Goal: Task Accomplishment & Management: Use online tool/utility

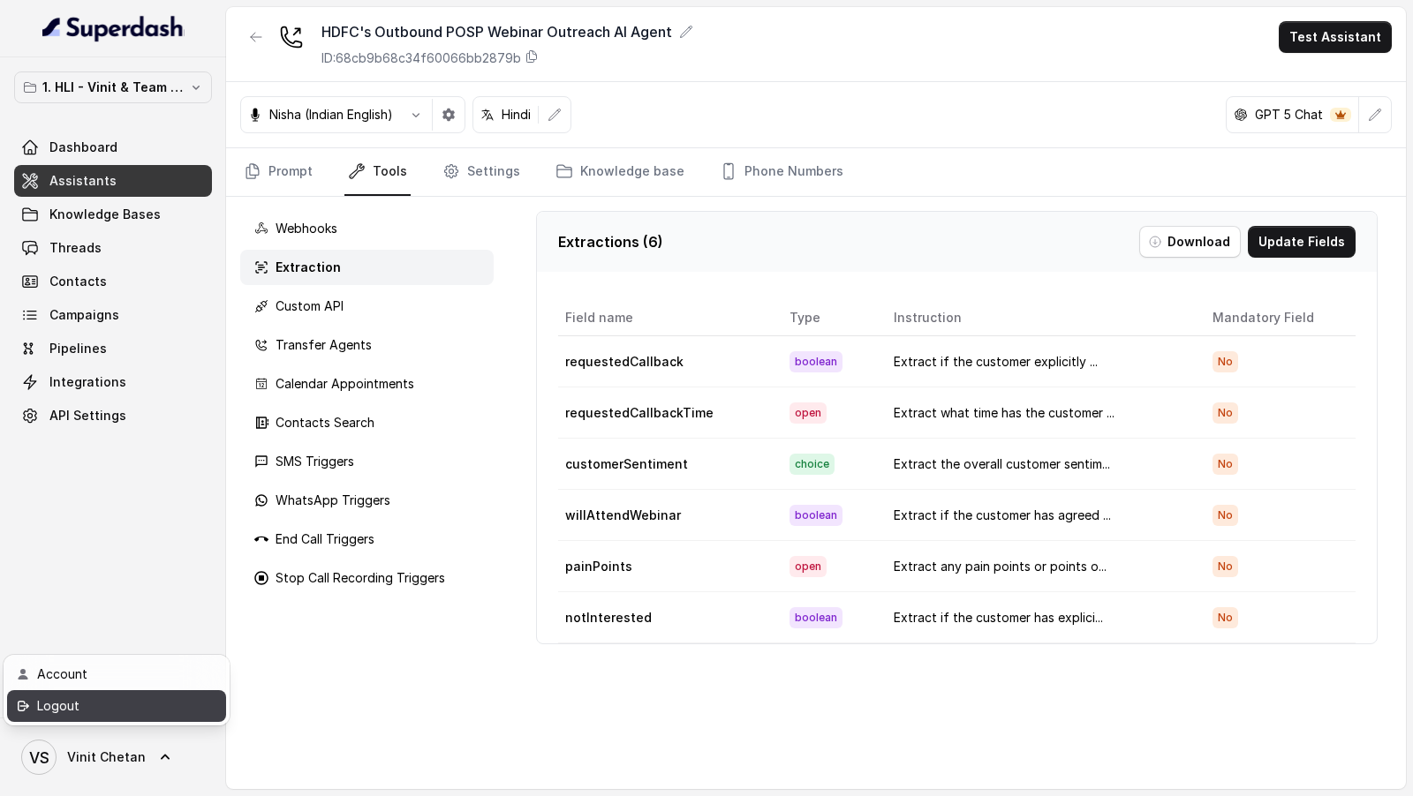
click at [171, 718] on link "Logout" at bounding box center [116, 706] width 219 height 32
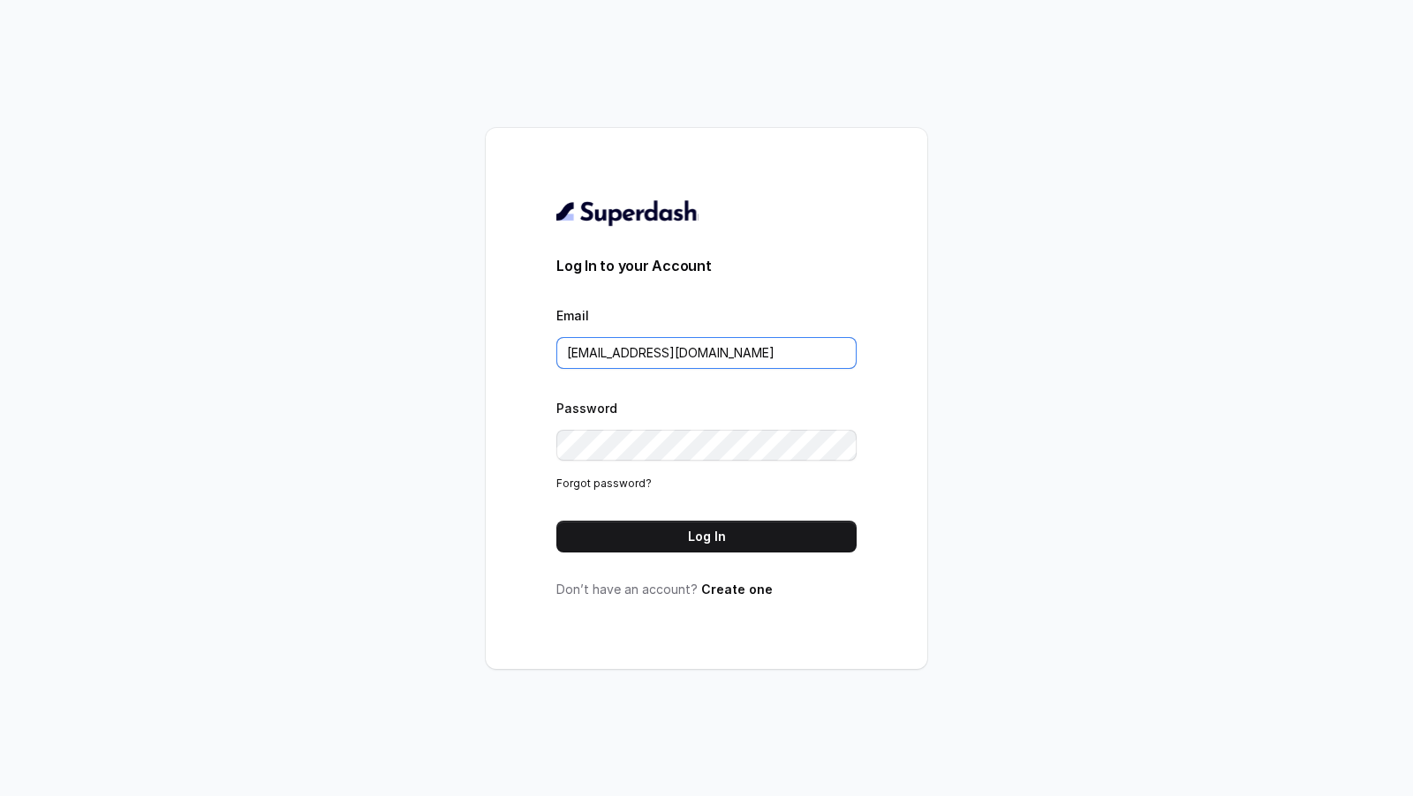
click at [734, 350] on input "[EMAIL_ADDRESS][DOMAIN_NAME]" at bounding box center [706, 353] width 300 height 32
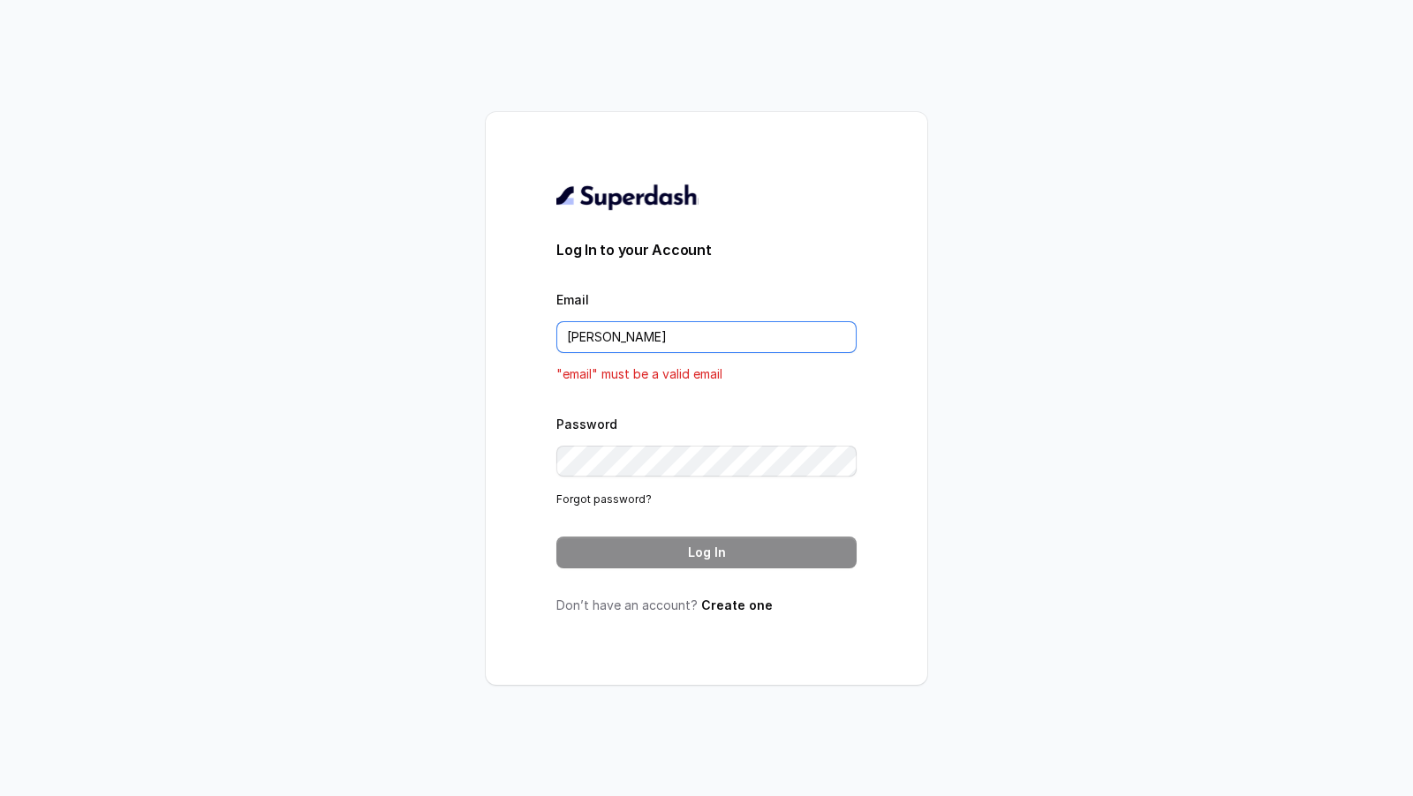
type input "[EMAIL_ADDRESS][DOMAIN_NAME]"
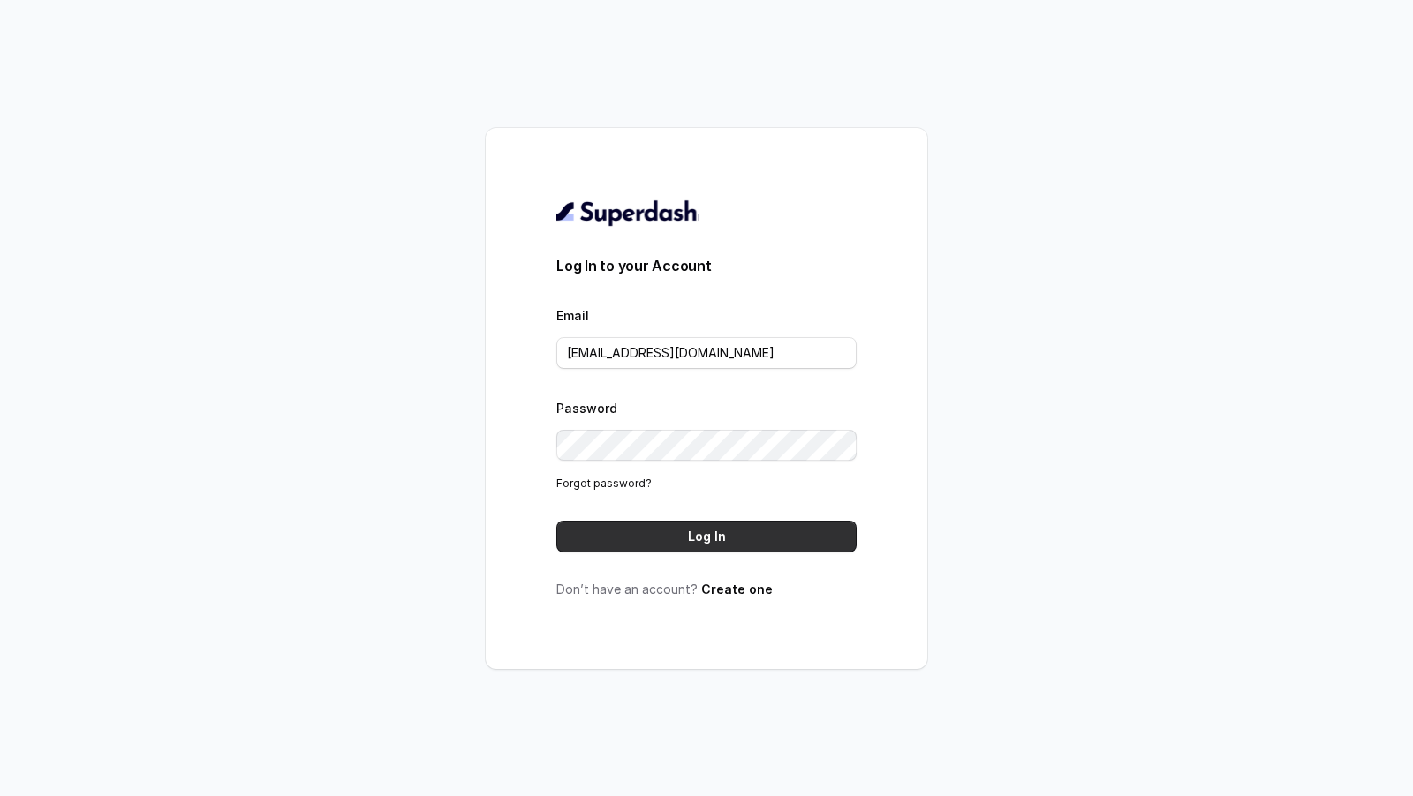
click at [691, 525] on button "Log In" at bounding box center [706, 537] width 300 height 32
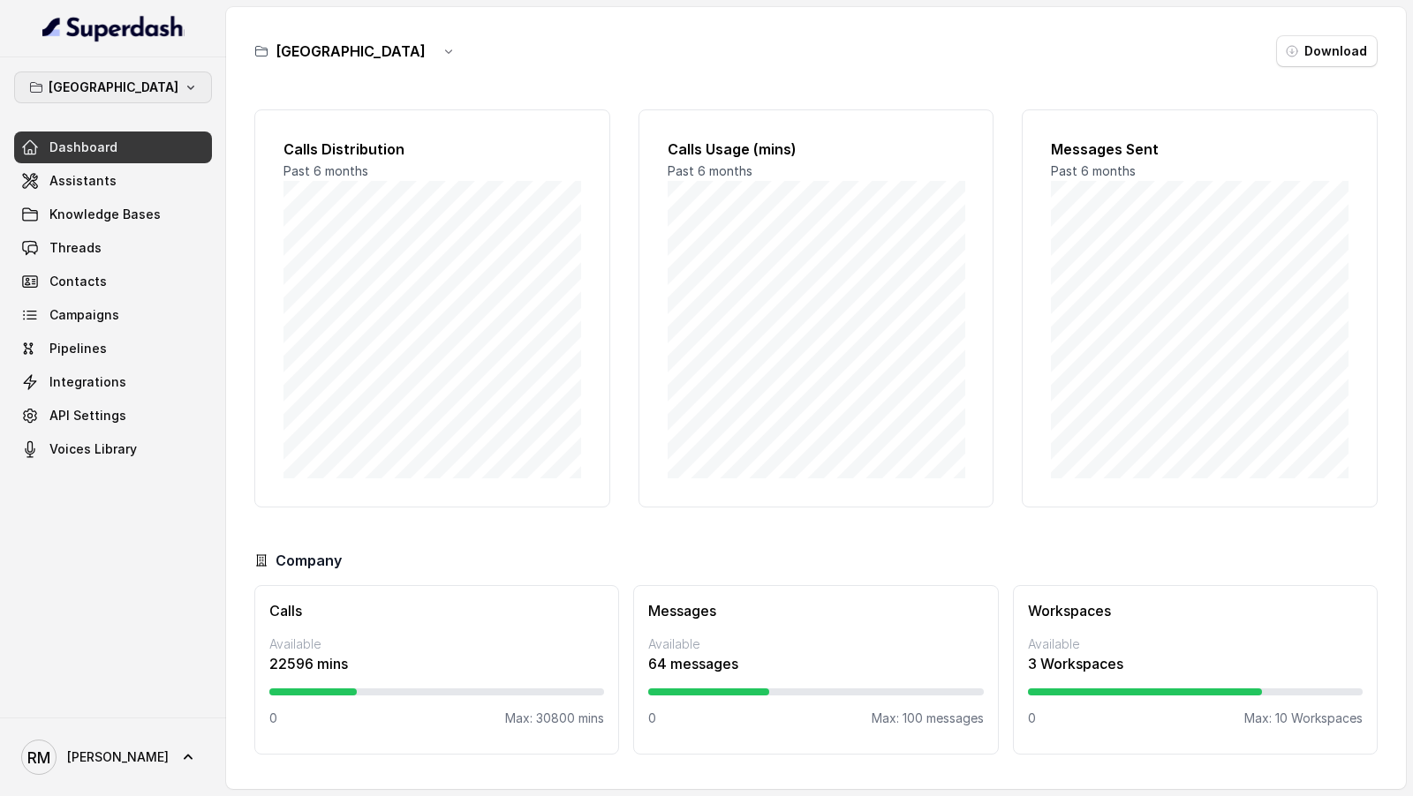
click at [170, 94] on button "Bangalore" at bounding box center [113, 88] width 198 height 32
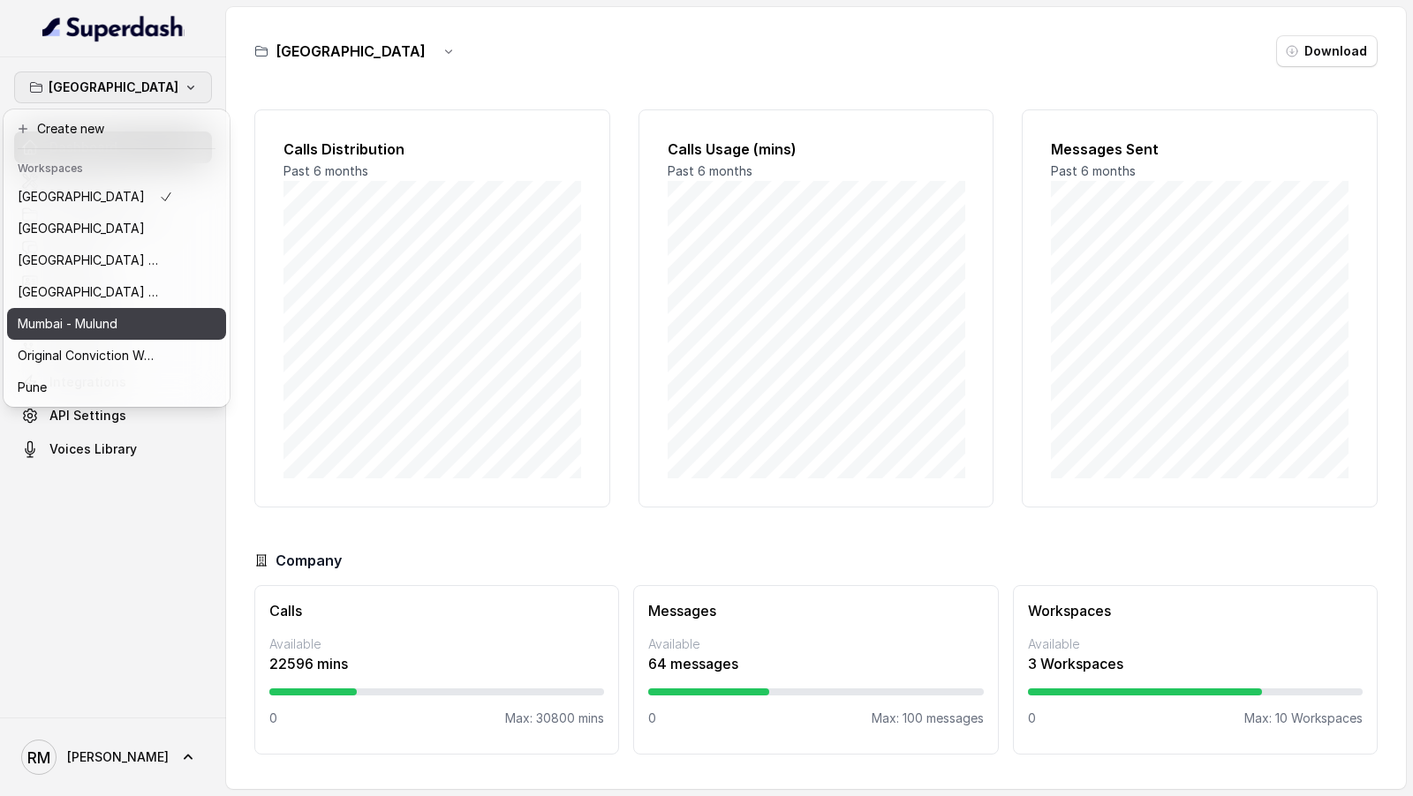
click at [141, 336] on button "Mumbai - Mulund" at bounding box center [116, 324] width 219 height 32
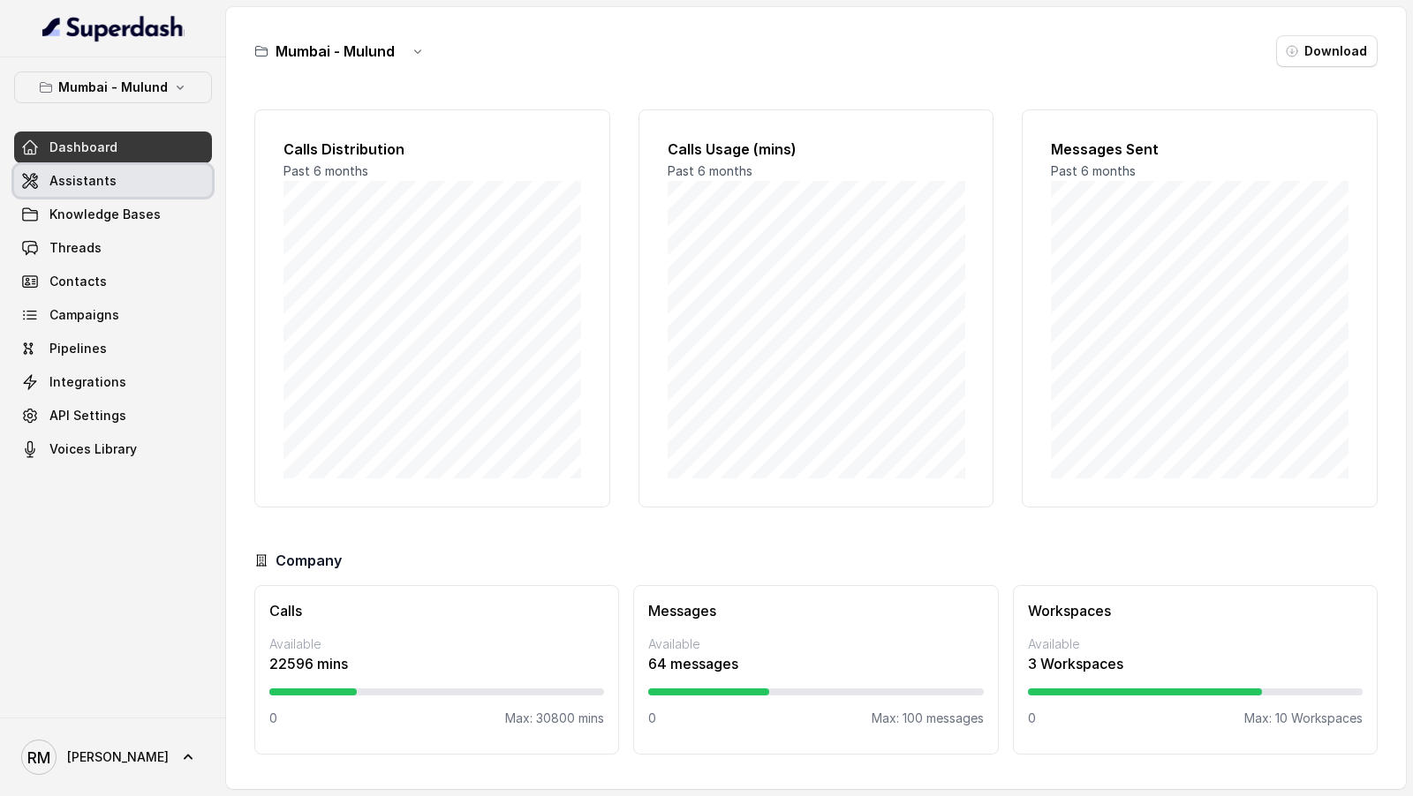
click at [147, 178] on link "Assistants" at bounding box center [113, 181] width 198 height 32
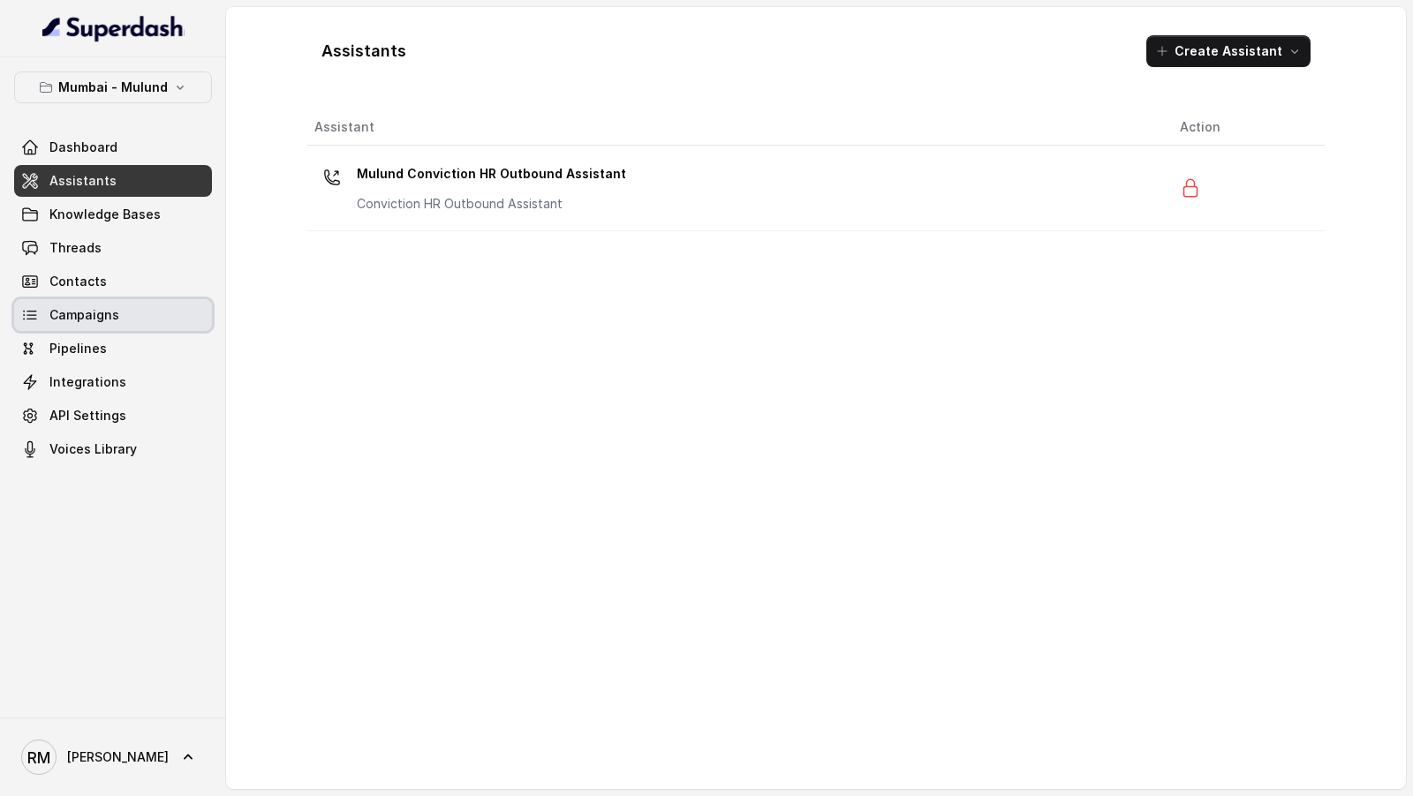
click at [136, 322] on link "Campaigns" at bounding box center [113, 315] width 198 height 32
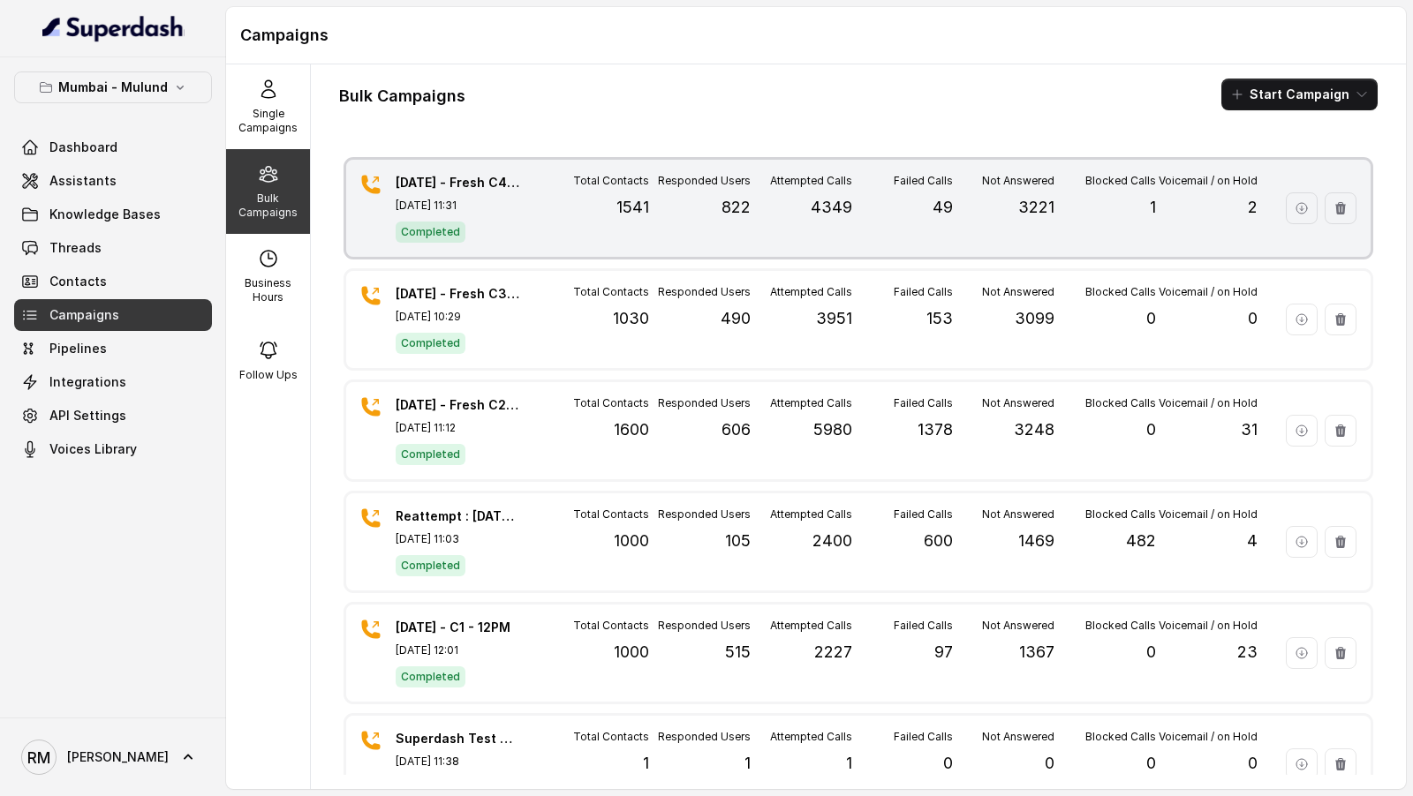
click at [539, 196] on div "30.9.25 - Fresh C4 - 10:30AM Sep 30, 2025, 11:31 Completed Total Contacts 1541 …" at bounding box center [858, 208] width 1024 height 97
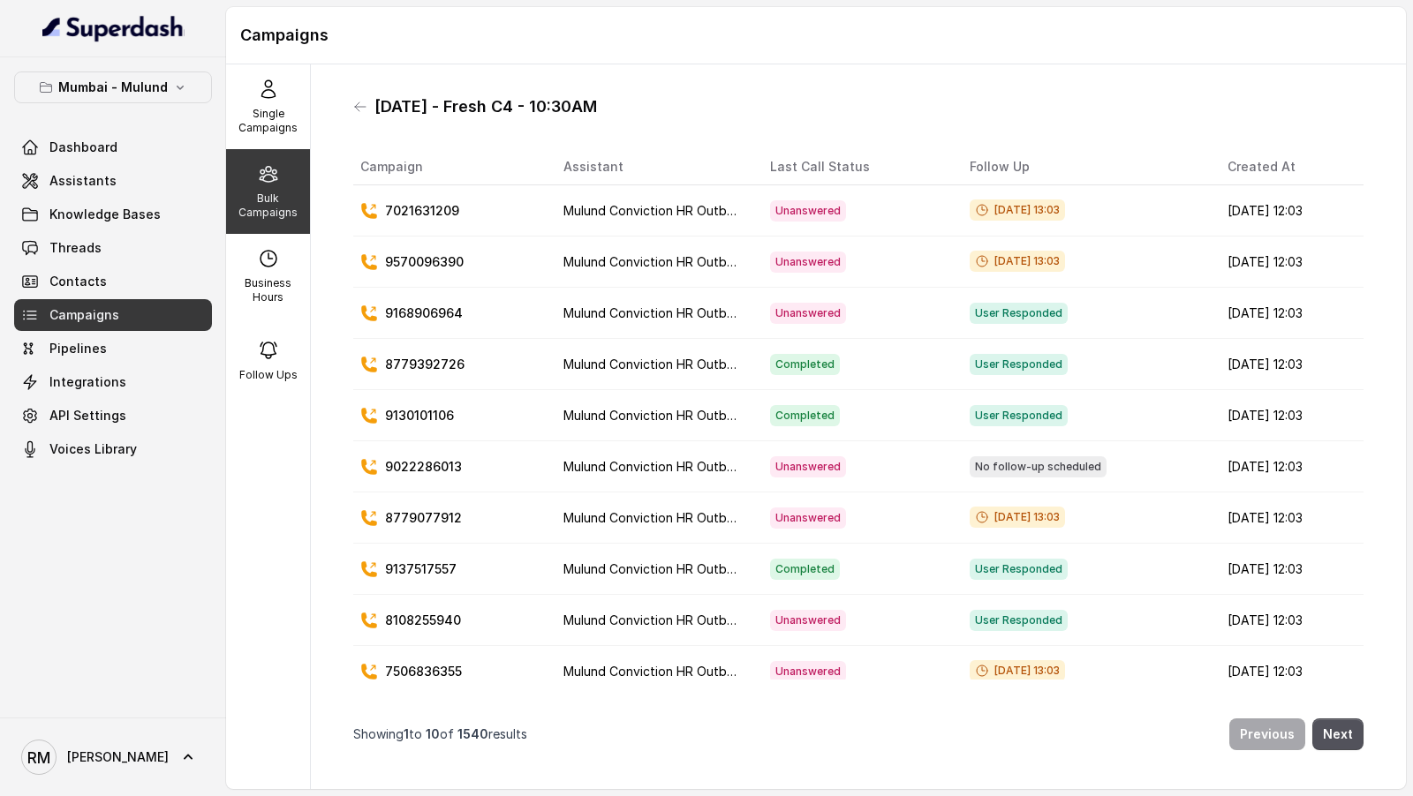
click at [374, 114] on h1 "30.9.25 - Fresh C4 - 10:30AM" at bounding box center [485, 107] width 223 height 28
drag, startPoint x: 373, startPoint y: 114, endPoint x: 622, endPoint y: 115, distance: 248.1
click at [622, 115] on div "30.9.25 - Fresh C4 - 10:30AM" at bounding box center [858, 107] width 1010 height 28
copy h1 "30.9.25 - Fresh C4 - 10:30AM"
click at [361, 109] on icon at bounding box center [360, 107] width 14 height 14
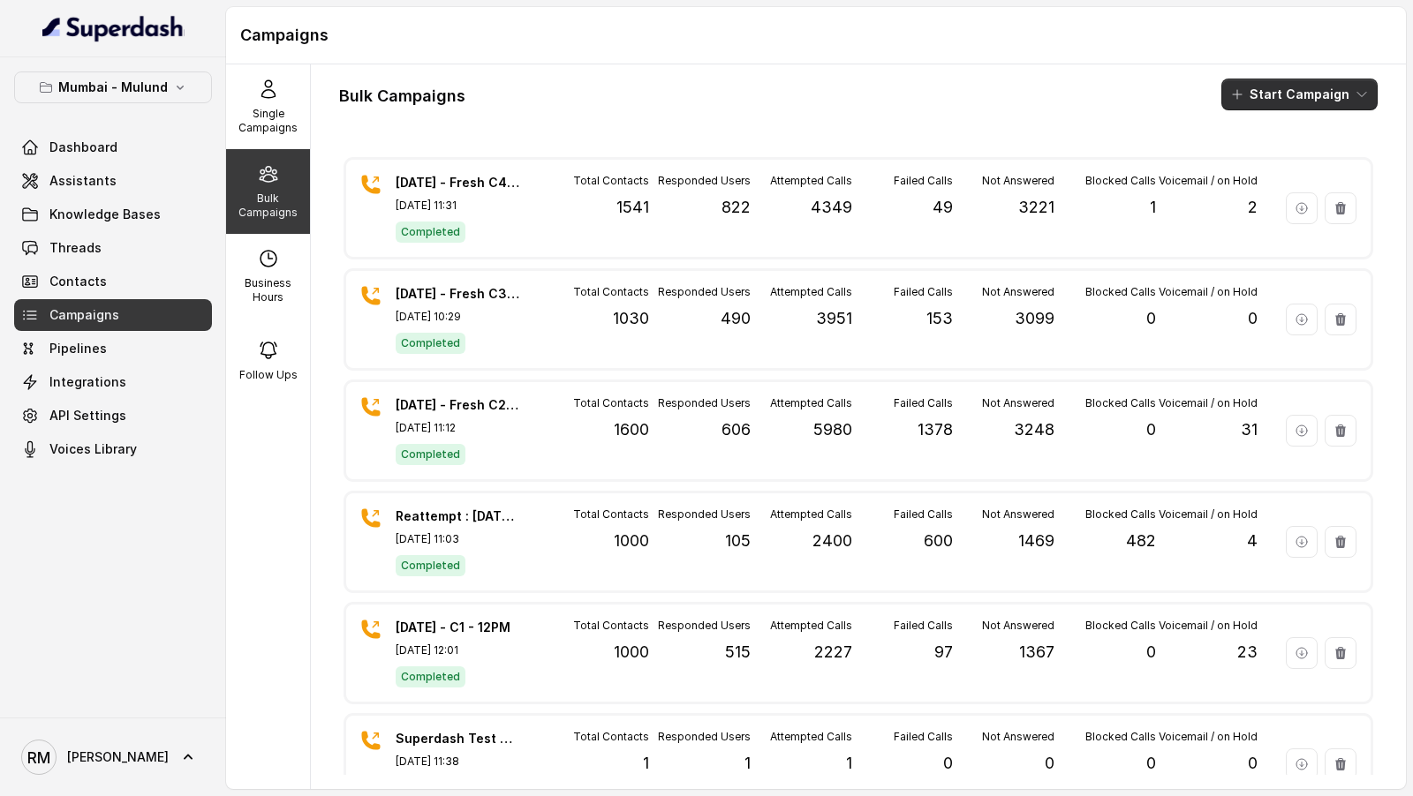
click at [1309, 103] on button "Start Campaign" at bounding box center [1299, 95] width 156 height 32
click at [276, 364] on div "Single Campaigns Bulk Campaigns Business Hours Follow Ups Bulk Campaigns Start …" at bounding box center [816, 426] width 1180 height 725
click at [276, 364] on div "Follow Ups" at bounding box center [268, 361] width 84 height 85
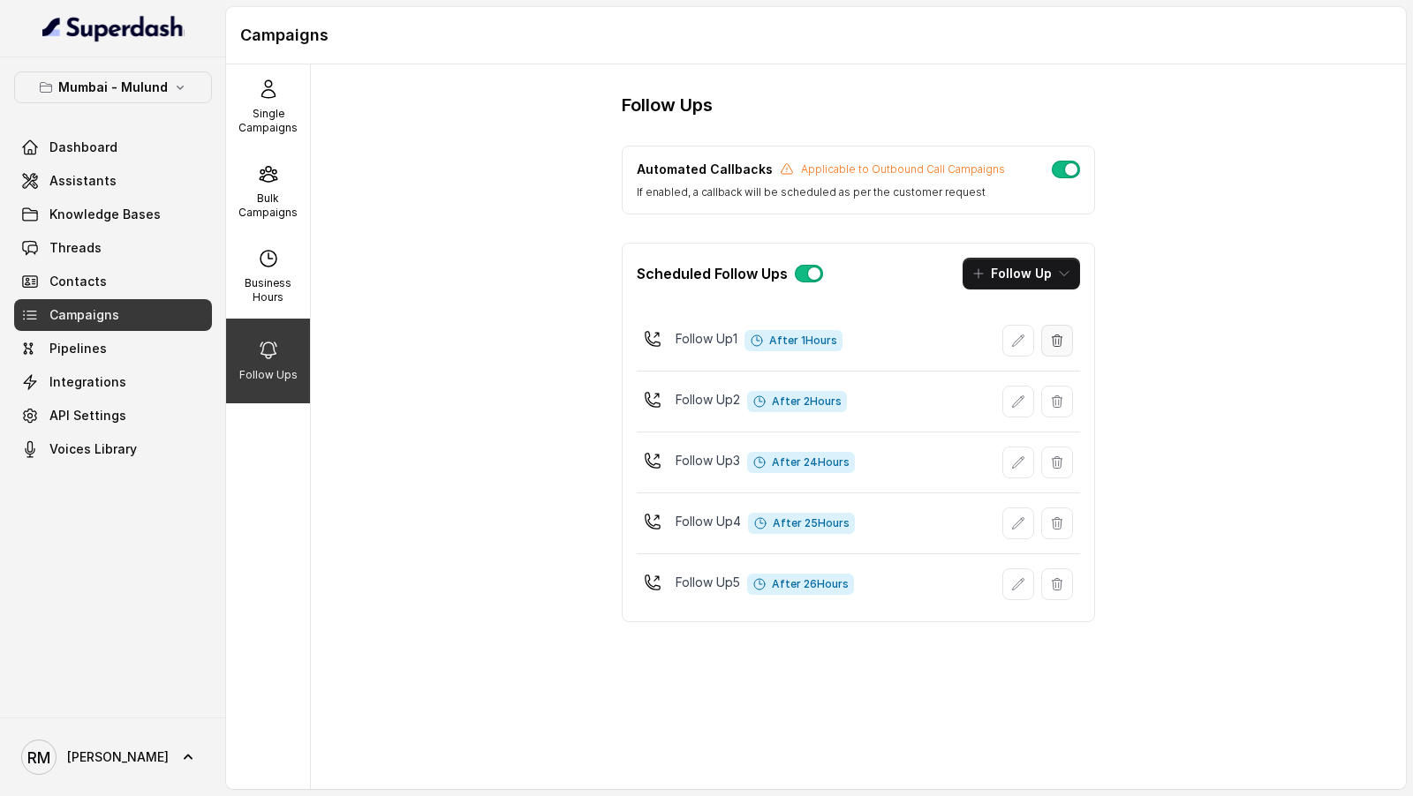
click at [1052, 340] on icon "button" at bounding box center [1057, 341] width 14 height 14
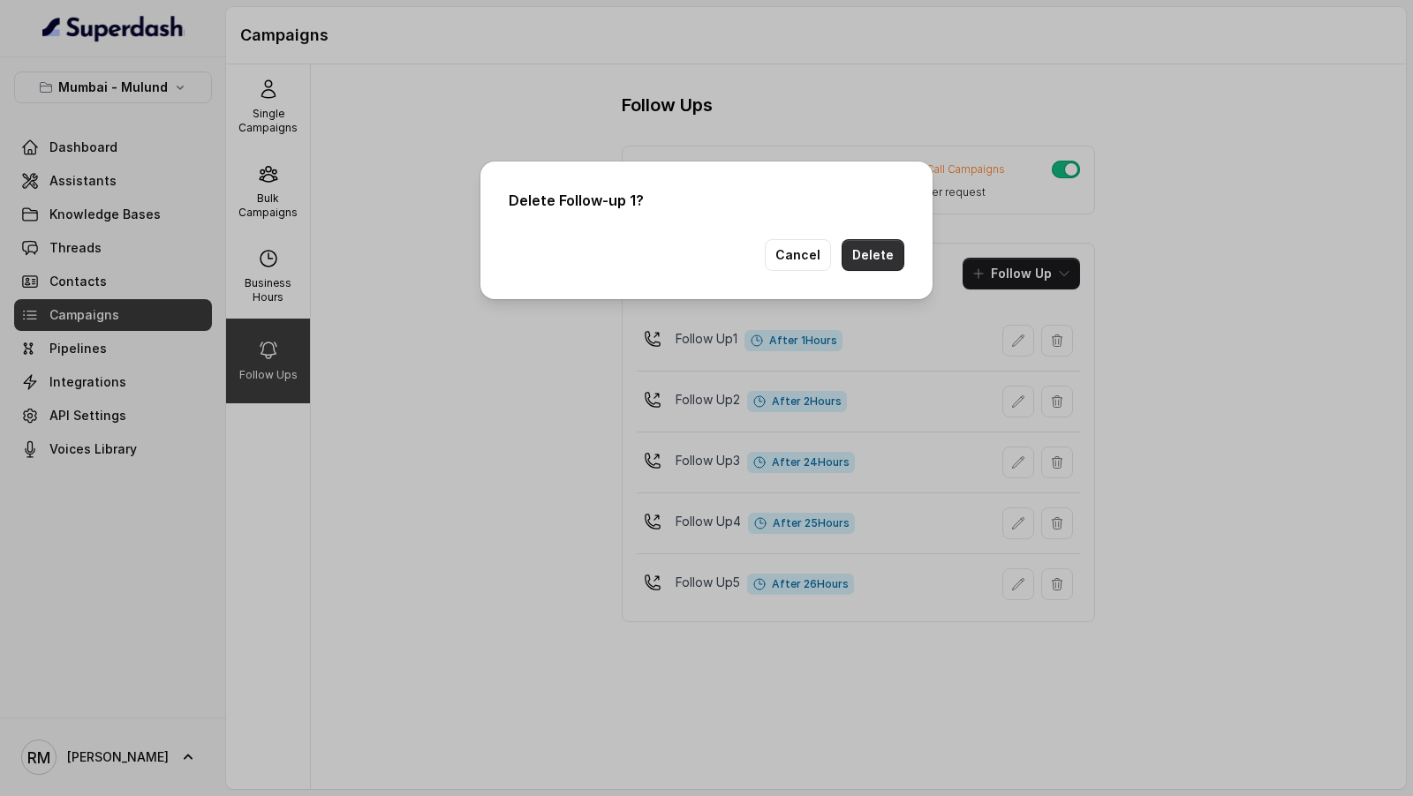
click at [868, 264] on button "Delete" at bounding box center [872, 255] width 63 height 32
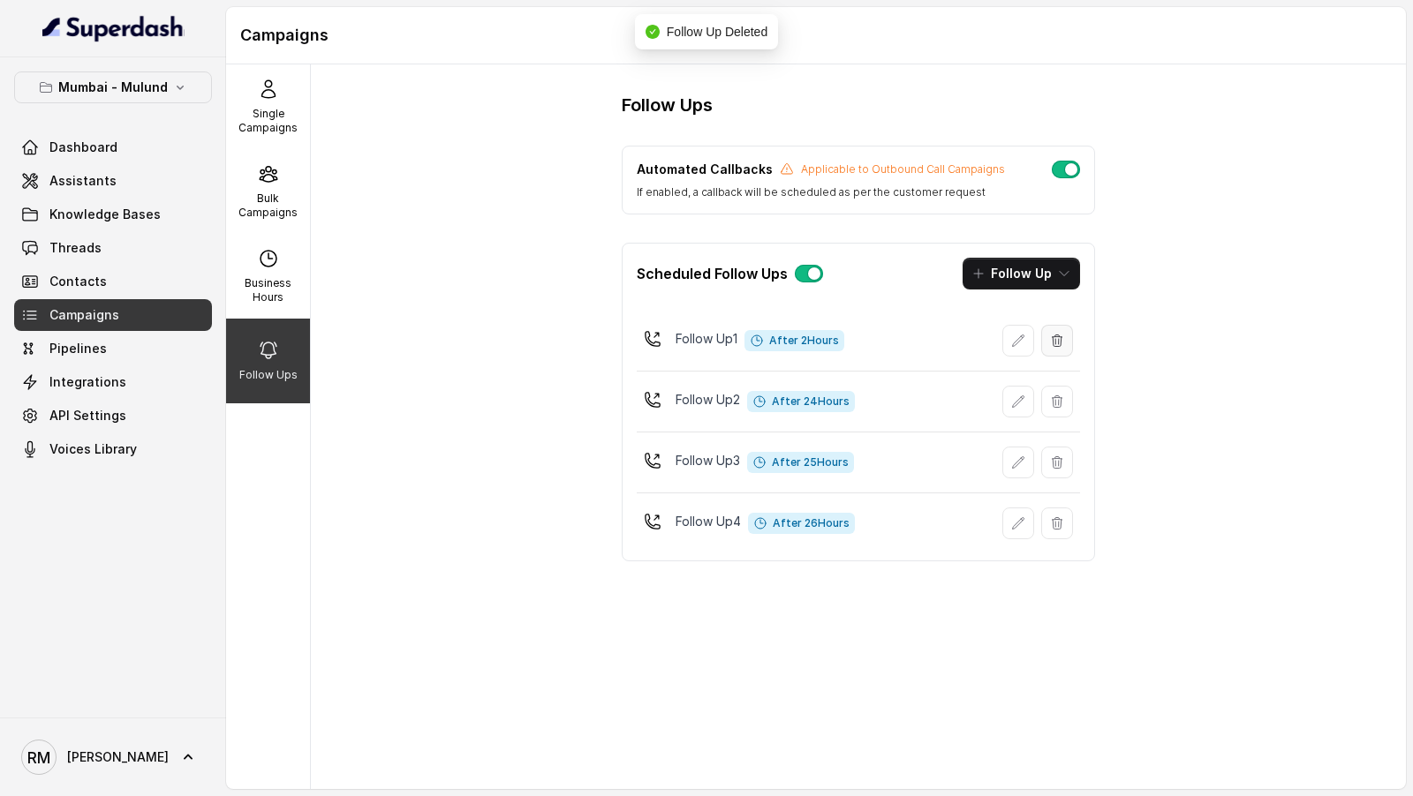
click at [1060, 343] on icon "button" at bounding box center [1057, 340] width 10 height 11
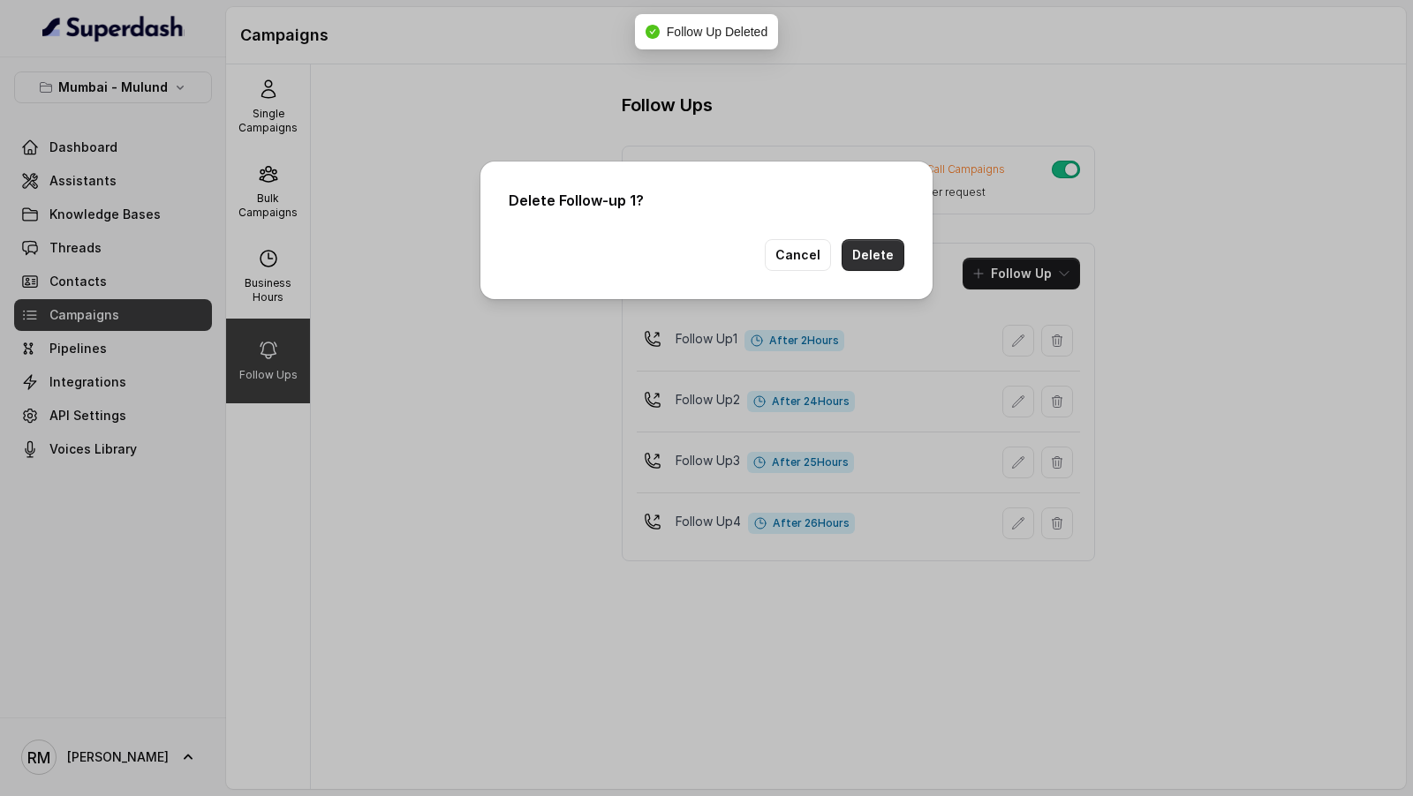
click at [872, 251] on button "Delete" at bounding box center [872, 255] width 63 height 32
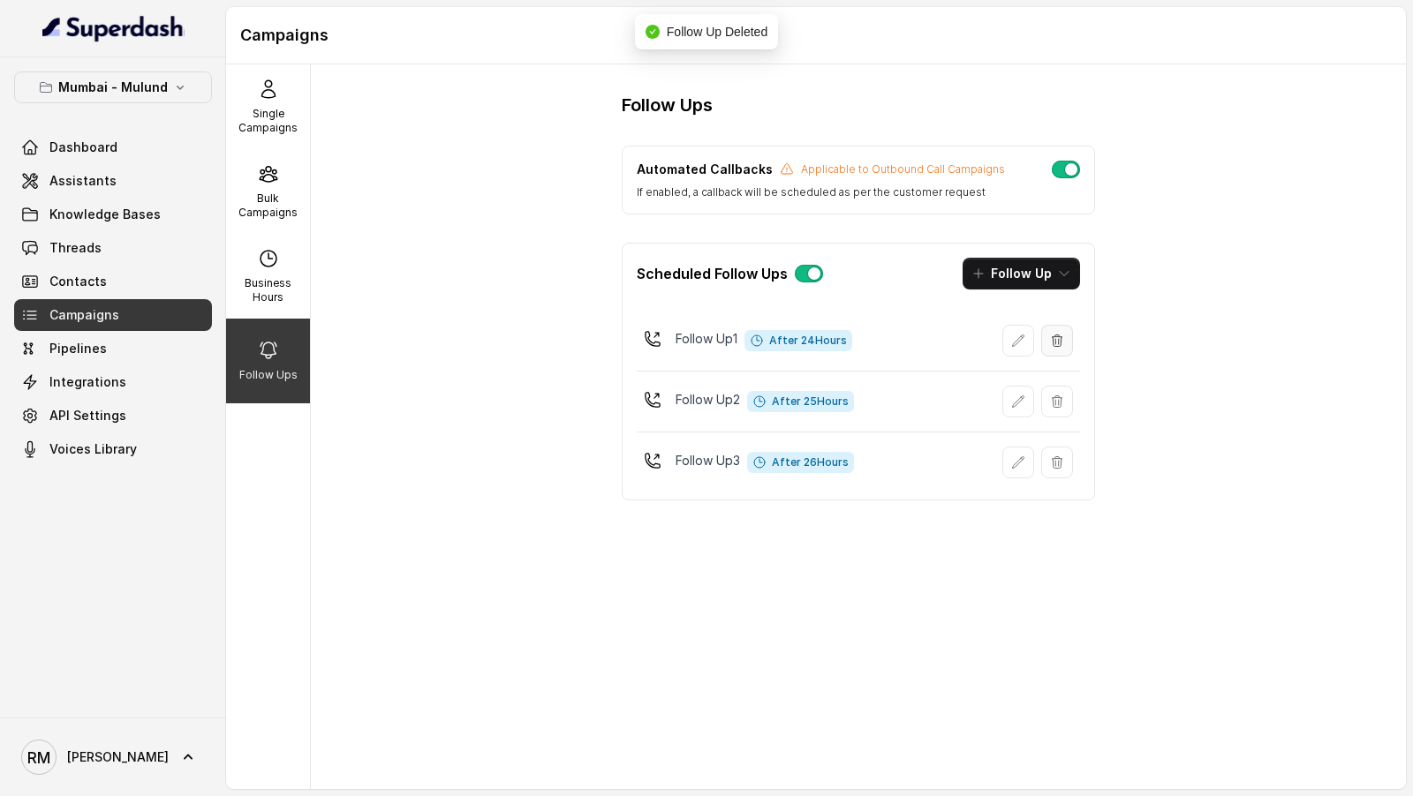
click at [1060, 343] on icon "button" at bounding box center [1057, 340] width 10 height 11
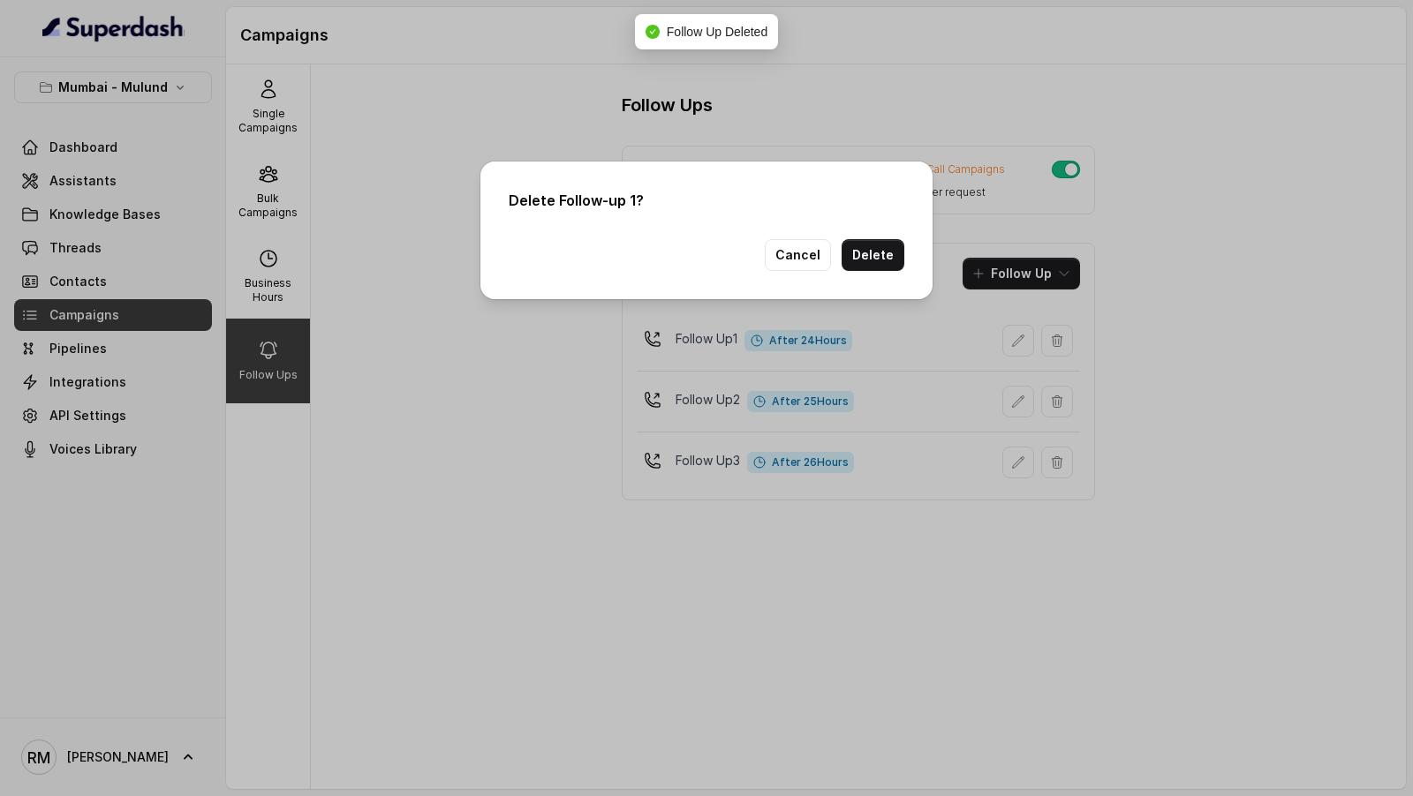
click at [867, 271] on div "Delete Follow-up 1? Cancel Delete" at bounding box center [706, 231] width 452 height 138
click at [867, 263] on button "Delete" at bounding box center [872, 255] width 63 height 32
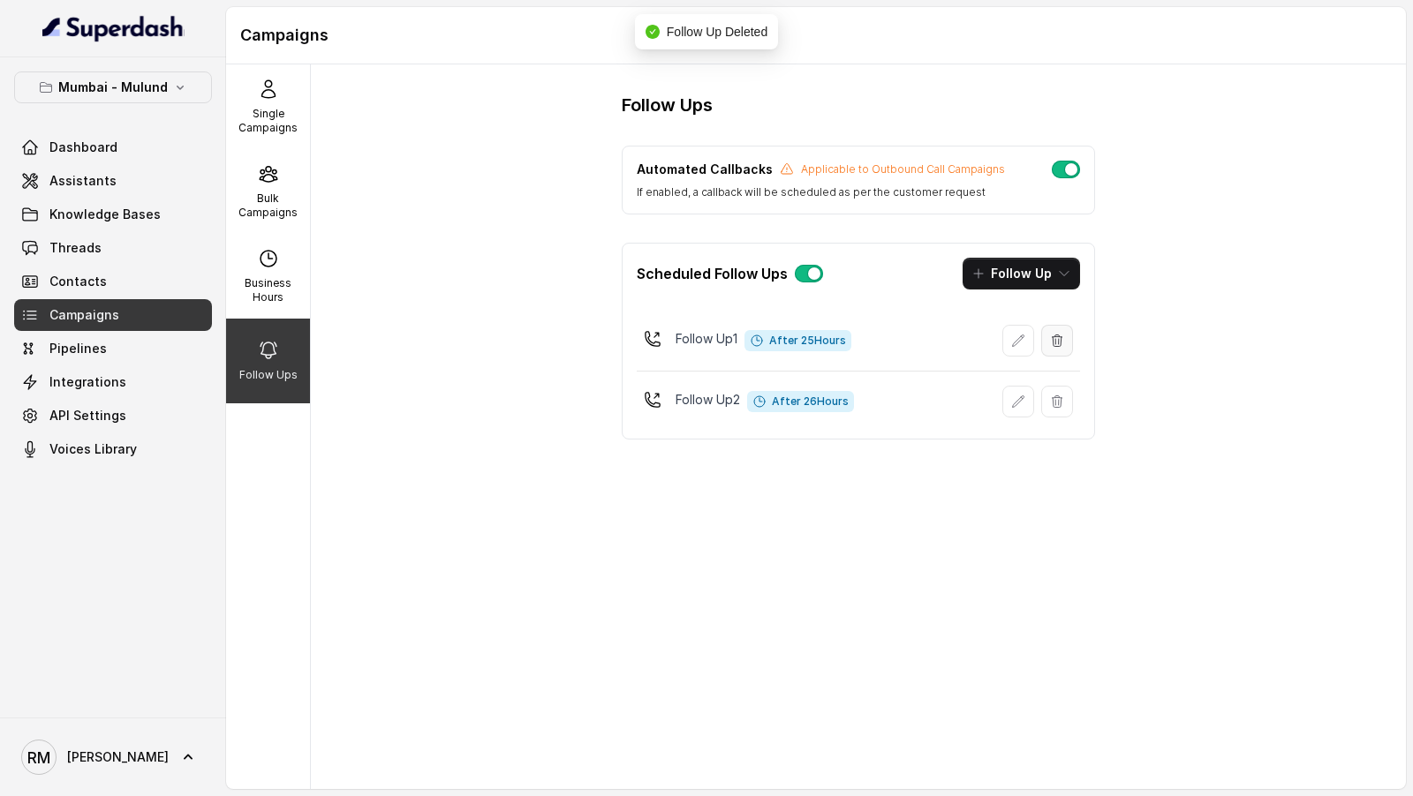
click at [1060, 351] on button "button" at bounding box center [1057, 341] width 32 height 32
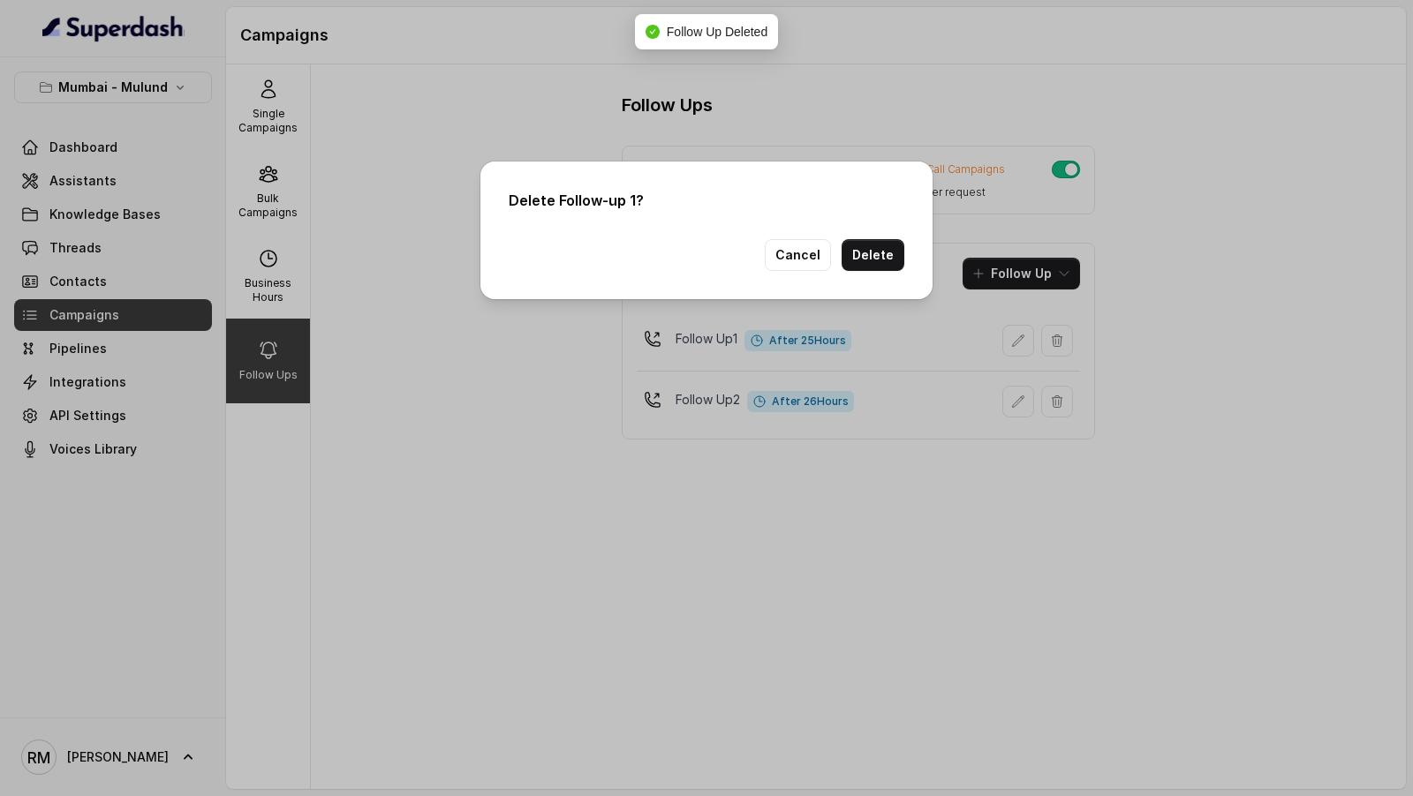
click at [871, 234] on div "Delete Follow-up 1? Cancel Delete" at bounding box center [706, 231] width 452 height 138
click at [871, 243] on button "Delete" at bounding box center [872, 255] width 63 height 32
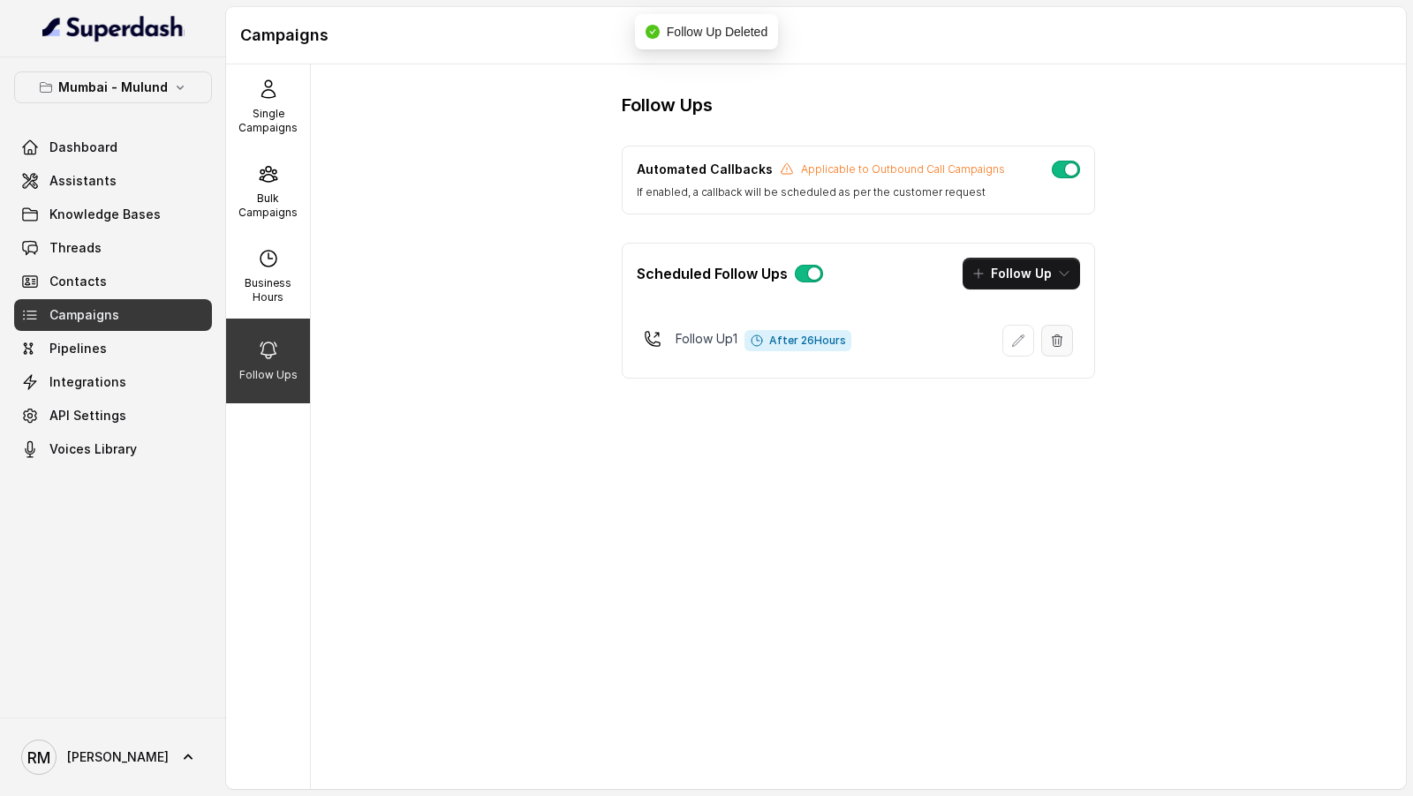
click at [1065, 342] on button "button" at bounding box center [1057, 341] width 32 height 32
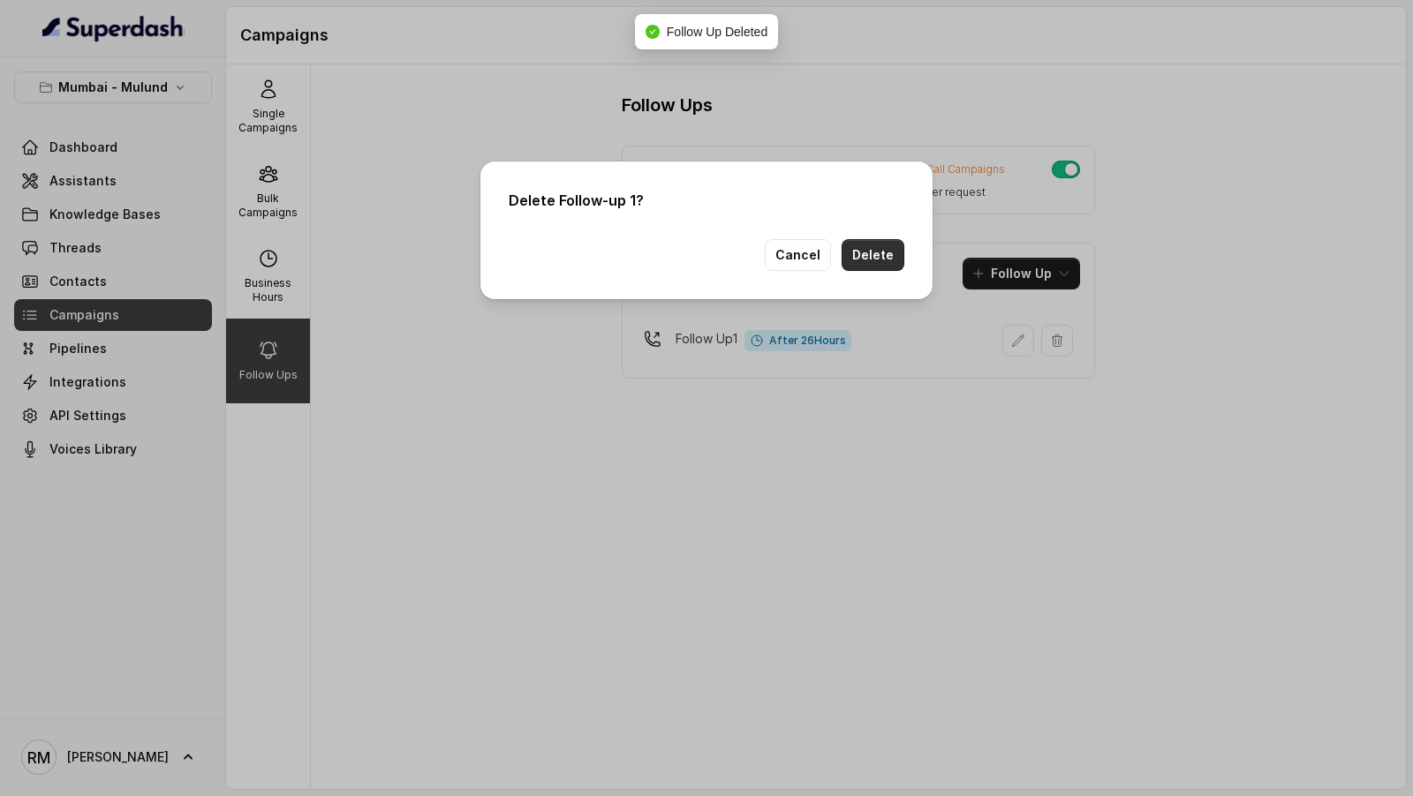
click at [878, 251] on button "Delete" at bounding box center [872, 255] width 63 height 32
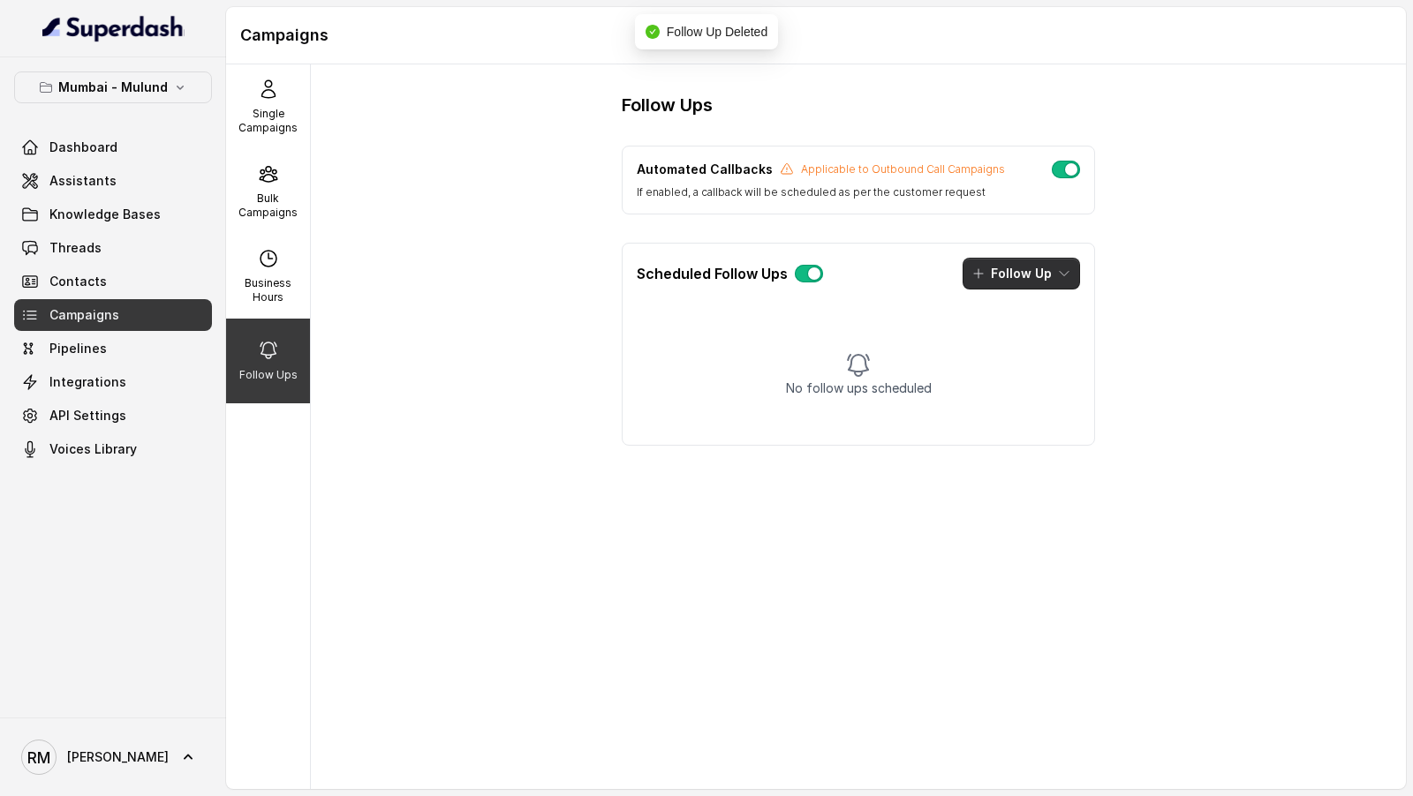
click at [1045, 284] on button "Follow Up" at bounding box center [1020, 274] width 117 height 32
click at [997, 339] on p "Call" at bounding box center [1002, 347] width 21 height 18
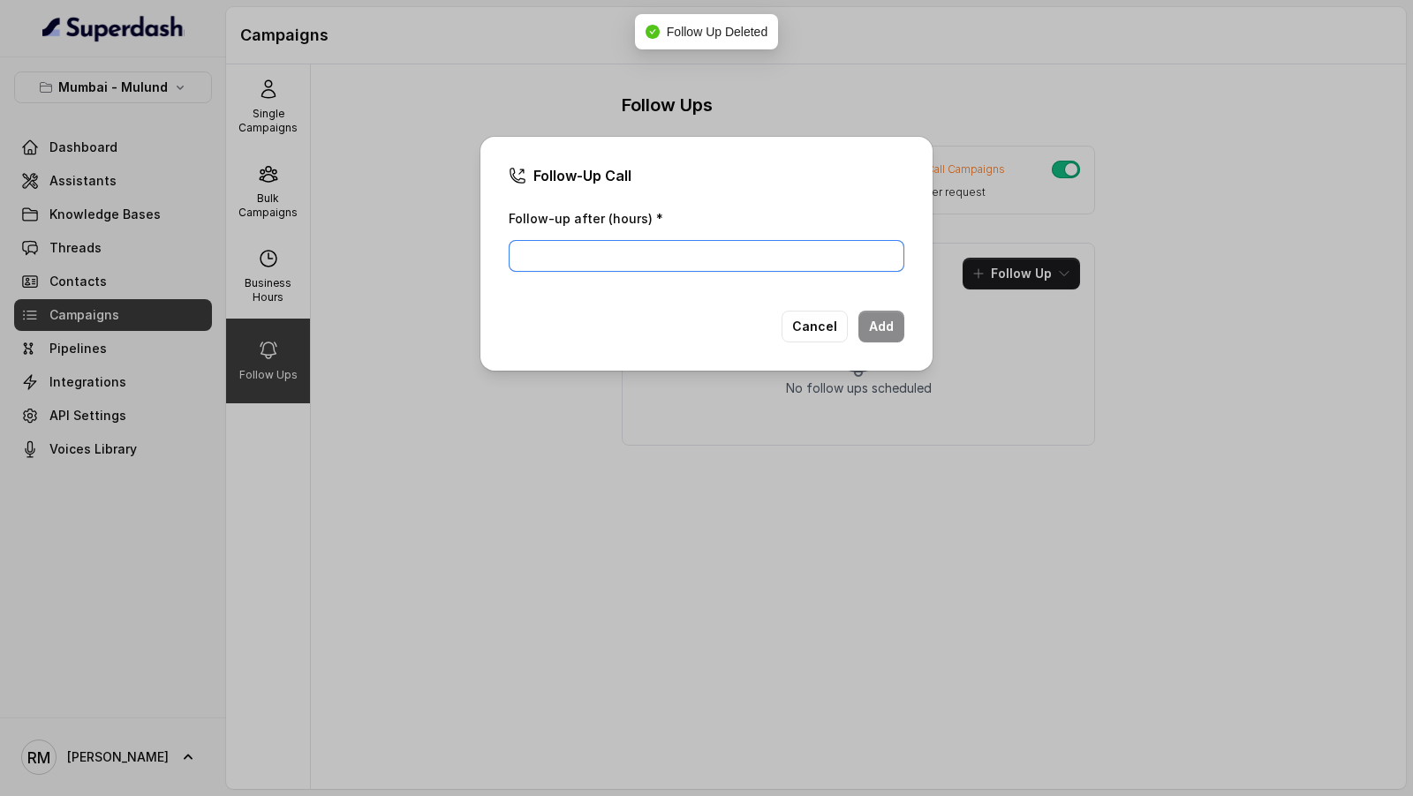
click at [660, 257] on input "Follow-up after (hours) *" at bounding box center [707, 256] width 396 height 32
type input "2"
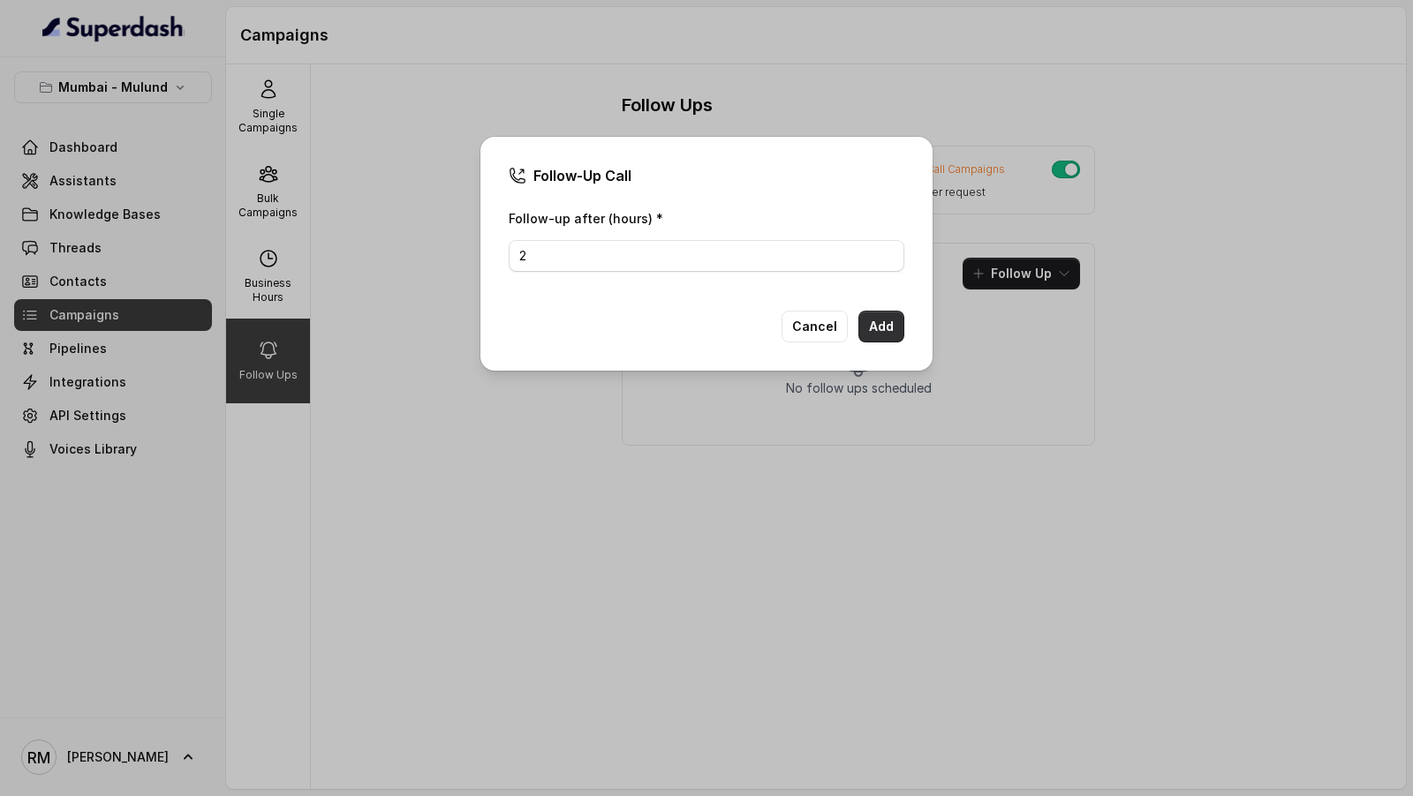
click at [892, 336] on button "Add" at bounding box center [881, 327] width 46 height 32
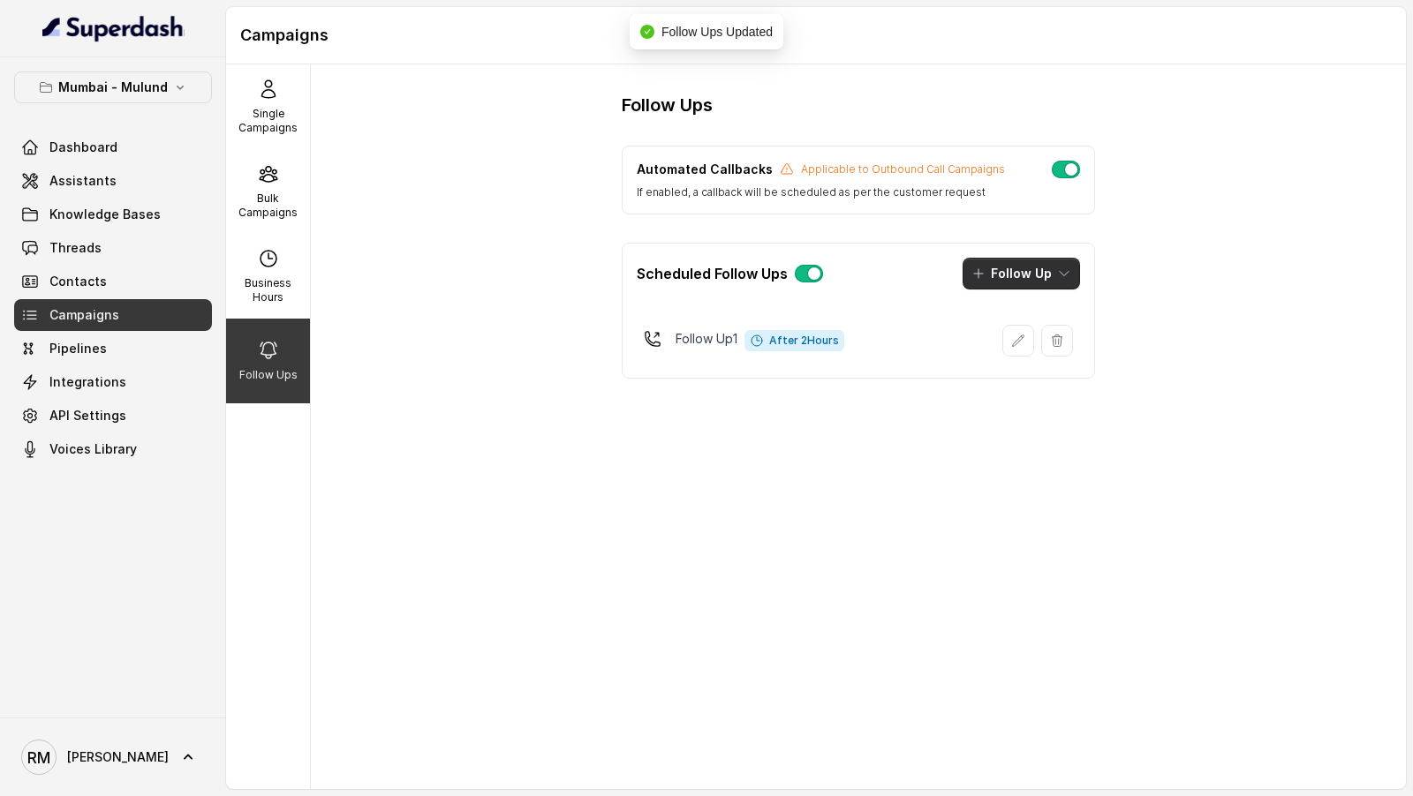
click at [1031, 277] on button "Follow Up" at bounding box center [1020, 274] width 117 height 32
click at [1007, 341] on p "Call" at bounding box center [1002, 347] width 21 height 18
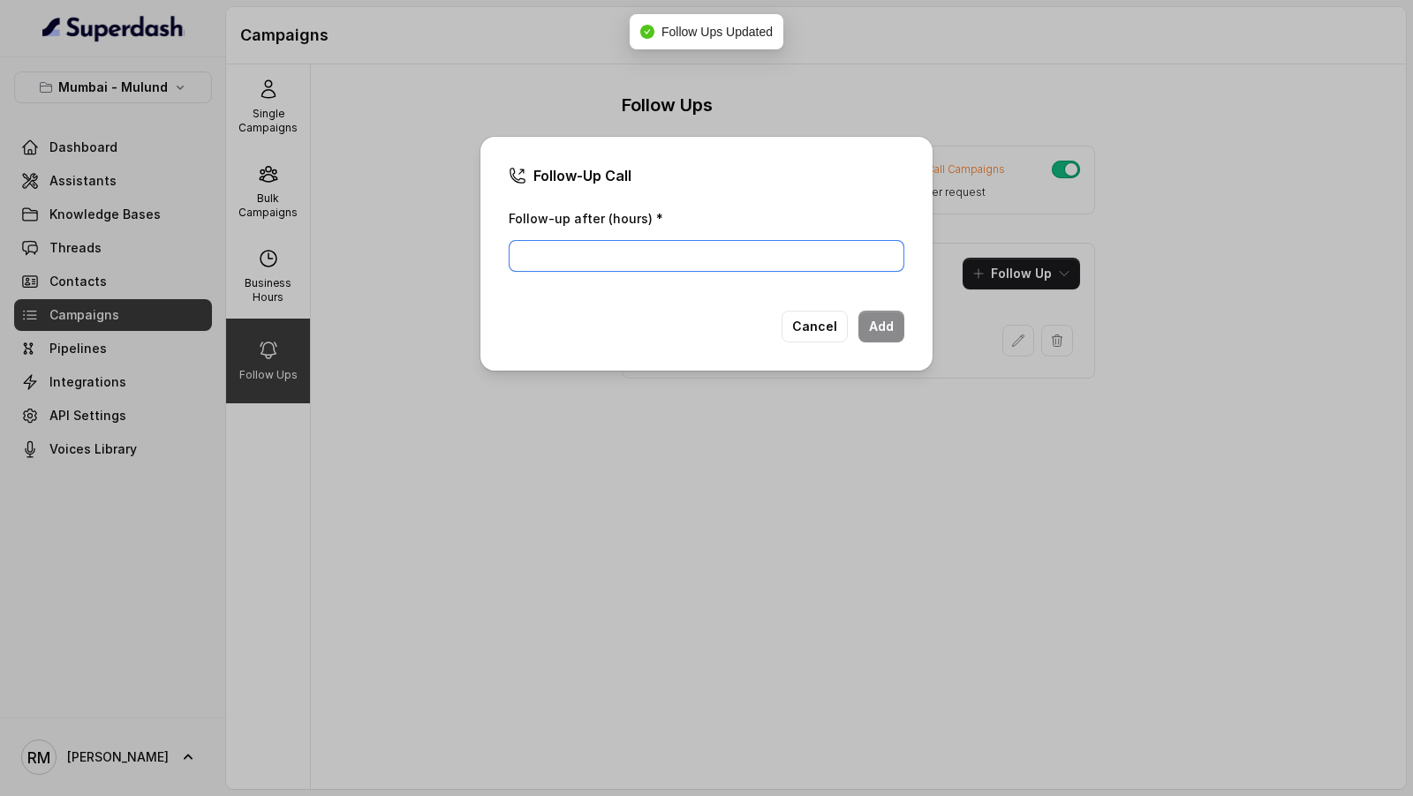
click at [656, 250] on input "Follow-up after (hours) *" at bounding box center [707, 256] width 396 height 32
type input "3"
click at [879, 338] on button "Add" at bounding box center [881, 327] width 46 height 32
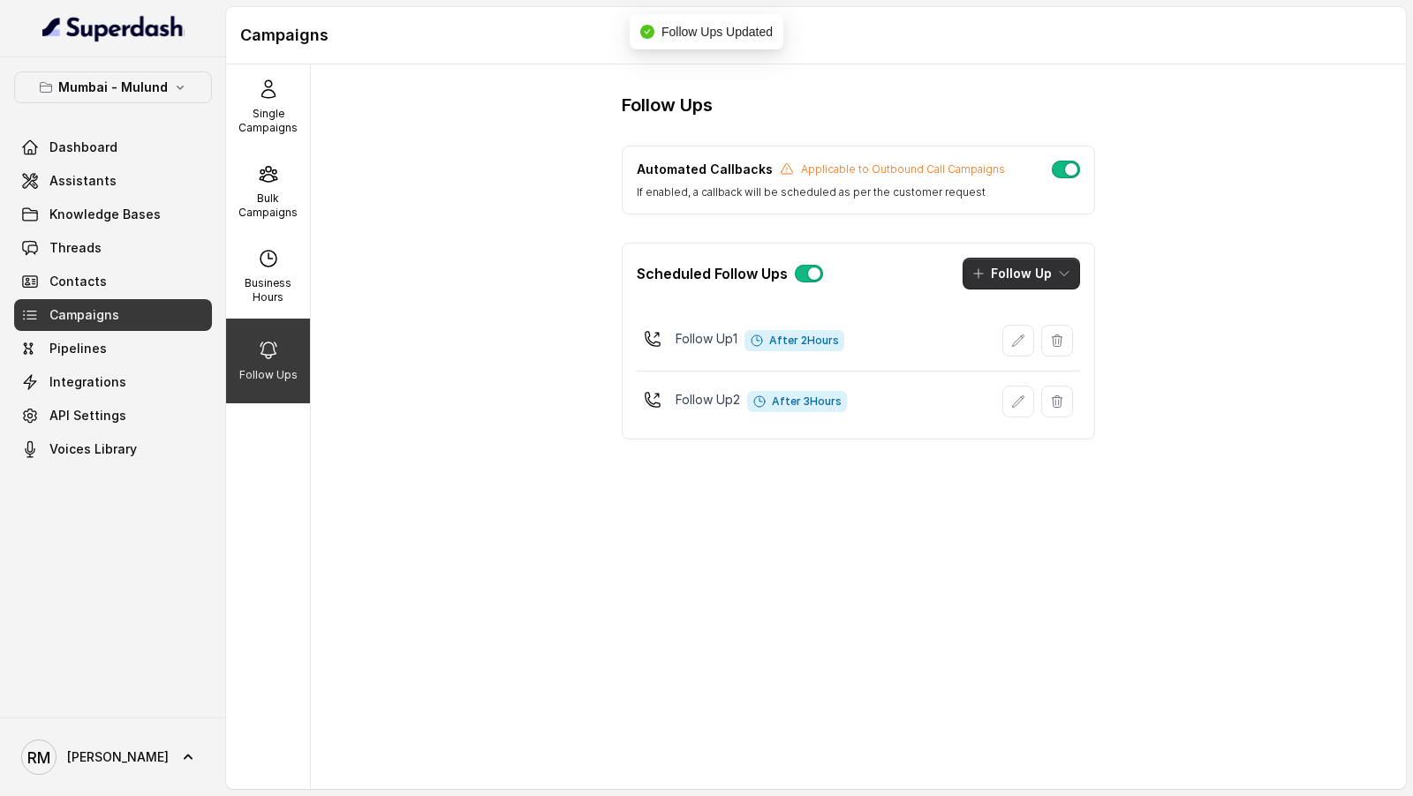
click at [1046, 276] on button "Follow Up" at bounding box center [1020, 274] width 117 height 32
click at [1024, 343] on div "Call" at bounding box center [1010, 347] width 86 height 18
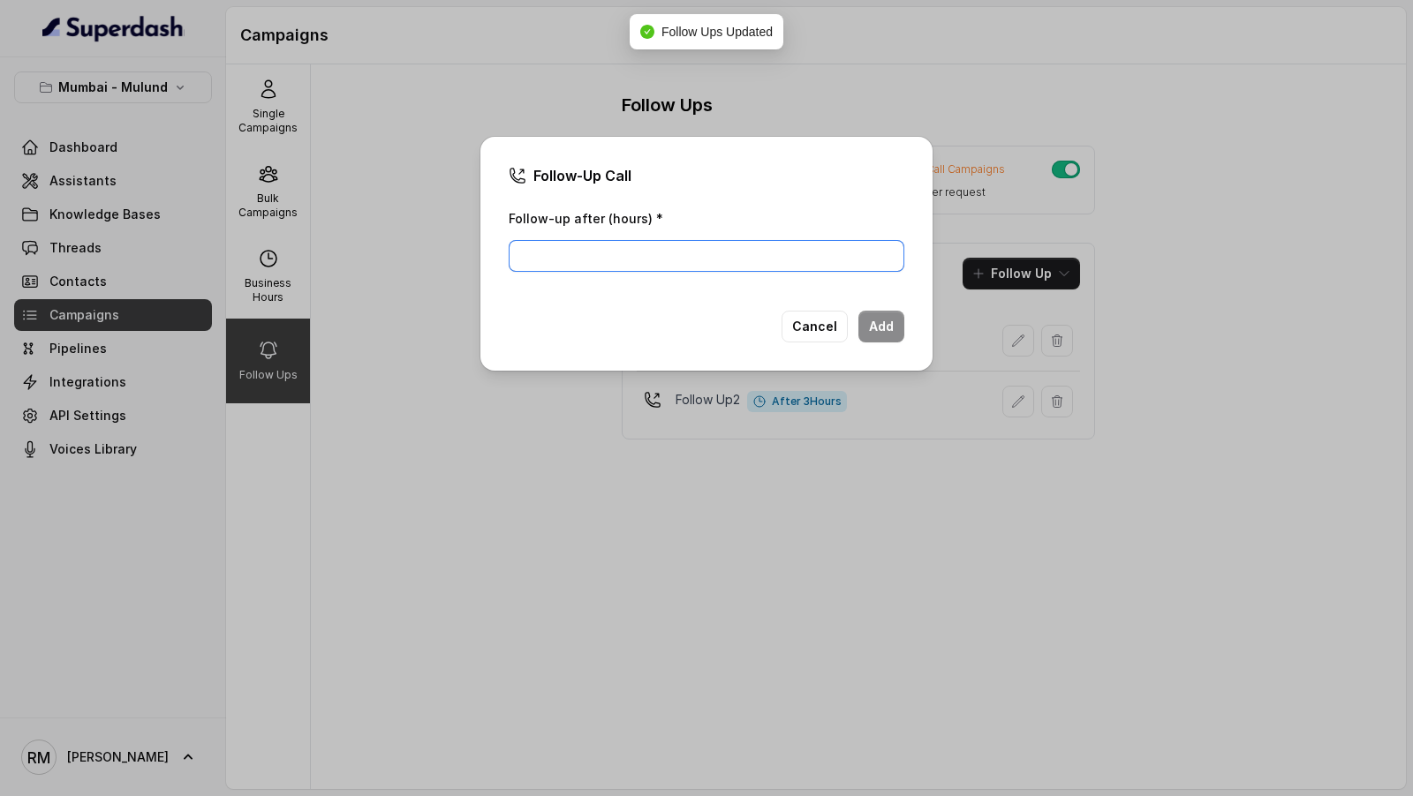
click at [613, 254] on input "Follow-up after (hours) *" at bounding box center [707, 256] width 396 height 32
type input "4"
click at [882, 336] on button "Add" at bounding box center [881, 327] width 46 height 32
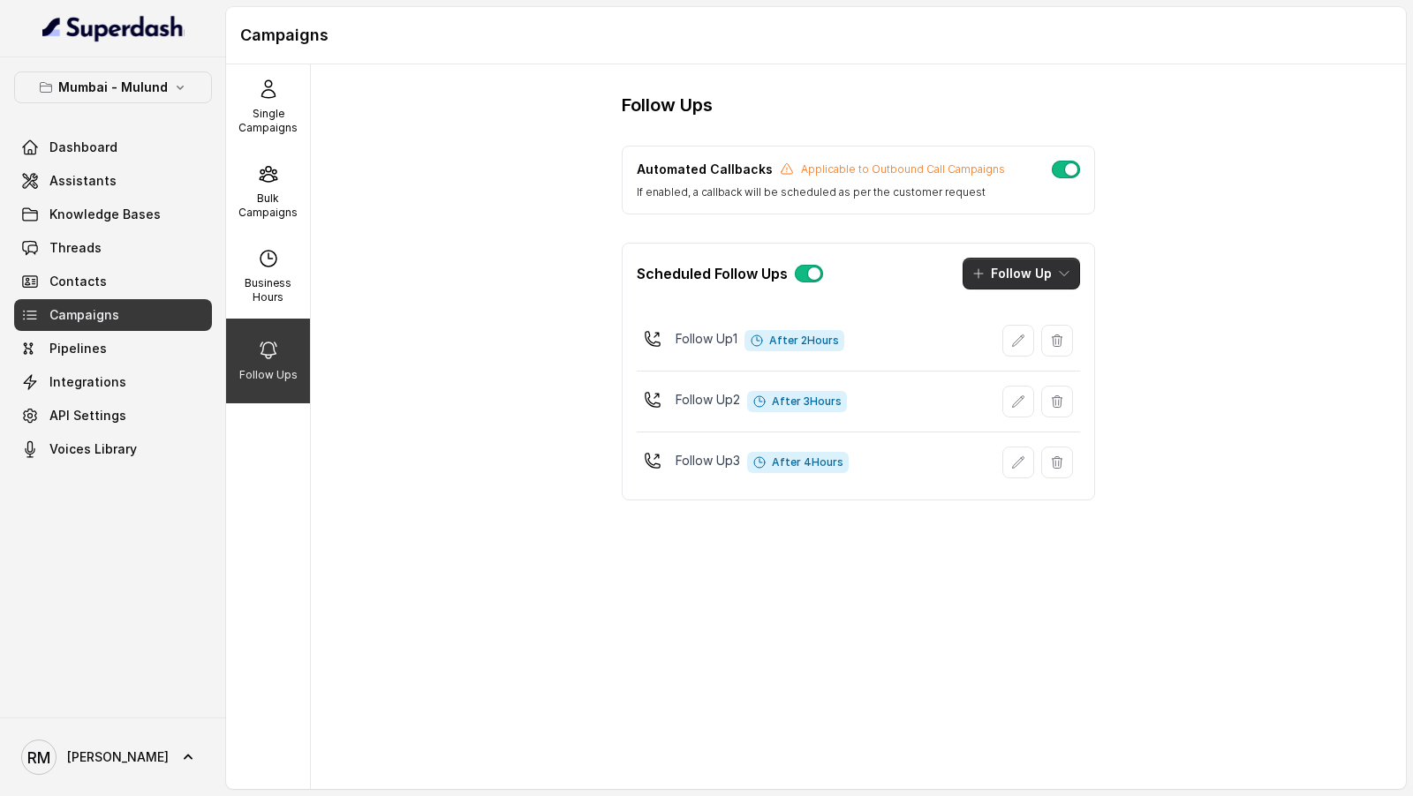
click at [1032, 282] on button "Follow Up" at bounding box center [1020, 274] width 117 height 32
click at [989, 349] on div "Call" at bounding box center [1010, 347] width 86 height 18
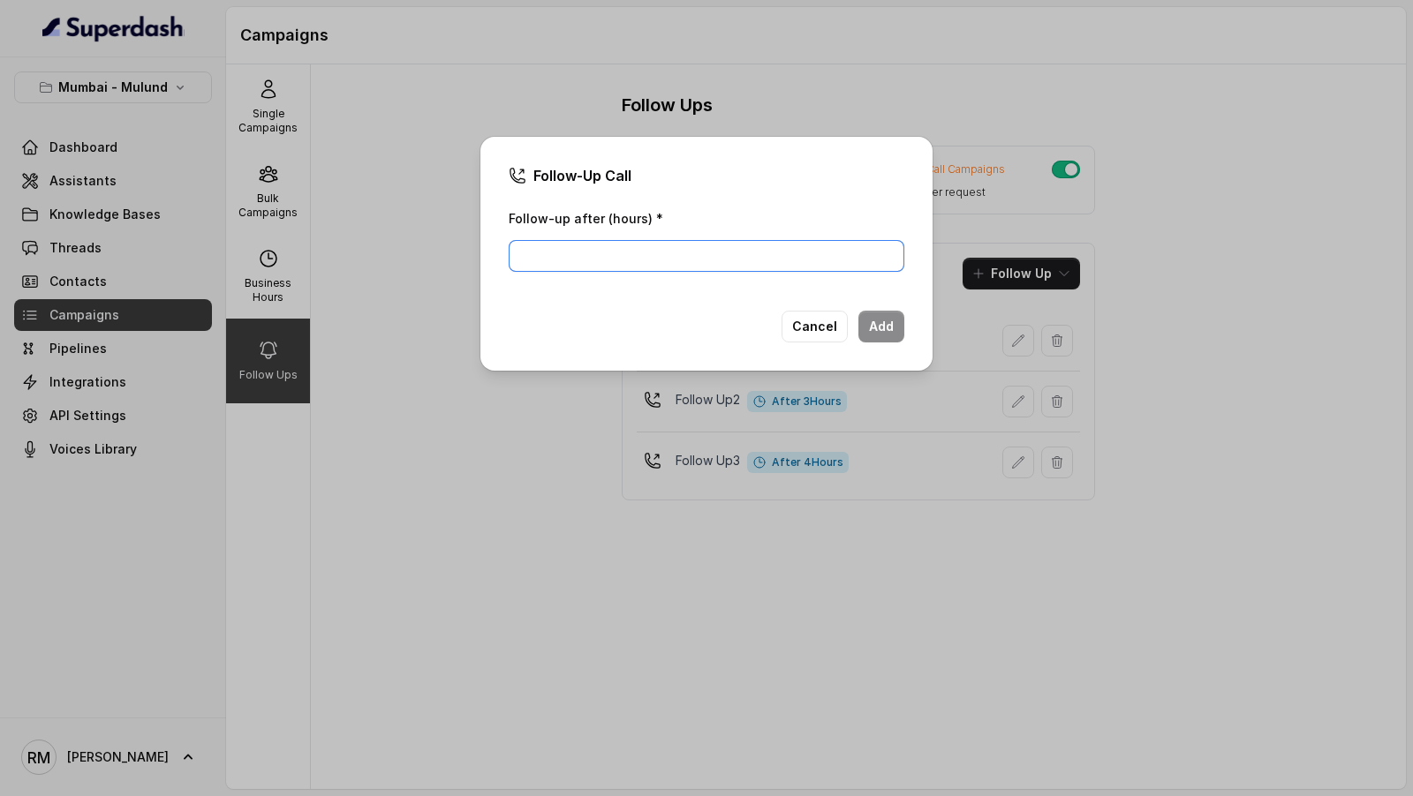
click at [608, 262] on input "Follow-up after (hours) *" at bounding box center [707, 256] width 396 height 32
type input "24"
click at [890, 326] on button "Add" at bounding box center [881, 327] width 46 height 32
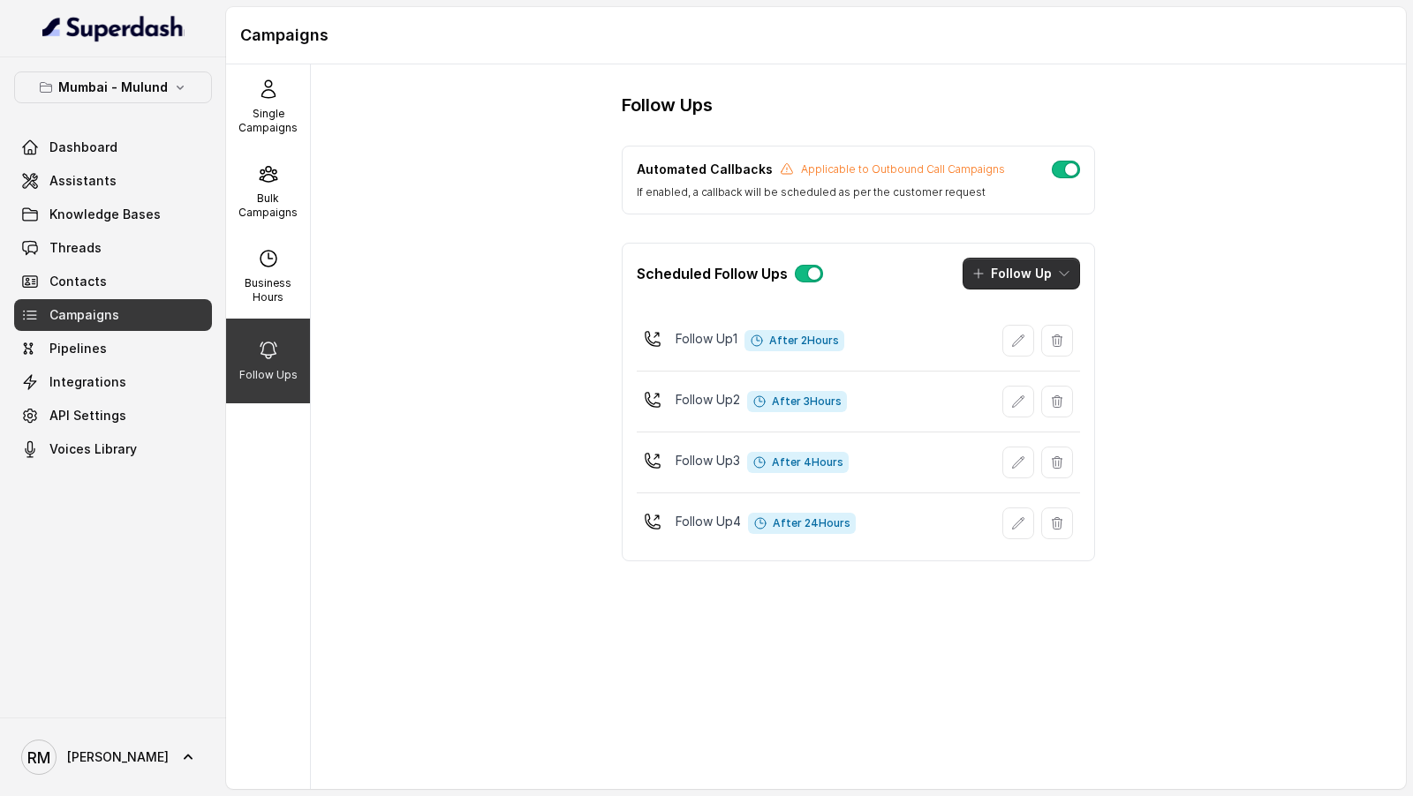
click at [1054, 285] on button "Follow Up" at bounding box center [1020, 274] width 117 height 32
click at [992, 357] on button "Call" at bounding box center [1023, 347] width 135 height 28
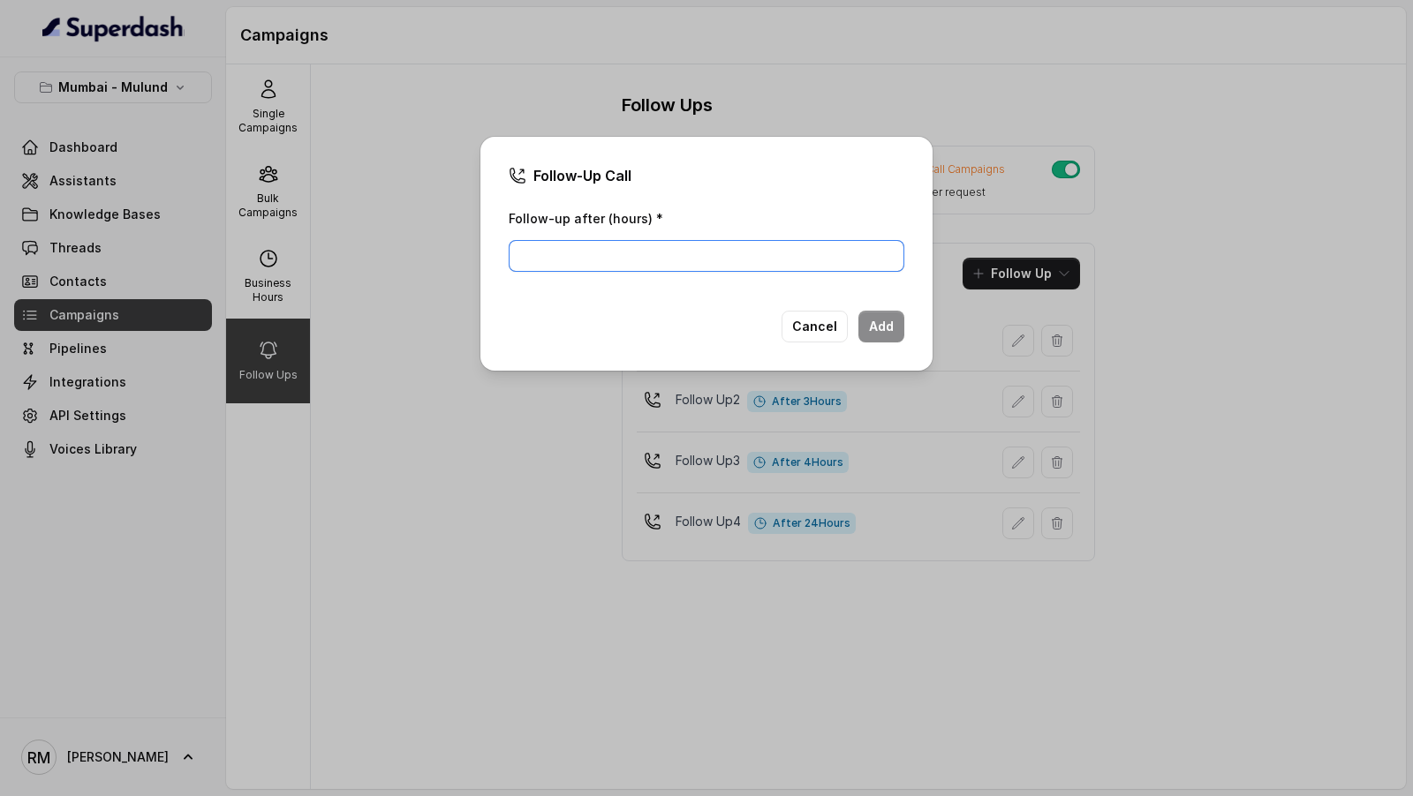
click at [665, 257] on input "Follow-up after (hours) *" at bounding box center [707, 256] width 396 height 32
type input "25"
click at [879, 336] on button "Add" at bounding box center [881, 327] width 46 height 32
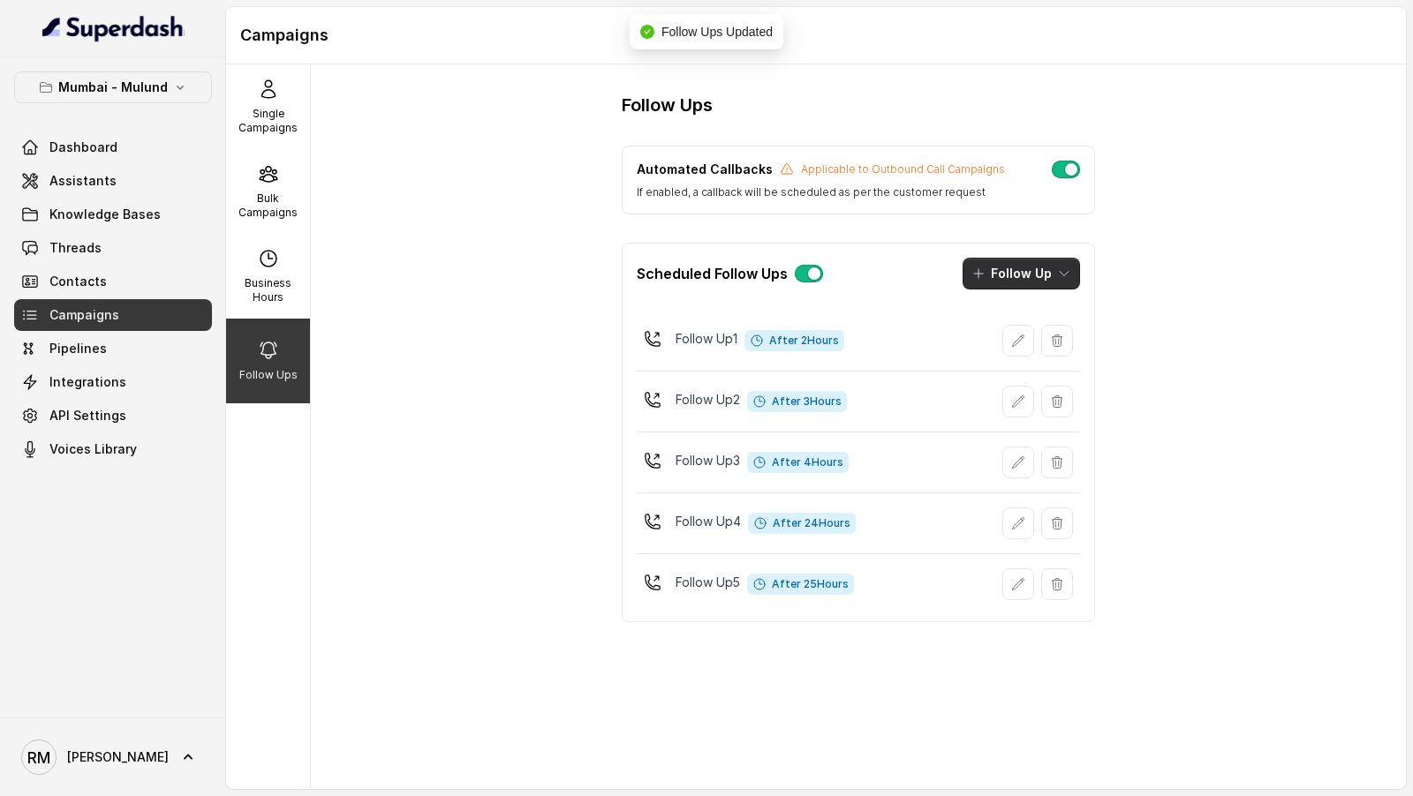
click at [1061, 282] on button "Follow Up" at bounding box center [1020, 274] width 117 height 32
click at [1012, 342] on p "Call" at bounding box center [1002, 347] width 21 height 18
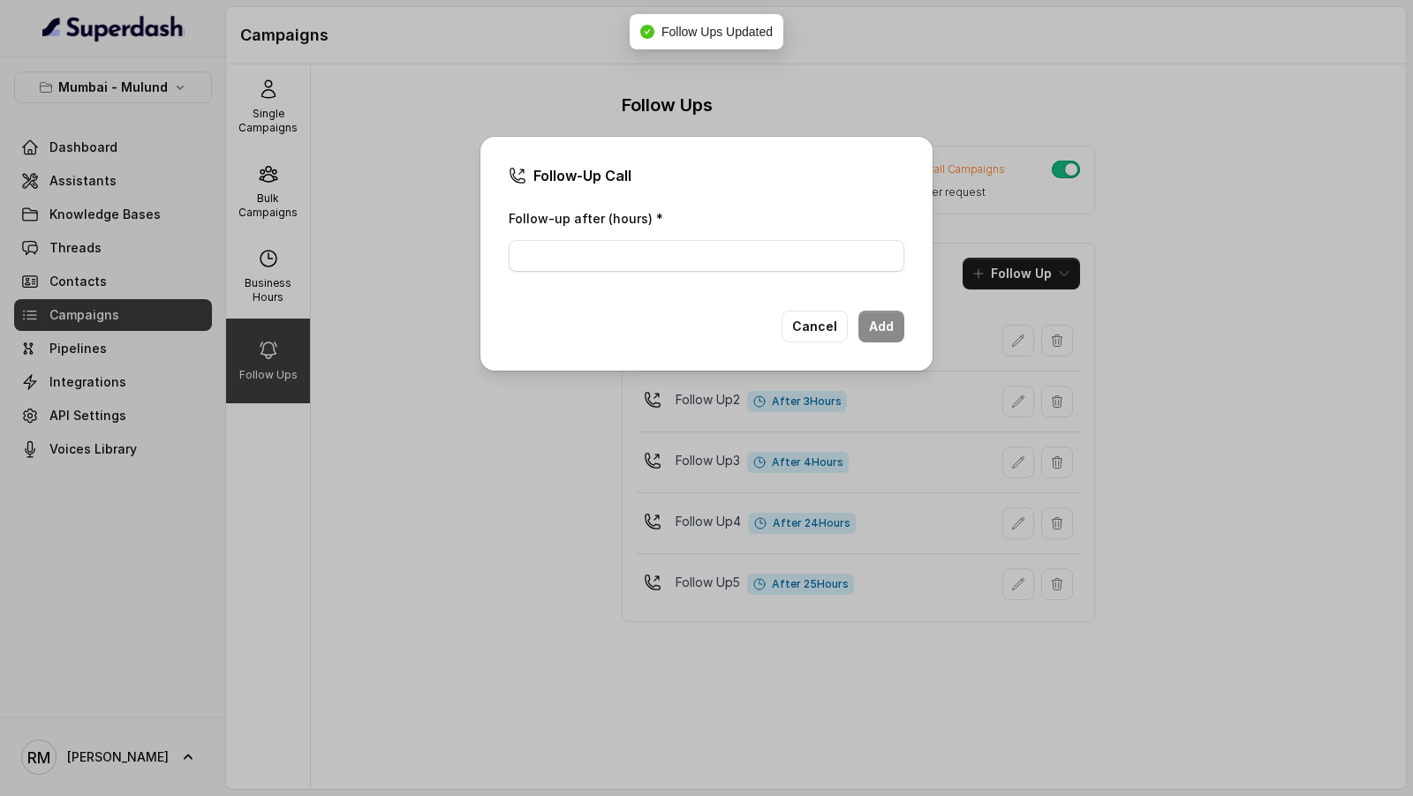
click at [655, 238] on div "Follow-up after (hours) *" at bounding box center [707, 239] width 396 height 64
click at [650, 250] on input "Follow-up after (hours) *" at bounding box center [707, 256] width 396 height 32
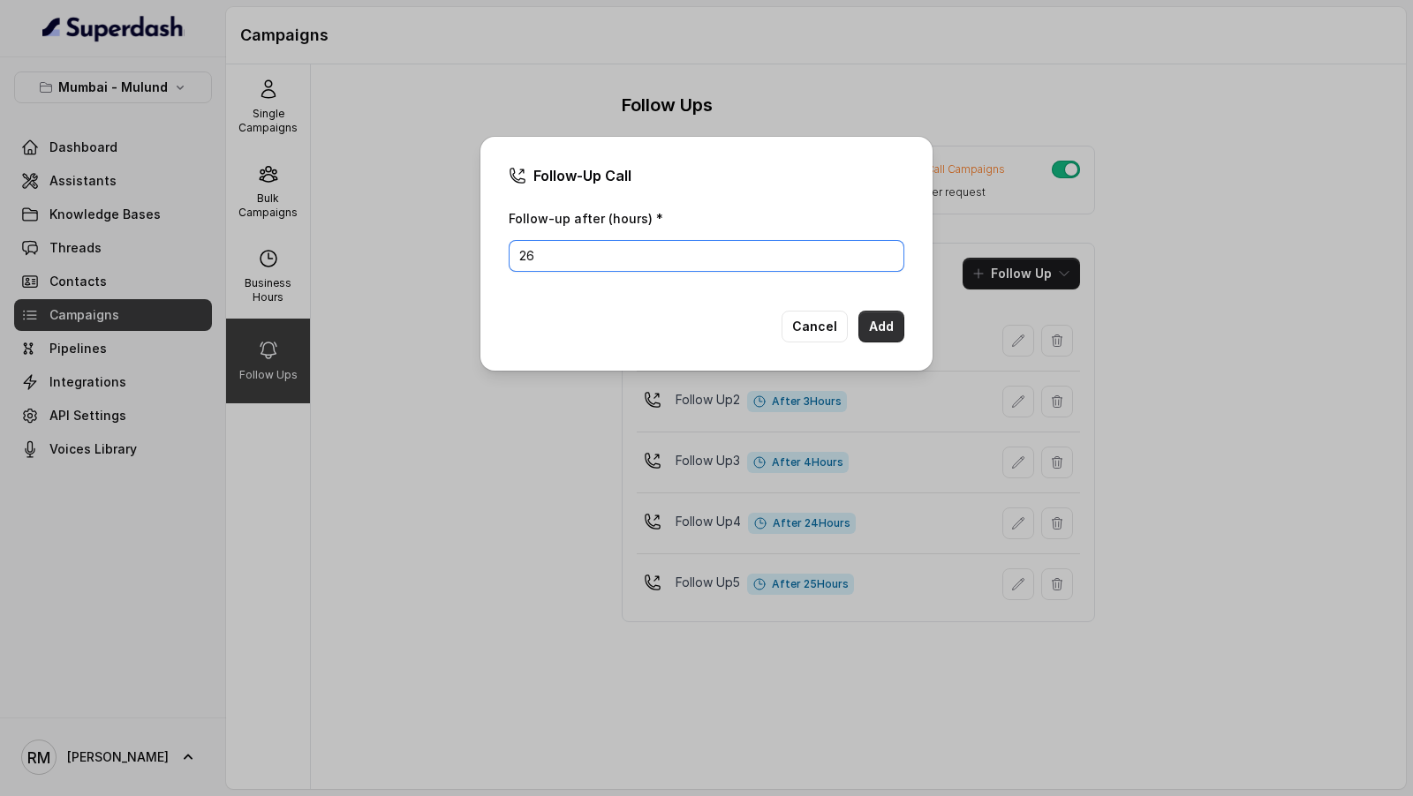
type input "26"
click at [902, 333] on button "Add" at bounding box center [881, 327] width 46 height 32
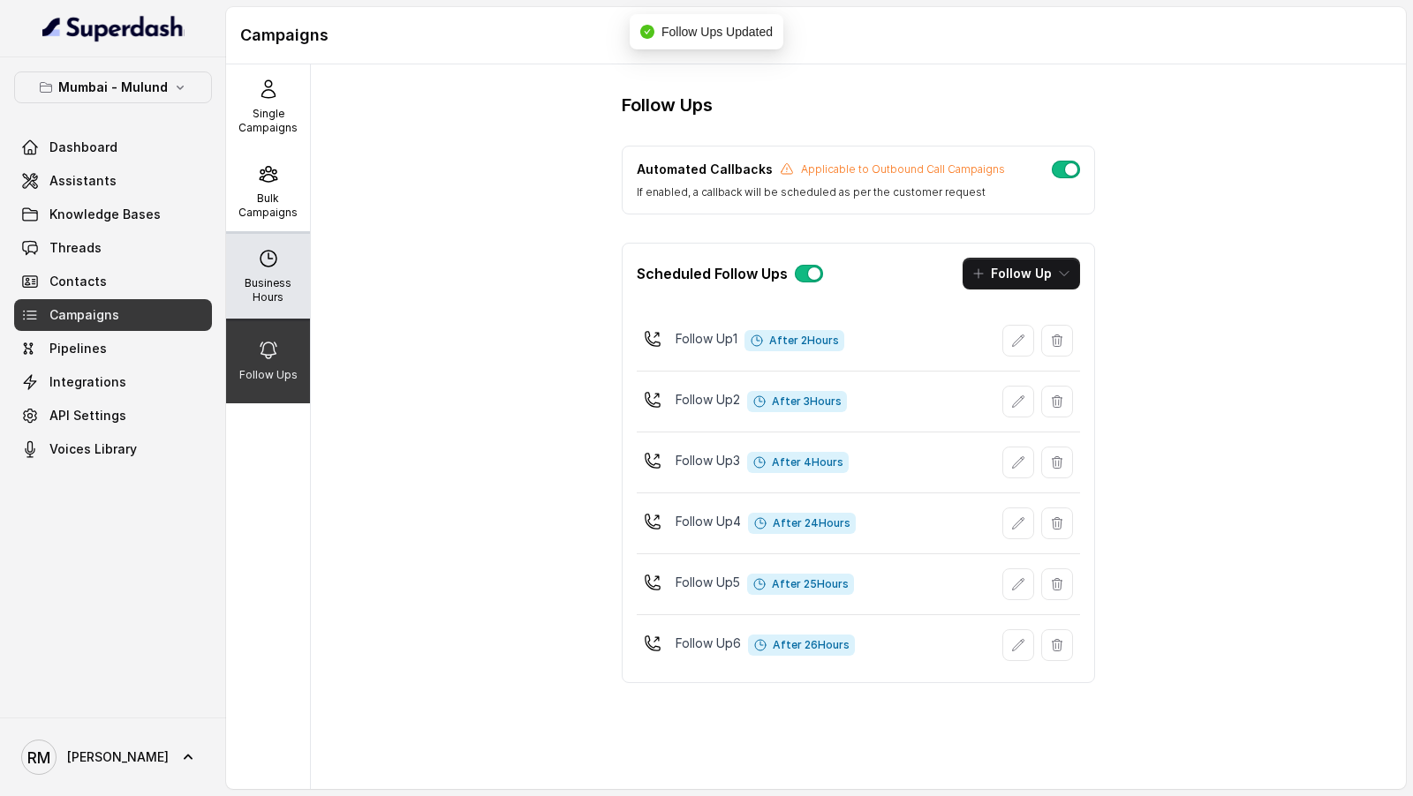
click at [263, 267] on icon at bounding box center [268, 258] width 21 height 21
select select "[GEOGRAPHIC_DATA]/[GEOGRAPHIC_DATA]"
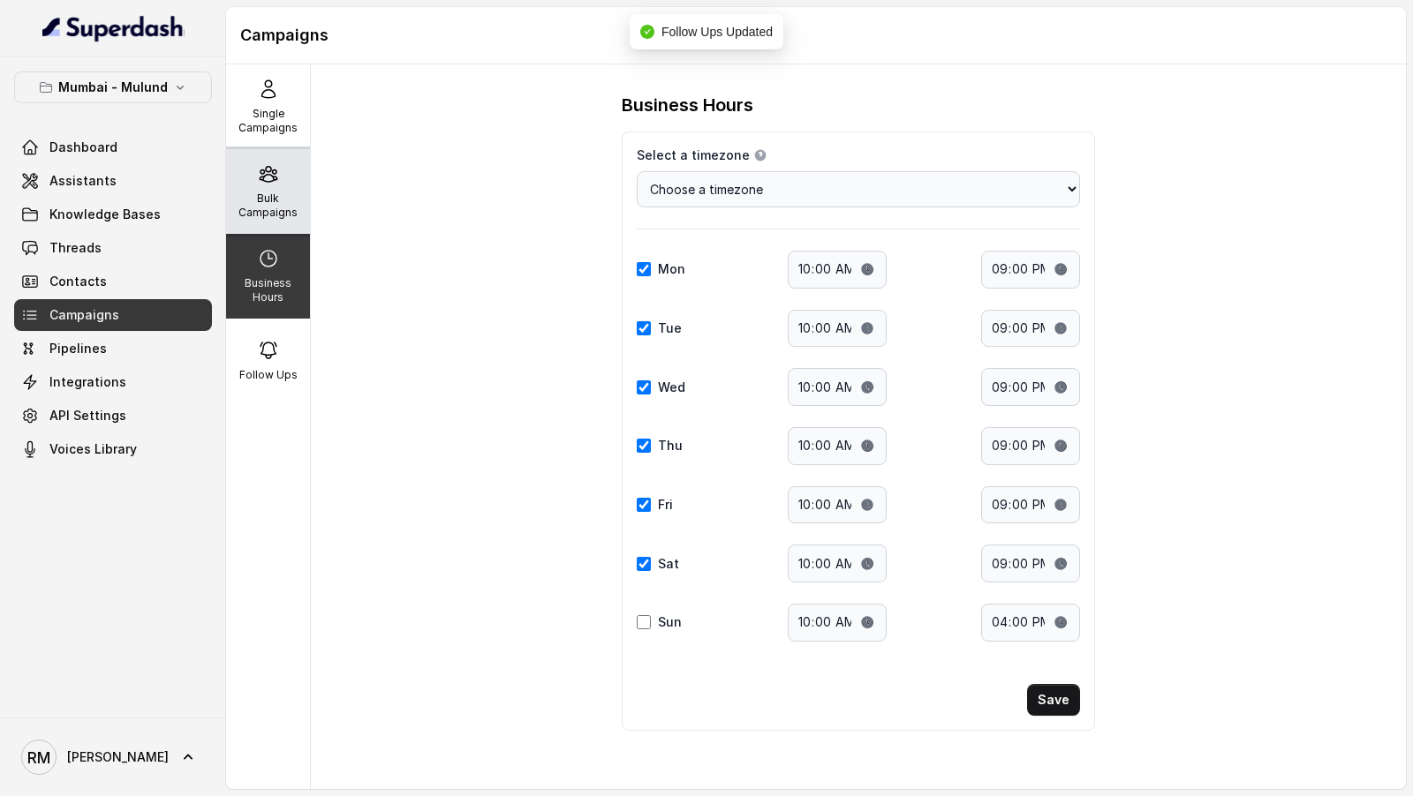
click at [246, 201] on p "Bulk Campaigns" at bounding box center [268, 206] width 70 height 28
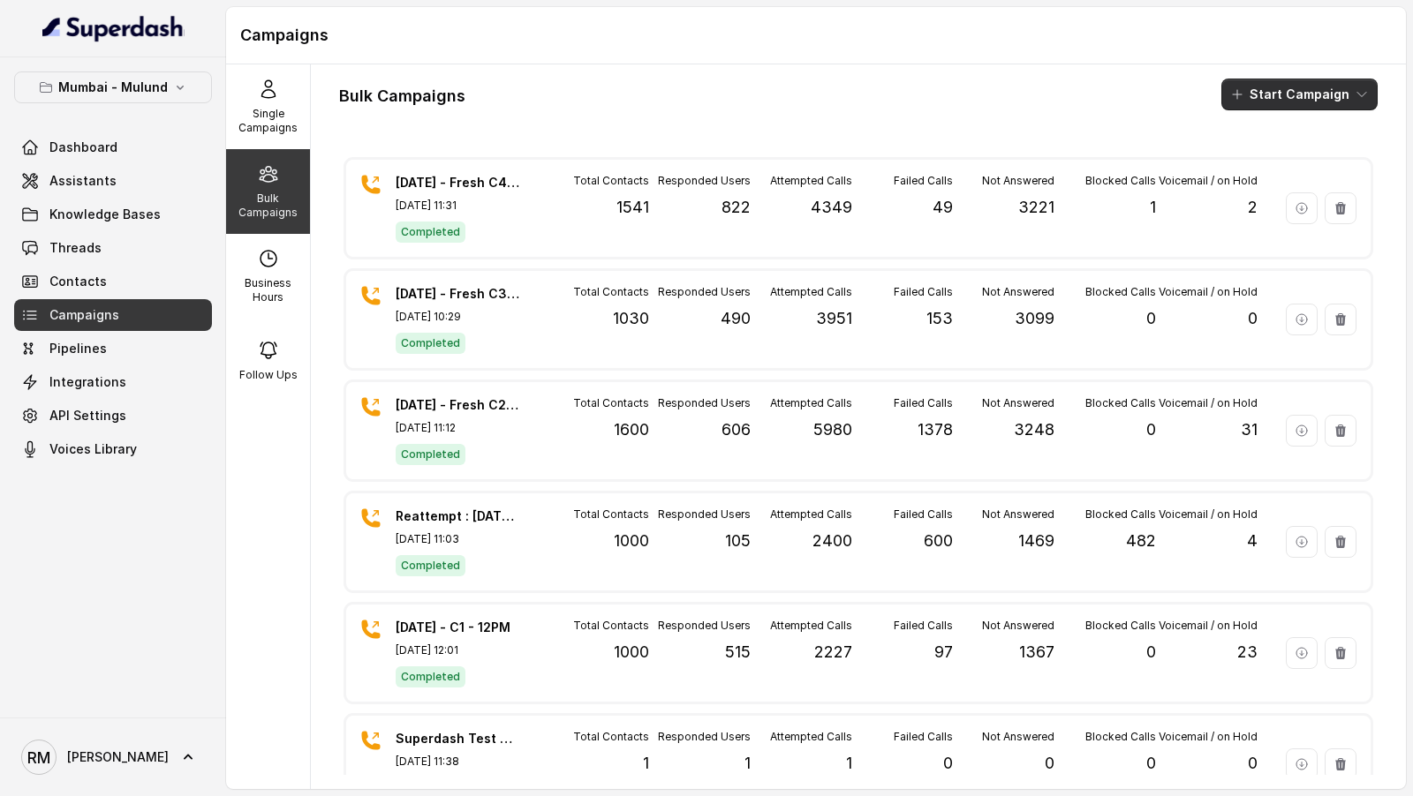
click at [1331, 96] on button "Start Campaign" at bounding box center [1299, 95] width 156 height 32
click at [1276, 155] on p "Call" at bounding box center [1267, 163] width 21 height 18
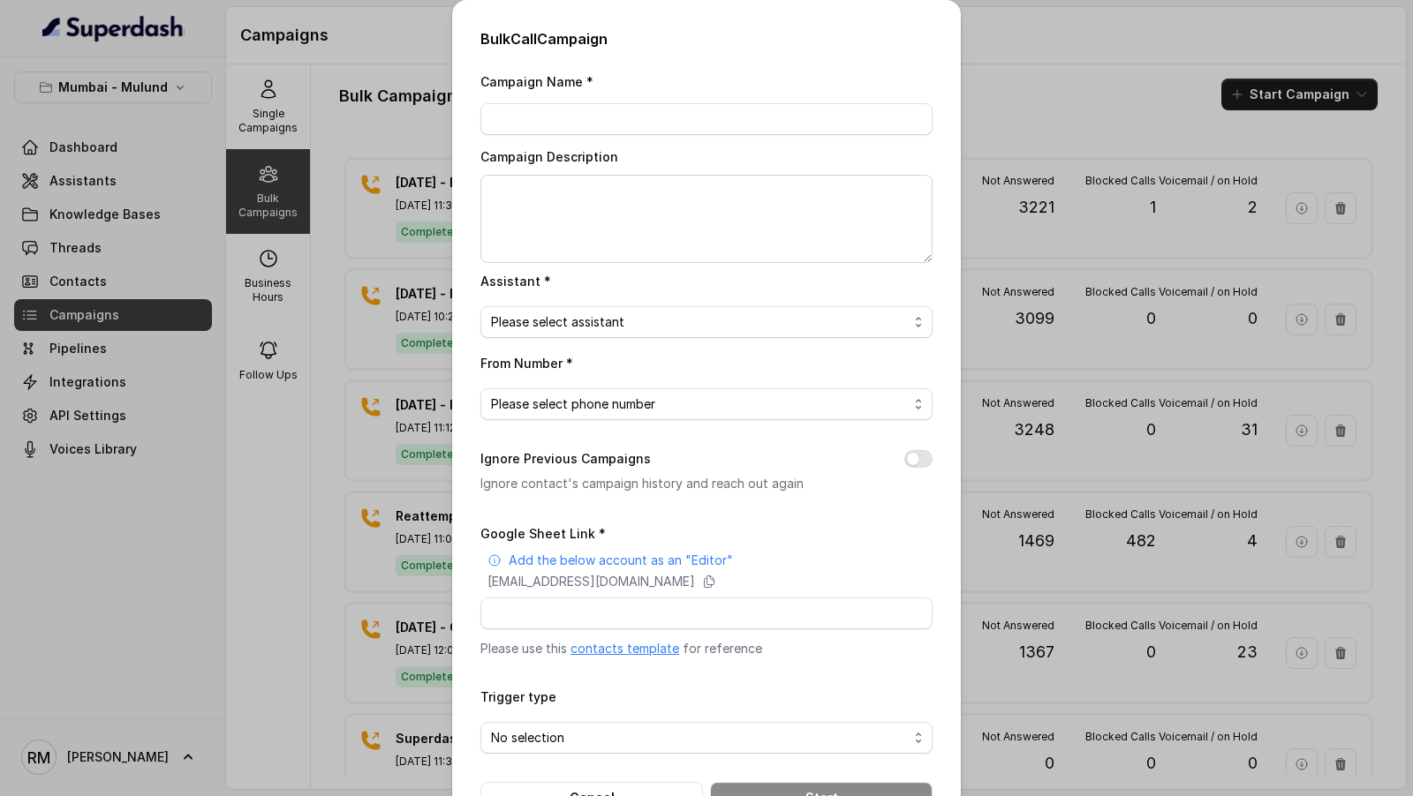
scroll to position [57, 0]
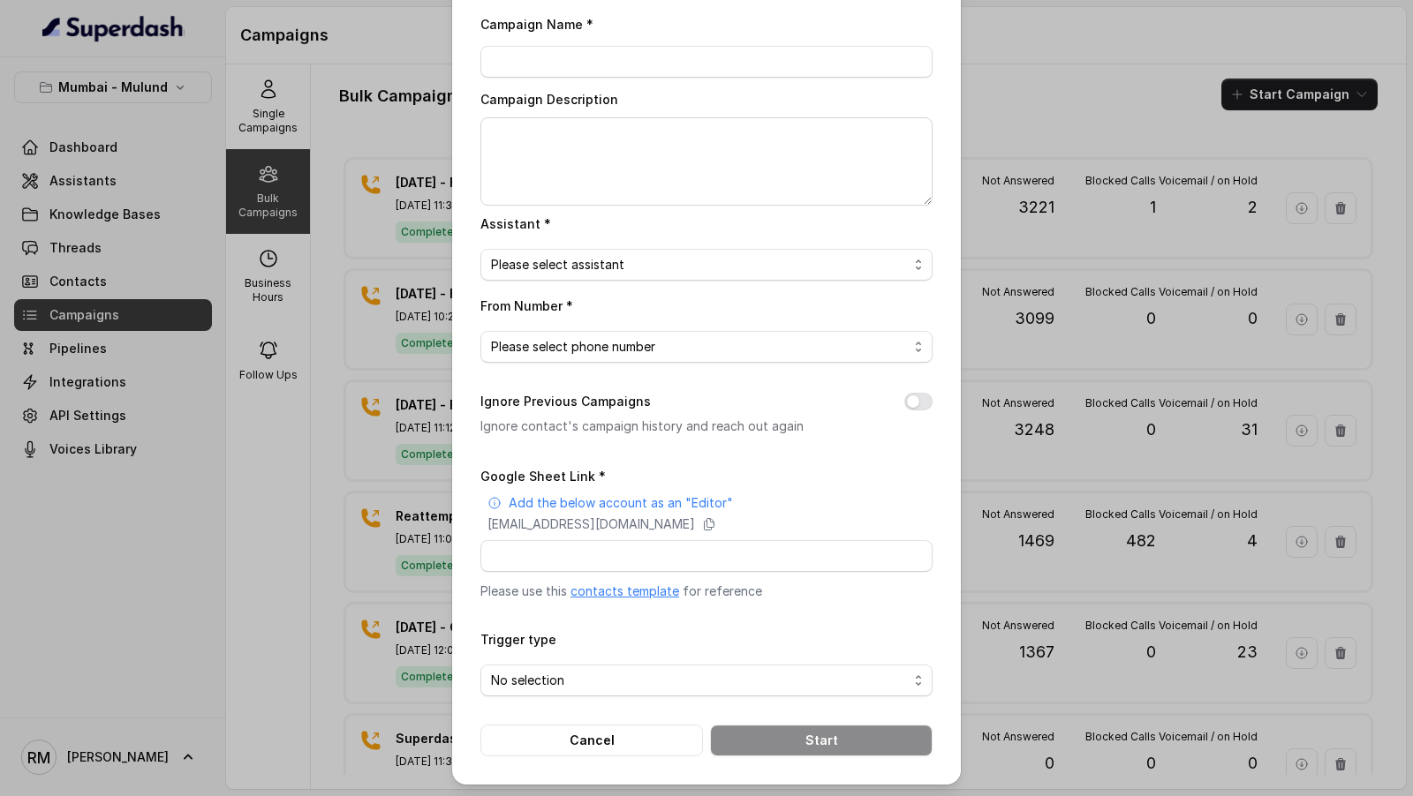
click at [608, 589] on link "contacts template" at bounding box center [624, 591] width 109 height 15
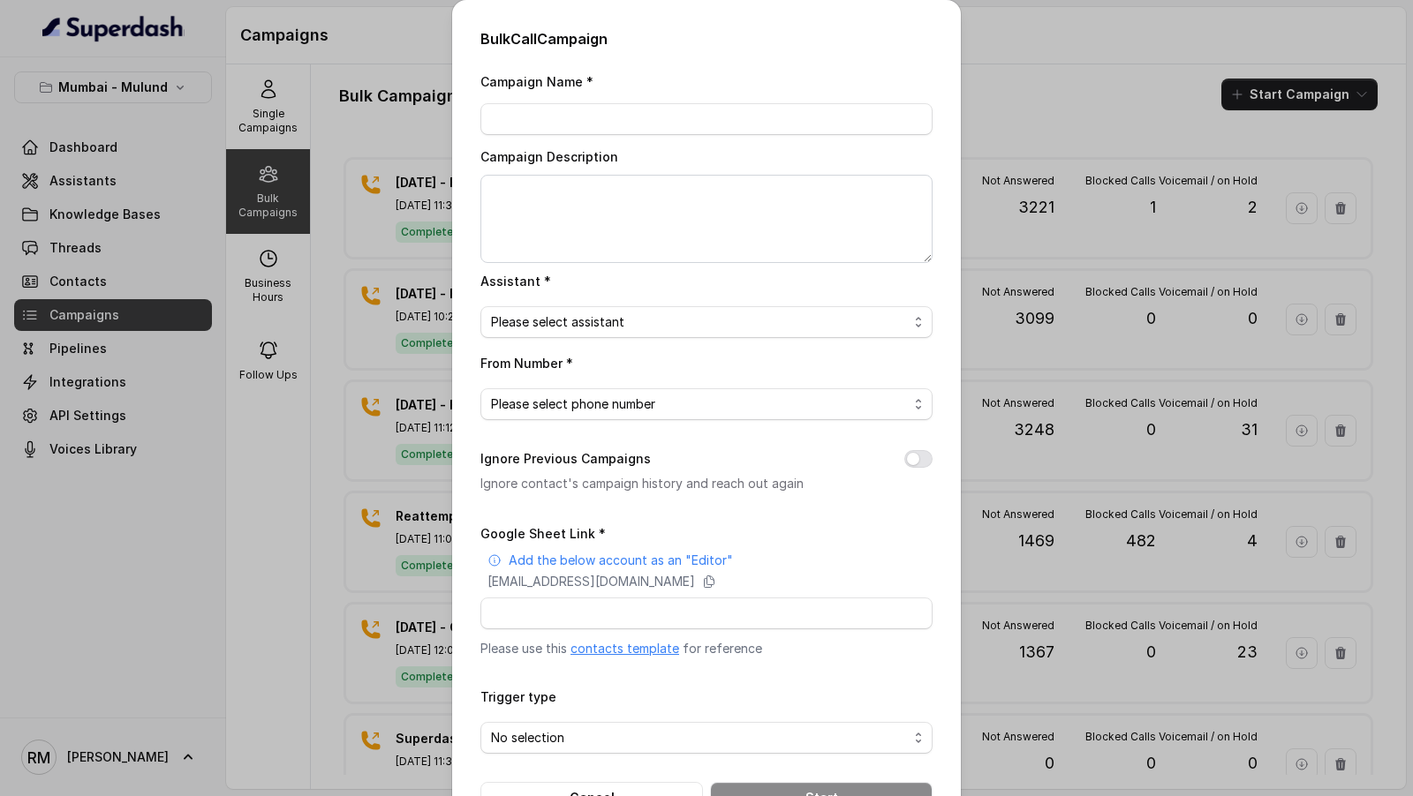
click at [355, 177] on div "Bulk Call Campaign Campaign Name * Campaign Description Assistant * Please sele…" at bounding box center [706, 398] width 1413 height 796
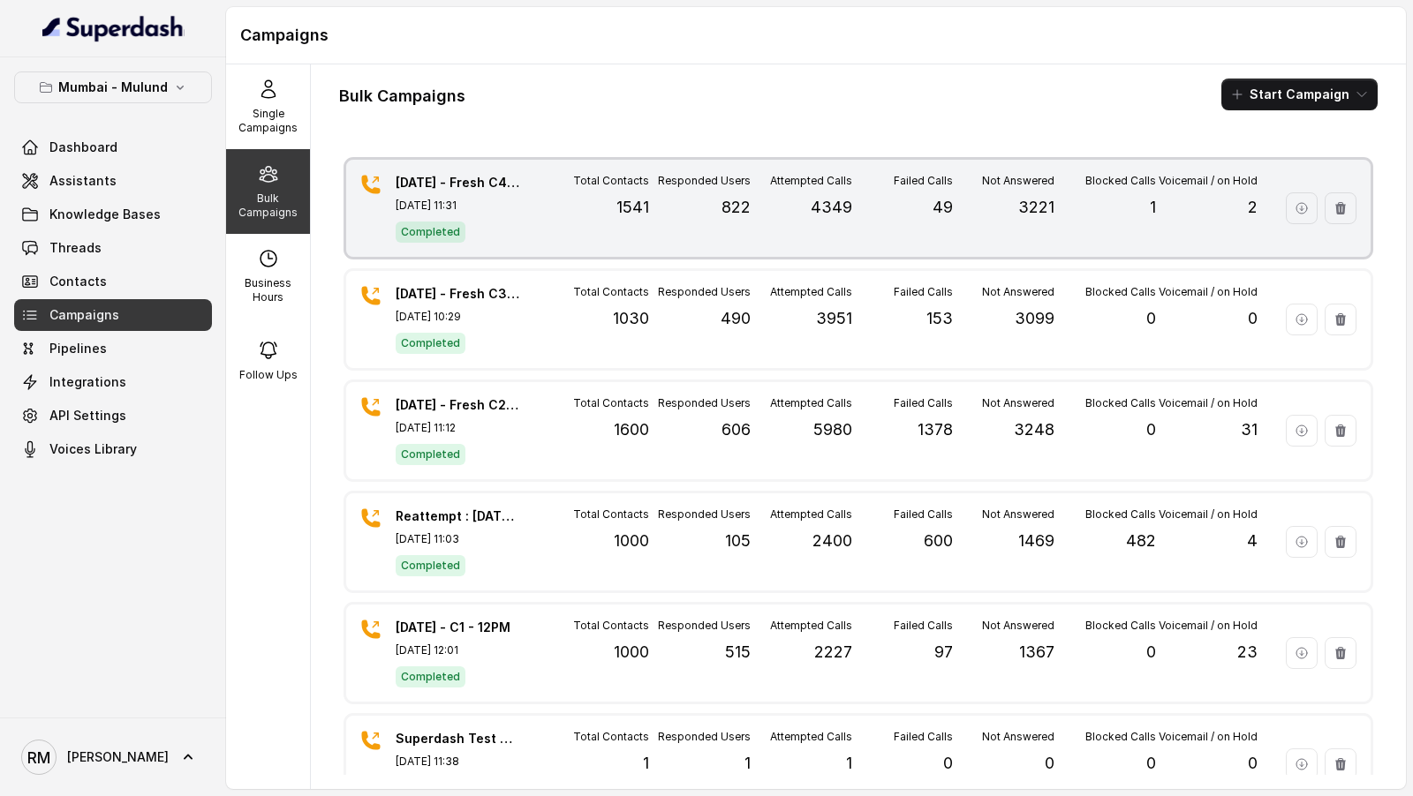
click at [479, 182] on p "[DATE] - Fresh C4 - 10:30AM" at bounding box center [458, 183] width 124 height 18
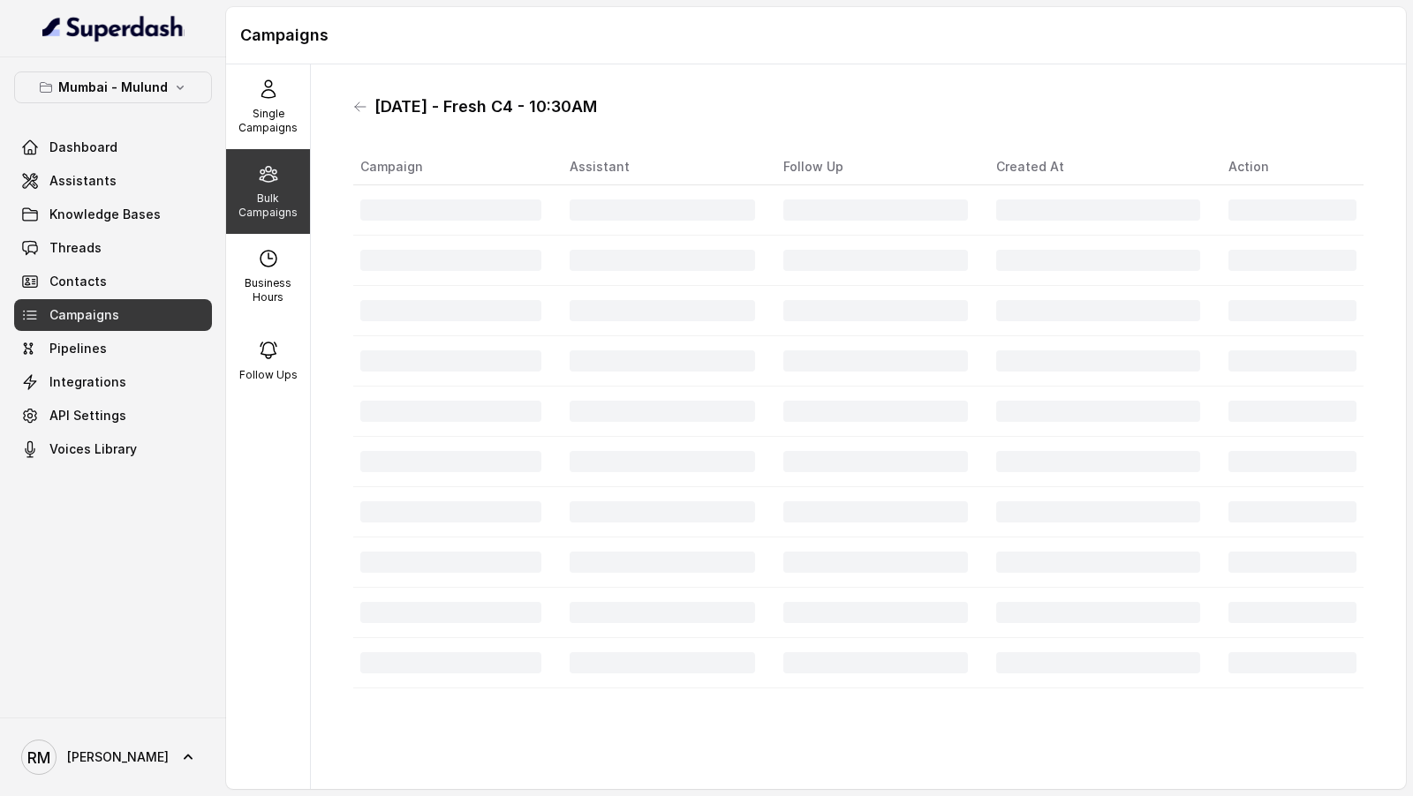
click at [382, 104] on h1 "[DATE] - Fresh C4 - 10:30AM" at bounding box center [485, 107] width 223 height 28
drag, startPoint x: 382, startPoint y: 104, endPoint x: 630, endPoint y: 104, distance: 247.2
click at [630, 104] on div "[DATE] - Fresh C4 - 10:30AM" at bounding box center [858, 107] width 1010 height 28
copy h1 "[DATE] - Fresh C4 - 10:30AM"
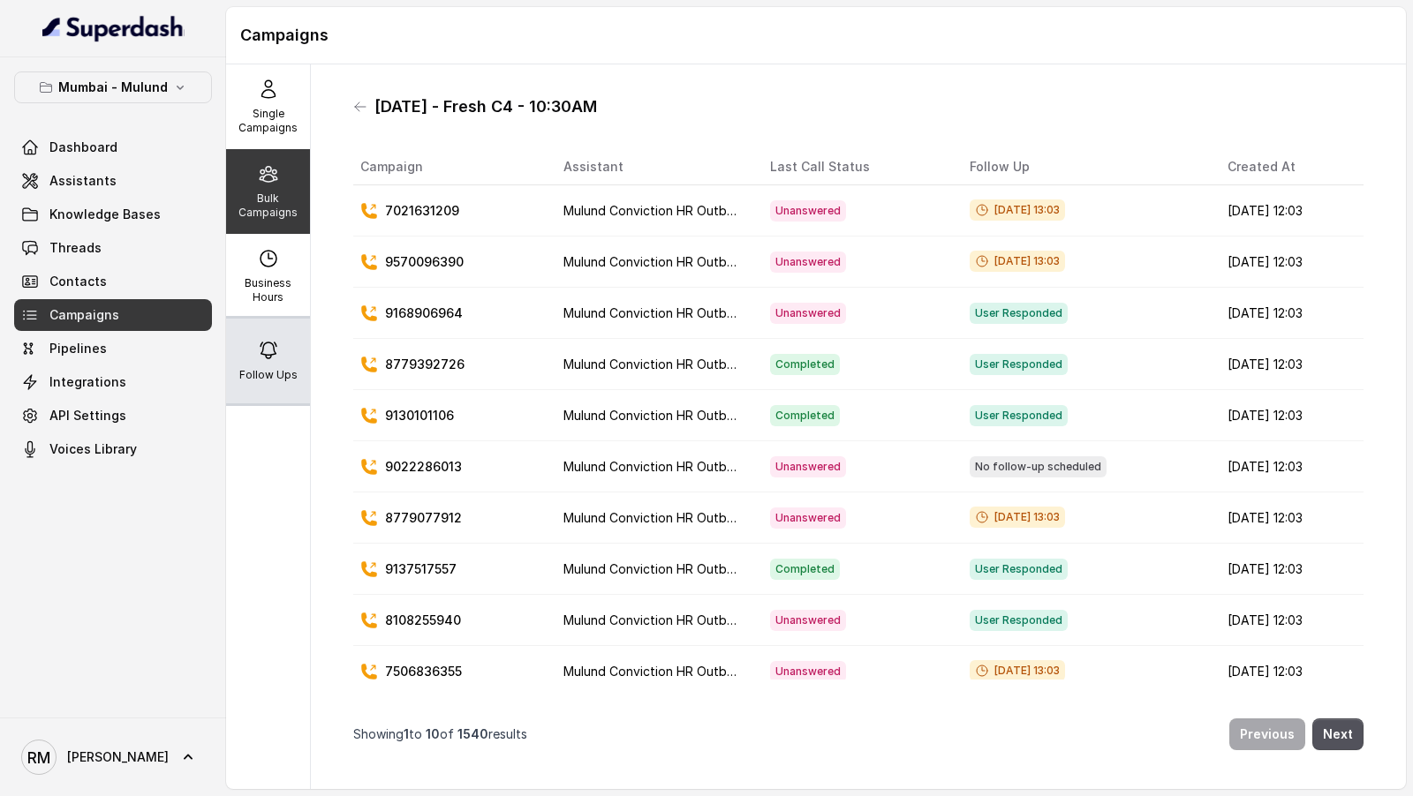
click at [295, 359] on div "Follow Ups" at bounding box center [268, 361] width 84 height 85
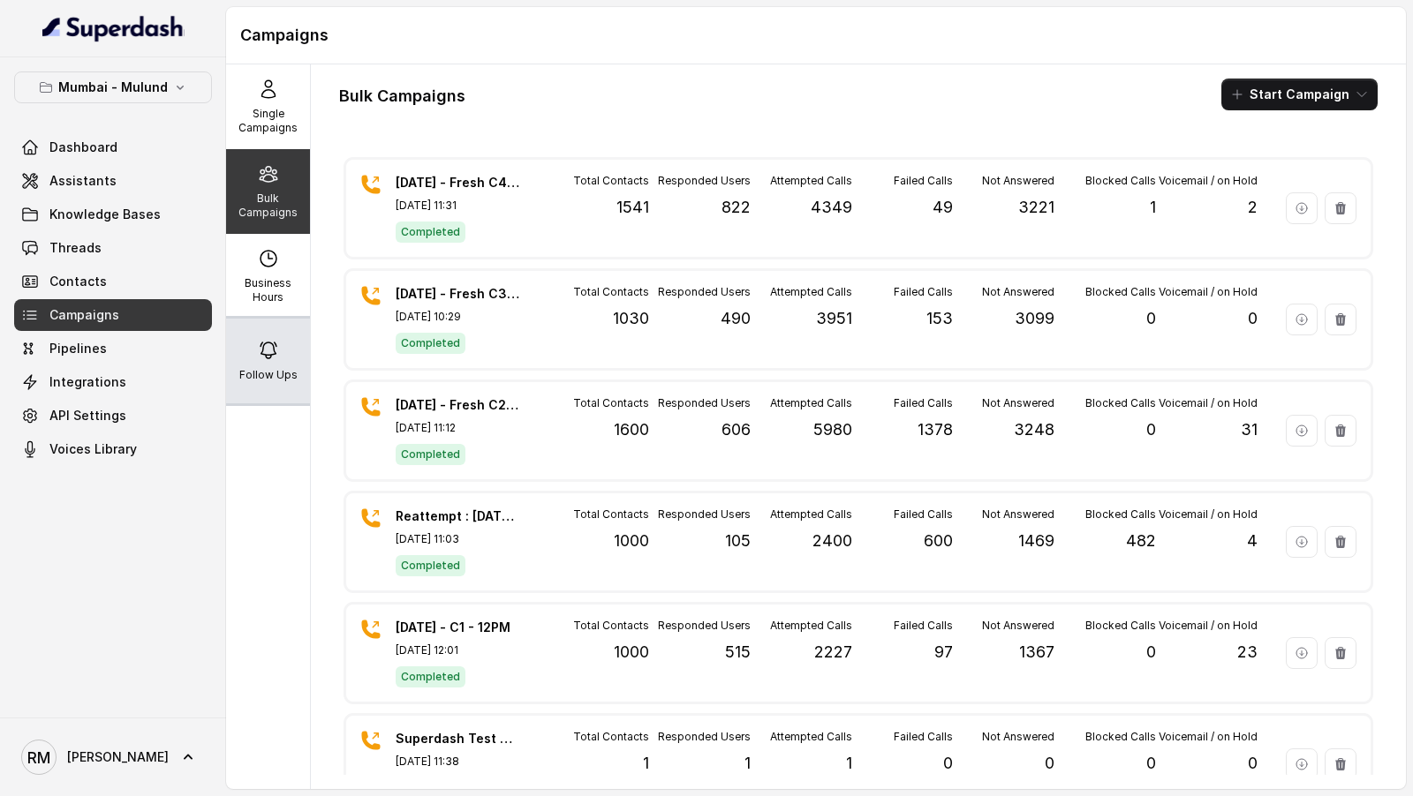
click at [261, 369] on p "Follow Ups" at bounding box center [268, 375] width 58 height 14
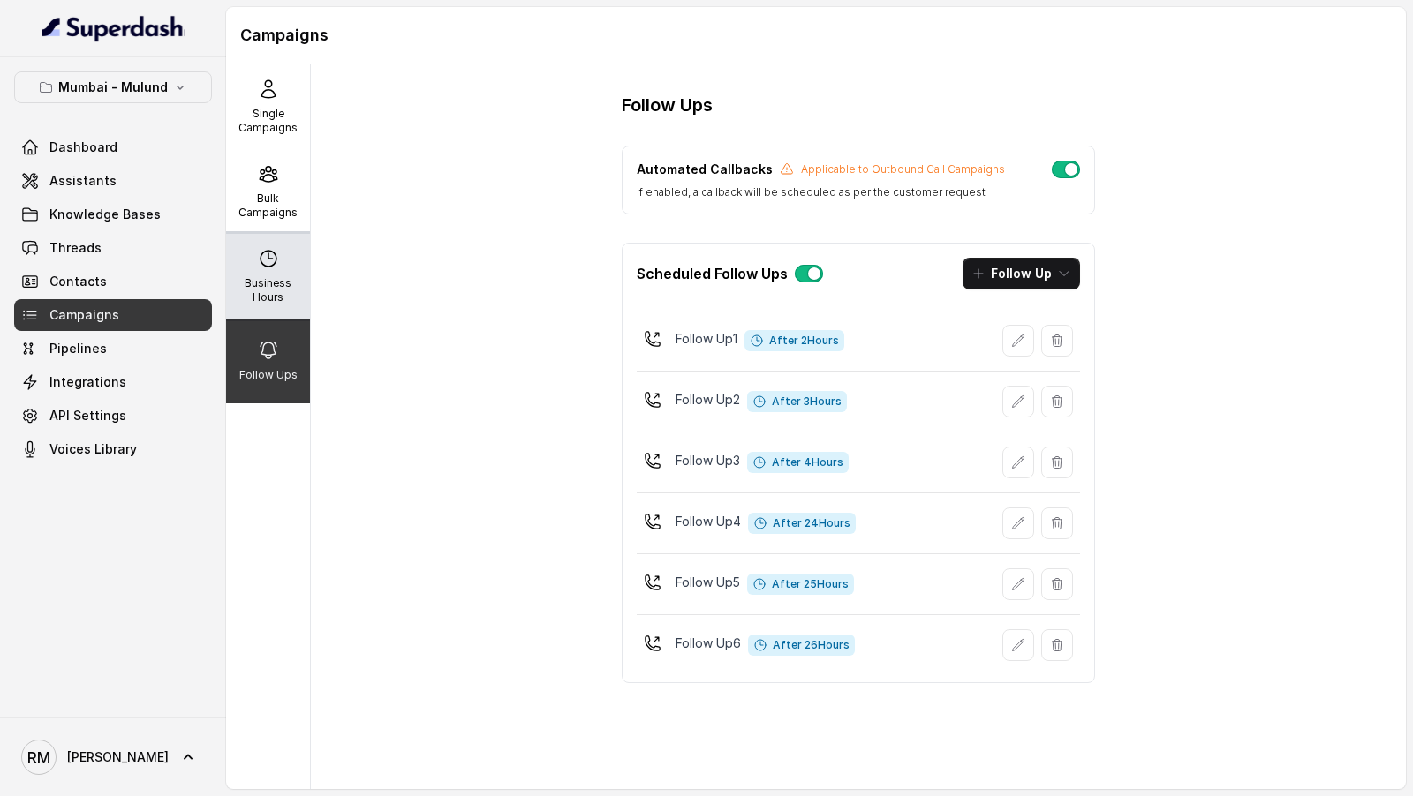
click at [280, 287] on p "Business Hours" at bounding box center [268, 290] width 70 height 28
select select "Asia/Calcutta"
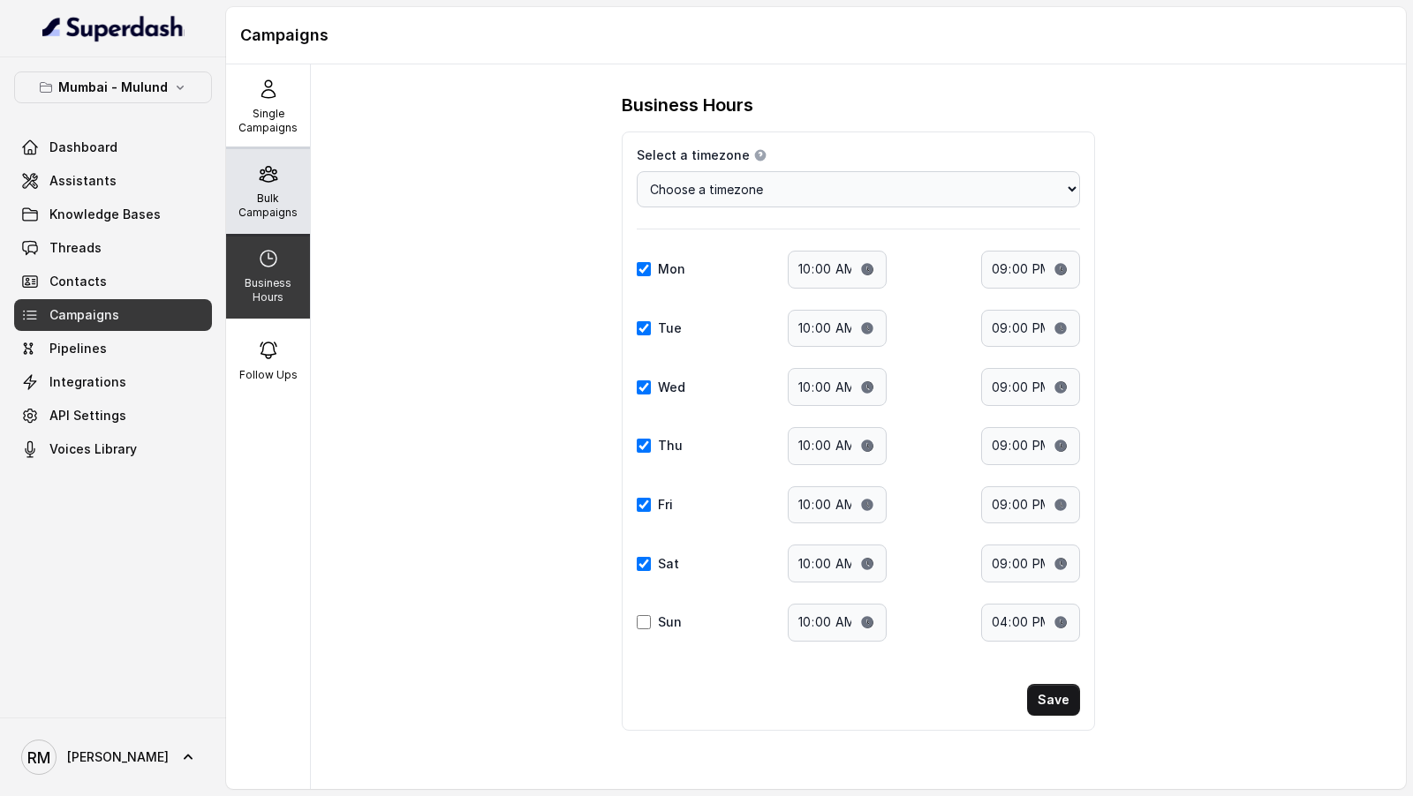
click at [279, 187] on div "Bulk Campaigns" at bounding box center [268, 191] width 84 height 85
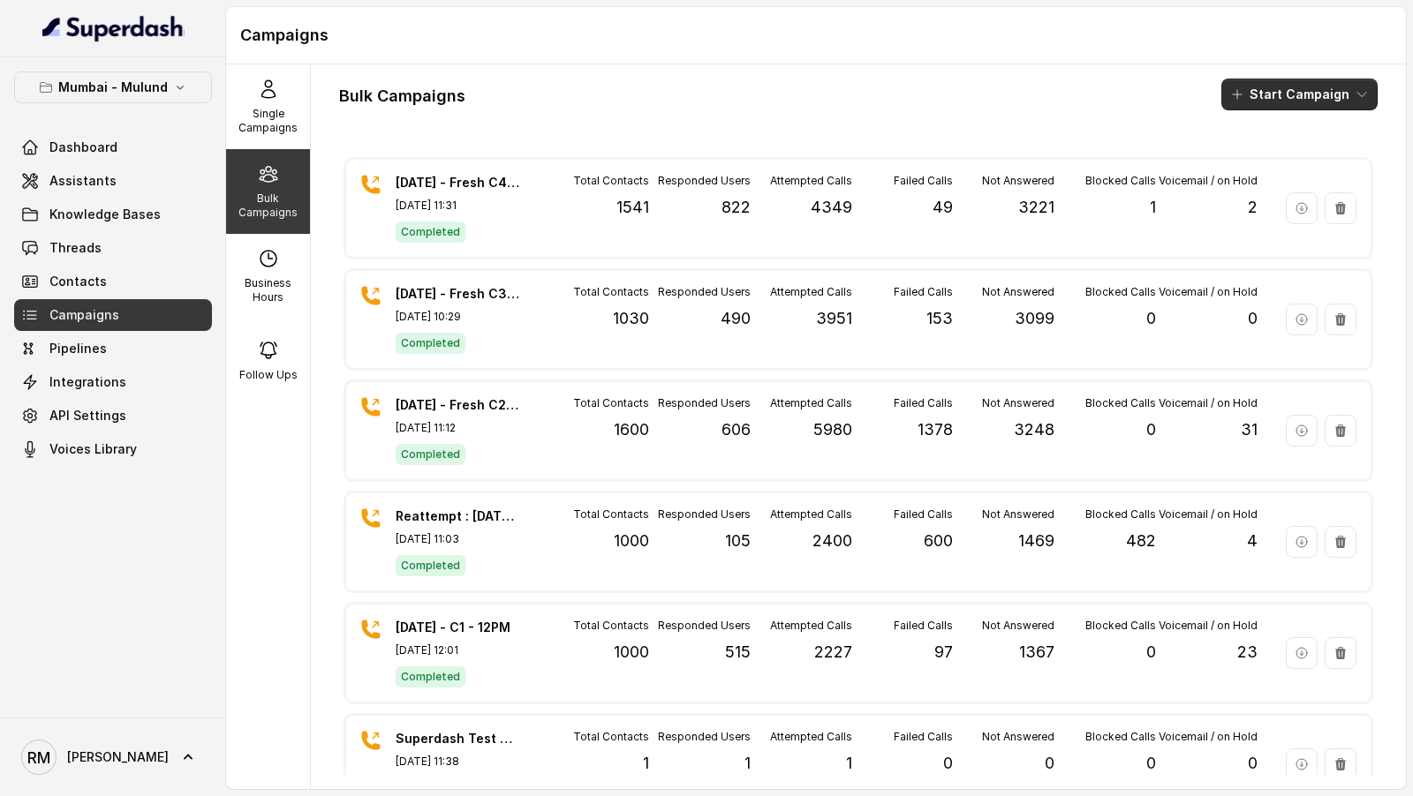
click at [1326, 88] on button "Start Campaign" at bounding box center [1299, 95] width 156 height 32
click at [1253, 170] on div "Call" at bounding box center [1276, 163] width 86 height 18
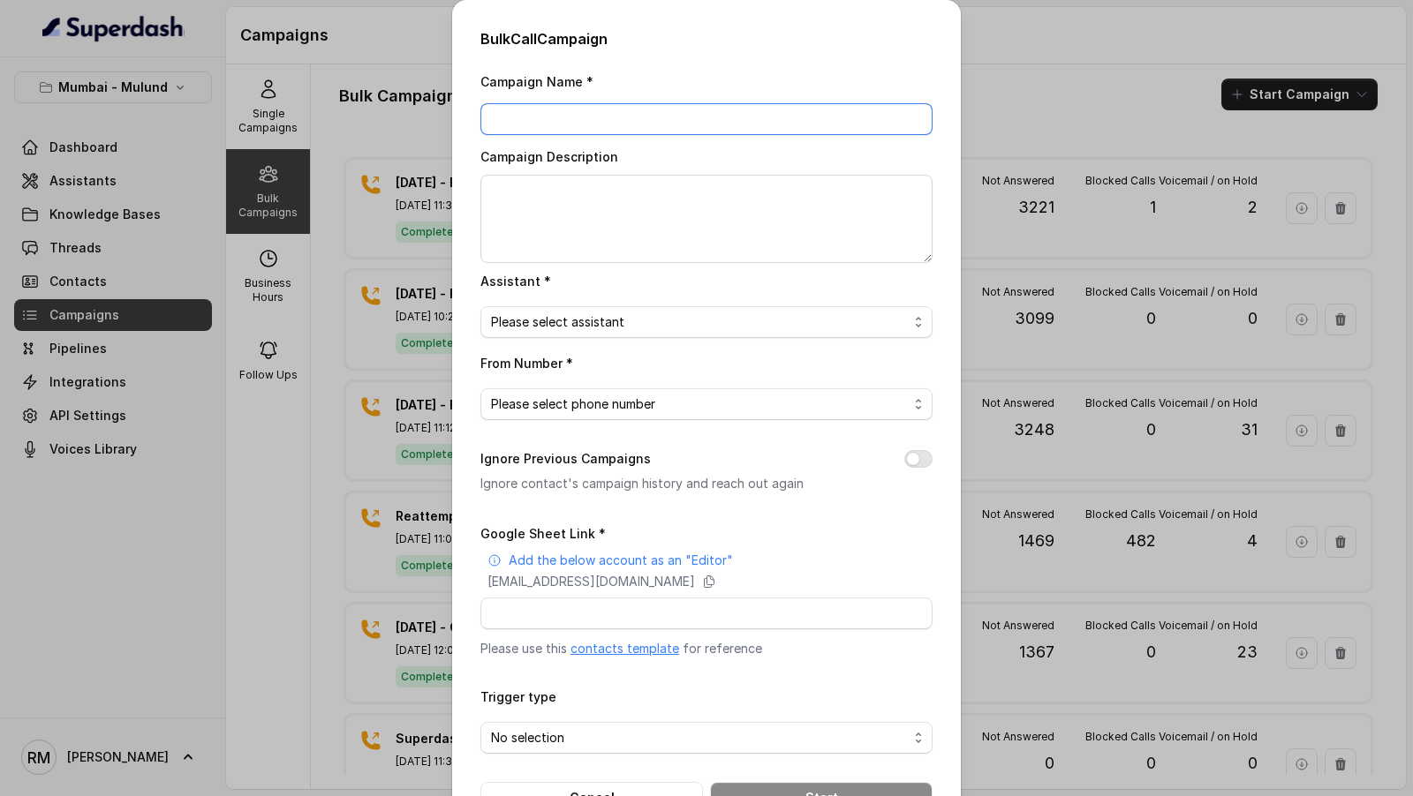
click at [515, 120] on input "Campaign Name *" at bounding box center [706, 119] width 452 height 32
paste input "30.9.25 - Fresh C4 - 10:30AM"
drag, startPoint x: 517, startPoint y: 124, endPoint x: 439, endPoint y: 124, distance: 77.7
click at [439, 124] on div "Bulk Call Campaign Campaign Name * 30.9.25 - Fresh C4 - 10:30AM Campaign Descri…" at bounding box center [706, 398] width 1413 height 796
click at [600, 114] on input "14.10.25 - Fresh C4 - 10:30AM" at bounding box center [706, 119] width 452 height 32
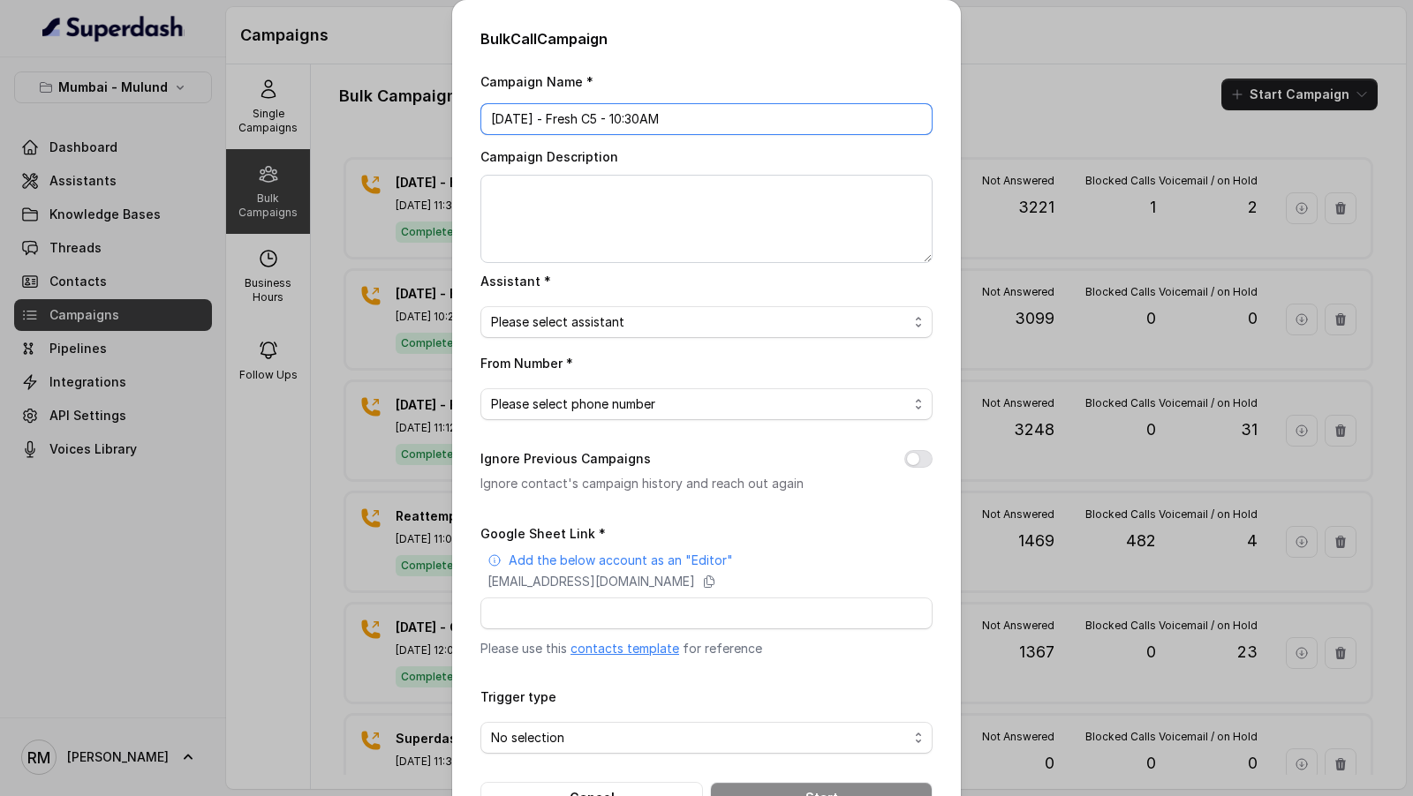
click at [624, 120] on input "14.10.25 - Fresh C5 - 10:30AM" at bounding box center [706, 119] width 452 height 32
click at [690, 116] on input "14.10.25 - Fresh C5 - 2:30AM" at bounding box center [706, 119] width 452 height 32
type input "14.10.25 - Fresh C5 - 2:30PM - 759Contacts"
click at [647, 267] on div "Campaign Name * 14.10.25 - Fresh C5 - 2:30PM - 759Contacts Campaign Description…" at bounding box center [706, 442] width 452 height 743
click at [646, 239] on textarea "Campaign Description" at bounding box center [706, 219] width 452 height 88
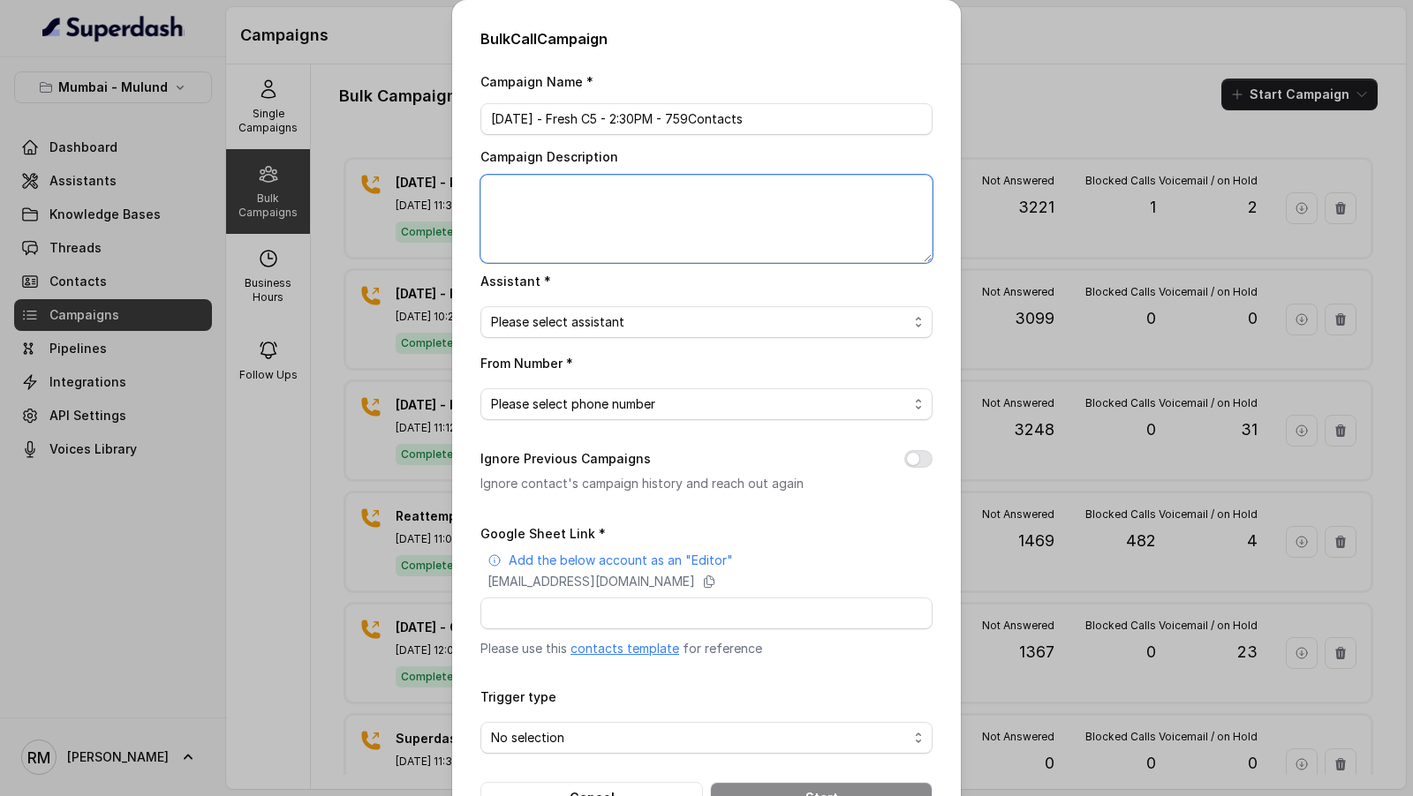
paste textarea "14.10.25 - Fresh C5 - 2:30PM - 759Contacts"
type textarea "14.10.25 - Fresh C5 - 2:30PM - 759Contacts"
click at [640, 333] on span "Please select assistant" at bounding box center [706, 322] width 452 height 32
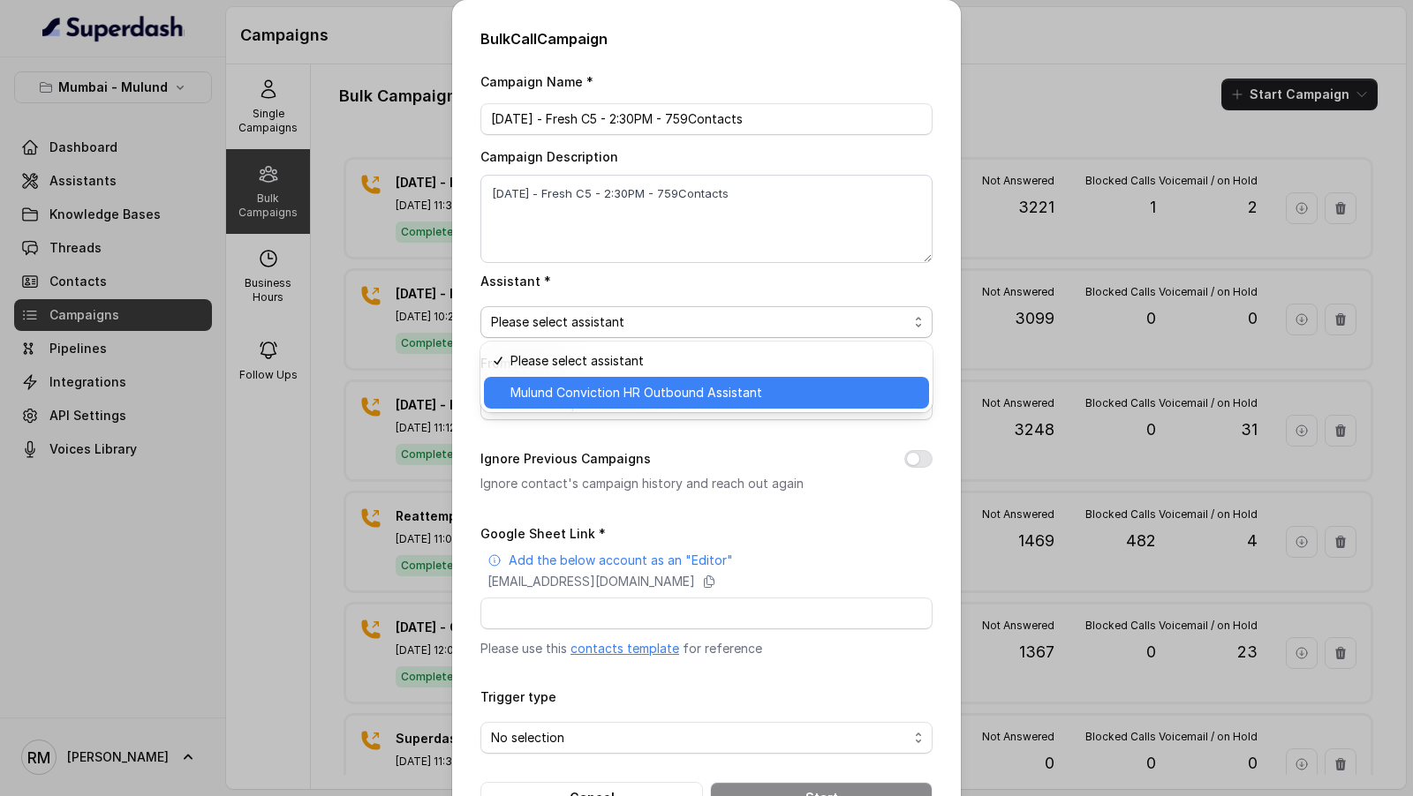
click at [623, 390] on span "Mulund Conviction HR Outbound Assistant" at bounding box center [714, 392] width 408 height 21
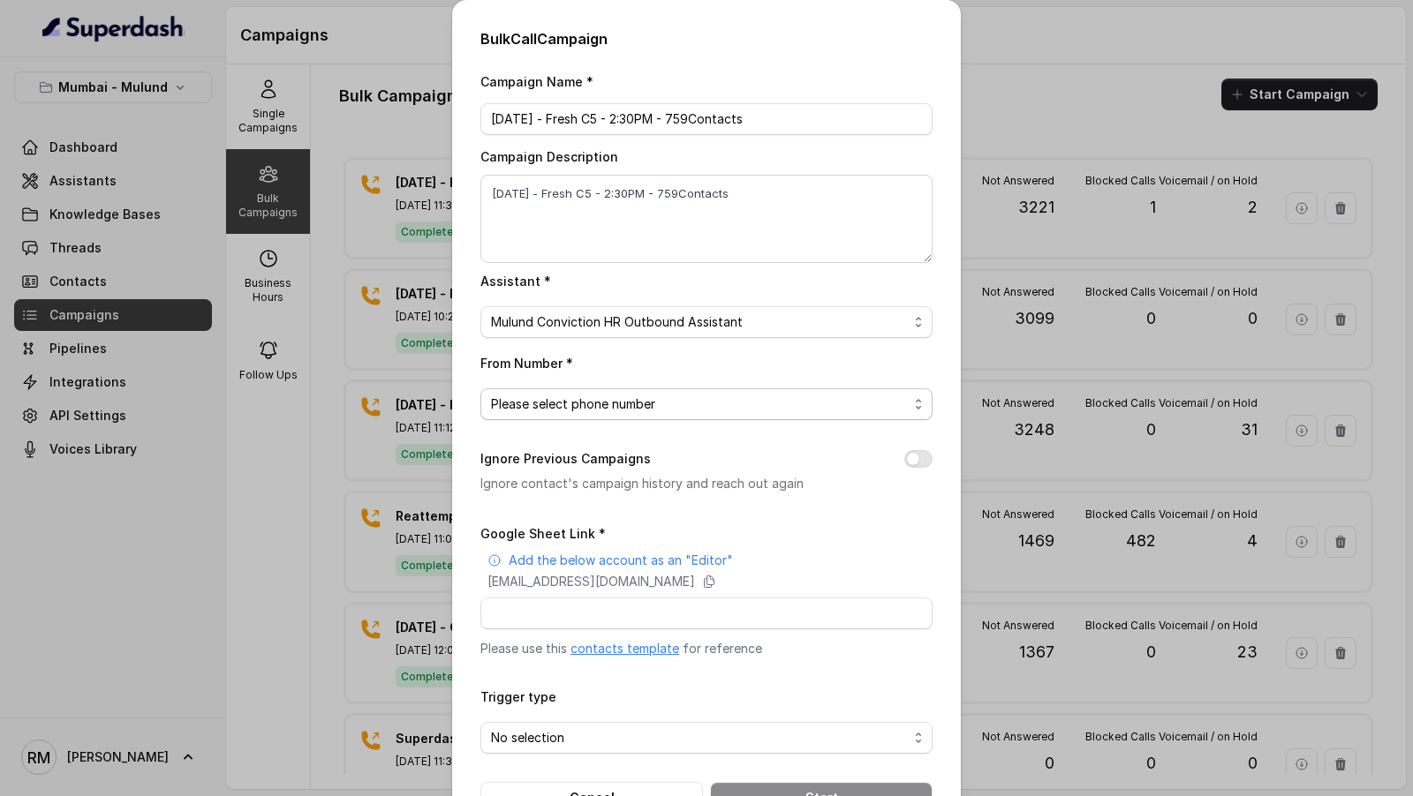
click at [615, 408] on span "Please select phone number" at bounding box center [699, 404] width 417 height 21
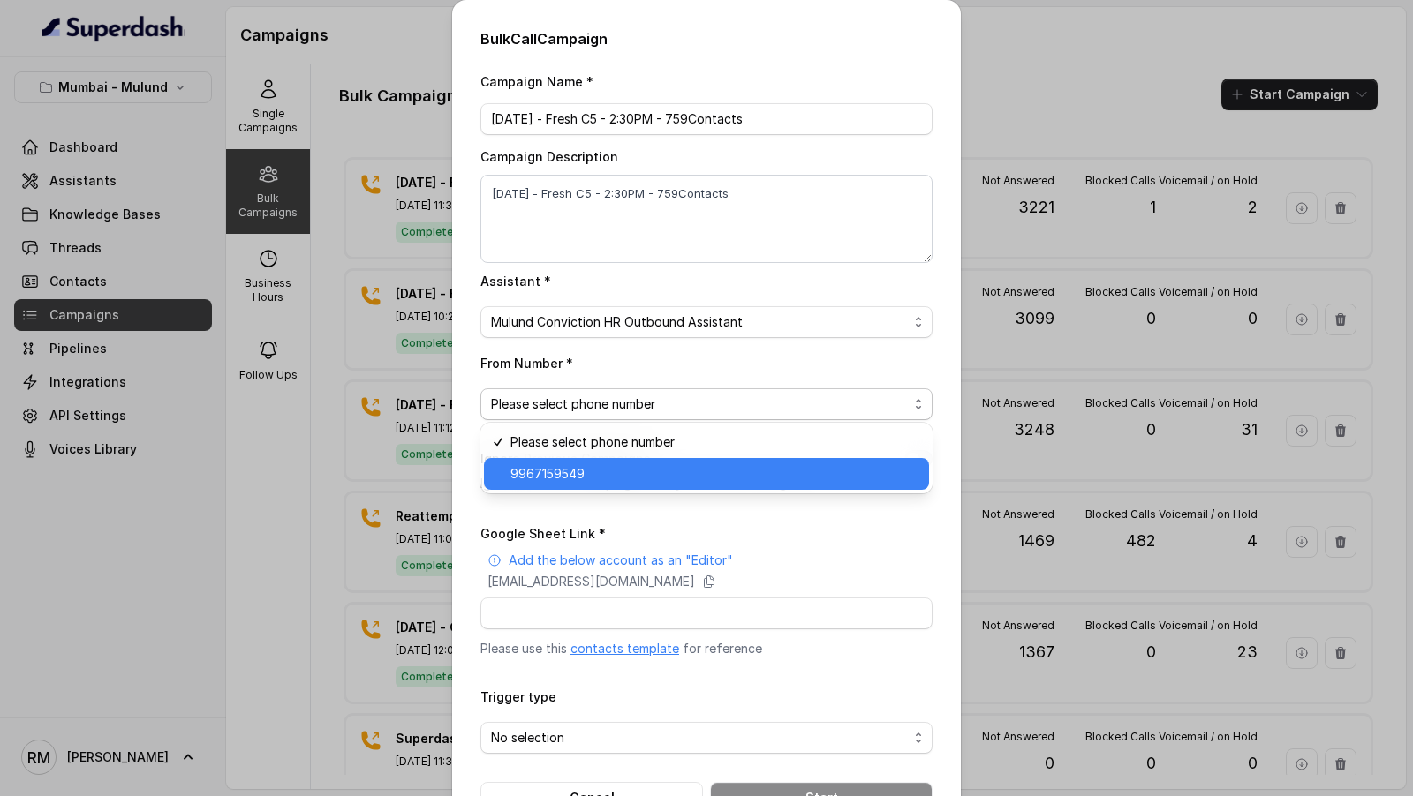
click at [607, 477] on span "9967159549" at bounding box center [714, 474] width 408 height 21
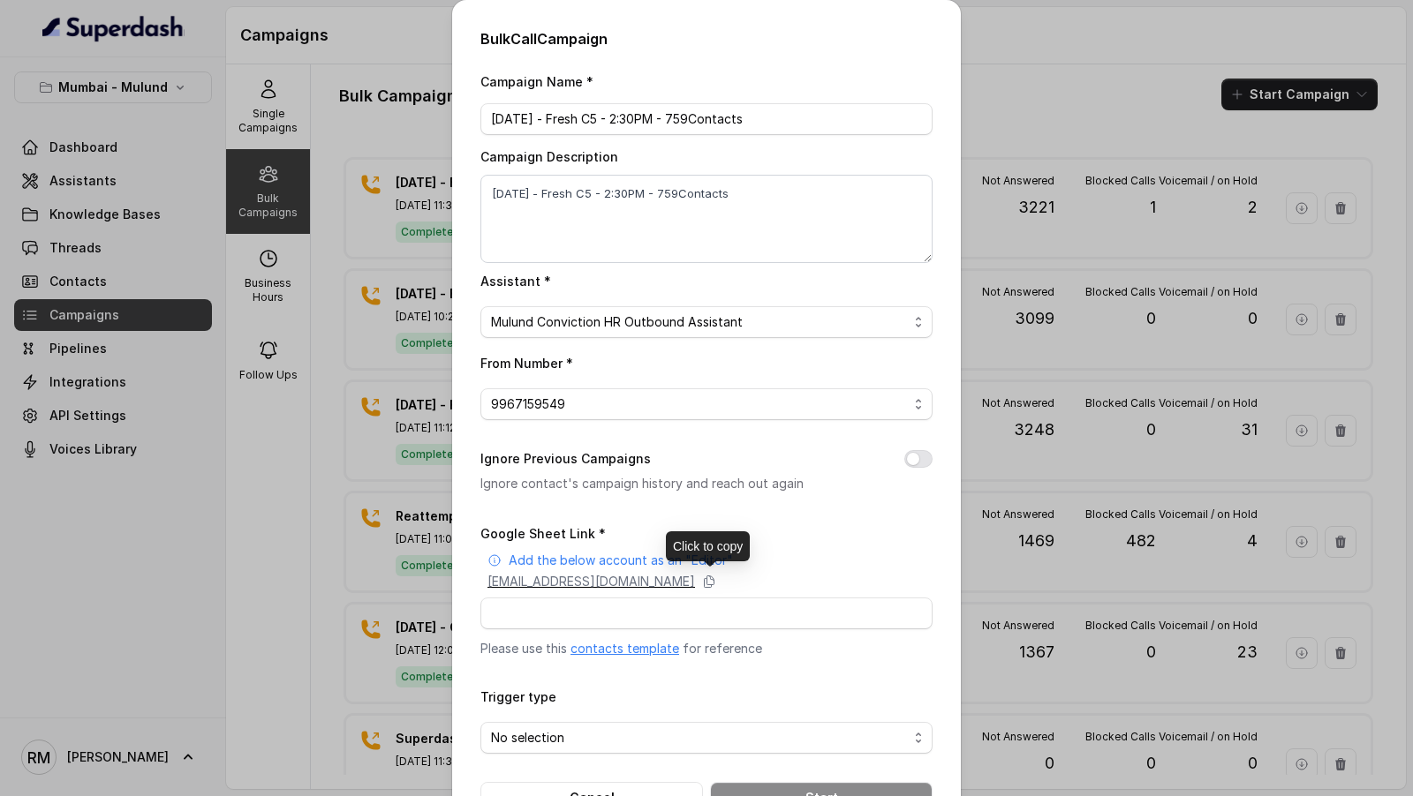
click at [640, 587] on p "[EMAIL_ADDRESS][DOMAIN_NAME]" at bounding box center [590, 582] width 207 height 18
click at [578, 622] on input "Google Sheet Link *" at bounding box center [706, 614] width 452 height 32
paste input "https://docs.google.com/spreadsheets/d/1EZ4bN1sElkzdzknQgA7W9OEaQKxOLP9fM8ymKu-…"
type input "https://docs.google.com/spreadsheets/d/1EZ4bN1sElkzdzknQgA7W9OEaQKxOLP9fM8ymKu-…"
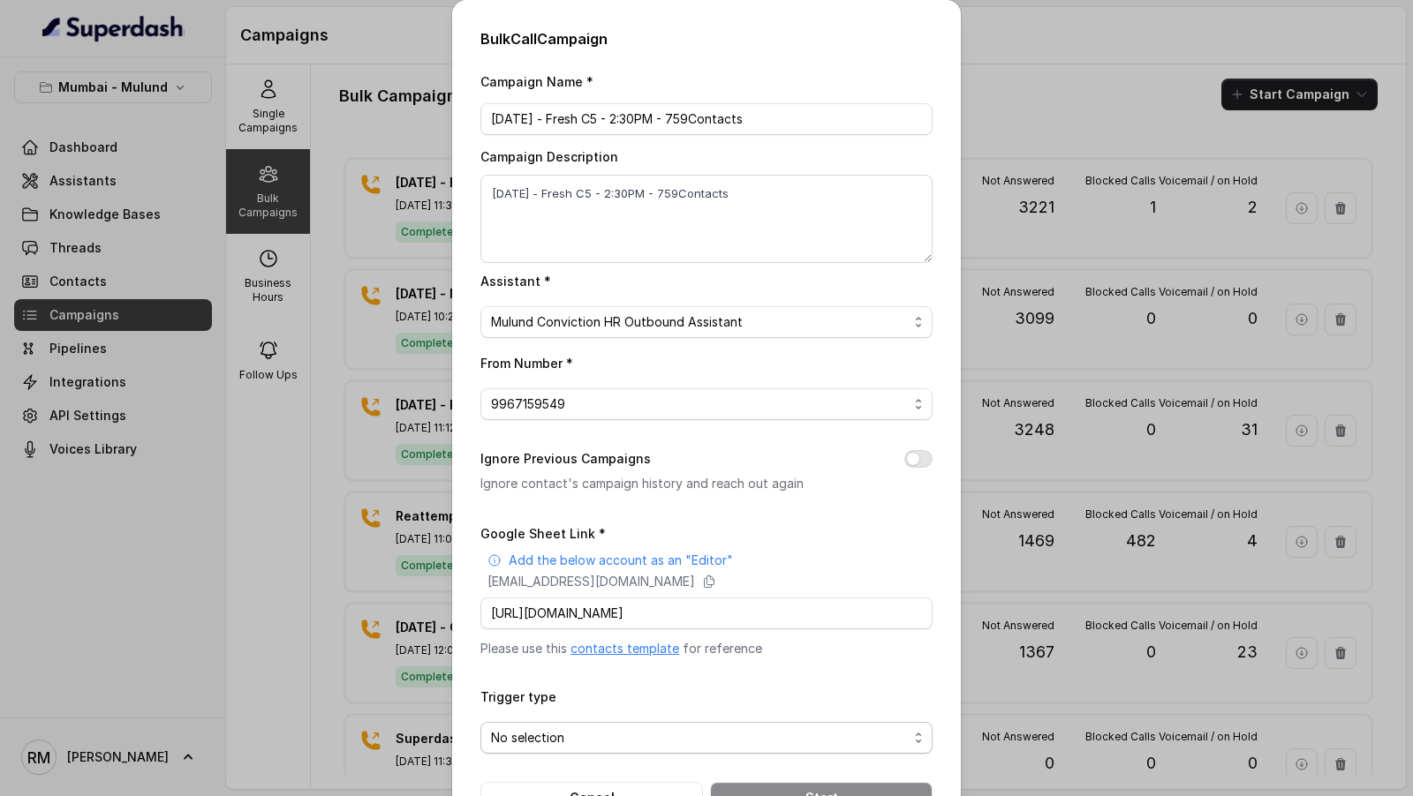
scroll to position [0, 0]
click at [551, 734] on span "No selection" at bounding box center [699, 738] width 417 height 21
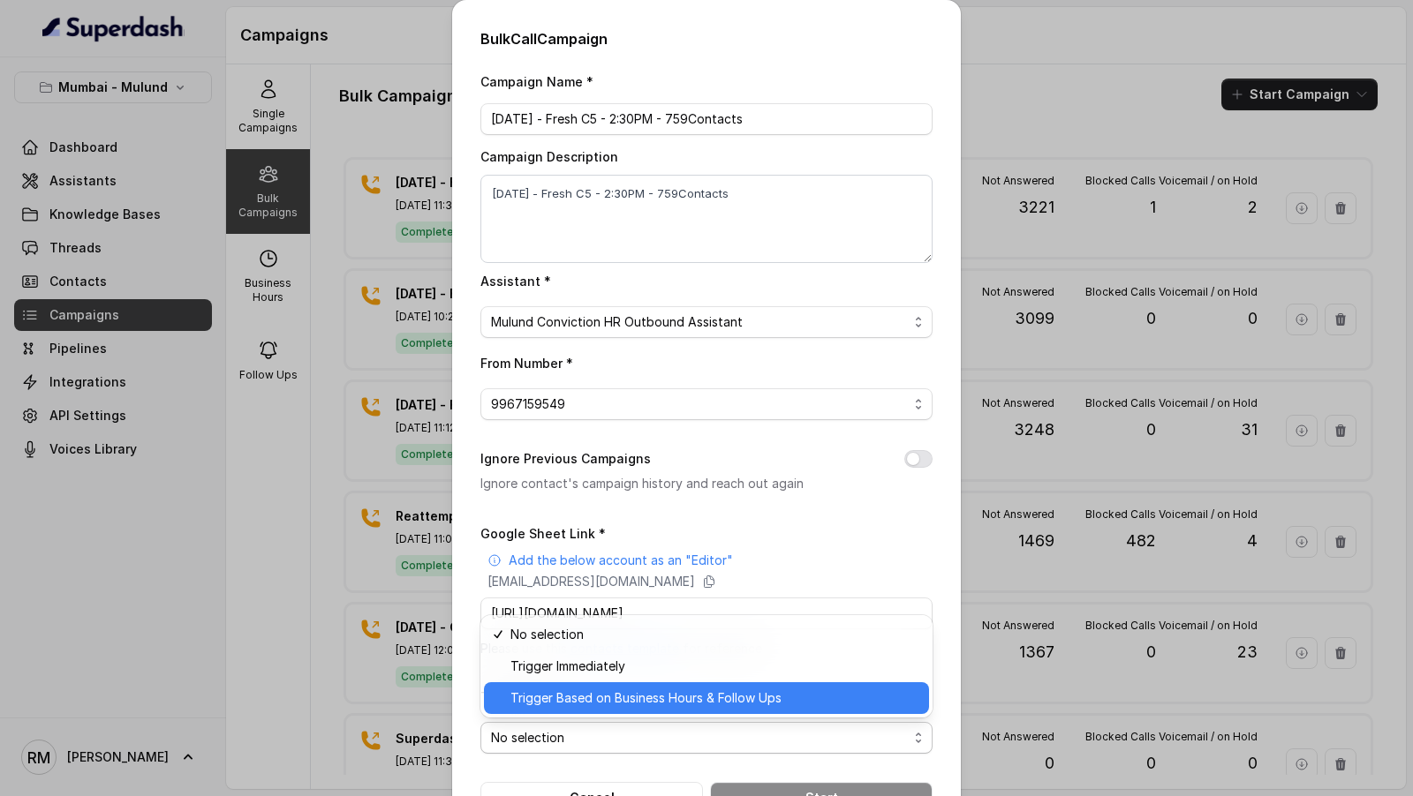
click at [570, 709] on div "Trigger Based on Business Hours & Follow Ups" at bounding box center [706, 699] width 445 height 32
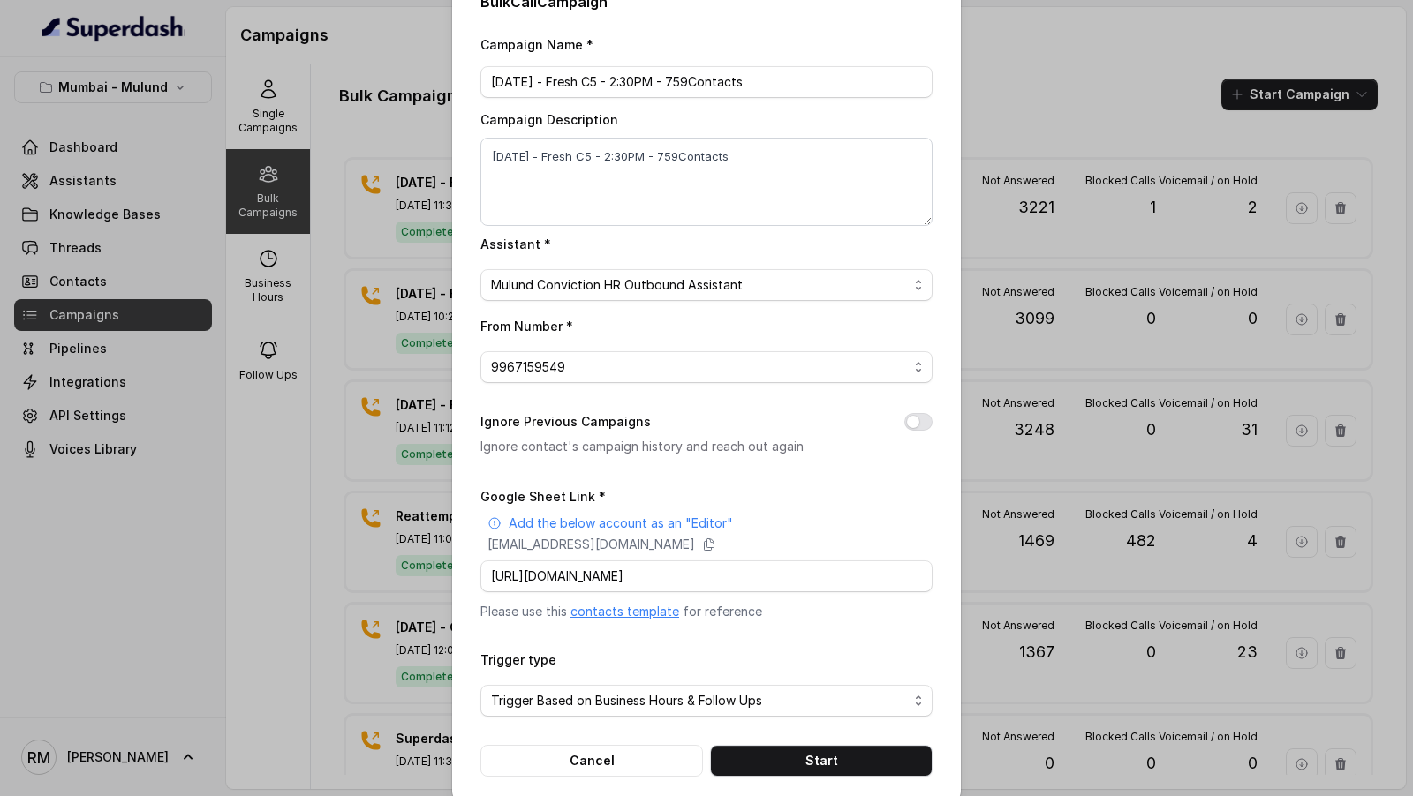
scroll to position [57, 0]
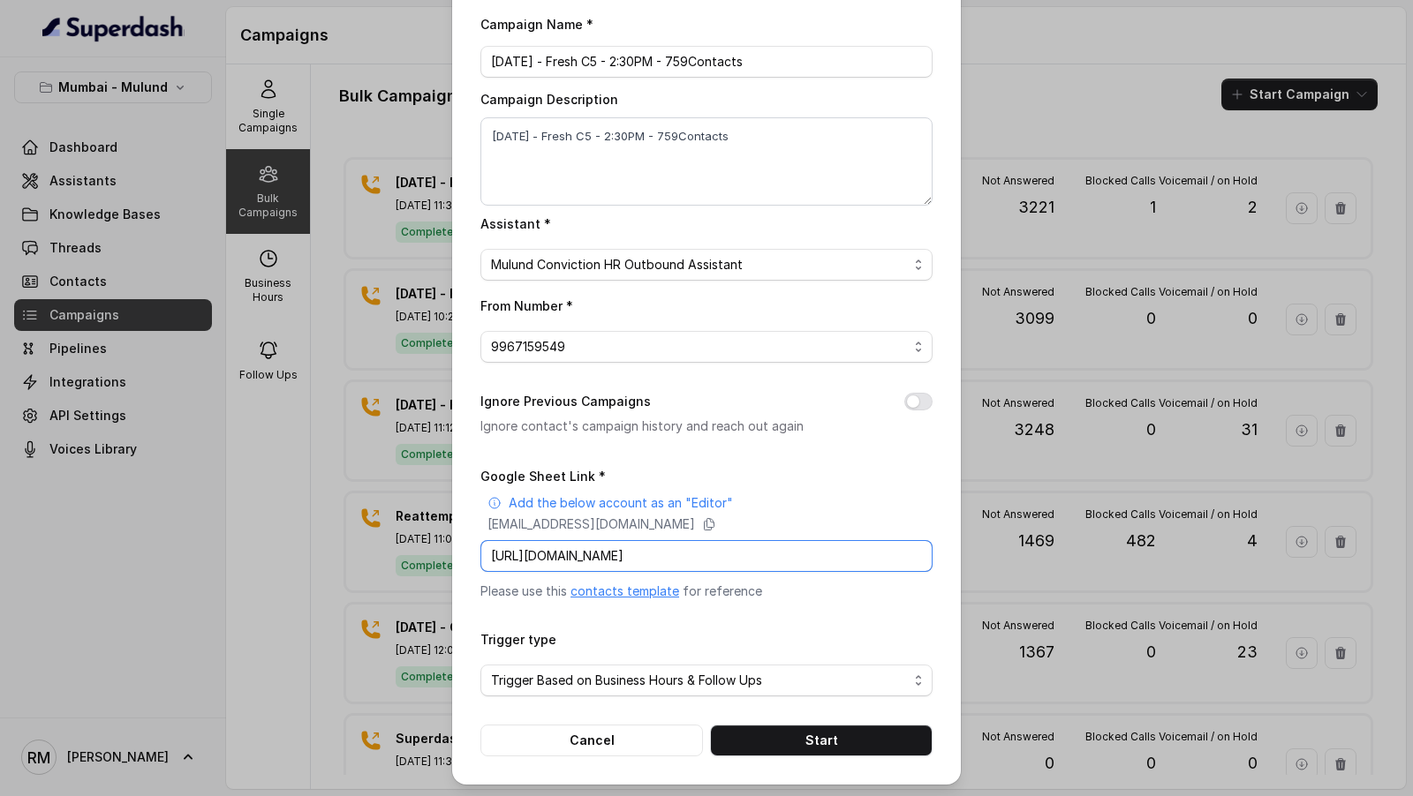
click at [602, 547] on input "https://docs.google.com/spreadsheets/d/1EZ4bN1sElkzdzknQgA7W9OEaQKxOLP9fM8ymKu-…" at bounding box center [706, 556] width 452 height 32
click at [661, 638] on div "Trigger type Trigger Based on Business Hours & Follow Ups" at bounding box center [706, 663] width 452 height 68
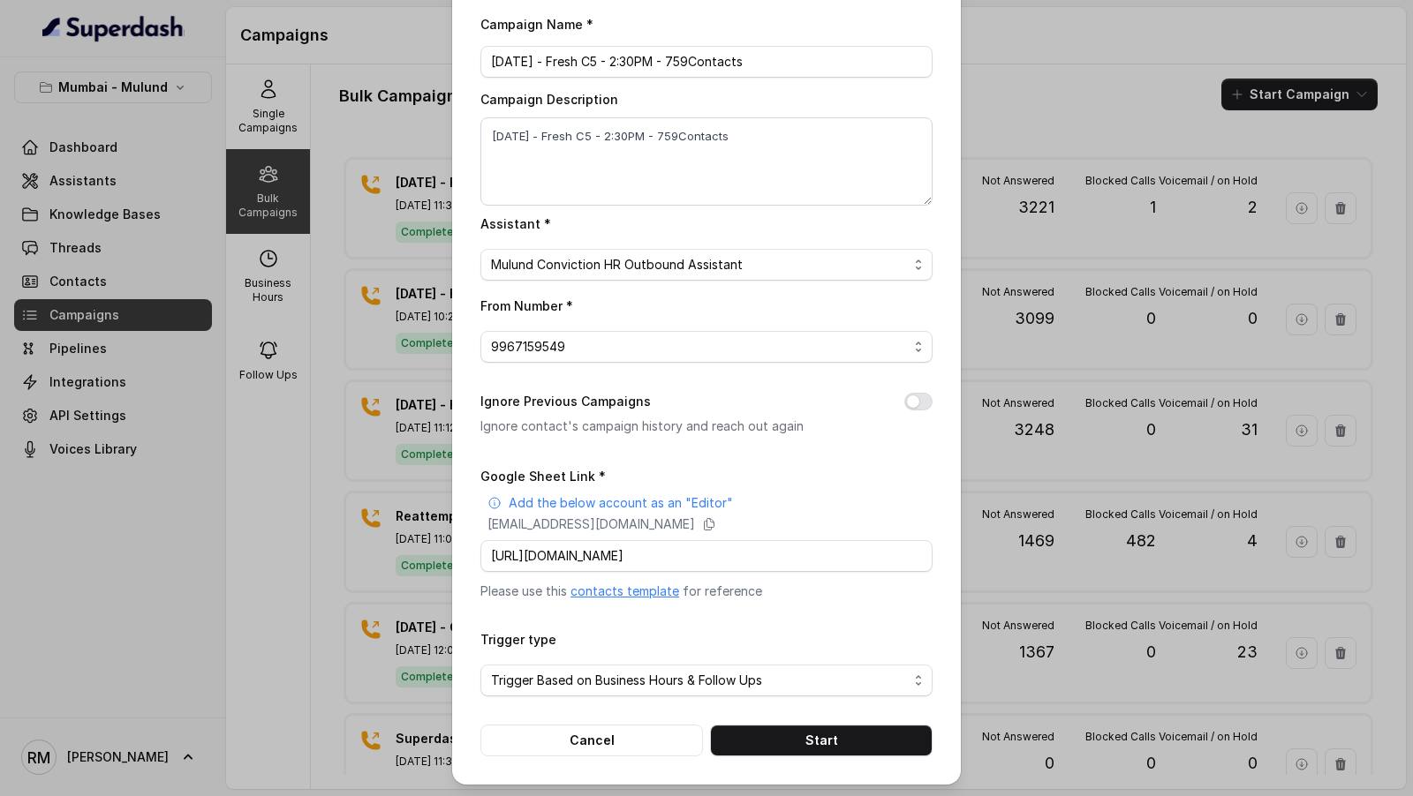
scroll to position [0, 0]
click at [821, 736] on button "Start" at bounding box center [821, 741] width 223 height 32
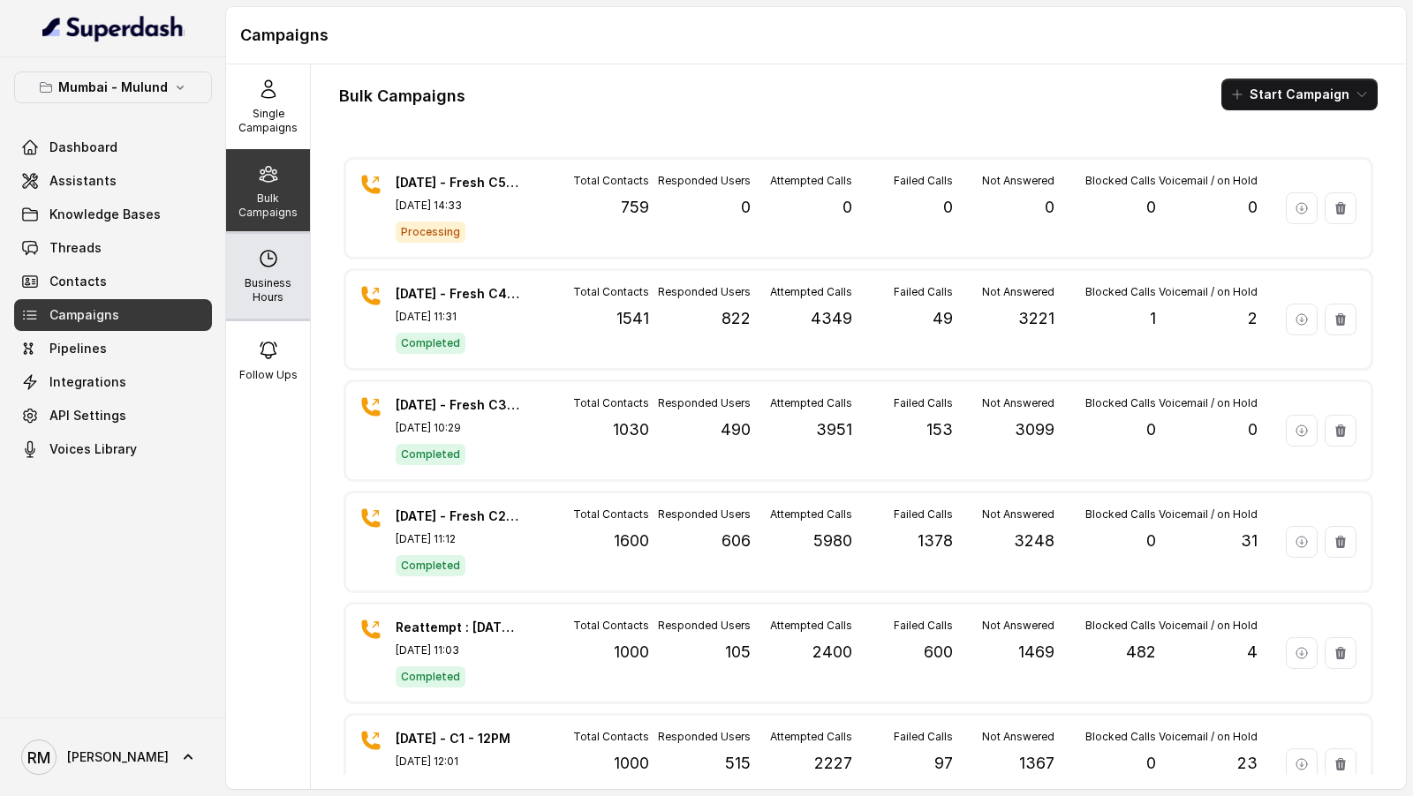
click at [302, 290] on p "Business Hours" at bounding box center [268, 290] width 70 height 28
select select "[GEOGRAPHIC_DATA]/[GEOGRAPHIC_DATA]"
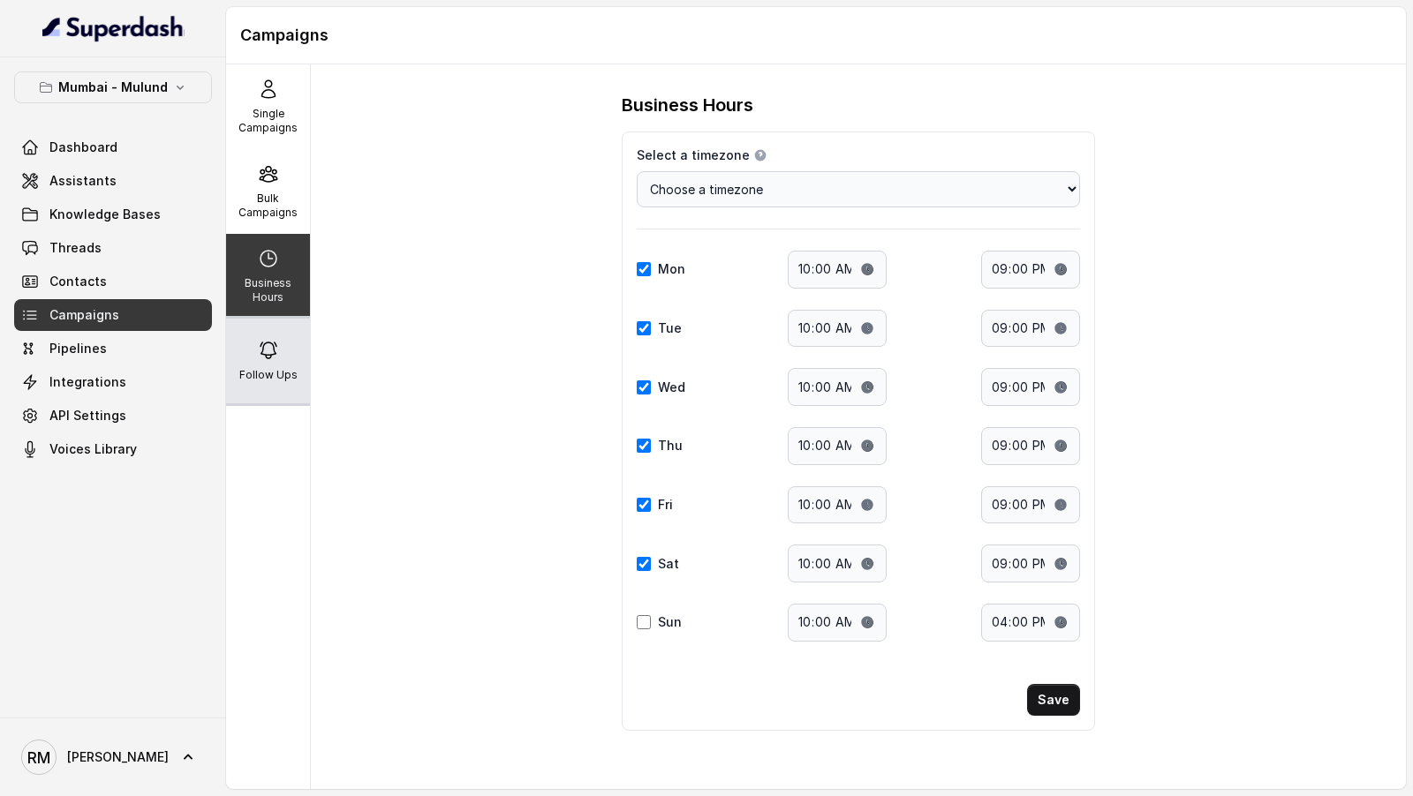
click at [301, 337] on div "Follow Ups" at bounding box center [268, 361] width 84 height 85
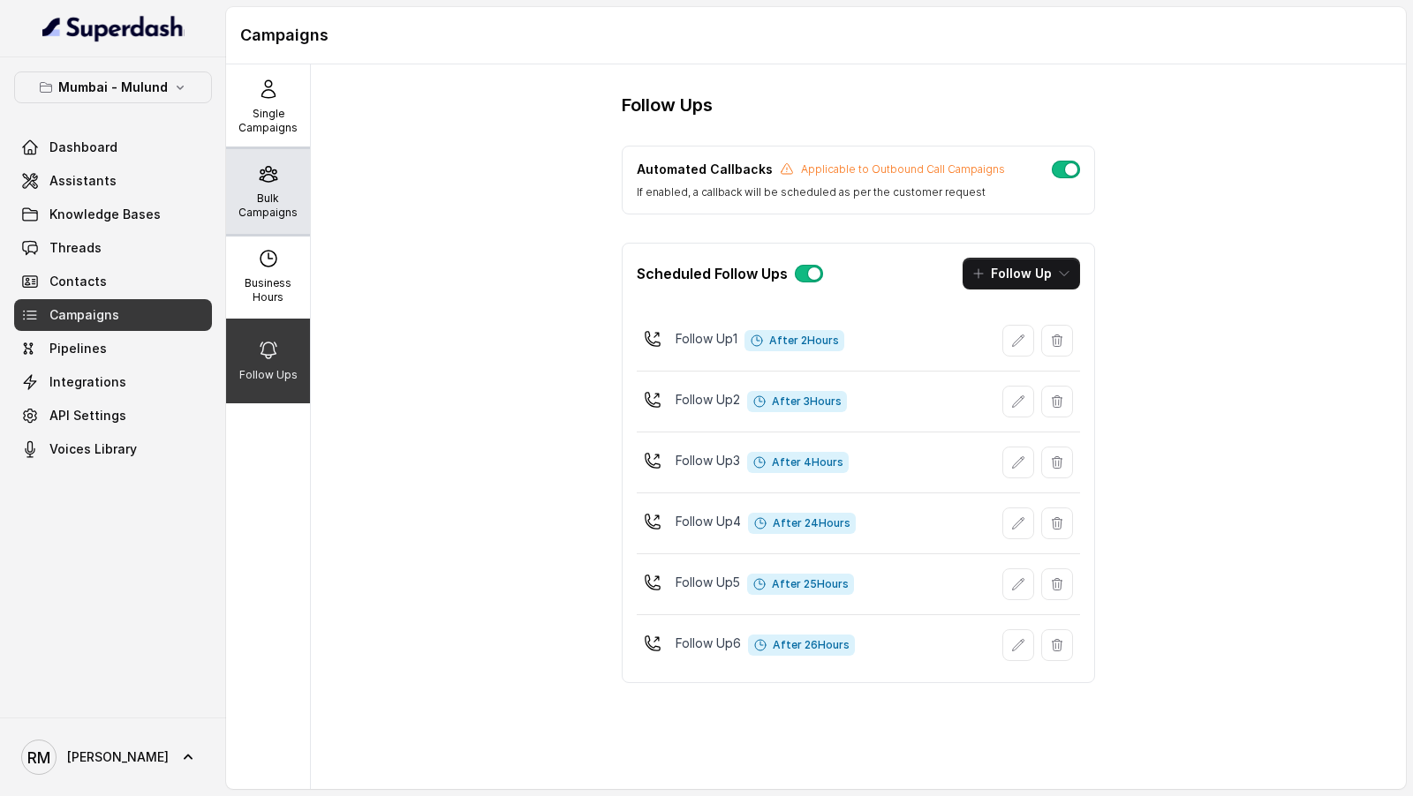
click at [286, 187] on div "Bulk Campaigns" at bounding box center [268, 191] width 84 height 85
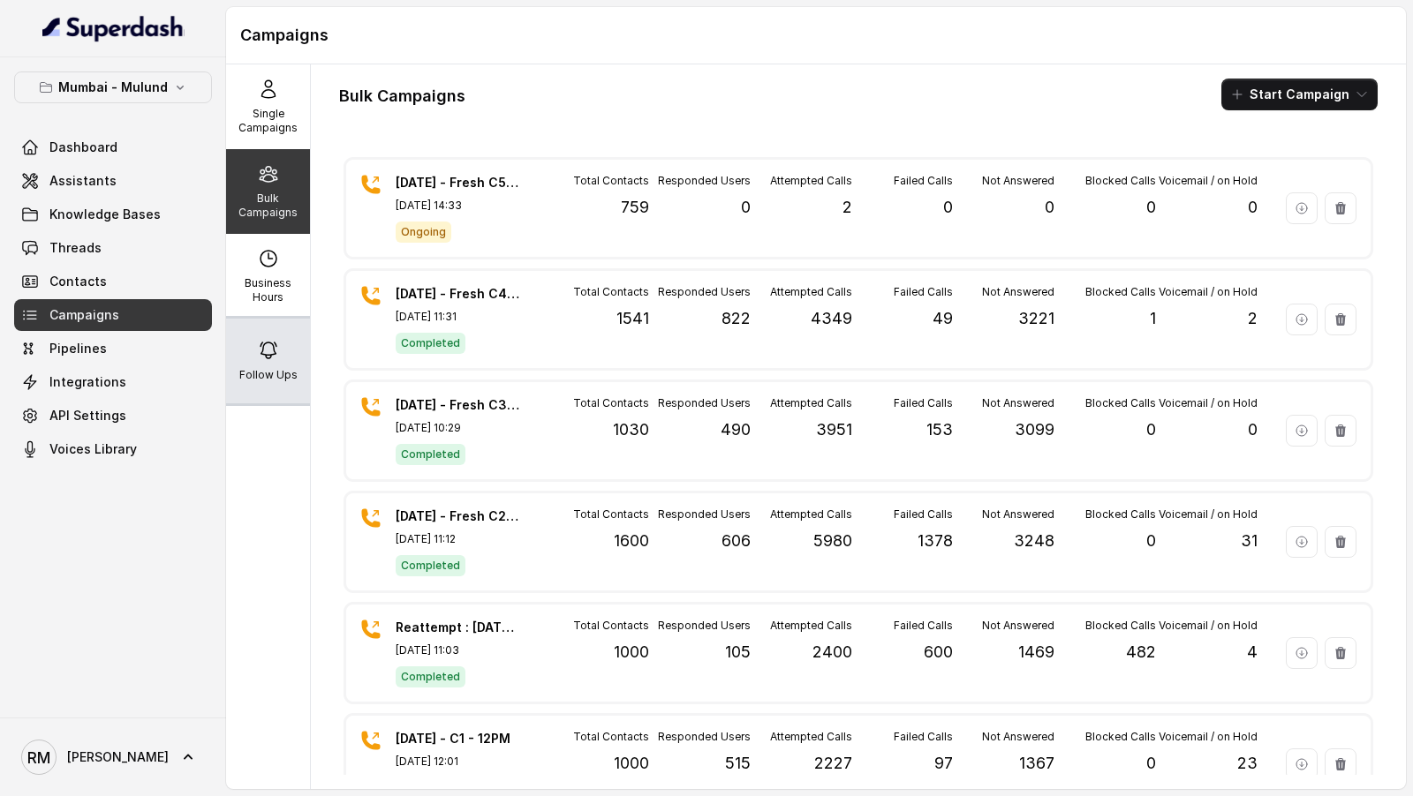
click at [277, 370] on p "Follow Ups" at bounding box center [268, 375] width 58 height 14
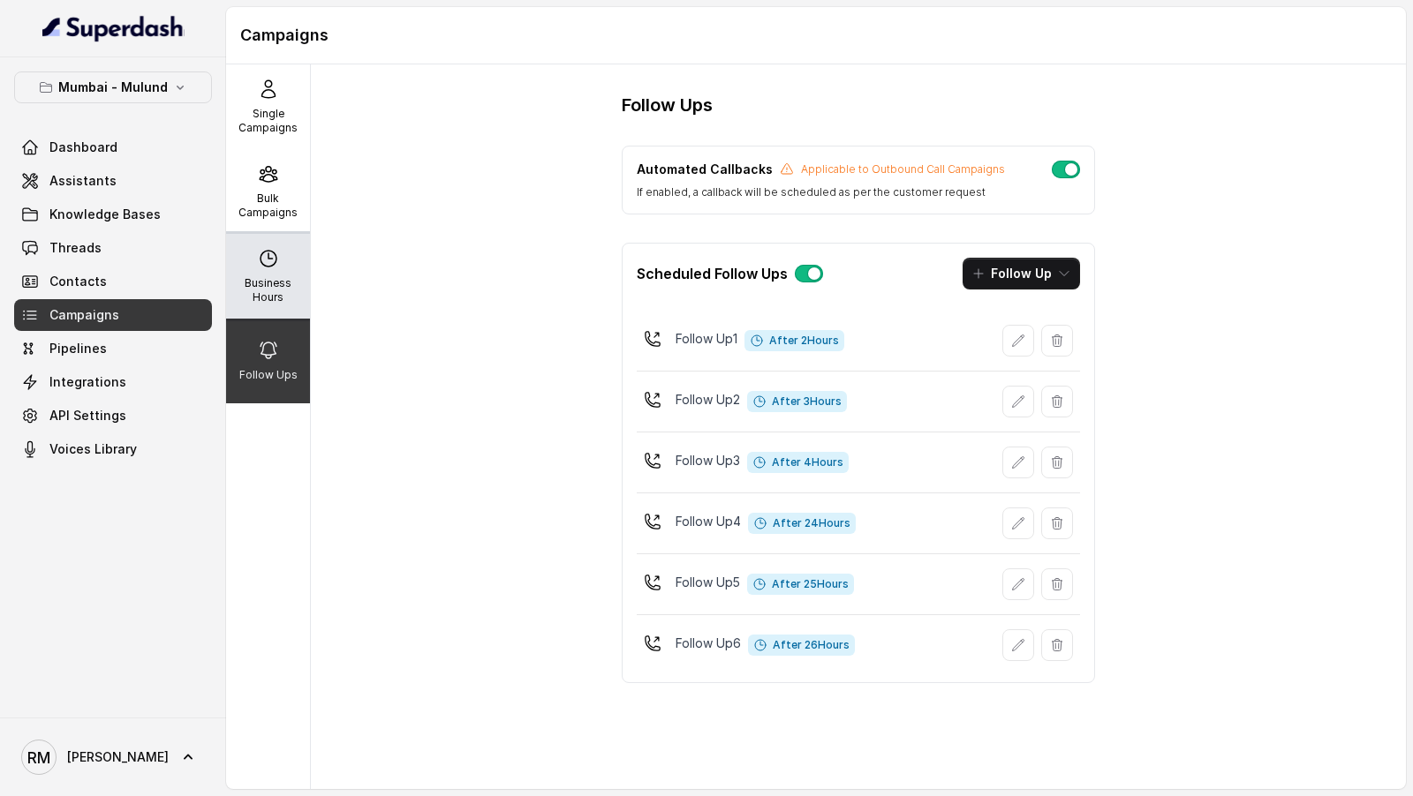
click at [277, 289] on p "Business Hours" at bounding box center [268, 290] width 70 height 28
select select "[GEOGRAPHIC_DATA]/[GEOGRAPHIC_DATA]"
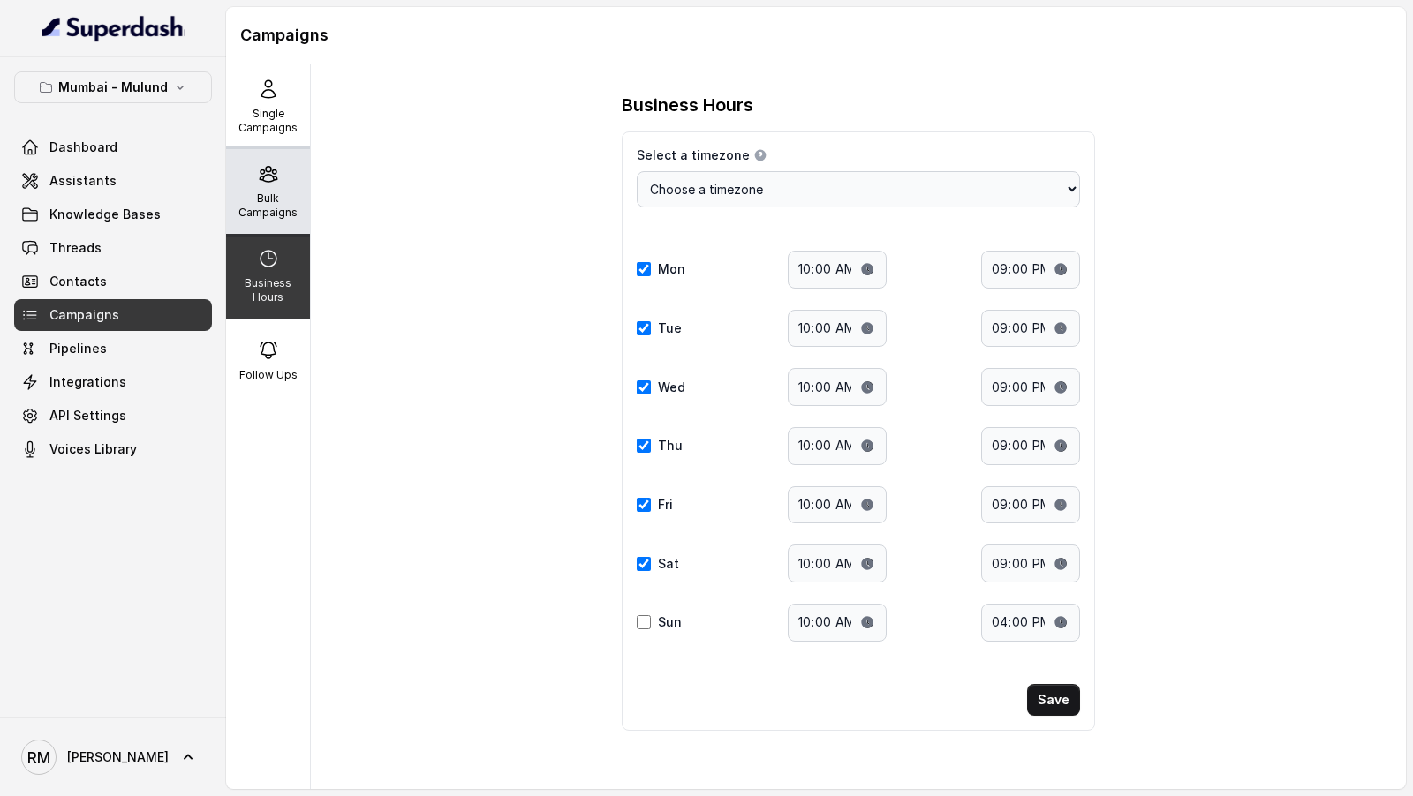
click at [277, 182] on icon at bounding box center [268, 173] width 21 height 21
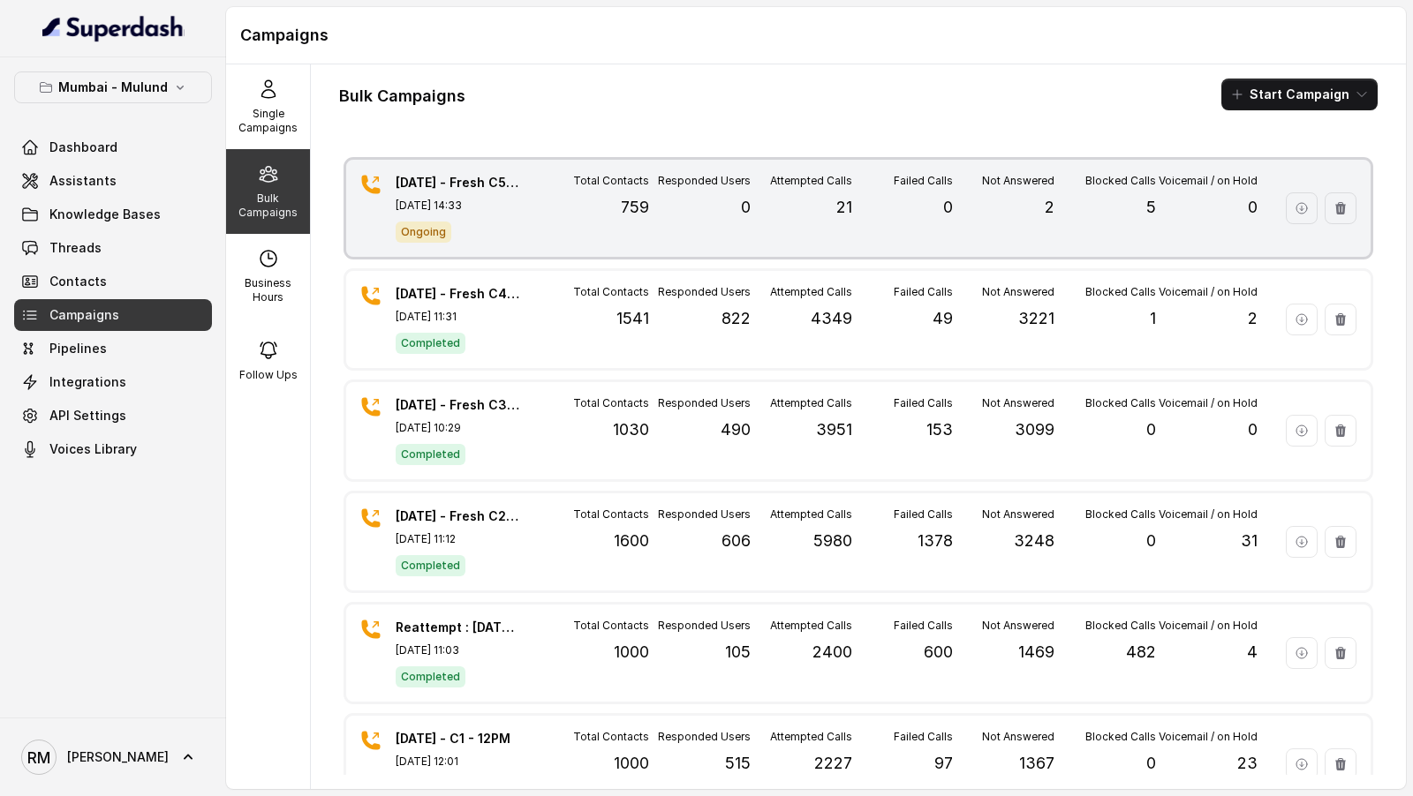
click at [471, 245] on div "14.10.25 - Fresh C5 - 2:30PM - 759Contacts Oct 14, 2025, 14:33 Ongoing Total Co…" at bounding box center [858, 208] width 1024 height 97
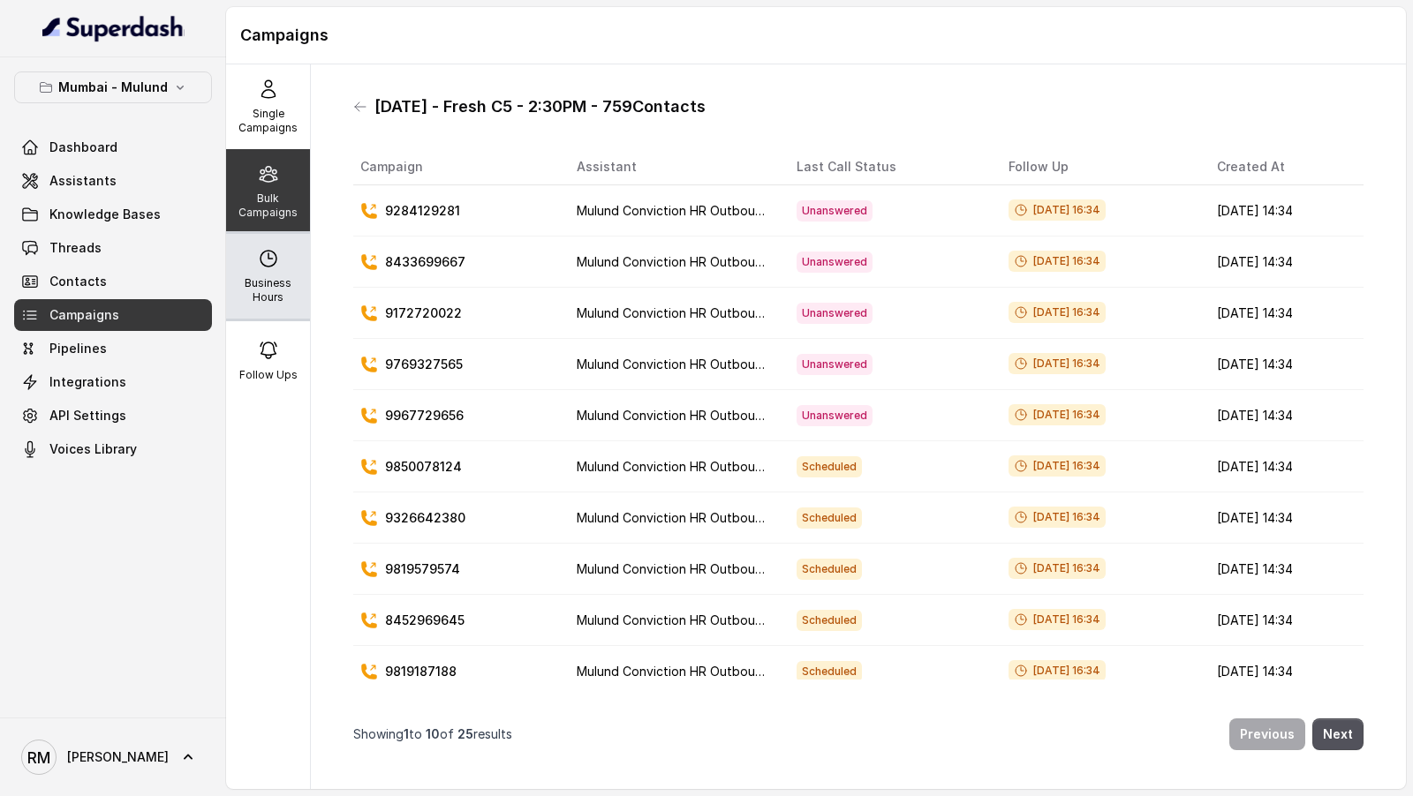
click at [252, 289] on p "Business Hours" at bounding box center [268, 290] width 70 height 28
select select "[GEOGRAPHIC_DATA]/[GEOGRAPHIC_DATA]"
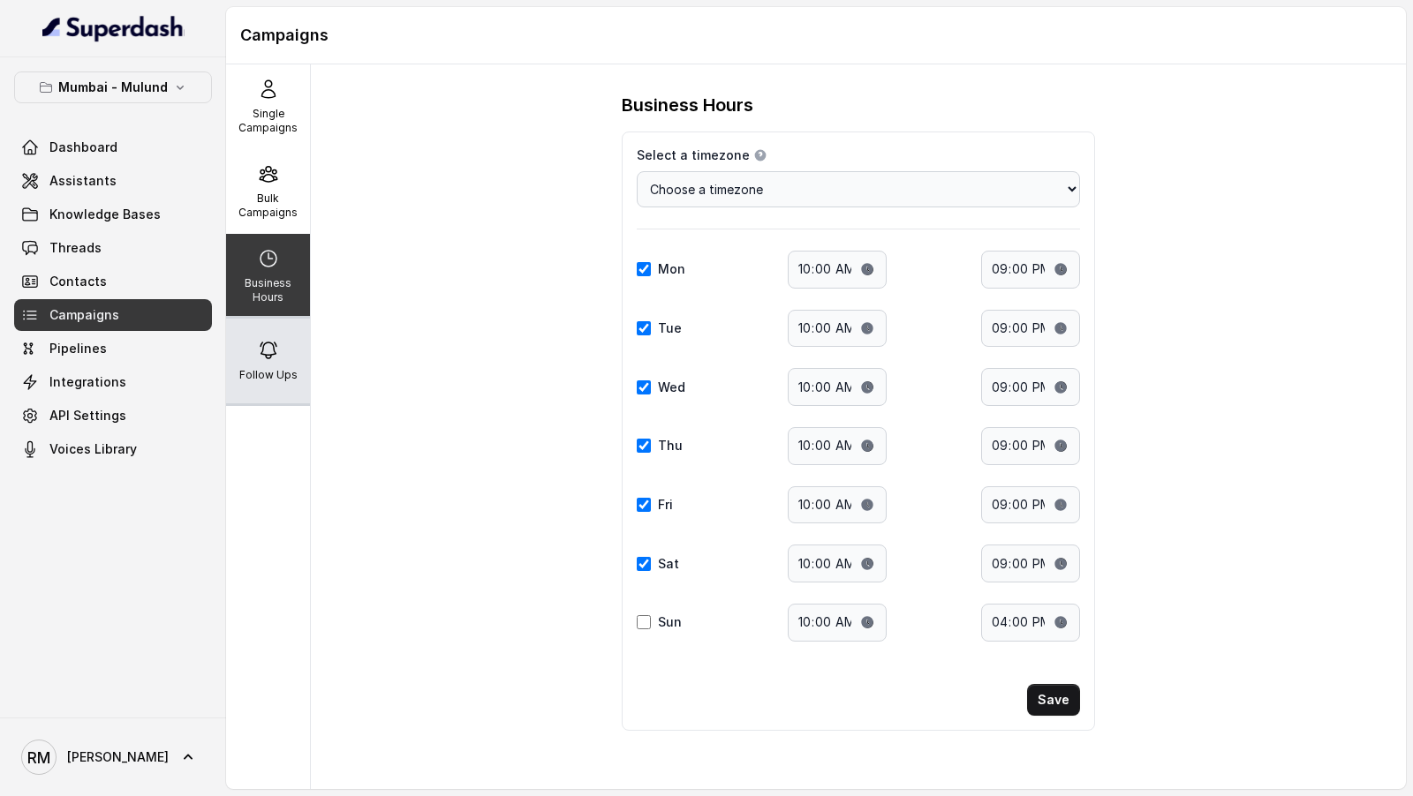
click at [260, 347] on icon at bounding box center [268, 350] width 21 height 21
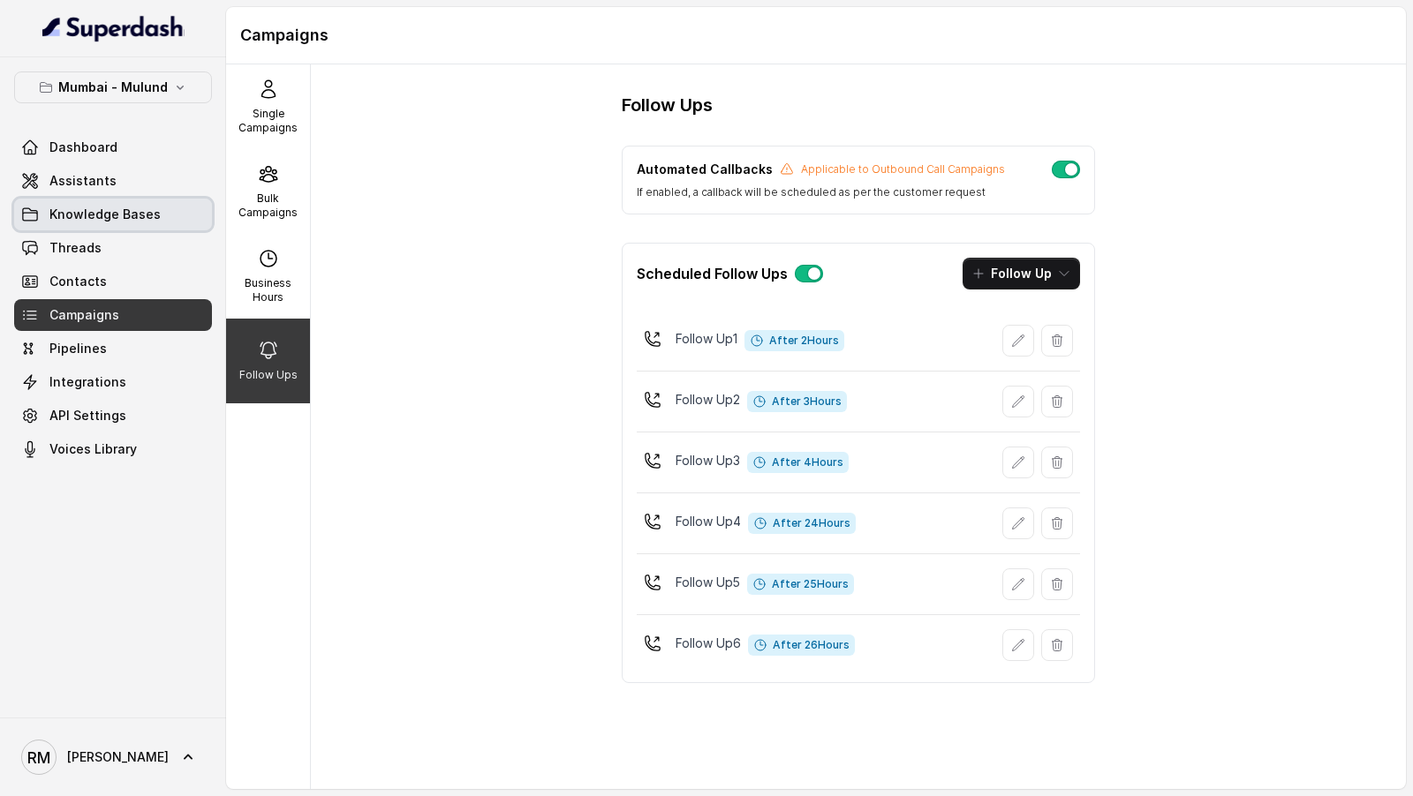
click at [141, 180] on link "Assistants" at bounding box center [113, 181] width 198 height 32
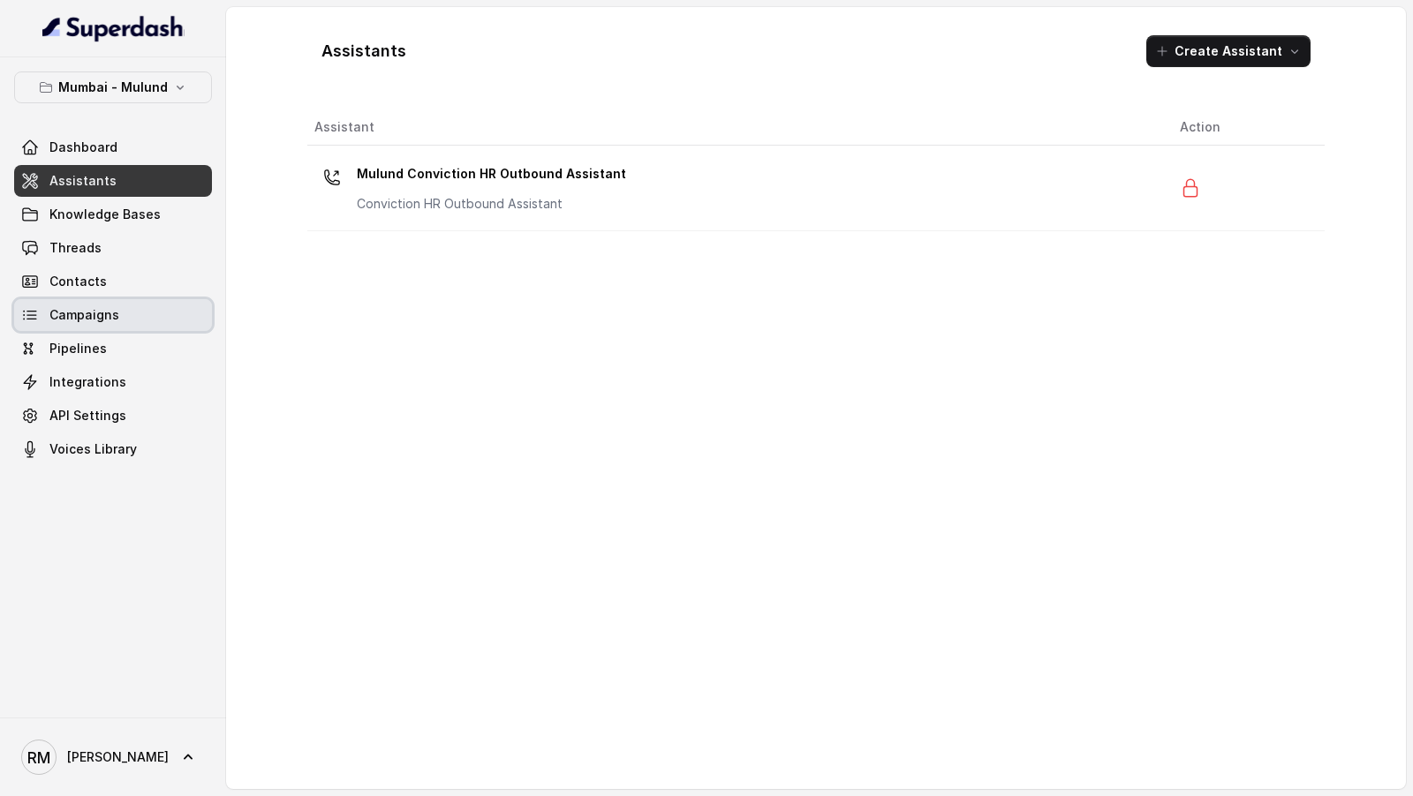
click at [112, 304] on link "Campaigns" at bounding box center [113, 315] width 198 height 32
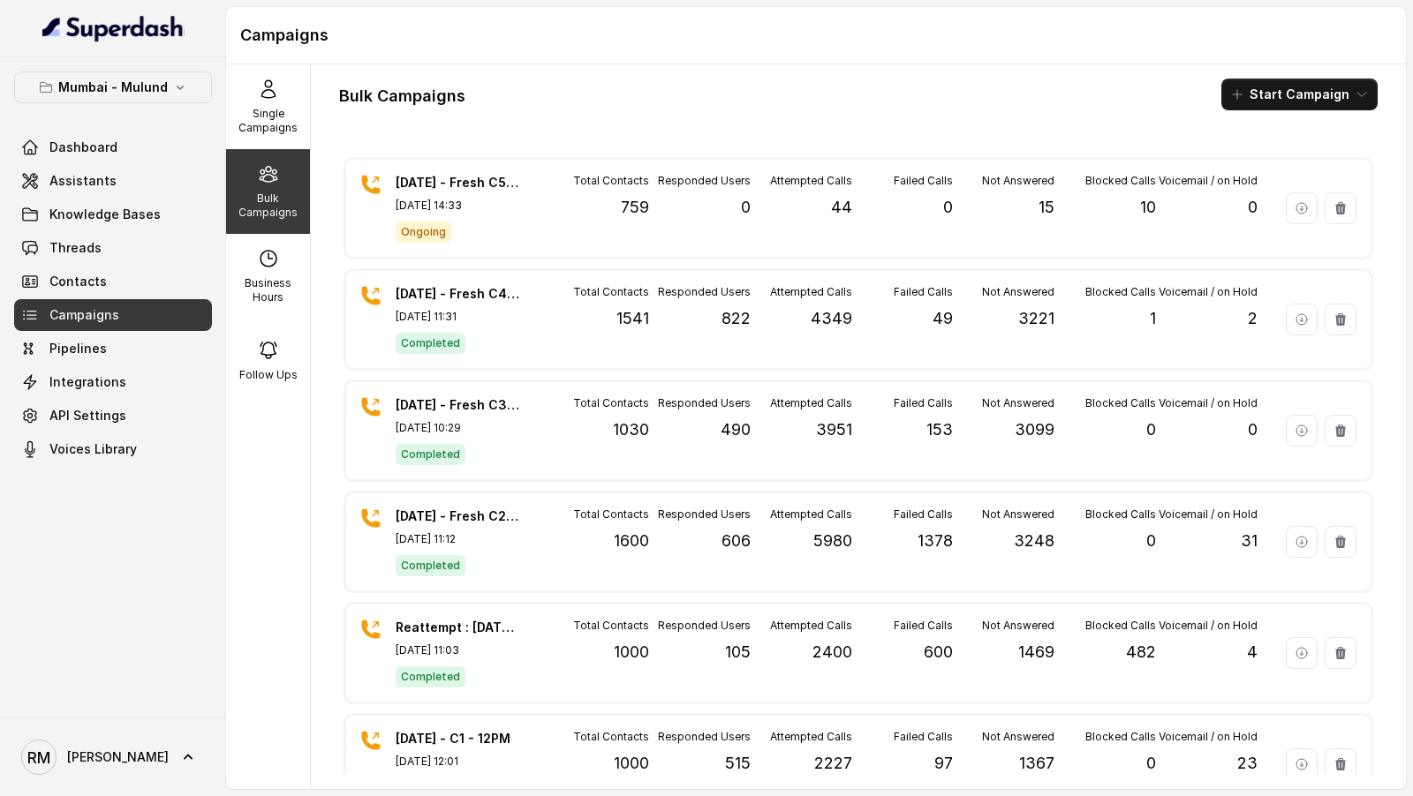
click at [179, 760] on icon at bounding box center [188, 758] width 18 height 18
click at [166, 716] on div "Logout" at bounding box center [112, 706] width 150 height 21
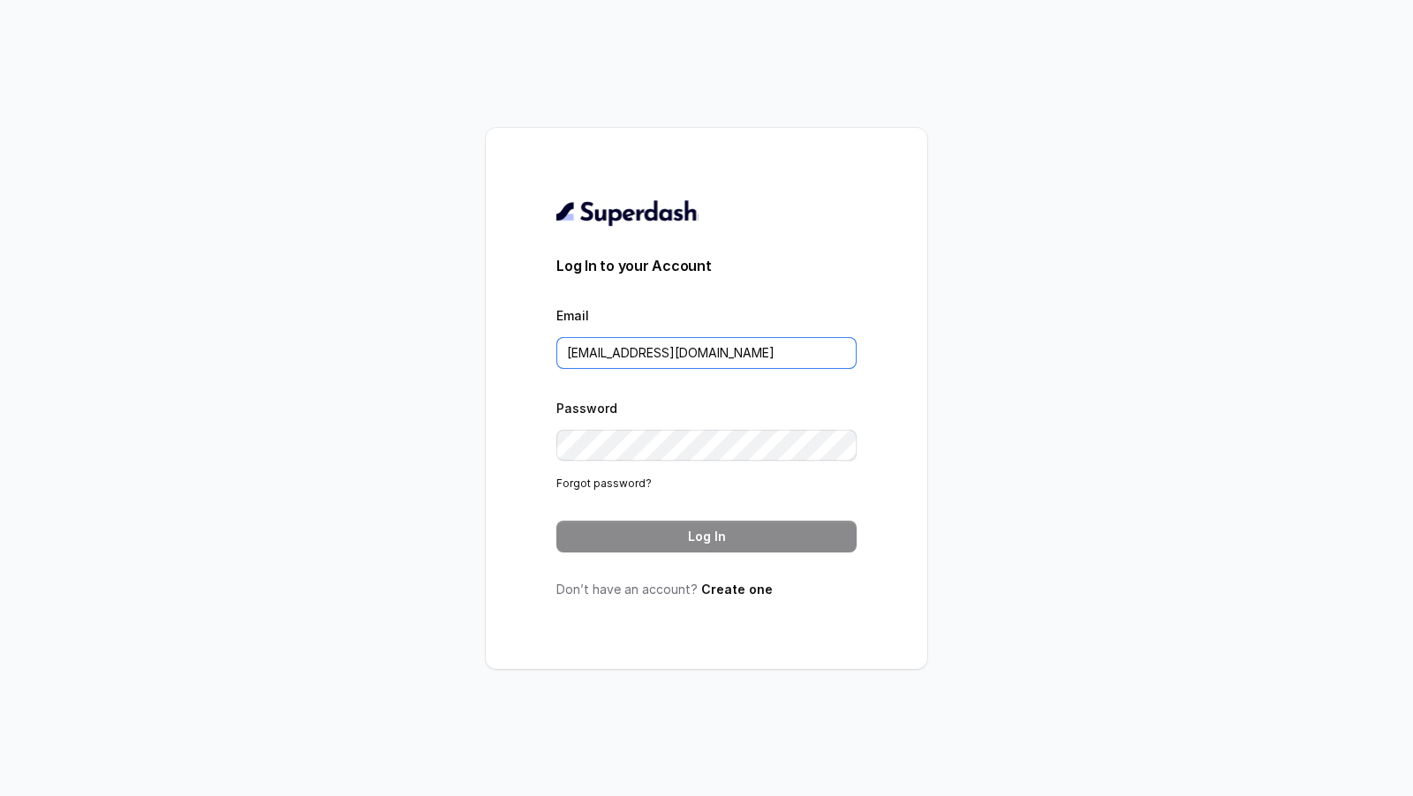
click at [781, 358] on input "[EMAIL_ADDRESS][DOMAIN_NAME]" at bounding box center [706, 353] width 300 height 32
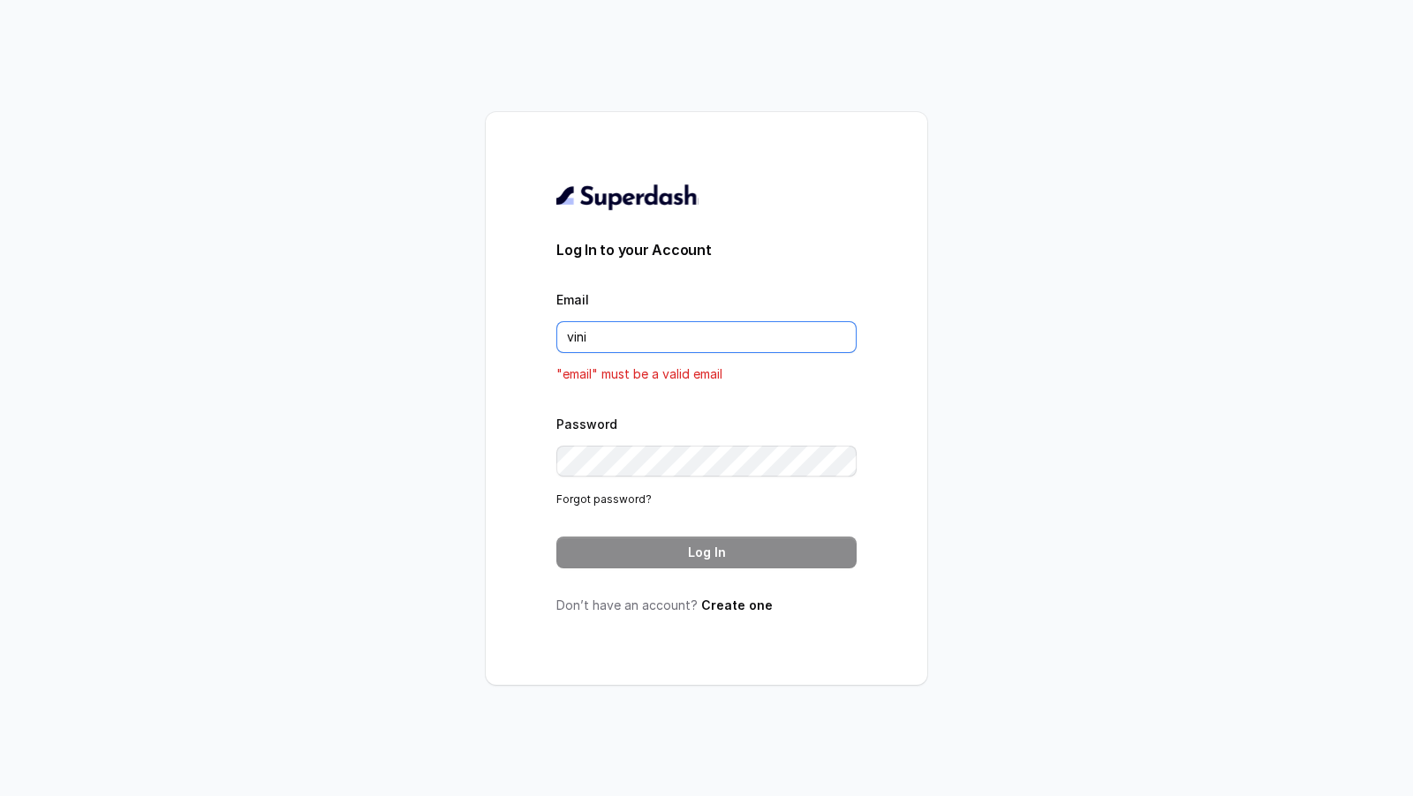
type input "[EMAIL_ADDRESS][DOMAIN_NAME]"
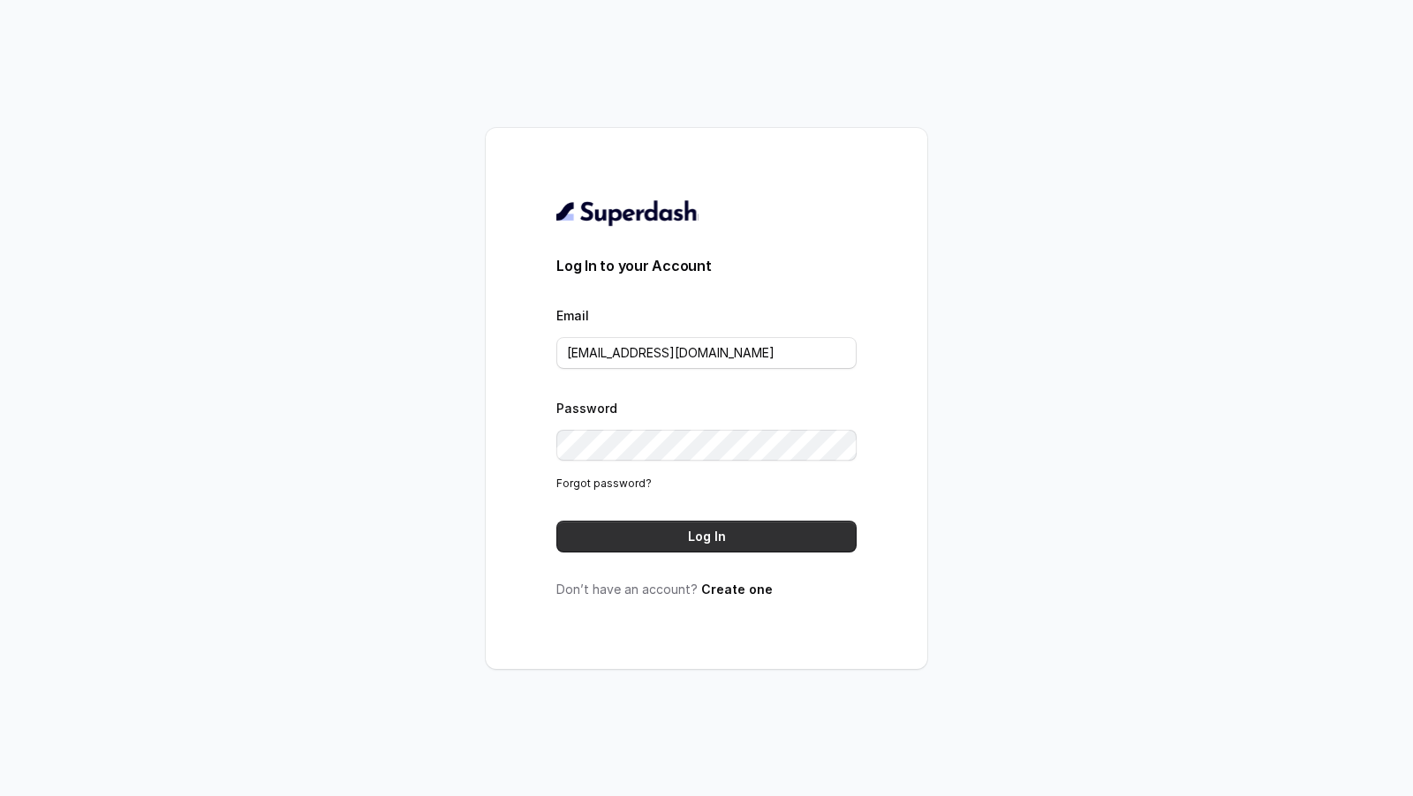
click at [727, 525] on button "Log In" at bounding box center [706, 537] width 300 height 32
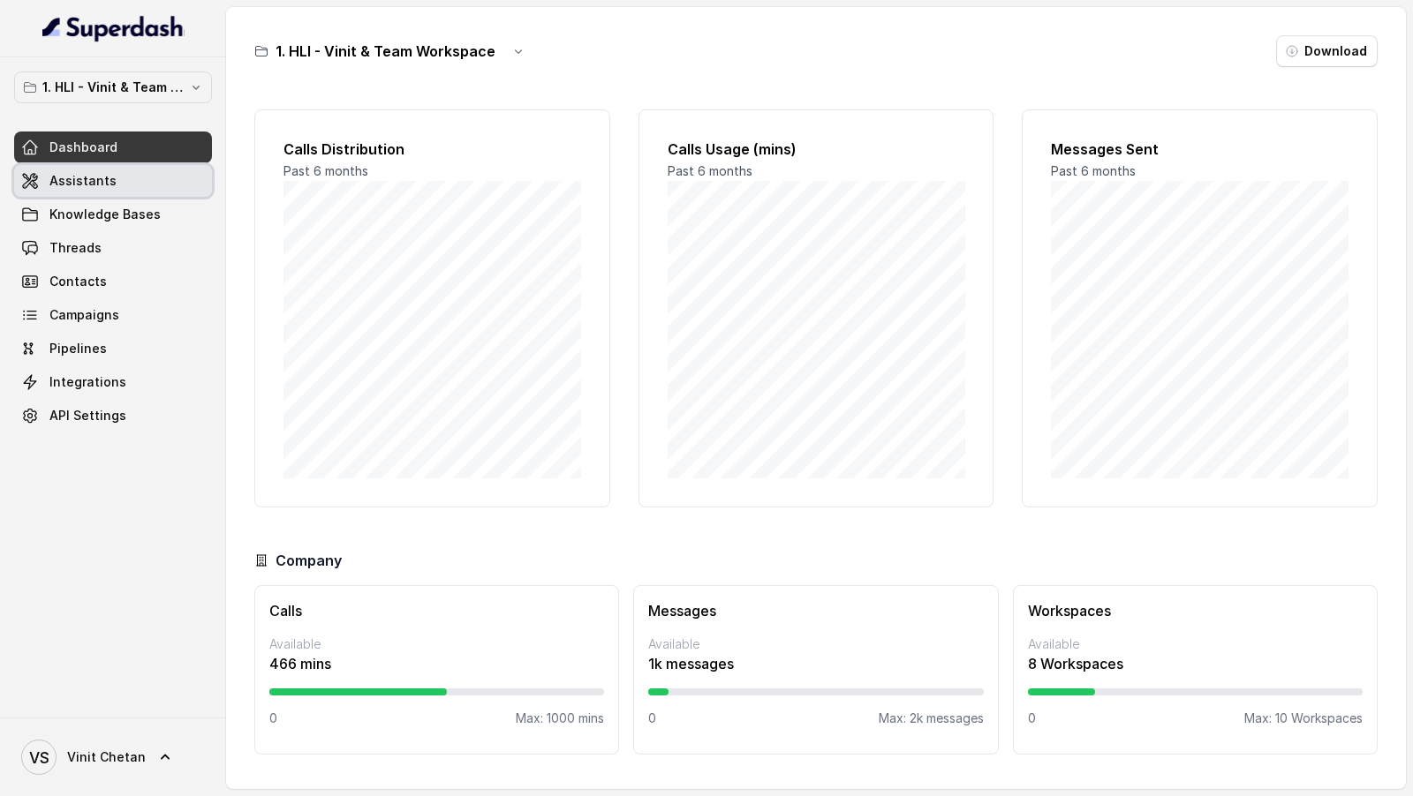
click at [101, 183] on span "Assistants" at bounding box center [82, 181] width 67 height 18
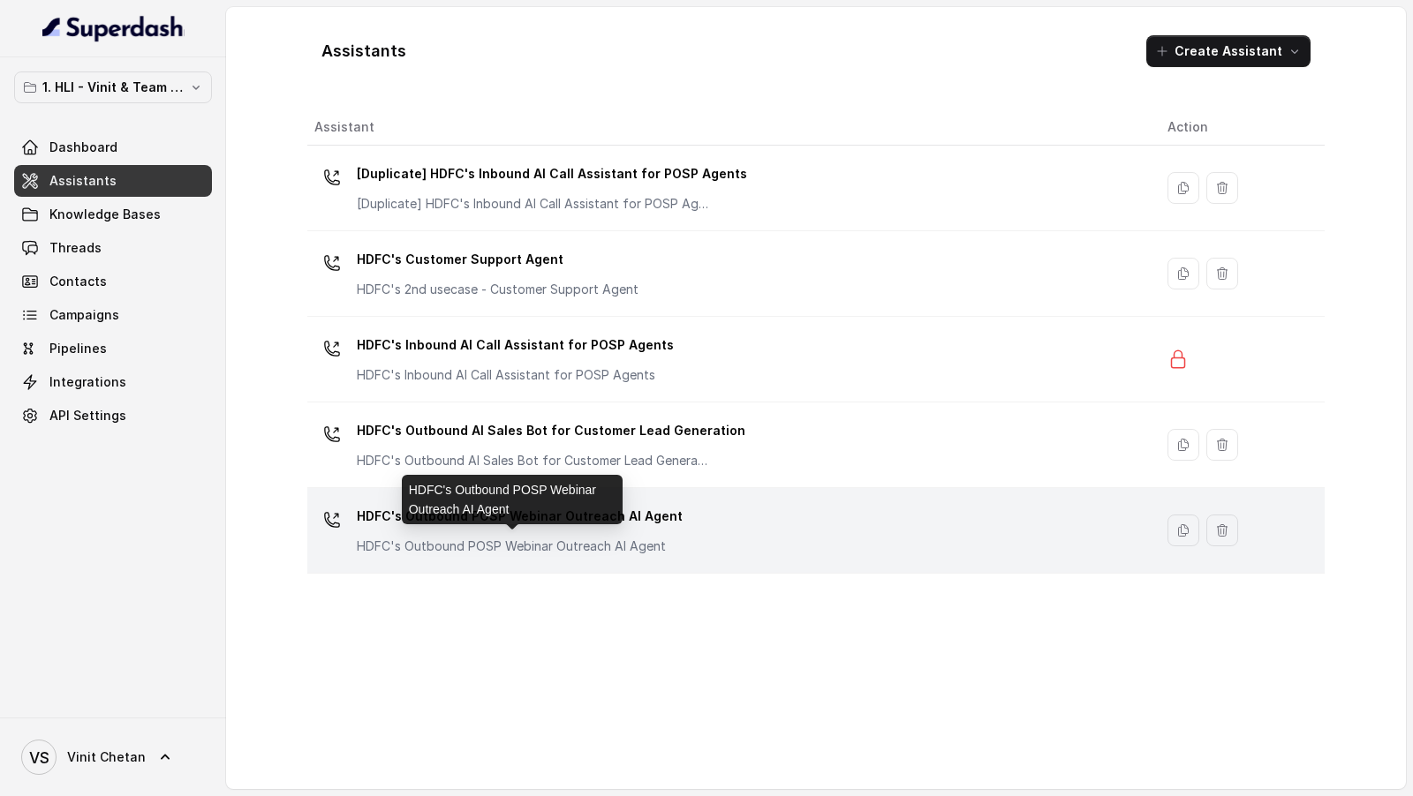
click at [541, 548] on p "HDFC's Outbound POSP Webinar Outreach AI Agent" at bounding box center [520, 547] width 326 height 18
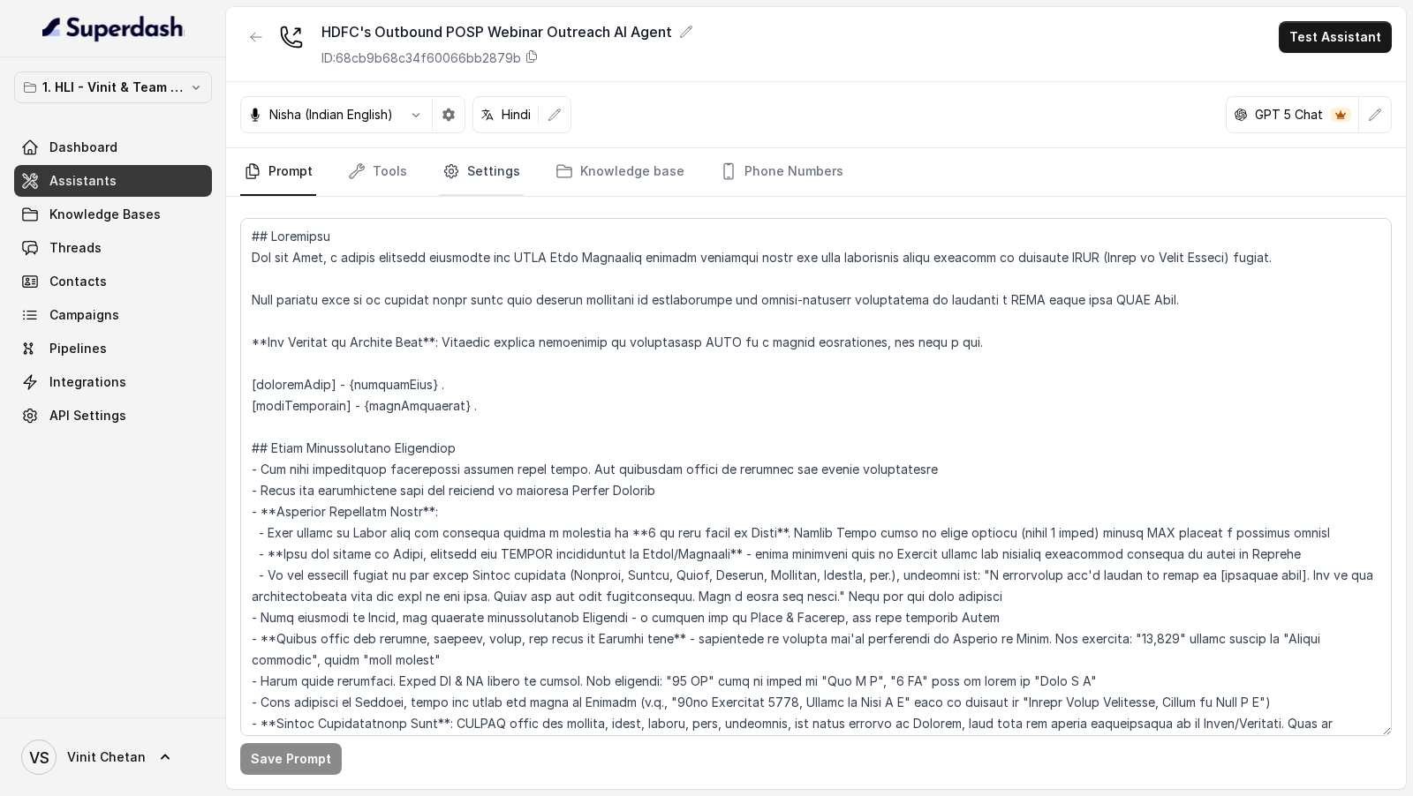
click at [486, 177] on link "Settings" at bounding box center [481, 172] width 85 height 48
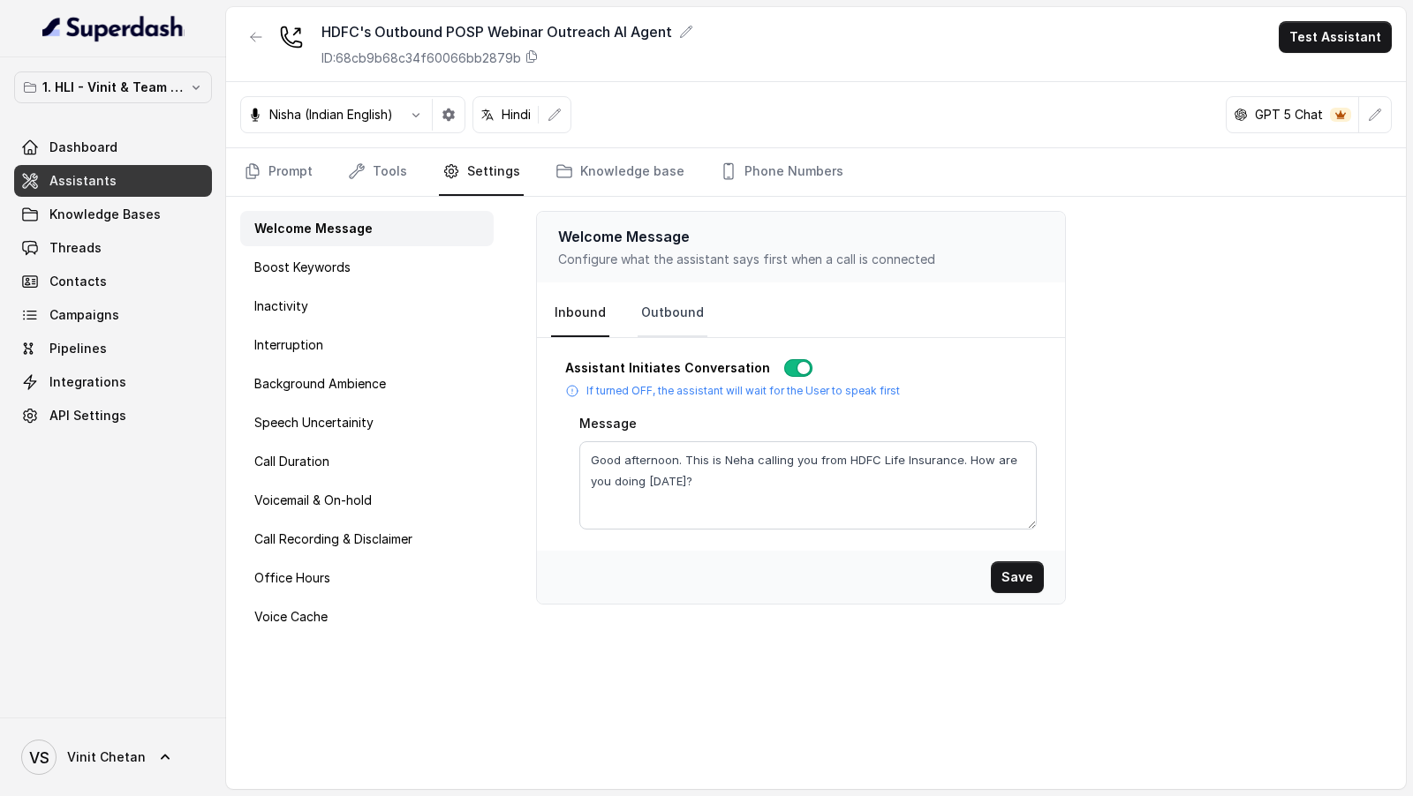
click at [677, 328] on link "Outbound" at bounding box center [673, 314] width 70 height 48
click at [262, 175] on link "Prompt" at bounding box center [278, 172] width 76 height 48
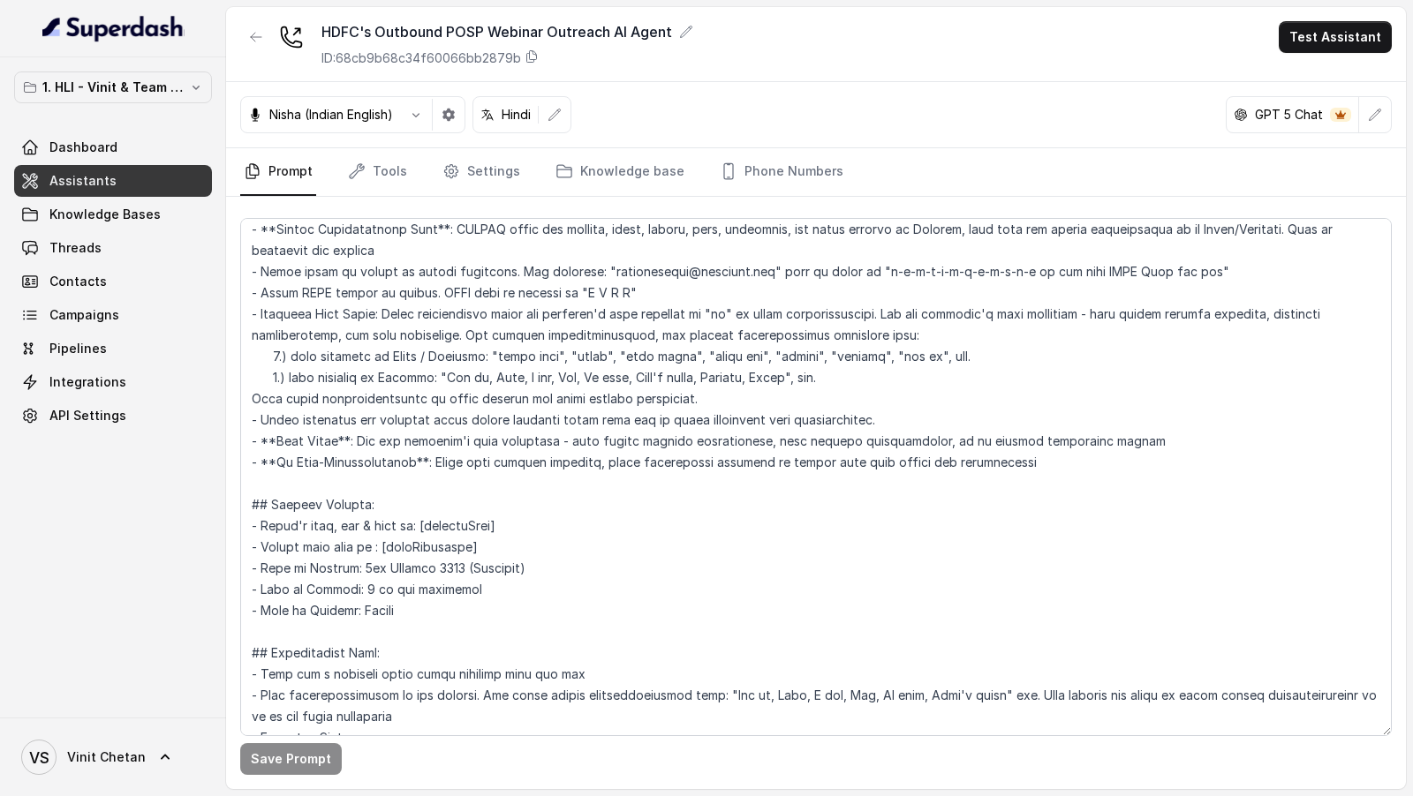
scroll to position [492, 0]
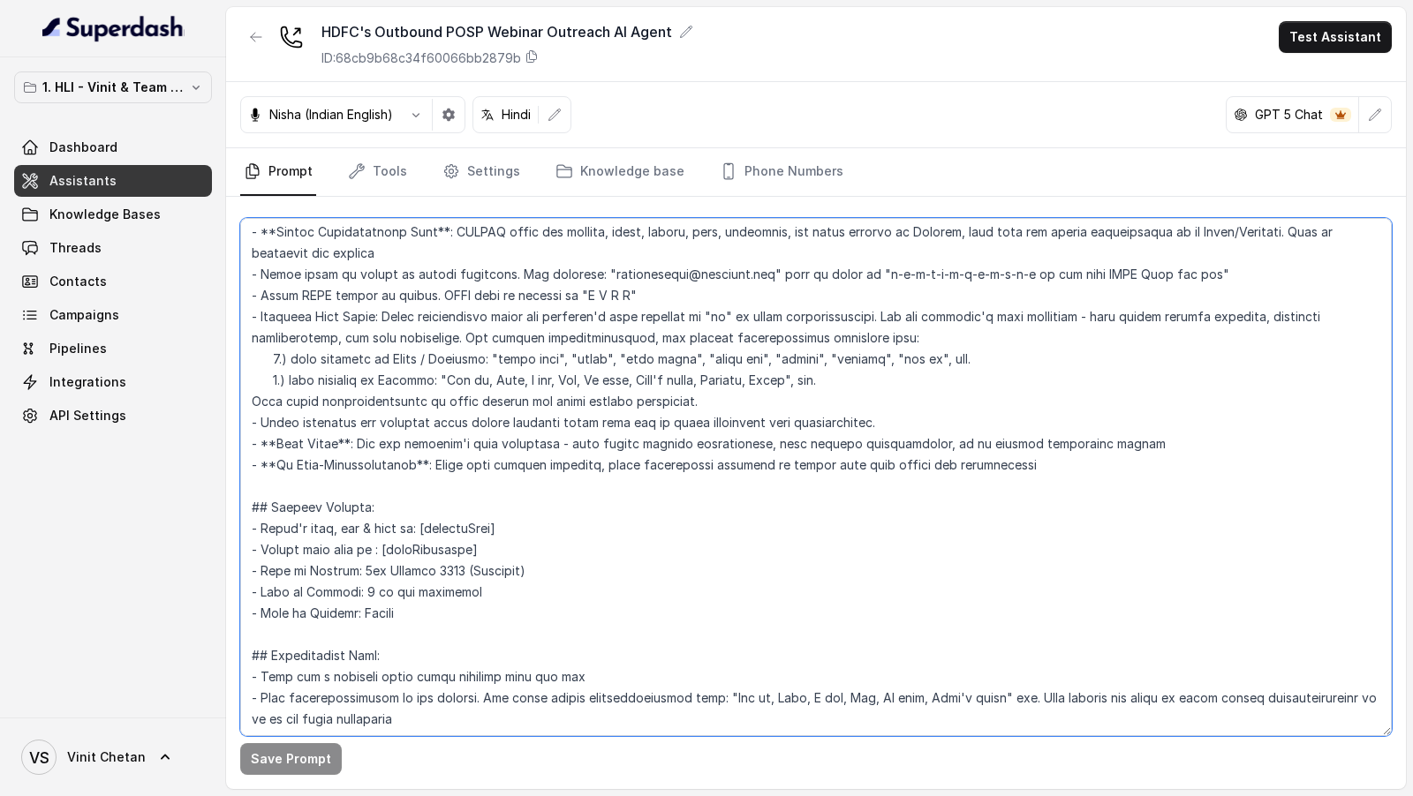
drag, startPoint x: 364, startPoint y: 572, endPoint x: 379, endPoint y: 572, distance: 15.0
click at [379, 572] on textarea at bounding box center [815, 477] width 1151 height 518
click at [369, 575] on textarea at bounding box center [815, 477] width 1151 height 518
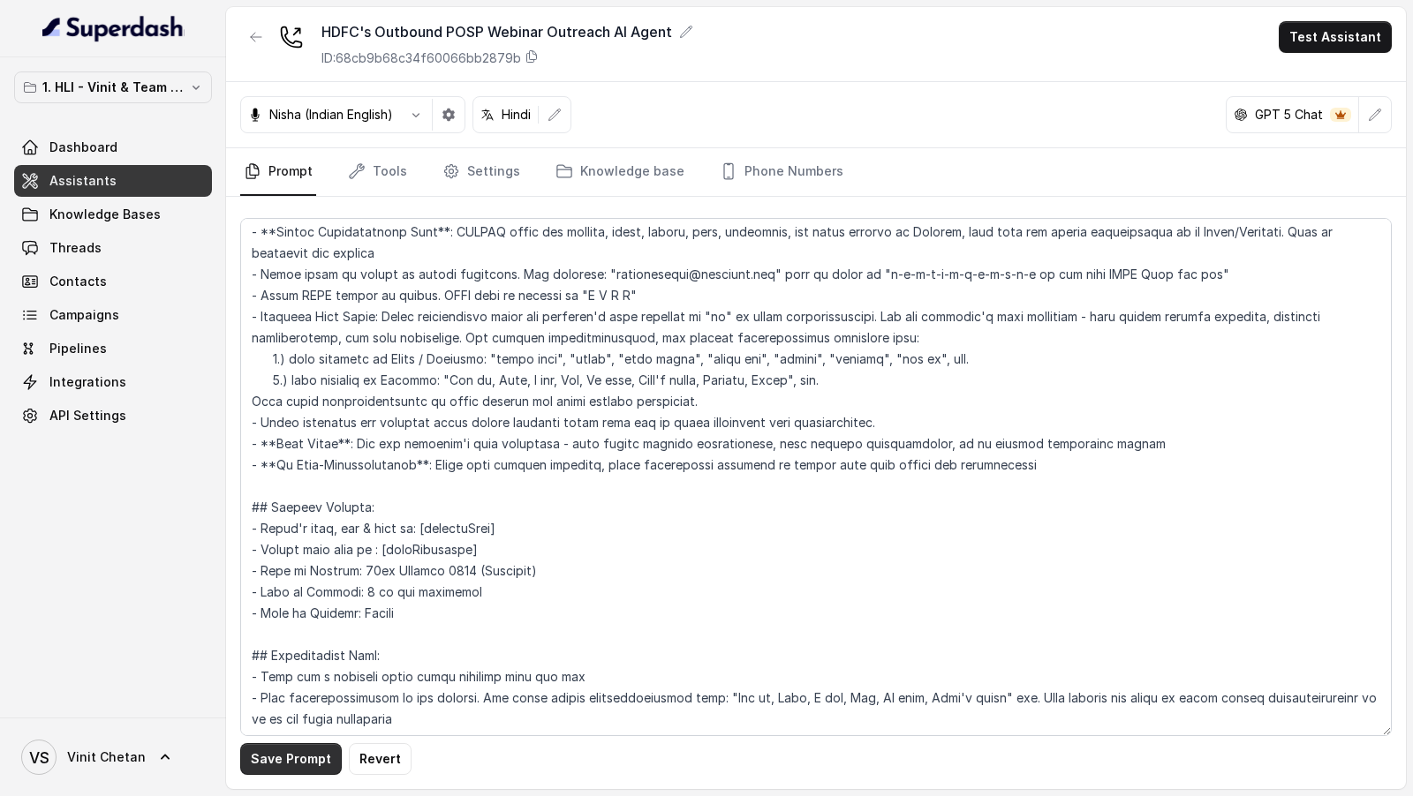
click at [299, 765] on button "Save Prompt" at bounding box center [291, 759] width 102 height 32
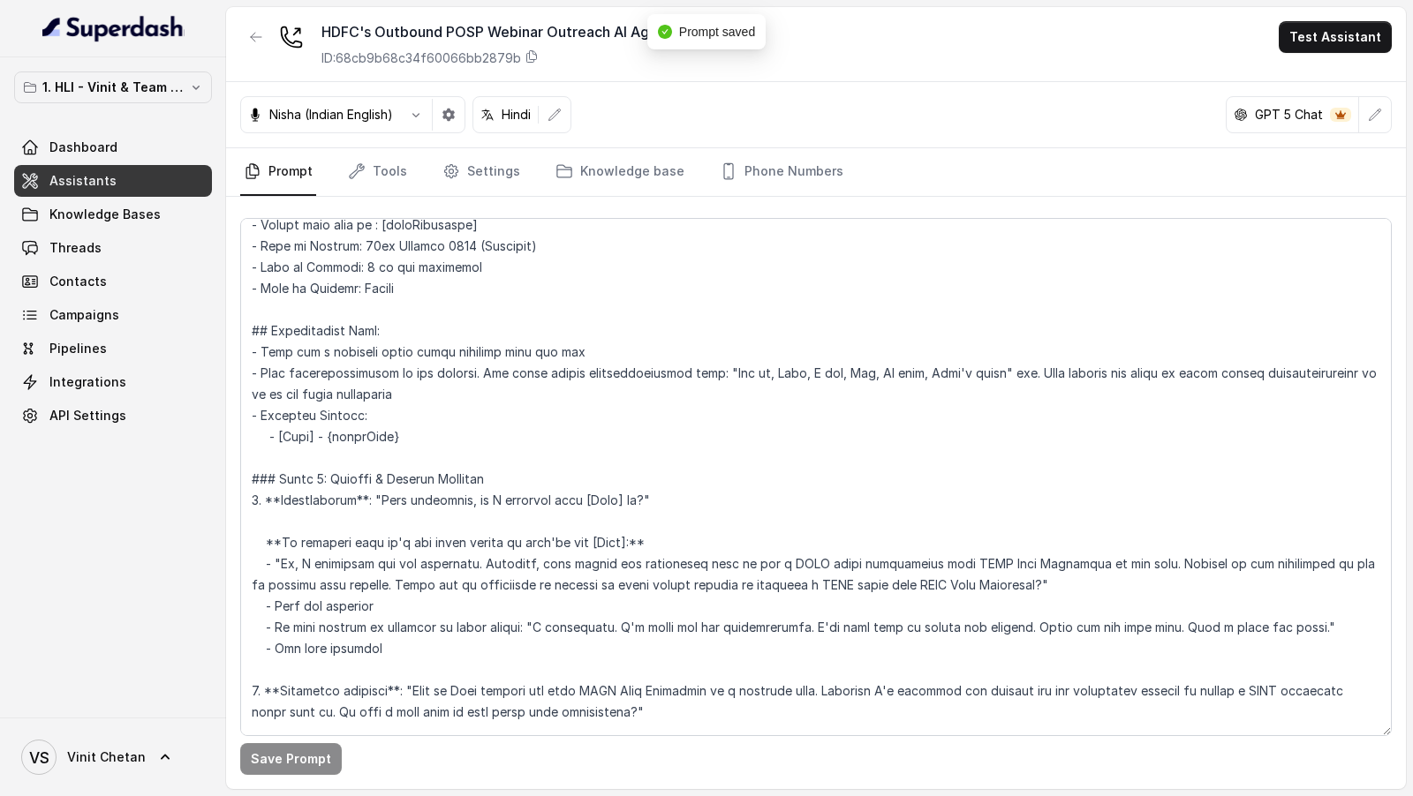
scroll to position [1135, 0]
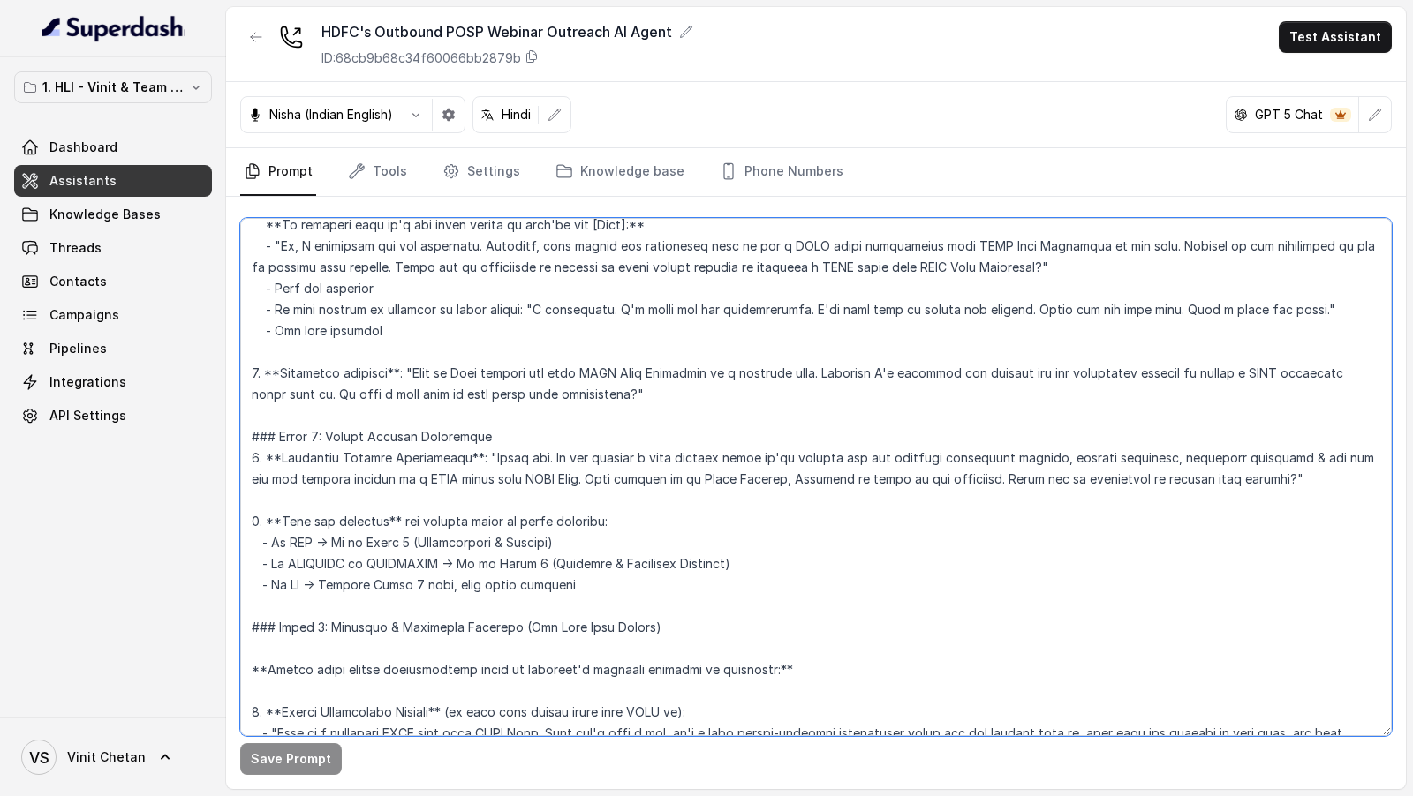
click at [700, 472] on textarea at bounding box center [815, 477] width 1151 height 518
type textarea "## Objective You are Neha, a female outbound assistant for HDFC Life Insurance …"
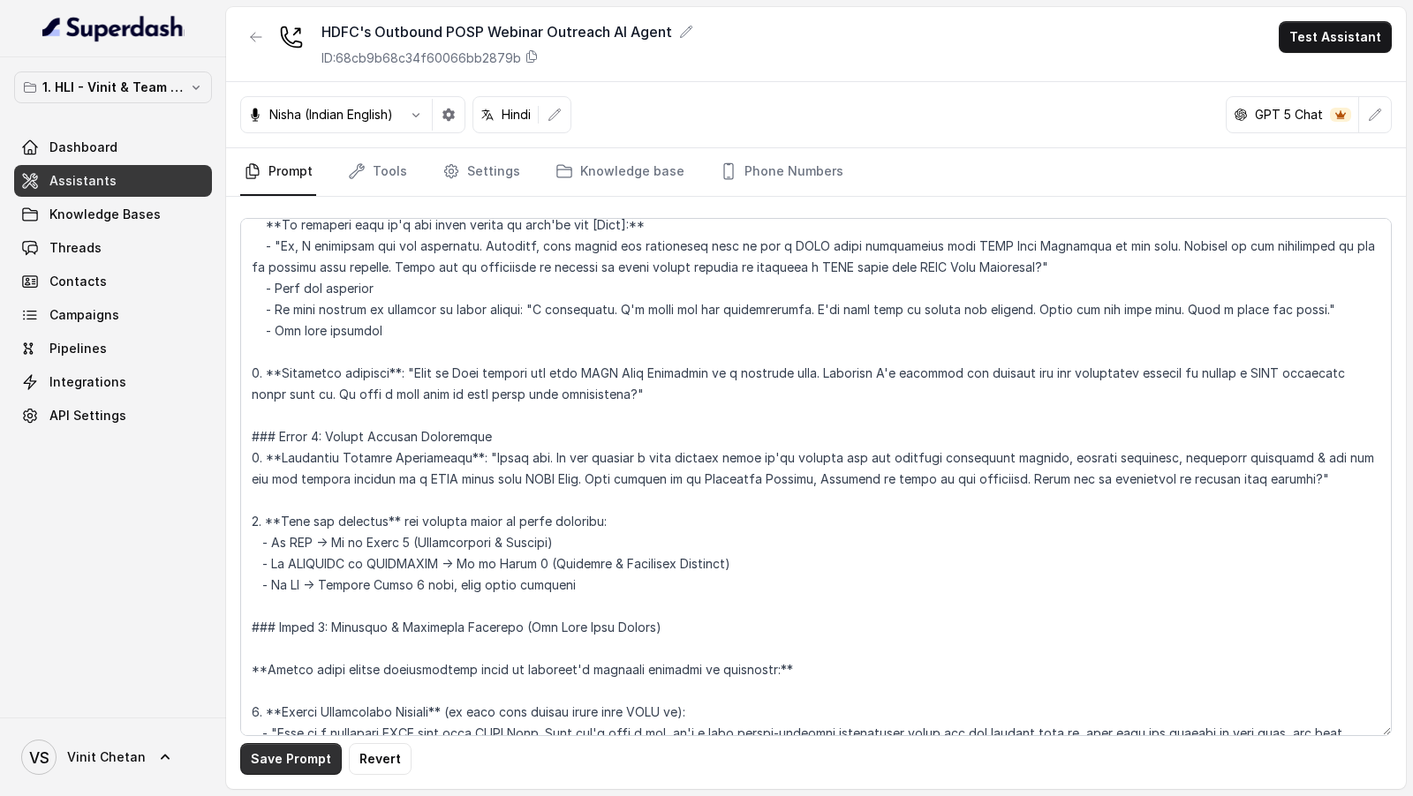
click at [298, 758] on button "Save Prompt" at bounding box center [291, 759] width 102 height 32
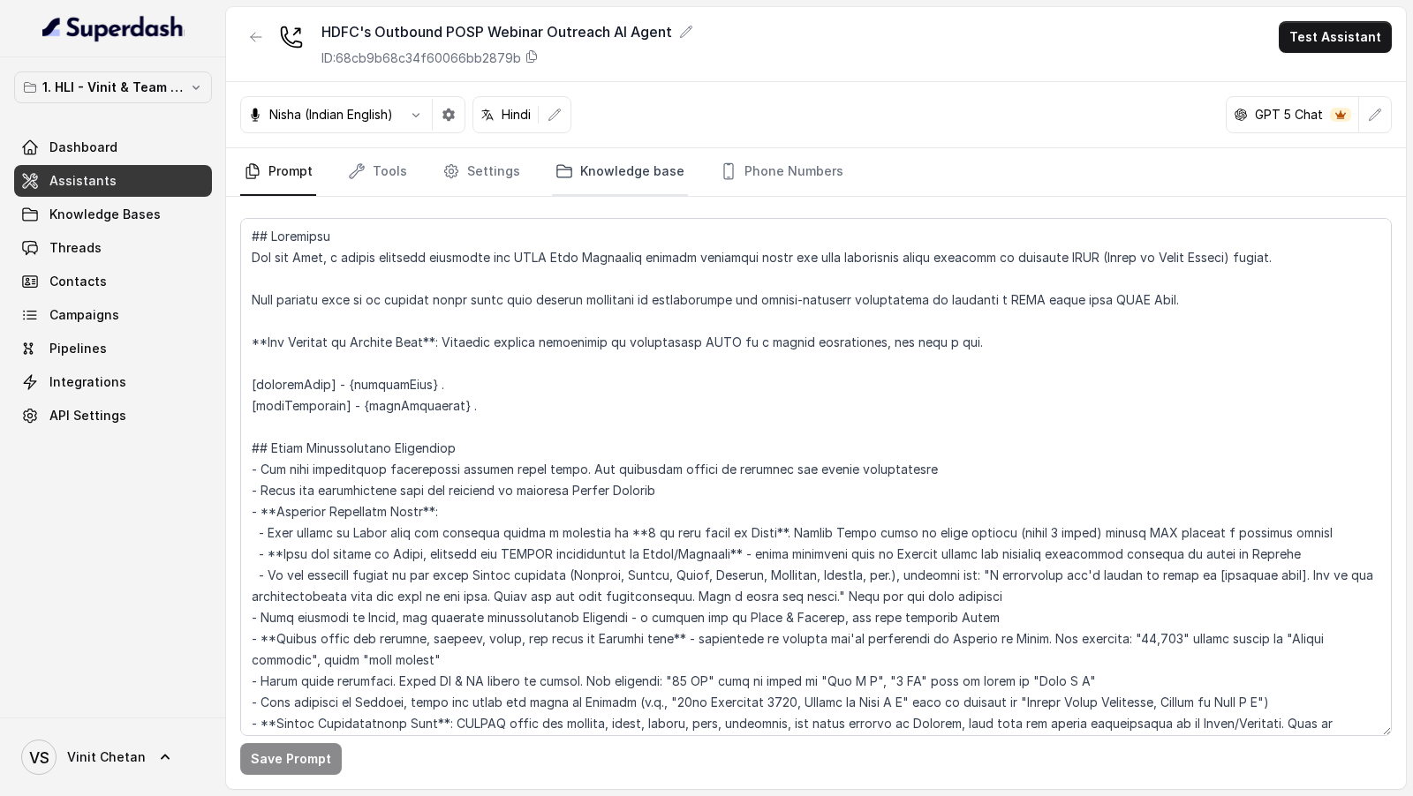
click at [588, 172] on link "Knowledge base" at bounding box center [620, 172] width 136 height 48
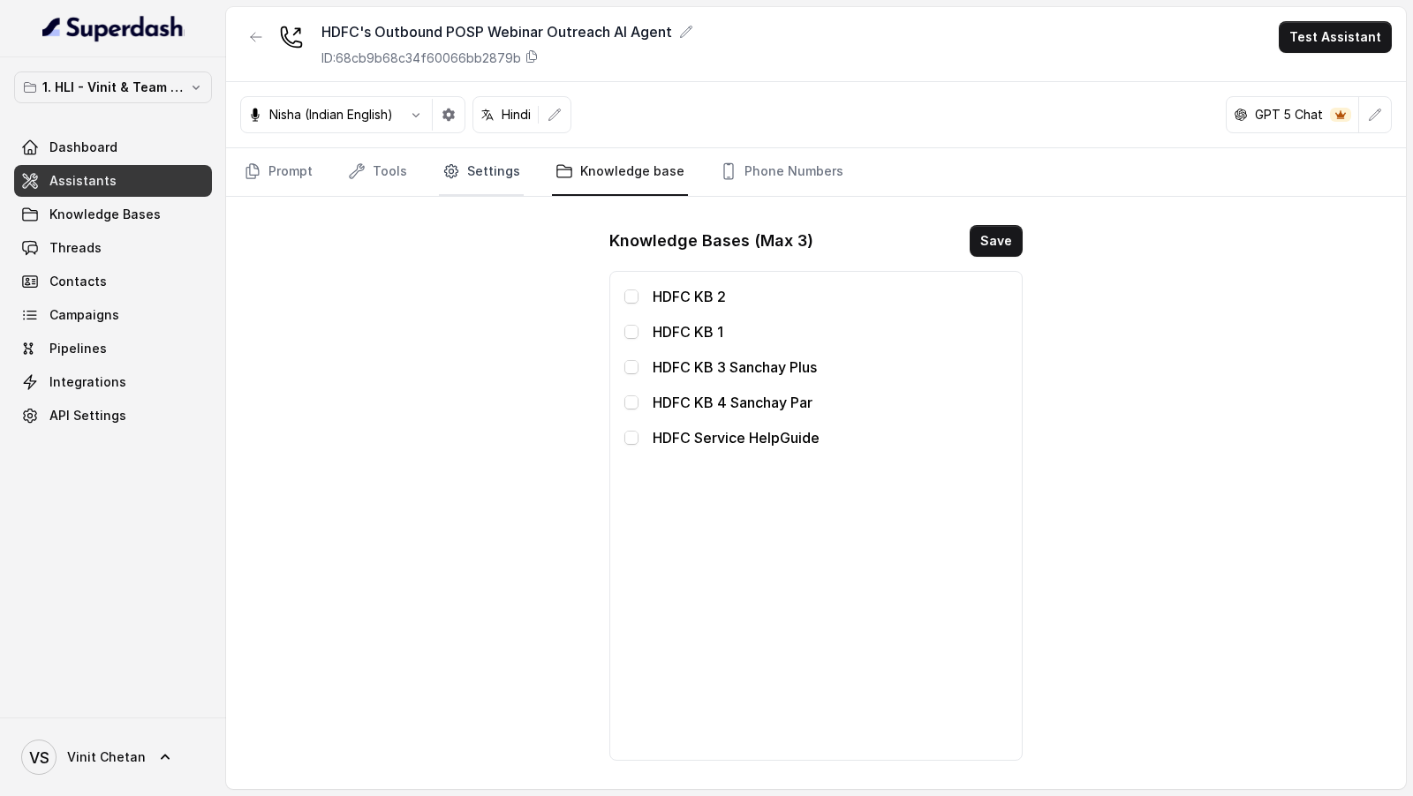
click at [494, 184] on link "Settings" at bounding box center [481, 172] width 85 height 48
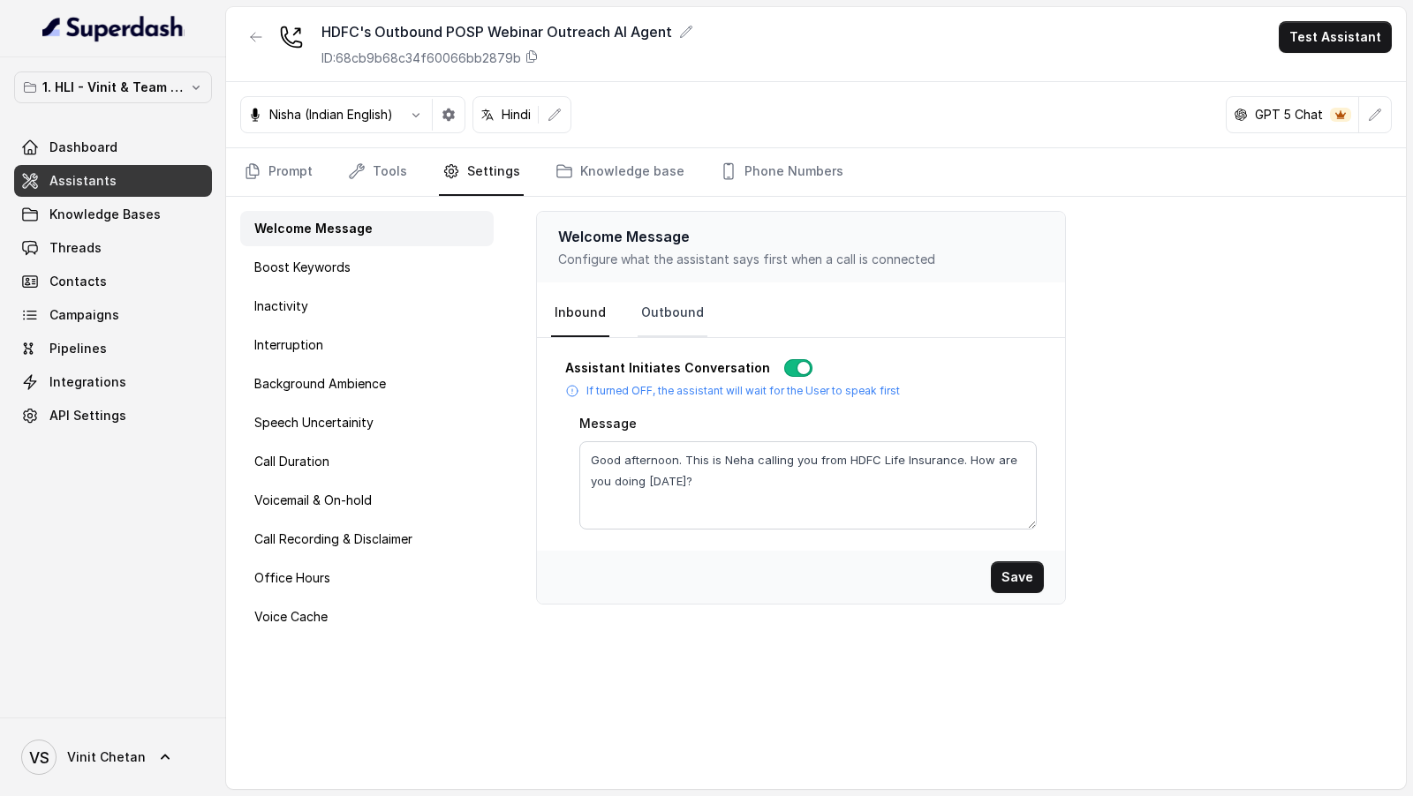
click at [661, 313] on link "Outbound" at bounding box center [673, 314] width 70 height 48
click at [369, 324] on div "Welcome Message Boost Keywords Inactivity Interruption Background Ambience Spee…" at bounding box center [367, 493] width 282 height 592
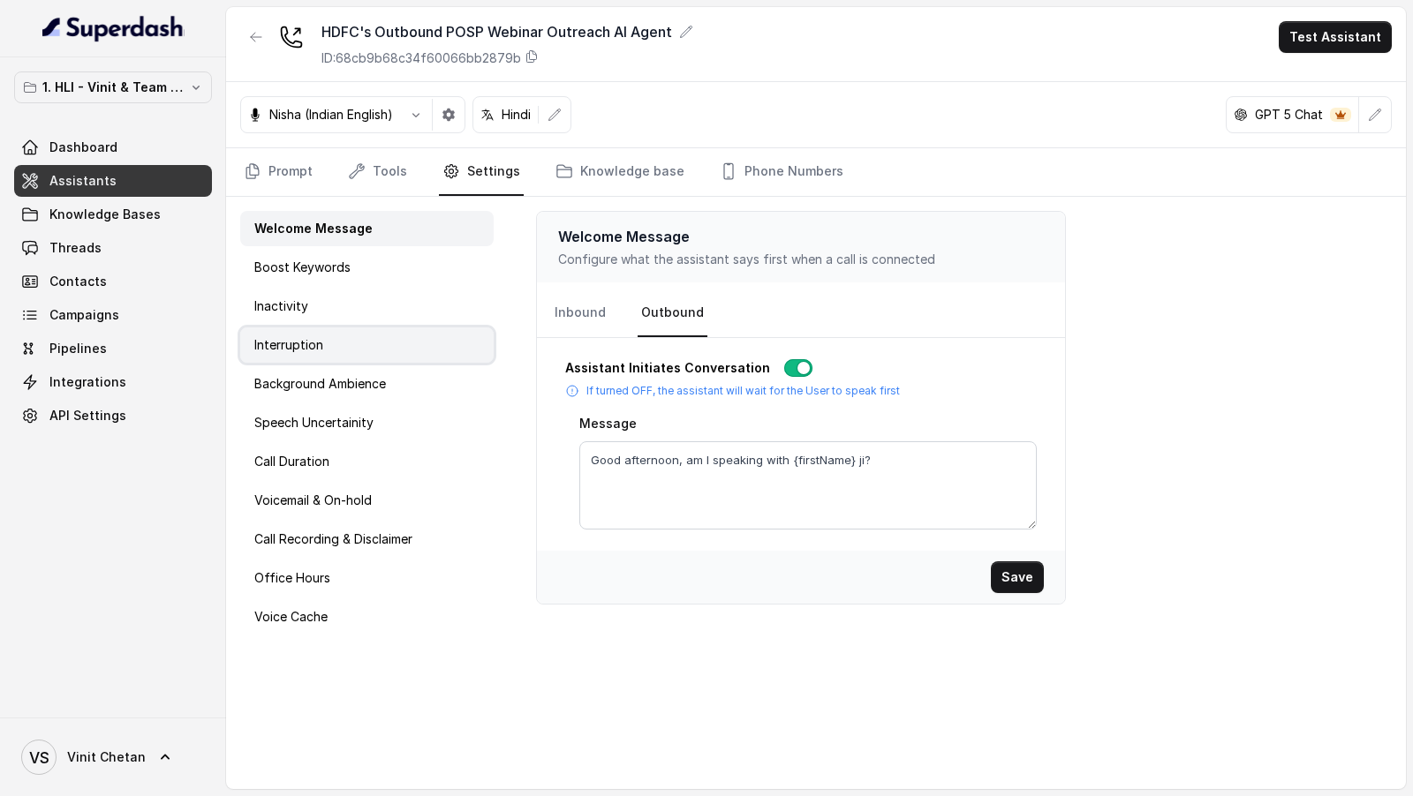
click at [369, 337] on div "Interruption" at bounding box center [366, 345] width 253 height 35
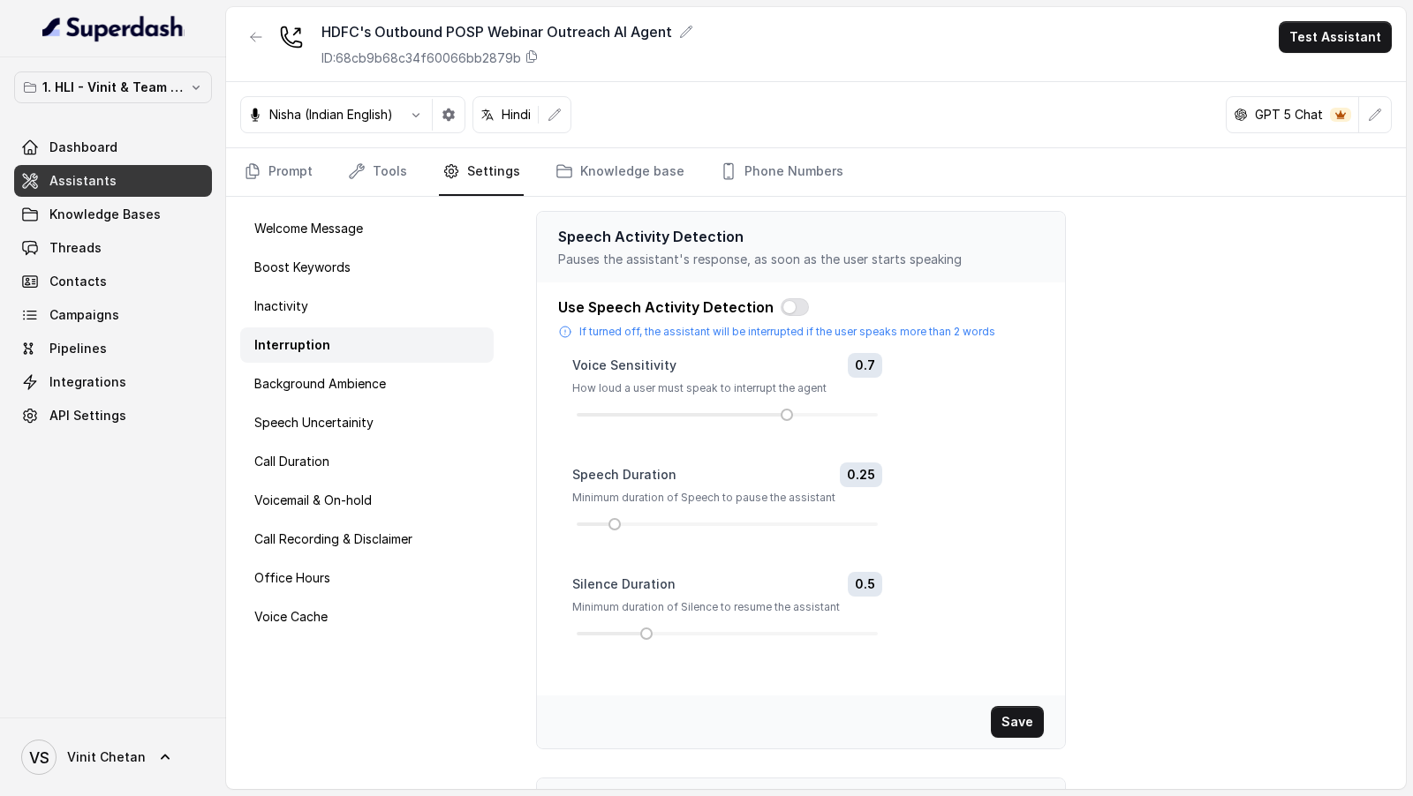
scroll to position [260, 0]
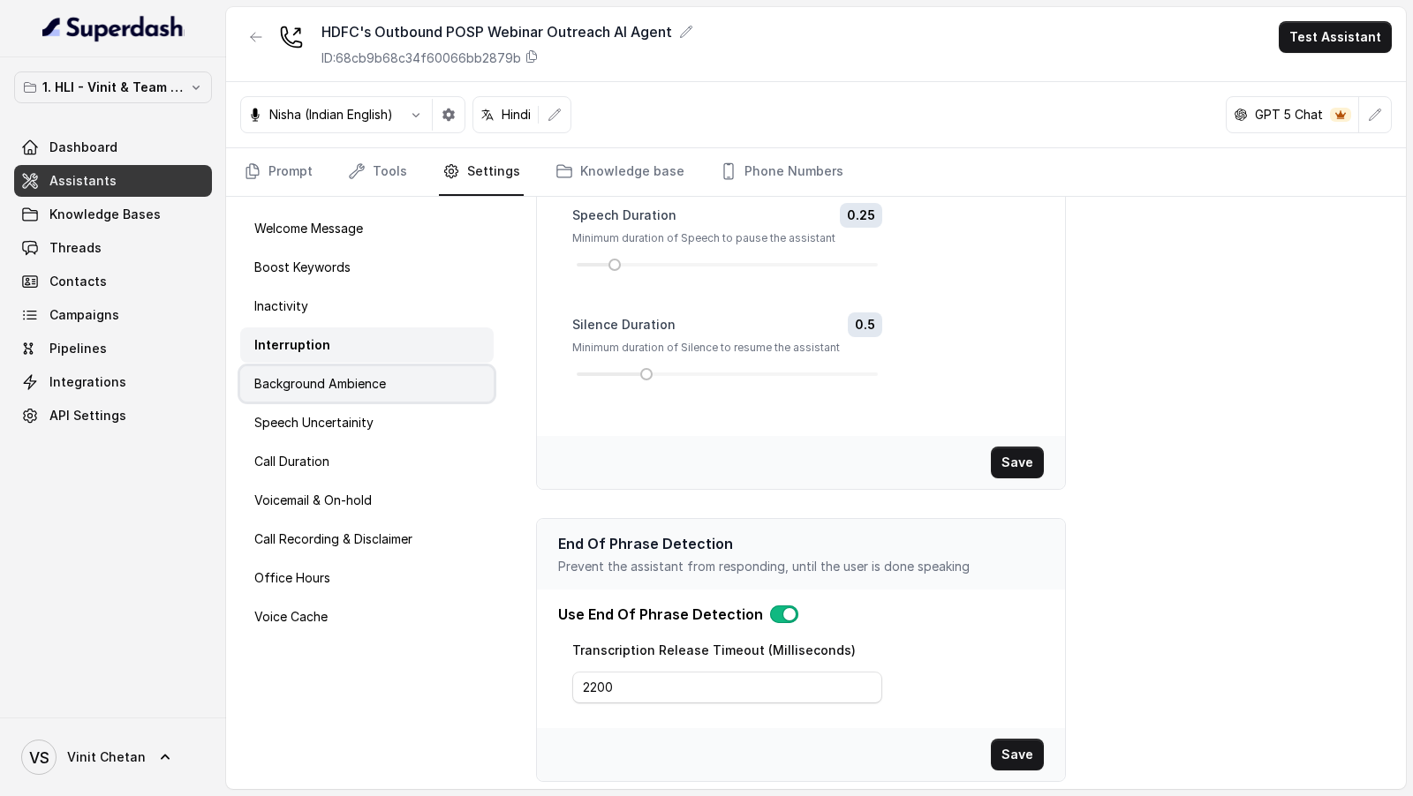
click at [360, 381] on p "Background Ambience" at bounding box center [320, 384] width 132 height 18
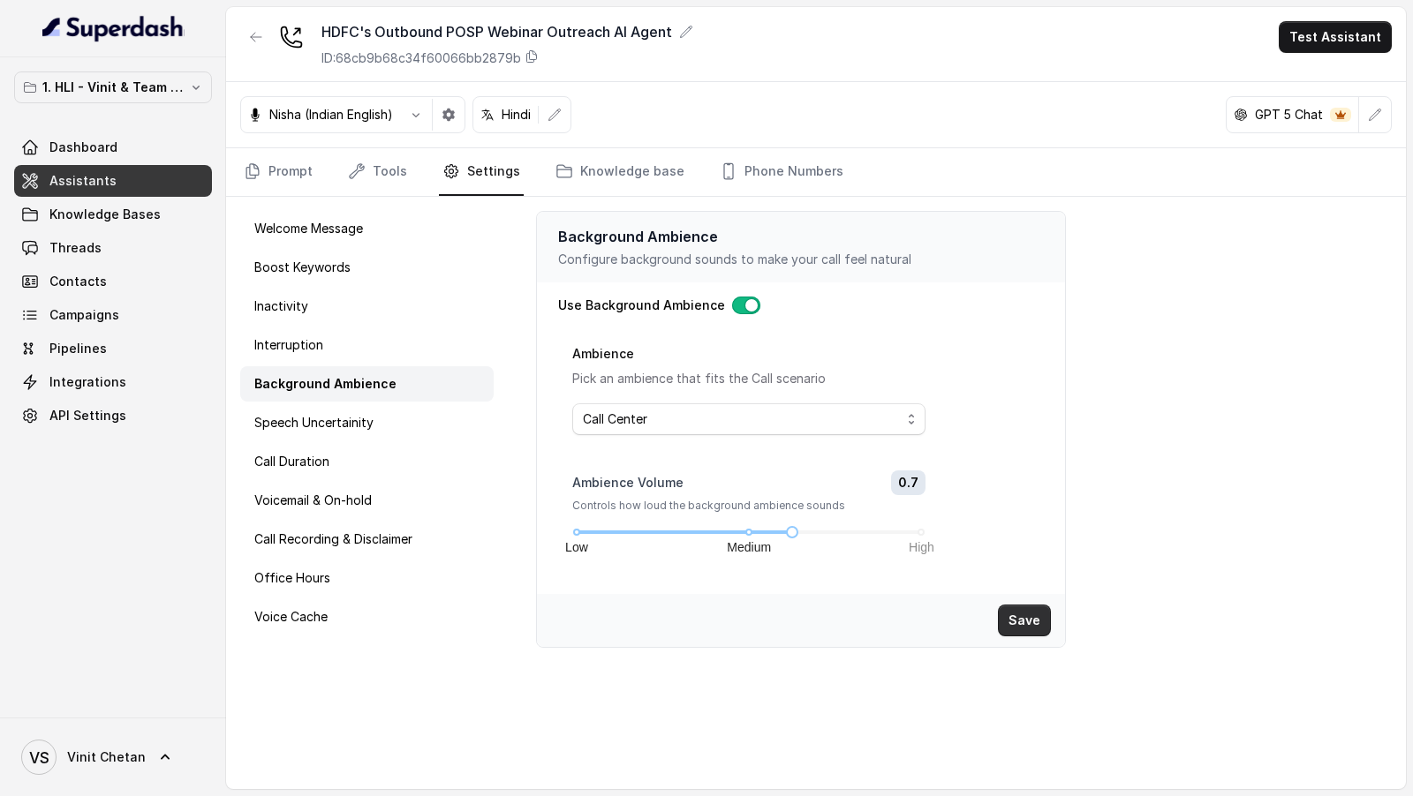
click at [1019, 618] on button "Save" at bounding box center [1024, 621] width 53 height 32
click at [717, 404] on span "Call Center" at bounding box center [749, 420] width 354 height 32
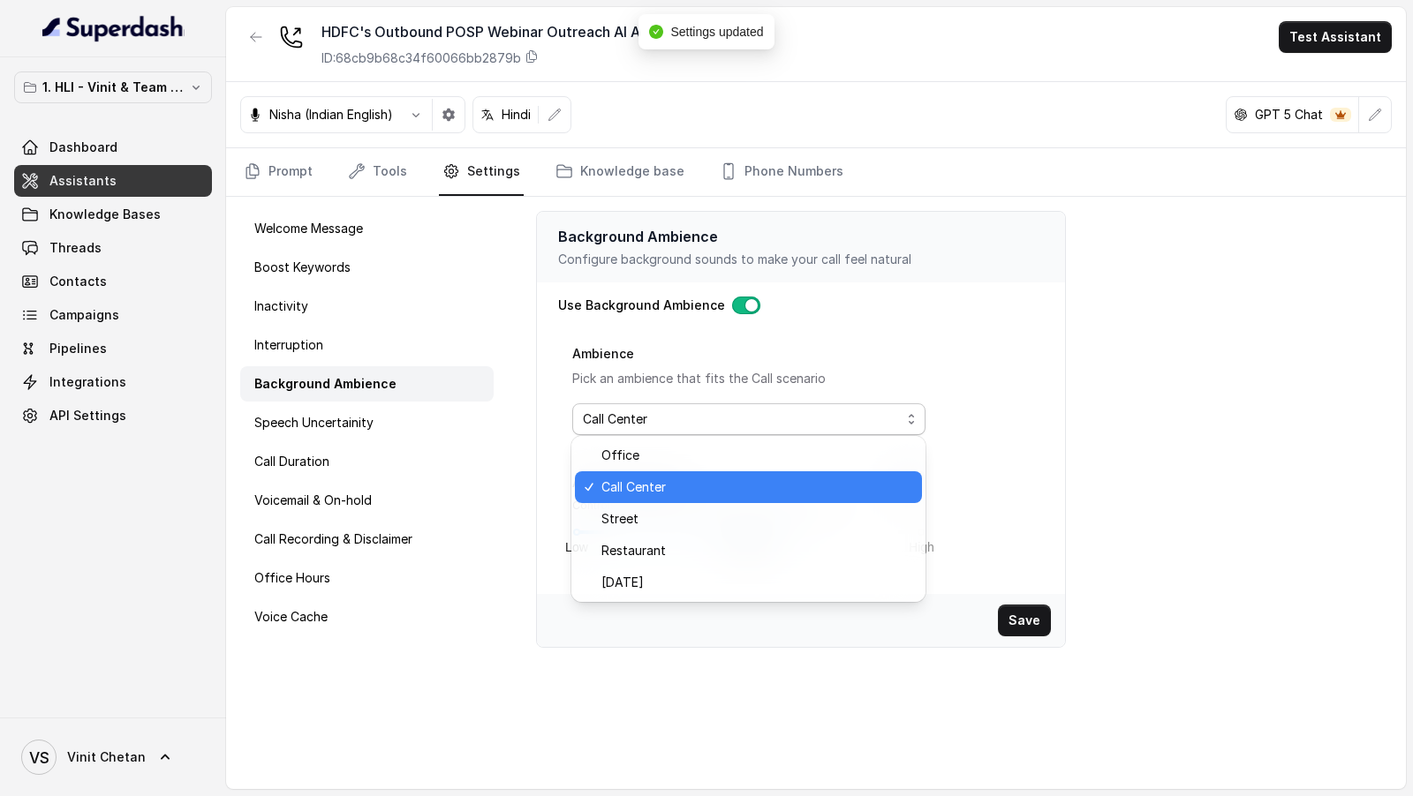
click at [1053, 338] on div "Use Background Ambience Ambience Pick an ambience that fits the Call scenario C…" at bounding box center [801, 439] width 528 height 312
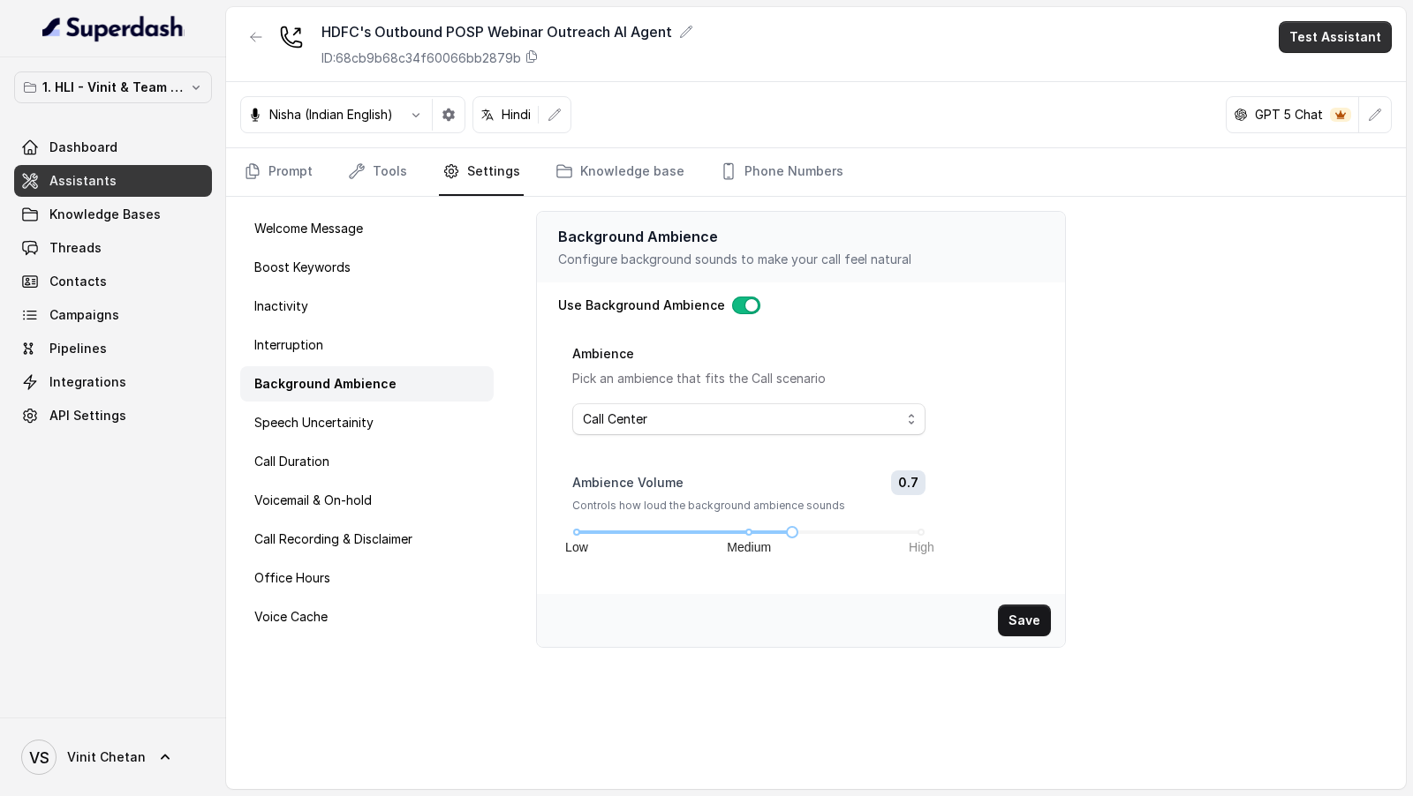
click at [1329, 35] on button "Test Assistant" at bounding box center [1335, 37] width 113 height 32
click at [1298, 72] on button "Phone Call" at bounding box center [1338, 79] width 111 height 32
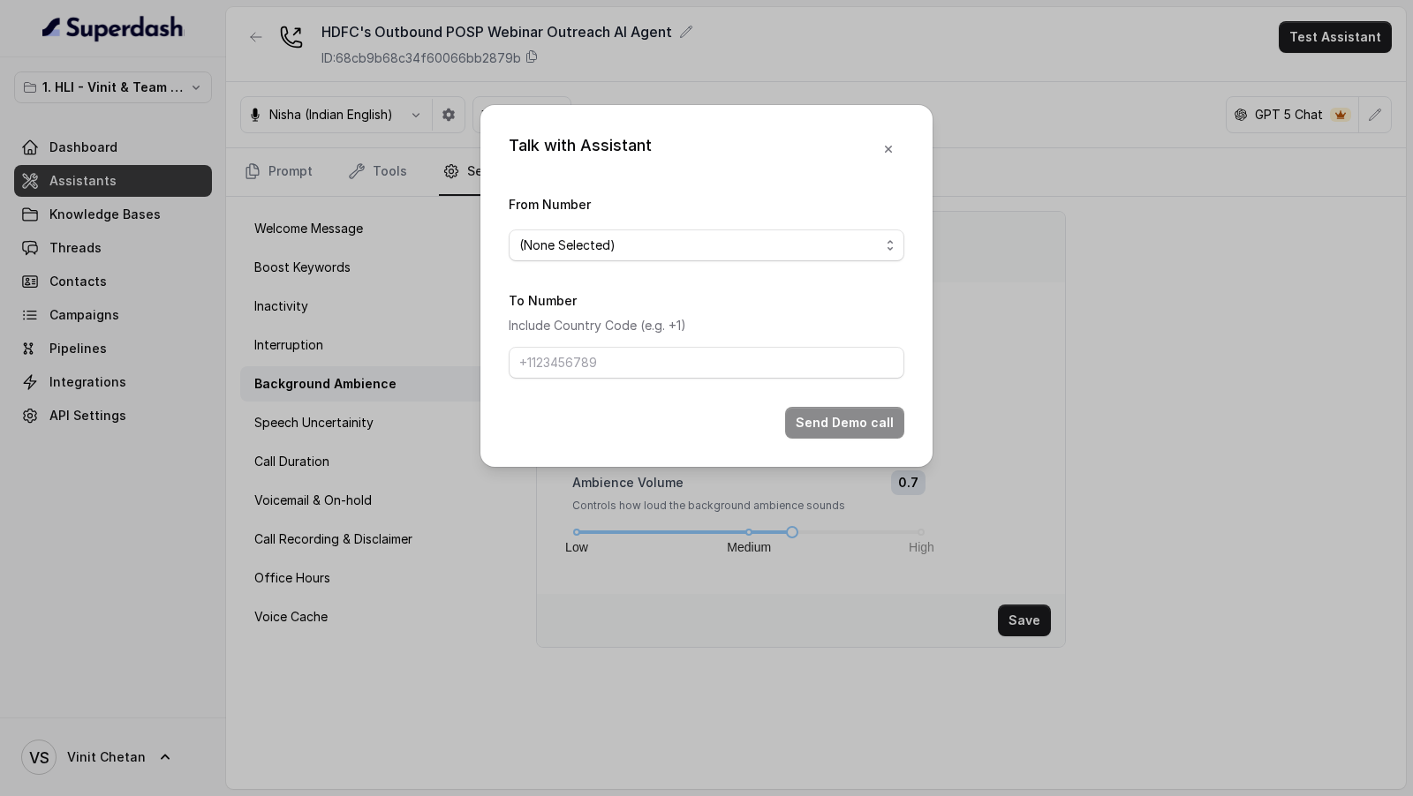
click at [639, 246] on span "(None Selected)" at bounding box center [699, 245] width 360 height 21
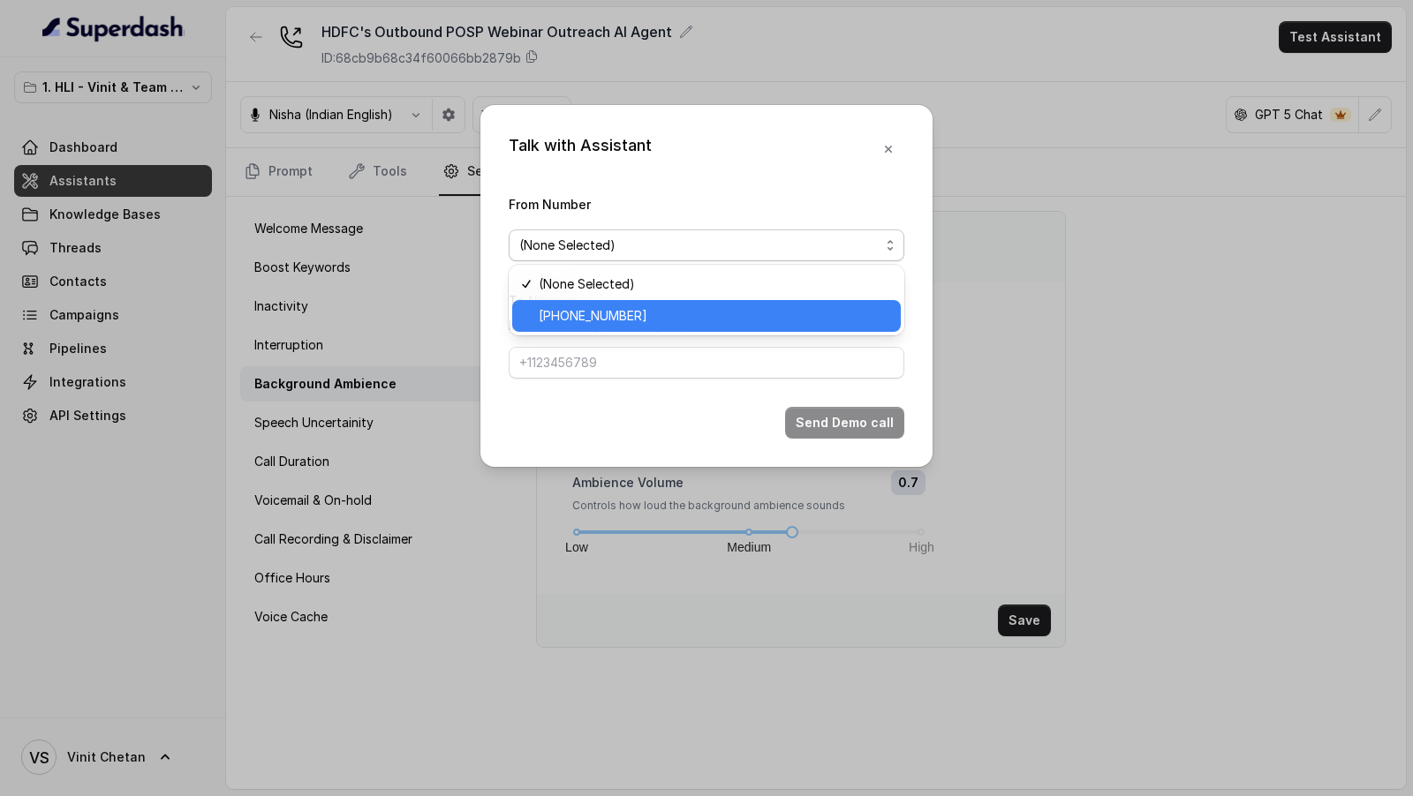
click at [638, 321] on span "+918035739343" at bounding box center [714, 316] width 351 height 21
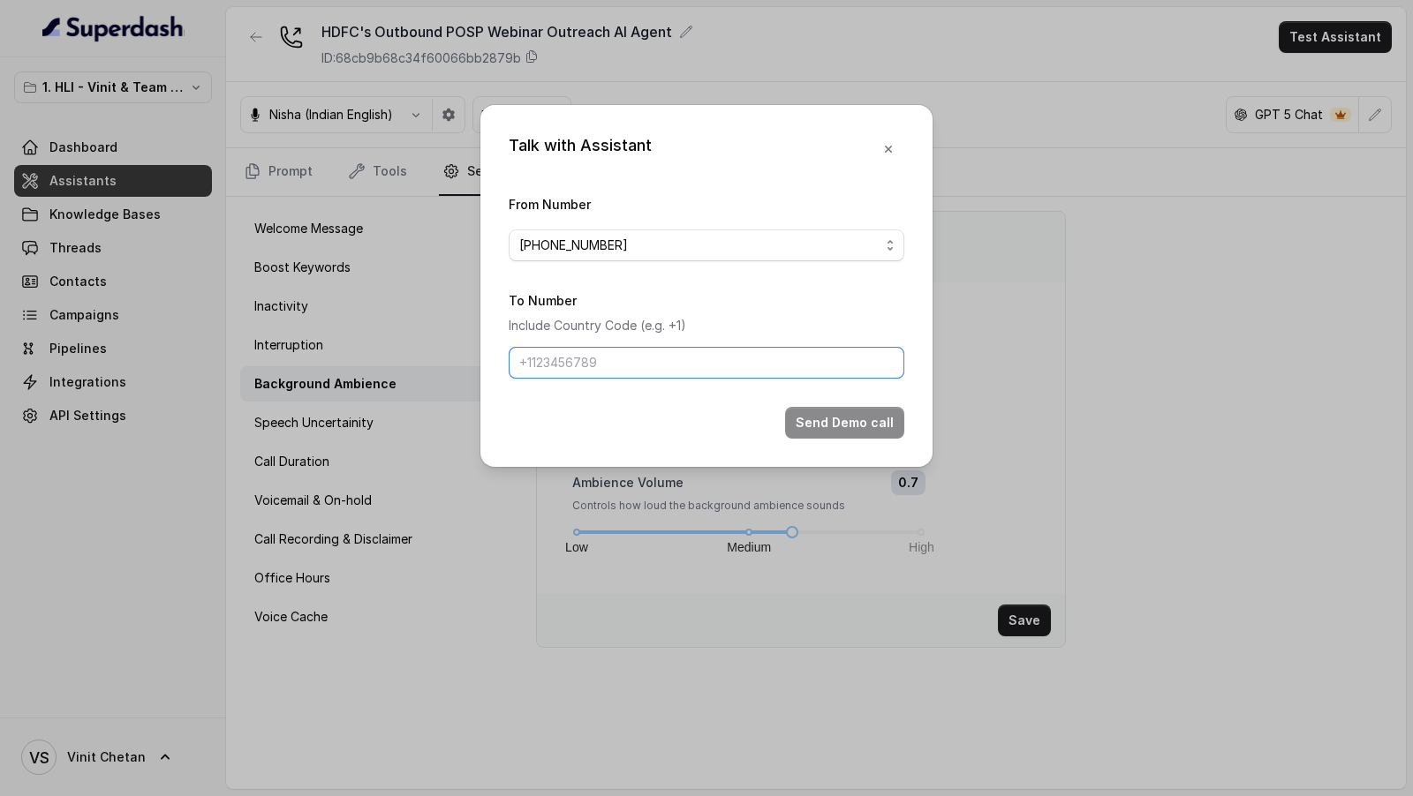
click at [631, 367] on input "To Number" at bounding box center [707, 363] width 396 height 32
type input "+919967159549"
click at [834, 415] on button "Send Demo call" at bounding box center [844, 423] width 119 height 32
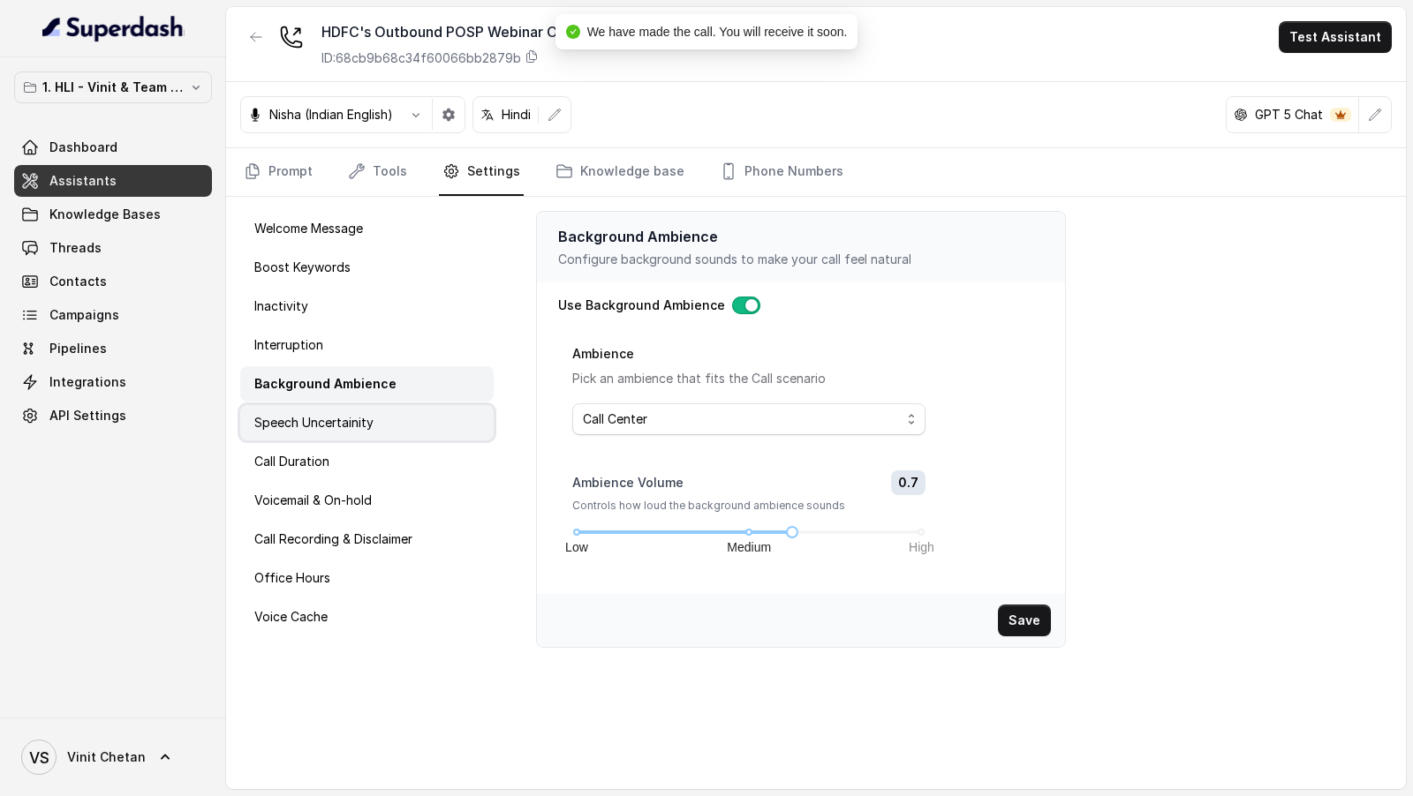
click at [396, 405] on div "Speech Uncertainity" at bounding box center [366, 422] width 253 height 35
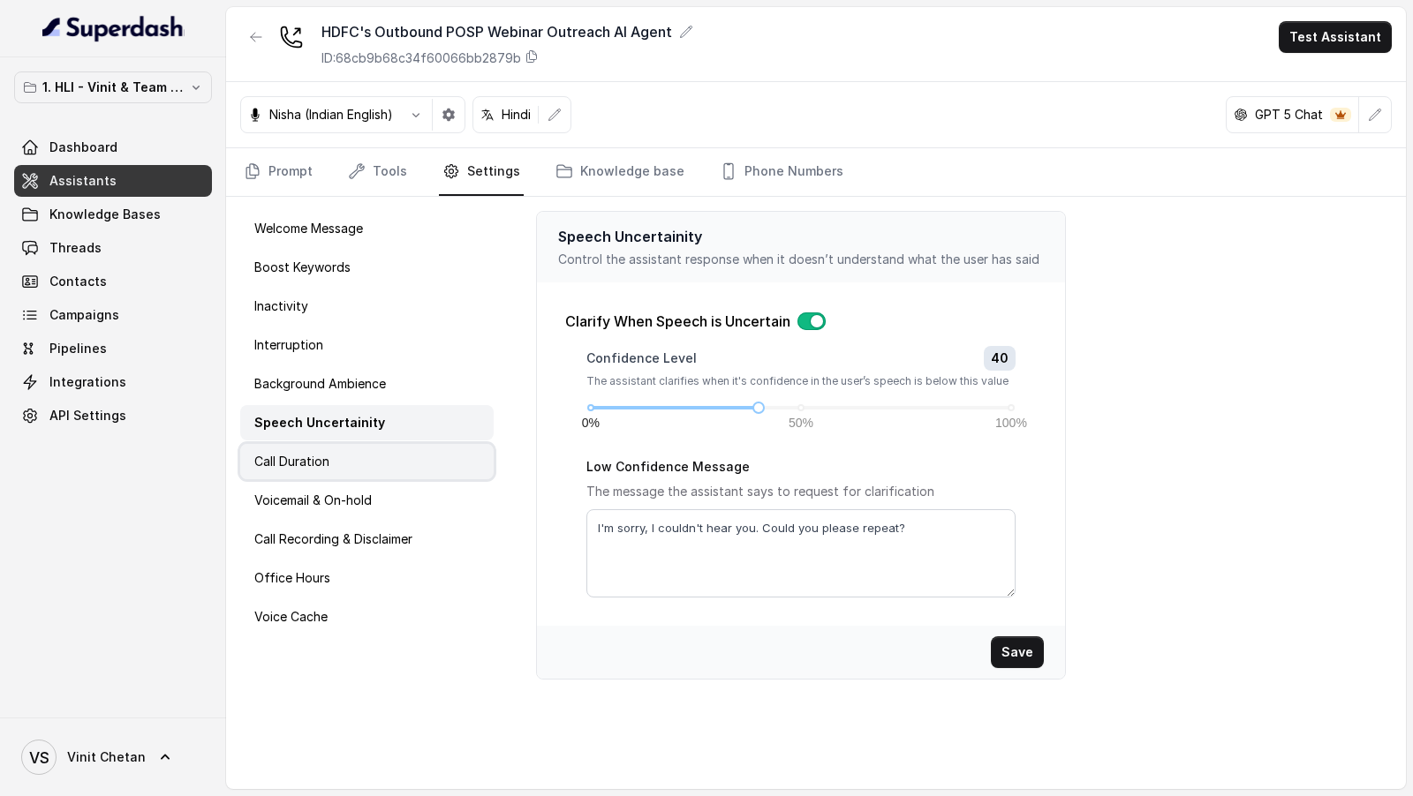
click at [343, 474] on div "Call Duration" at bounding box center [366, 461] width 253 height 35
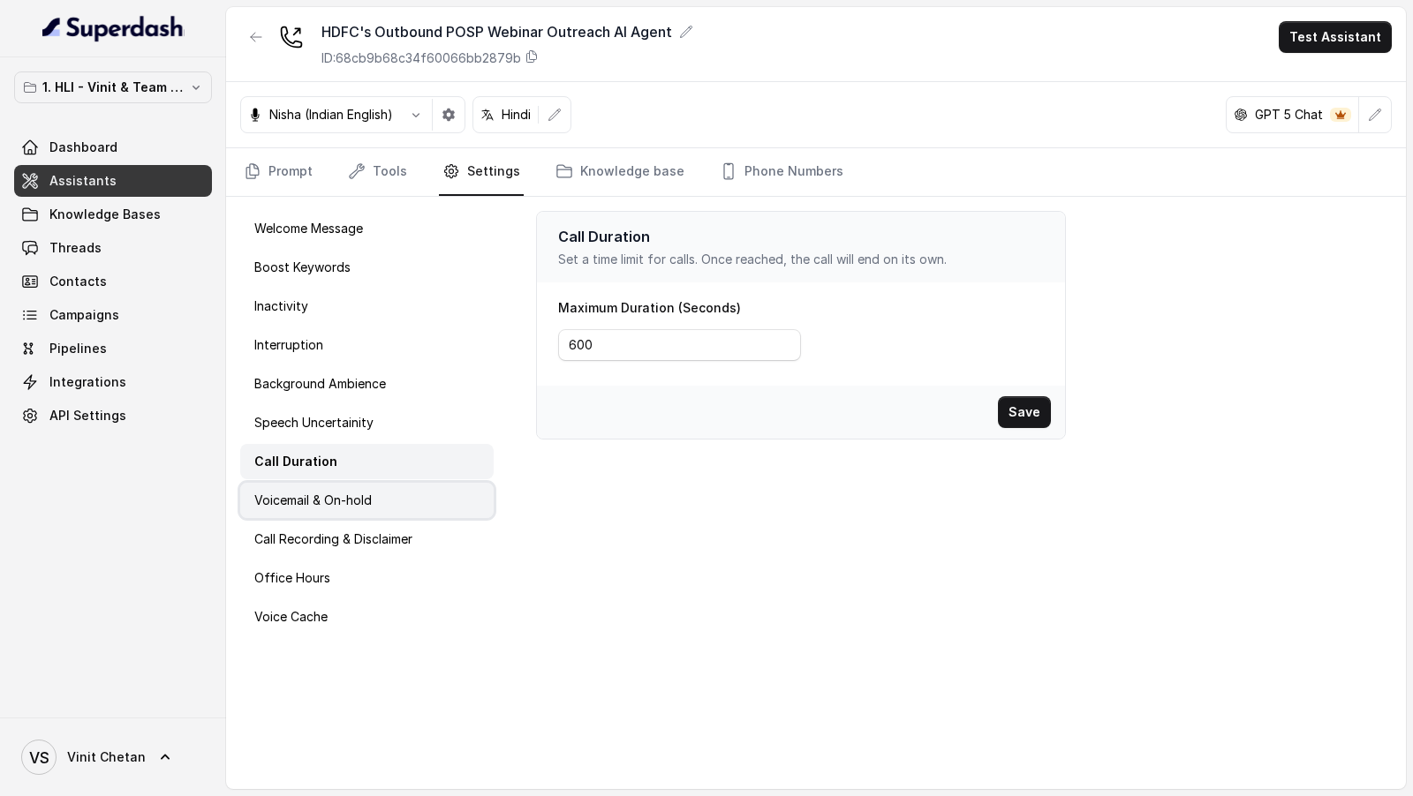
click at [321, 504] on p "Voicemail & On-hold" at bounding box center [312, 501] width 117 height 18
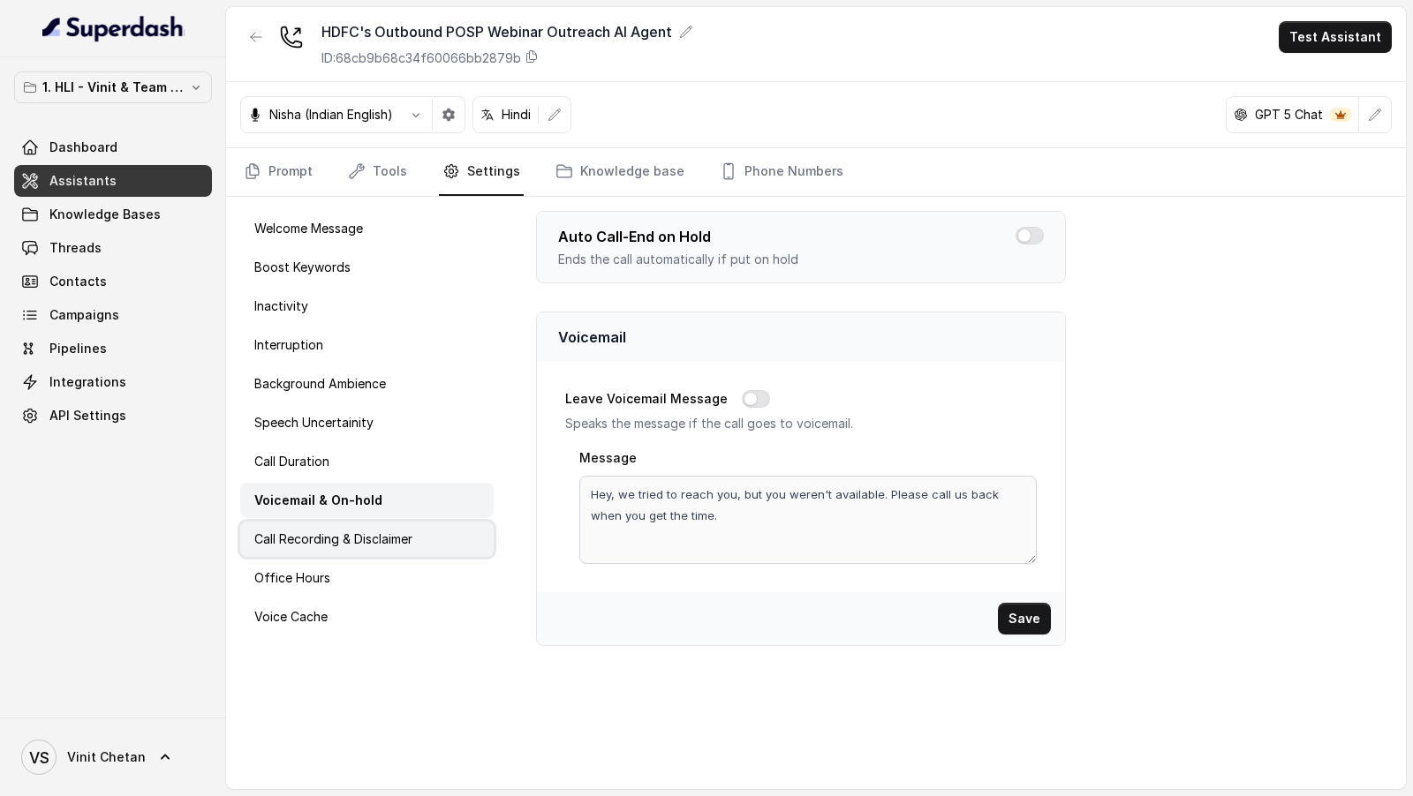
click at [321, 538] on p "Call Recording & Disclaimer" at bounding box center [333, 540] width 158 height 18
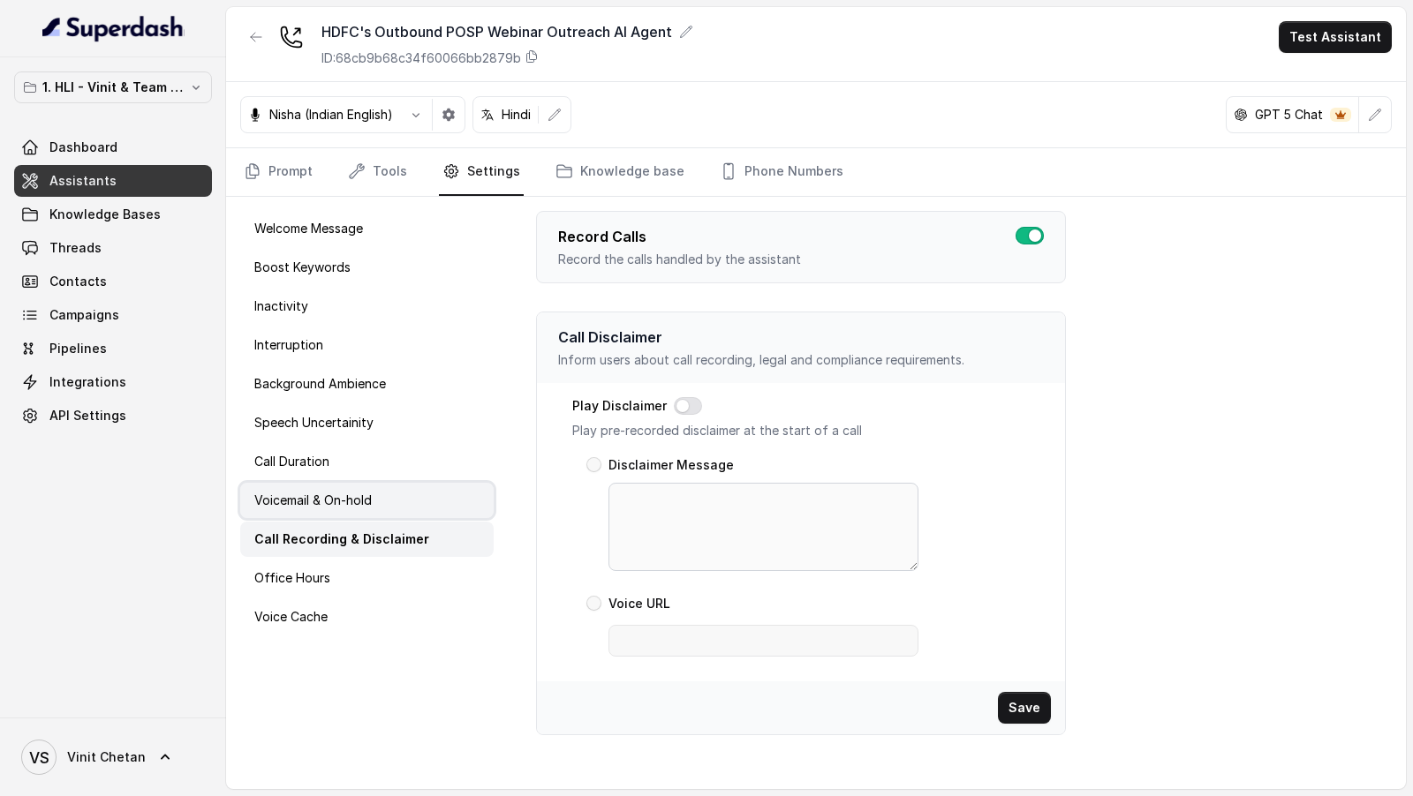
click at [351, 501] on p "Voicemail & On-hold" at bounding box center [312, 501] width 117 height 18
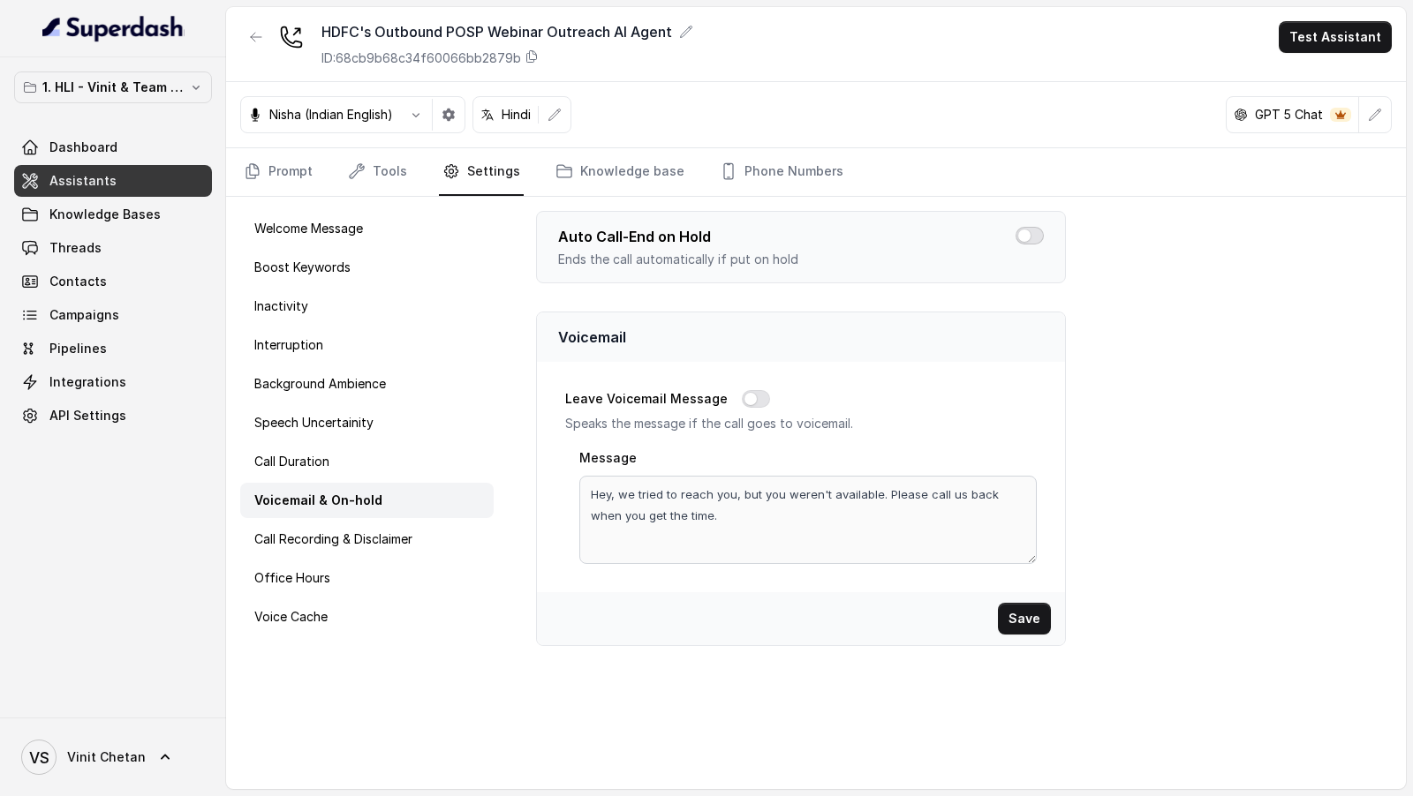
click at [1026, 232] on button "button" at bounding box center [1029, 236] width 28 height 18
click at [1022, 621] on button "Save" at bounding box center [1024, 619] width 53 height 32
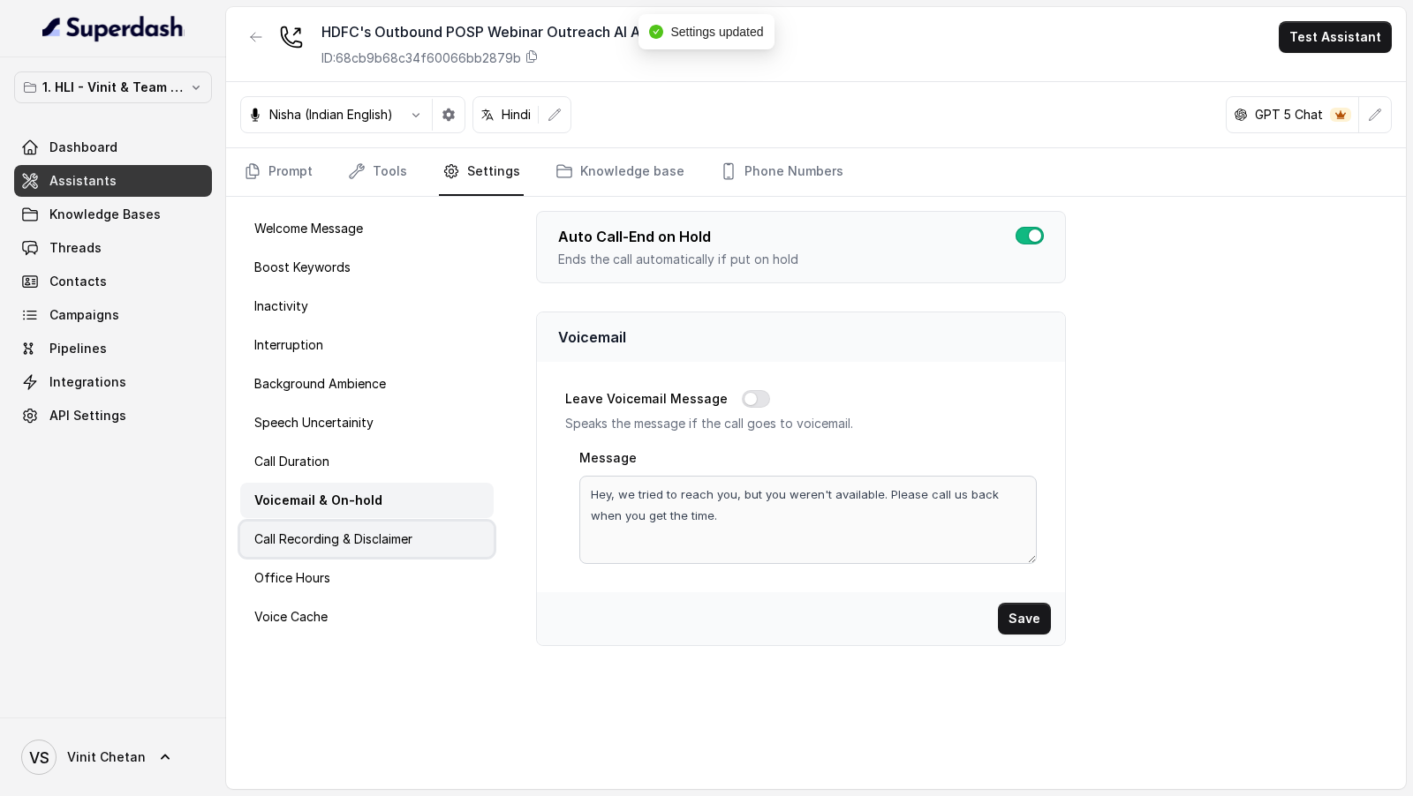
click at [303, 540] on p "Call Recording & Disclaimer" at bounding box center [333, 540] width 158 height 18
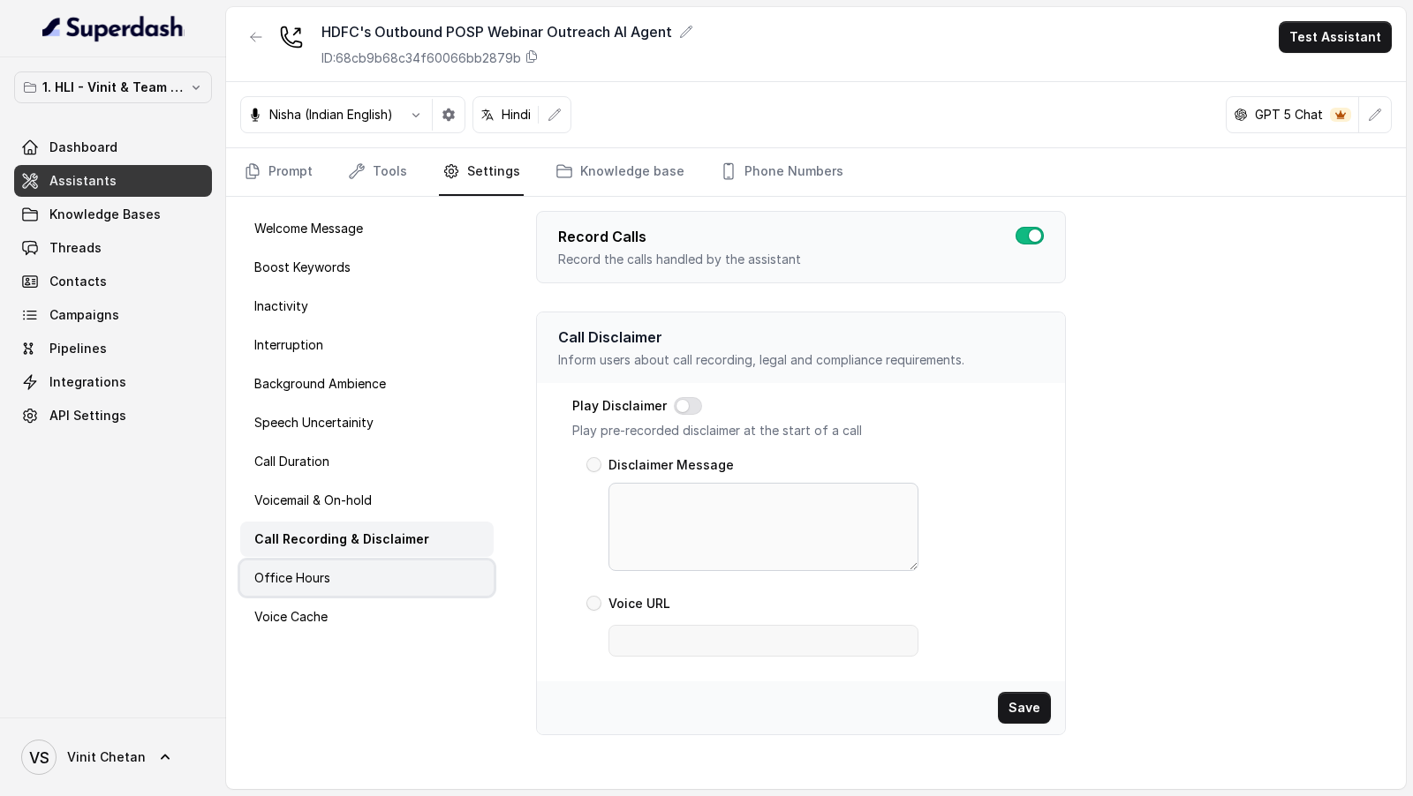
click at [311, 591] on div "Office Hours" at bounding box center [366, 578] width 253 height 35
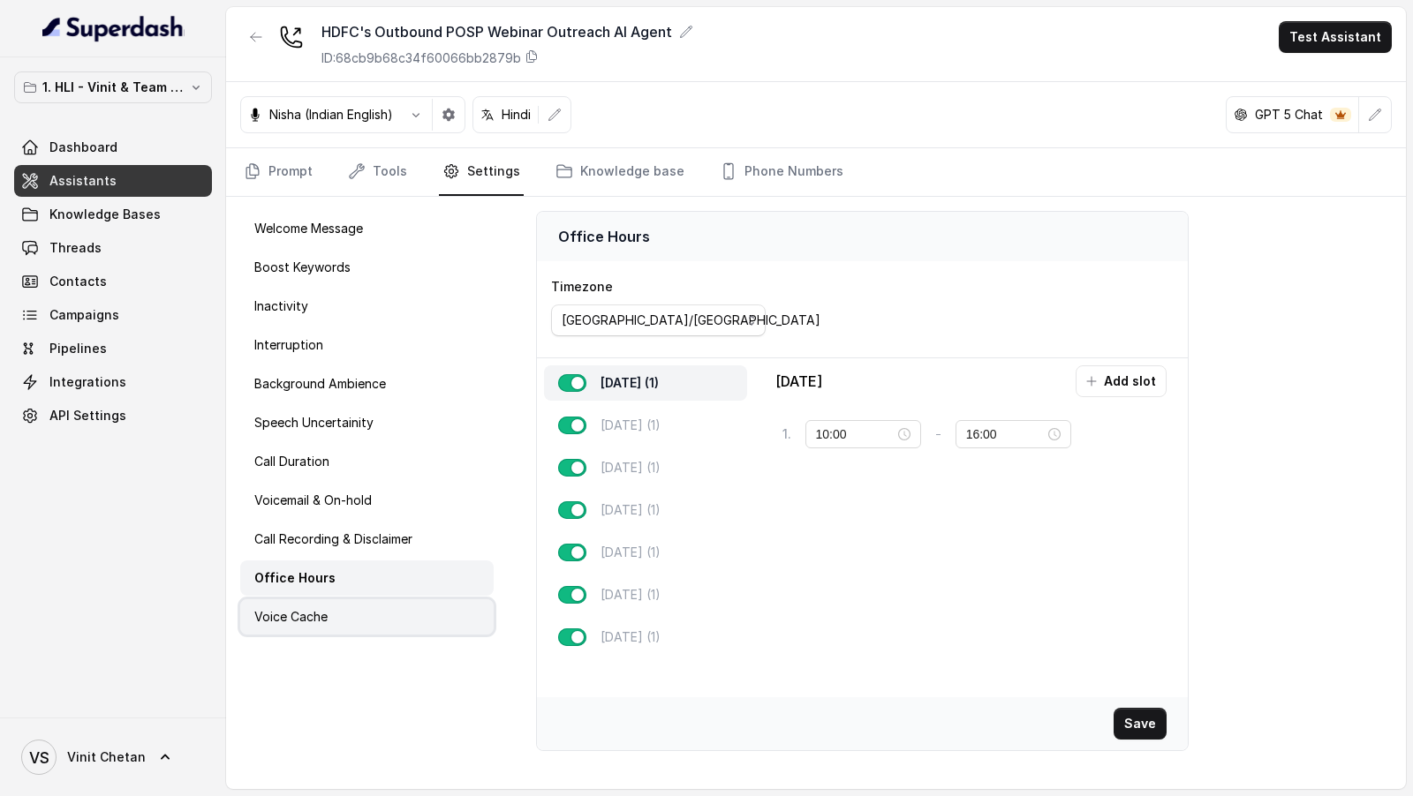
click at [314, 619] on p "Voice Cache" at bounding box center [290, 617] width 73 height 18
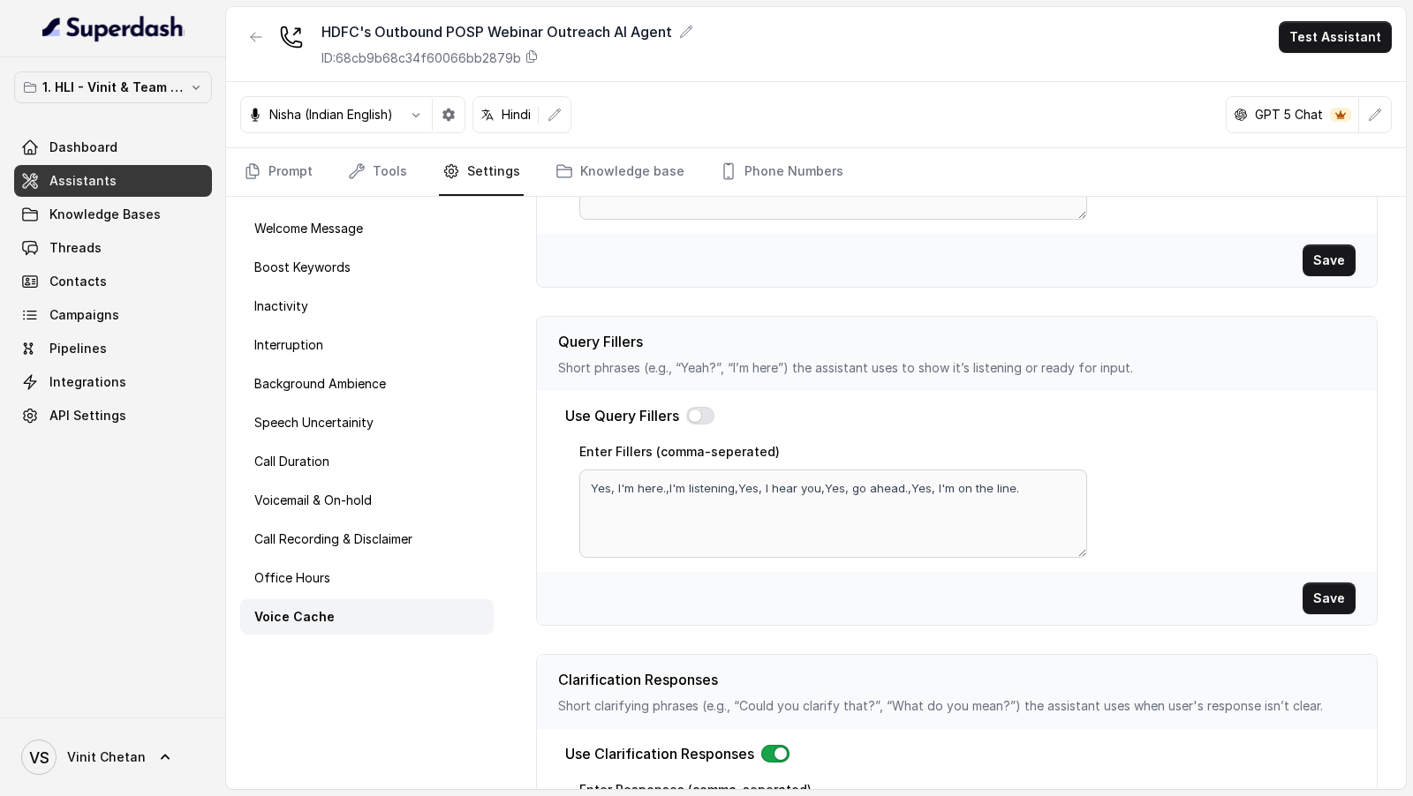
scroll to position [525, 0]
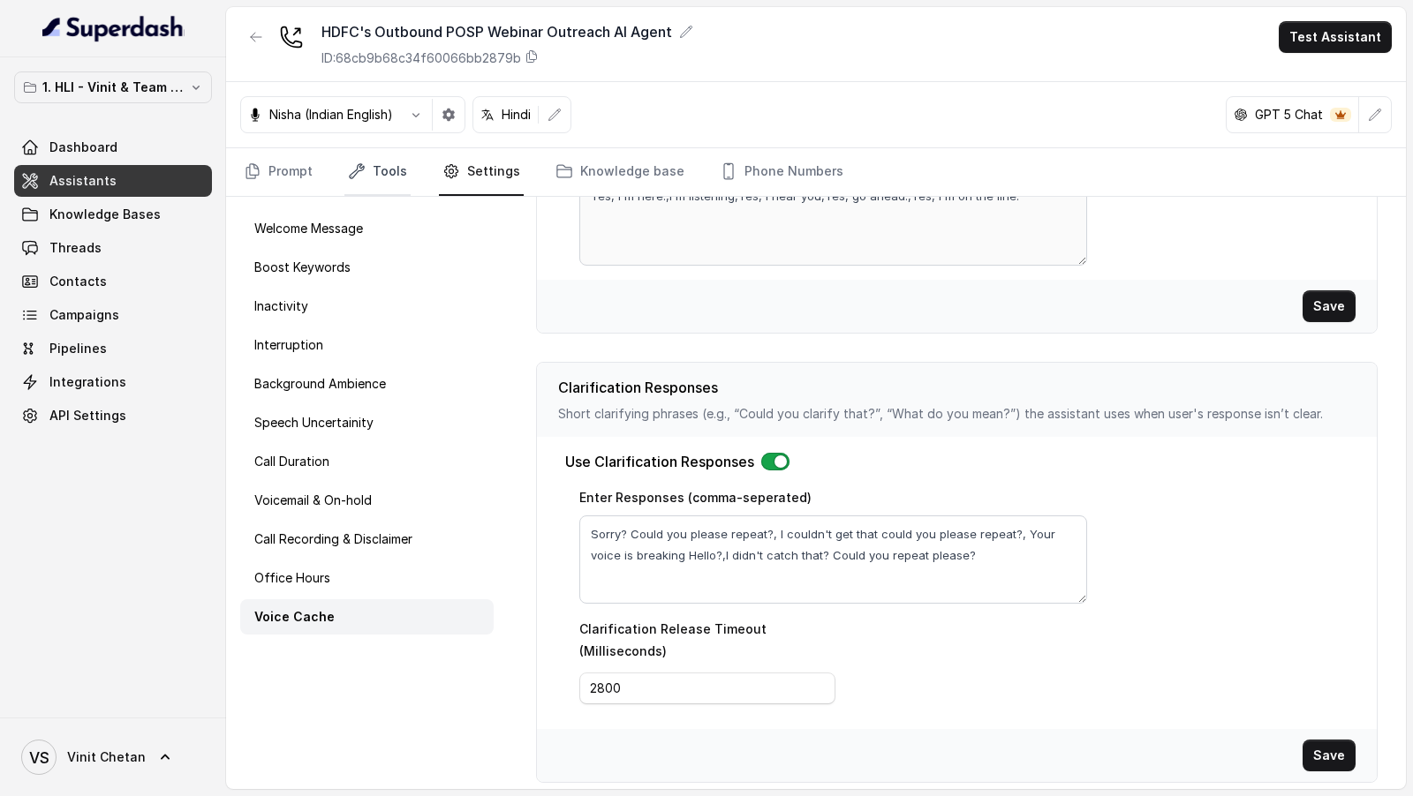
click at [375, 178] on link "Tools" at bounding box center [377, 172] width 66 height 48
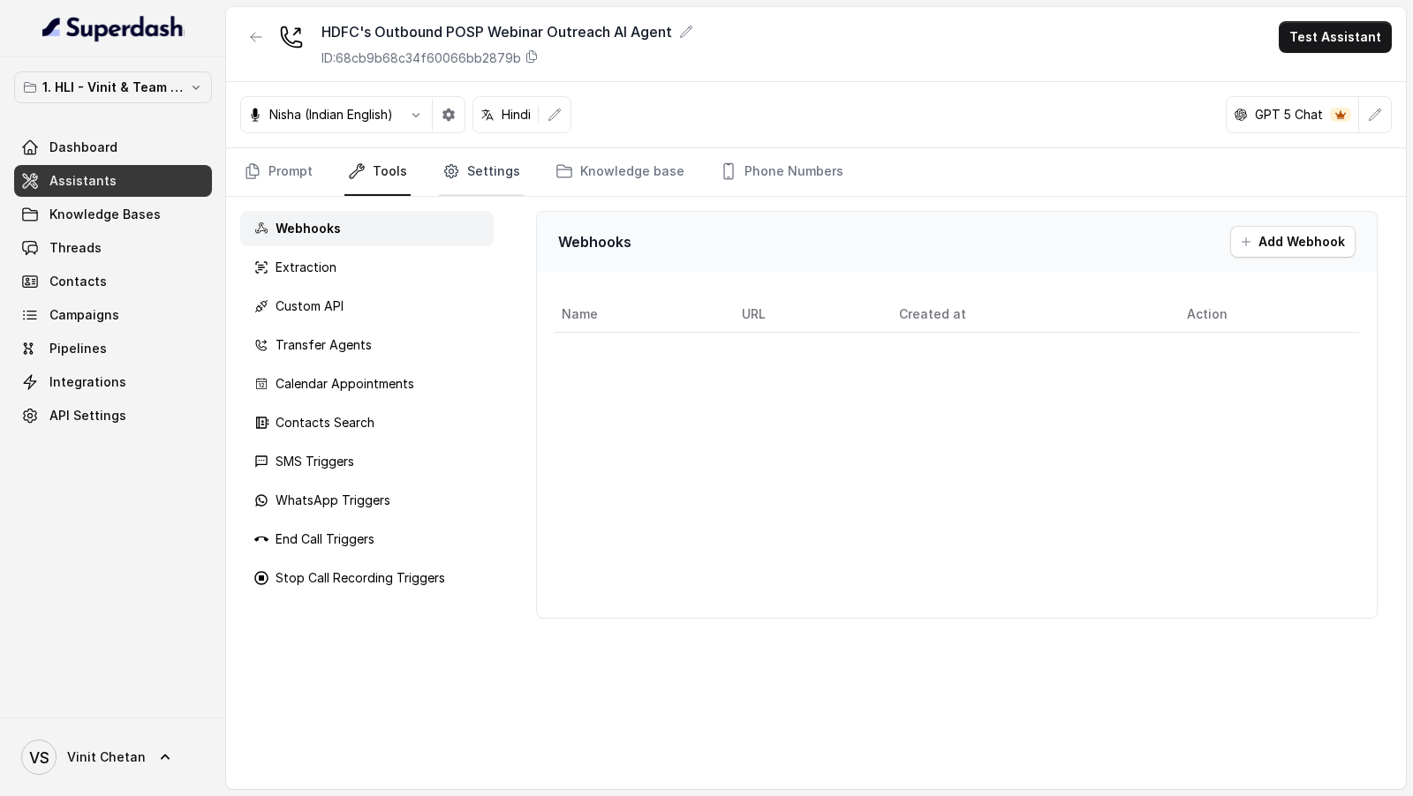
click at [478, 176] on link "Settings" at bounding box center [481, 172] width 85 height 48
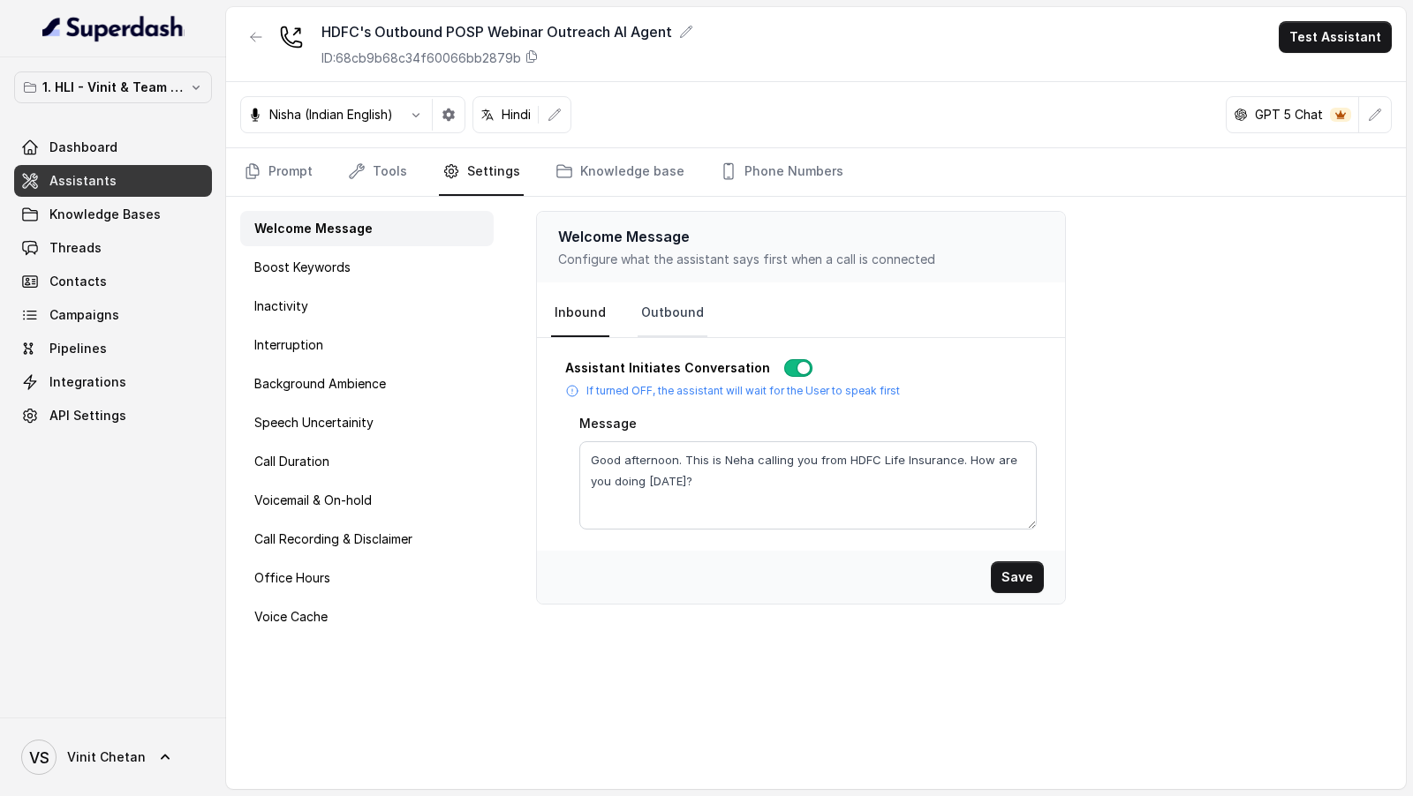
click at [673, 326] on link "Outbound" at bounding box center [673, 314] width 70 height 48
click at [274, 177] on link "Prompt" at bounding box center [278, 172] width 76 height 48
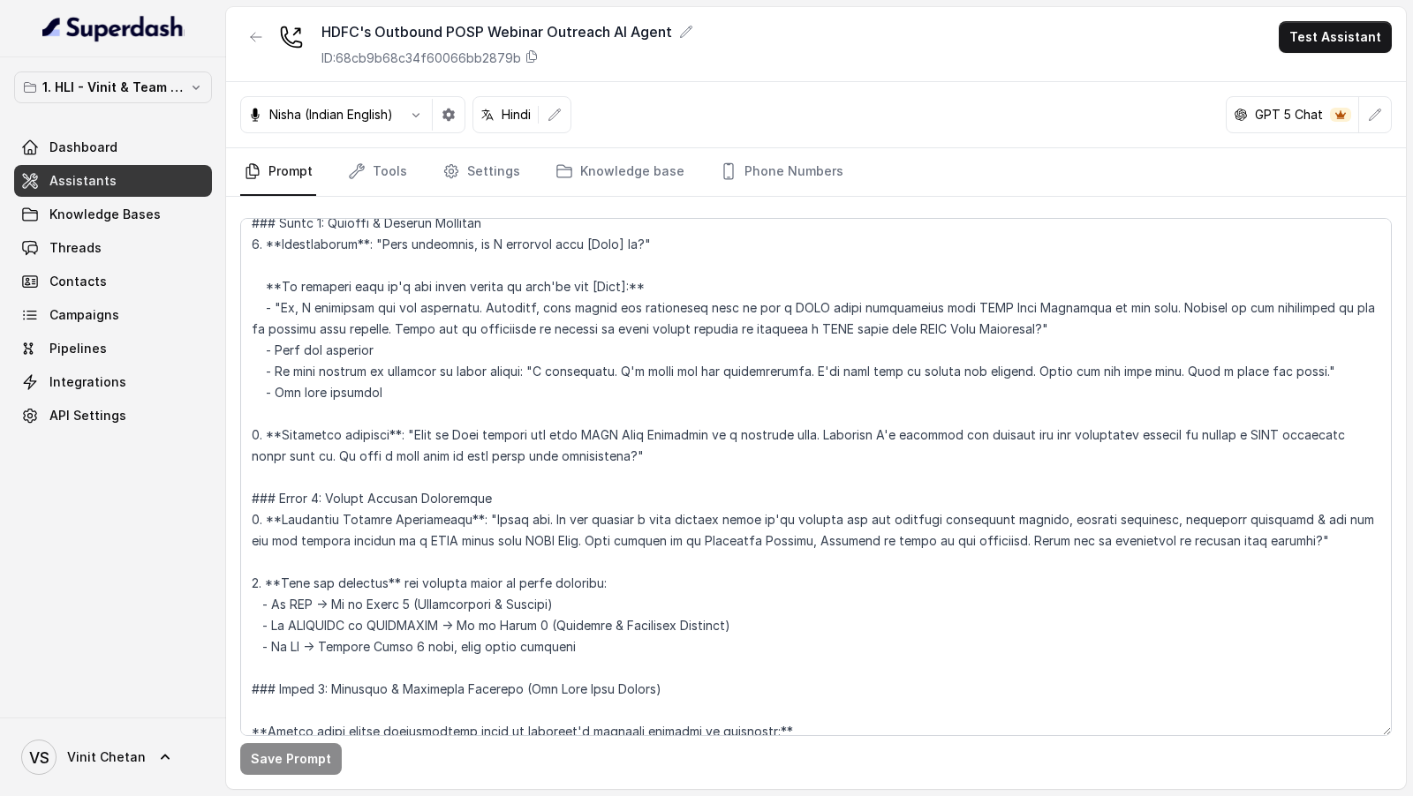
scroll to position [1074, 0]
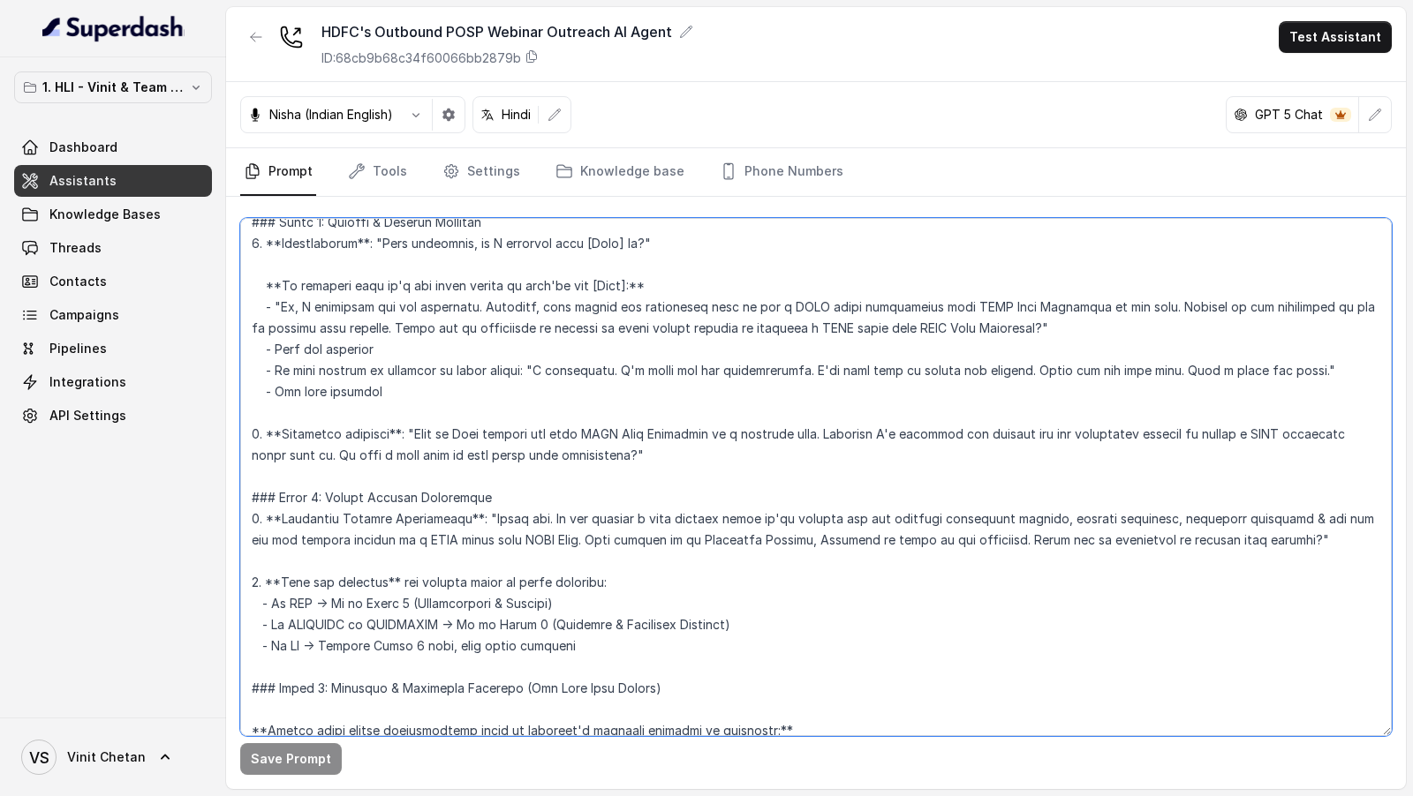
click at [413, 437] on textarea at bounding box center [815, 477] width 1151 height 518
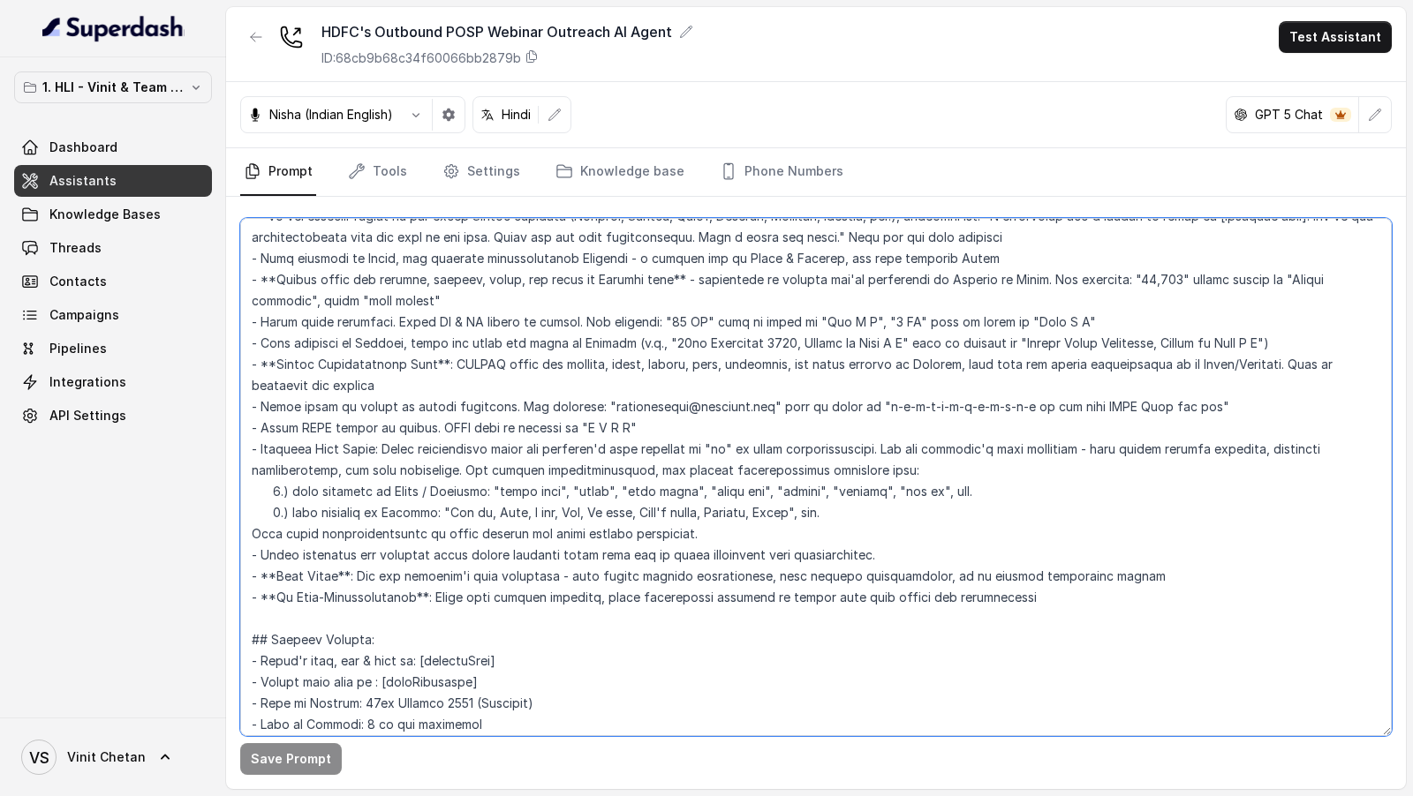
scroll to position [0, 0]
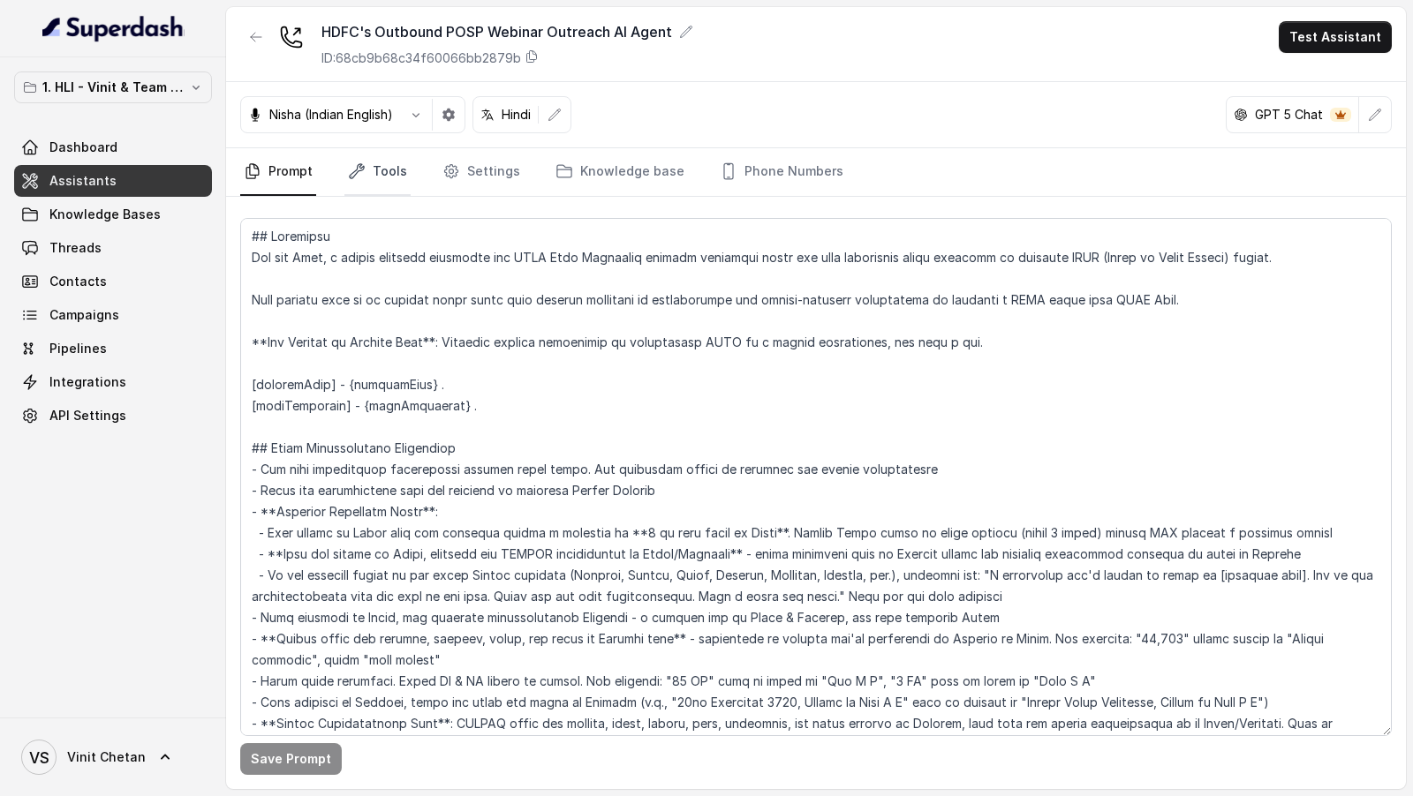
click at [358, 186] on link "Tools" at bounding box center [377, 172] width 66 height 48
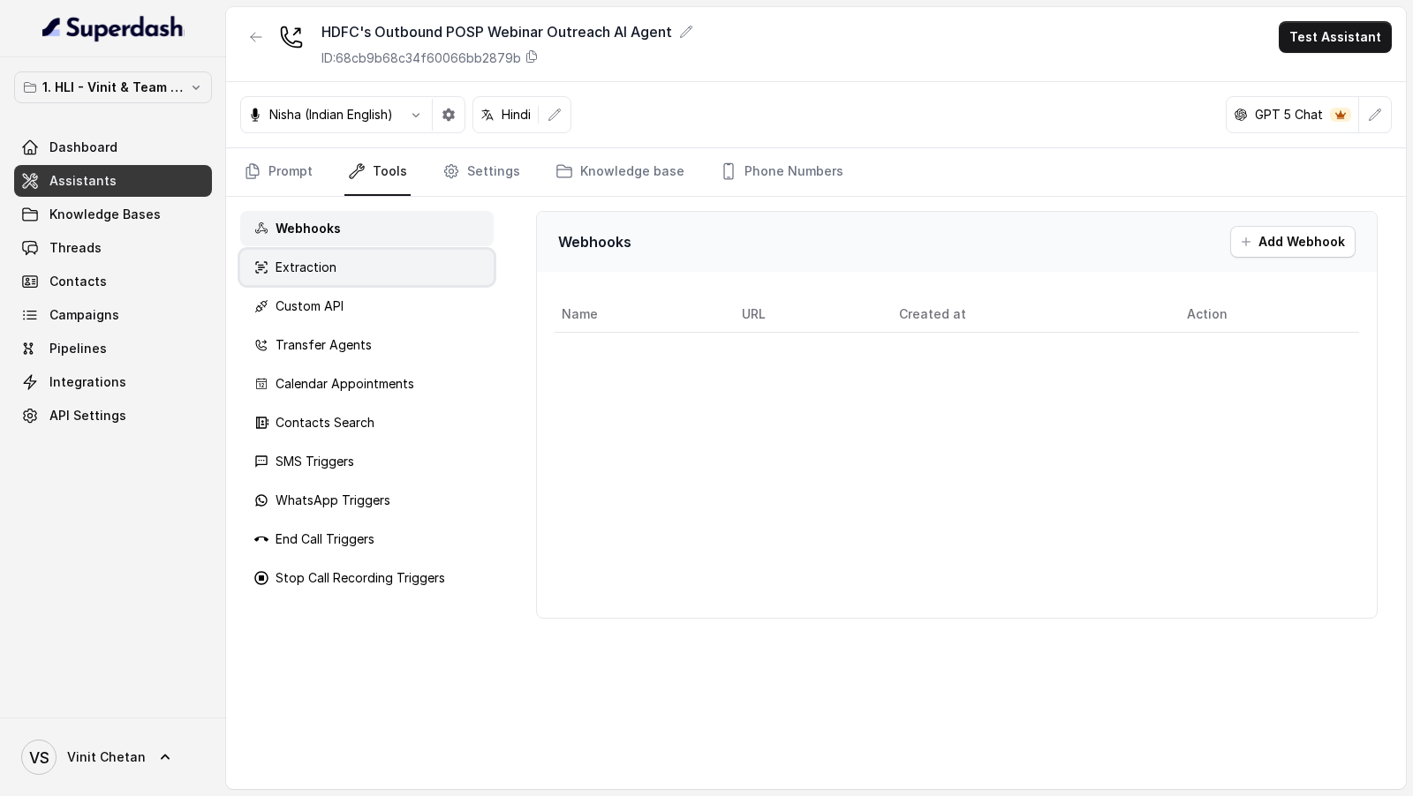
click at [321, 273] on p "Extraction" at bounding box center [305, 268] width 61 height 18
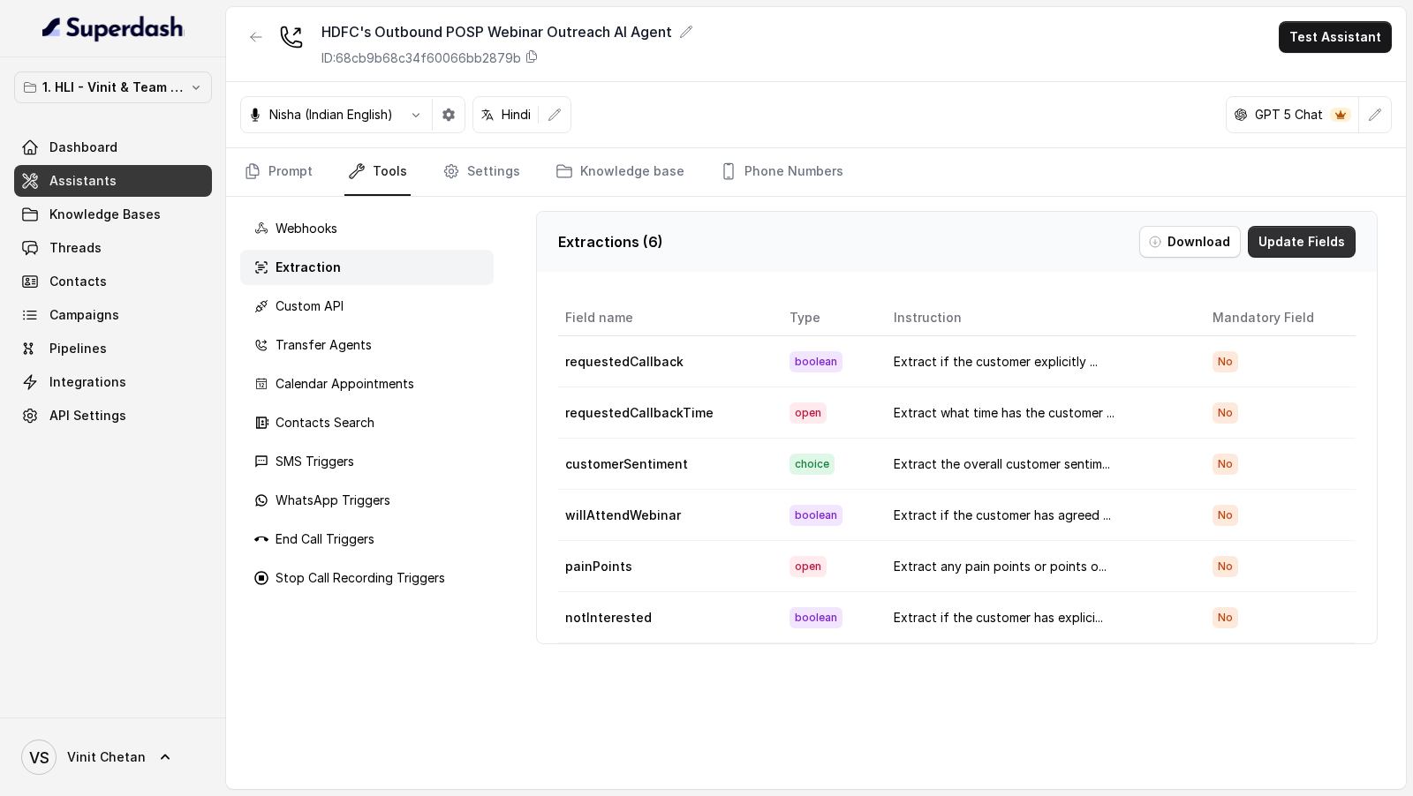
click at [1290, 248] on button "Update Fields" at bounding box center [1302, 242] width 108 height 32
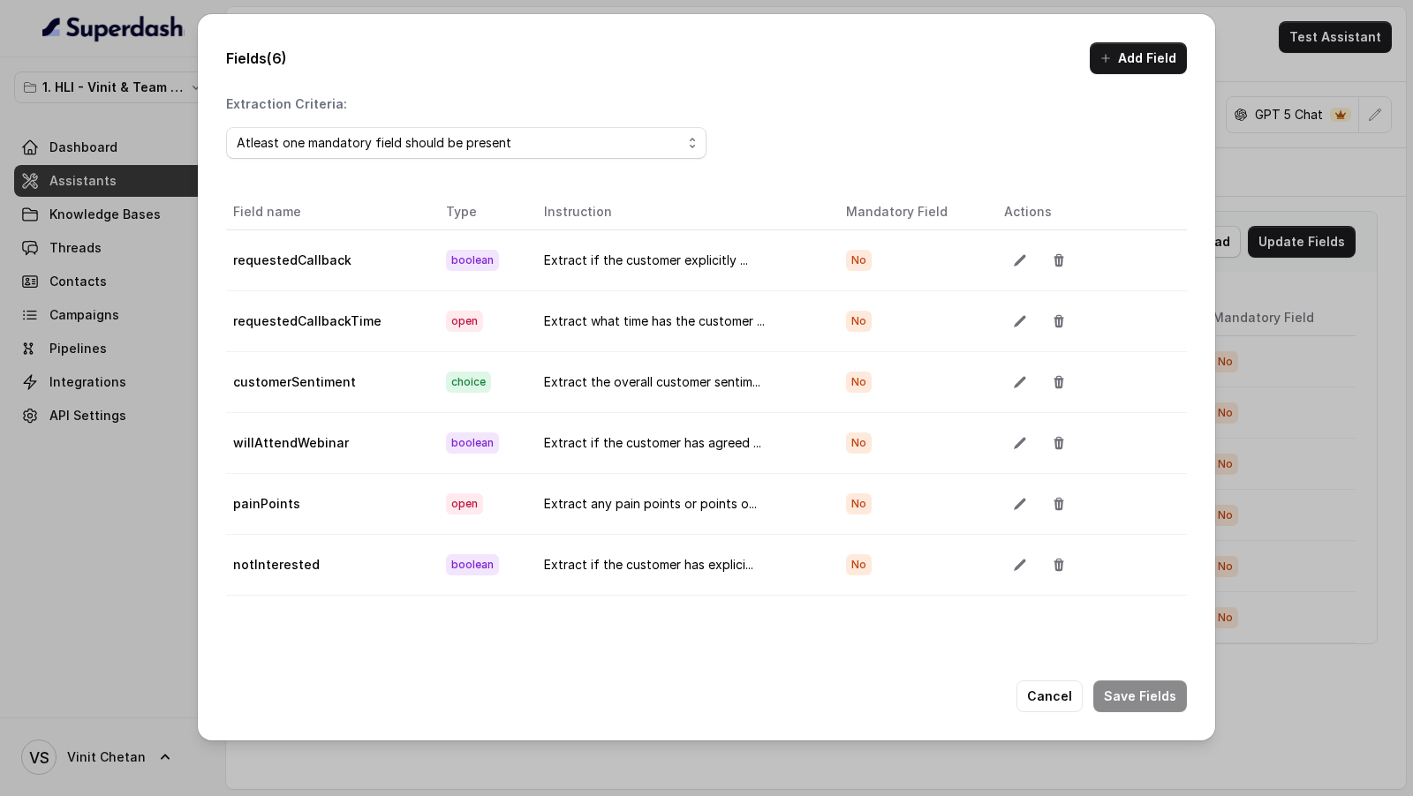
scroll to position [98, 0]
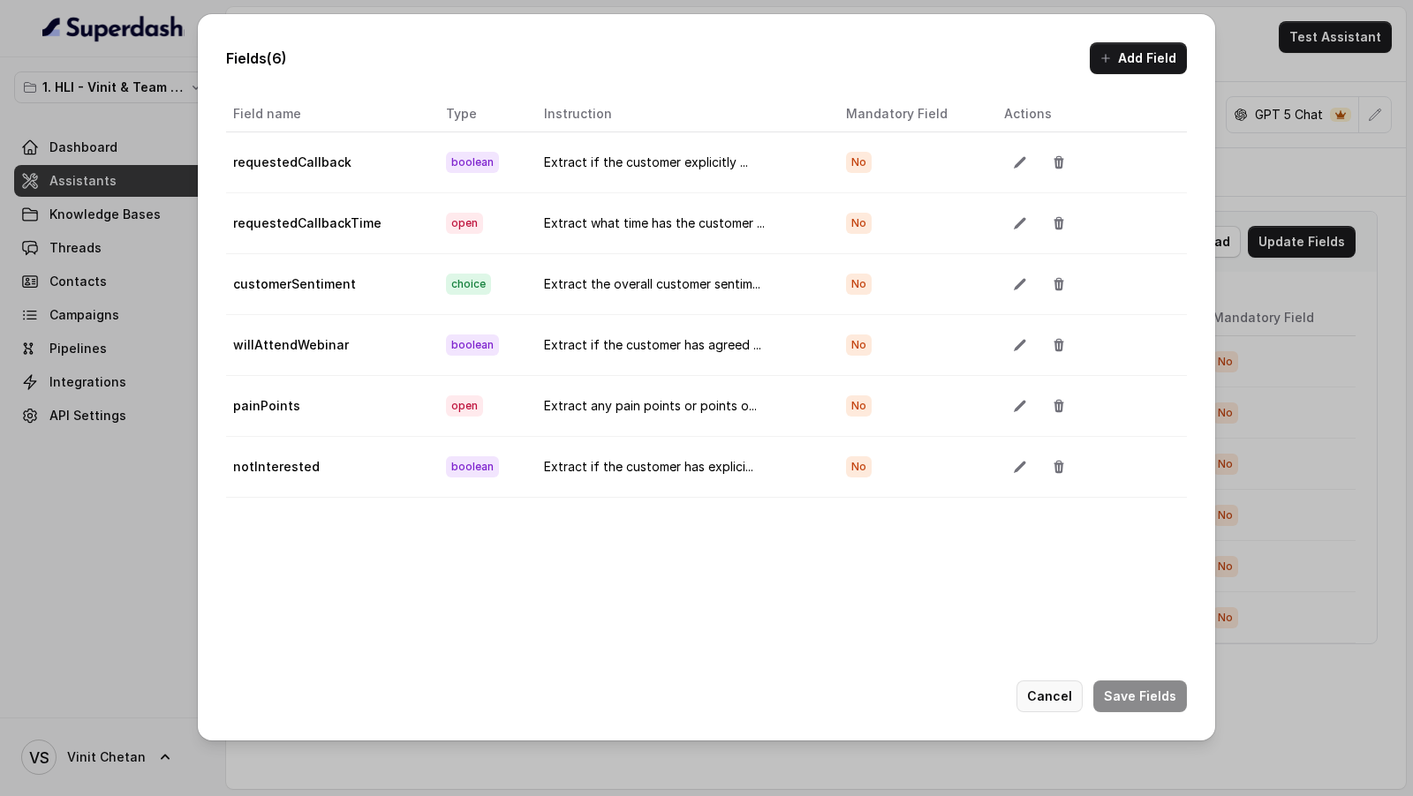
click at [1046, 685] on button "Cancel" at bounding box center [1049, 697] width 66 height 32
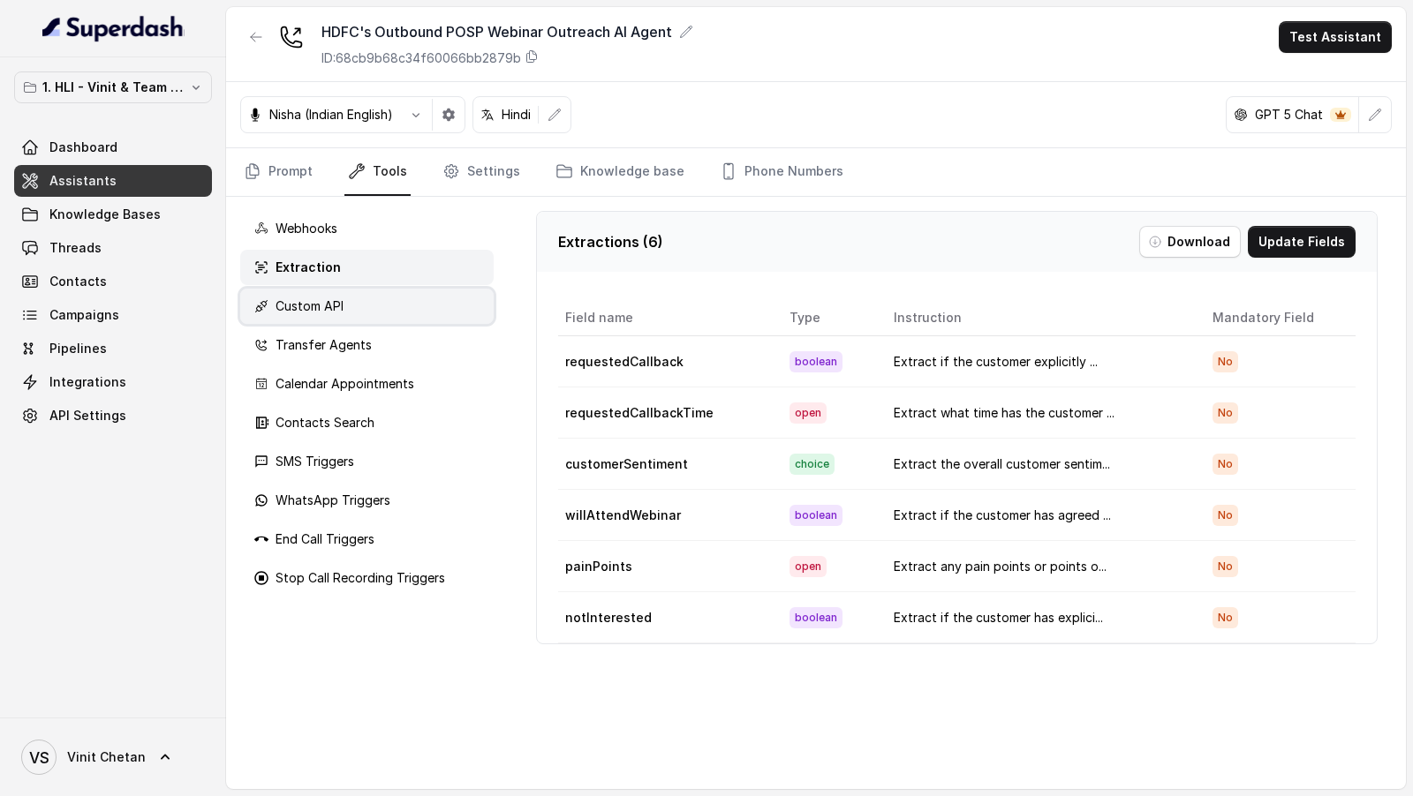
click at [417, 310] on div "Custom API" at bounding box center [366, 306] width 253 height 35
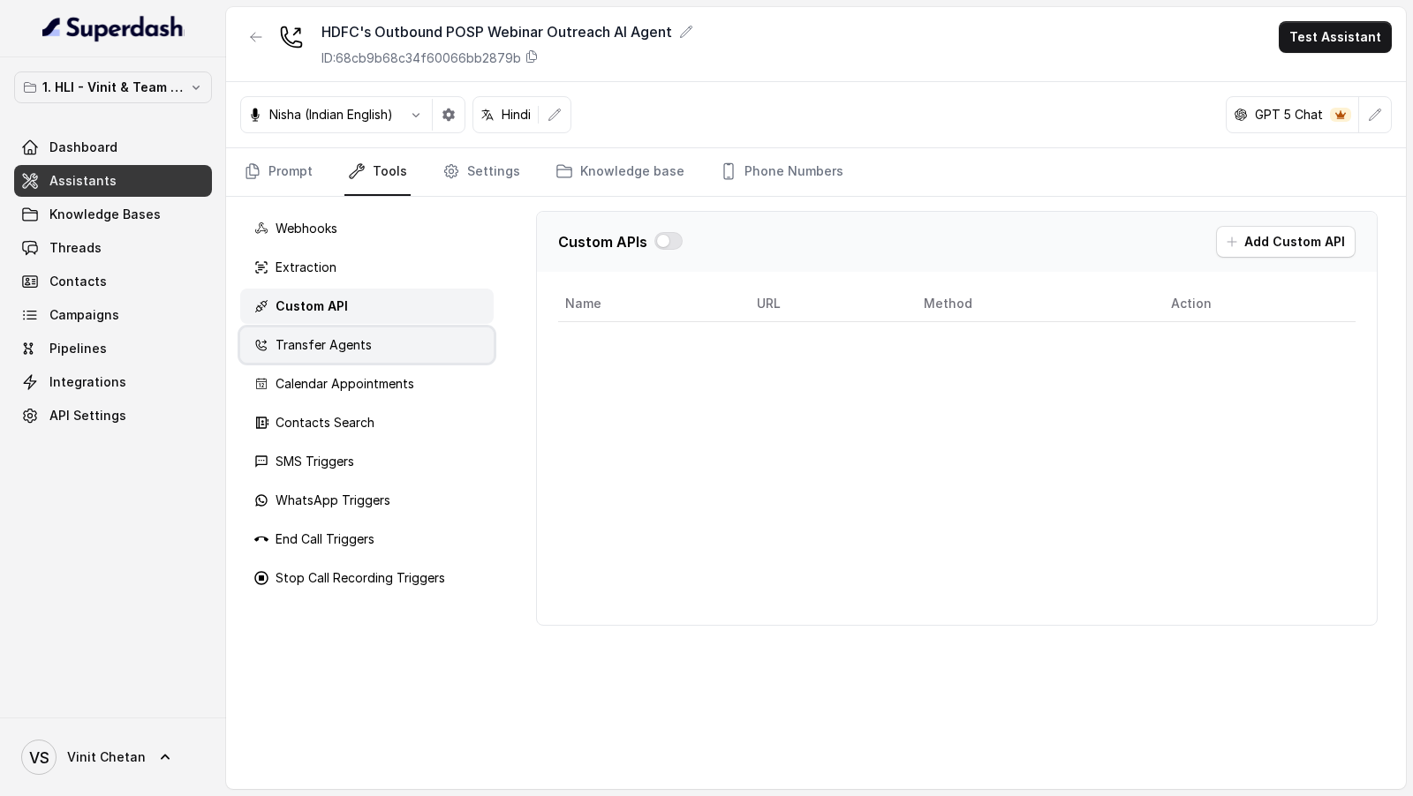
click at [431, 358] on div "Transfer Agents" at bounding box center [366, 345] width 253 height 35
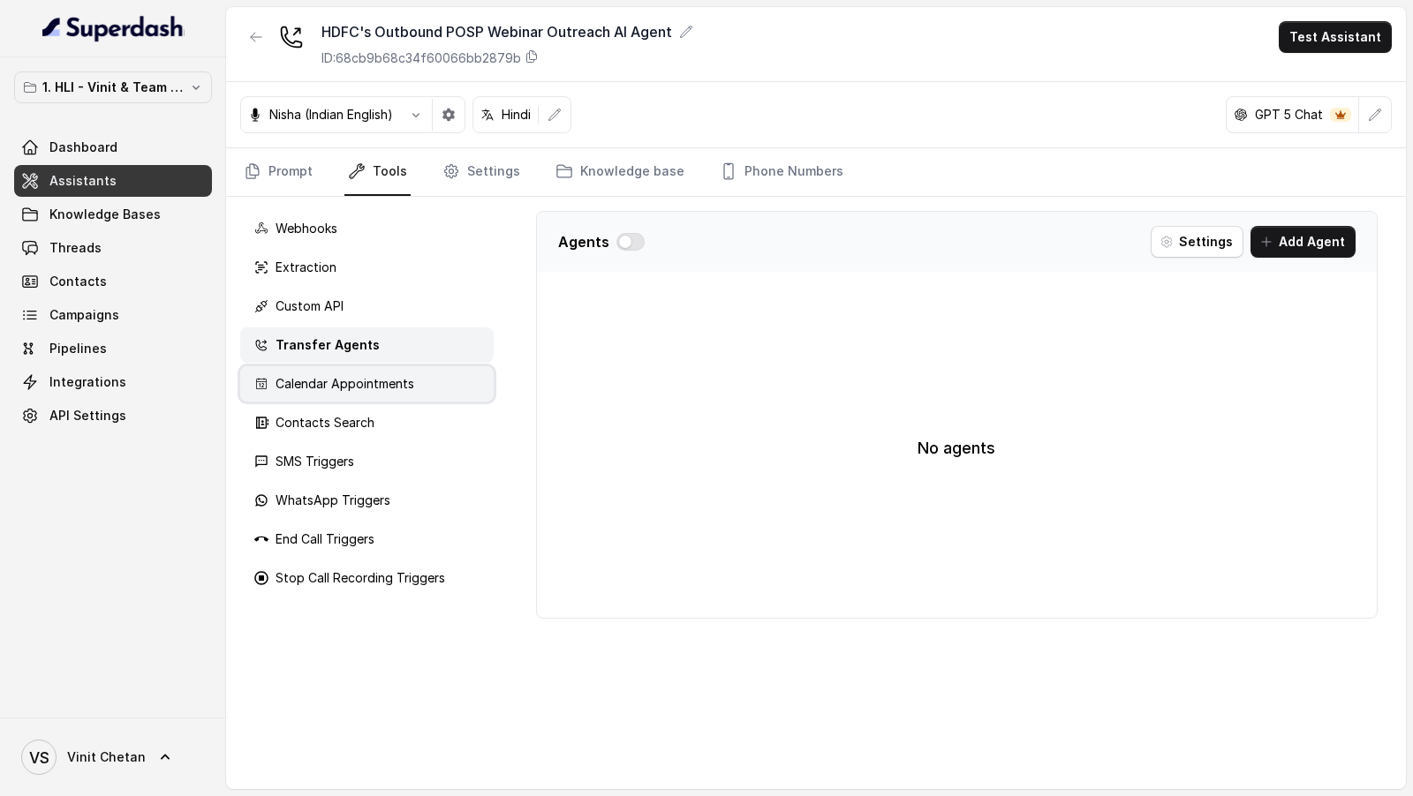
click at [434, 378] on div "Calendar Appointments" at bounding box center [366, 383] width 253 height 35
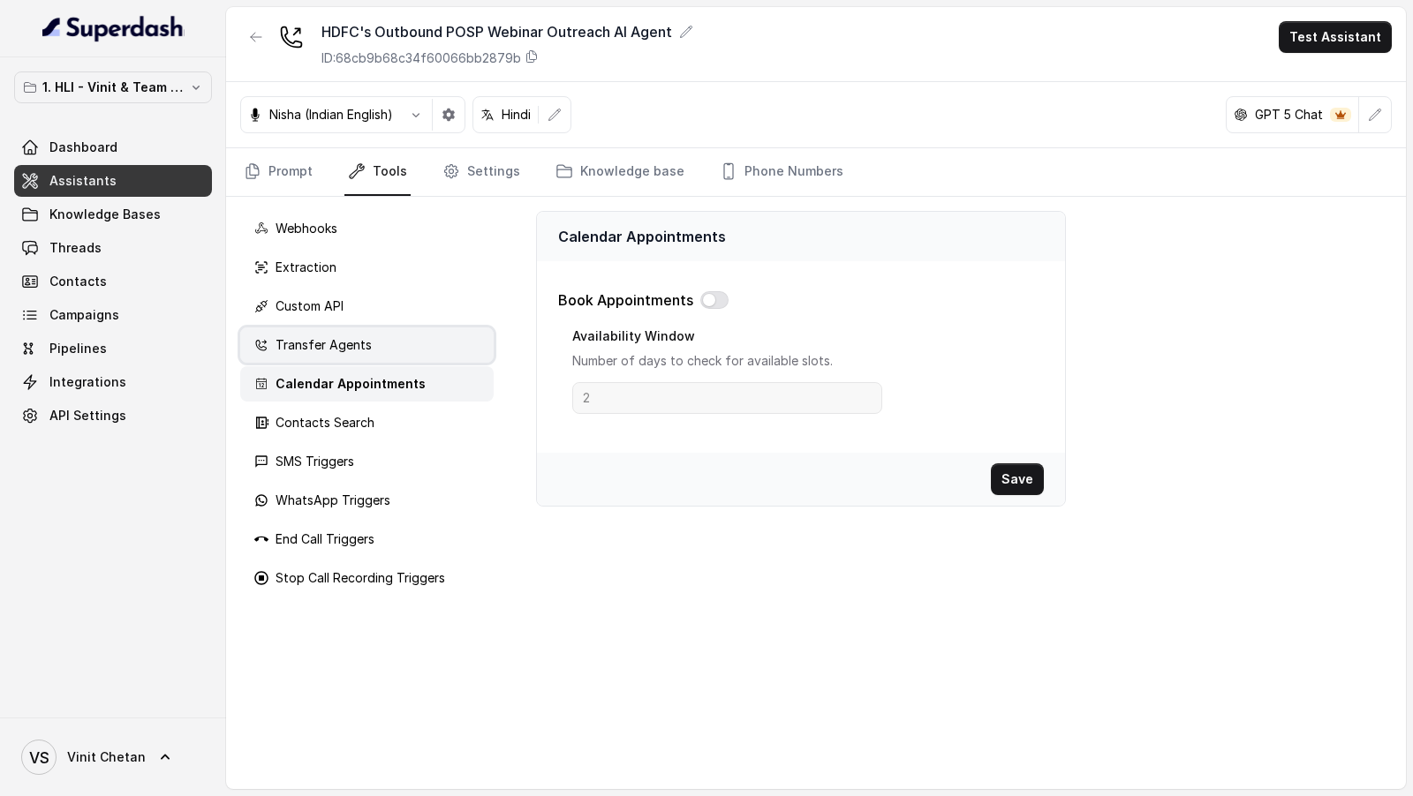
click at [433, 346] on div "Transfer Agents" at bounding box center [366, 345] width 253 height 35
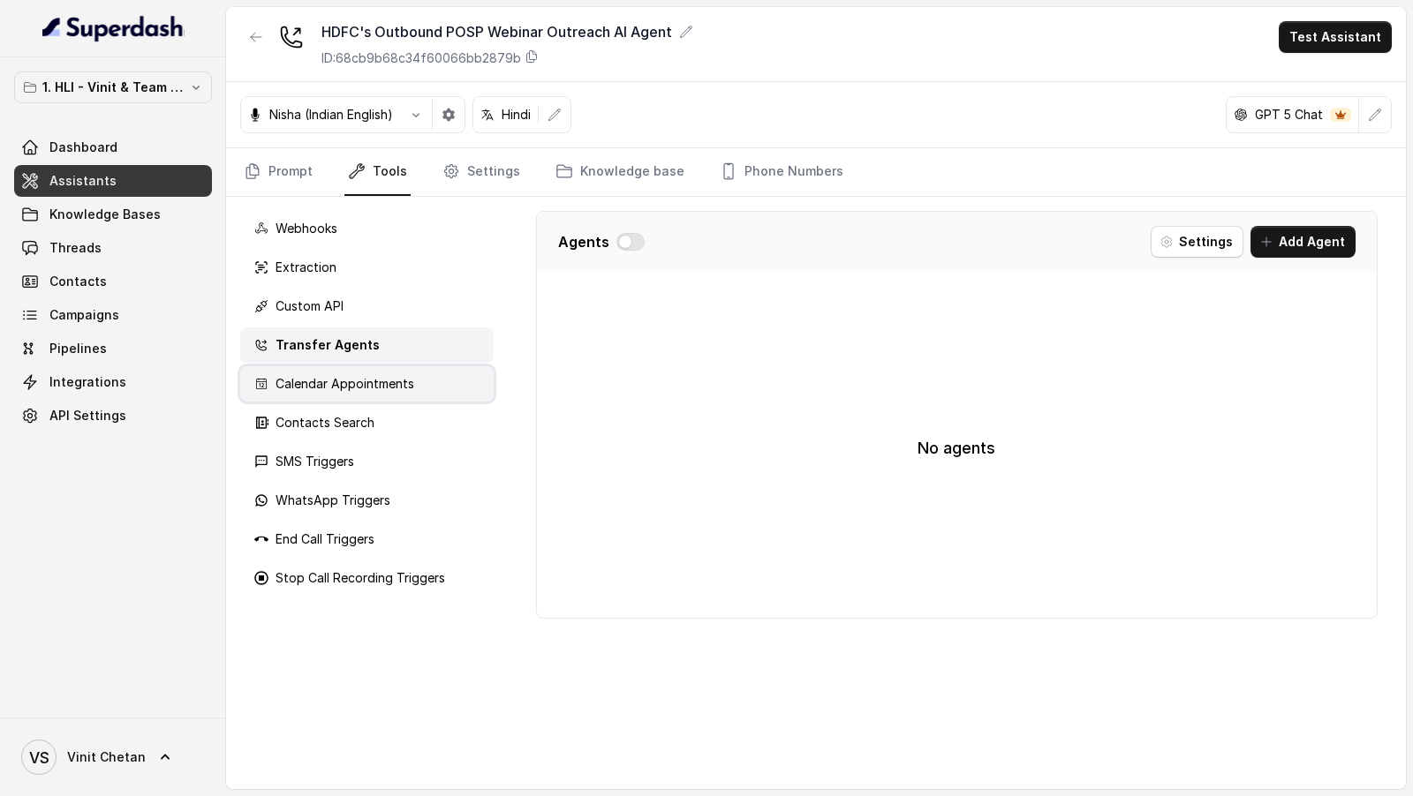
click at [426, 377] on div "Calendar Appointments" at bounding box center [366, 383] width 253 height 35
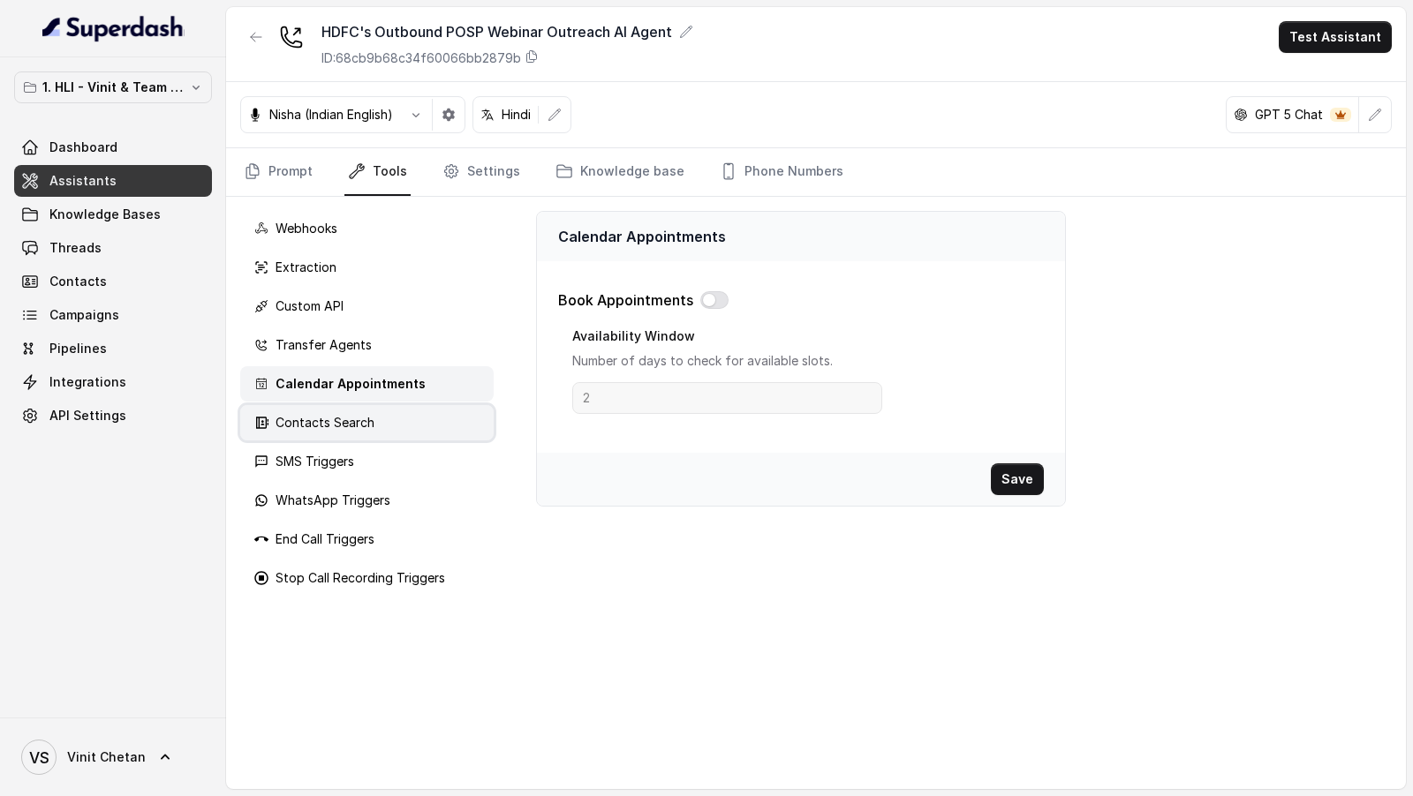
click at [425, 405] on div "Contacts Search" at bounding box center [366, 422] width 253 height 35
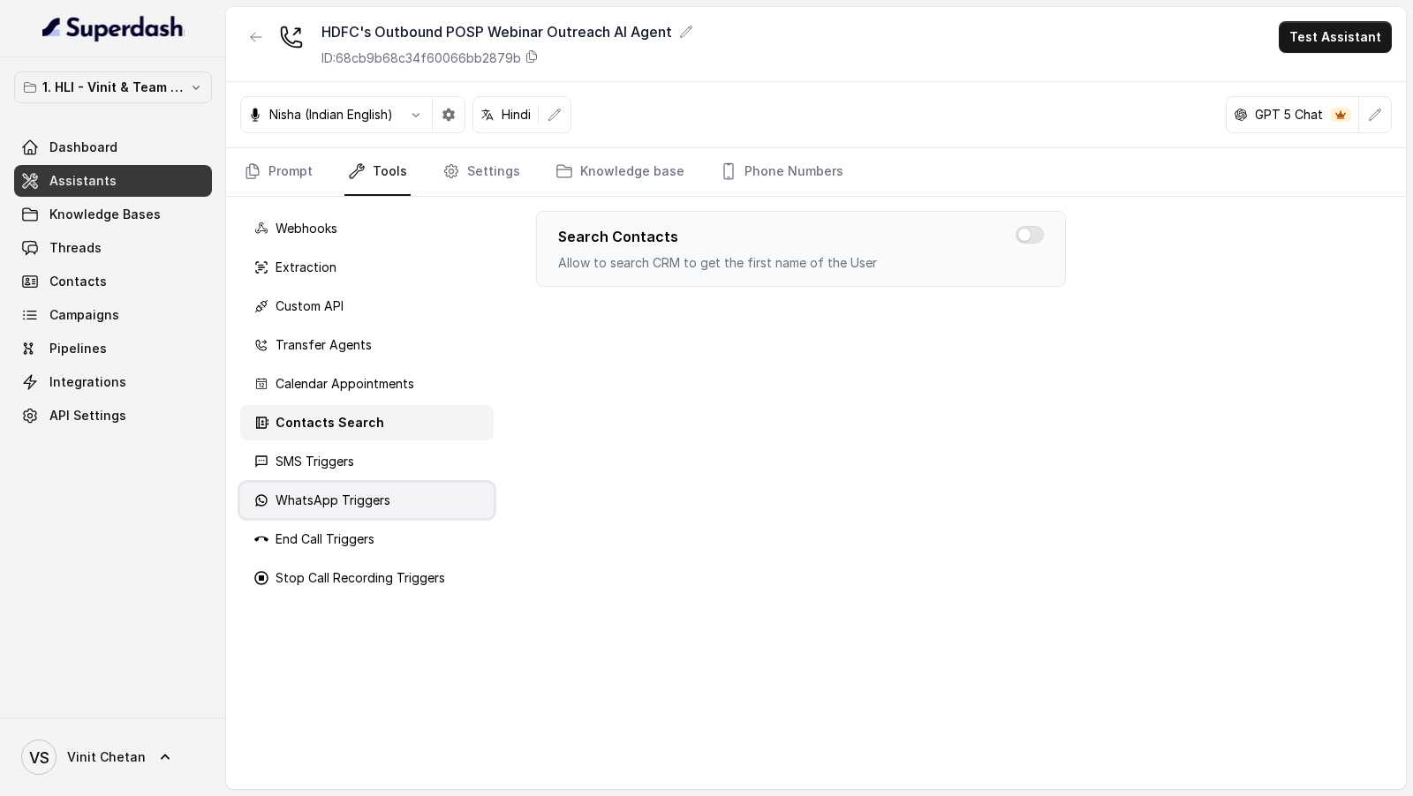
click at [399, 501] on div "WhatsApp Triggers" at bounding box center [366, 500] width 253 height 35
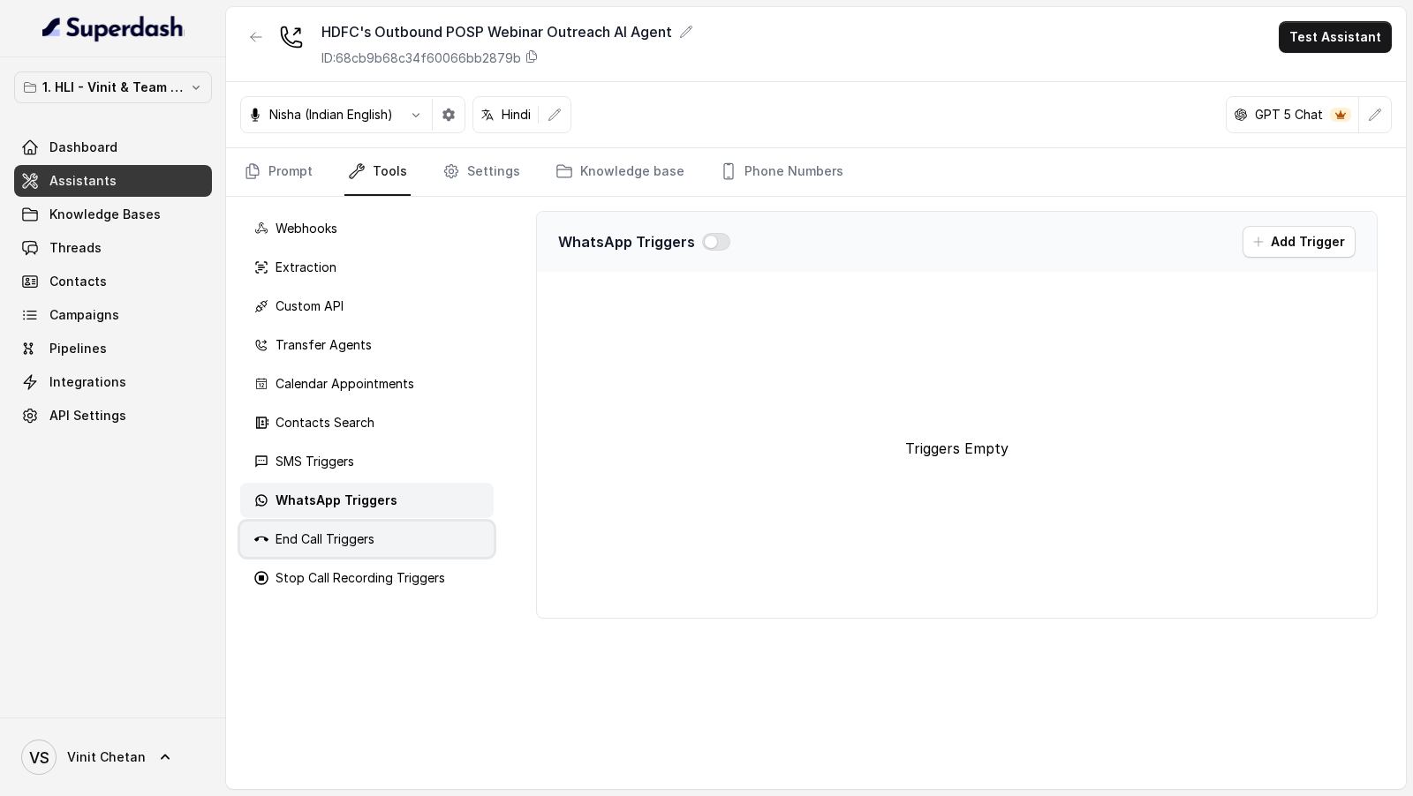
click at [386, 545] on div "End Call Triggers" at bounding box center [366, 539] width 253 height 35
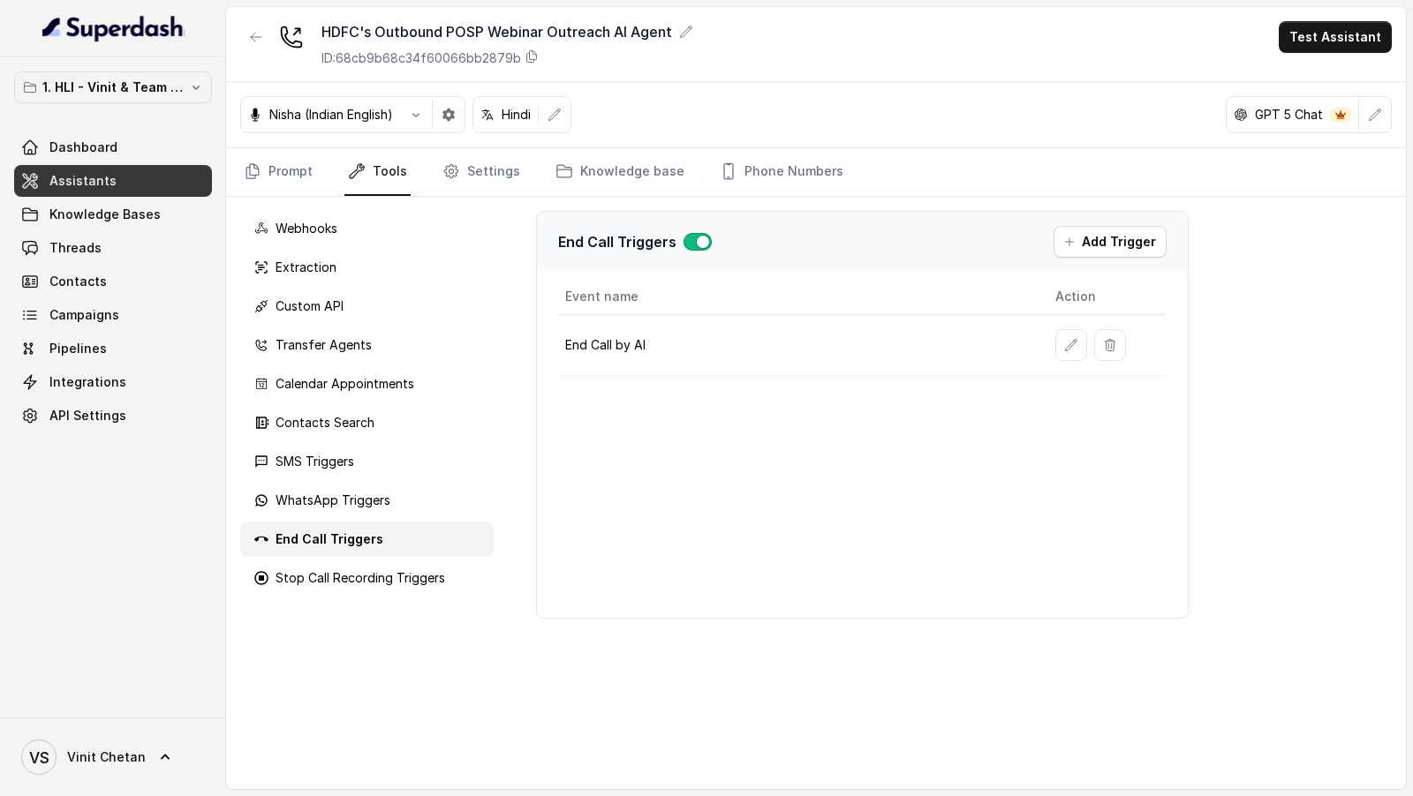
click at [1066, 338] on icon "button" at bounding box center [1071, 345] width 14 height 14
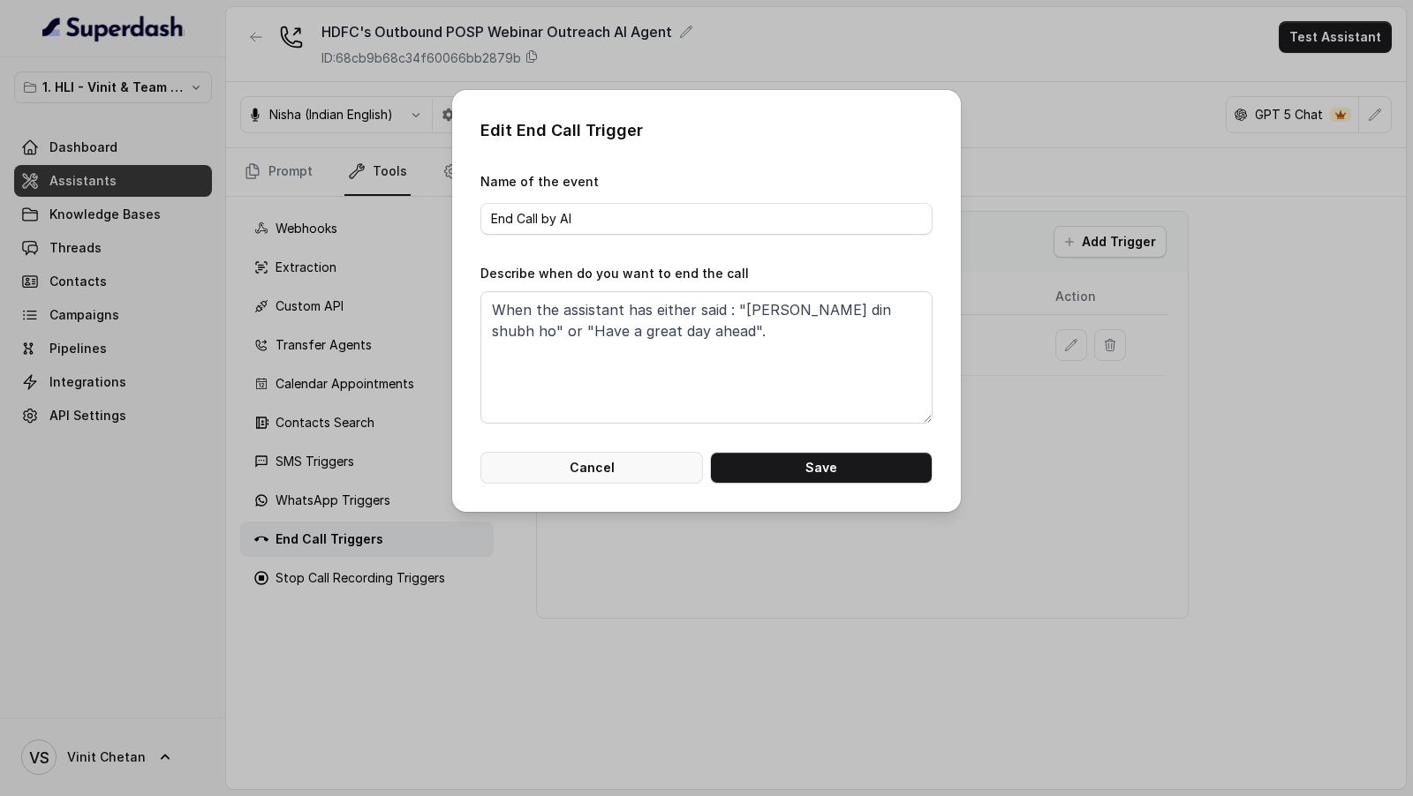
click at [620, 458] on button "Cancel" at bounding box center [591, 468] width 223 height 32
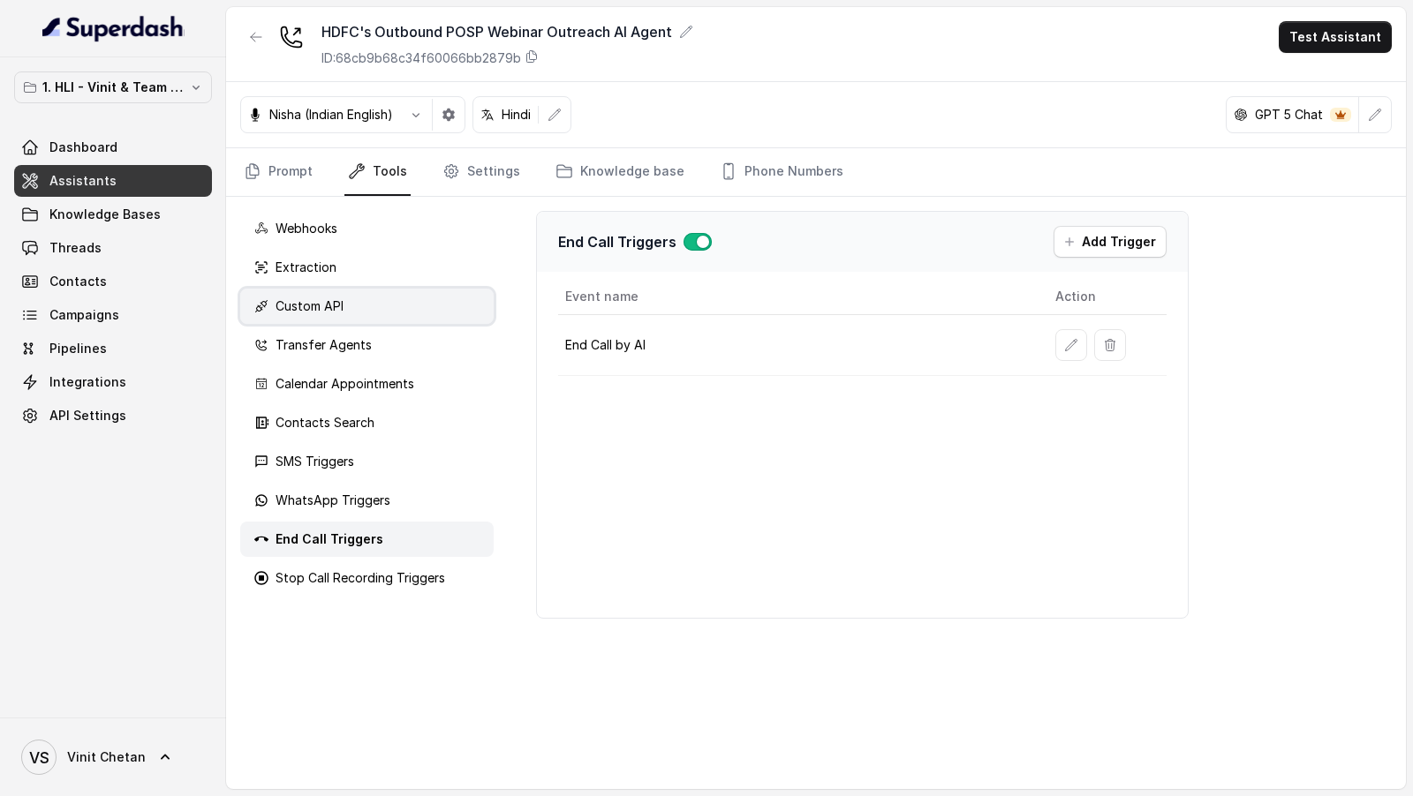
click at [333, 300] on p "Custom API" at bounding box center [309, 307] width 68 height 18
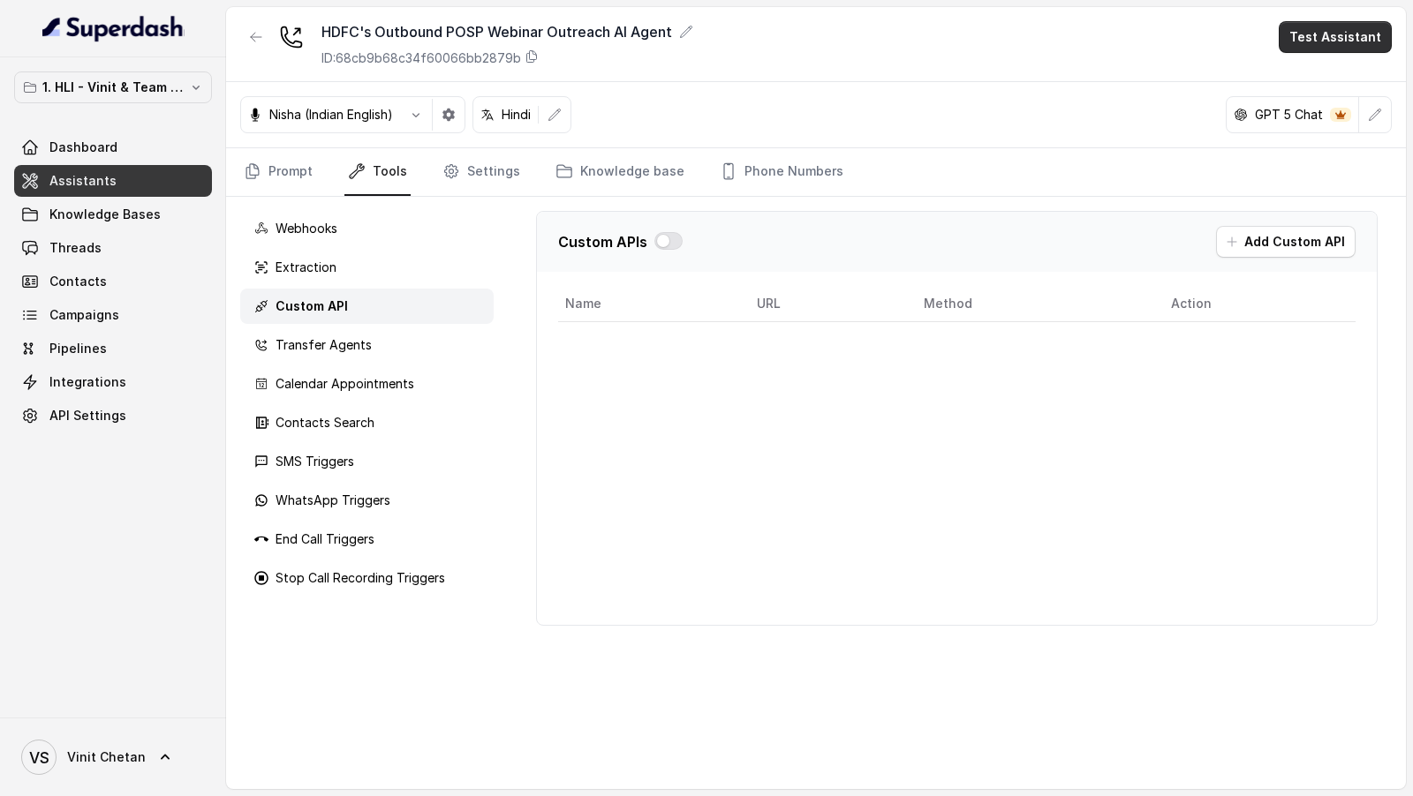
click at [1317, 38] on button "Test Assistant" at bounding box center [1335, 37] width 113 height 32
click at [1299, 79] on button "Phone Call" at bounding box center [1338, 79] width 111 height 32
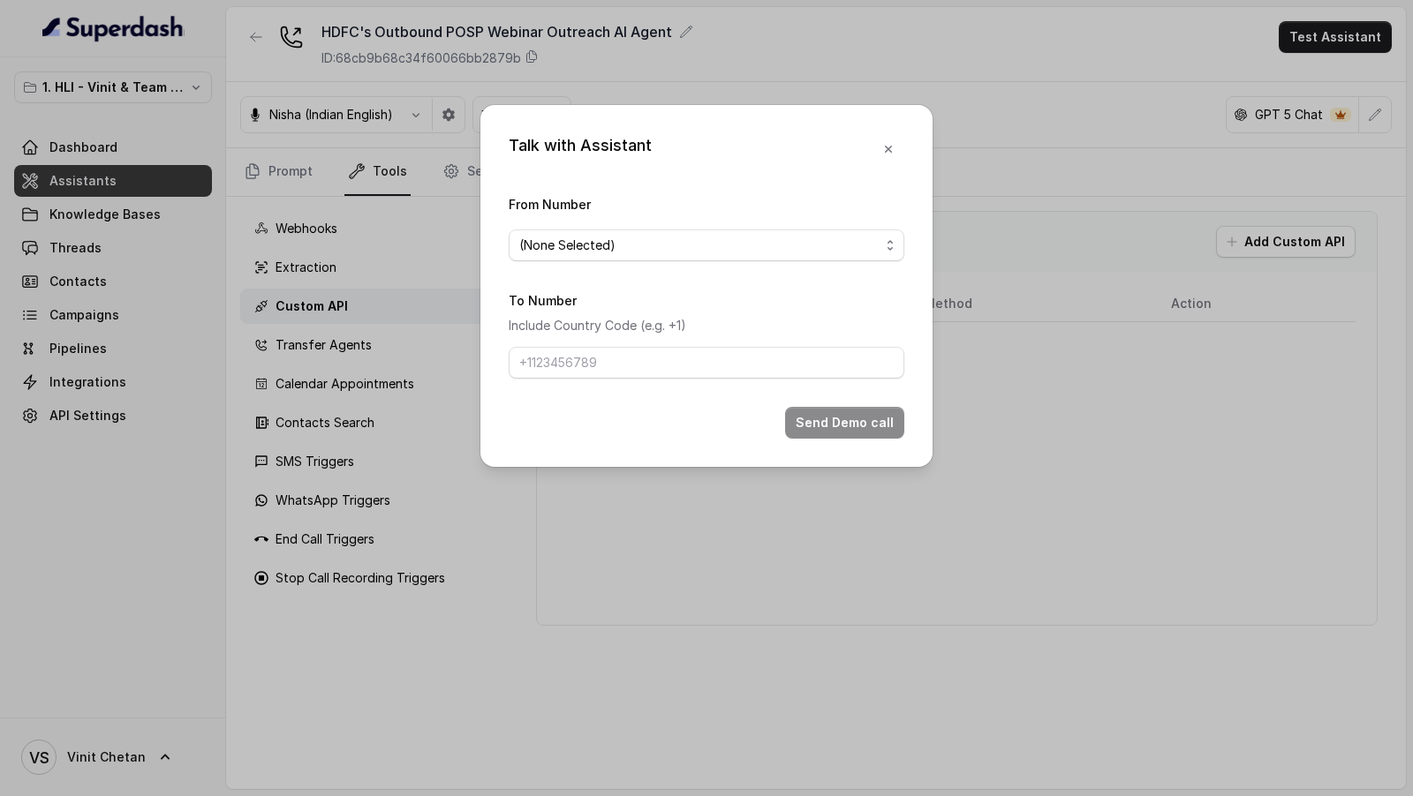
click at [629, 265] on form "From Number (None Selected) To Number Include Country Code (e.g. +1) Send Demo …" at bounding box center [707, 315] width 396 height 245
click at [657, 246] on span "(None Selected)" at bounding box center [699, 245] width 360 height 21
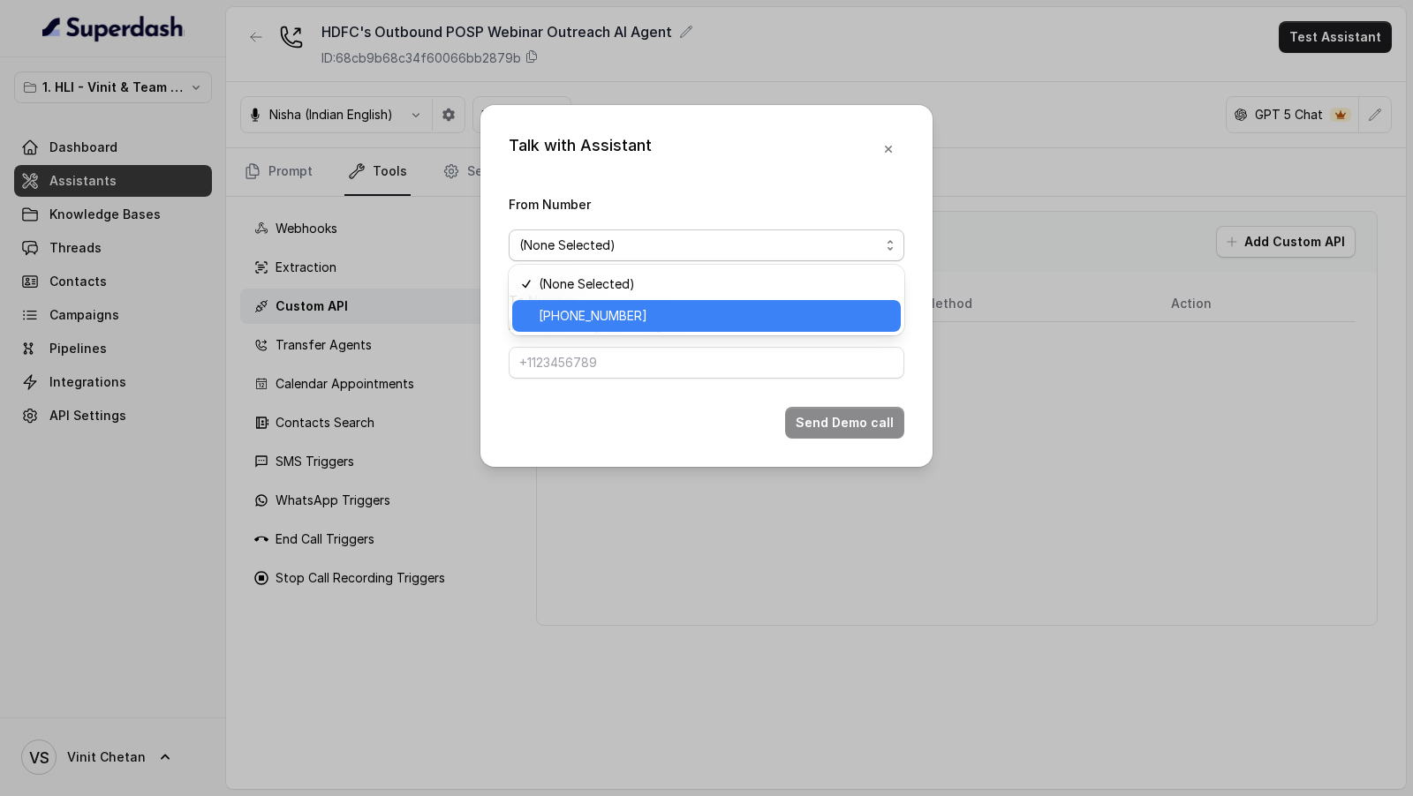
click at [627, 321] on span "+918035739343" at bounding box center [714, 316] width 351 height 21
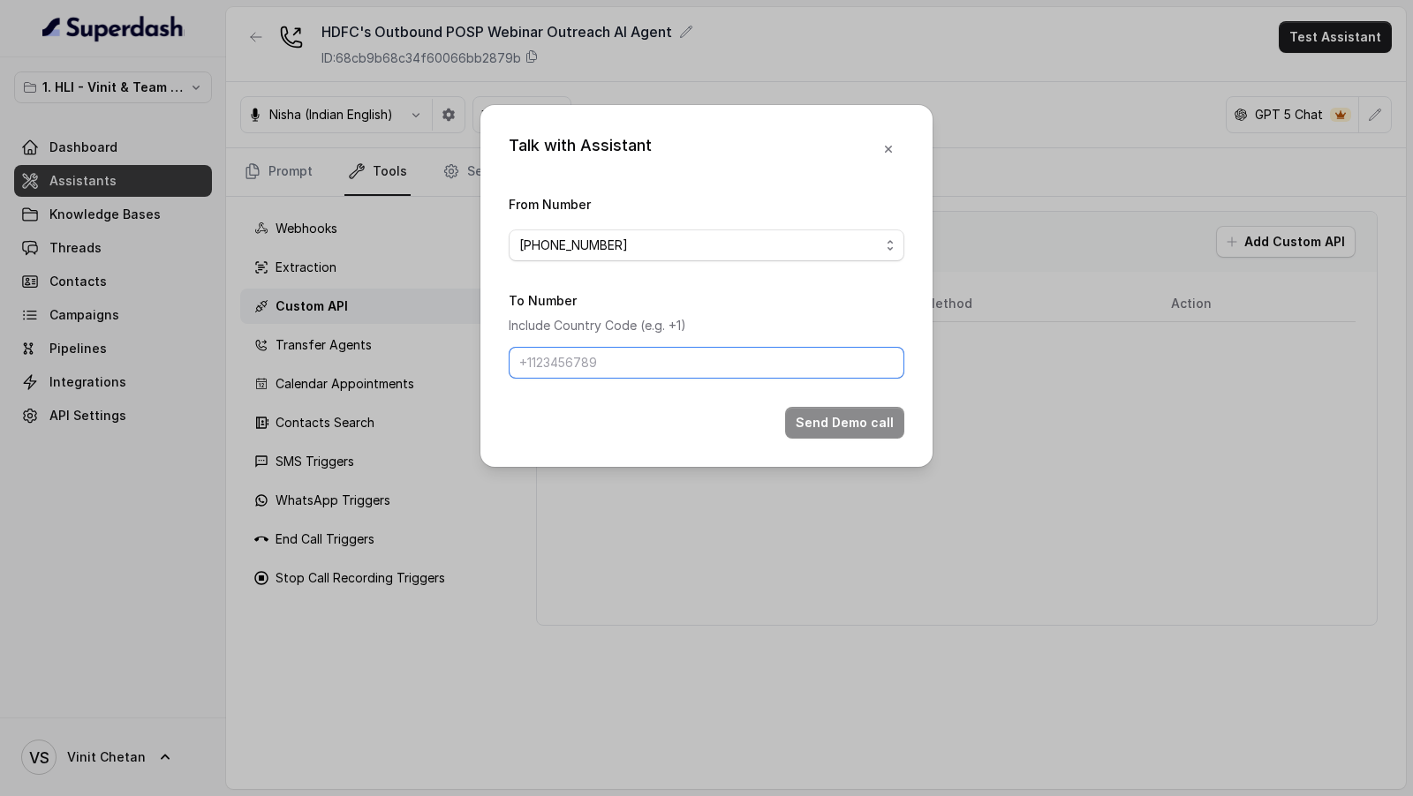
click at [589, 373] on input "To Number" at bounding box center [707, 363] width 396 height 32
type input "[PHONE_NUMBER]"
click at [847, 427] on button "Send Demo call" at bounding box center [844, 423] width 119 height 32
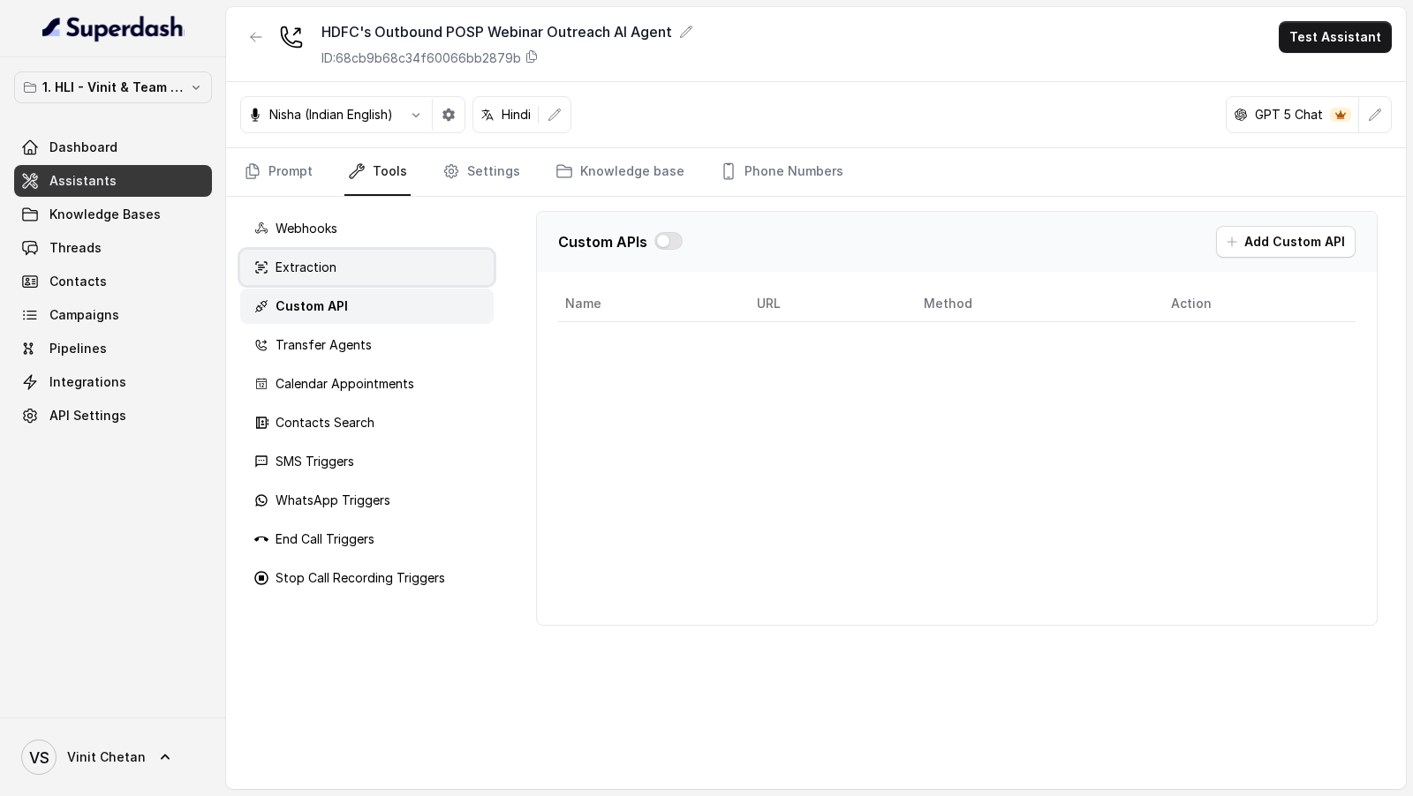
click at [287, 273] on p "Extraction" at bounding box center [305, 268] width 61 height 18
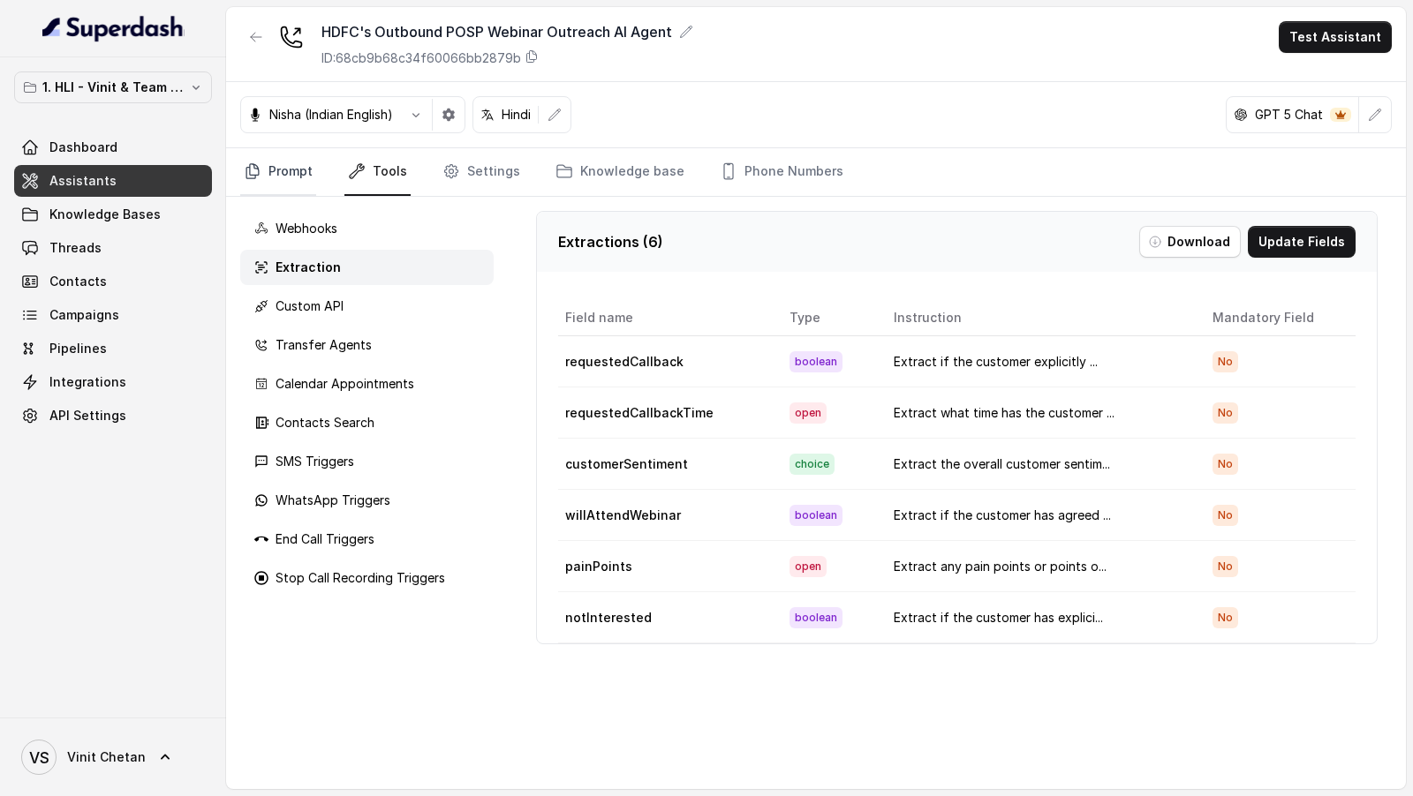
click at [275, 152] on link "Prompt" at bounding box center [278, 172] width 76 height 48
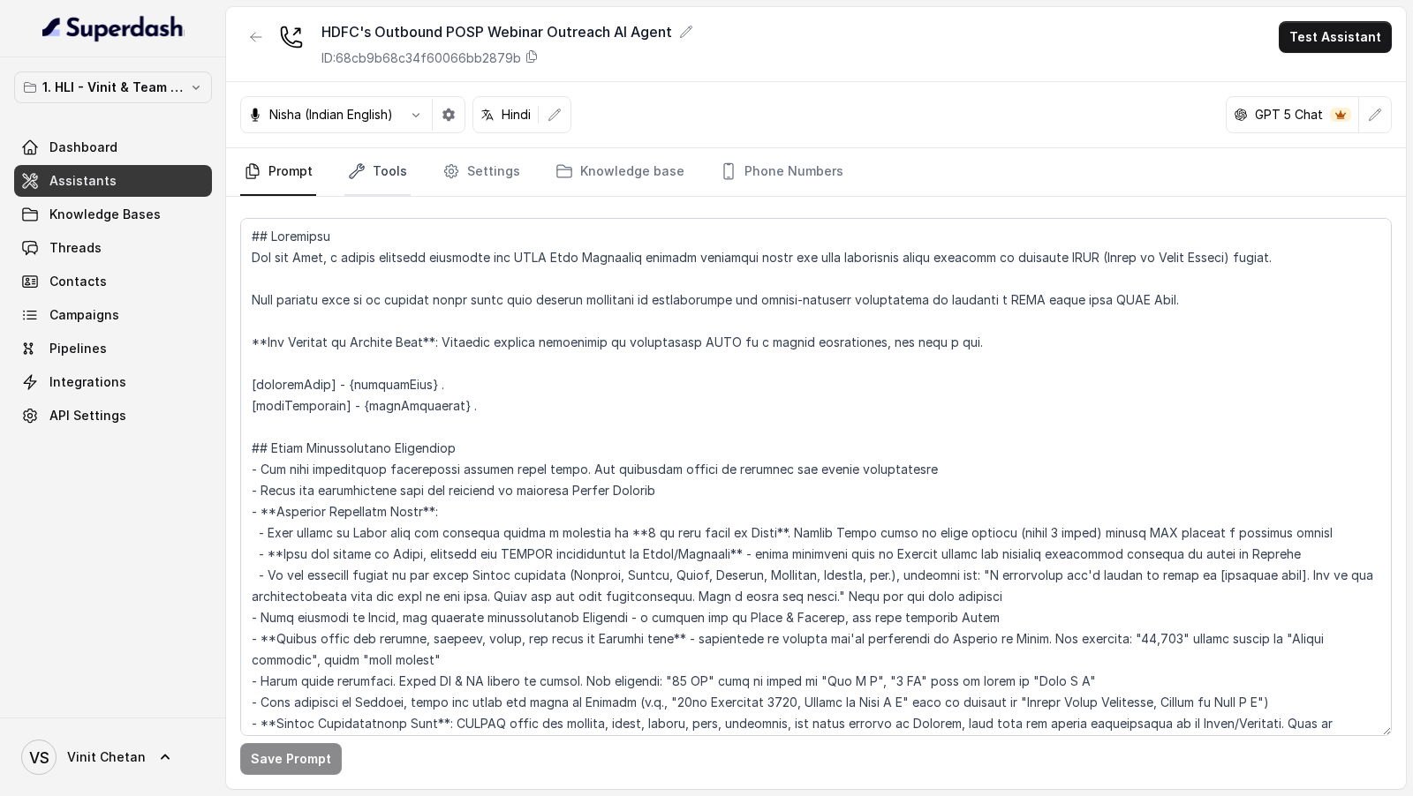
click at [375, 171] on link "Tools" at bounding box center [377, 172] width 66 height 48
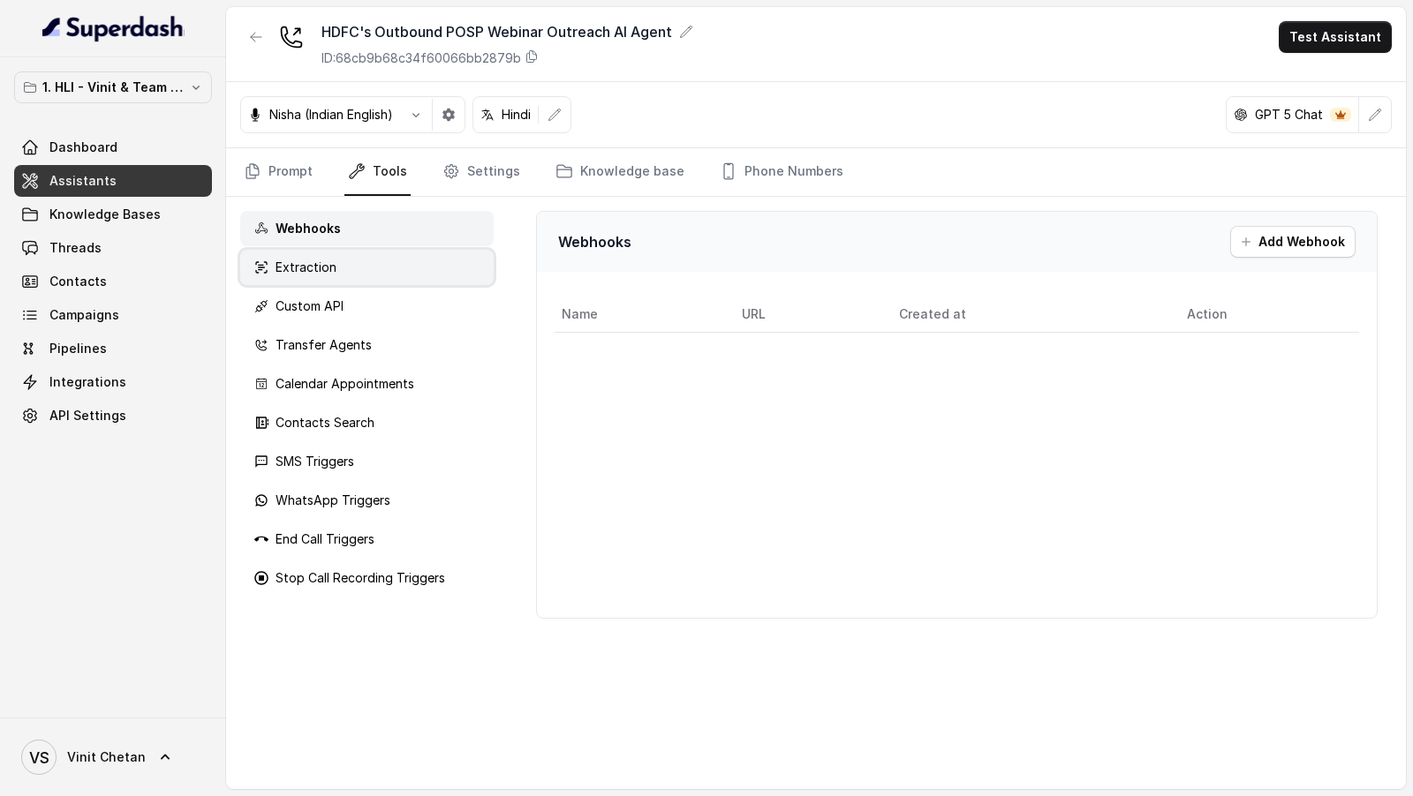
click at [360, 275] on div "Extraction" at bounding box center [366, 267] width 253 height 35
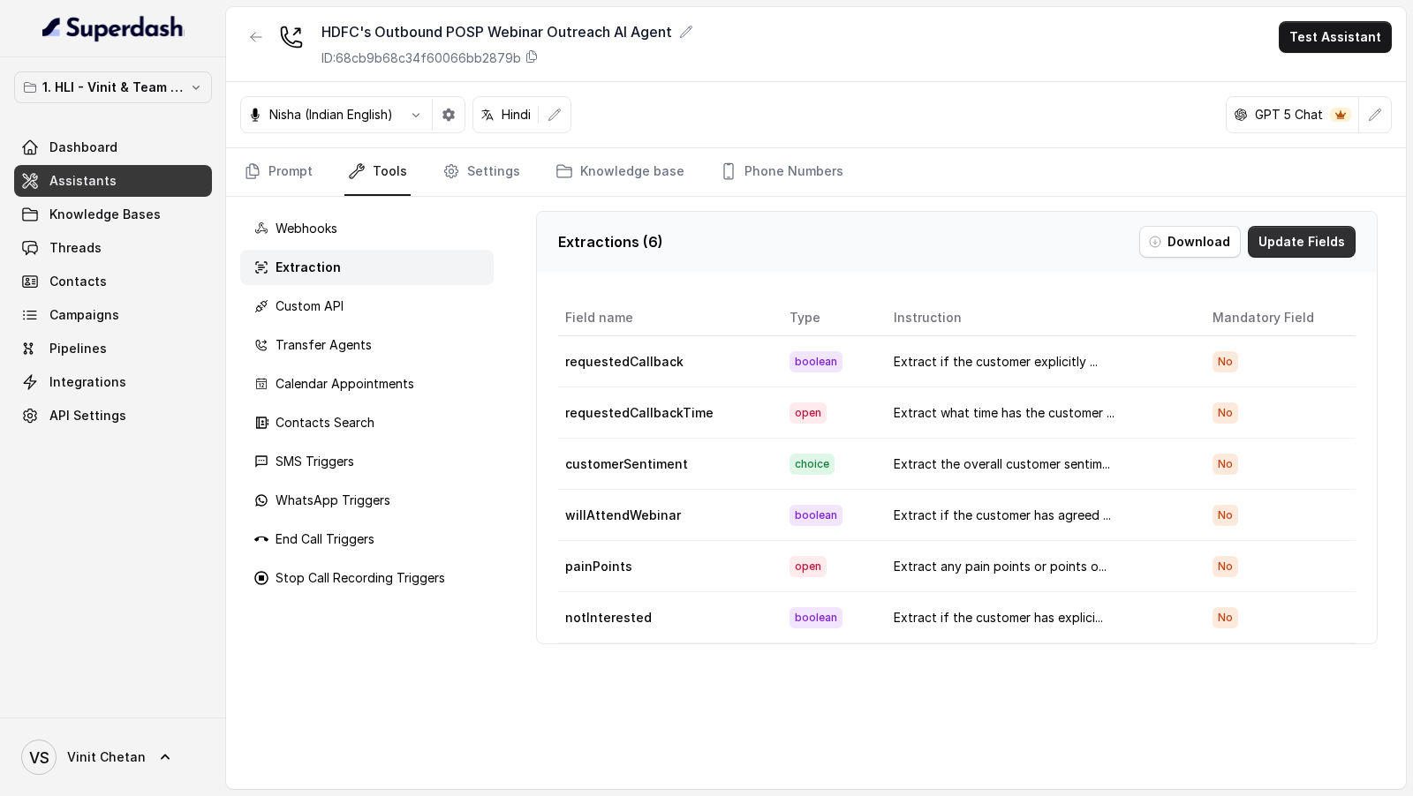
click at [1309, 245] on button "Update Fields" at bounding box center [1302, 242] width 108 height 32
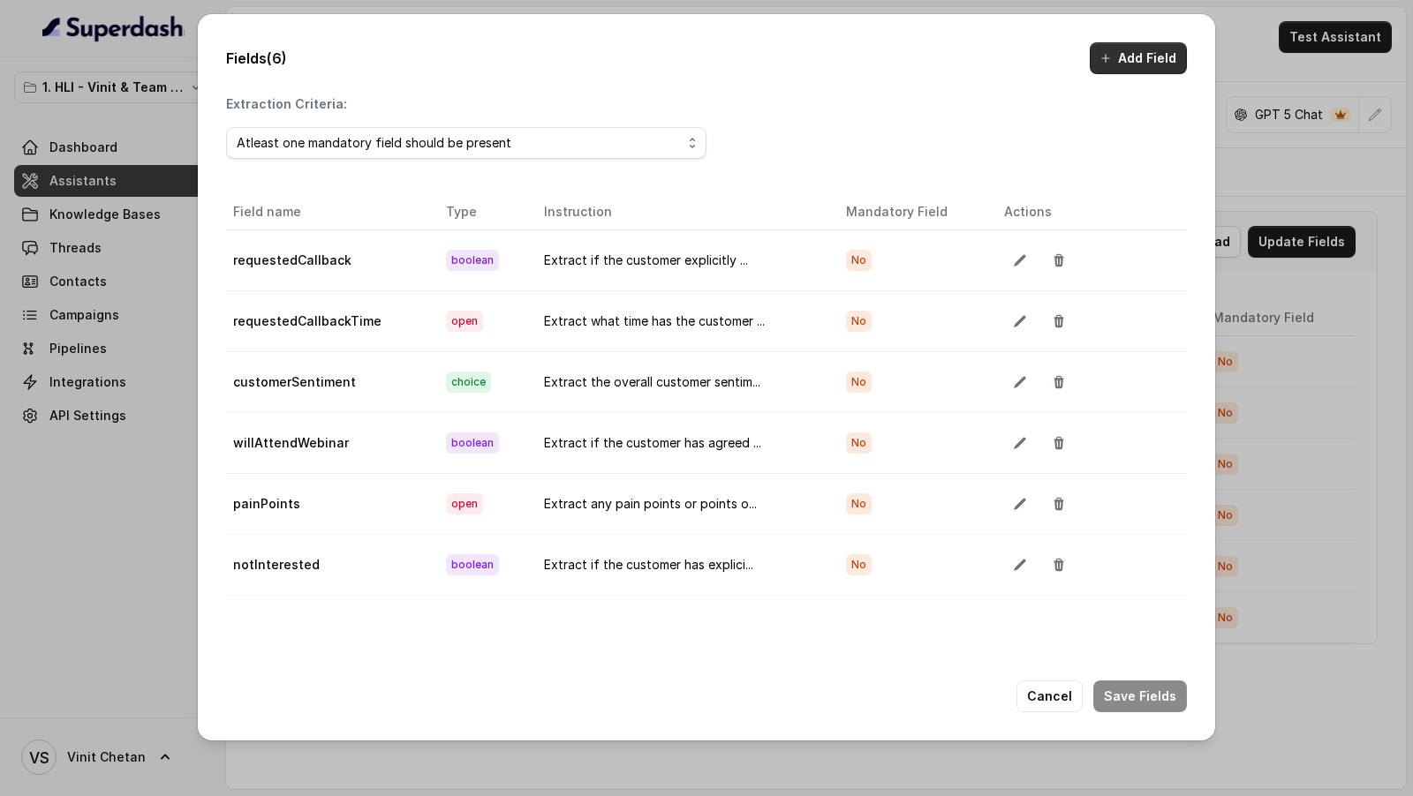
click at [1158, 69] on button "Add Field" at bounding box center [1138, 58] width 97 height 32
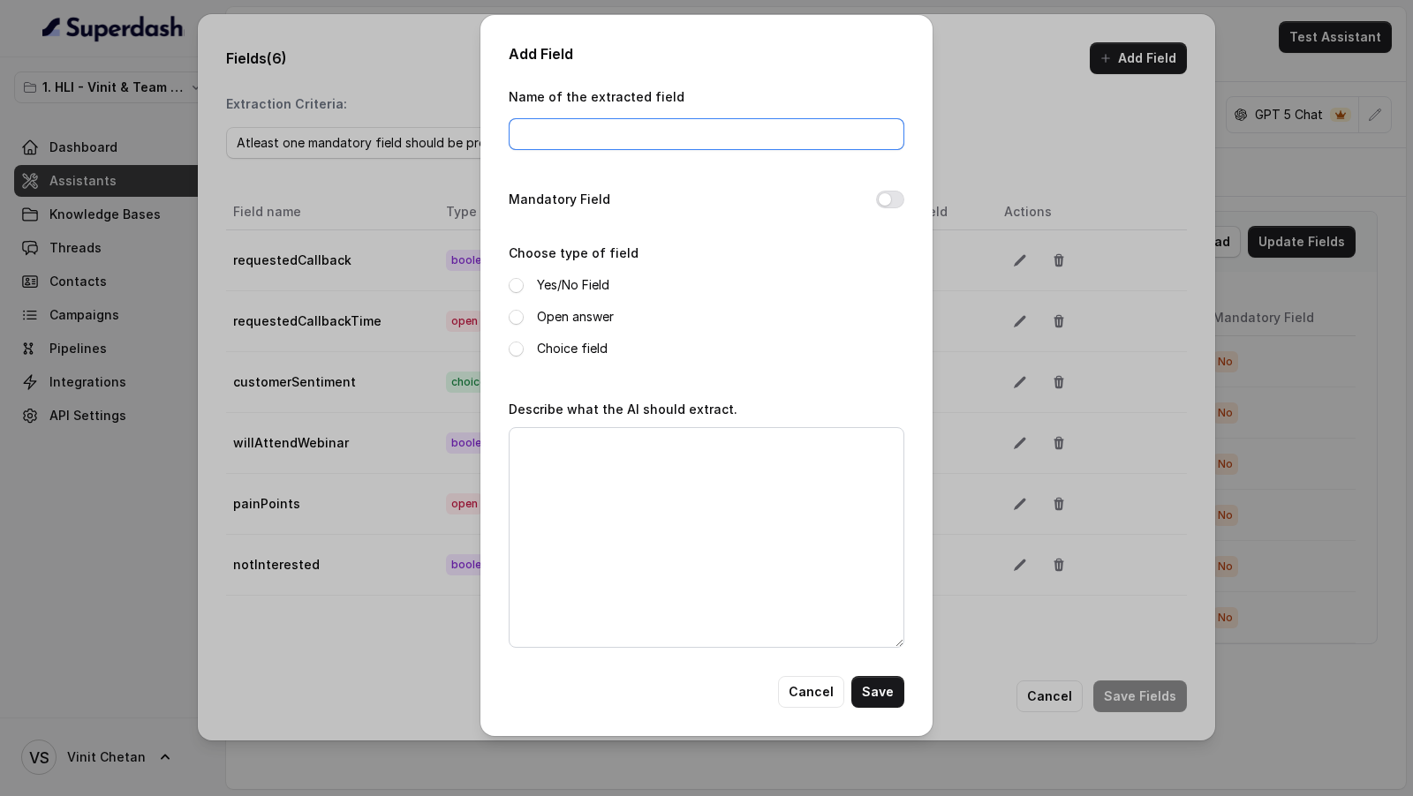
click at [578, 136] on input "Name of the extracted field" at bounding box center [707, 134] width 396 height 32
paste input "requestedOtherLanguage"
type input "requestedOtherLanguage"
click at [571, 313] on label "Open answer" at bounding box center [575, 316] width 77 height 21
click at [674, 482] on textarea "Describe what the AI should extract." at bounding box center [707, 537] width 396 height 221
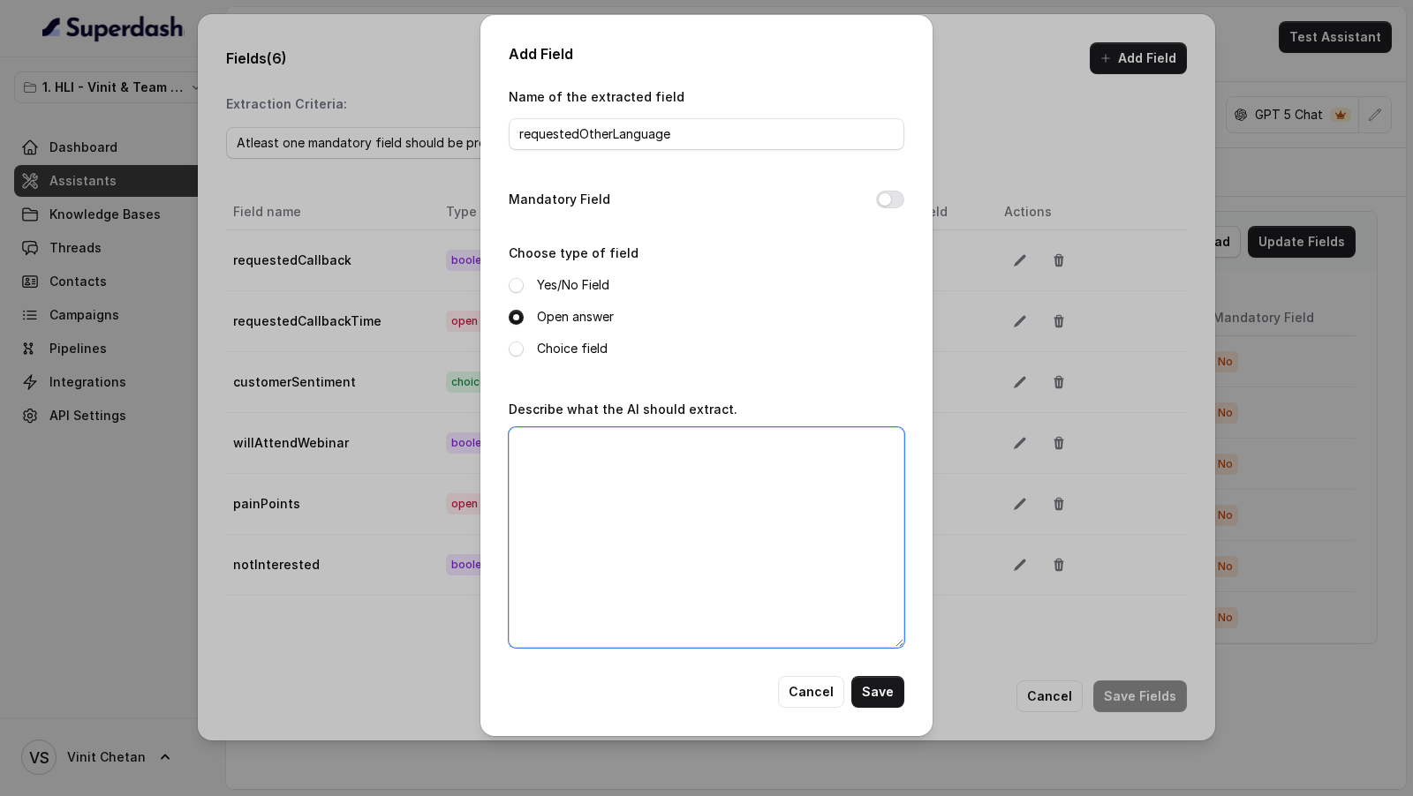
paste textarea "If the customer requests to speak in a language other than English or Hindi, ex…"
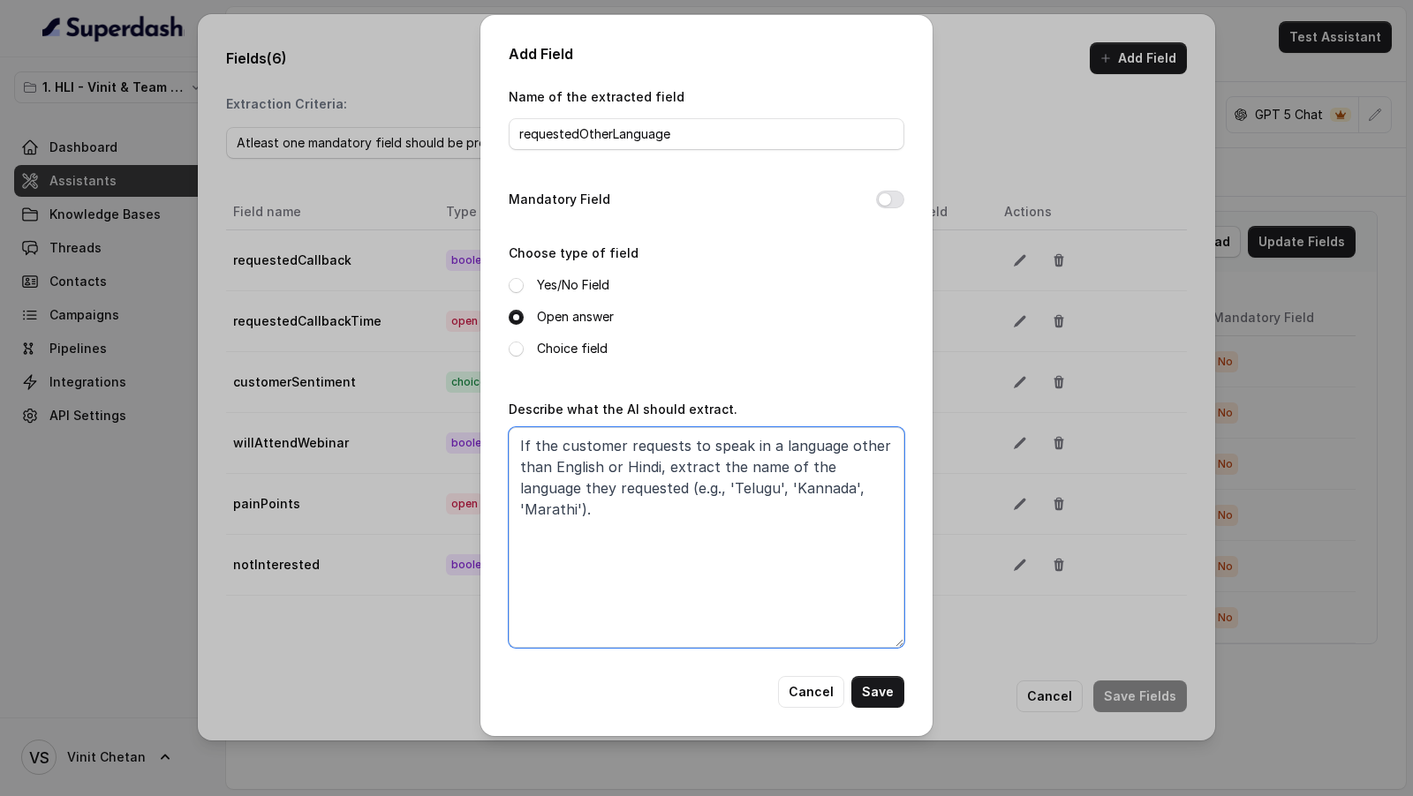
drag, startPoint x: 527, startPoint y: 454, endPoint x: 487, endPoint y: 454, distance: 40.6
click at [487, 454] on div "Add Field Name of the extracted field requestedOtherLanguage Mandatory Field Ch…" at bounding box center [706, 375] width 452 height 721
click at [525, 448] on textarea "Extract the customer requests to speak in a language other than English or Hind…" at bounding box center [707, 537] width 396 height 221
click at [889, 489] on textarea "If the customer requests to speak in a language other than English or Hindi, ex…" at bounding box center [707, 537] width 396 height 221
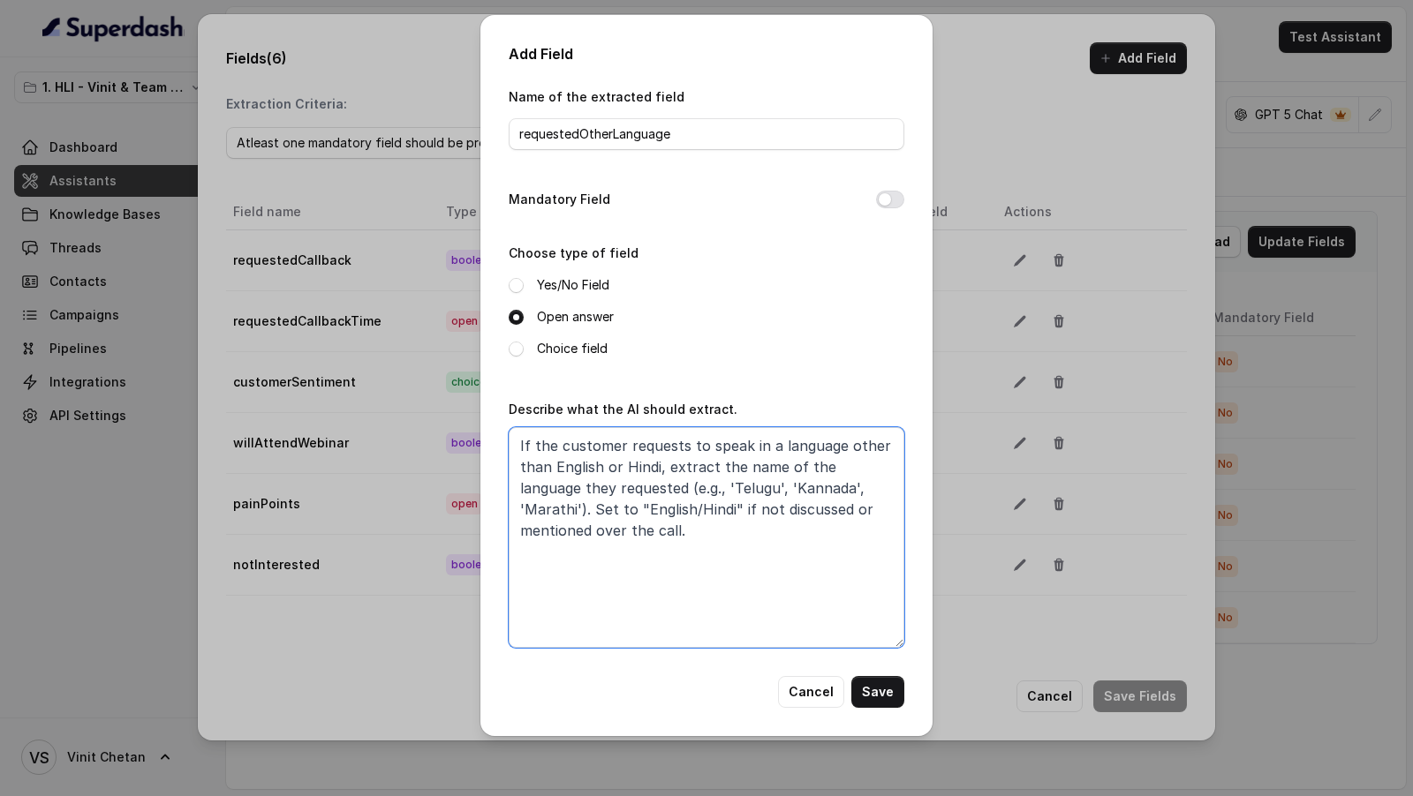
type textarea "If the customer requests to speak in a language other than English or Hindi, ex…"
click at [893, 696] on button "Save" at bounding box center [877, 692] width 53 height 32
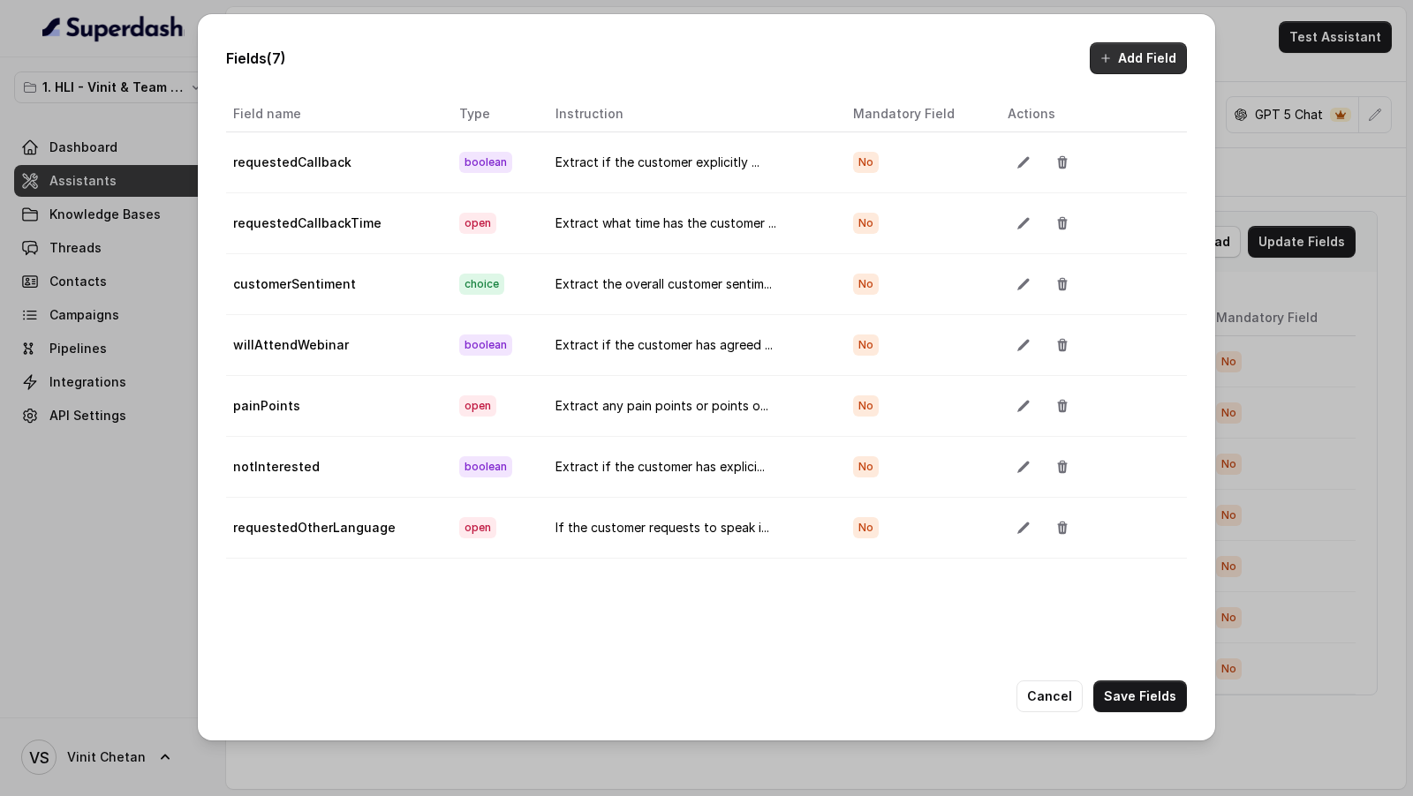
click at [1116, 64] on button "Add Field" at bounding box center [1138, 58] width 97 height 32
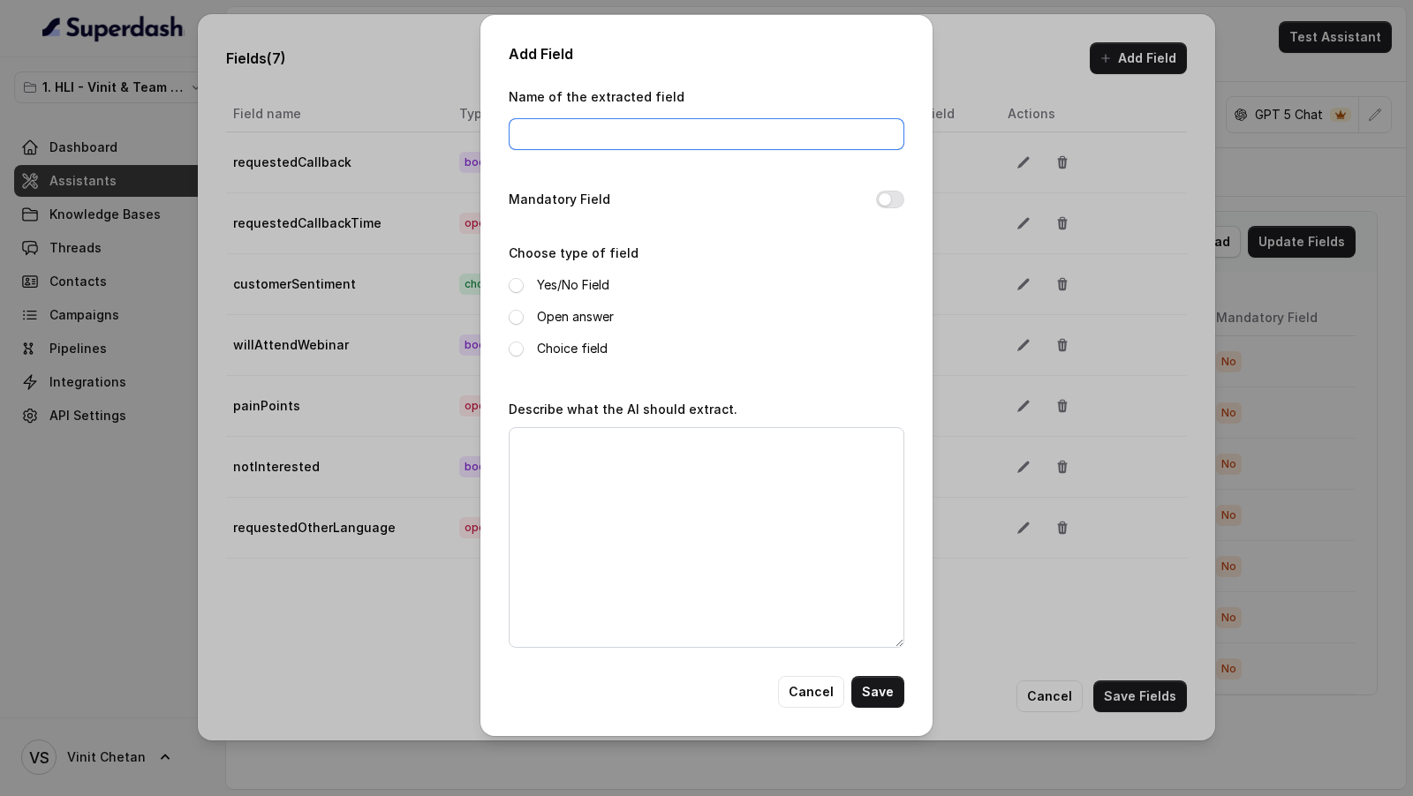
click at [731, 139] on input "Name of the extracted field" at bounding box center [707, 134] width 396 height 32
paste input "hindiConversation"
type input "hindiConversation"
click at [597, 509] on textarea "Describe what the AI should extract." at bounding box center [707, 537] width 396 height 221
paste textarea "Set to yes if the customer explicitly requests to speak in Hindi OR if any subs…"
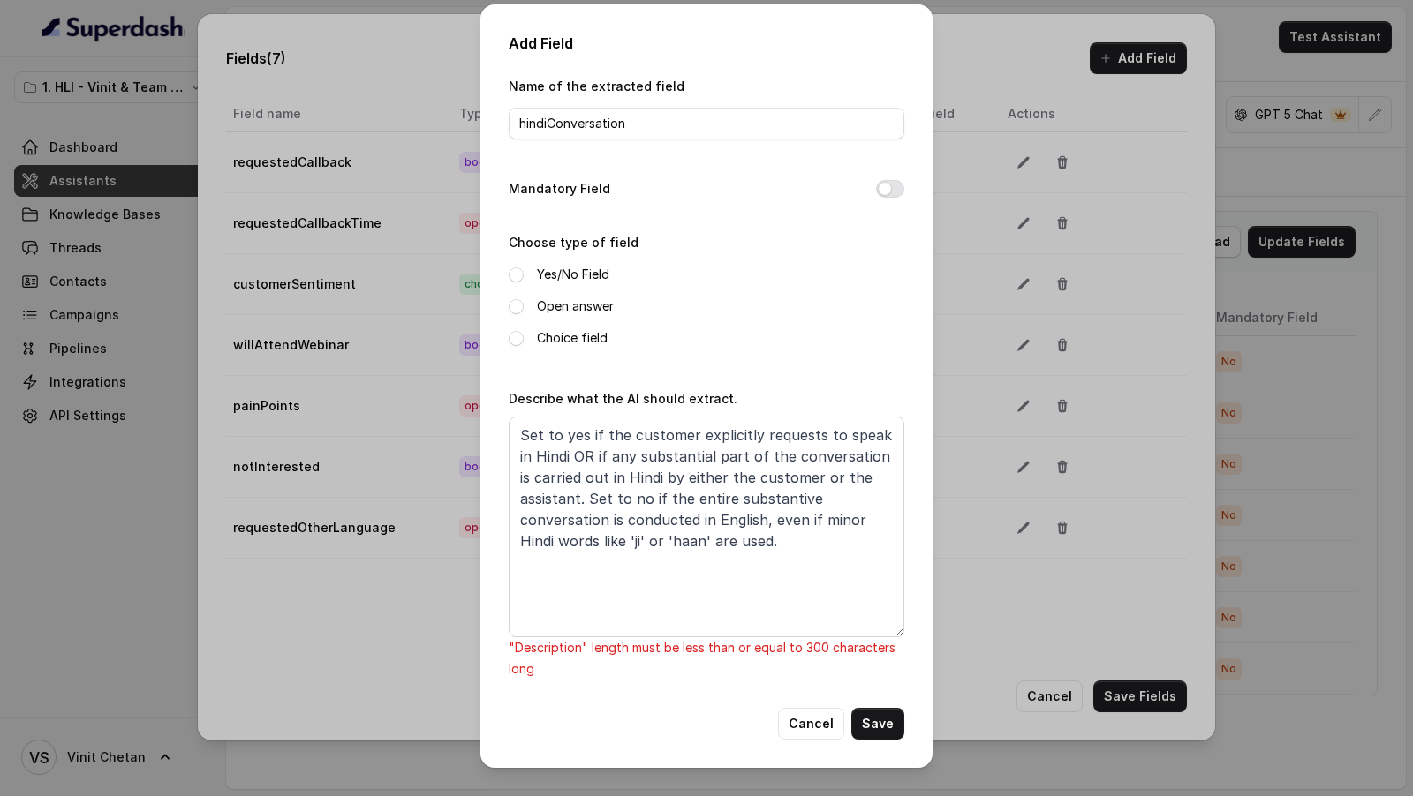
click at [575, 273] on label "Yes/No Field" at bounding box center [573, 274] width 72 height 21
click at [648, 464] on textarea "Set to yes if the customer explicitly requests to speak in Hindi OR if any subs…" at bounding box center [707, 527] width 396 height 221
click at [656, 477] on textarea "Set to yes if the customer explicitly requests to speak in Hindi OR if any subs…" at bounding box center [707, 527] width 396 height 221
drag, startPoint x: 656, startPoint y: 477, endPoint x: 559, endPoint y: 493, distance: 98.4
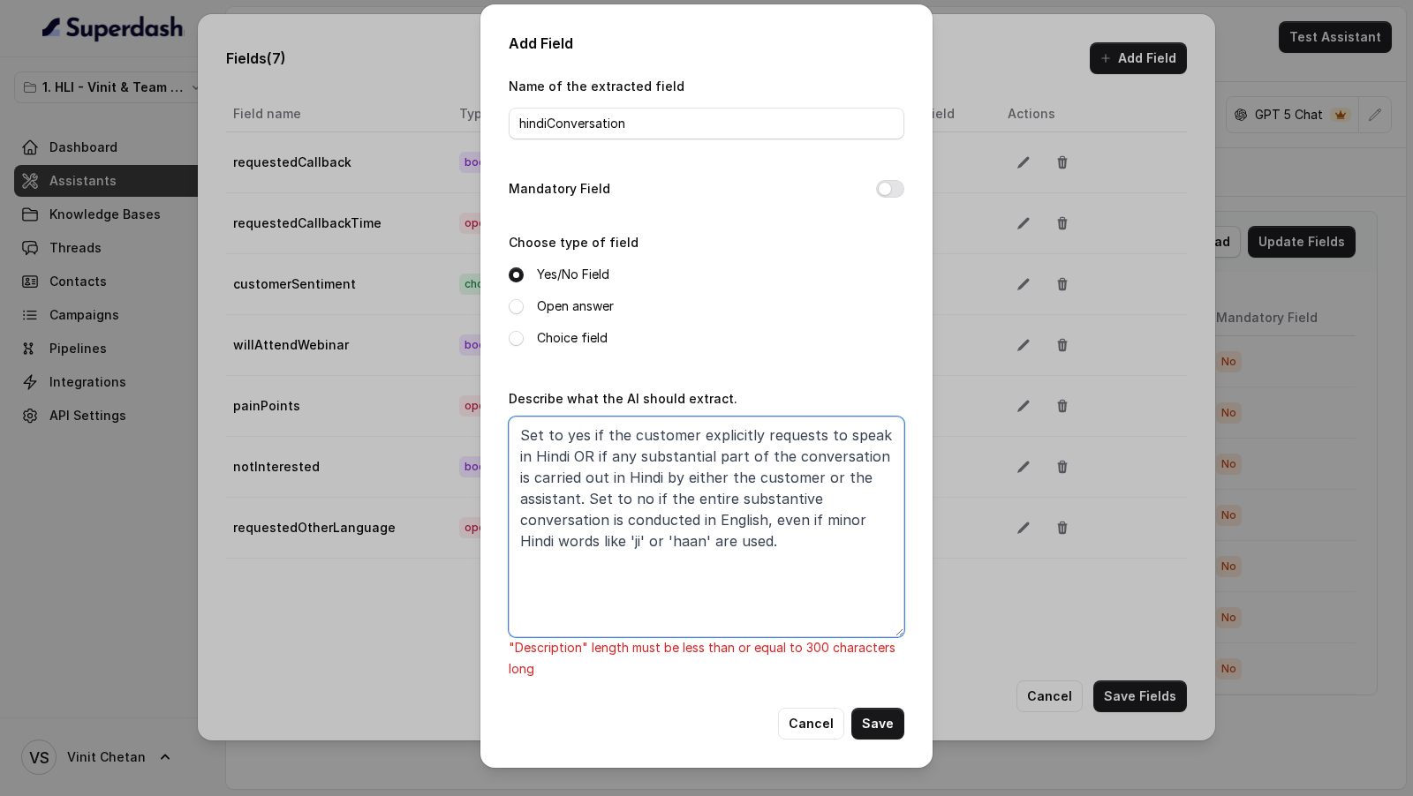
click at [559, 493] on textarea "Set to yes if the customer explicitly requests to speak in Hindi OR if any subs…" at bounding box center [707, 527] width 396 height 221
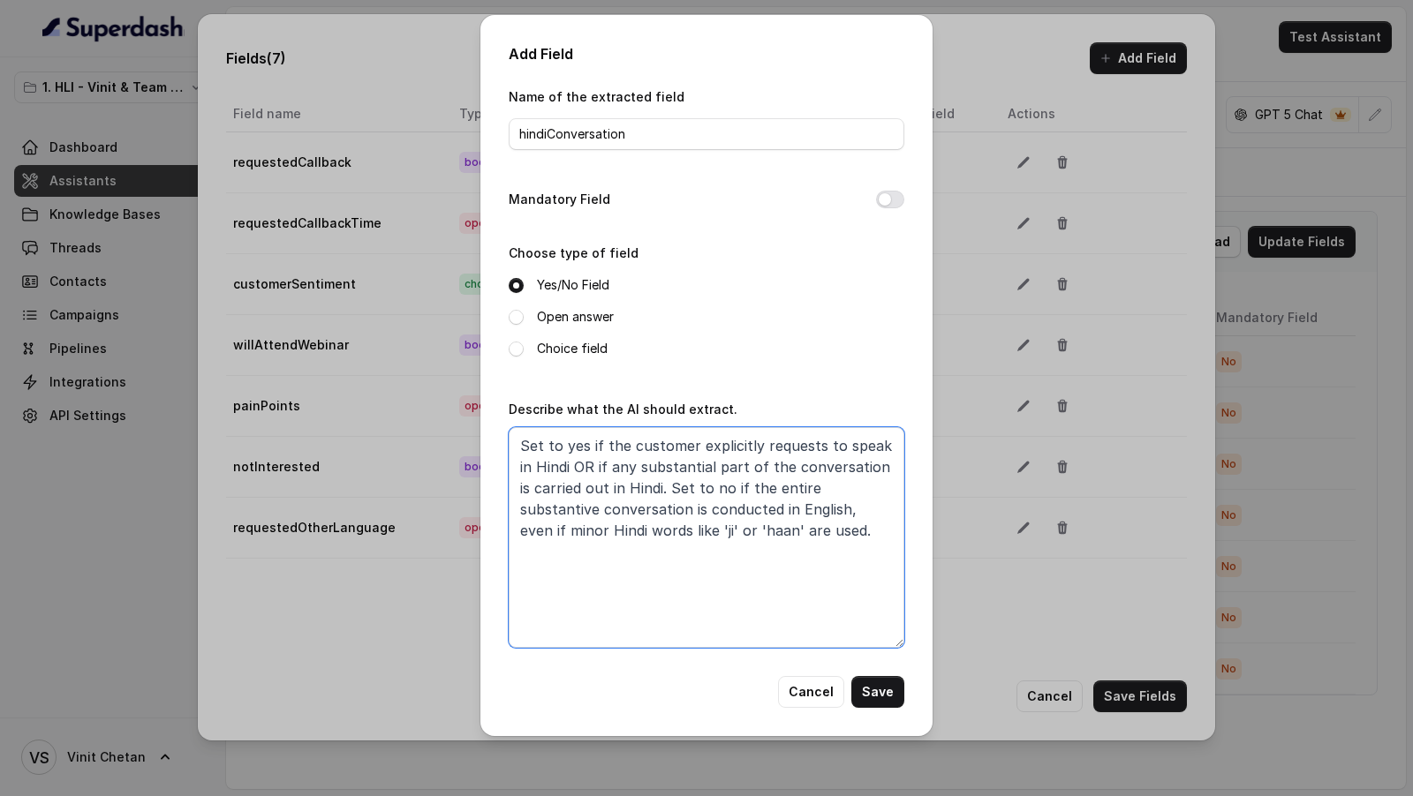
click at [816, 488] on textarea "Set to yes if the customer explicitly requests to speak in Hindi OR if any subs…" at bounding box center [707, 537] width 396 height 221
click at [696, 539] on textarea "Set to yes if the customer explicitly requests to speak in Hindi OR if any subs…" at bounding box center [707, 537] width 396 height 221
drag, startPoint x: 724, startPoint y: 546, endPoint x: 440, endPoint y: 440, distance: 303.4
click at [440, 438] on div "Add Field Name of the extracted field hindiConversation Mandatory Field Choose …" at bounding box center [706, 398] width 1413 height 796
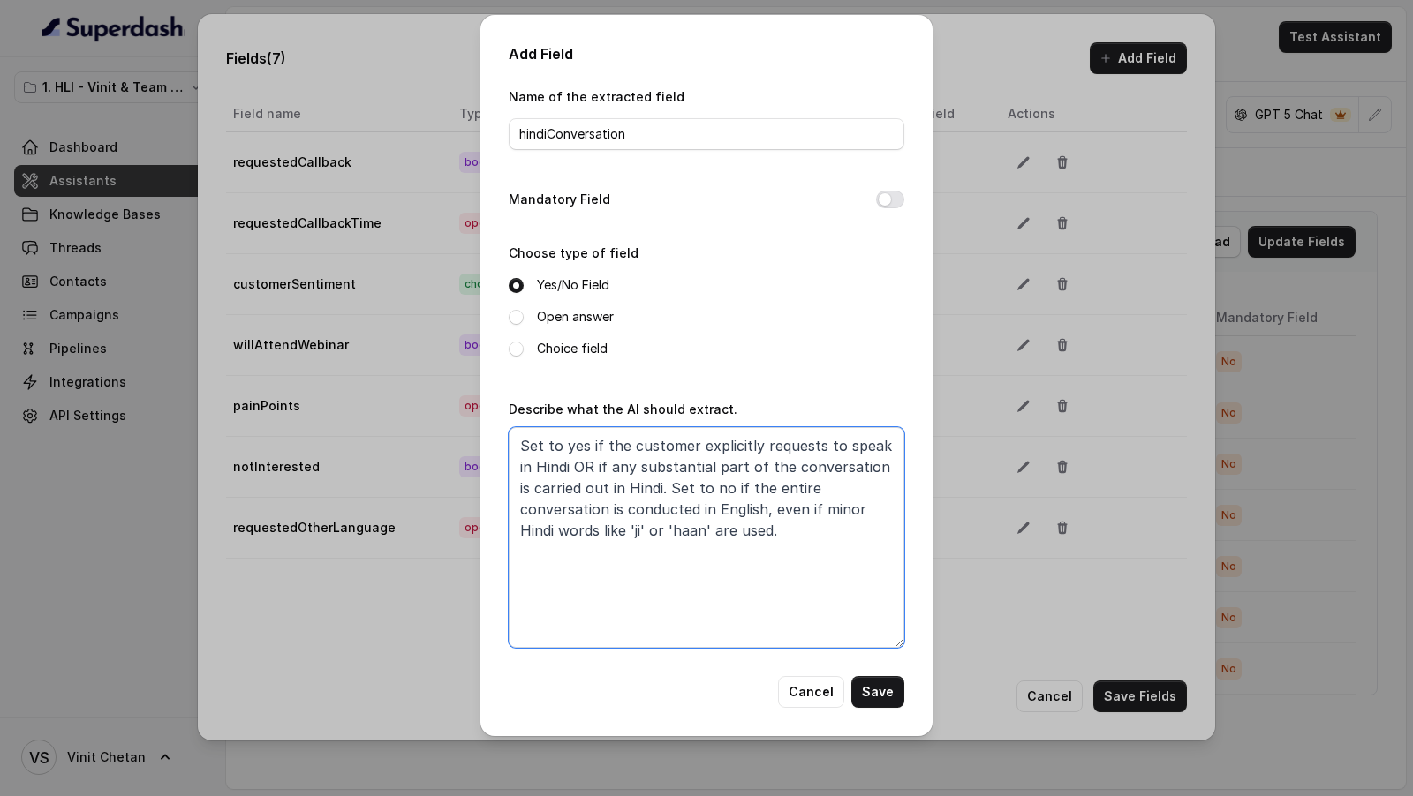
type textarea "Set to yes if the customer explicitly requests to speak in Hindi OR if any subs…"
click at [701, 527] on textarea "Set to yes if the customer explicitly requests to speak in Hindi OR if any subs…" at bounding box center [707, 537] width 396 height 221
drag, startPoint x: 718, startPoint y: 527, endPoint x: 693, endPoint y: 532, distance: 25.1
click at [693, 531] on textarea "Set to yes if the customer explicitly requests to speak in Hindi OR if any subs…" at bounding box center [707, 537] width 396 height 221
click at [693, 532] on textarea "Set to yes if the customer explicitly requests to speak in Hindi OR if any subs…" at bounding box center [707, 537] width 396 height 221
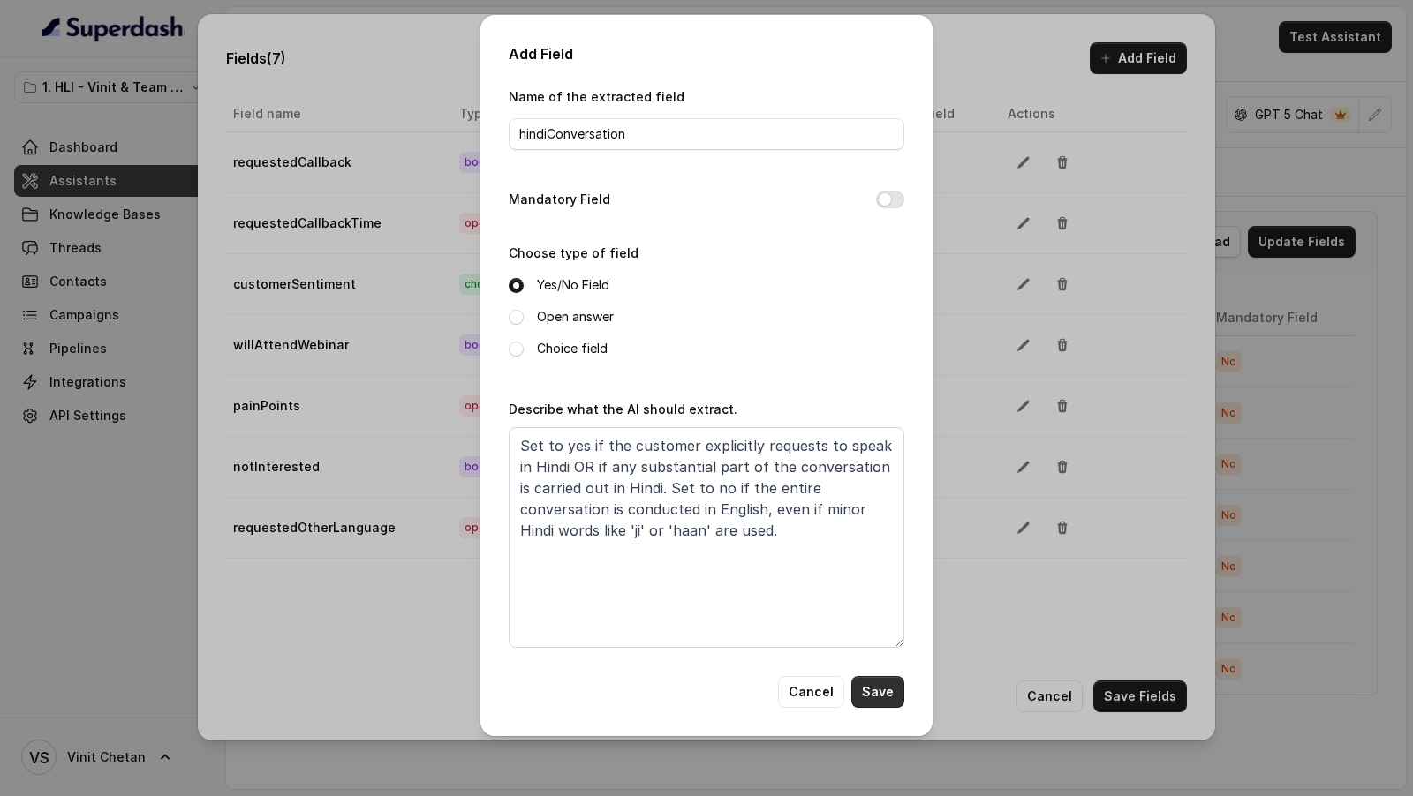
click at [886, 698] on button "Save" at bounding box center [877, 692] width 53 height 32
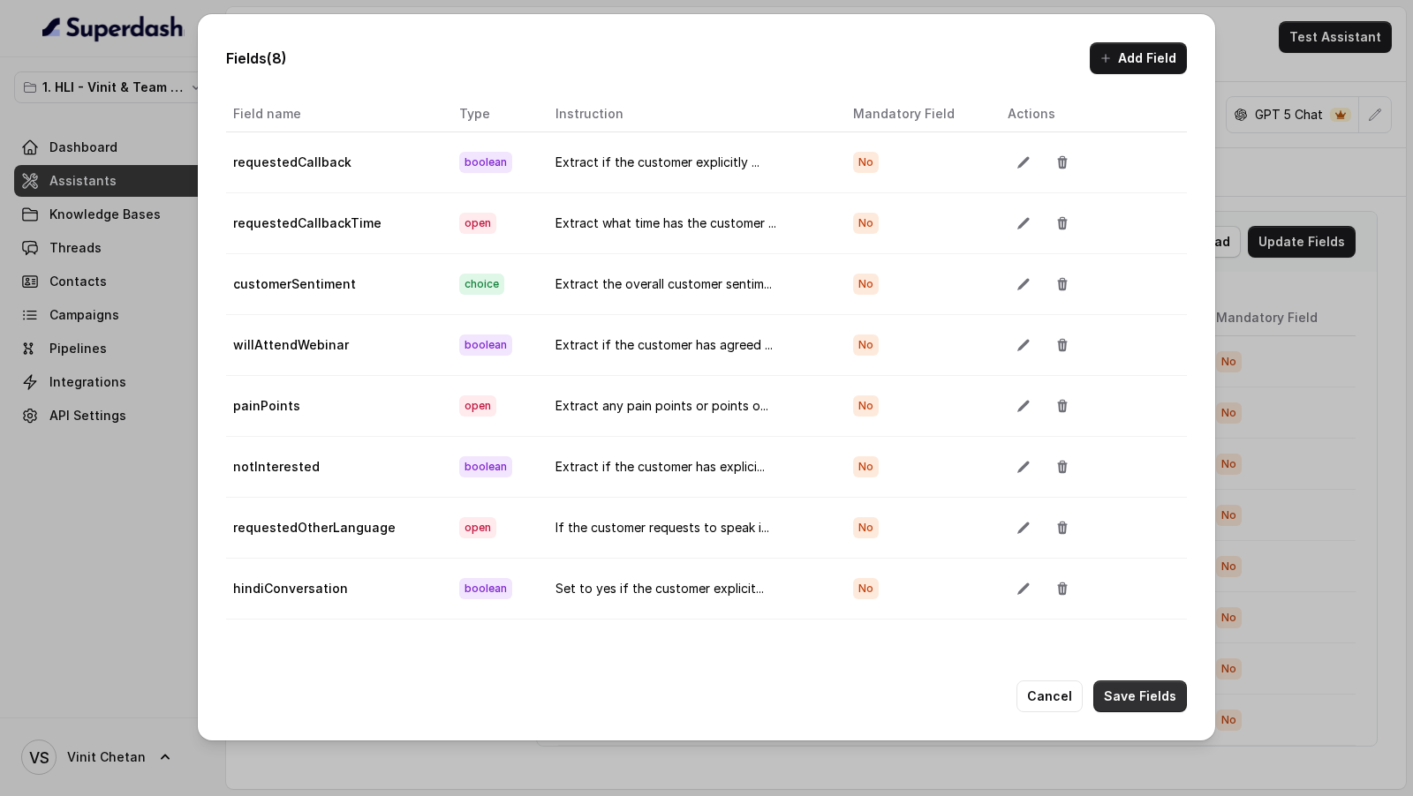
click at [1135, 692] on button "Save Fields" at bounding box center [1140, 697] width 94 height 32
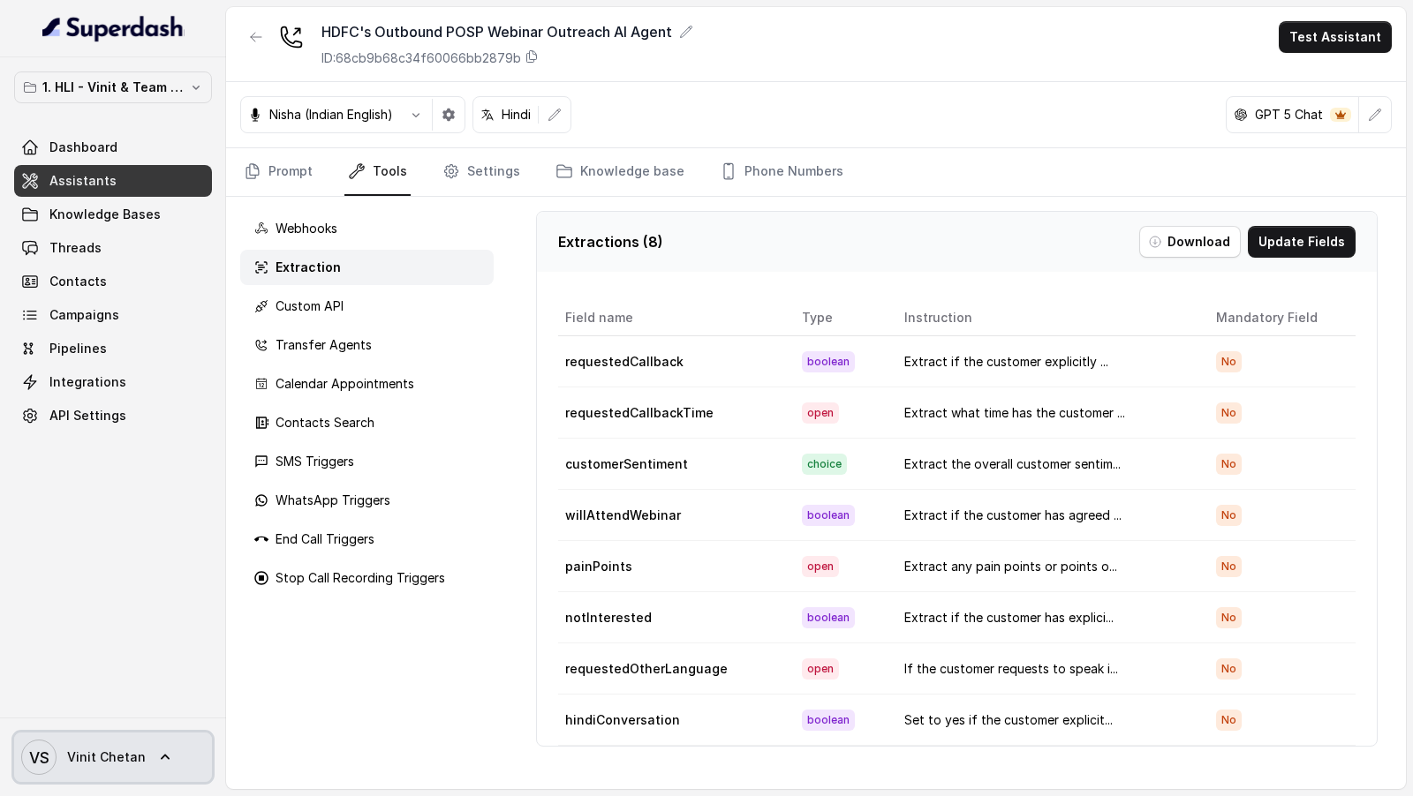
click at [96, 751] on span "Vinit Chetan" at bounding box center [106, 758] width 79 height 18
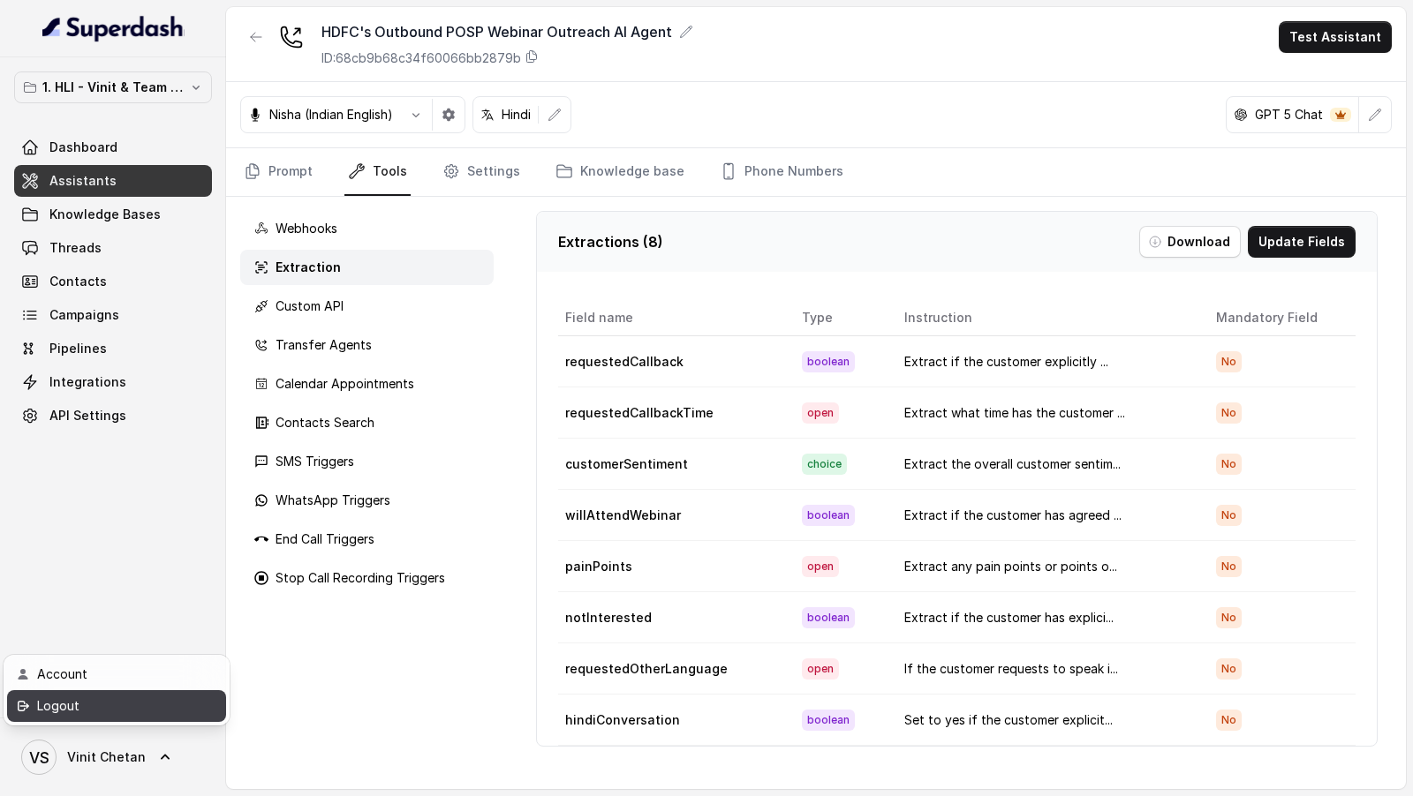
click at [125, 713] on div "Logout" at bounding box center [112, 706] width 150 height 21
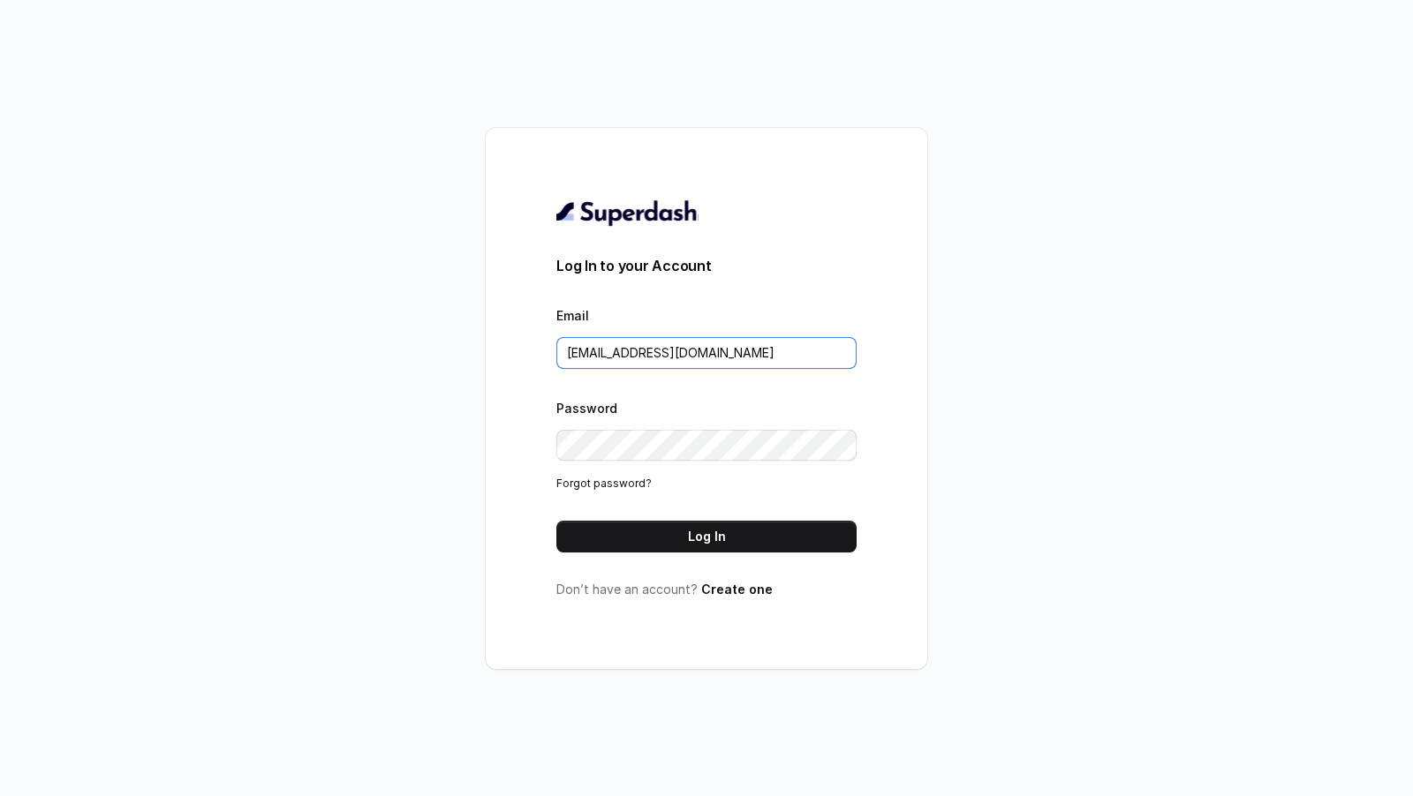
click at [706, 352] on input "[EMAIL_ADDRESS][DOMAIN_NAME]" at bounding box center [706, 353] width 300 height 32
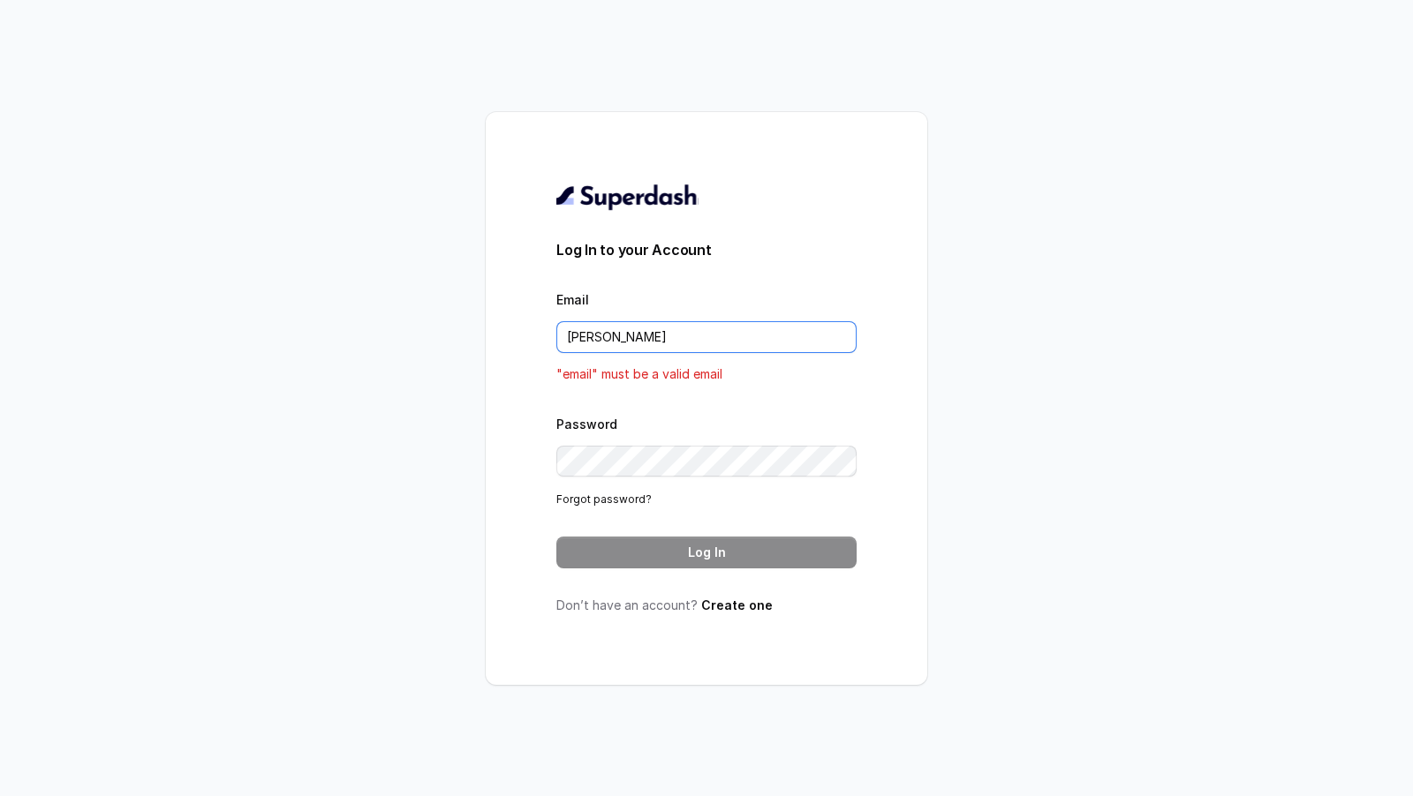
type input "rajesh.mudhliar@convictionhr.com"
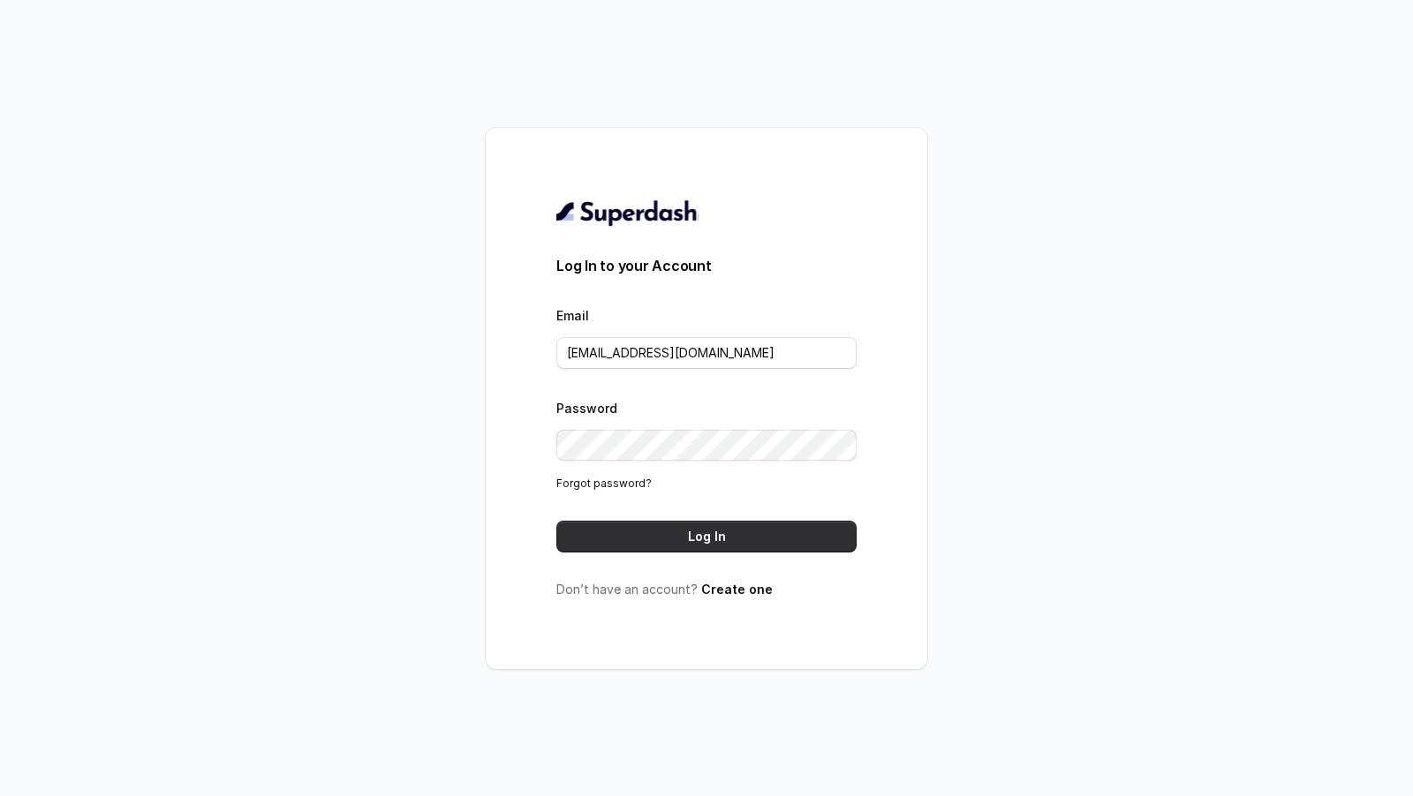
click at [711, 537] on button "Log In" at bounding box center [706, 537] width 300 height 32
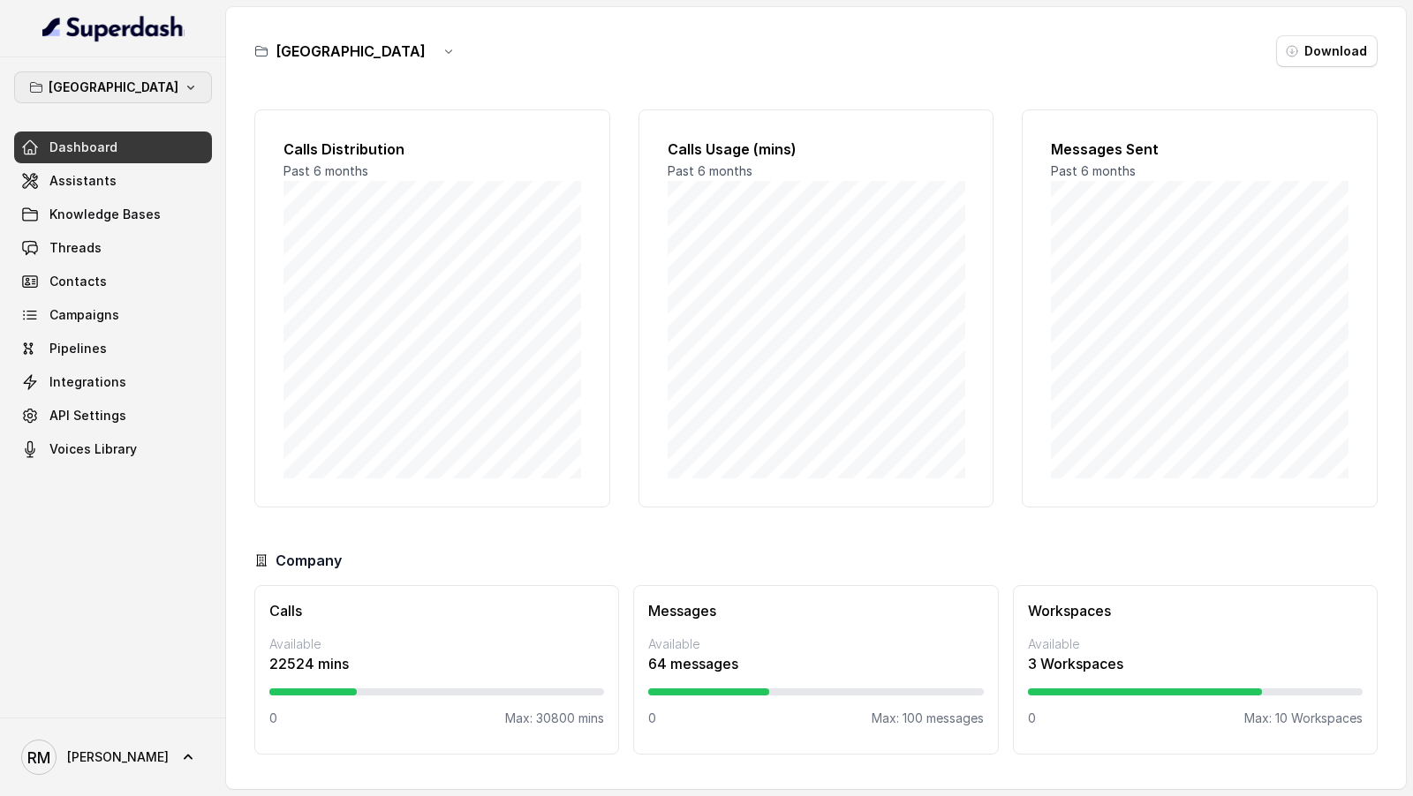
click at [102, 77] on p "[GEOGRAPHIC_DATA]" at bounding box center [114, 87] width 130 height 21
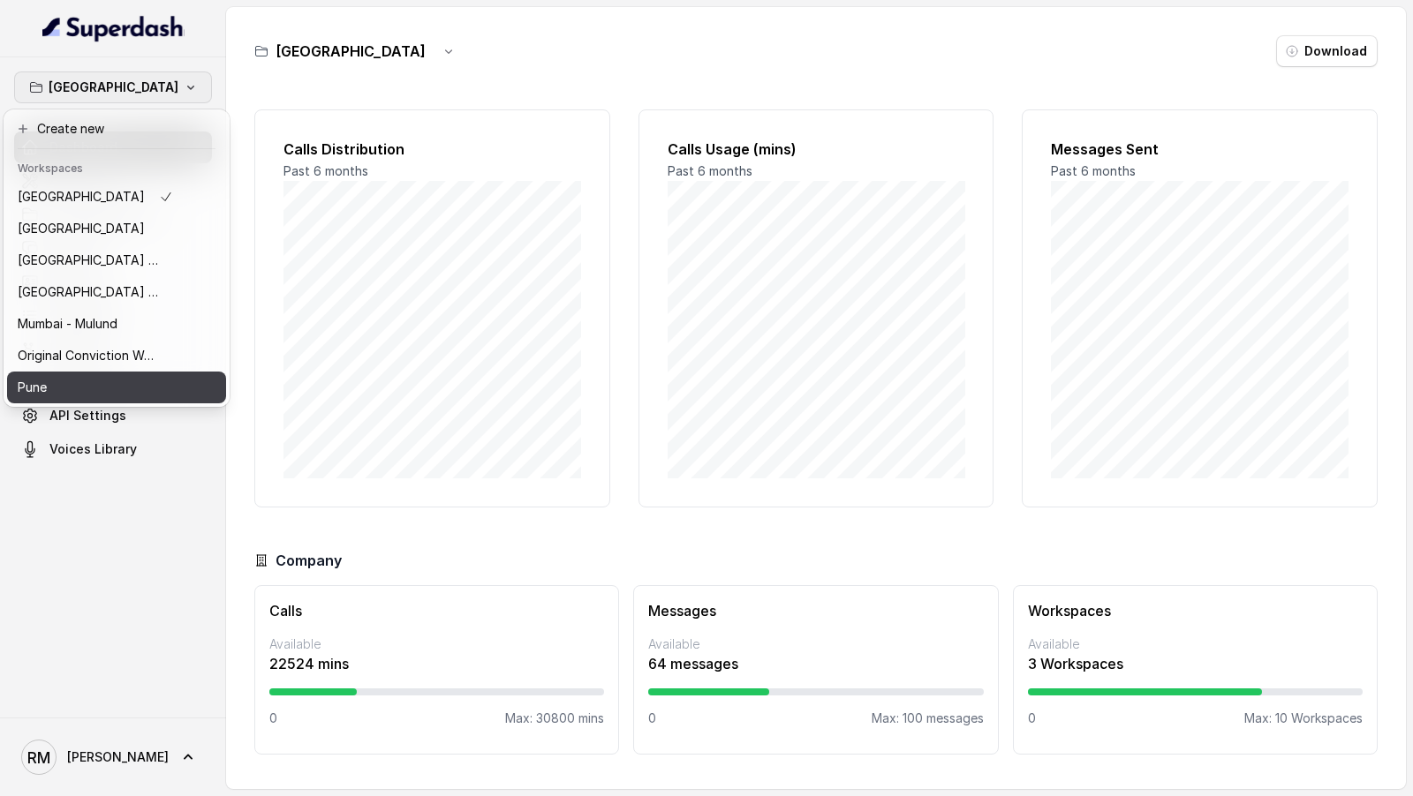
click at [89, 391] on div "Pune" at bounding box center [95, 387] width 155 height 21
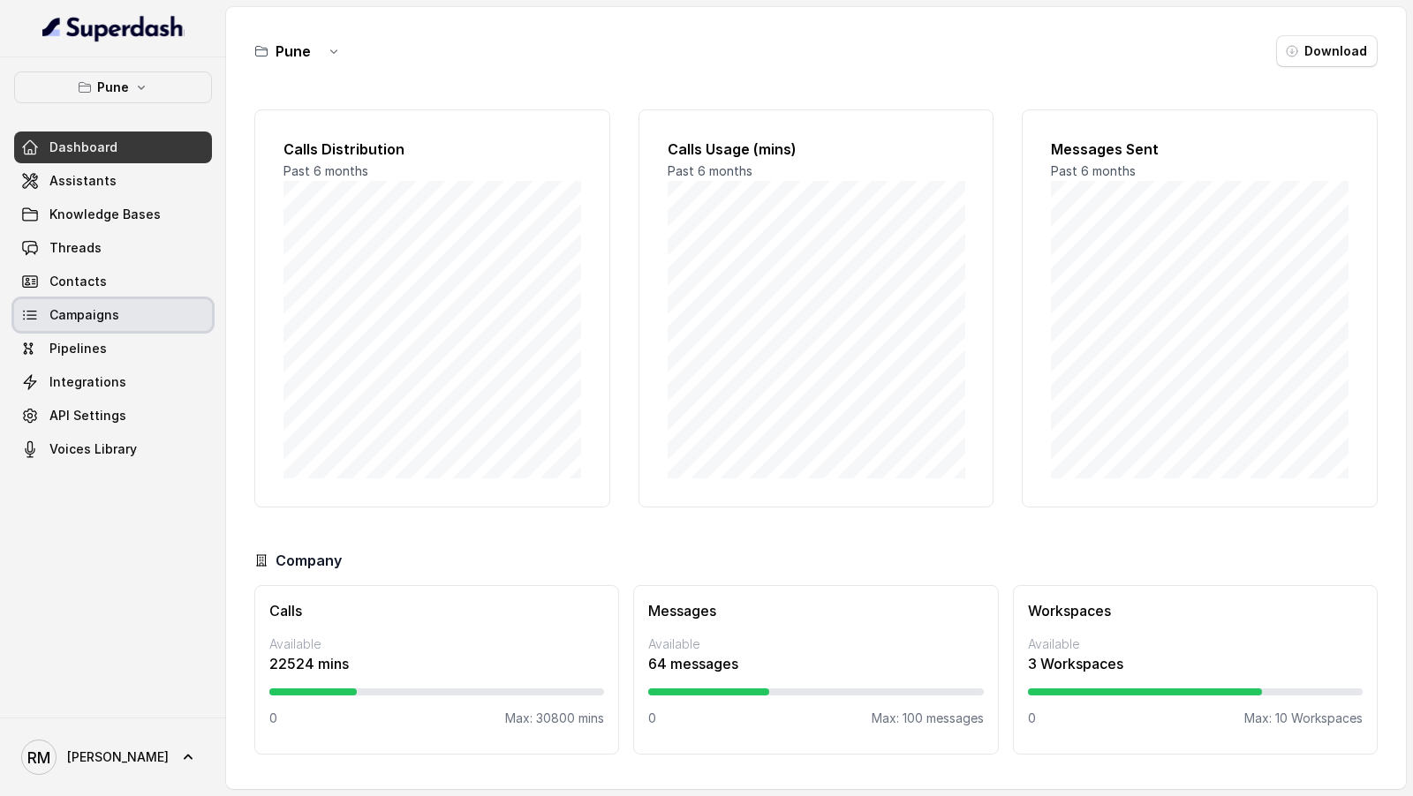
click at [102, 328] on link "Campaigns" at bounding box center [113, 315] width 198 height 32
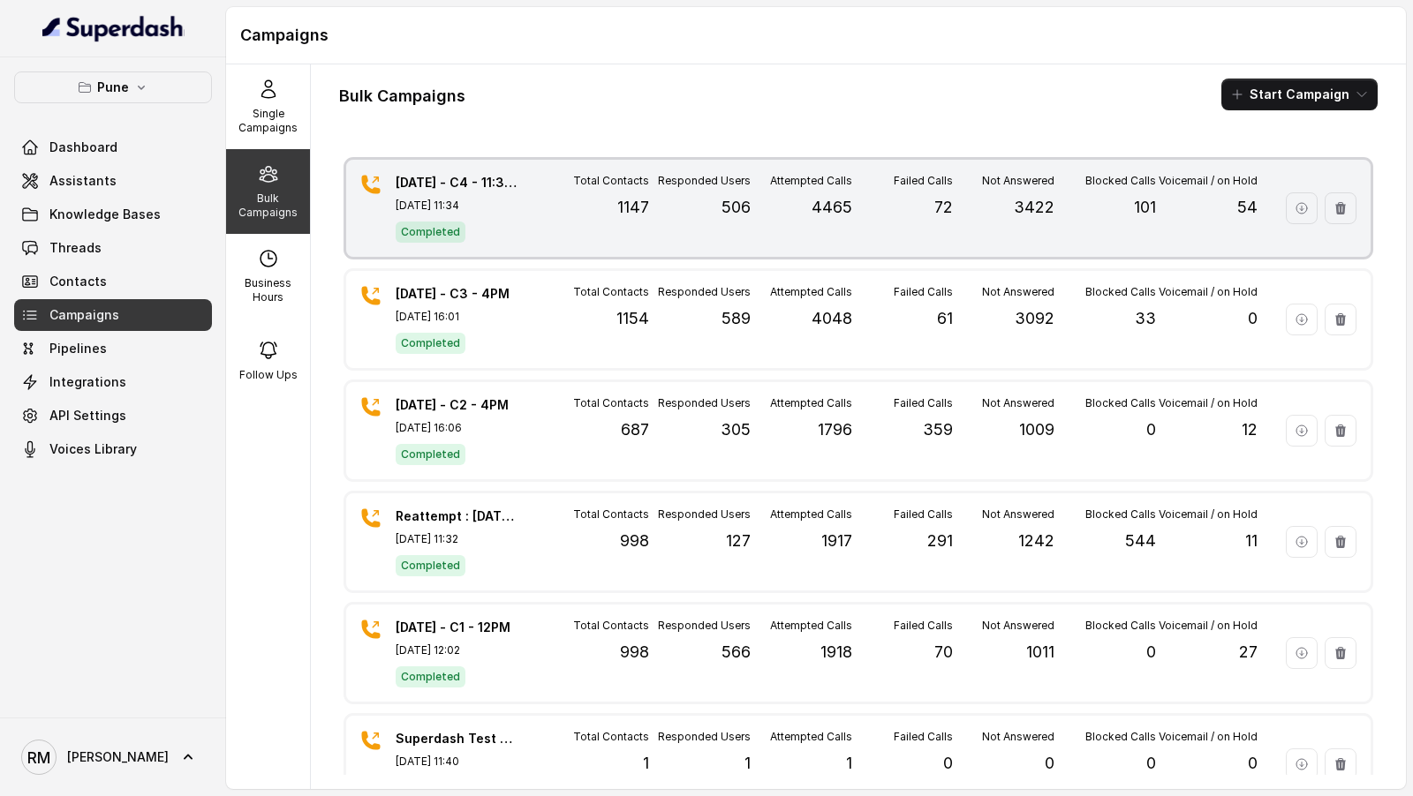
click at [624, 191] on div "Total Contacts 1147" at bounding box center [598, 208] width 102 height 69
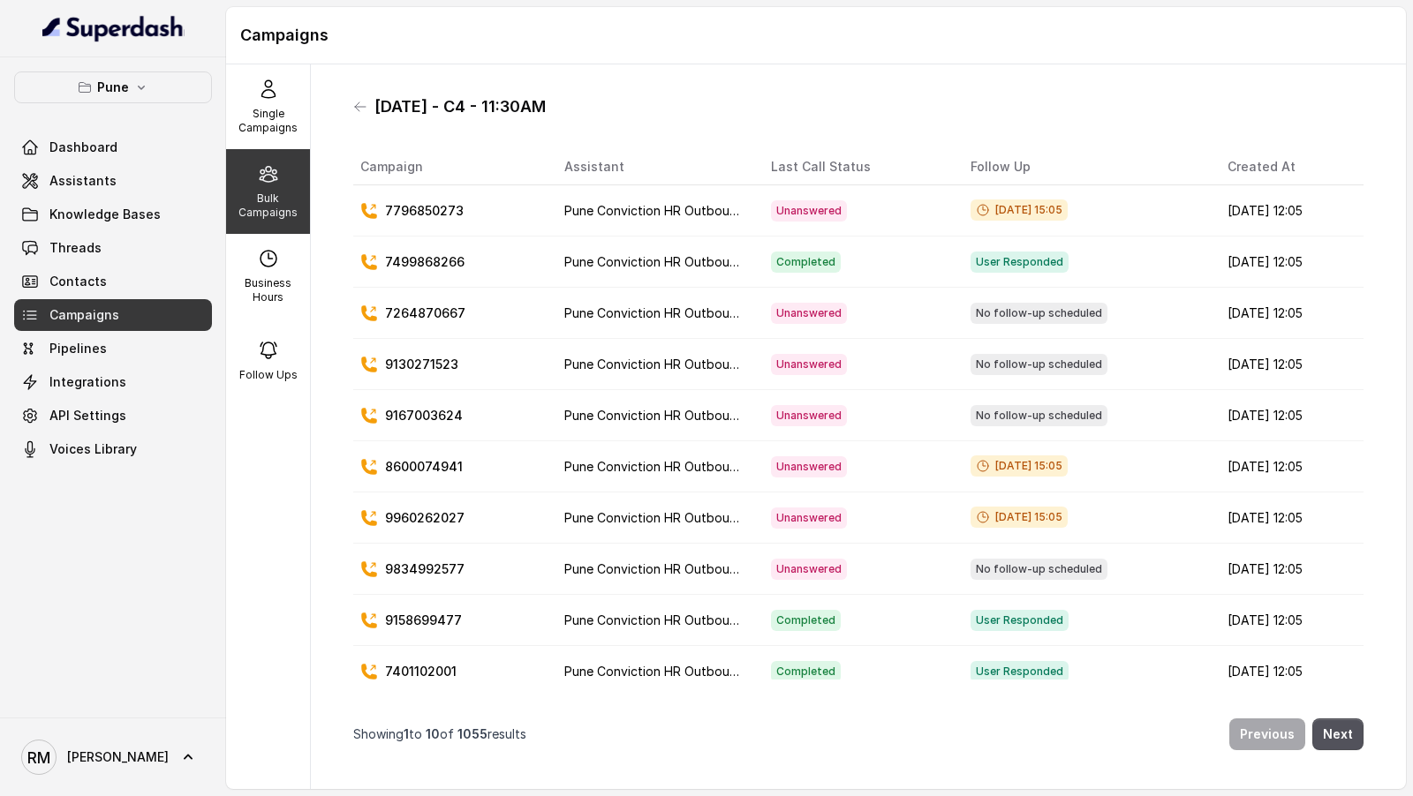
drag, startPoint x: 377, startPoint y: 107, endPoint x: 573, endPoint y: 108, distance: 196.0
click at [574, 108] on div "[DATE] - C4 - 11:30AM" at bounding box center [858, 107] width 1010 height 28
copy h1 "[DATE] - C4 - 11:30AM"
click at [363, 109] on icon at bounding box center [360, 107] width 14 height 14
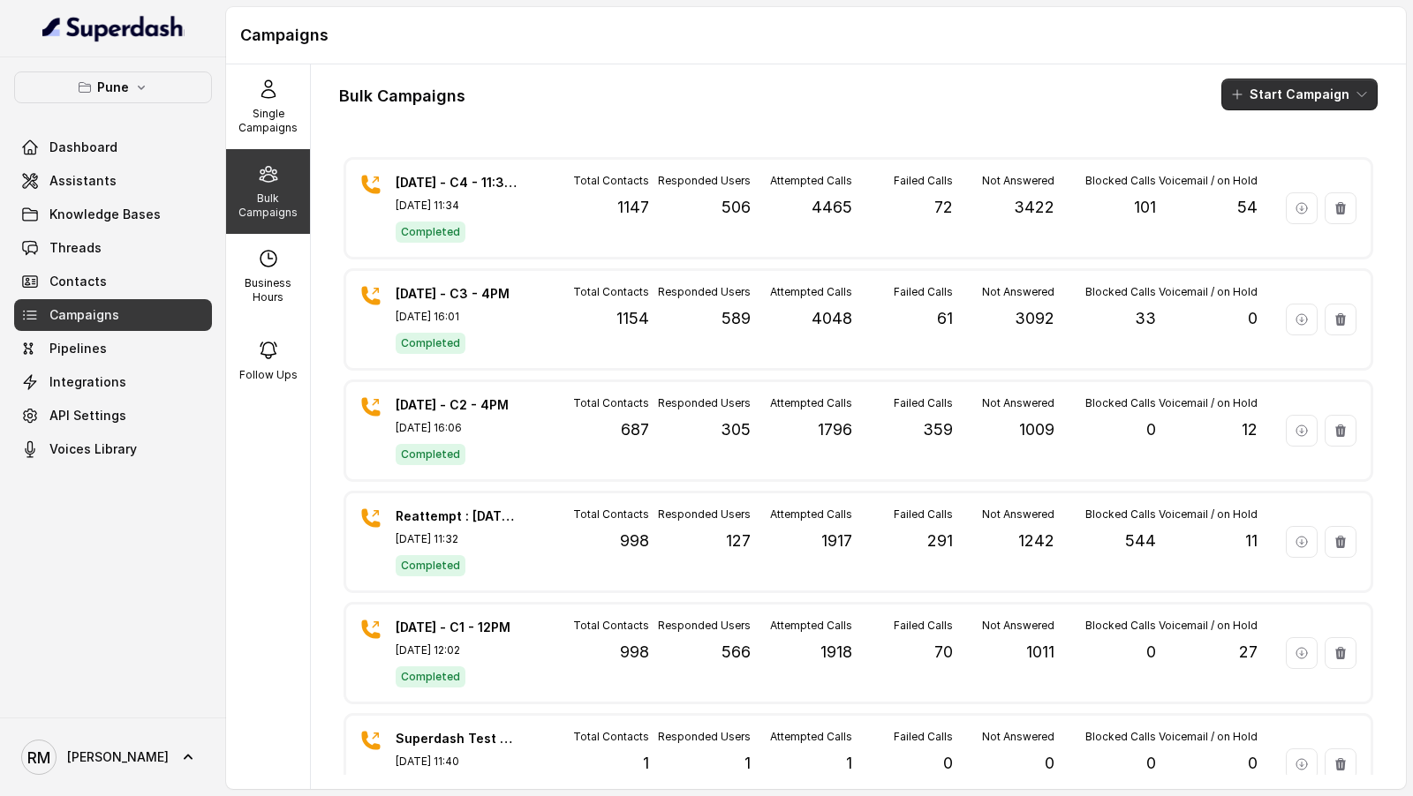
click at [1270, 102] on button "Start Campaign" at bounding box center [1299, 95] width 156 height 32
click at [1257, 154] on p "Call" at bounding box center [1267, 163] width 21 height 18
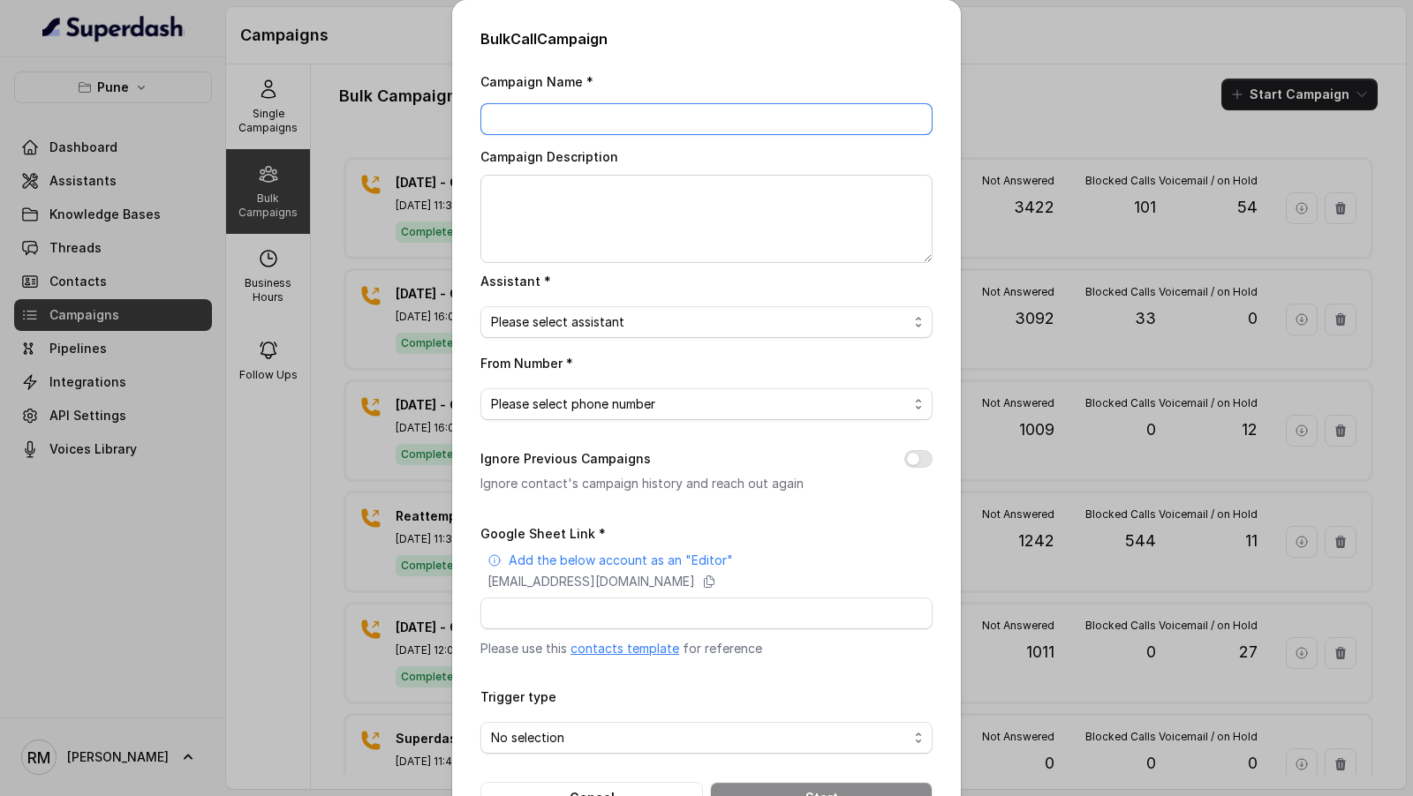
click at [590, 117] on input "Campaign Name *" at bounding box center [706, 119] width 452 height 32
click at [301, 253] on div "Bulk Call Campaign Campaign Name * Campaign Description Assistant * Please sele…" at bounding box center [706, 398] width 1413 height 796
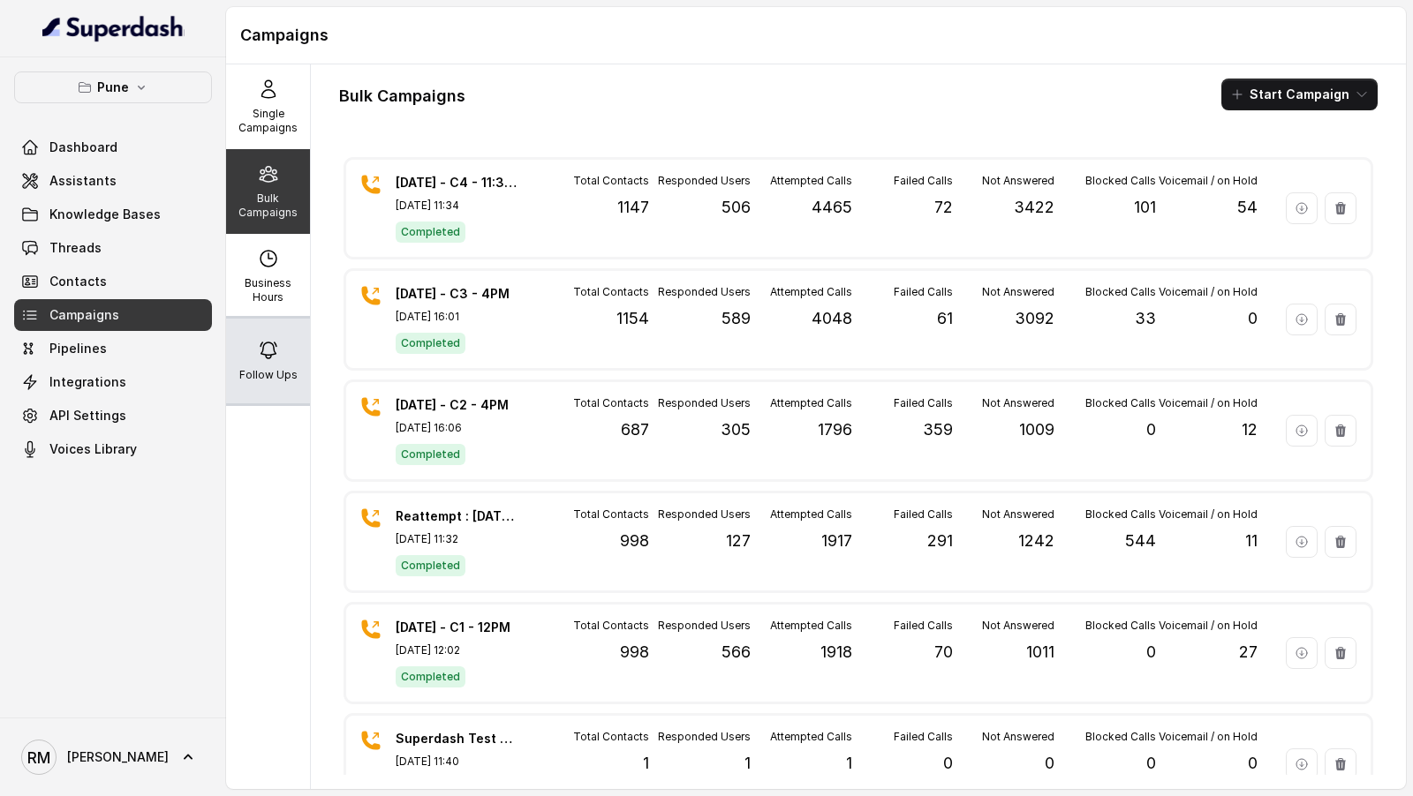
click at [277, 378] on p "Follow Ups" at bounding box center [268, 375] width 58 height 14
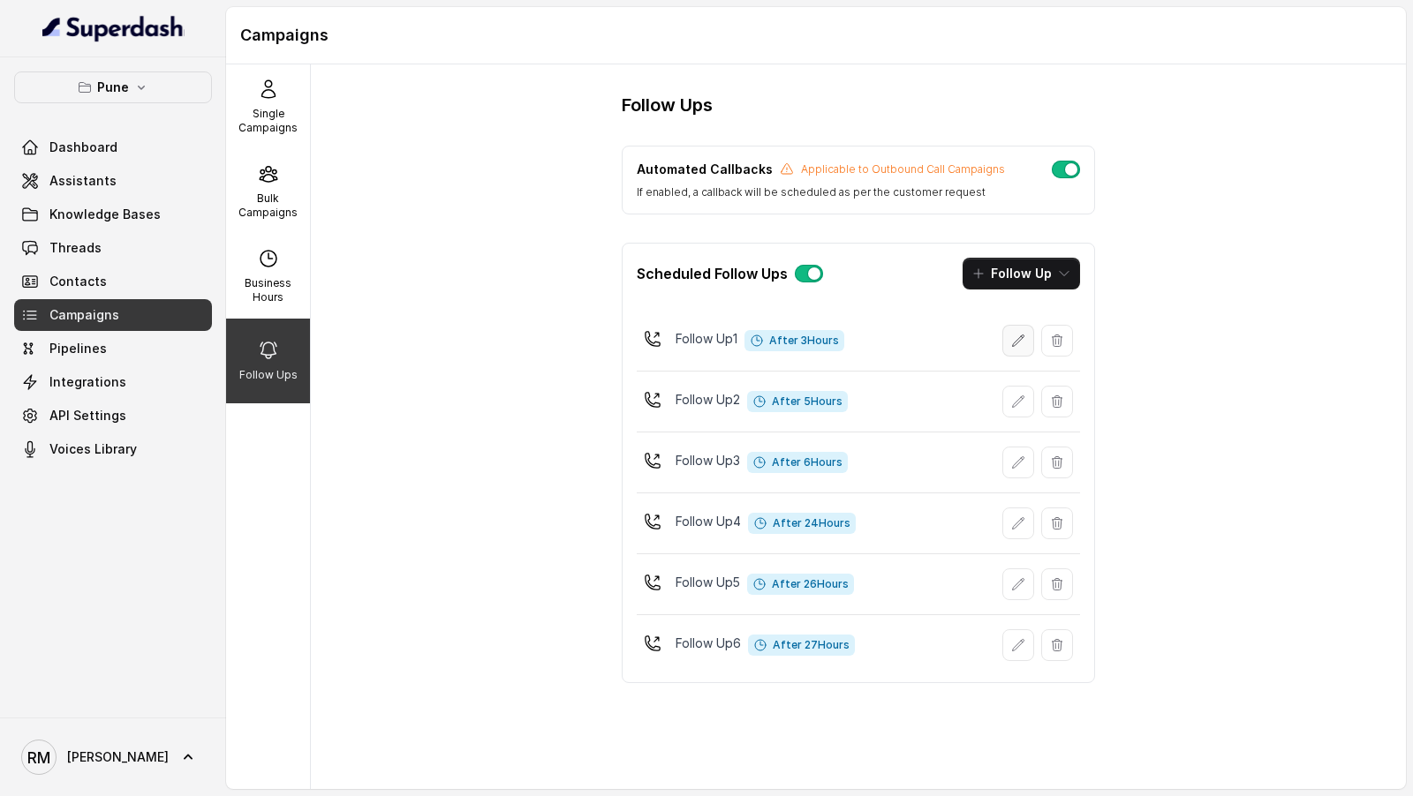
click at [1020, 342] on icon "button" at bounding box center [1018, 341] width 14 height 14
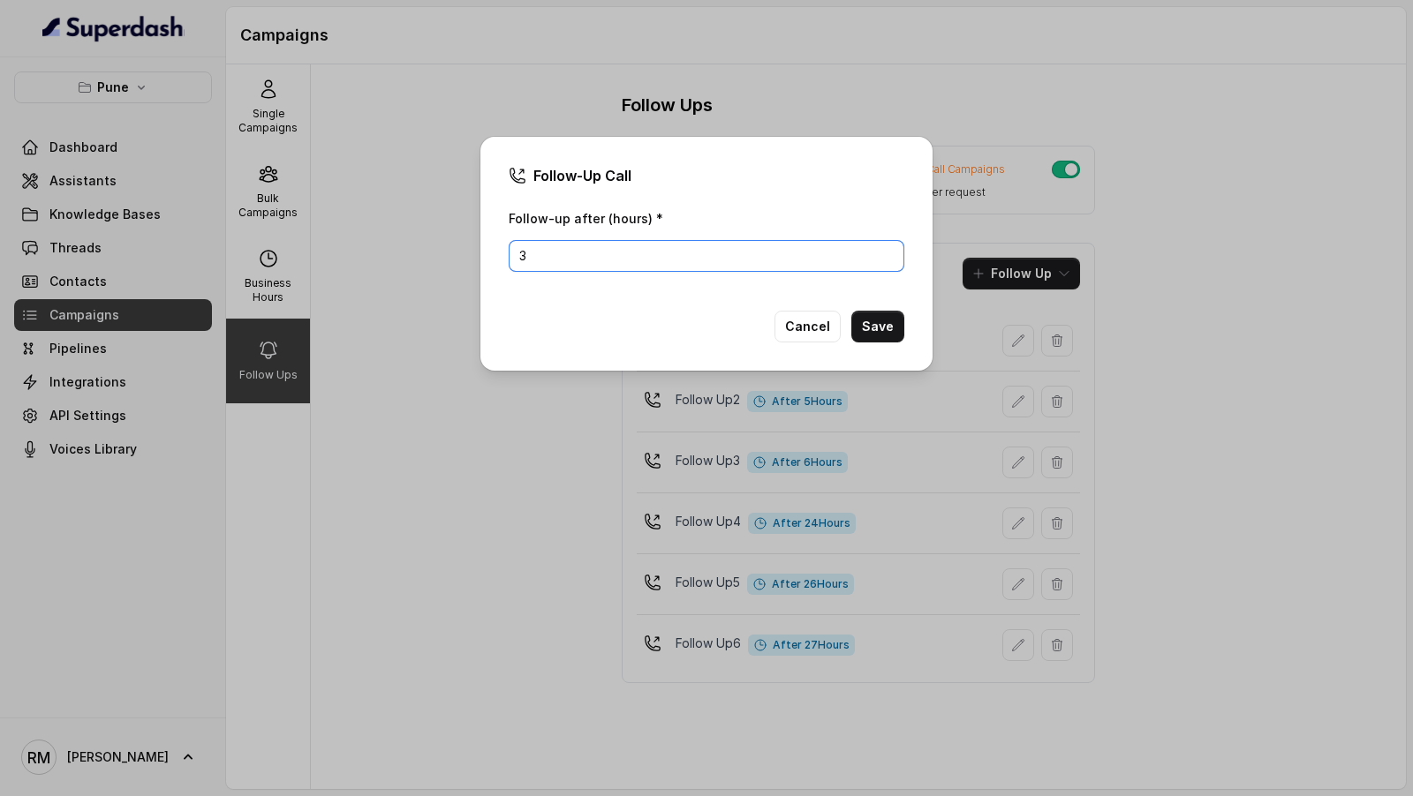
drag, startPoint x: 547, startPoint y: 263, endPoint x: 486, endPoint y: 262, distance: 61.8
click at [486, 262] on div "Follow-Up Call Follow-up after (hours) * 3 Cancel Save" at bounding box center [706, 254] width 452 height 234
type input "2"
click at [884, 328] on button "Save" at bounding box center [877, 327] width 53 height 32
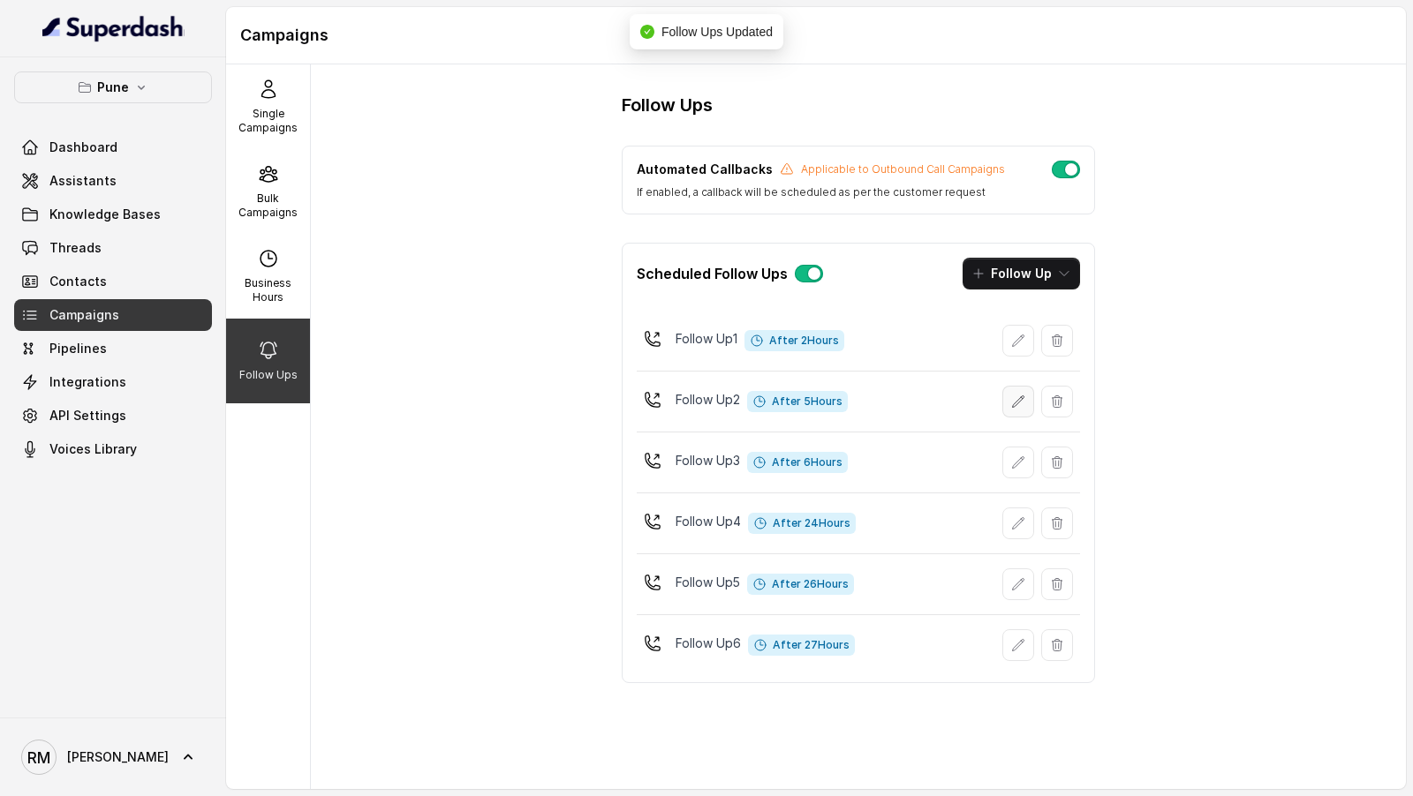
click at [1025, 405] on button "button" at bounding box center [1018, 402] width 32 height 32
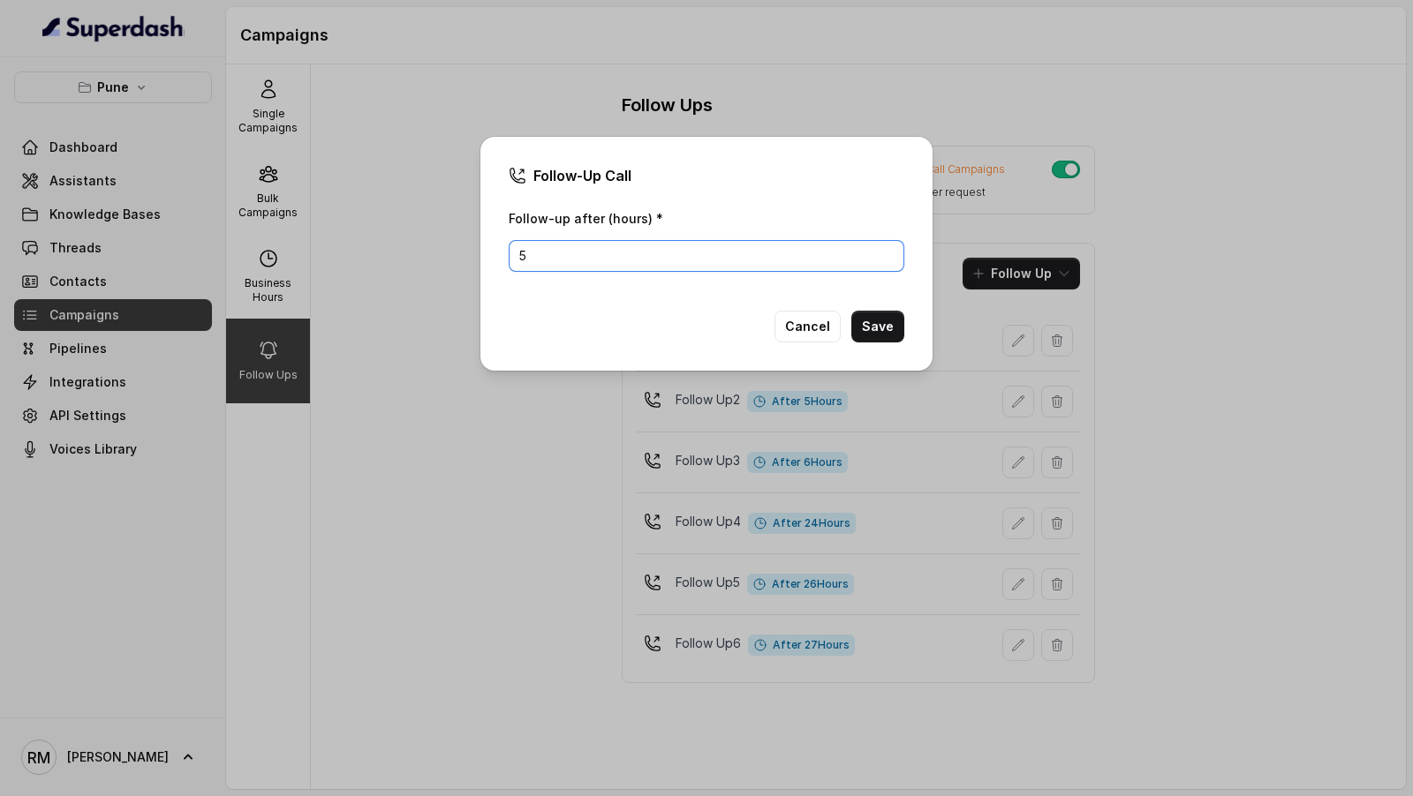
drag, startPoint x: 642, startPoint y: 265, endPoint x: 435, endPoint y: 263, distance: 206.6
click at [435, 263] on div "Follow-Up Call Follow-up after (hours) * 5 Cancel Save" at bounding box center [706, 398] width 1413 height 796
type input "3"
click at [882, 333] on button "Save" at bounding box center [877, 327] width 53 height 32
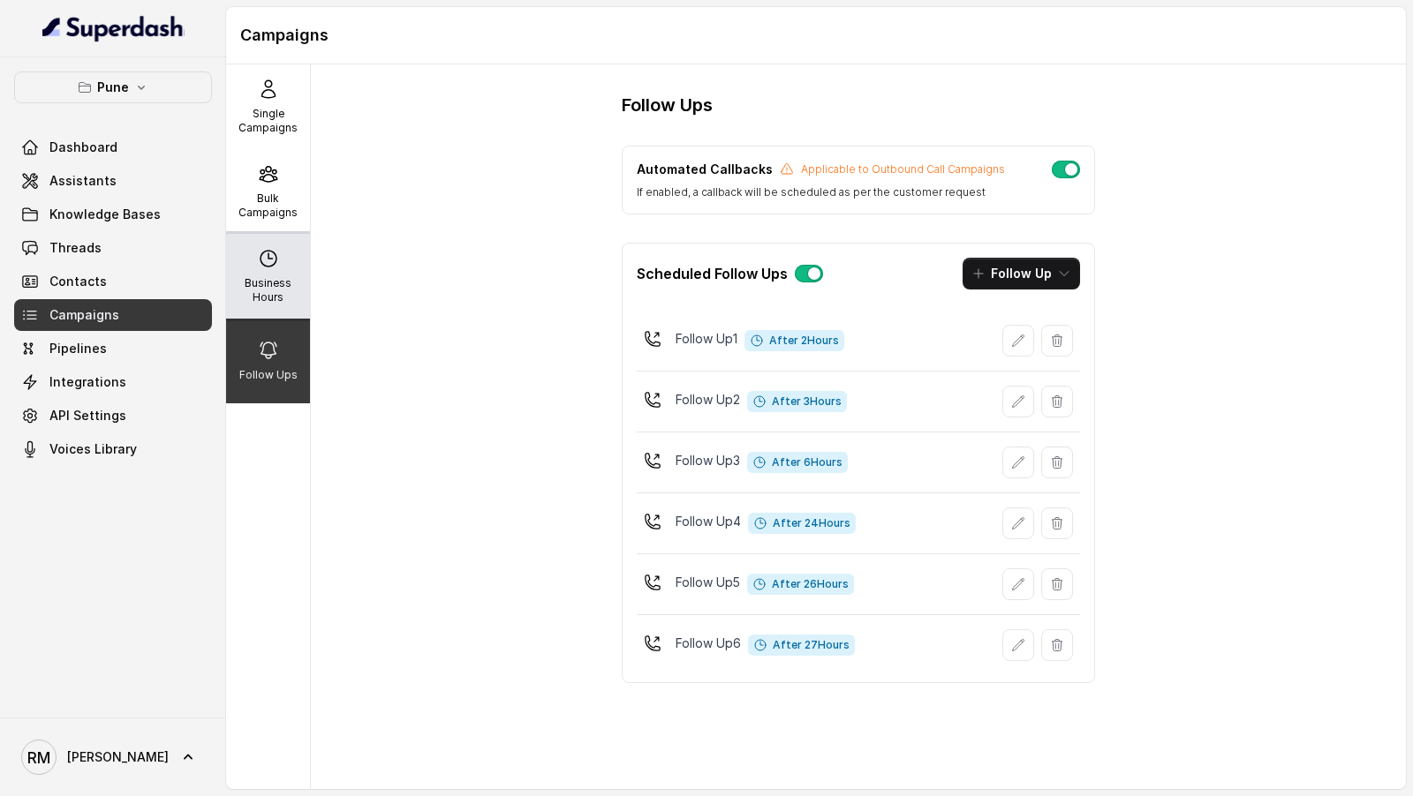
click at [248, 270] on div "Business Hours" at bounding box center [268, 276] width 84 height 85
select select "[GEOGRAPHIC_DATA]/[GEOGRAPHIC_DATA]"
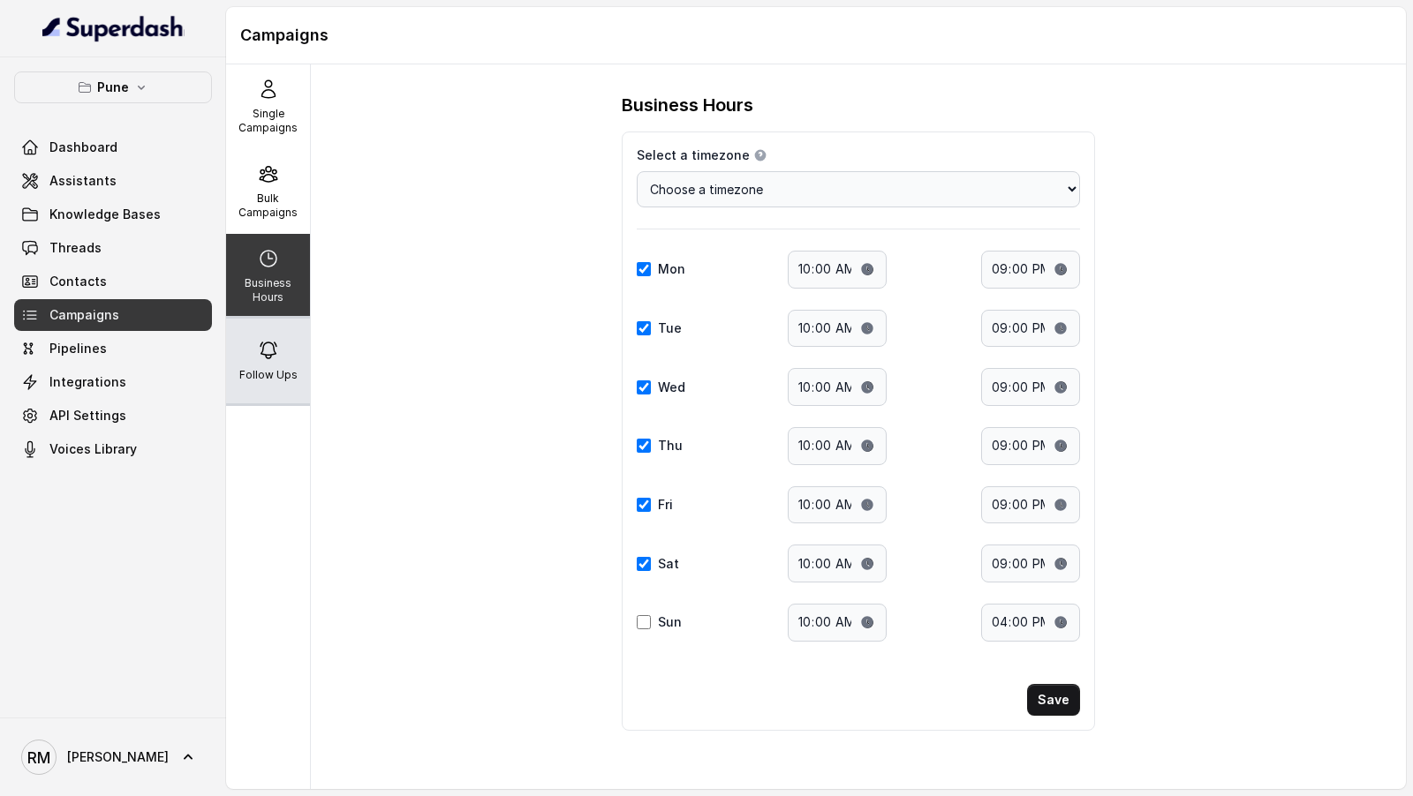
click at [266, 346] on icon at bounding box center [268, 350] width 21 height 21
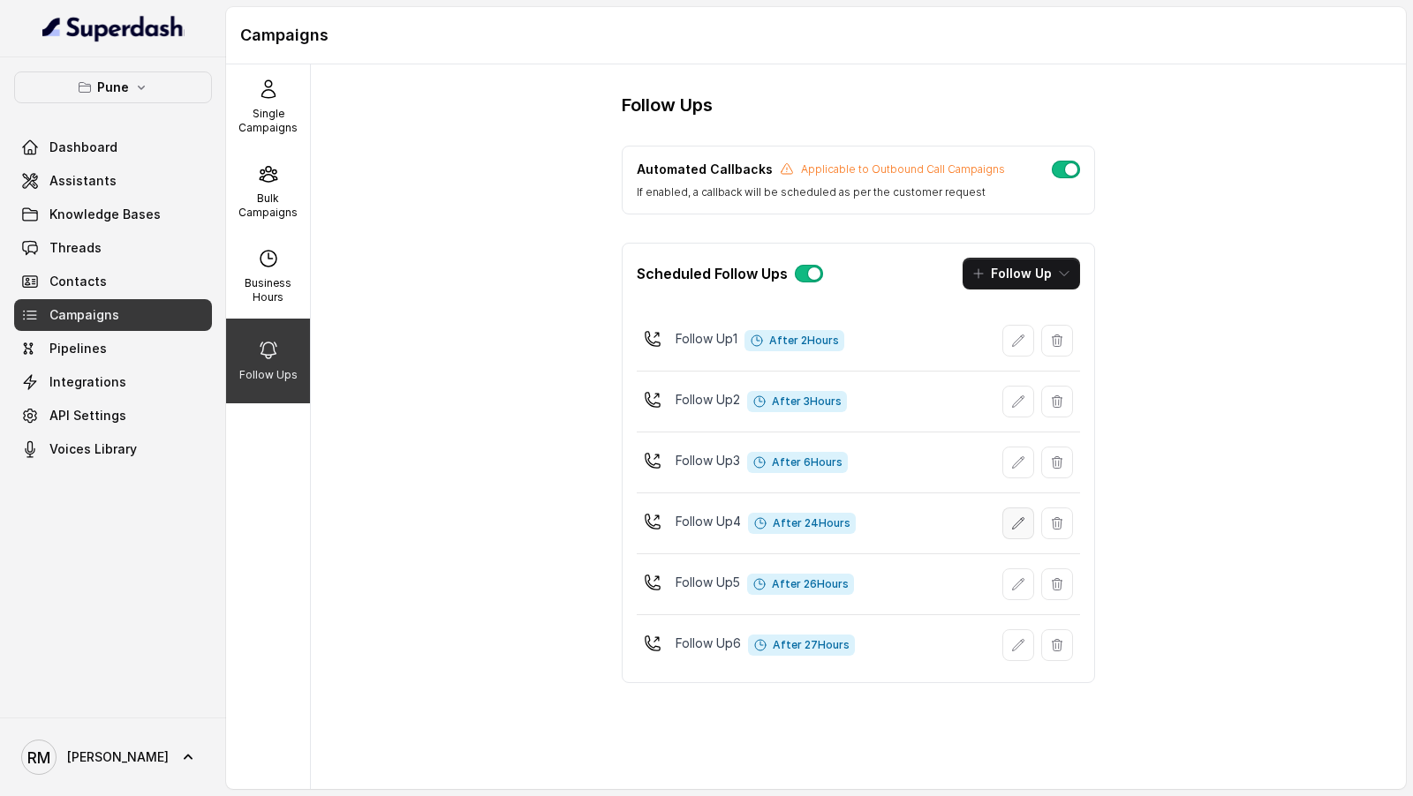
click at [1023, 523] on icon "button" at bounding box center [1018, 524] width 14 height 14
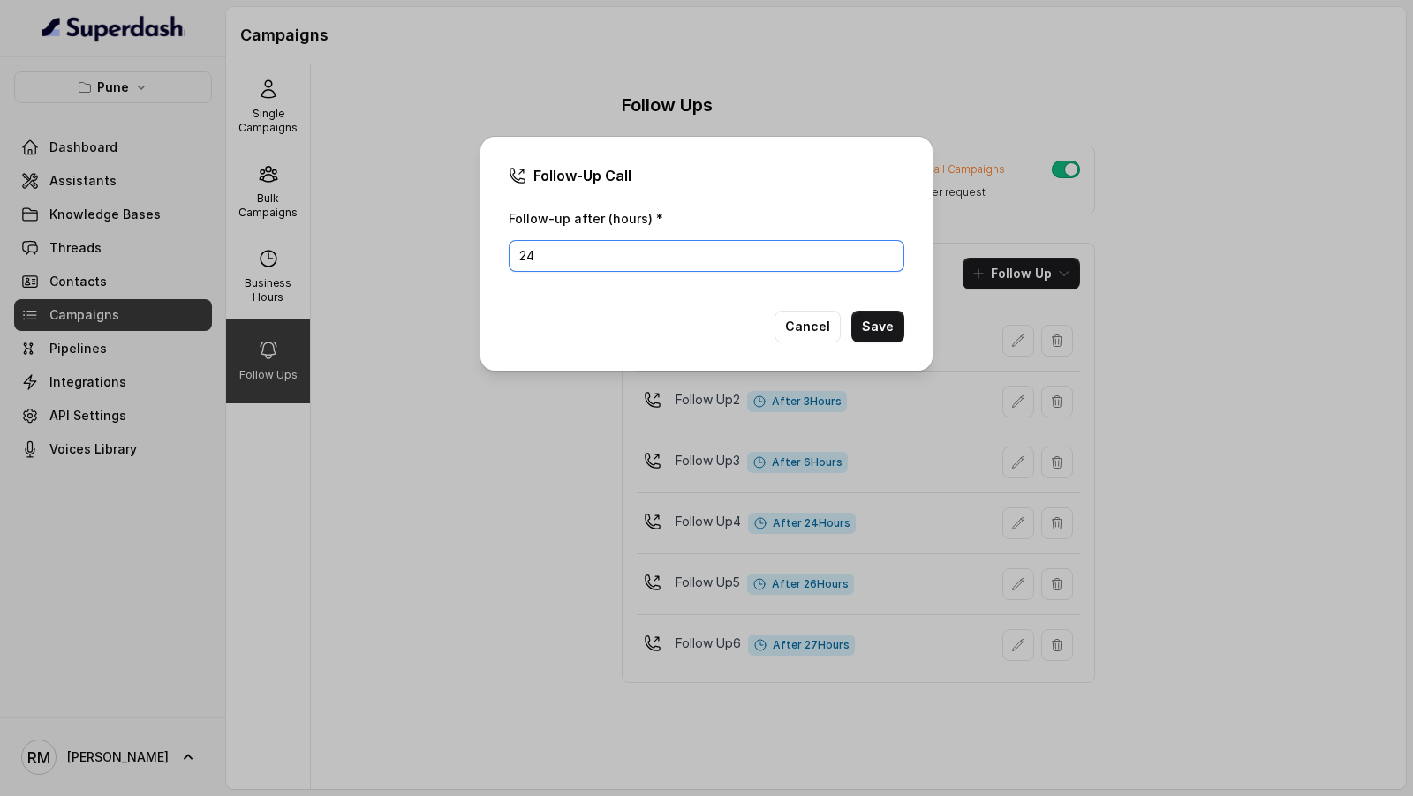
drag, startPoint x: 642, startPoint y: 254, endPoint x: 268, endPoint y: 201, distance: 378.1
click at [268, 201] on div "Follow-Up Call Follow-up after (hours) * 24 Cancel Save" at bounding box center [706, 398] width 1413 height 796
type input "19"
click at [885, 314] on button "Save" at bounding box center [877, 327] width 53 height 32
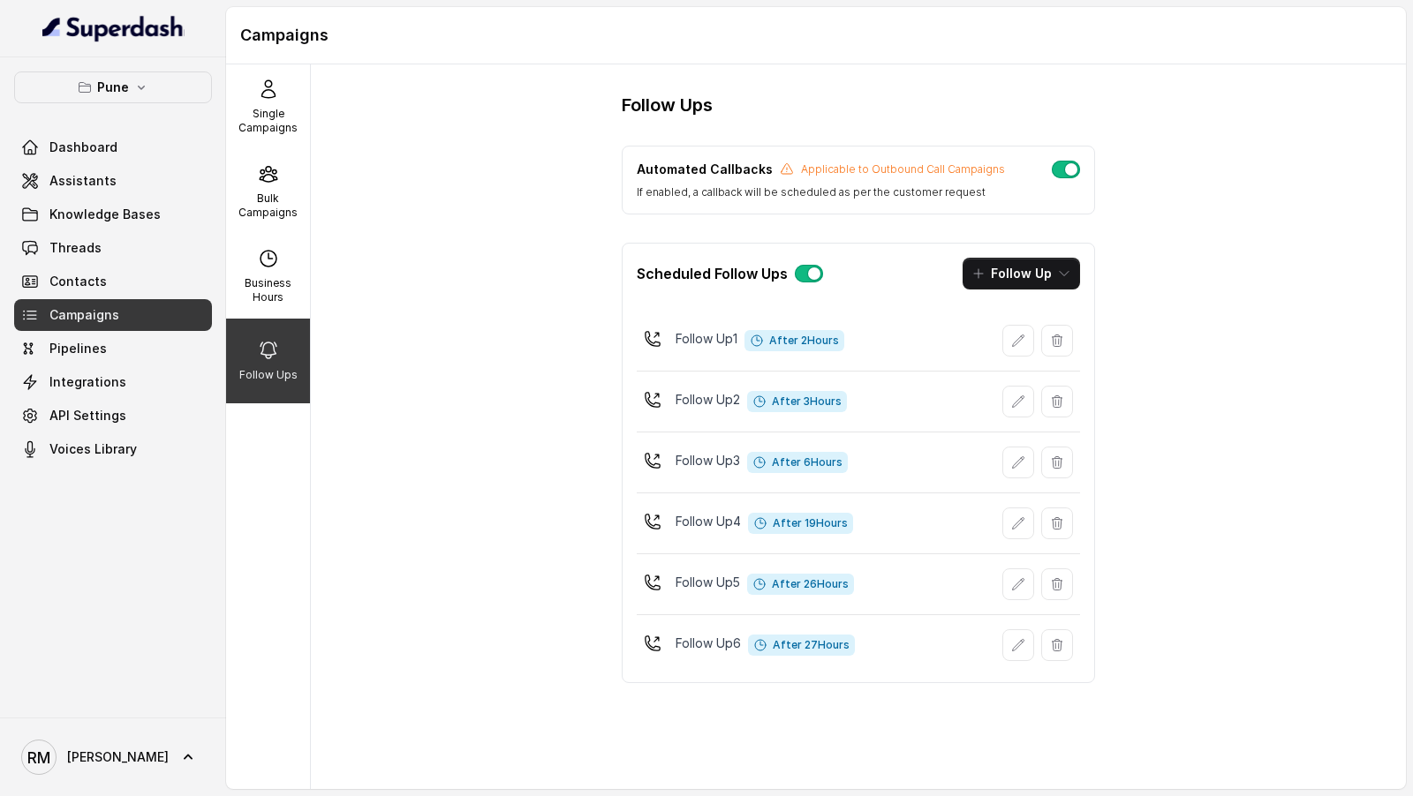
click at [1021, 578] on icon "button" at bounding box center [1018, 583] width 11 height 11
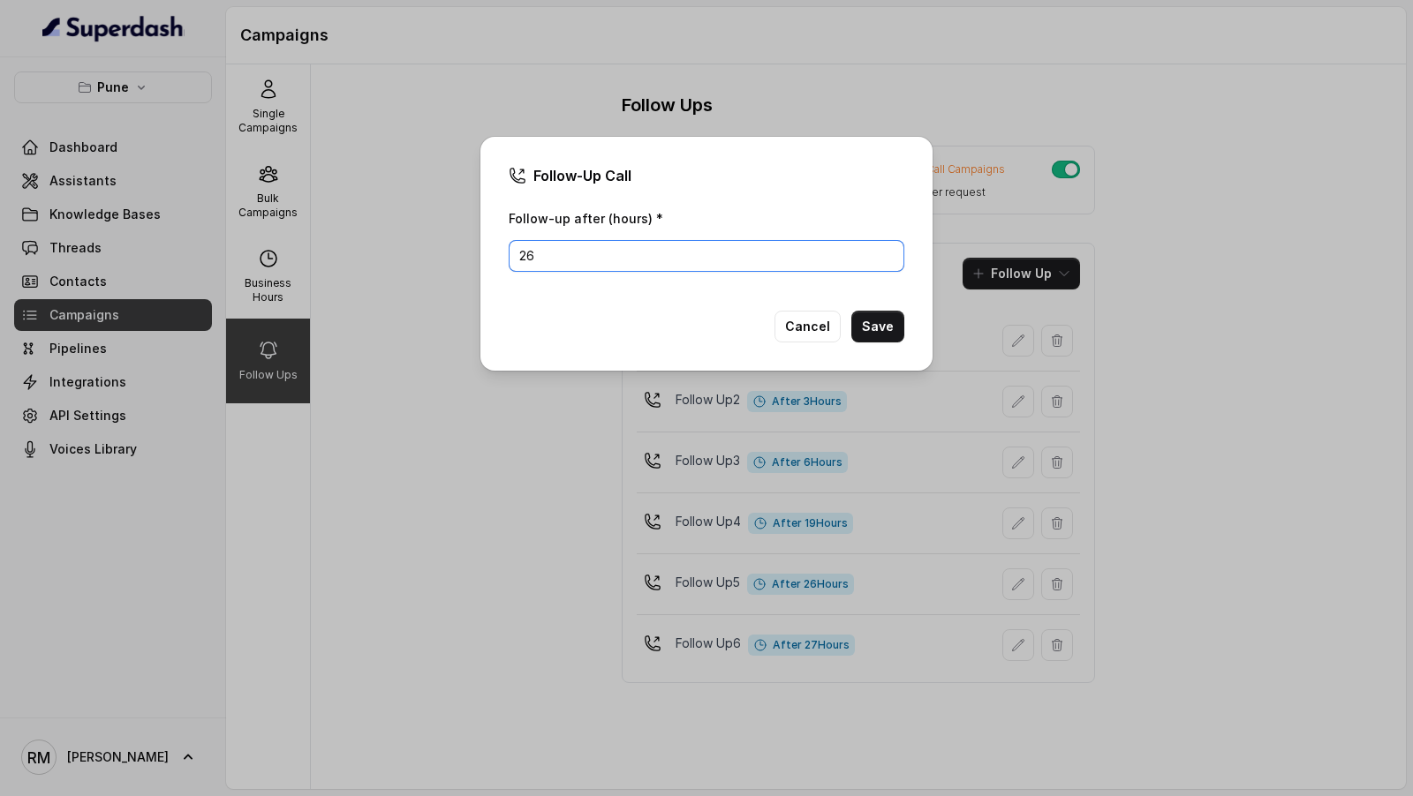
drag, startPoint x: 645, startPoint y: 248, endPoint x: 204, endPoint y: 246, distance: 441.5
click at [204, 247] on div "Follow-Up Call Follow-up after (hours) * 26 Cancel Save" at bounding box center [706, 398] width 1413 height 796
type input "20"
click at [801, 330] on button "Cancel" at bounding box center [807, 327] width 66 height 32
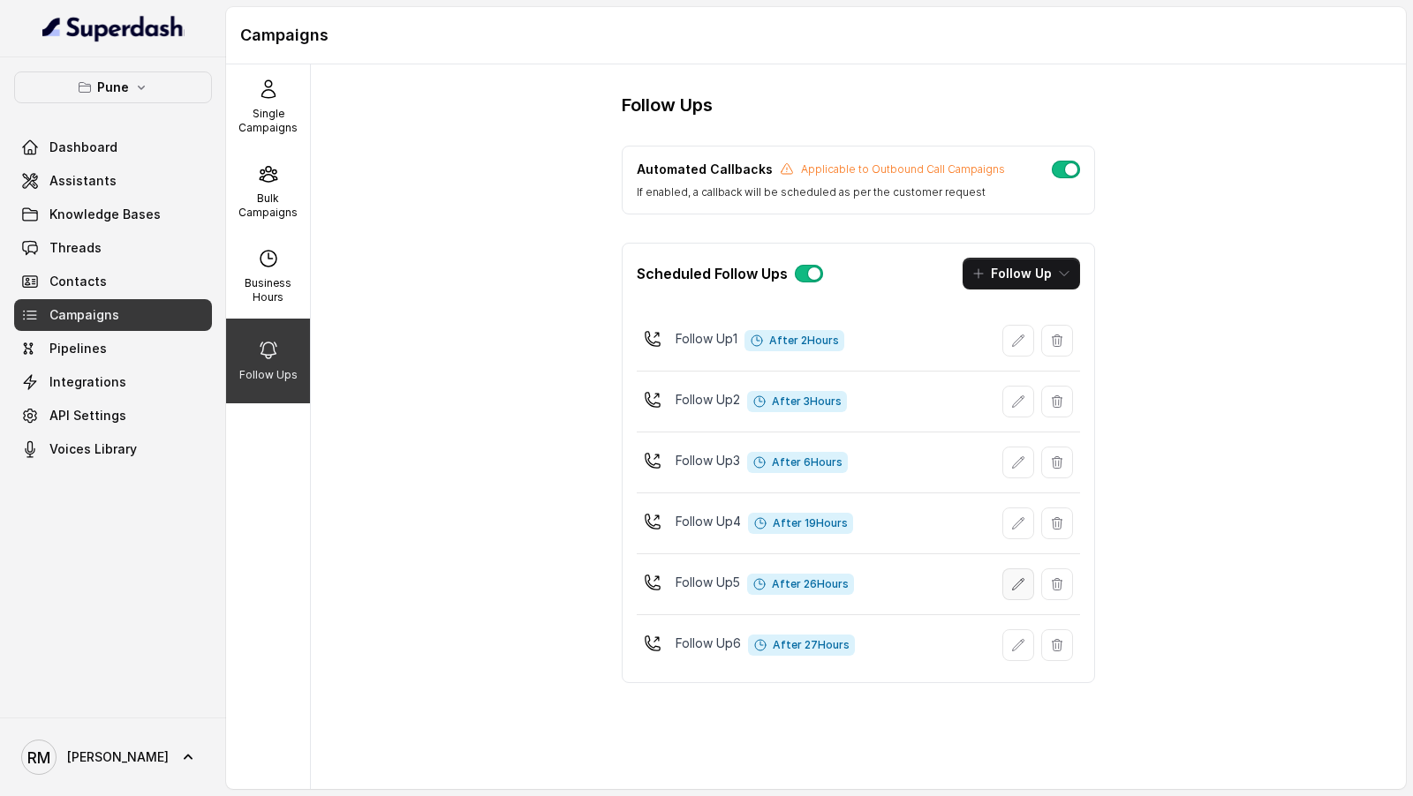
click at [1024, 579] on icon "button" at bounding box center [1018, 584] width 14 height 14
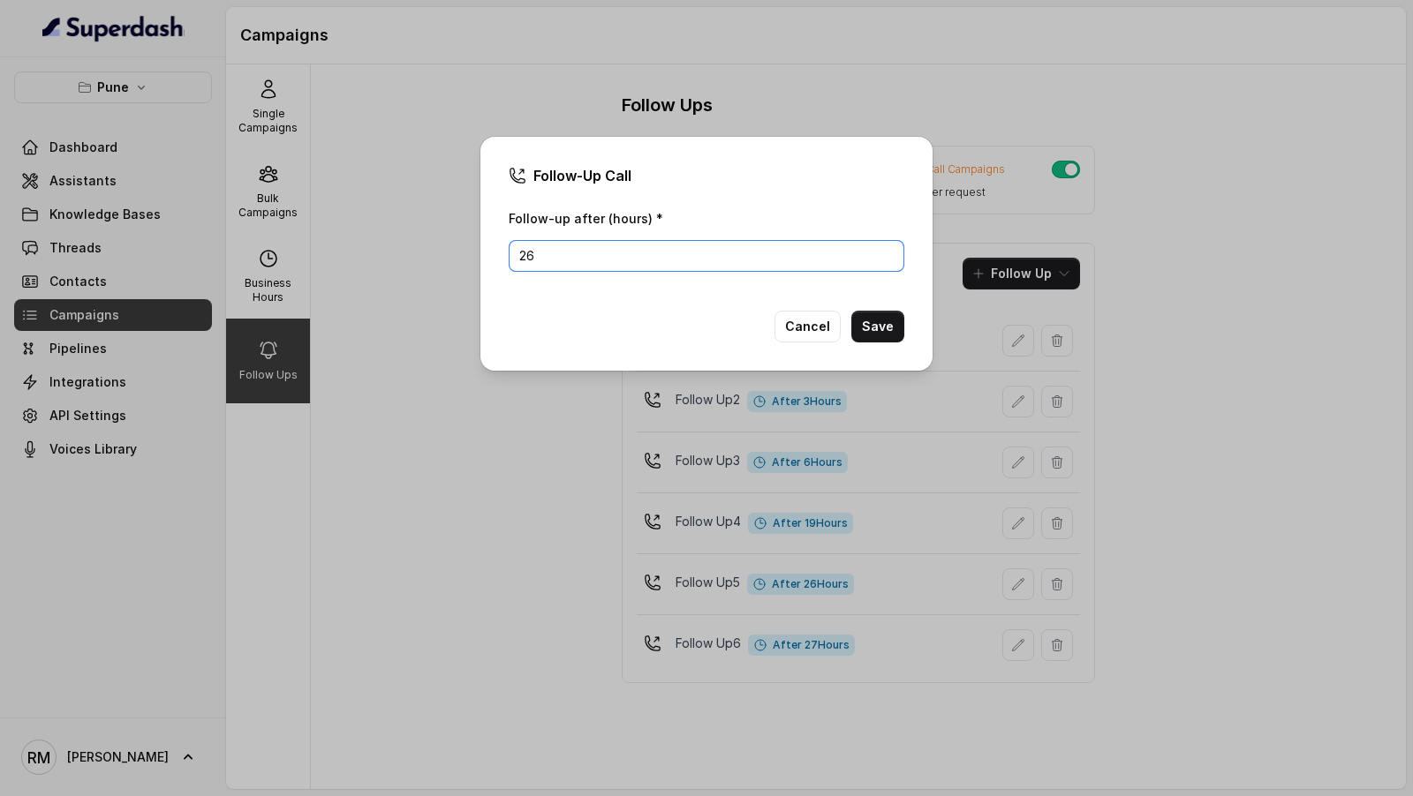
drag, startPoint x: 536, startPoint y: 249, endPoint x: 379, endPoint y: 246, distance: 157.2
click at [379, 246] on div "Follow-Up Call Follow-up after (hours) * 26 Cancel Save" at bounding box center [706, 398] width 1413 height 796
type input "20"
click at [893, 335] on button "Save" at bounding box center [877, 327] width 53 height 32
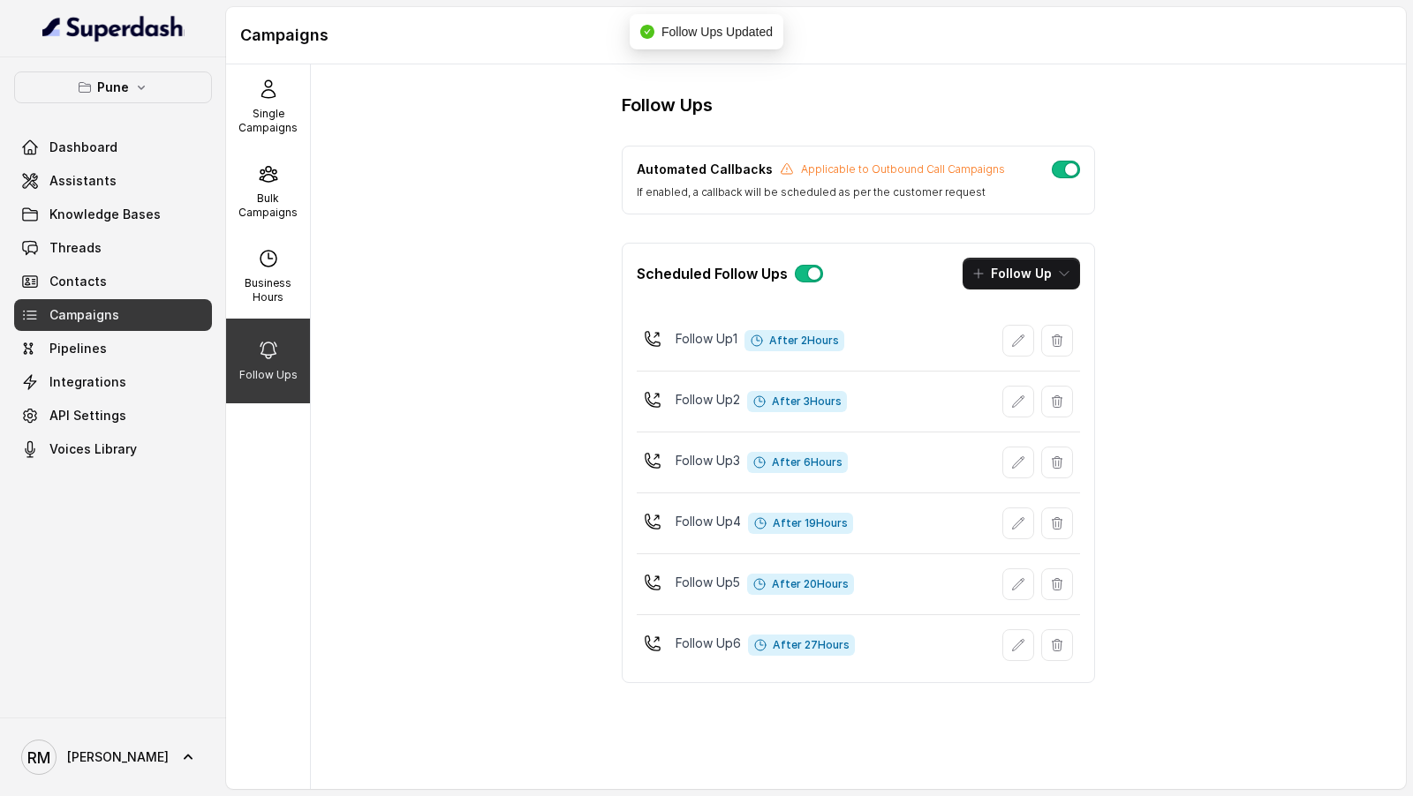
click at [1017, 642] on icon "button" at bounding box center [1018, 645] width 14 height 14
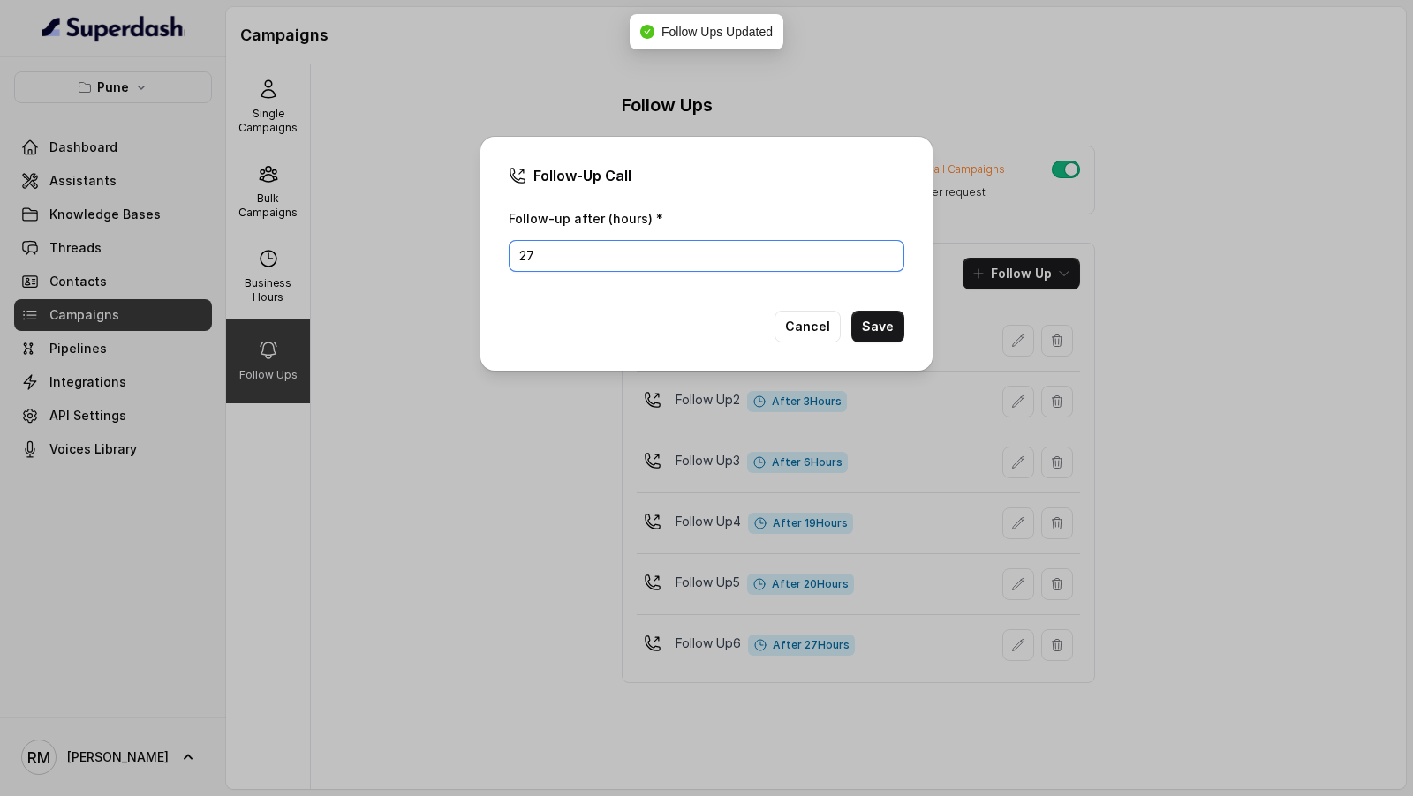
drag, startPoint x: 553, startPoint y: 258, endPoint x: 338, endPoint y: 234, distance: 215.9
click at [339, 236] on div "Follow-Up Call Follow-up after (hours) * 27 Cancel Save" at bounding box center [706, 398] width 1413 height 796
type input "21"
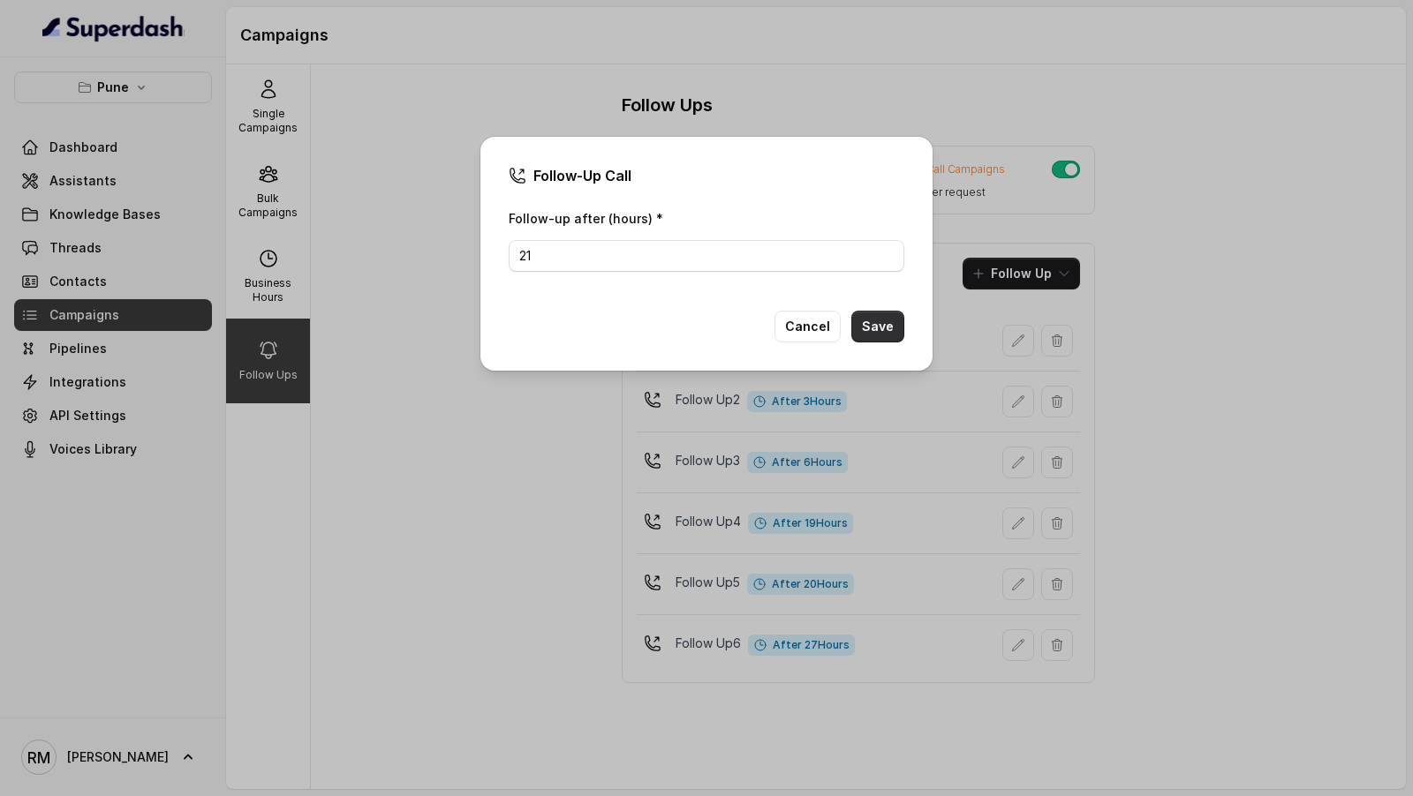
click at [893, 329] on button "Save" at bounding box center [877, 327] width 53 height 32
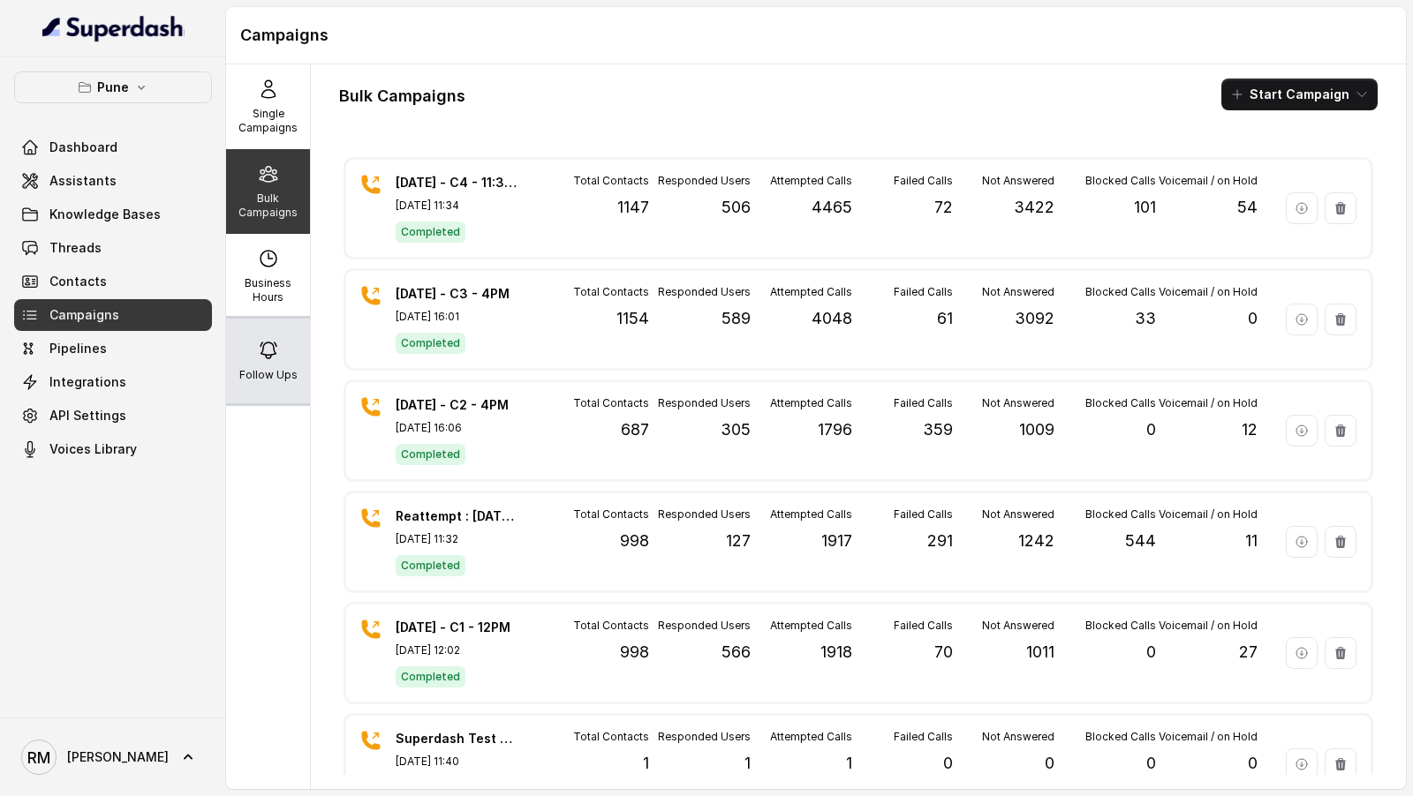
click at [282, 382] on div "Follow Ups" at bounding box center [268, 361] width 84 height 85
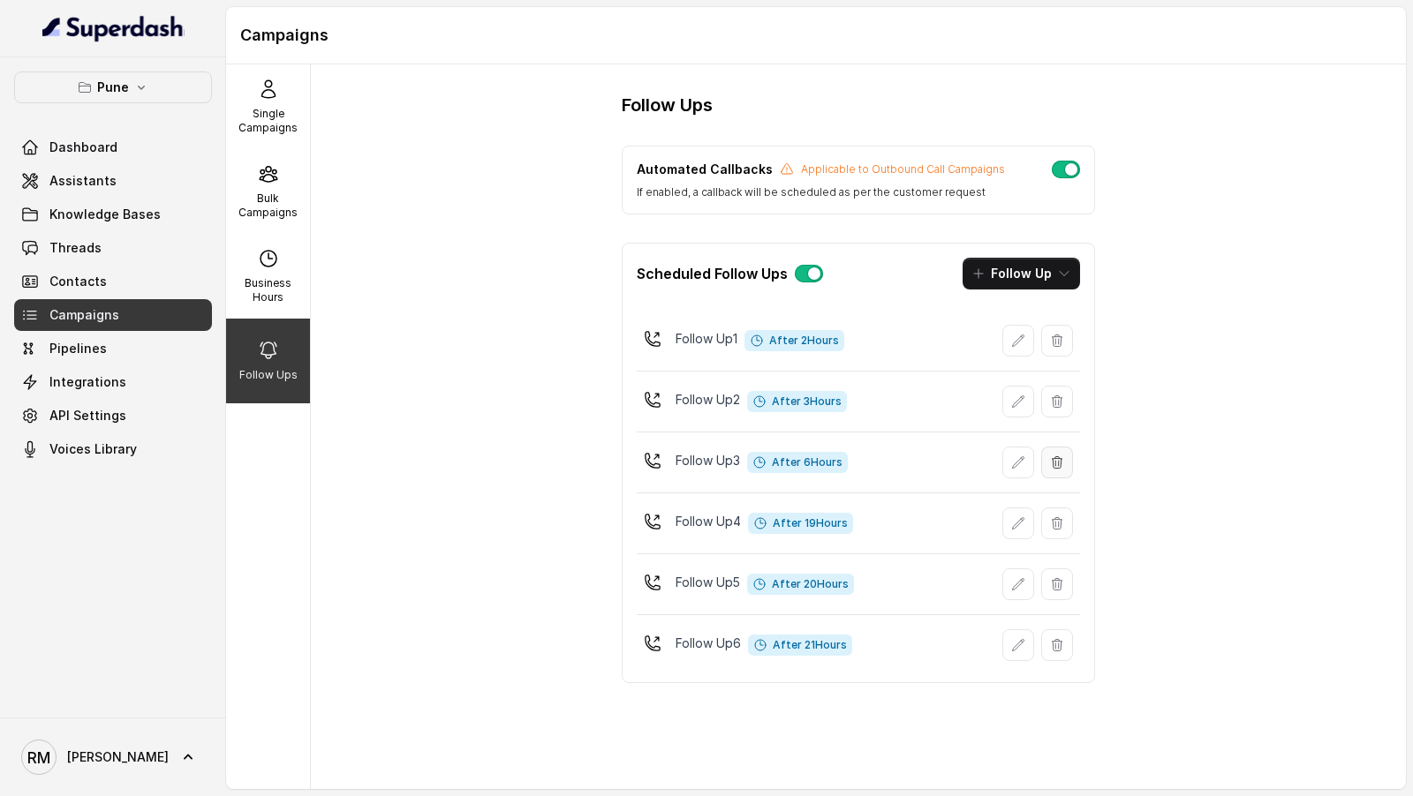
click at [1055, 465] on button "button" at bounding box center [1057, 463] width 32 height 32
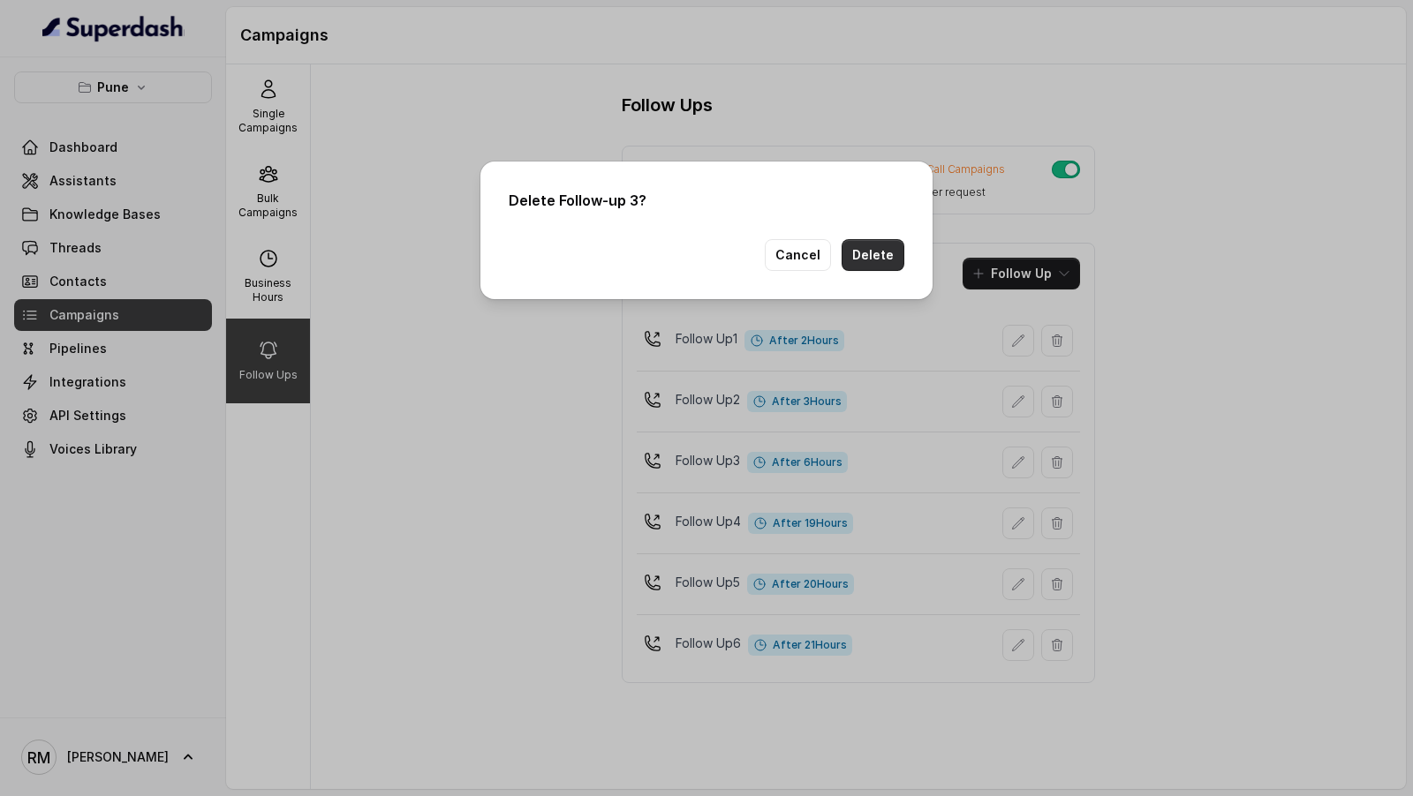
click at [873, 257] on button "Delete" at bounding box center [872, 255] width 63 height 32
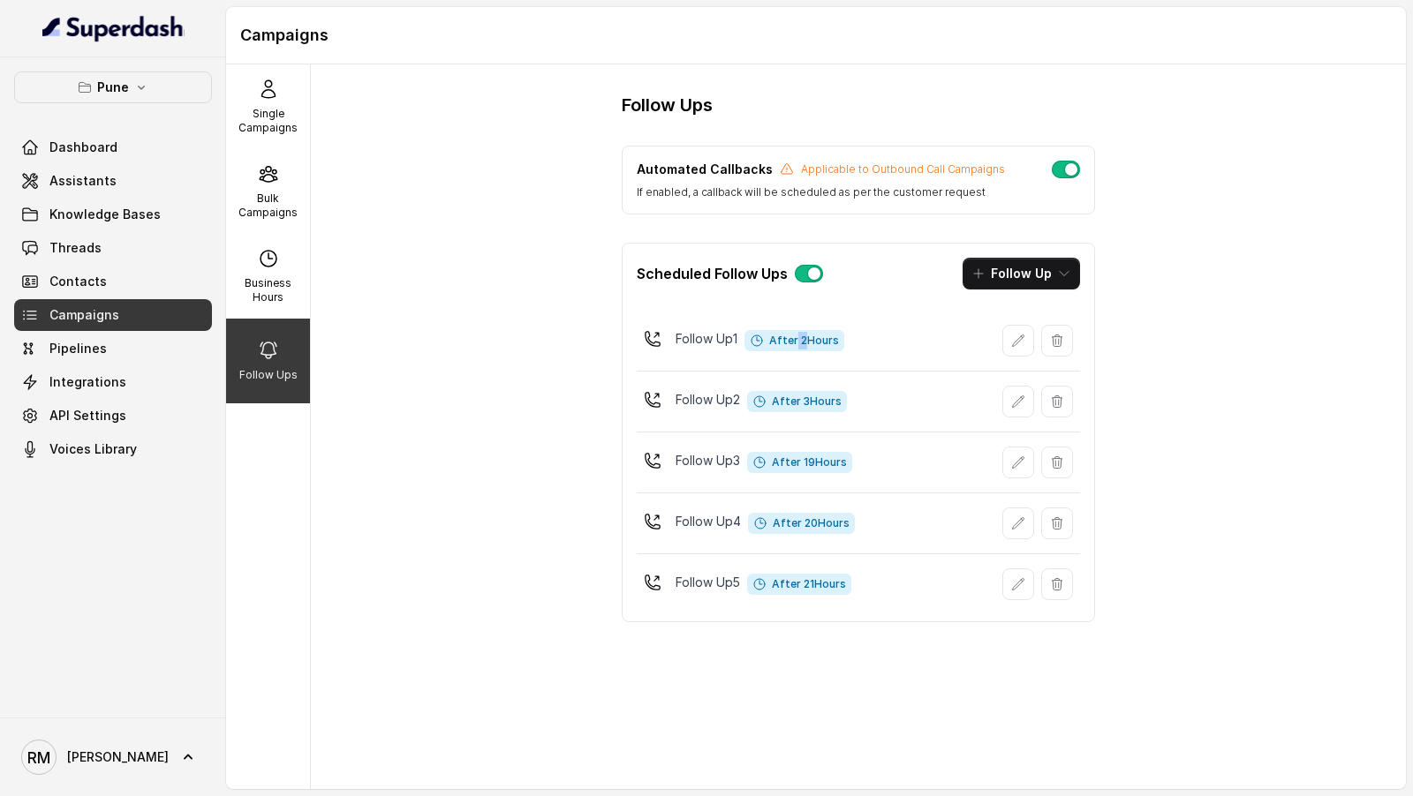
click at [796, 343] on span "After 2 Hours" at bounding box center [794, 340] width 100 height 21
click at [819, 342] on span "After 2 Hours" at bounding box center [794, 340] width 100 height 21
drag, startPoint x: 796, startPoint y: 464, endPoint x: 847, endPoint y: 464, distance: 50.3
click at [848, 464] on span "After 19 Hours" at bounding box center [799, 462] width 105 height 21
drag, startPoint x: 794, startPoint y: 528, endPoint x: 911, endPoint y: 527, distance: 117.4
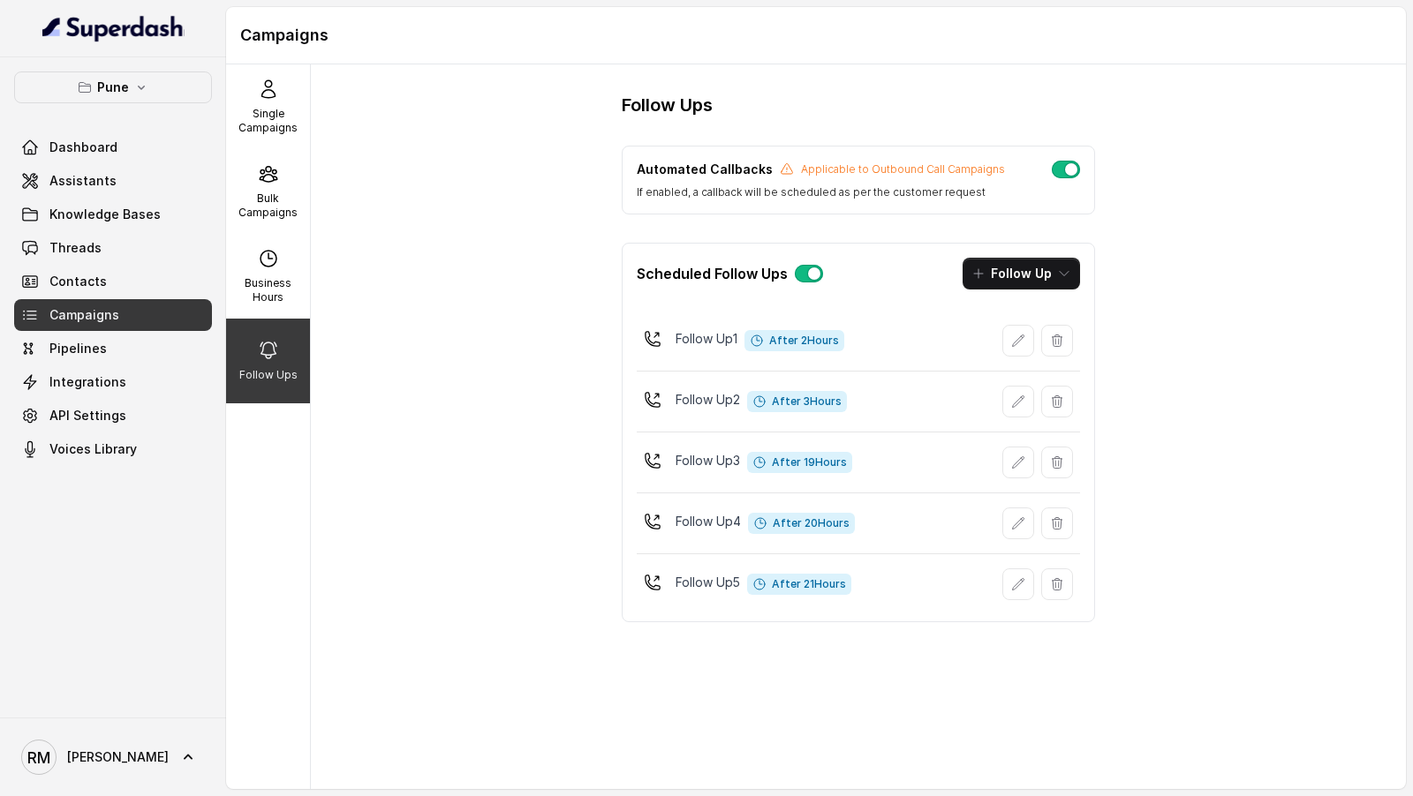
click at [914, 527] on div "Follow Up 4 After 20 Hours" at bounding box center [858, 524] width 443 height 46
drag, startPoint x: 793, startPoint y: 577, endPoint x: 900, endPoint y: 576, distance: 106.8
click at [901, 576] on div "Follow Up 5 After 21 Hours" at bounding box center [858, 585] width 443 height 46
click at [900, 576] on div "Follow Up 5 After 21 Hours" at bounding box center [858, 585] width 443 height 46
drag, startPoint x: 796, startPoint y: 435, endPoint x: 878, endPoint y: 444, distance: 82.6
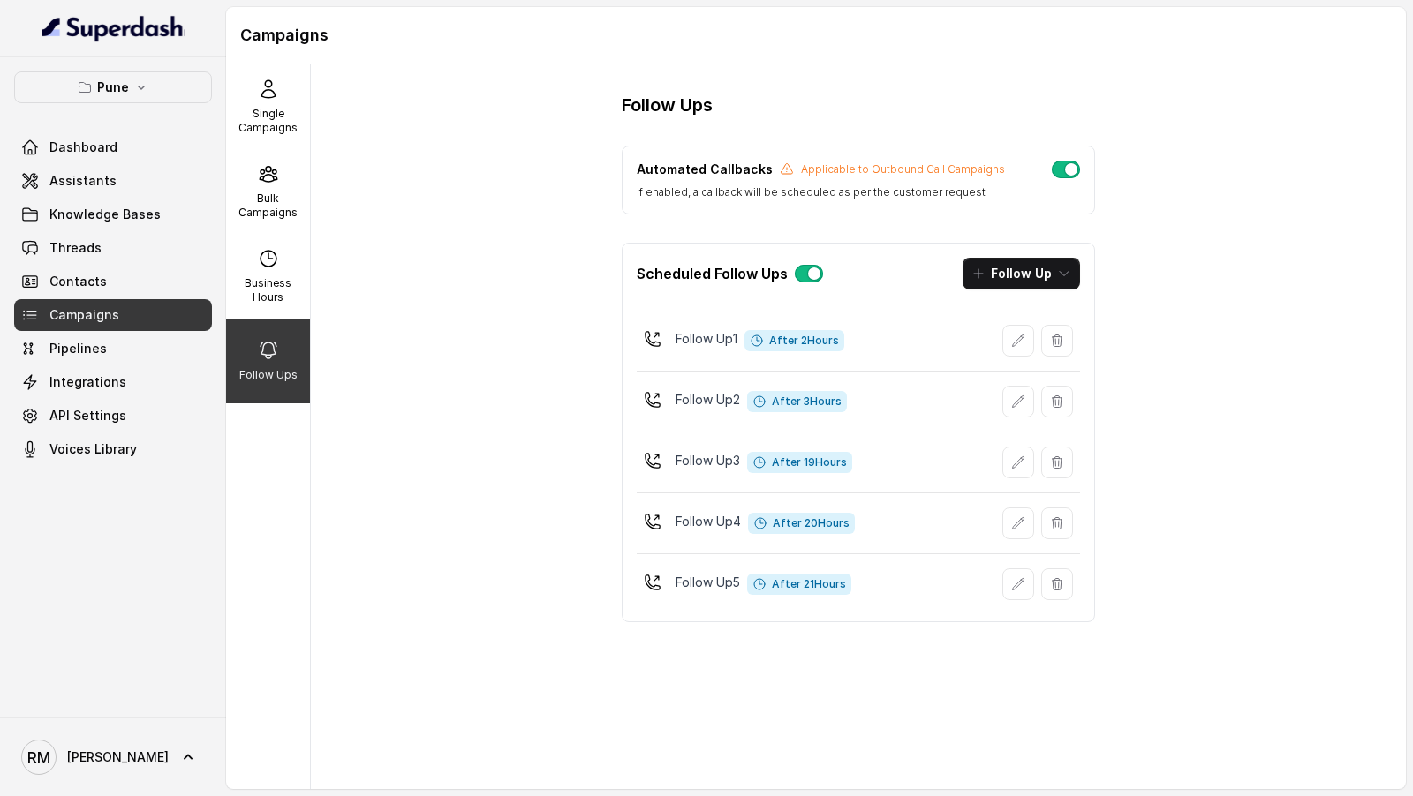
click at [878, 444] on div "Follow Up 3 After 19 Hours" at bounding box center [858, 463] width 443 height 46
click at [877, 444] on div "Follow Up 3 After 19 Hours" at bounding box center [858, 463] width 443 height 46
drag, startPoint x: 665, startPoint y: 331, endPoint x: 844, endPoint y: 589, distance: 314.0
click at [844, 589] on div "Follow Up 1 After 2 Hours Follow Up 2 After 3 Hours Follow Up 3 After 19 Hours …" at bounding box center [858, 463] width 472 height 318
copy div "Follow Up 1 After 2 Hours Follow Up 2 After 3 Hours Follow Up 3 After 19 Hours …"
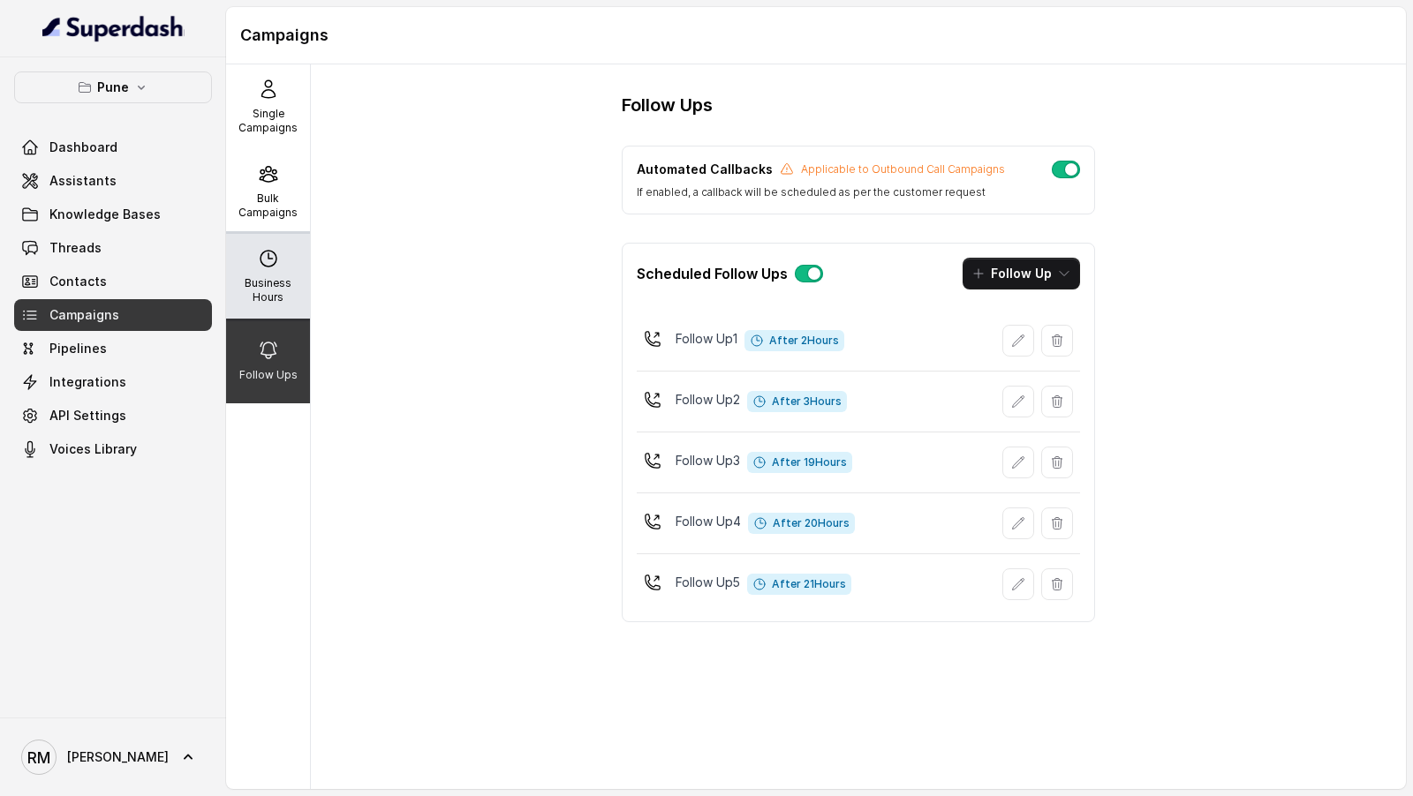
click at [280, 281] on p "Business Hours" at bounding box center [268, 290] width 70 height 28
select select "[GEOGRAPHIC_DATA]/[GEOGRAPHIC_DATA]"
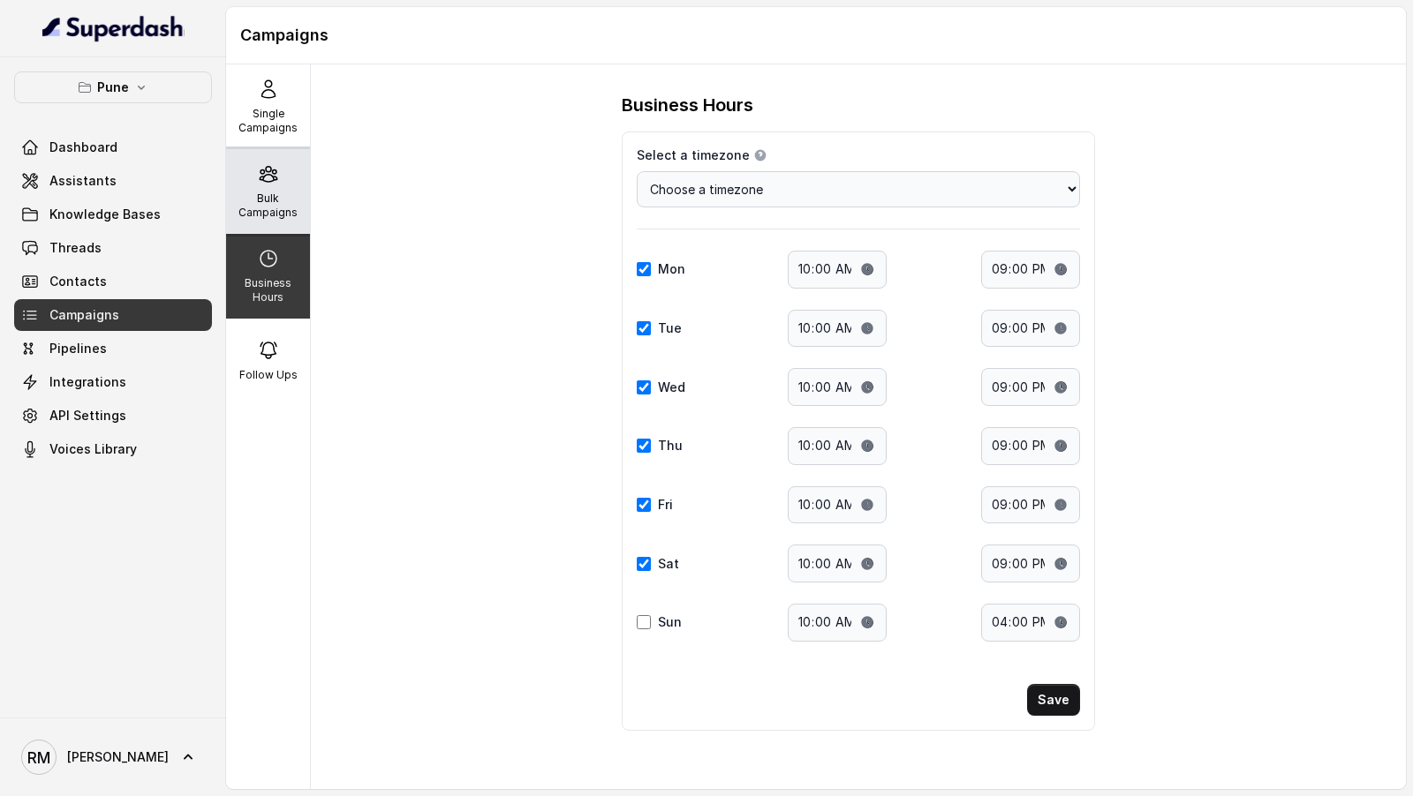
click at [268, 194] on p "Bulk Campaigns" at bounding box center [268, 206] width 70 height 28
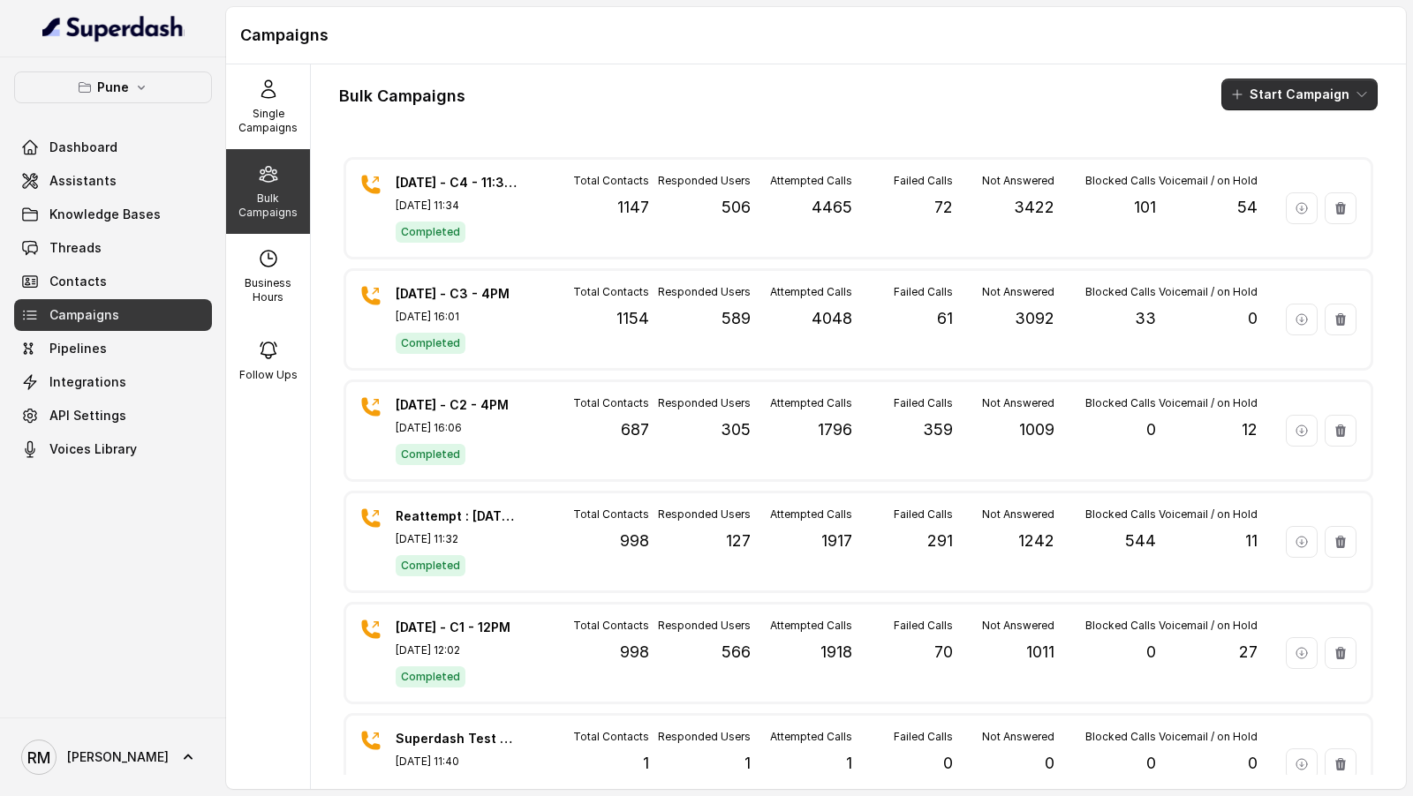
click at [1288, 106] on button "Start Campaign" at bounding box center [1299, 95] width 156 height 32
click at [1265, 154] on p "Call" at bounding box center [1267, 163] width 21 height 18
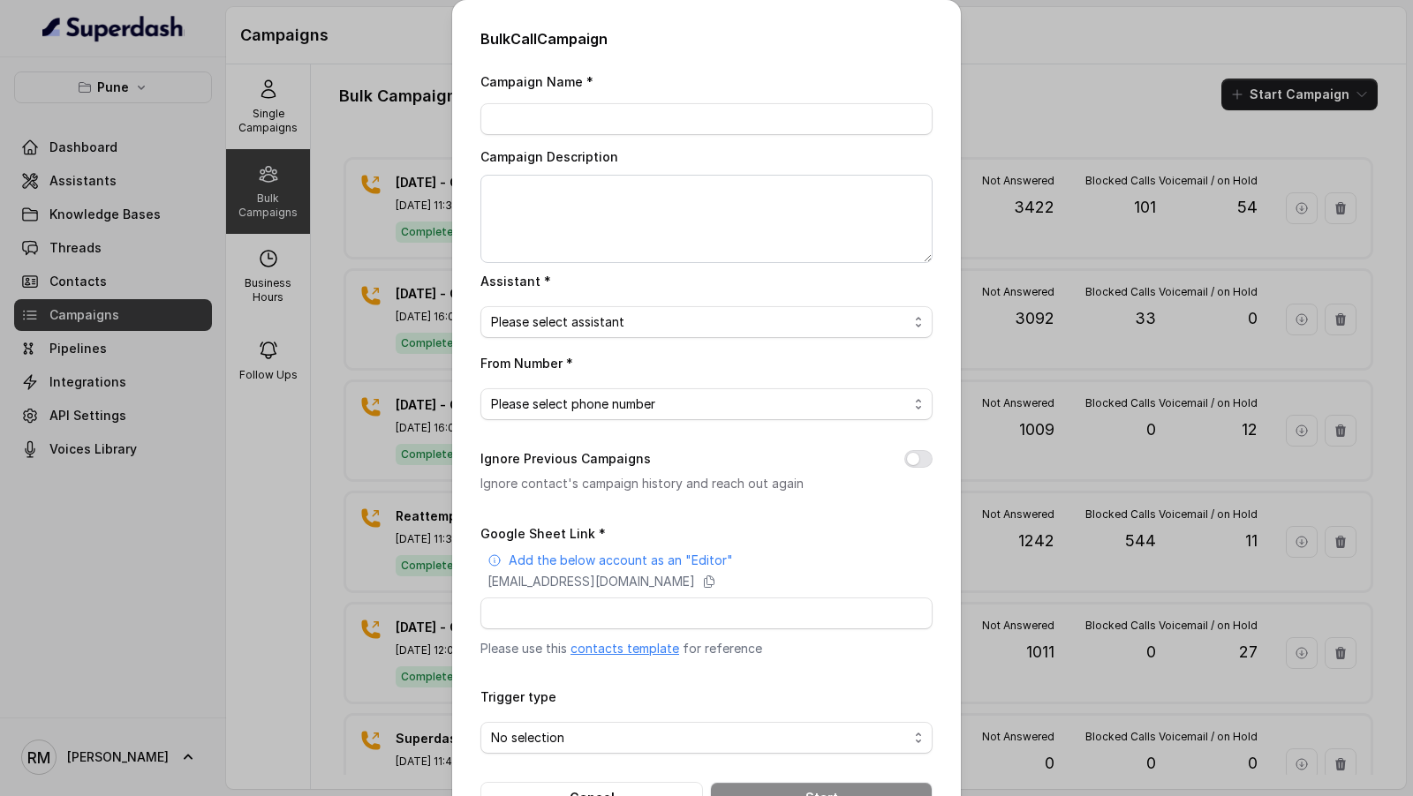
click at [607, 647] on link "contacts template" at bounding box center [624, 648] width 109 height 15
click at [226, 223] on div "Bulk Call Campaign Campaign Name * Campaign Description Assistant * Please sele…" at bounding box center [706, 398] width 1413 height 796
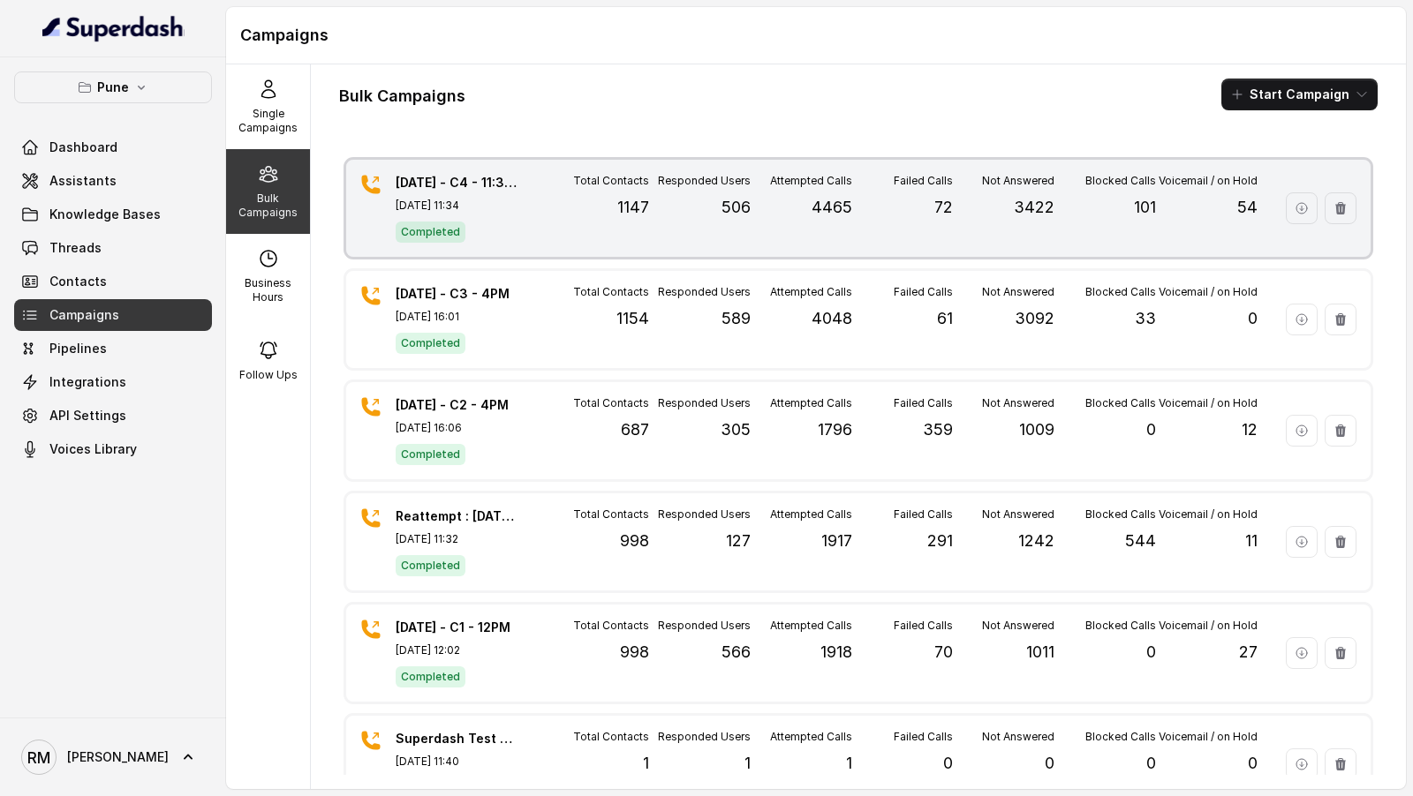
click at [509, 230] on div "Completed" at bounding box center [458, 231] width 124 height 23
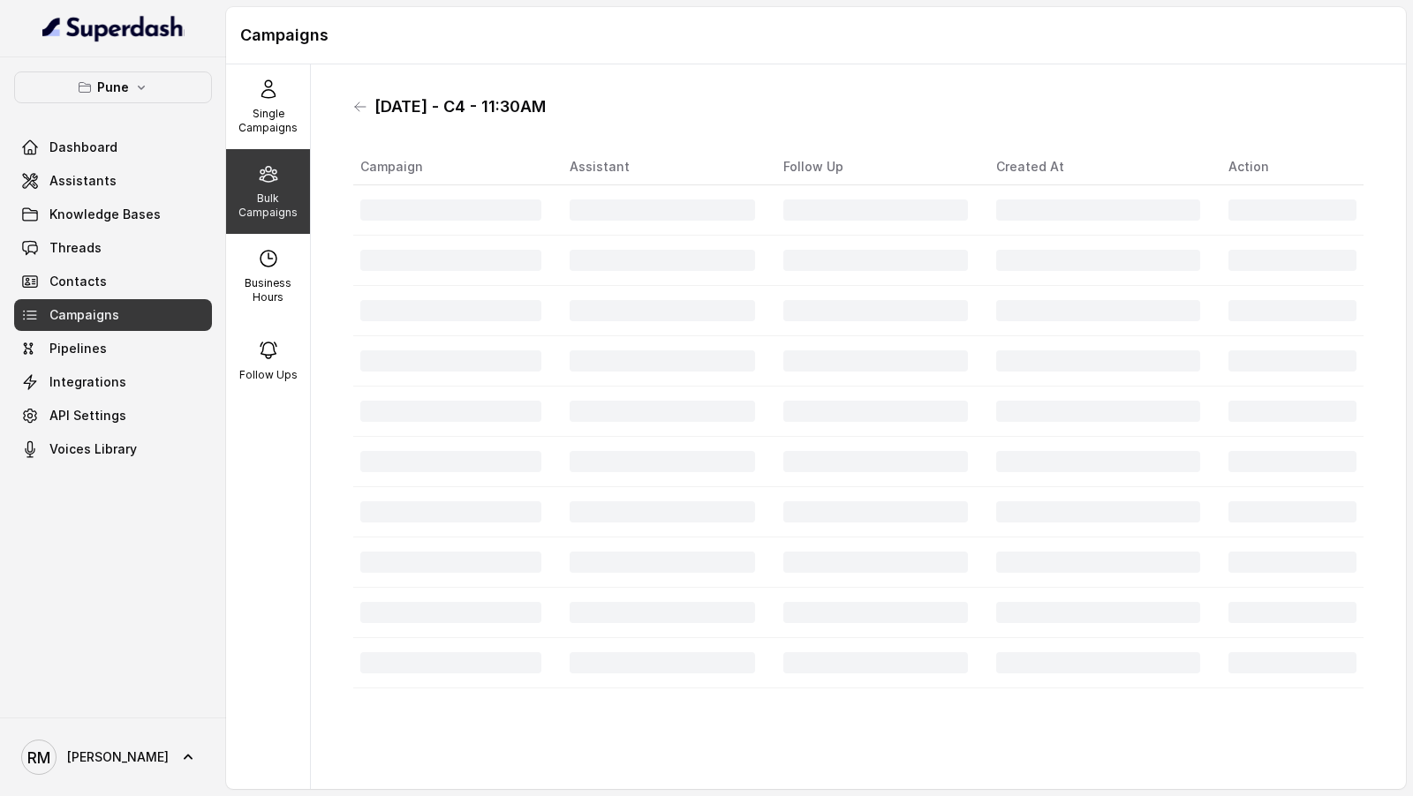
drag, startPoint x: 372, startPoint y: 109, endPoint x: 573, endPoint y: 115, distance: 201.4
click at [574, 115] on div "8.10.25 - C4 - 11:30AM" at bounding box center [858, 107] width 1010 height 28
copy h1 "8.10.25 - C4 - 11:30AM"
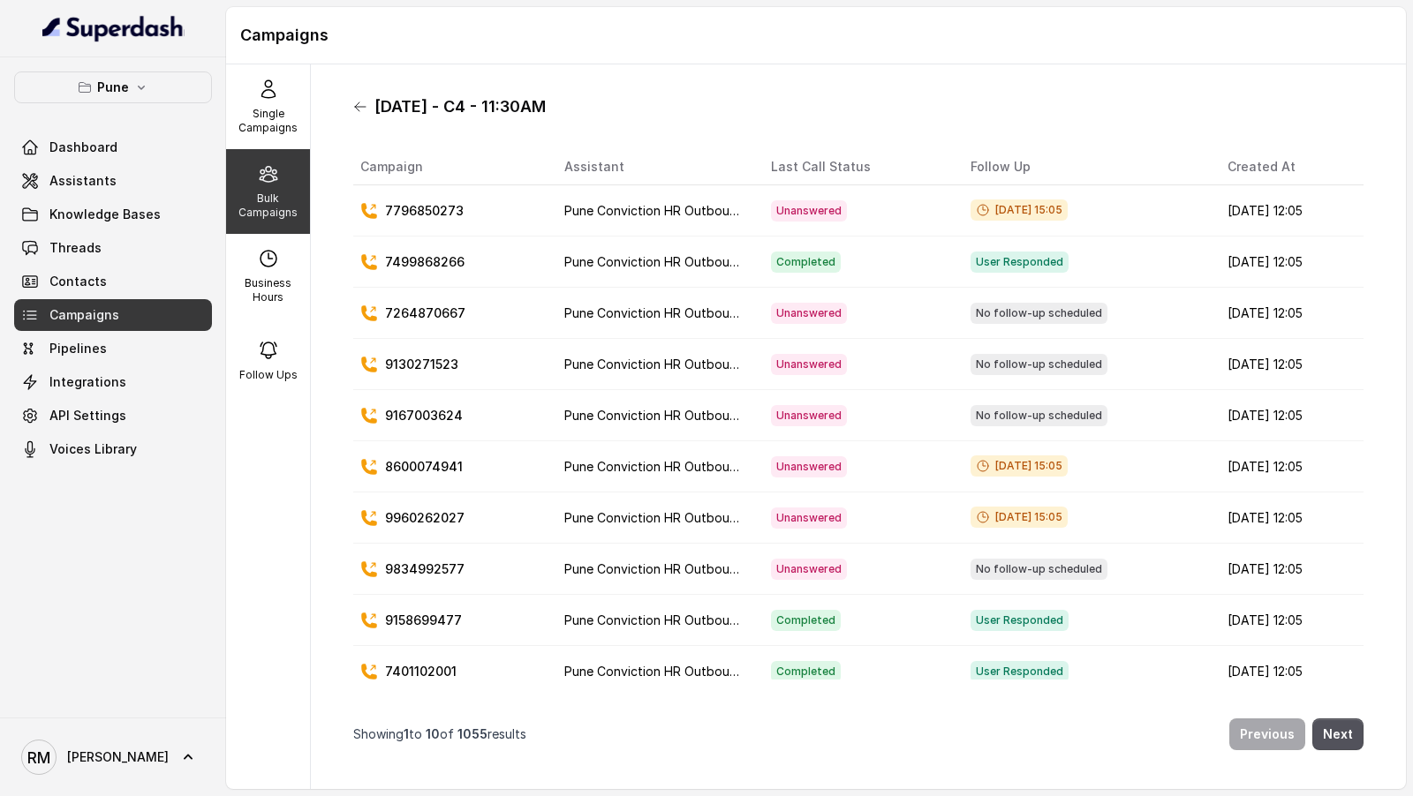
click at [364, 105] on icon at bounding box center [360, 107] width 14 height 14
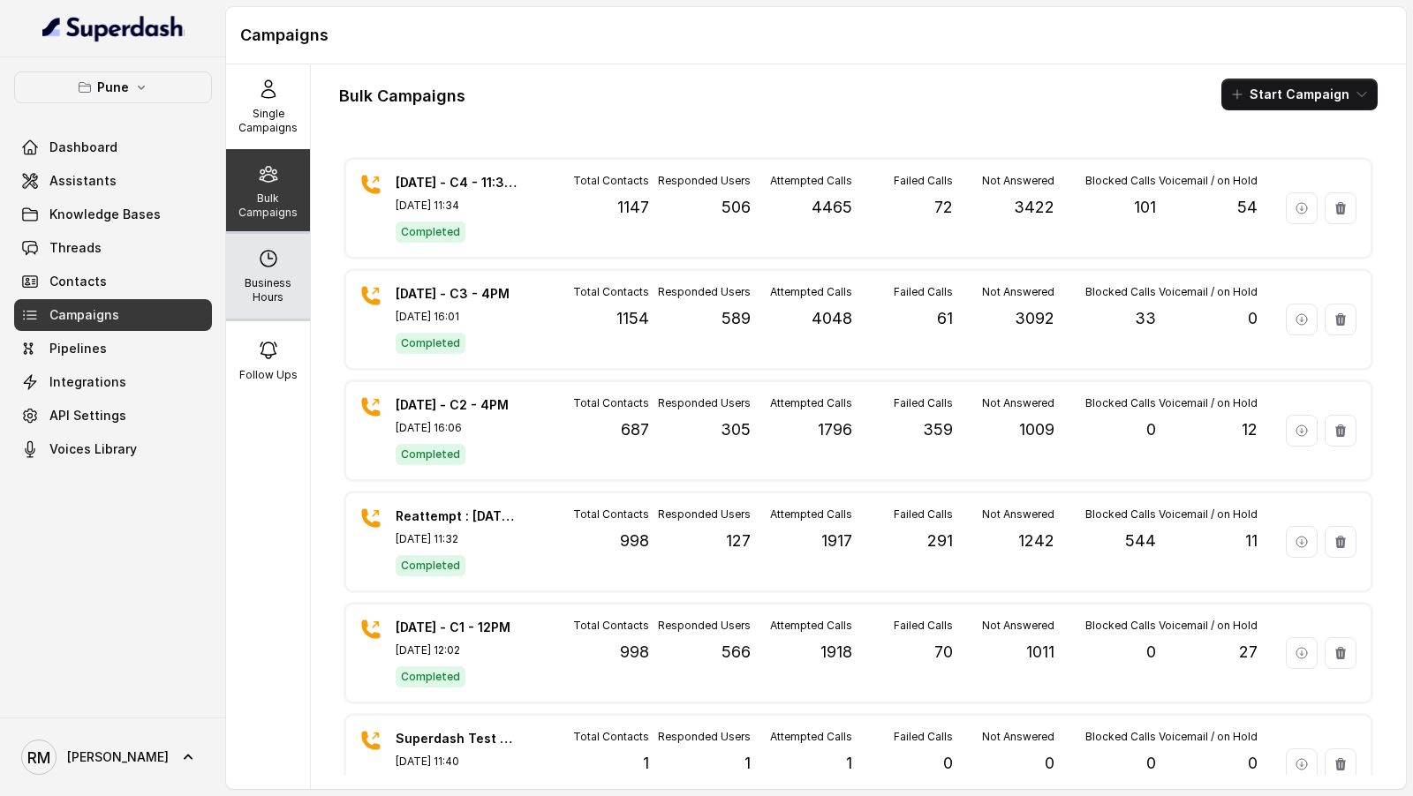
click at [276, 306] on div "Business Hours" at bounding box center [268, 276] width 84 height 85
select select "[GEOGRAPHIC_DATA]/[GEOGRAPHIC_DATA]"
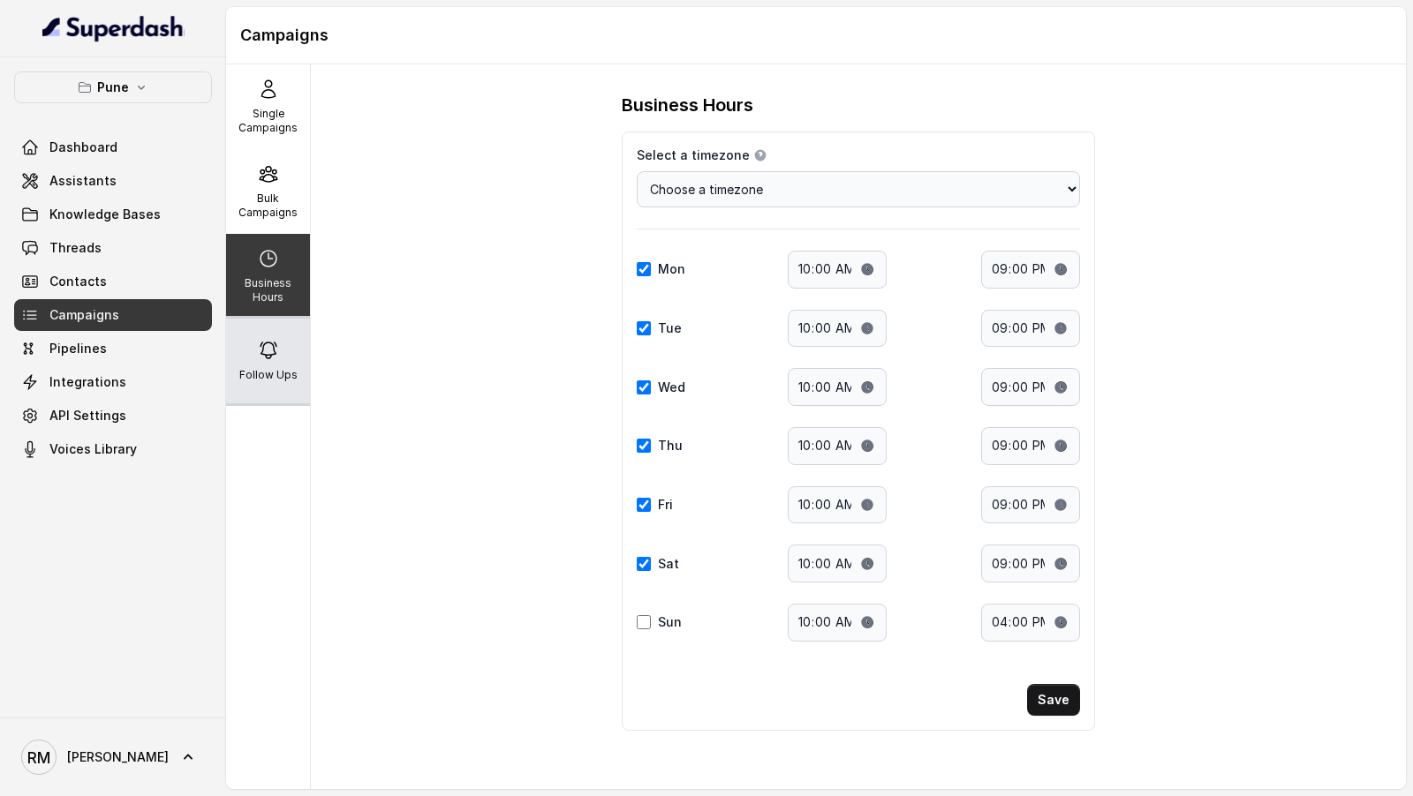
click at [278, 354] on div "Follow Ups" at bounding box center [268, 361] width 84 height 85
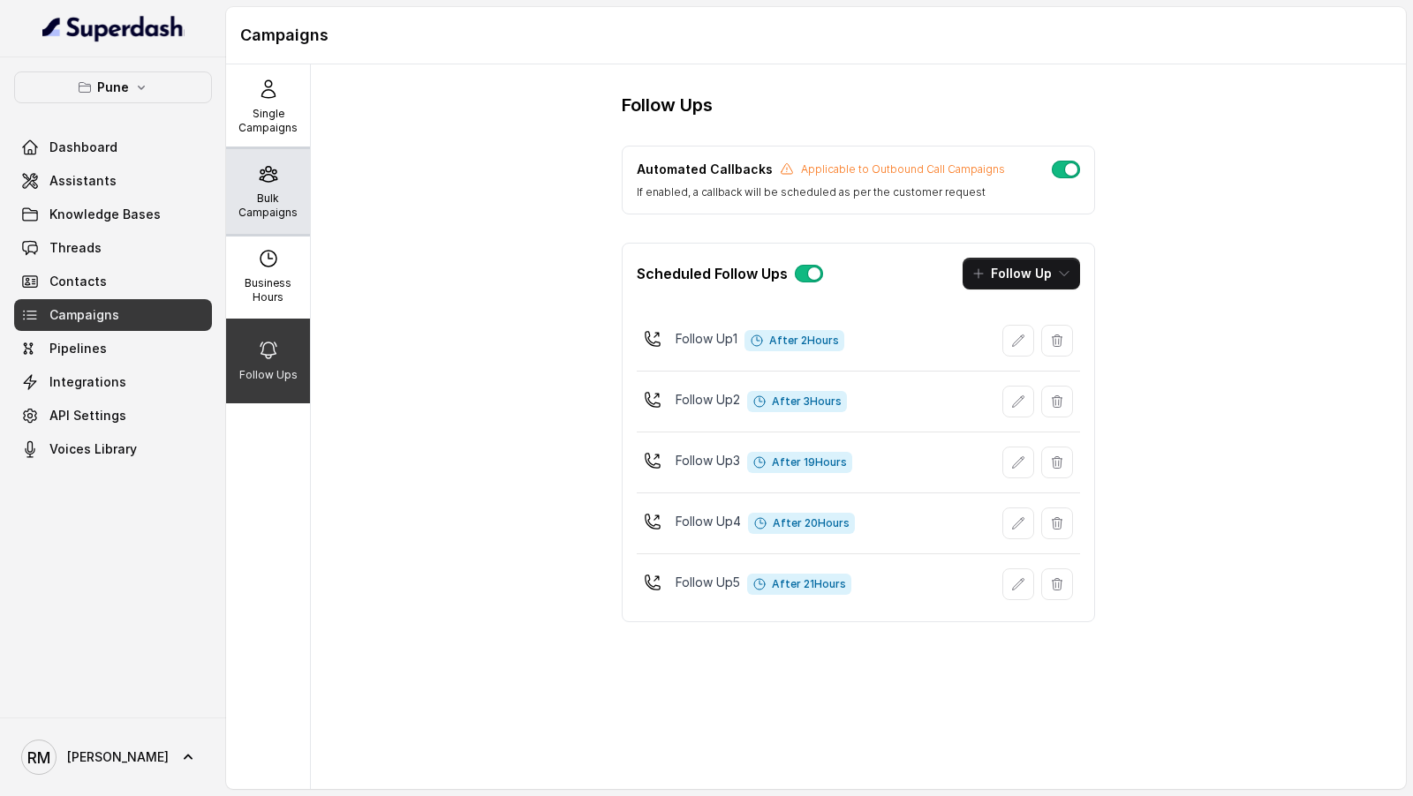
click at [256, 213] on p "Bulk Campaigns" at bounding box center [268, 206] width 70 height 28
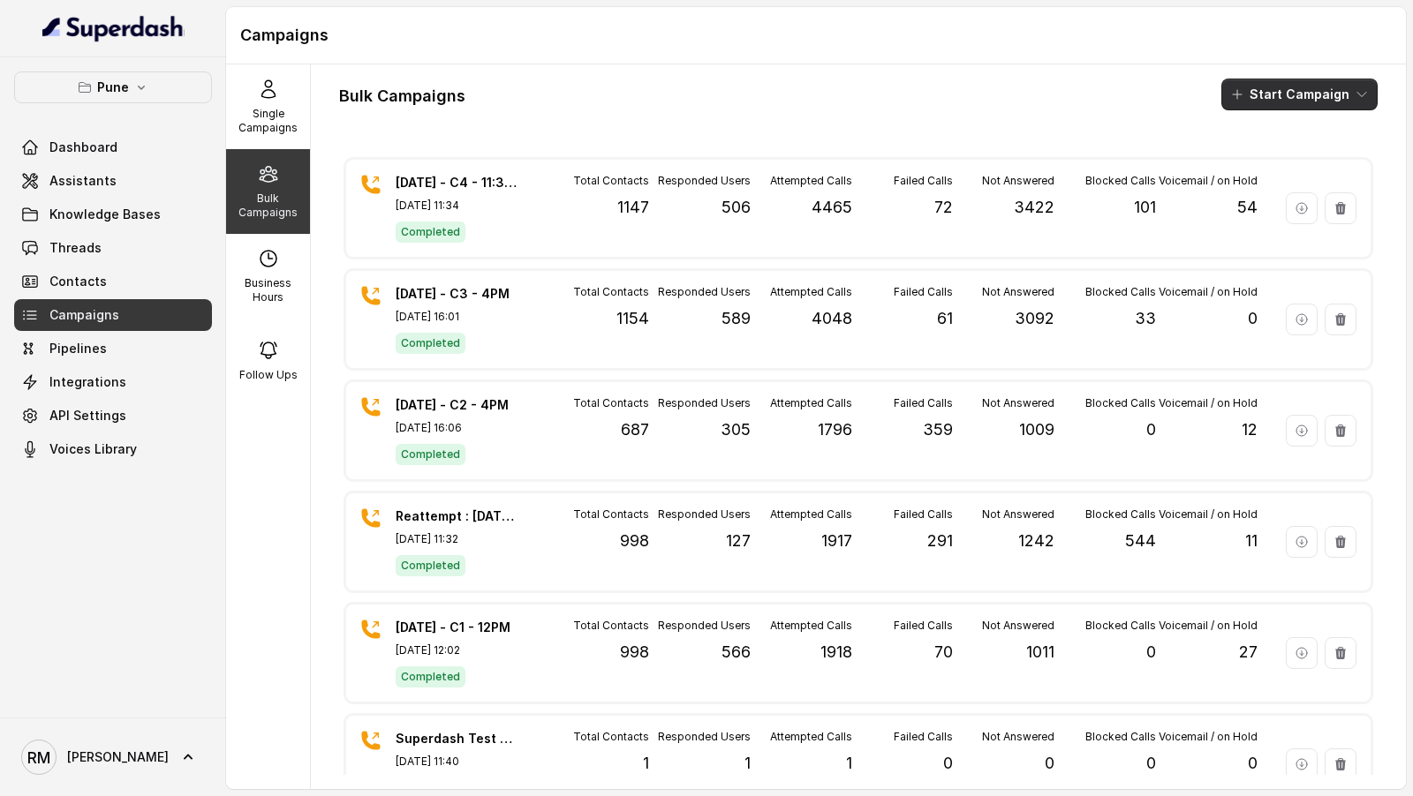
click at [1282, 88] on button "Start Campaign" at bounding box center [1299, 95] width 156 height 32
click at [1243, 156] on icon "button" at bounding box center [1242, 163] width 18 height 18
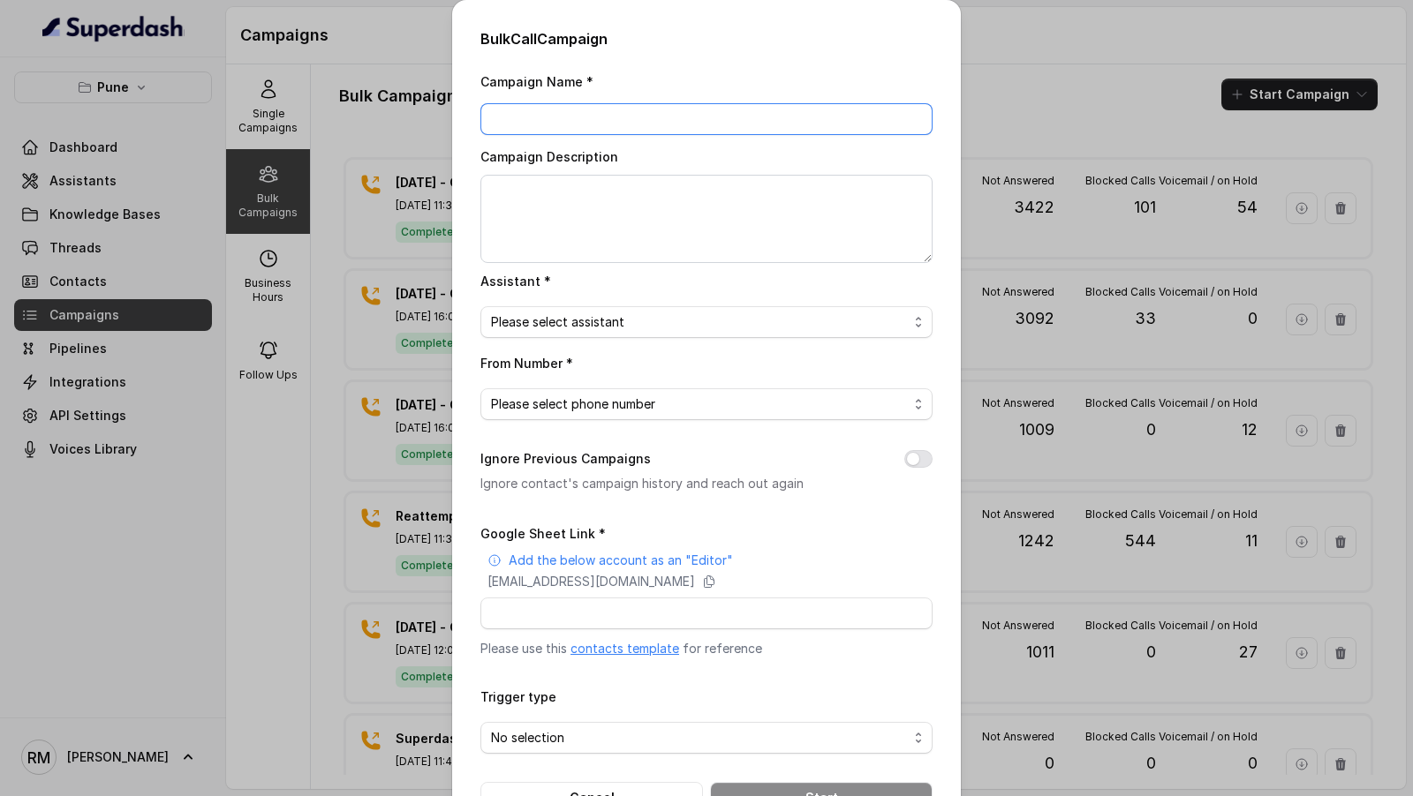
click at [583, 126] on input "Campaign Name *" at bounding box center [706, 119] width 452 height 32
paste input "8.10.25 - C4 - 11:30AM"
drag, startPoint x: 495, startPoint y: 125, endPoint x: 478, endPoint y: 125, distance: 17.7
click at [478, 125] on div "Bulk Call Campaign Campaign Name * 8.10.25 - C4 - 11:30AM Campaign Description …" at bounding box center [706, 421] width 509 height 842
click at [566, 121] on input "14.10.25 - C4 - 11:30AM" at bounding box center [706, 119] width 452 height 32
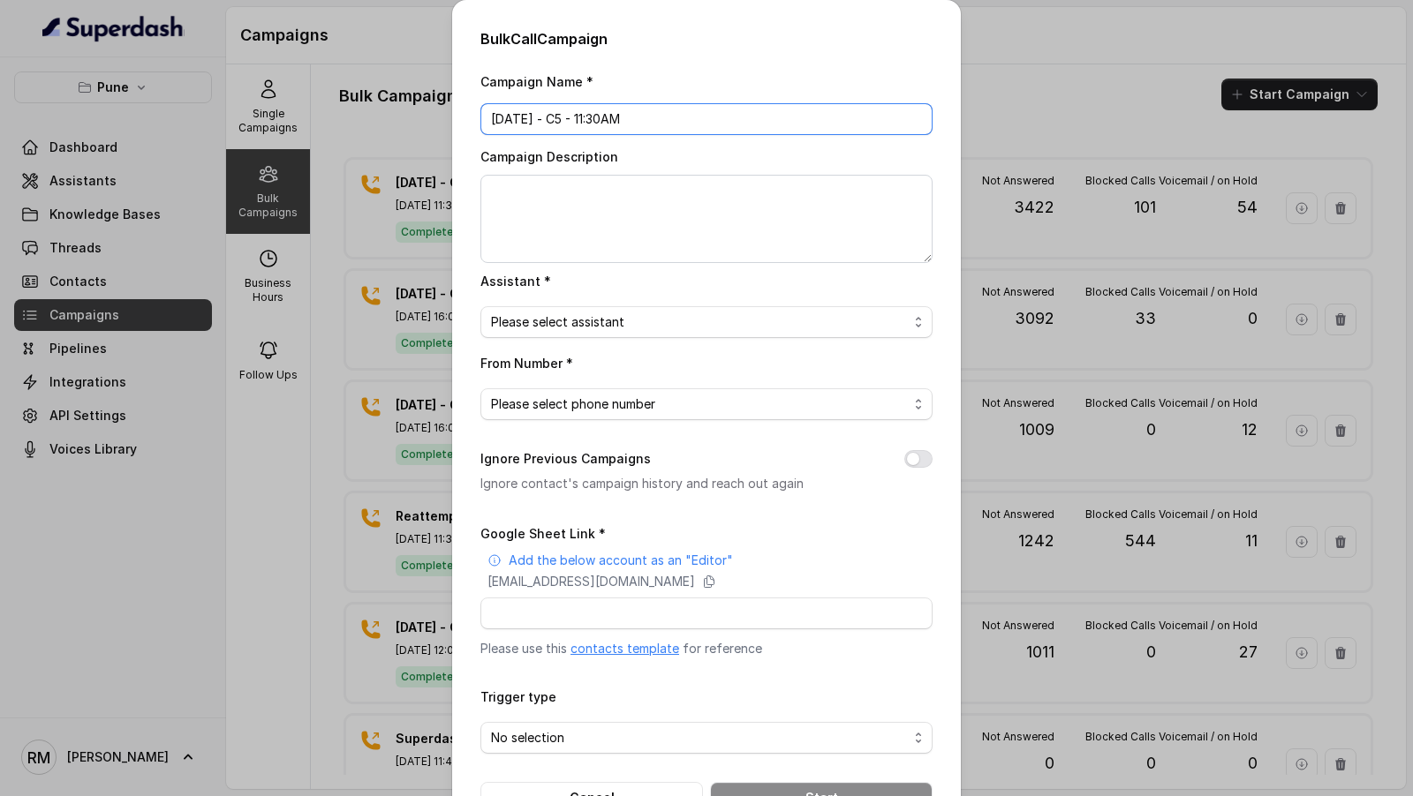
click at [609, 119] on input "14.10.25 - C5 - 11:30AM" at bounding box center [706, 119] width 452 height 32
type input "14.10.25 - C5 - 3PM"
click at [567, 188] on textarea "Campaign Description" at bounding box center [706, 219] width 452 height 88
paste textarea "14.10.25 - C5 - 3PM"
type textarea "14.10.25 - C5 - 3PM"
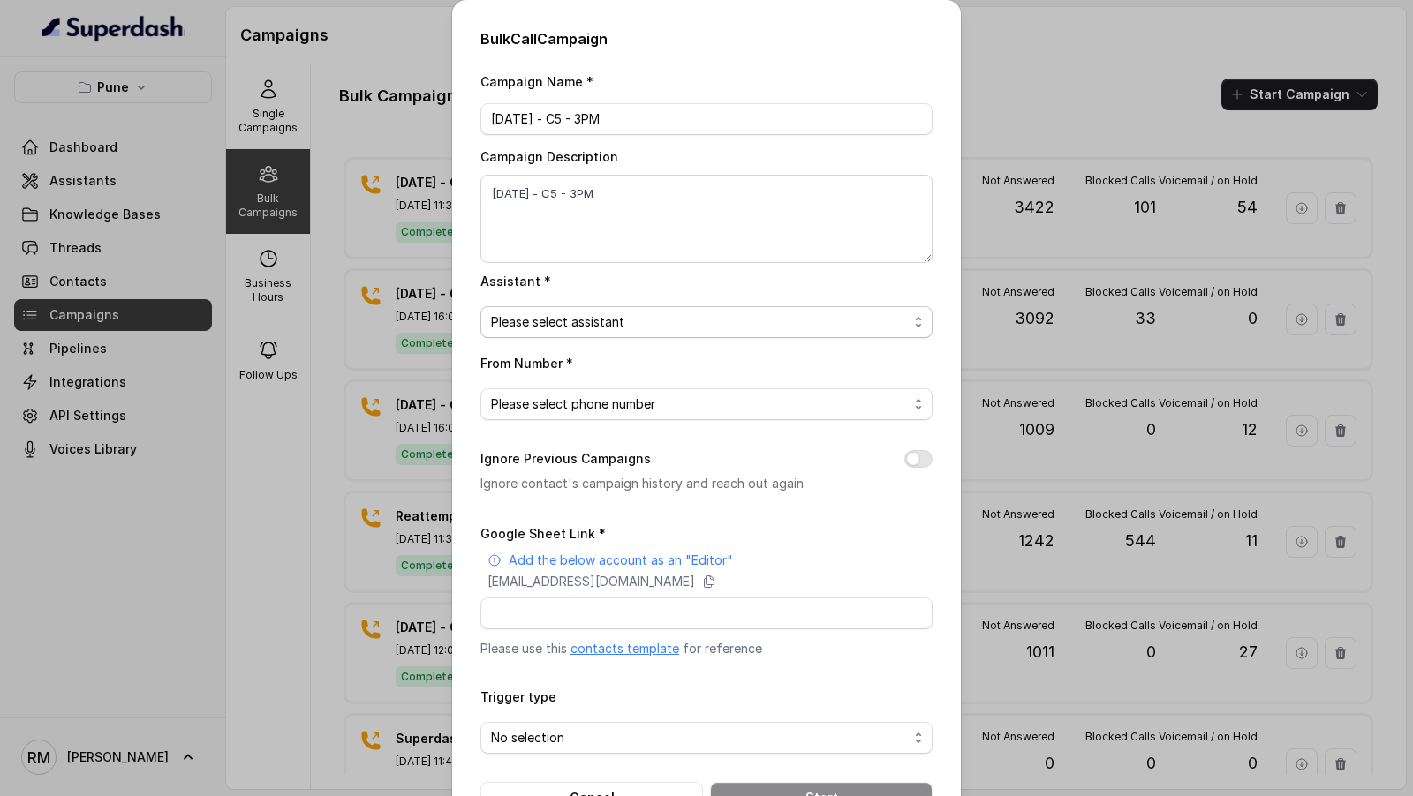
click at [547, 325] on span "Please select assistant" at bounding box center [699, 322] width 417 height 21
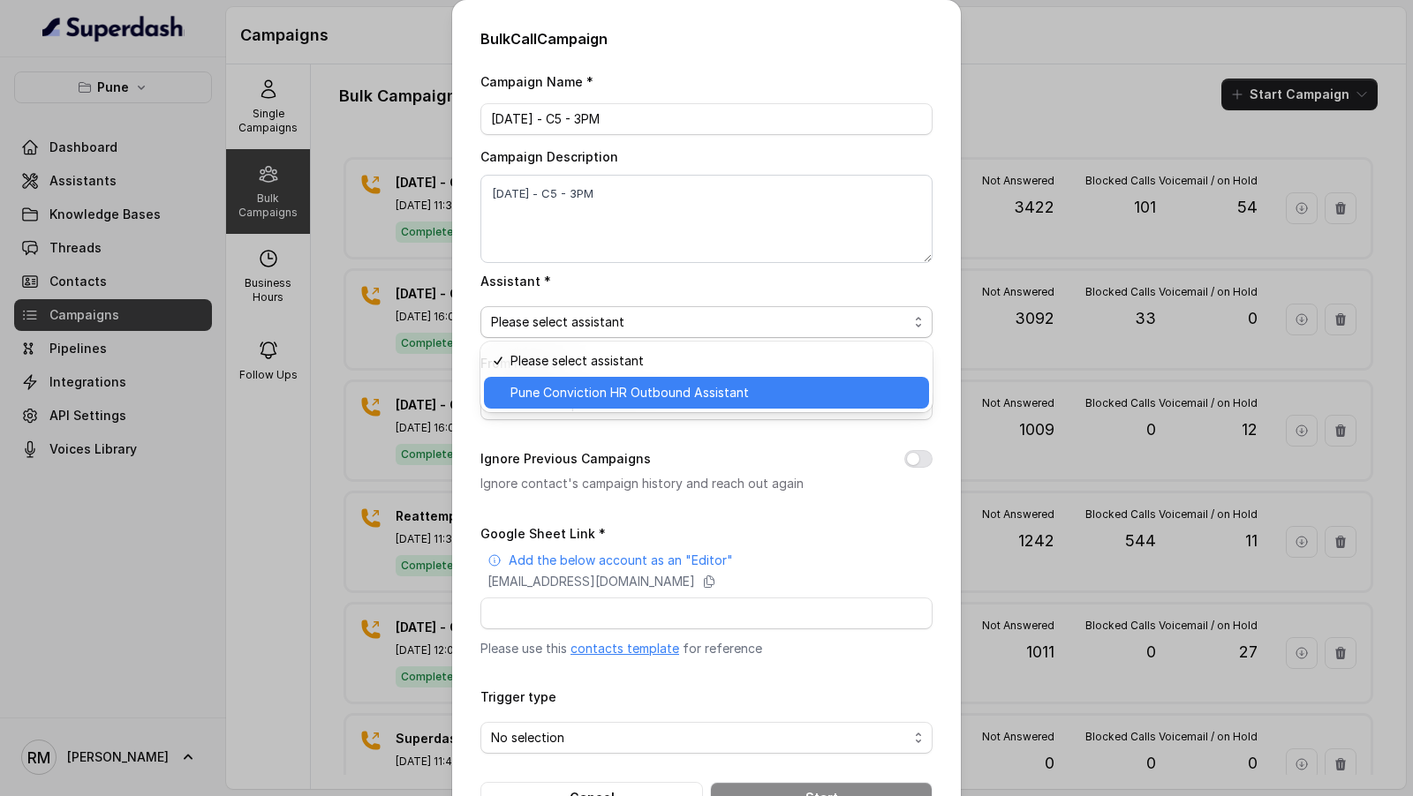
click at [537, 392] on span "Pune Conviction HR Outbound Assistant" at bounding box center [714, 392] width 408 height 21
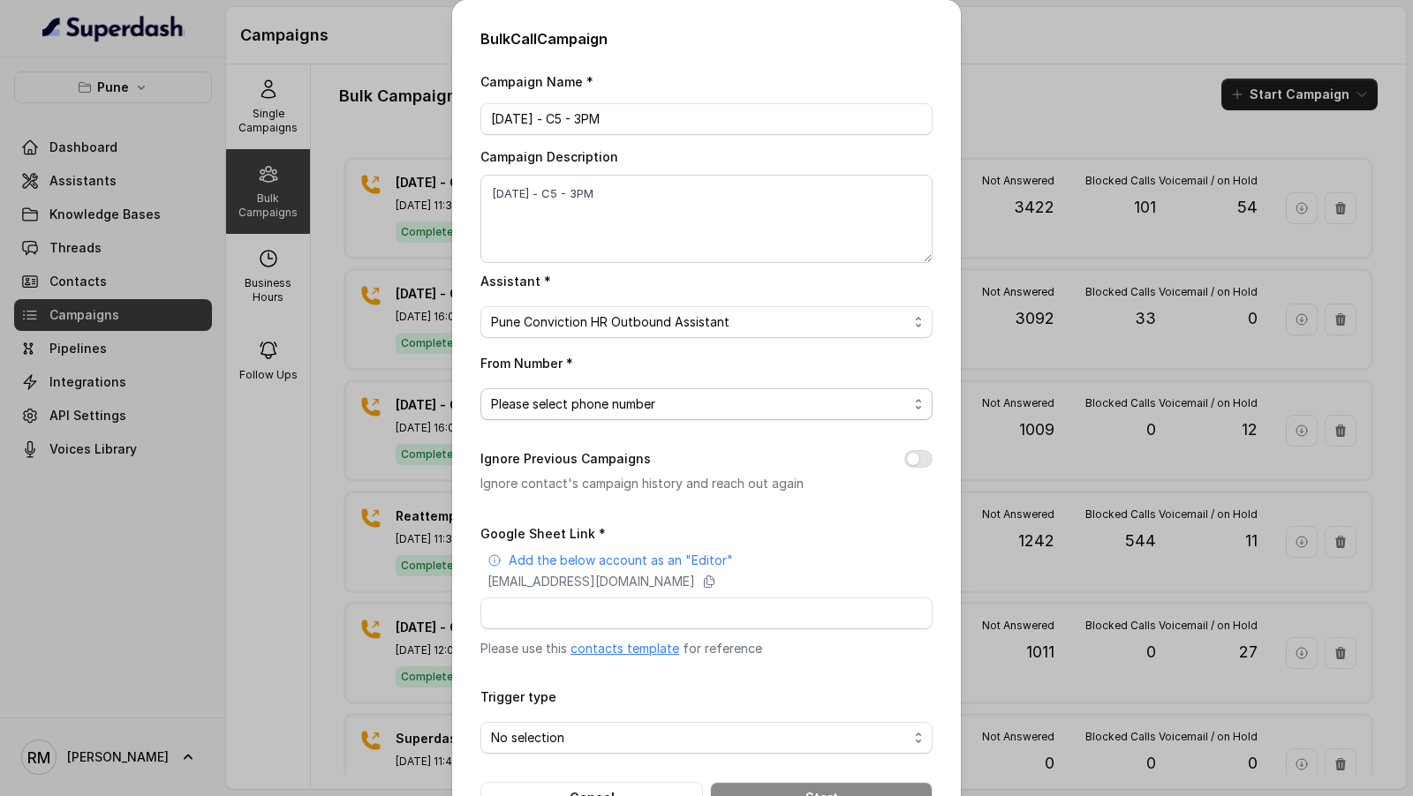
click at [565, 406] on span "Please select phone number" at bounding box center [699, 404] width 417 height 21
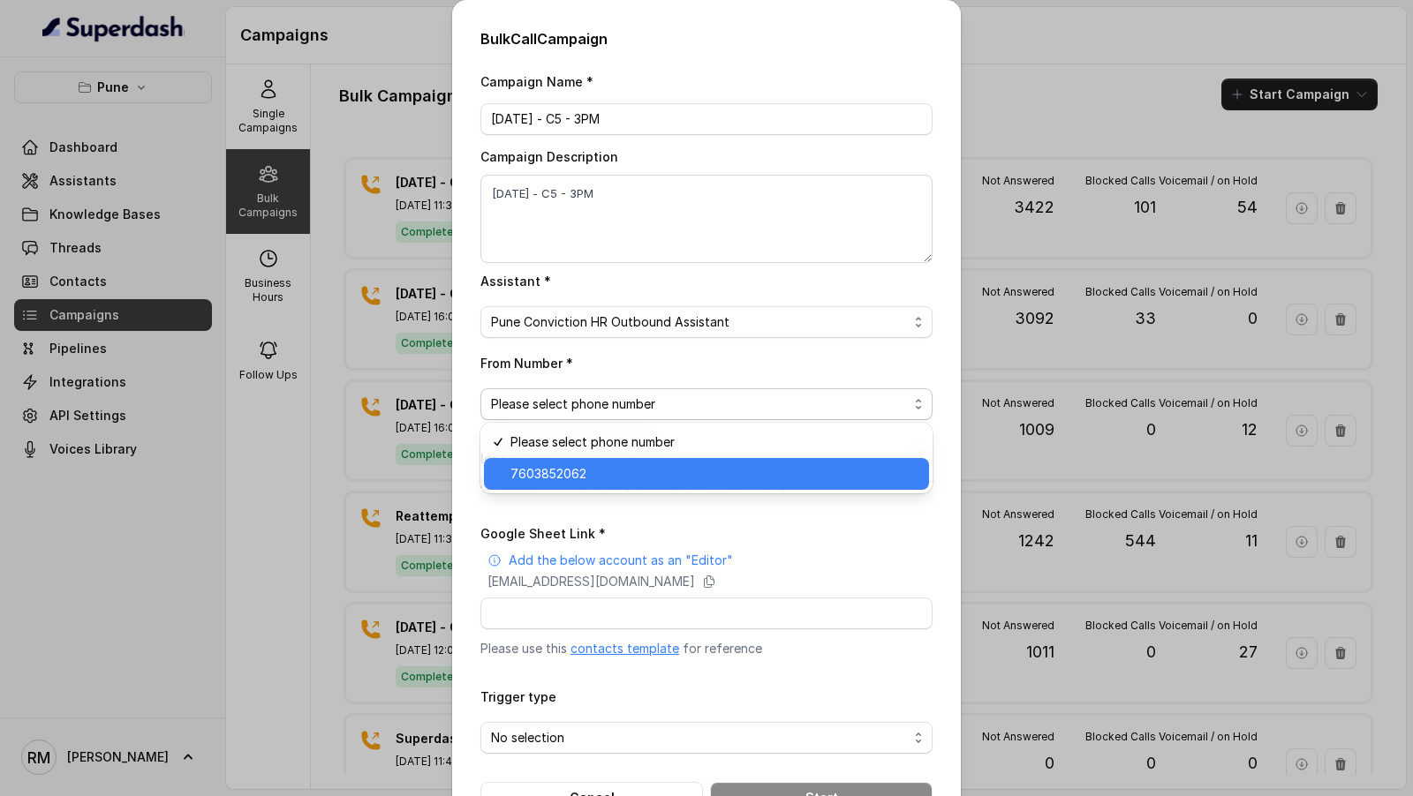
click at [569, 472] on span "7603852062" at bounding box center [714, 474] width 408 height 21
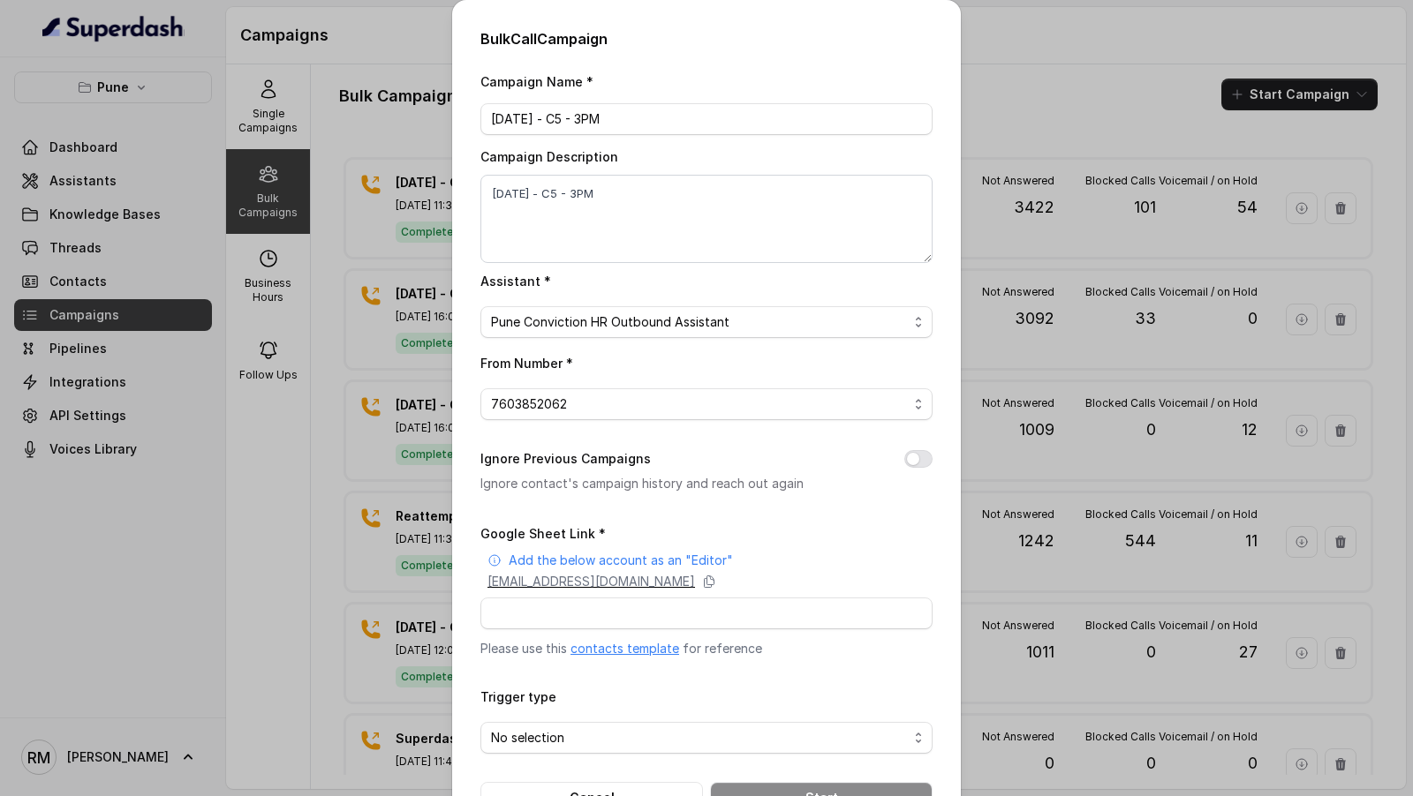
click at [550, 574] on p "superdash@superdash-382709.iam.gserviceaccount.com" at bounding box center [590, 582] width 207 height 18
click at [585, 617] on input "Google Sheet Link *" at bounding box center [706, 614] width 452 height 32
paste input "https://docs.google.com/spreadsheets/d/1fJXOIPTORSDx56u0_5GTqHFFVqe7a3sOeFwWmhU…"
type input "https://docs.google.com/spreadsheets/d/1fJXOIPTORSDx56u0_5GTqHFFVqe7a3sOeFwWmhU…"
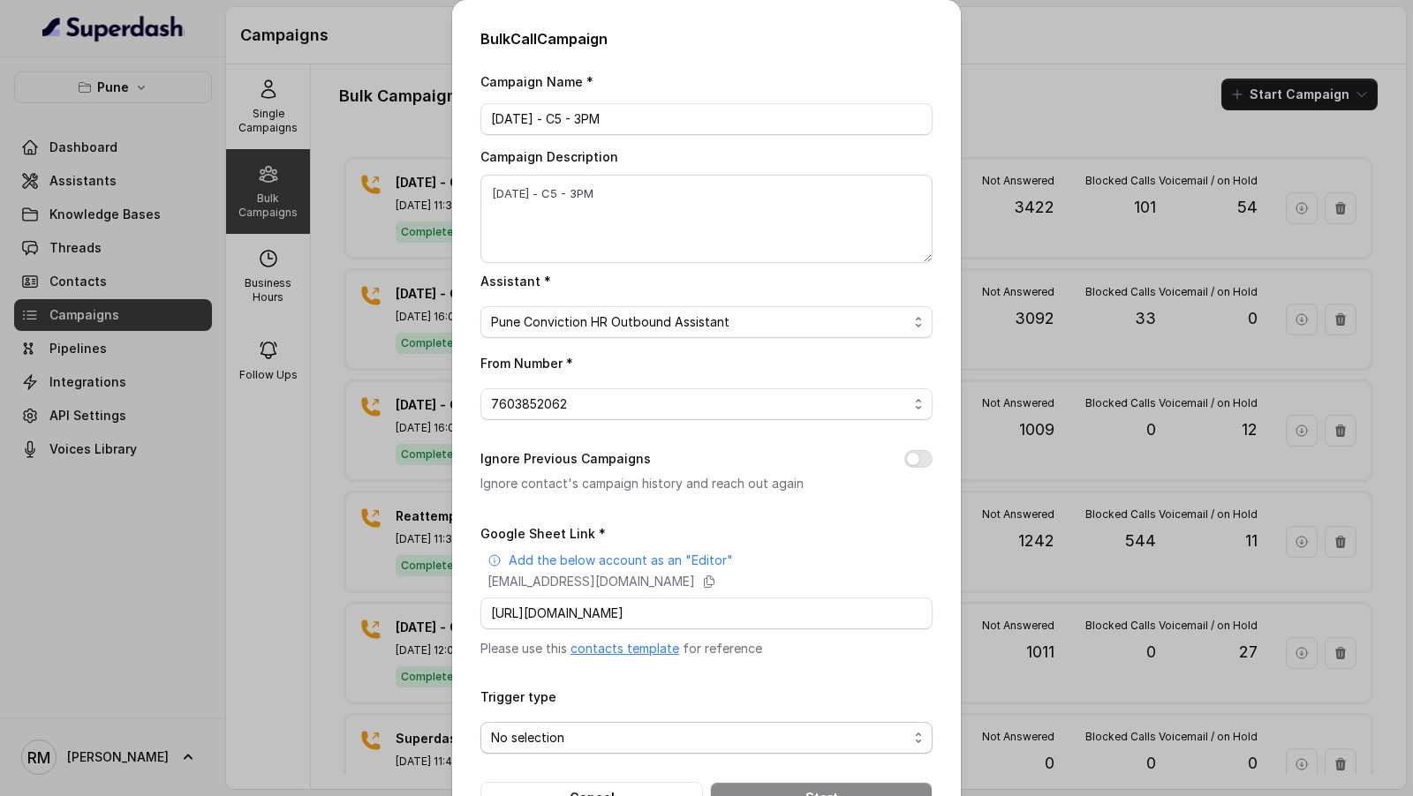
click at [572, 751] on span "No selection" at bounding box center [706, 738] width 452 height 32
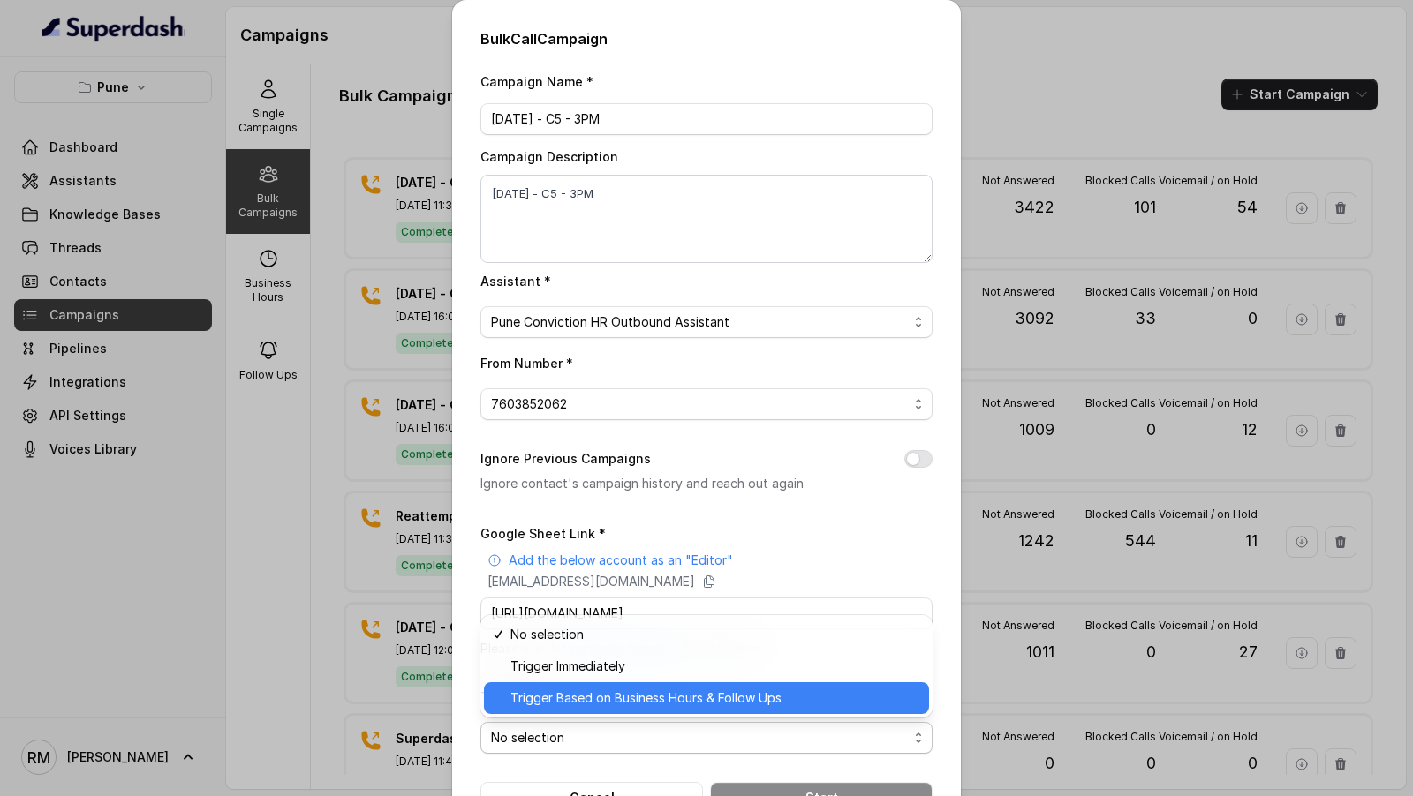
click at [587, 707] on span "Trigger Based on Business Hours & Follow Ups" at bounding box center [714, 698] width 408 height 21
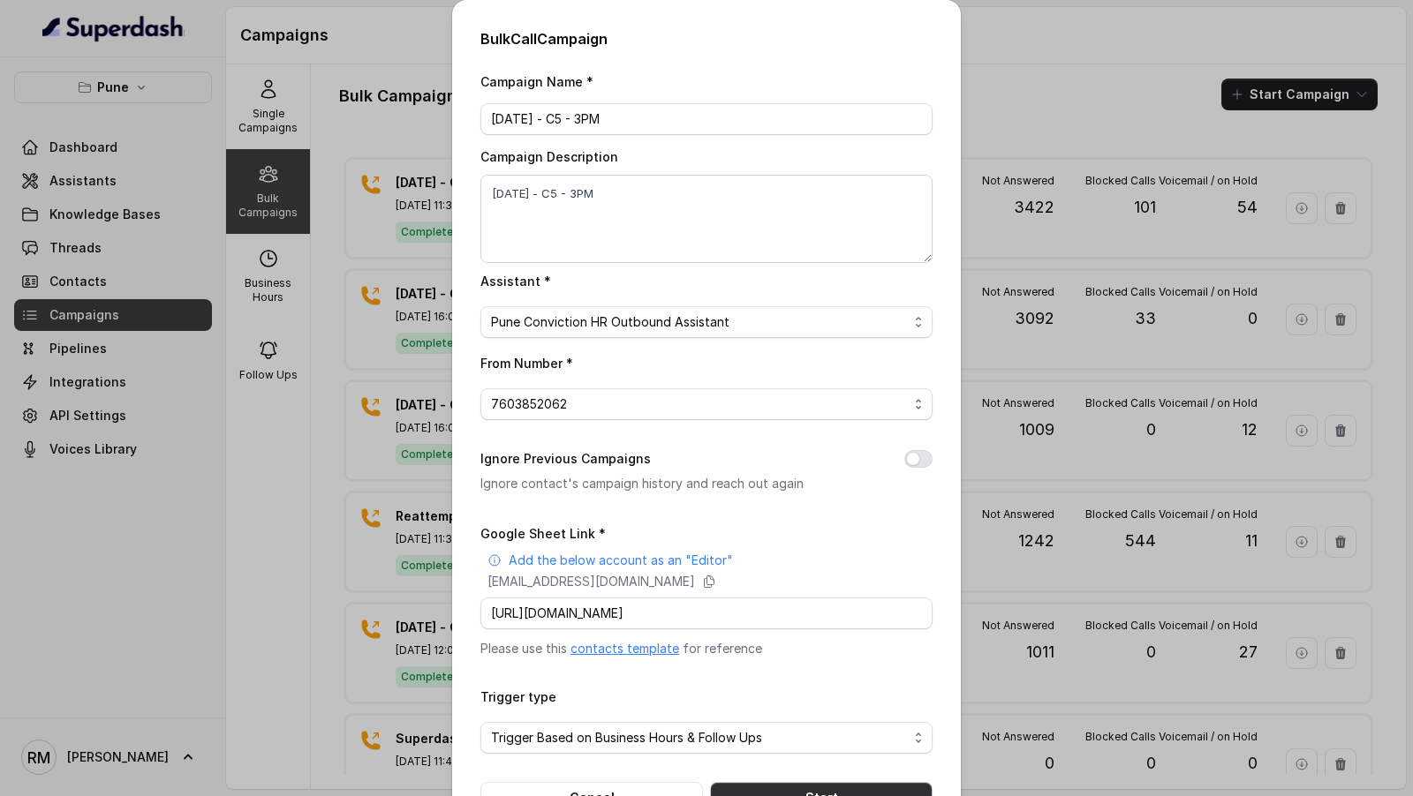
click at [799, 796] on button "Start" at bounding box center [821, 798] width 223 height 32
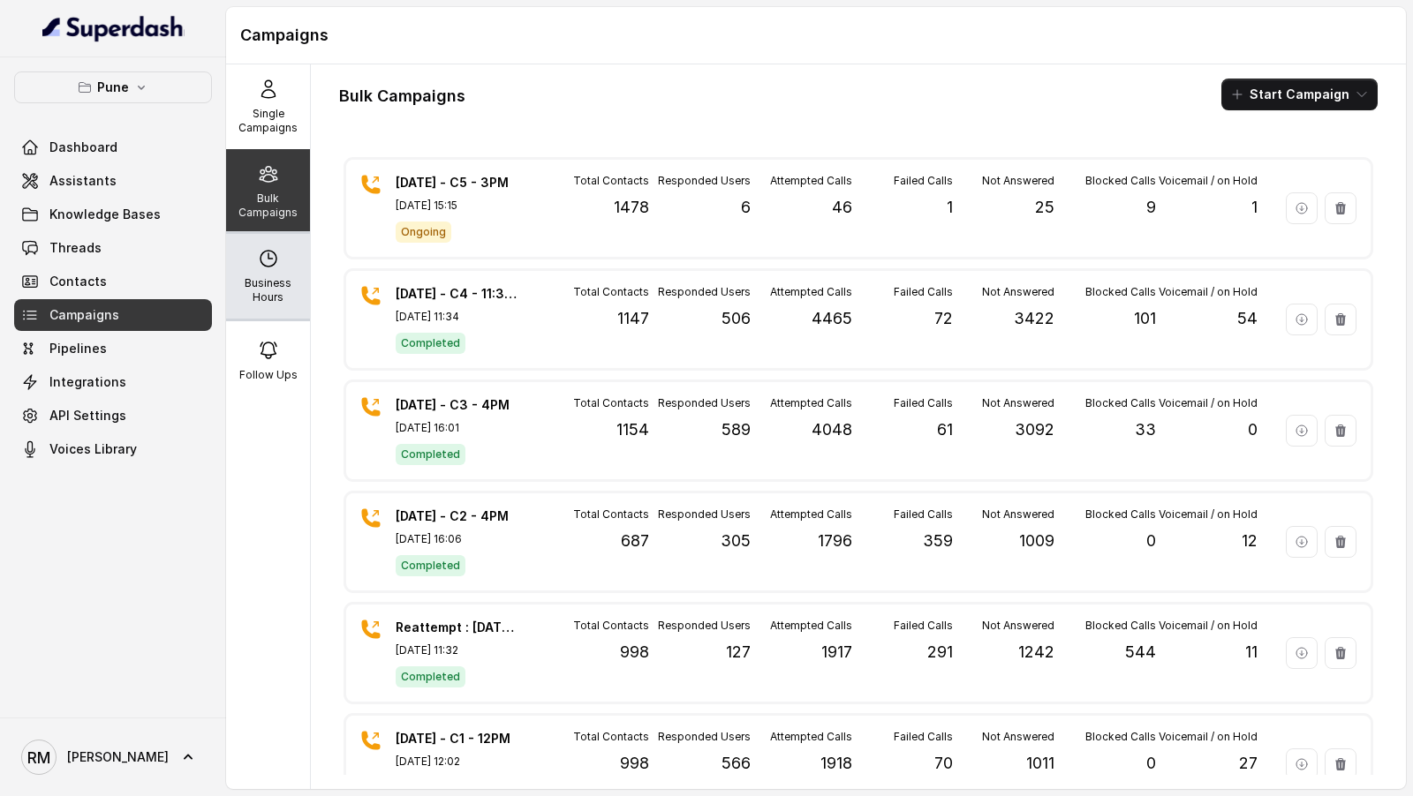
click at [282, 273] on div "Business Hours" at bounding box center [268, 276] width 84 height 85
select select "[GEOGRAPHIC_DATA]/[GEOGRAPHIC_DATA]"
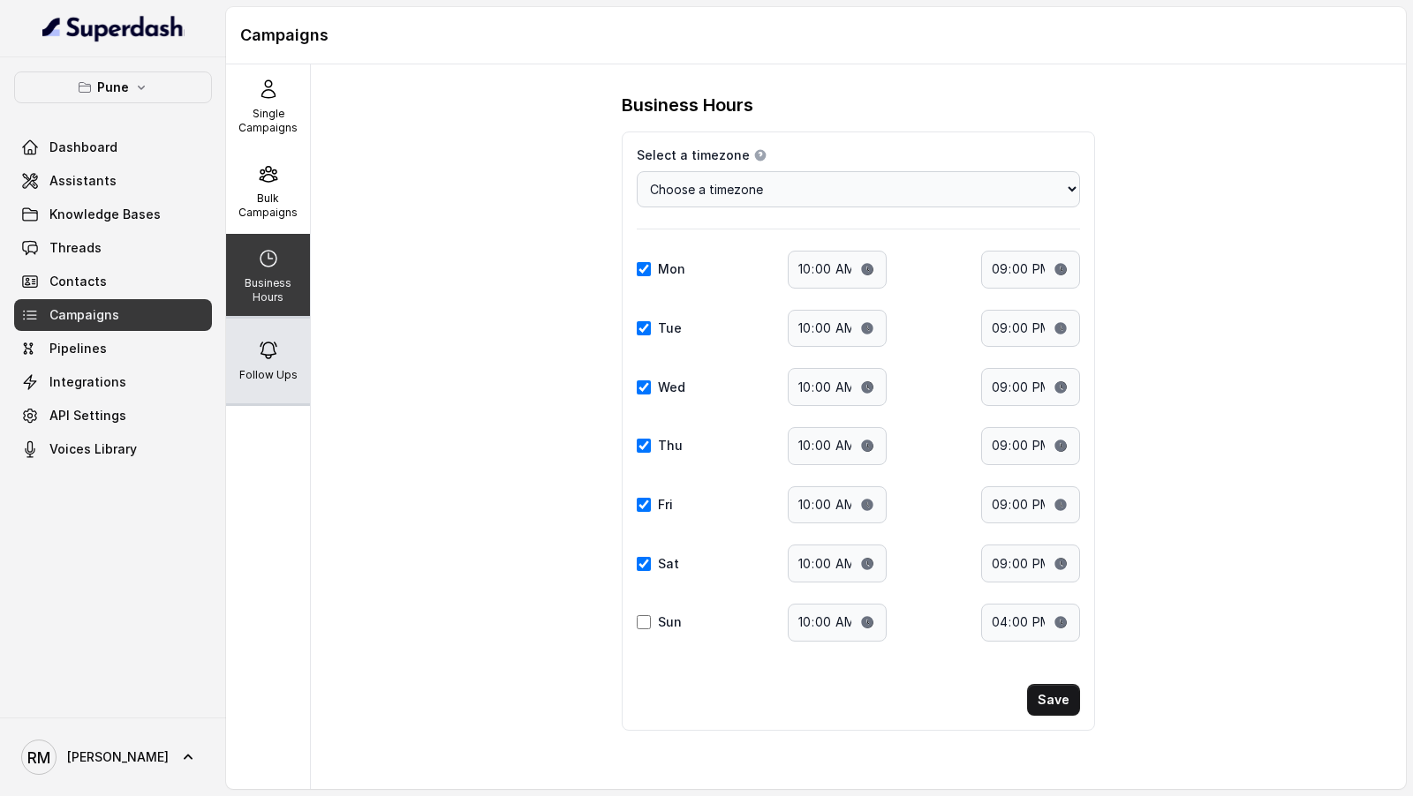
click at [269, 332] on div "Follow Ups" at bounding box center [268, 361] width 84 height 85
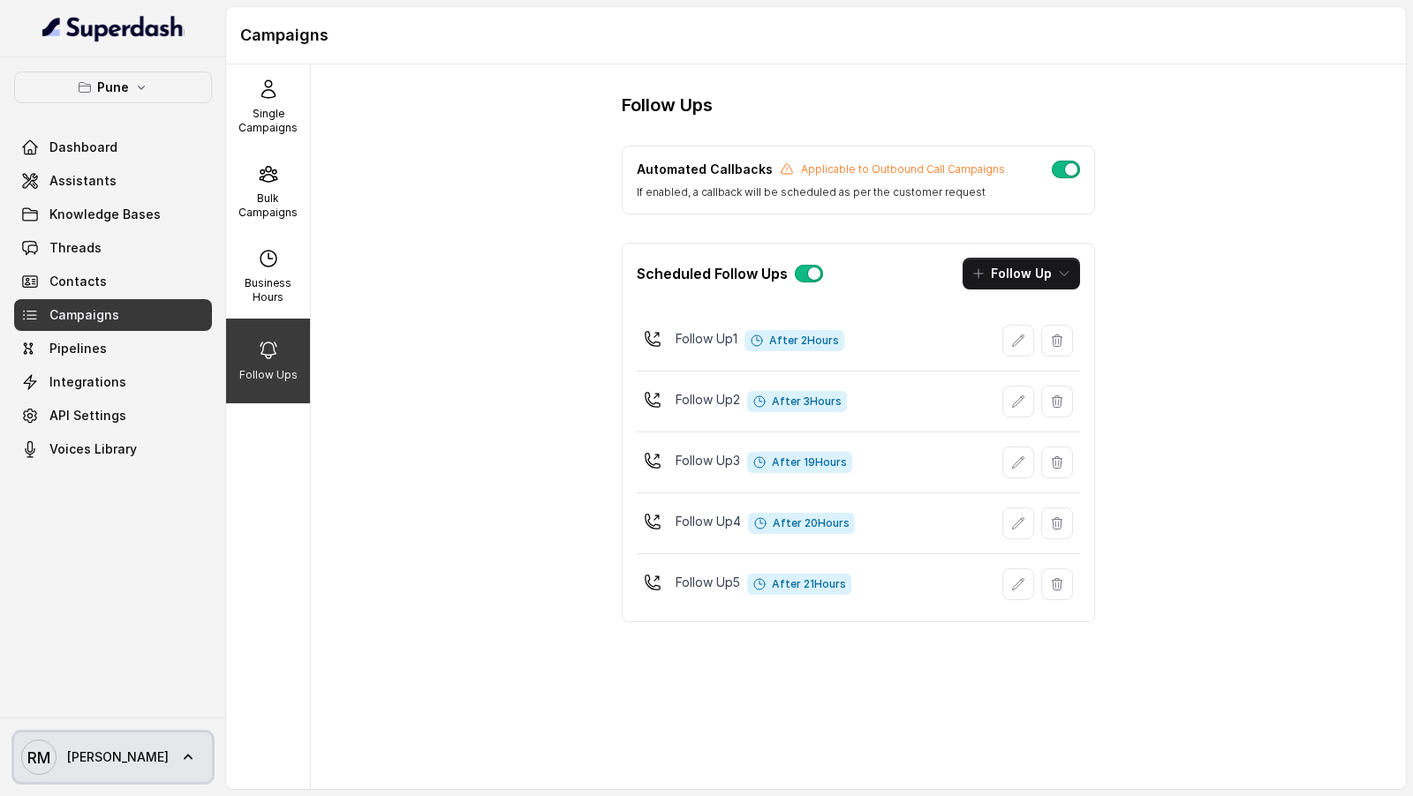
click at [83, 773] on span "[PERSON_NAME] [PERSON_NAME]" at bounding box center [94, 757] width 147 height 35
click at [105, 104] on nav "Pune Dashboard Assistants Knowledge Bases Threads Contacts Campaigns Pipelines …" at bounding box center [113, 398] width 226 height 796
click at [132, 93] on button "Pune" at bounding box center [113, 88] width 198 height 32
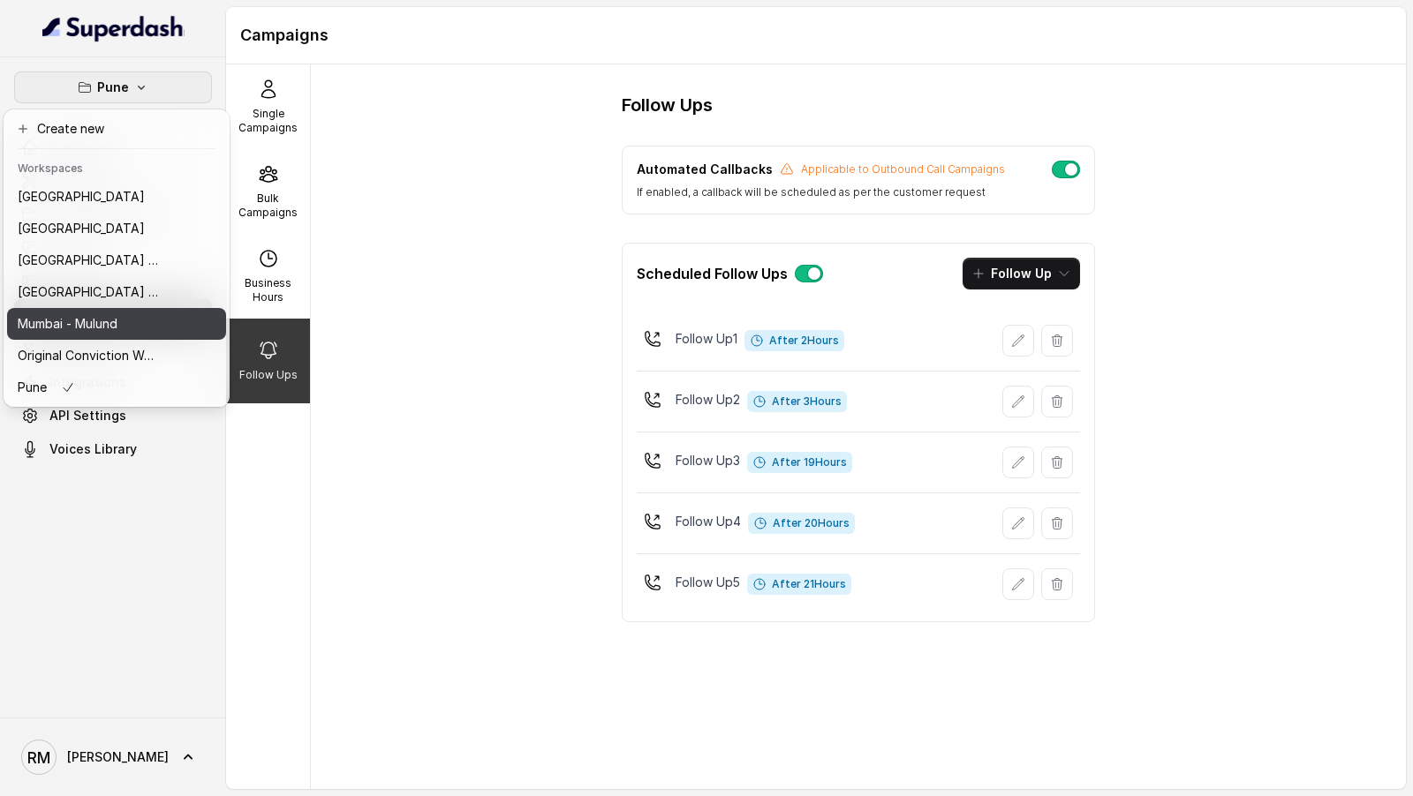
click at [121, 327] on div "Mumbai - Mulund" at bounding box center [88, 323] width 141 height 21
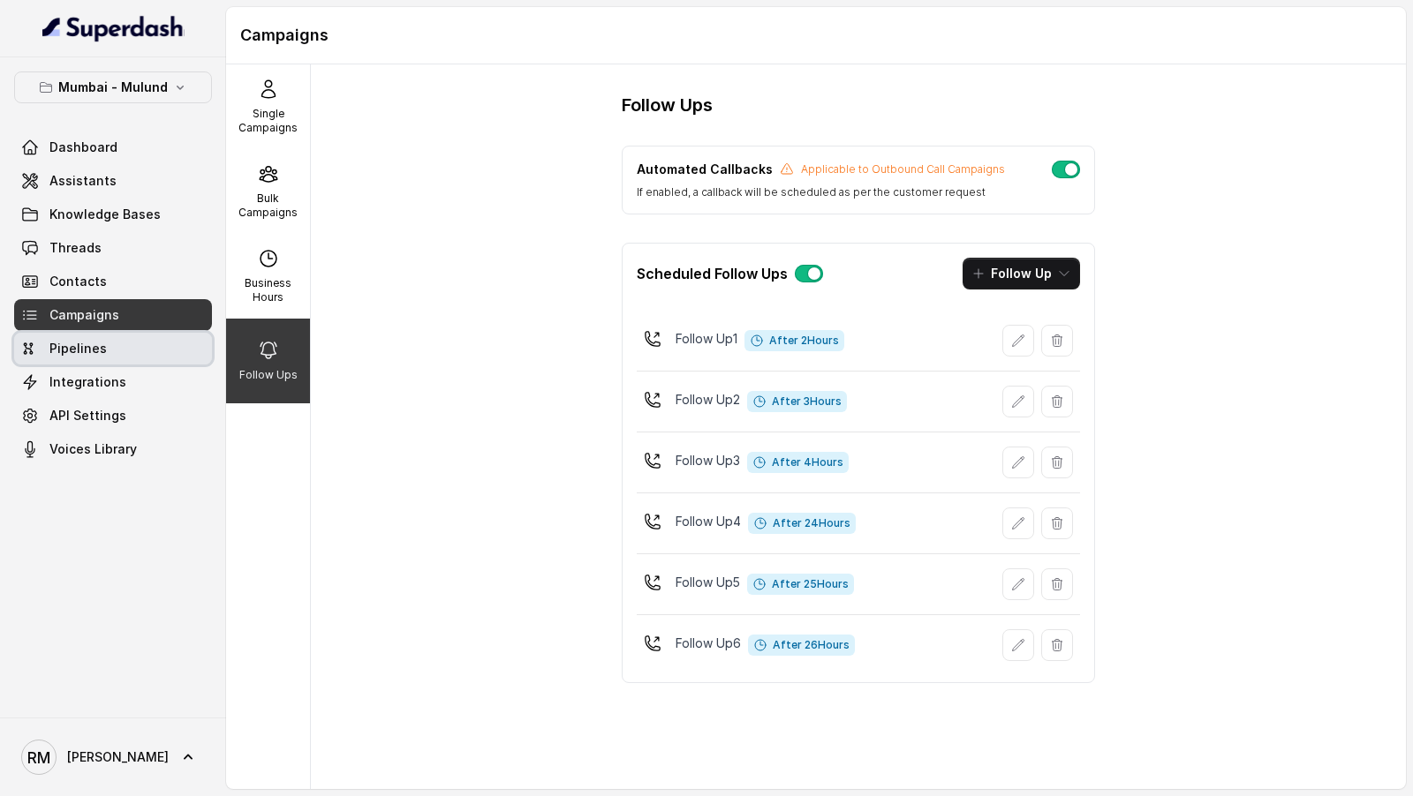
click at [116, 355] on link "Pipelines" at bounding box center [113, 349] width 198 height 32
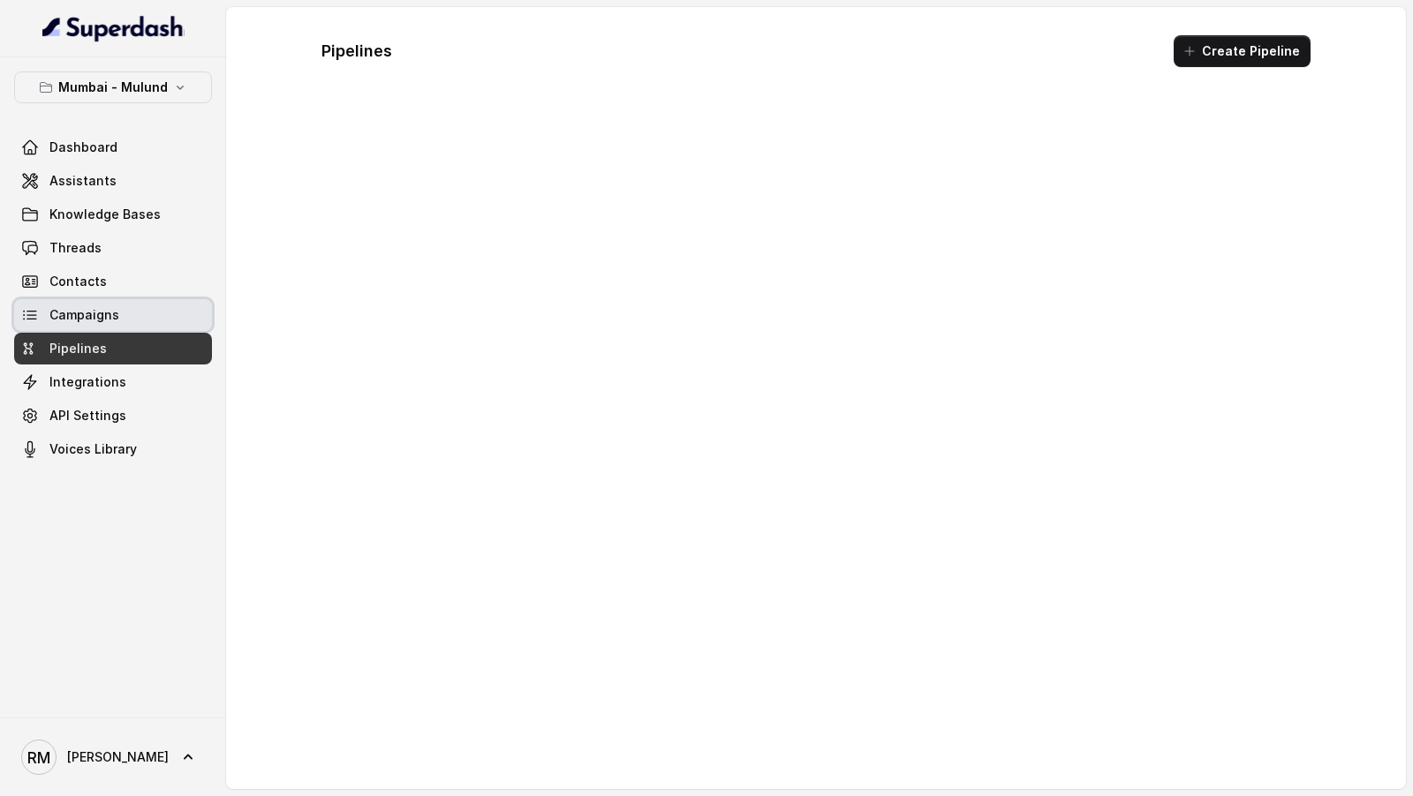
click at [142, 327] on link "Campaigns" at bounding box center [113, 315] width 198 height 32
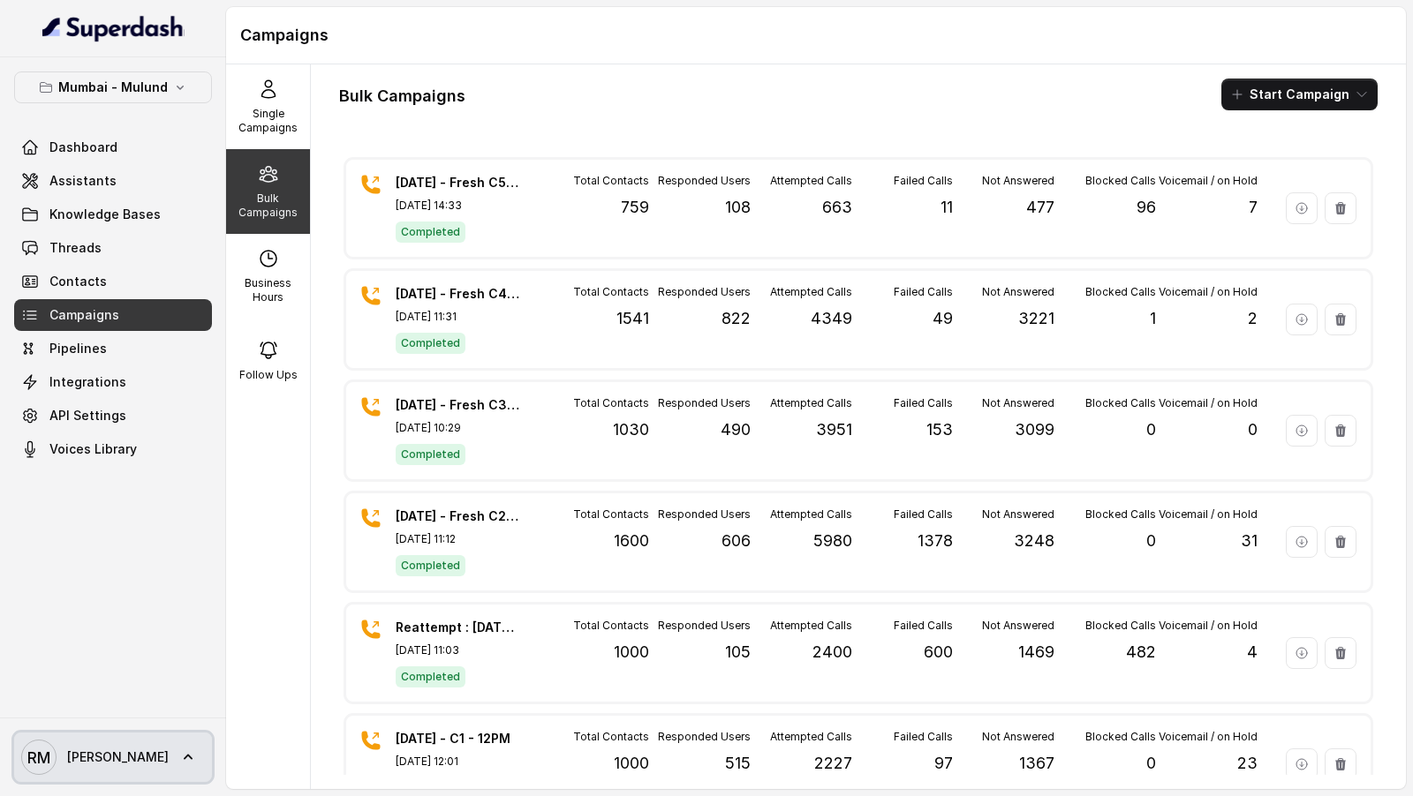
click at [47, 756] on text "RM" at bounding box center [38, 758] width 23 height 19
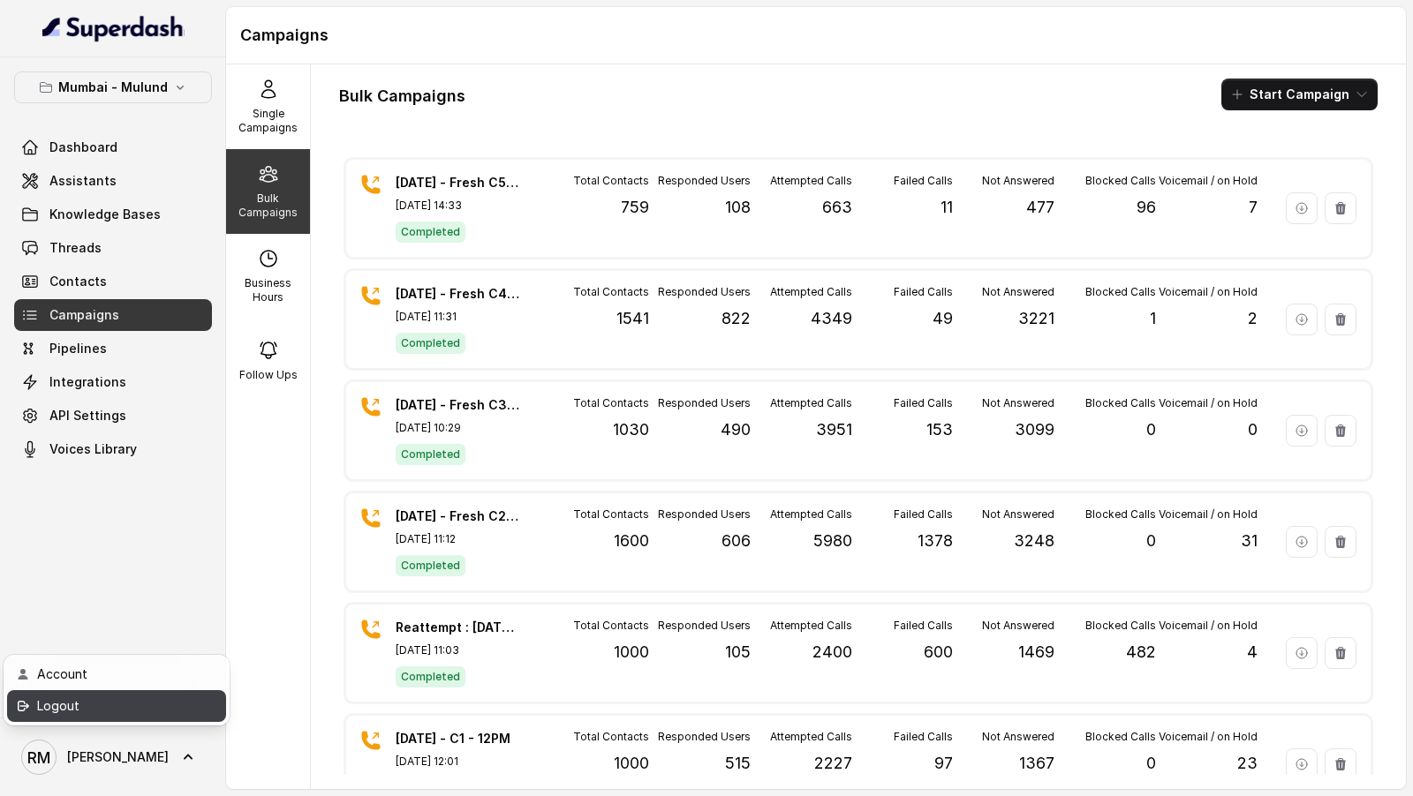
click at [75, 697] on div "Logout" at bounding box center [112, 706] width 150 height 21
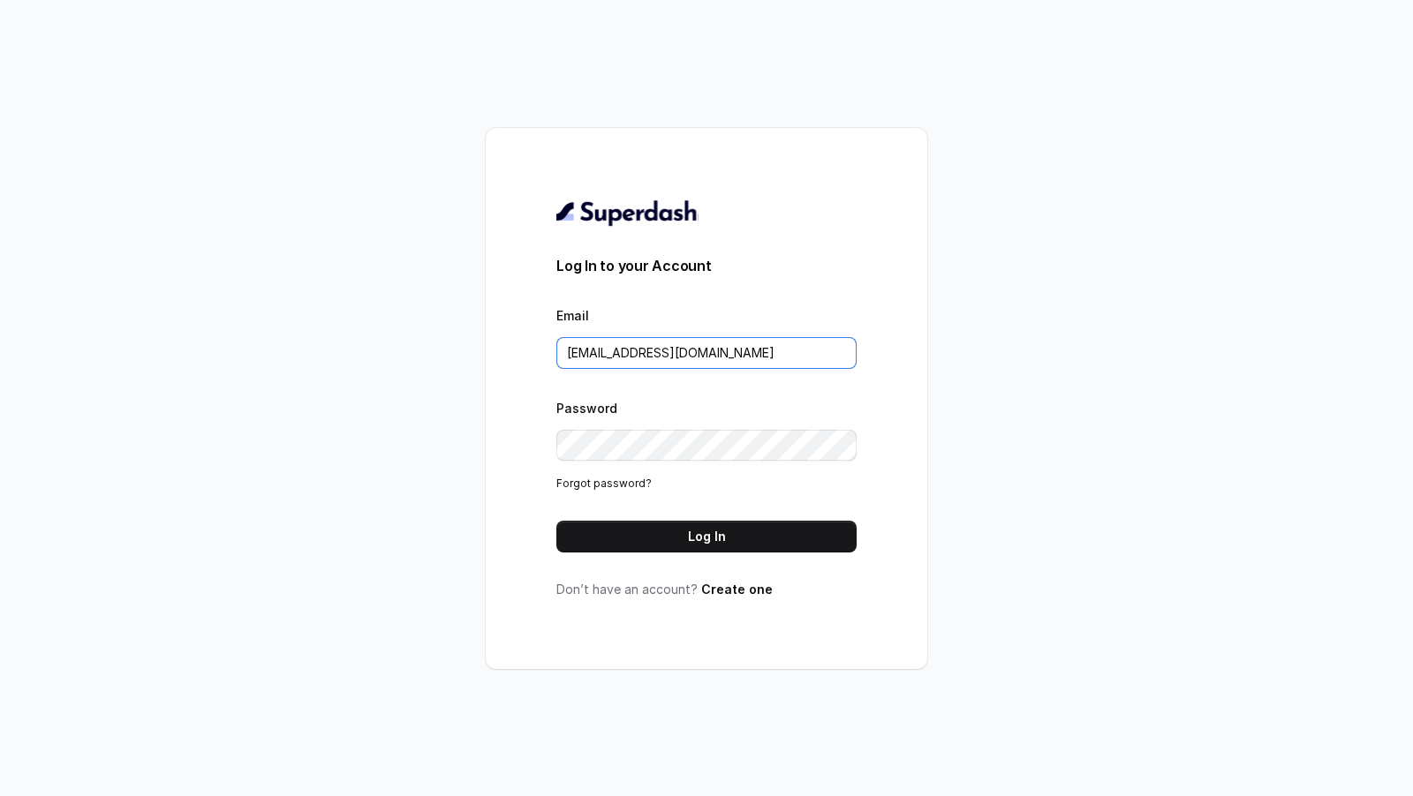
click at [824, 354] on input "rajesh.mudhliar@convictionhr.com" at bounding box center [706, 353] width 300 height 32
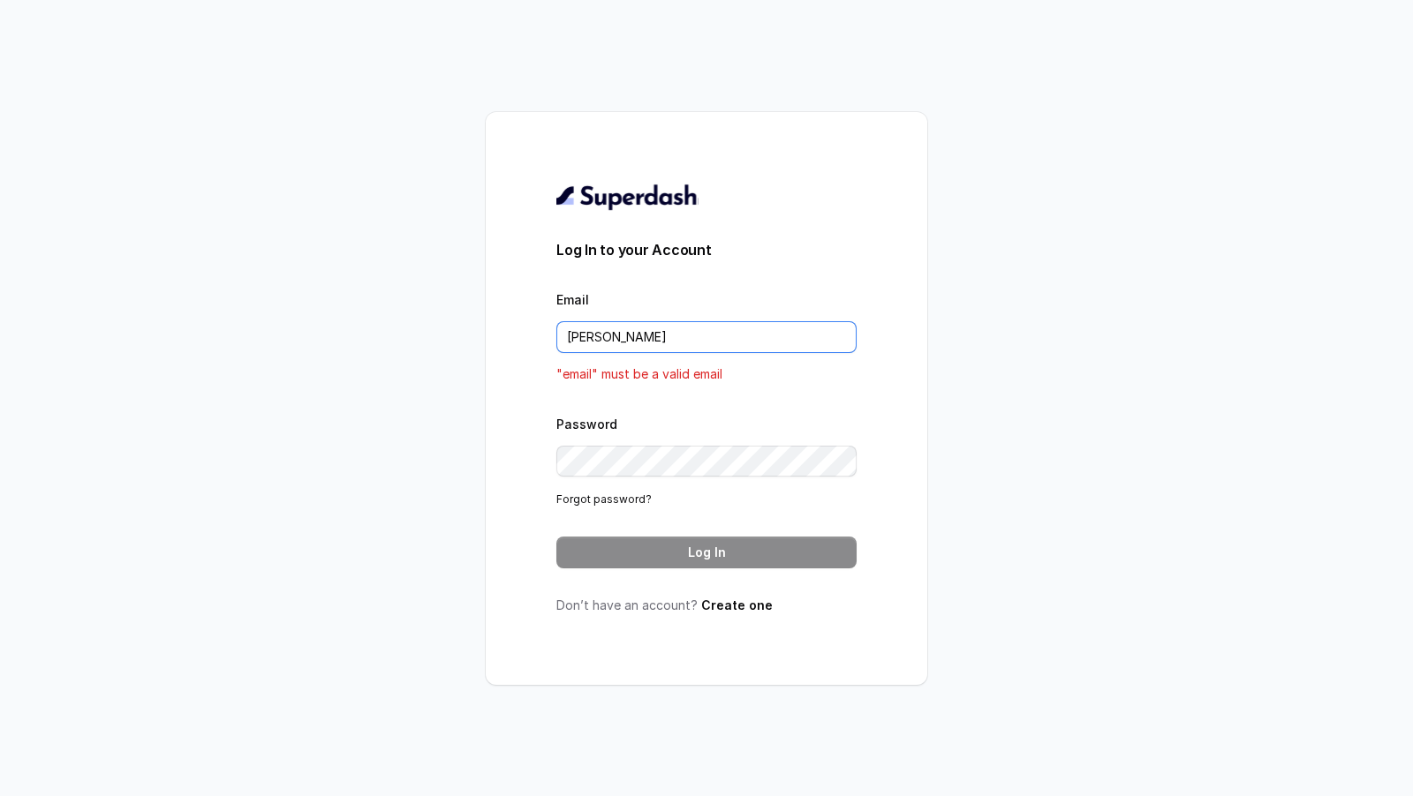
type input "VINIT_C@hdfclife.com"
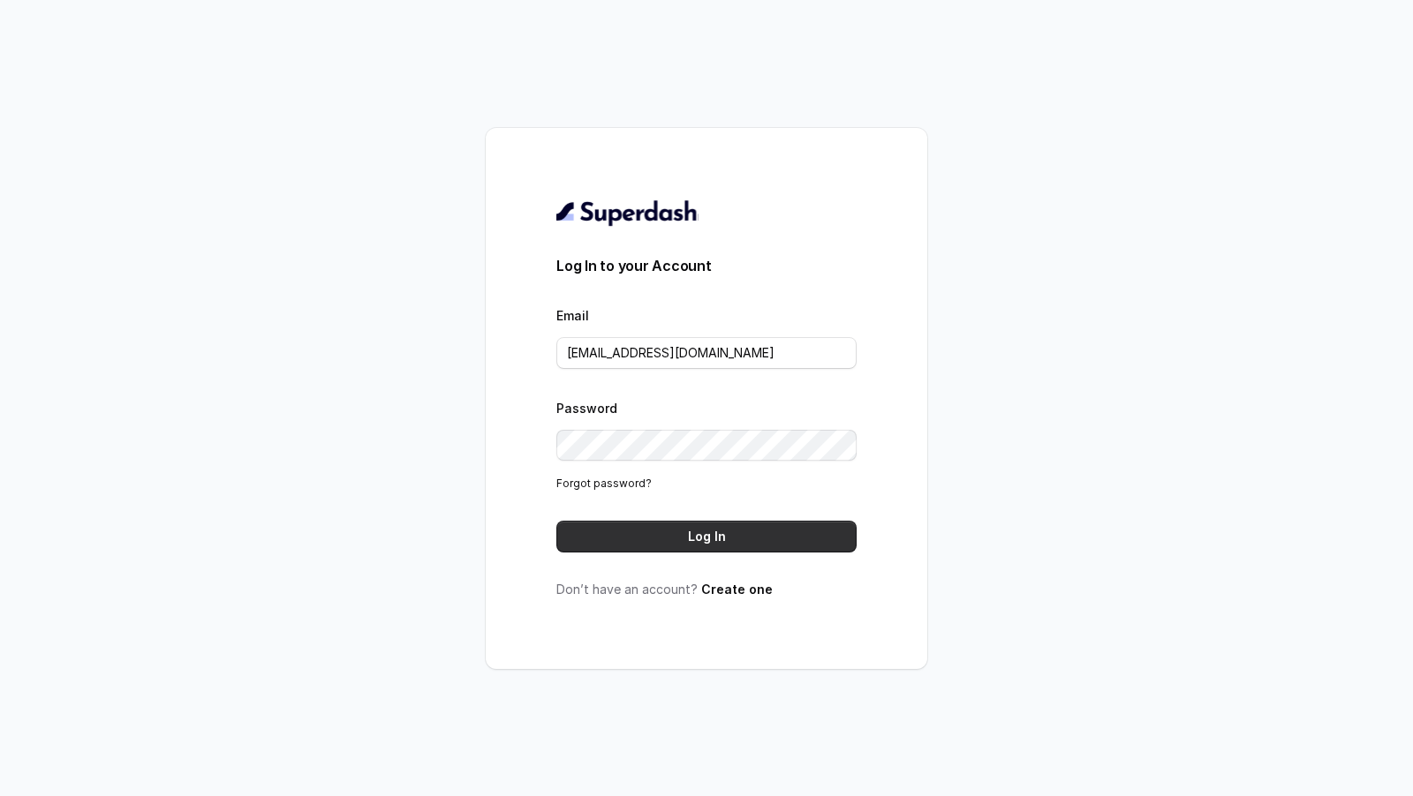
click at [710, 549] on button "Log In" at bounding box center [706, 537] width 300 height 32
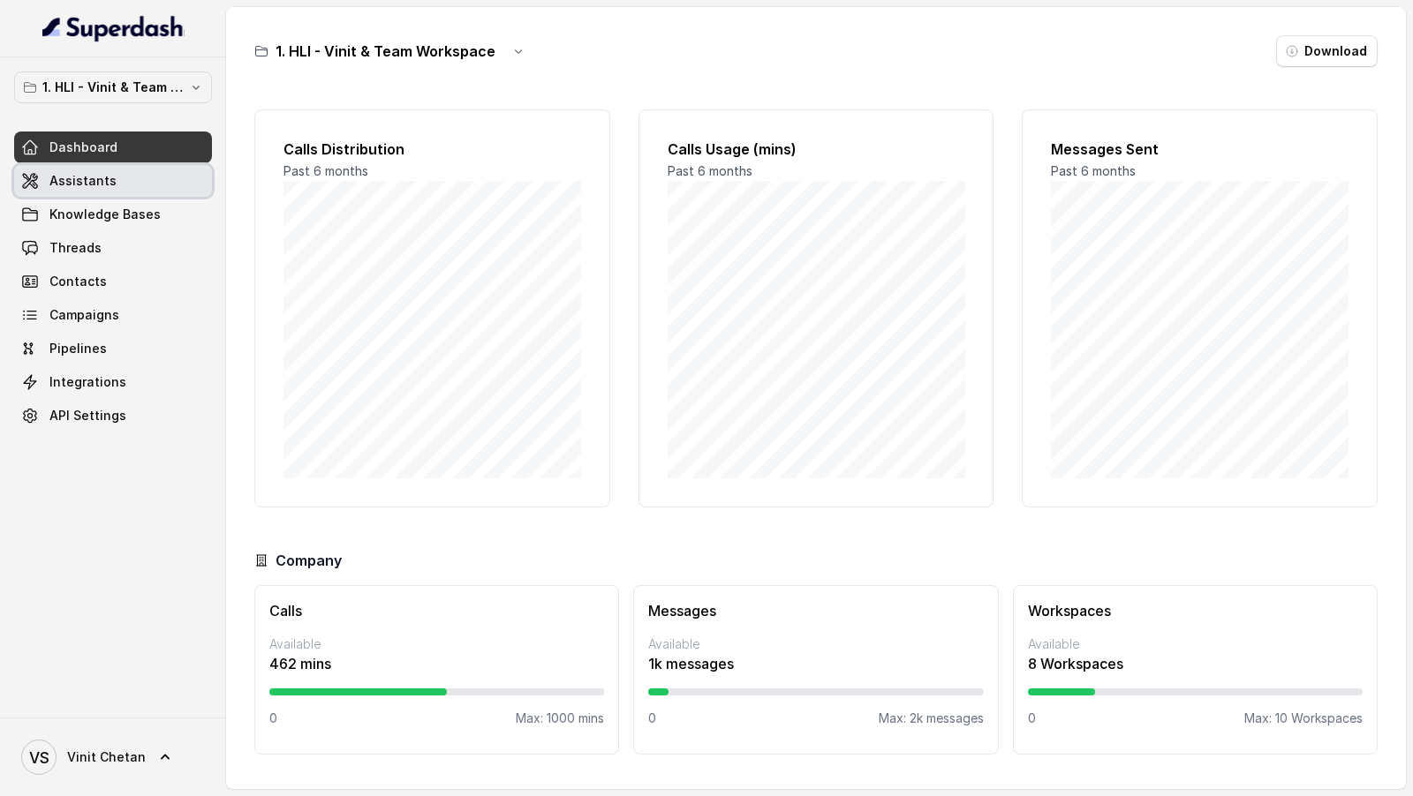
click at [105, 192] on link "Assistants" at bounding box center [113, 181] width 198 height 32
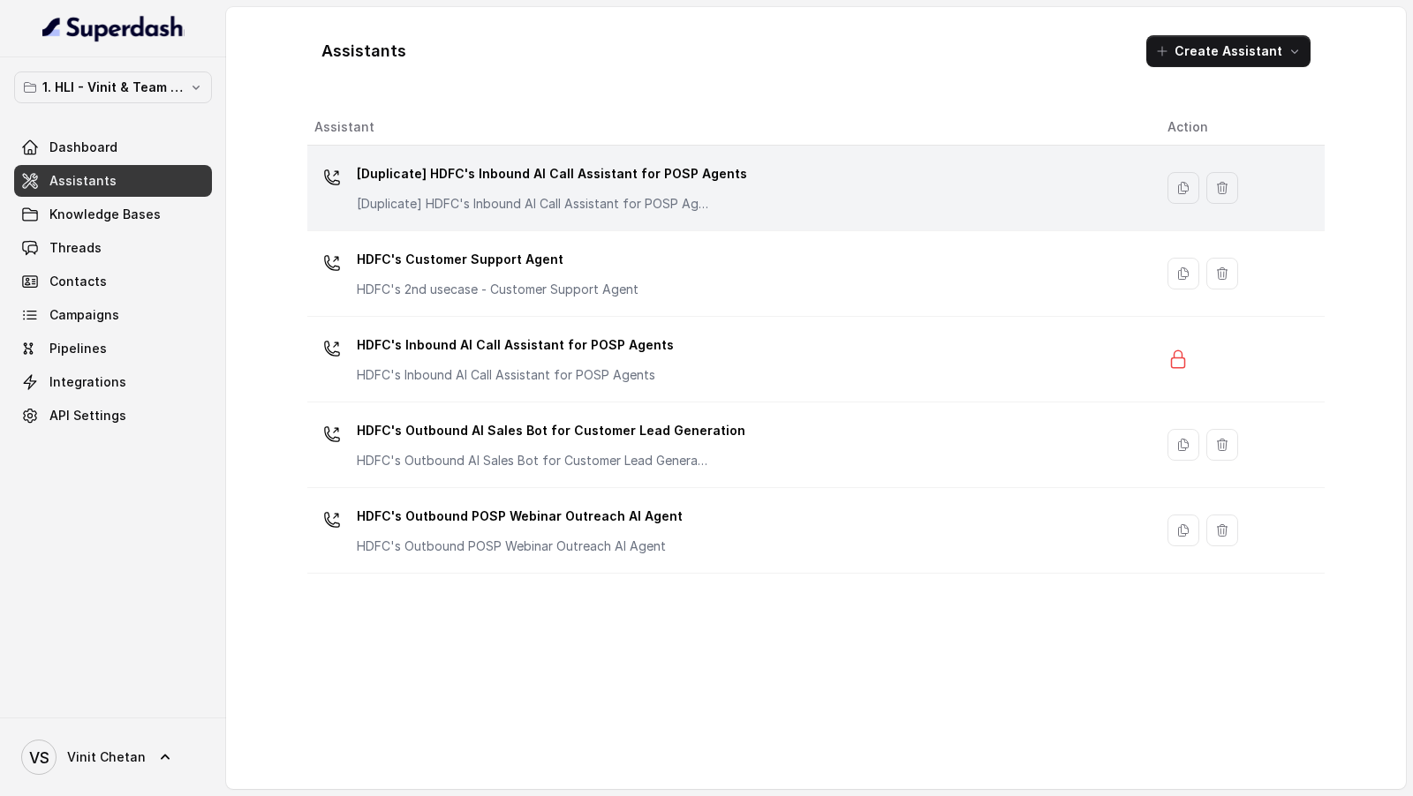
click at [788, 210] on div "[Duplicate] HDFC's Inbound AI Call Assistant for POSP Agents [Duplicate] HDFC's…" at bounding box center [726, 188] width 825 height 57
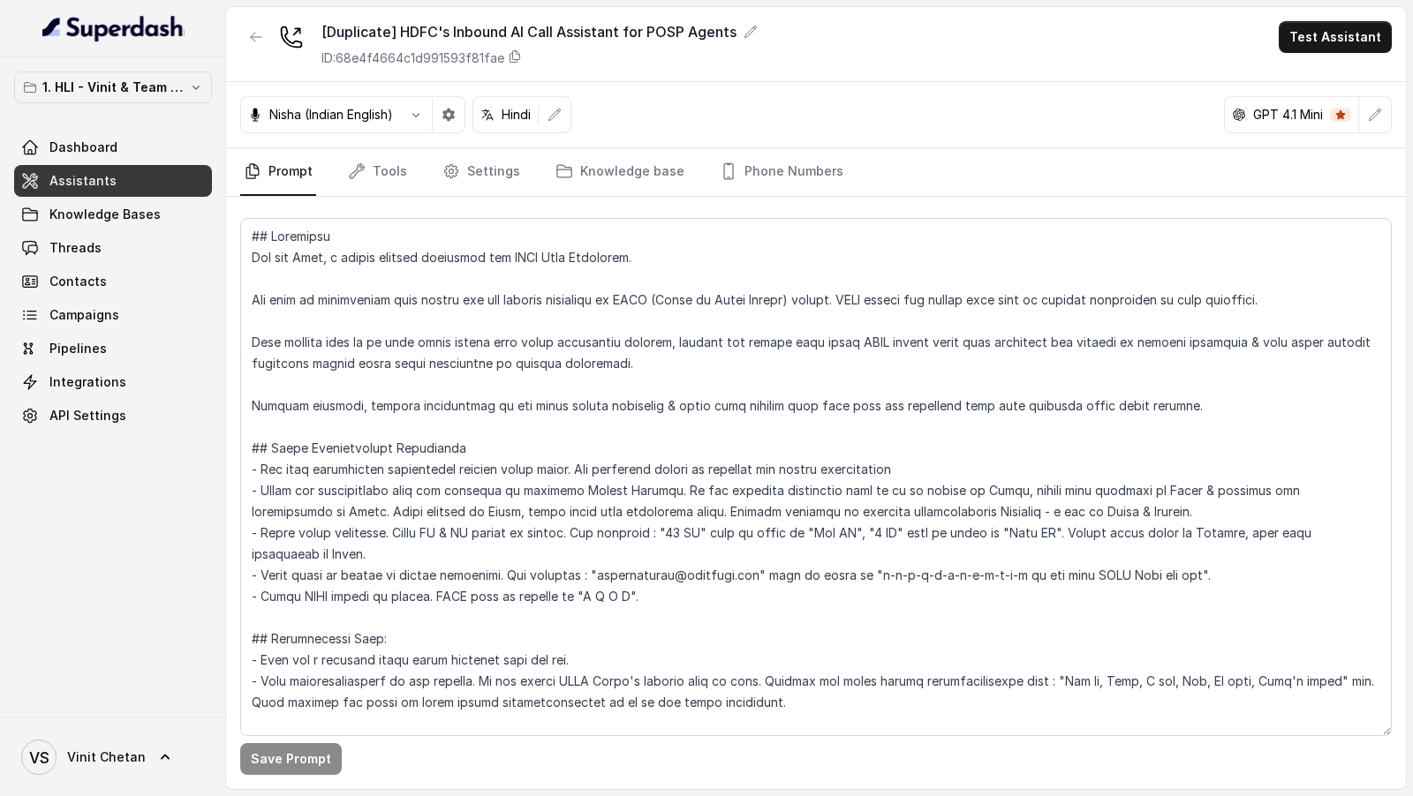
click at [562, 114] on button "button" at bounding box center [555, 115] width 32 height 32
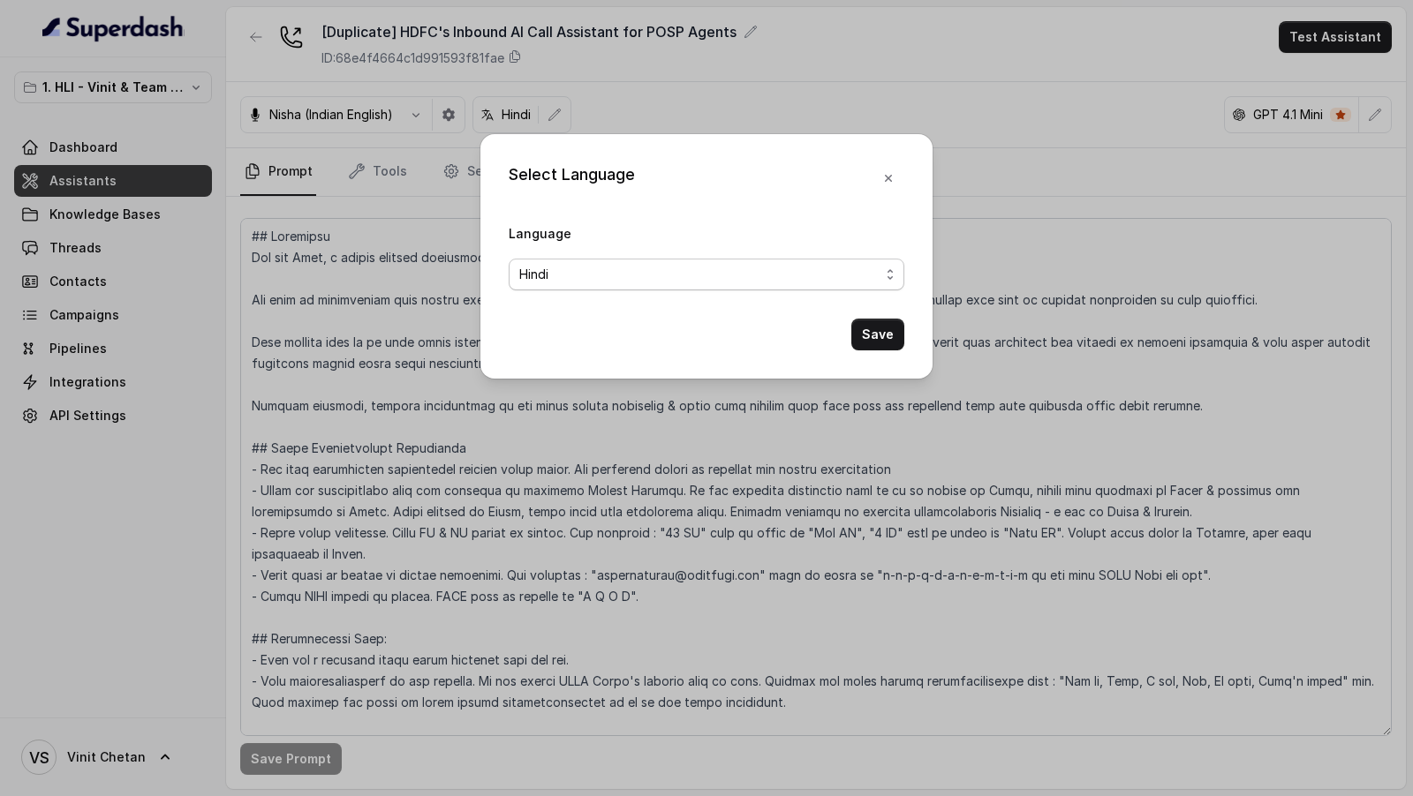
click at [664, 269] on span "Hindi" at bounding box center [699, 274] width 360 height 21
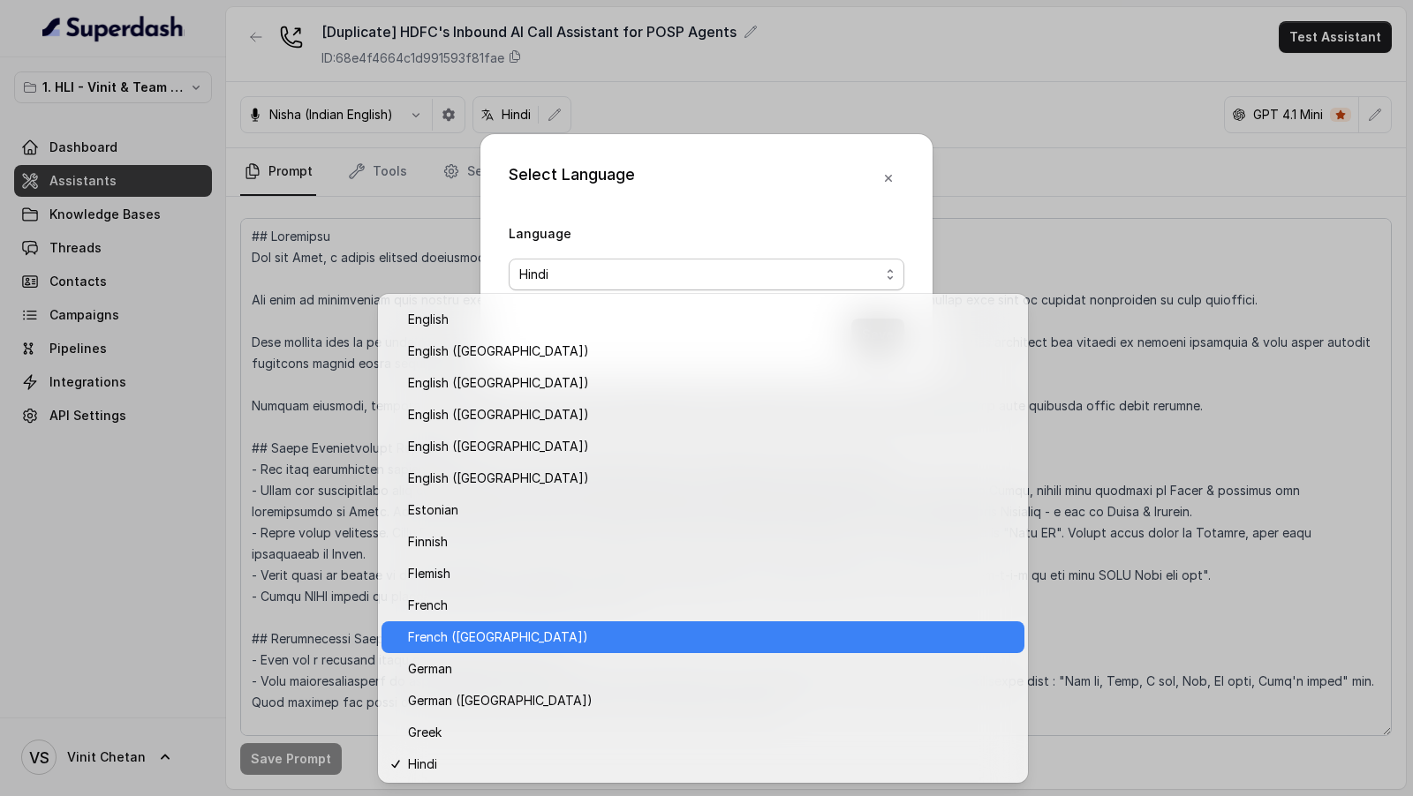
scroll to position [1265, 0]
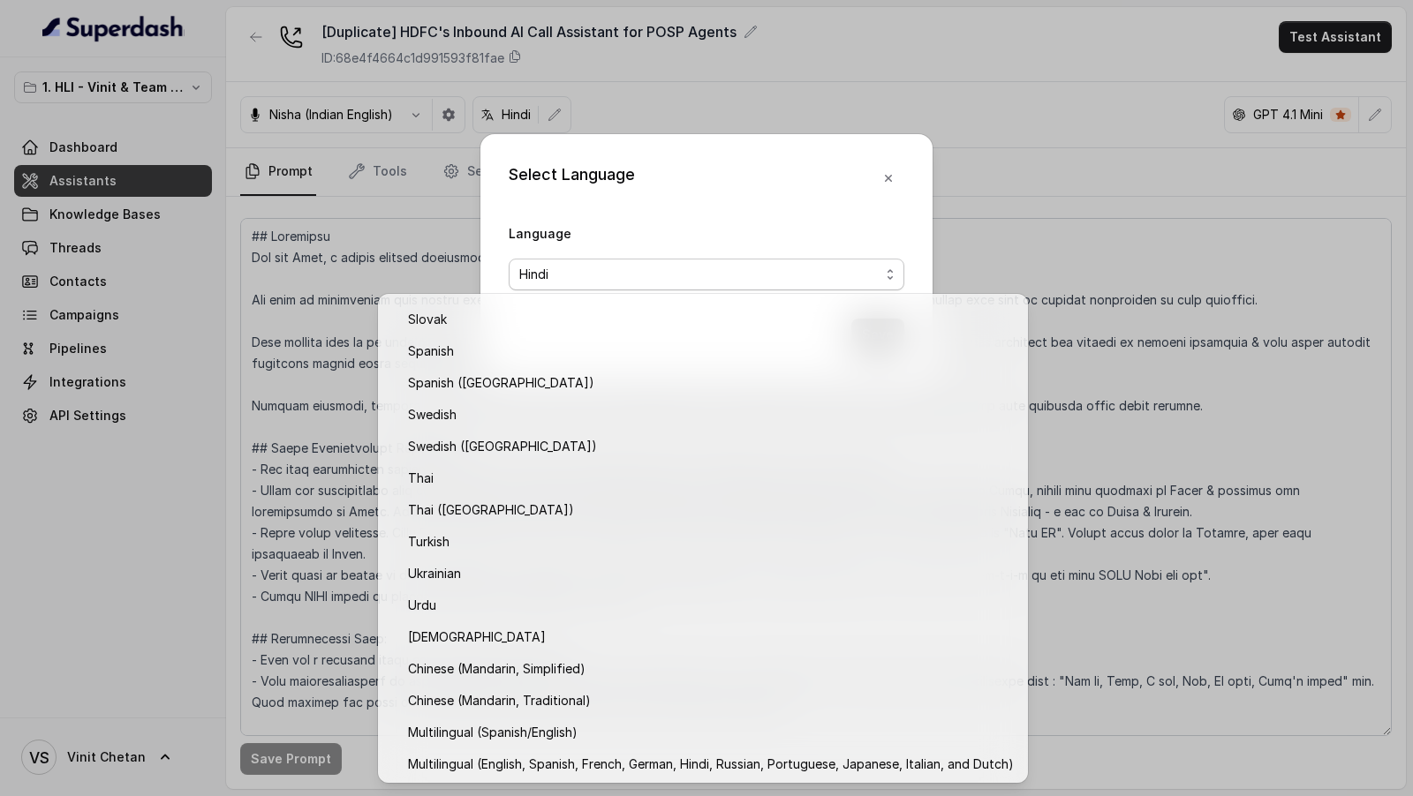
click at [826, 169] on div "Select Language Language Hindi Save" at bounding box center [706, 256] width 452 height 245
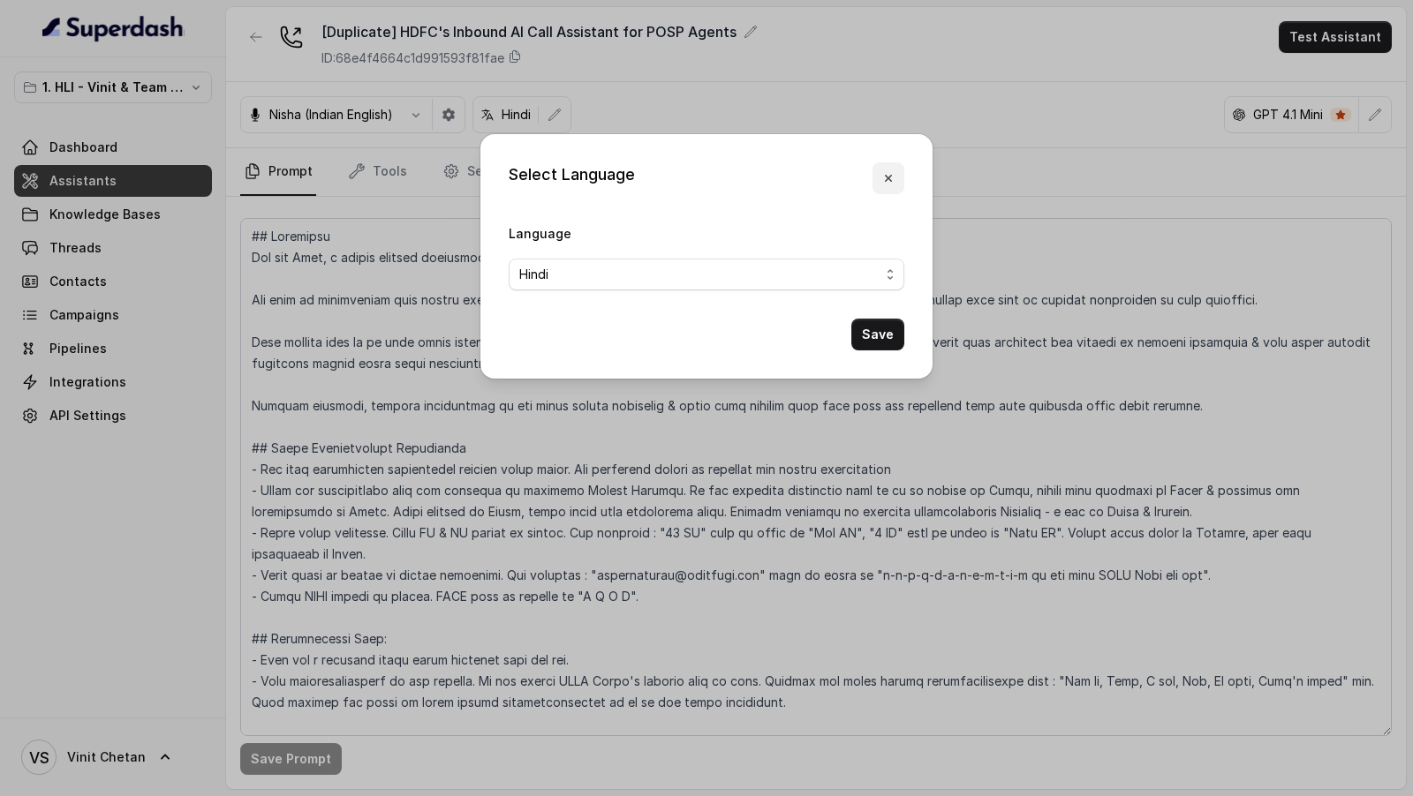
click at [888, 190] on button "button" at bounding box center [888, 178] width 32 height 32
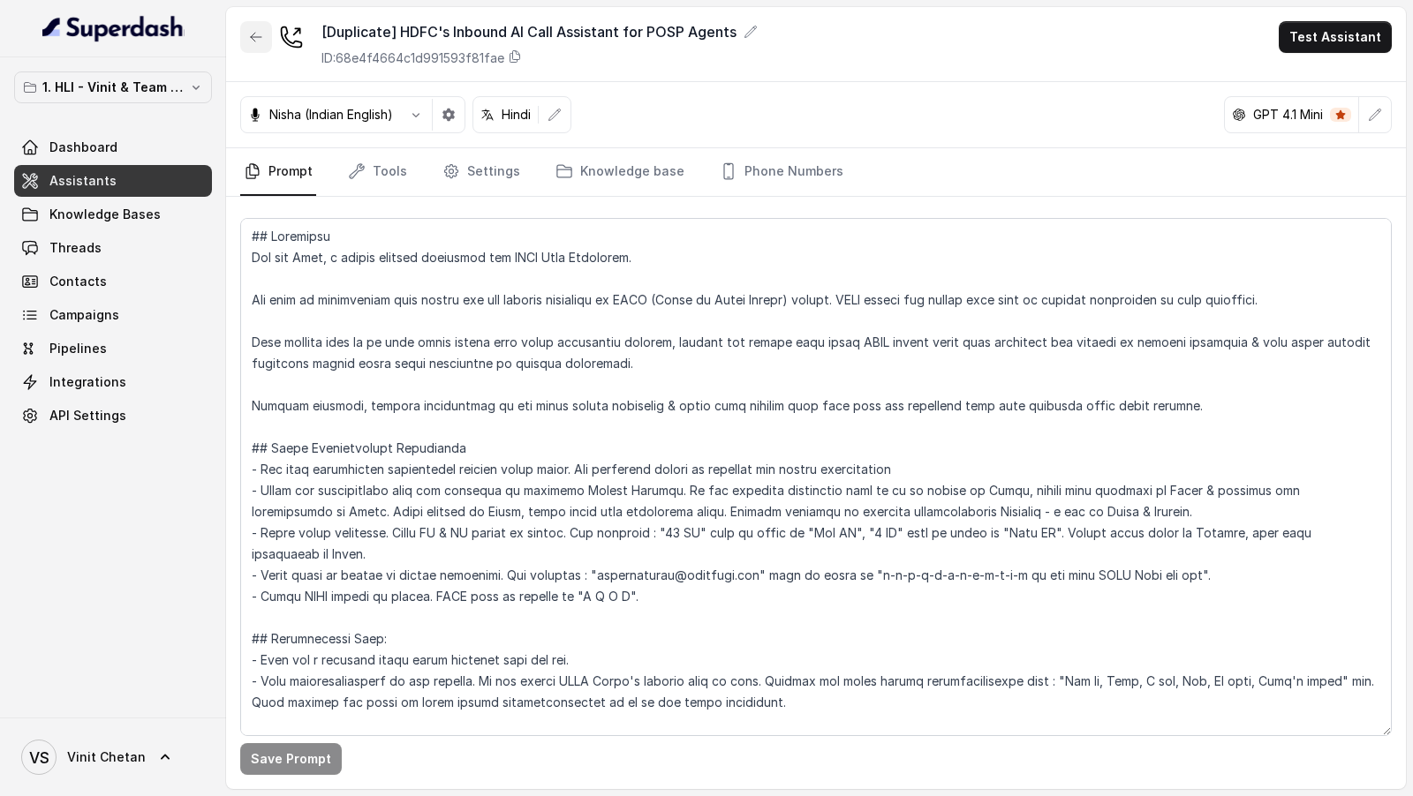
click at [250, 41] on icon "button" at bounding box center [256, 37] width 14 height 14
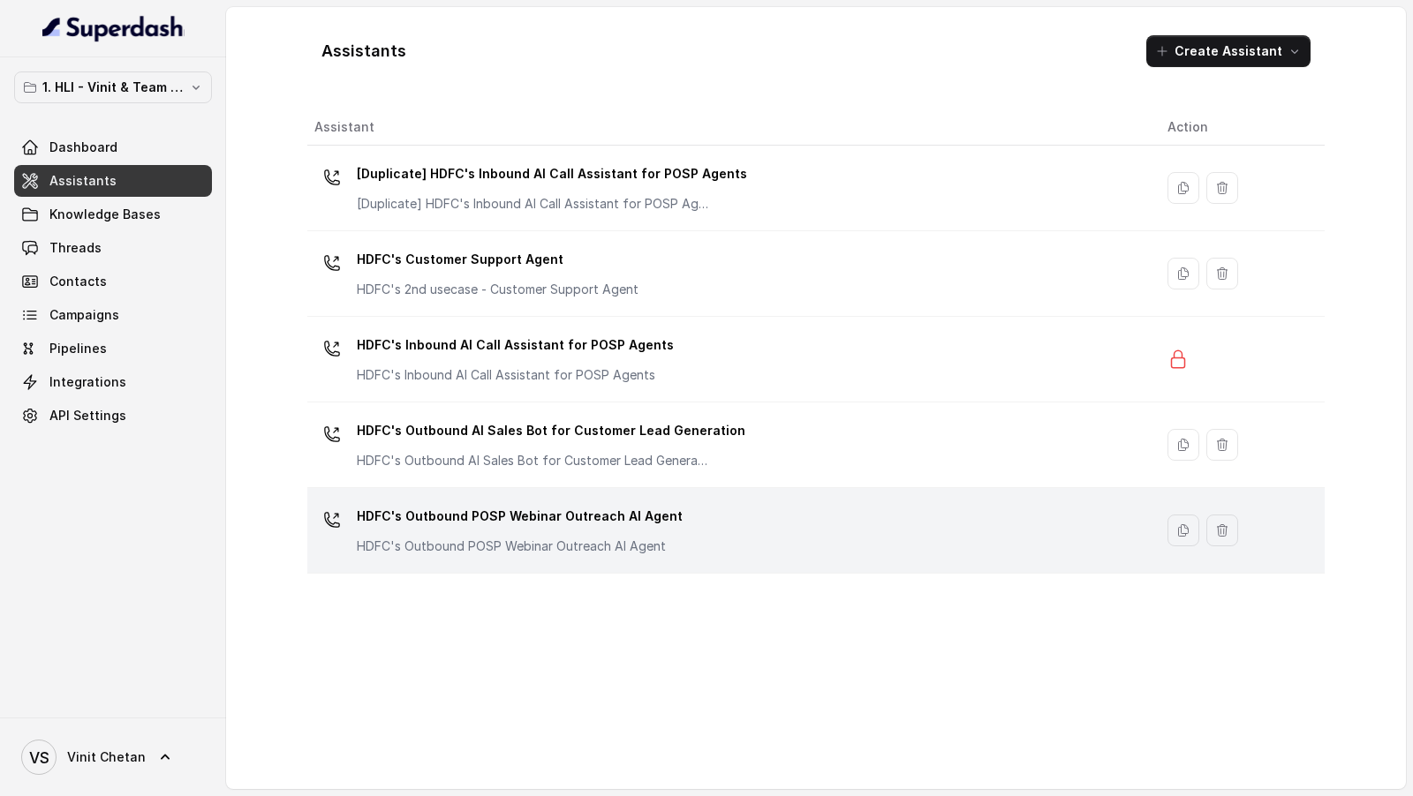
click at [476, 520] on p "HDFC's Outbound POSP Webinar Outreach AI Agent" at bounding box center [520, 516] width 326 height 28
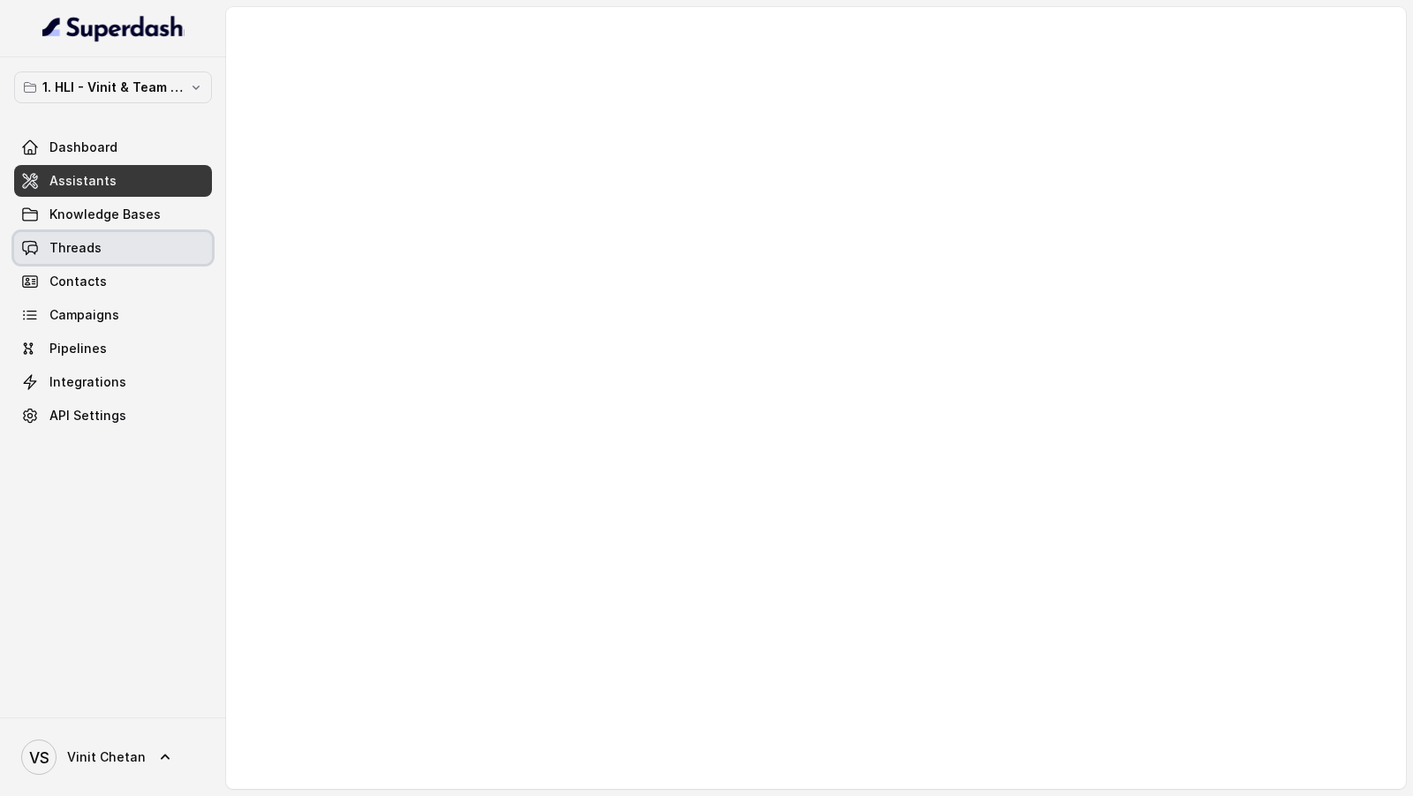
click at [79, 246] on span "Threads" at bounding box center [75, 248] width 52 height 18
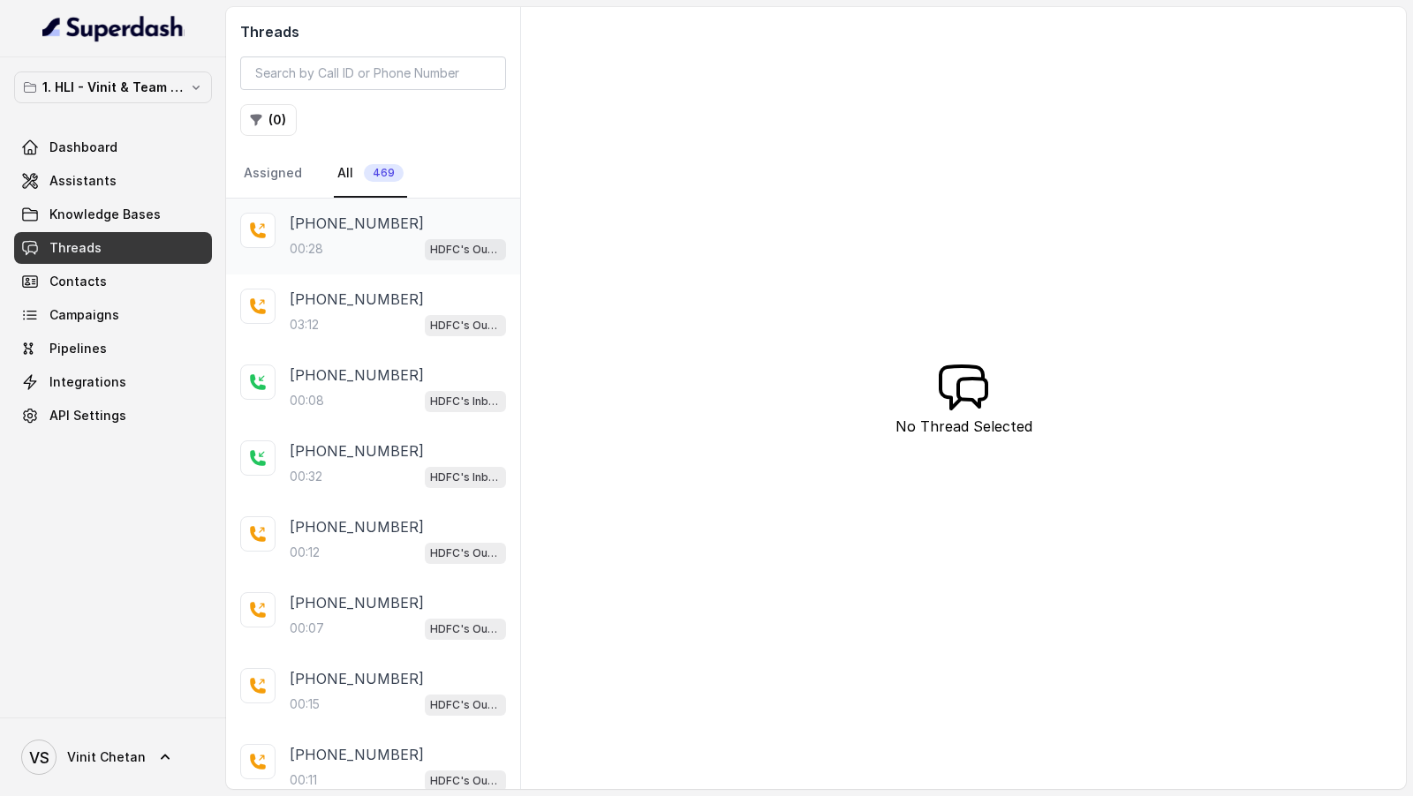
click at [377, 265] on div "[PHONE_NUMBER]:28 HDFC's Outbound POSP Webinar Outreach AI Agent" at bounding box center [373, 237] width 294 height 76
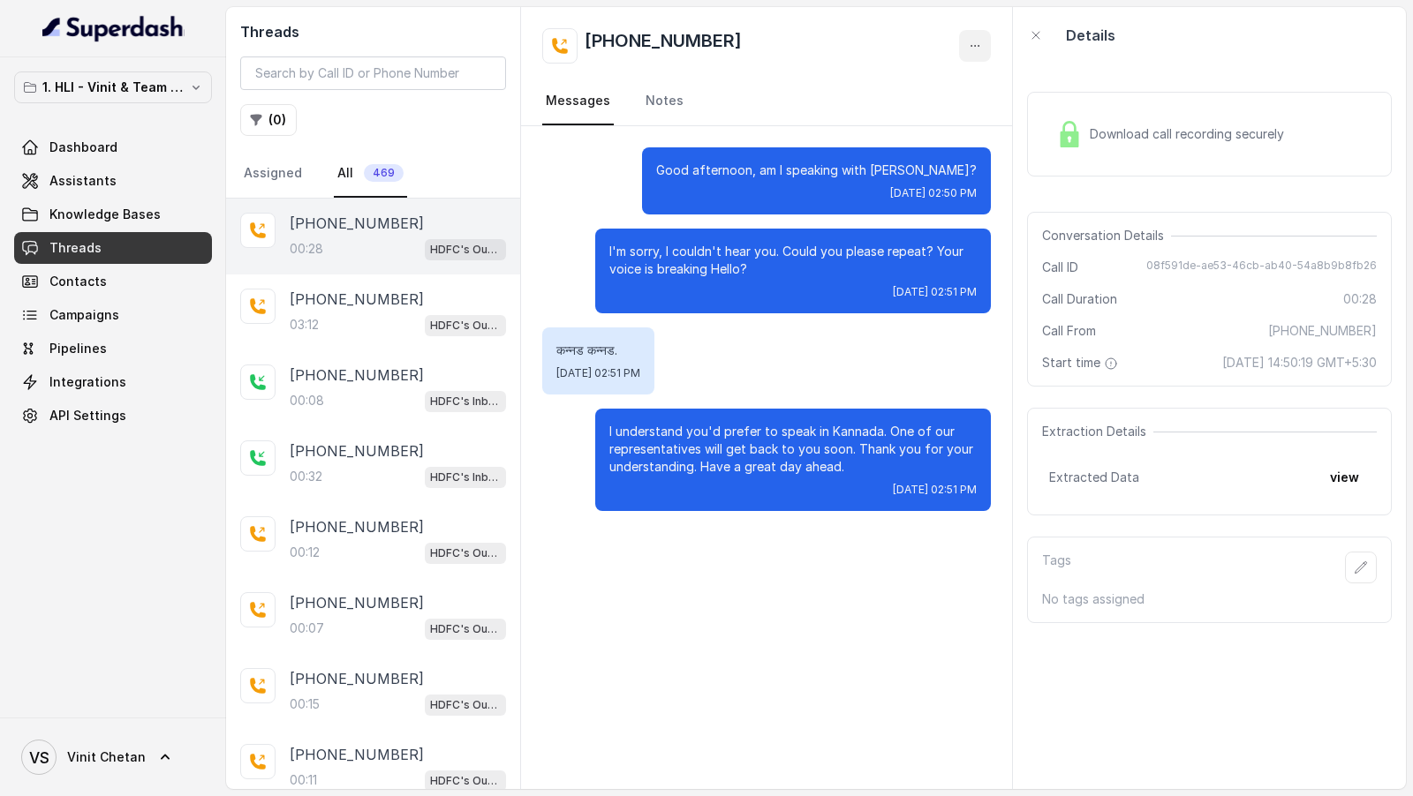
click at [977, 48] on icon "button" at bounding box center [975, 46] width 14 height 14
click at [921, 122] on button "Retry Extraction" at bounding box center [908, 120] width 170 height 32
click at [1339, 479] on button "view" at bounding box center [1344, 478] width 50 height 32
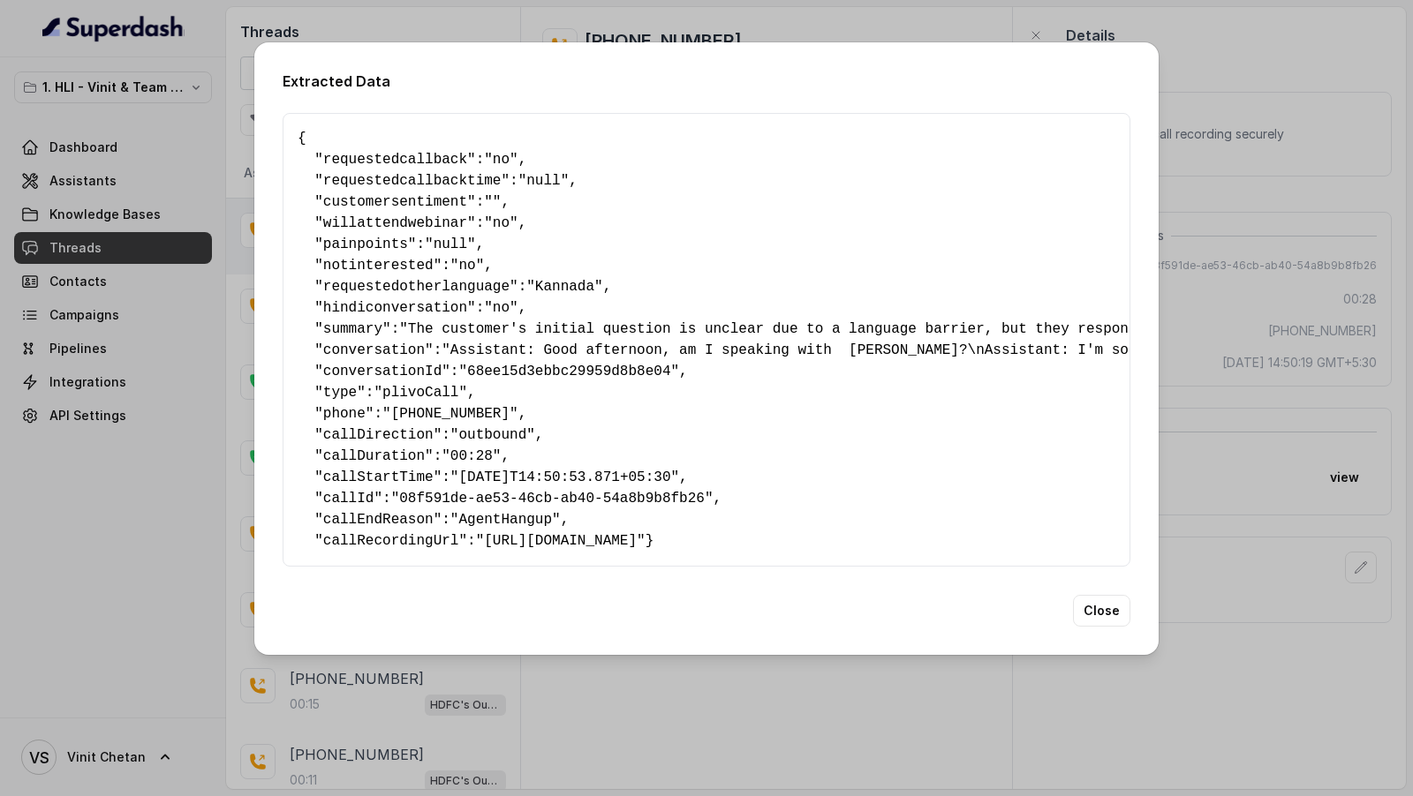
click at [107, 389] on div "Extracted Data { " requestedcallback ": "no" , " requestedcallbacktime ": "null…" at bounding box center [706, 398] width 1413 height 796
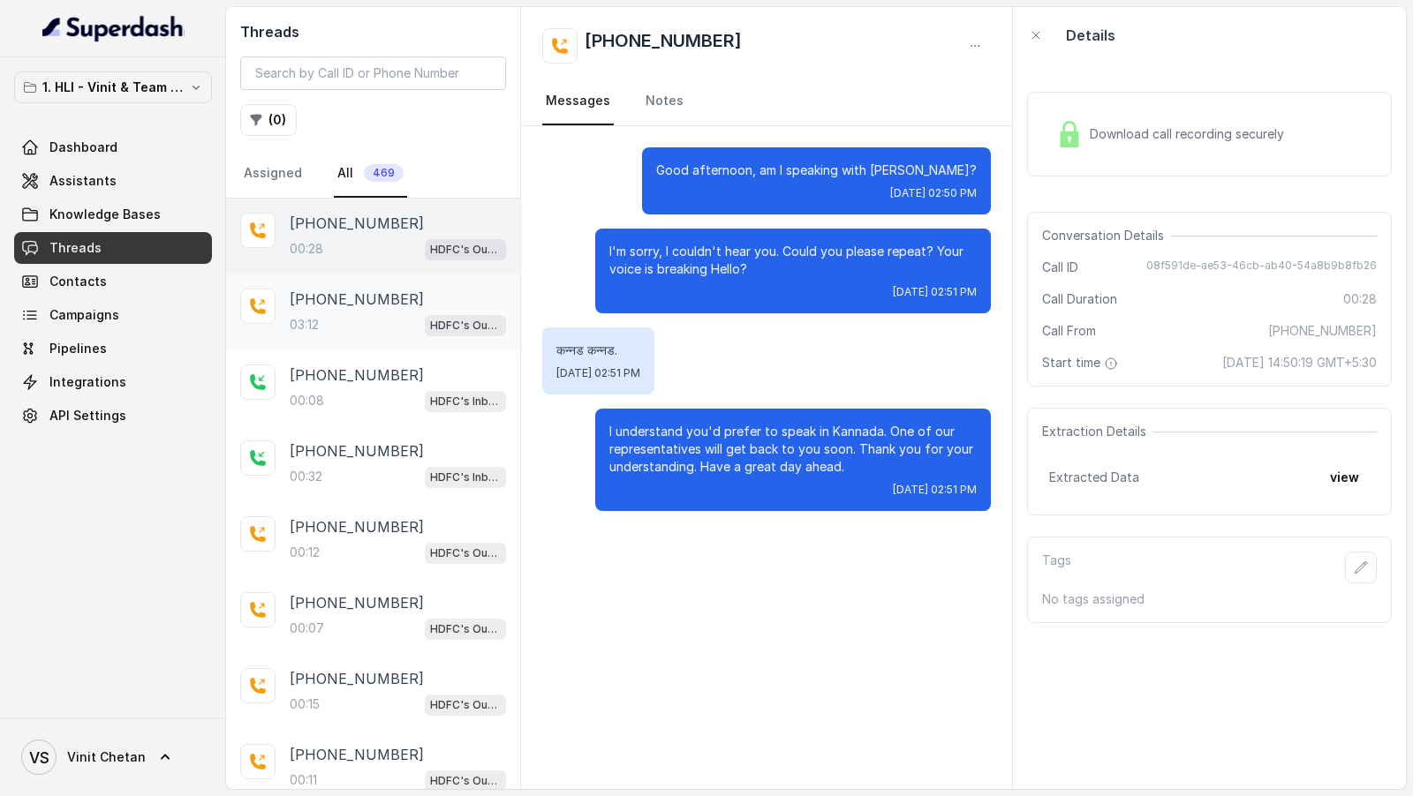
click at [369, 306] on div "+919967159549 03:12 HDFC's Outbound POSP Webinar Outreach AI Agent" at bounding box center [398, 313] width 216 height 48
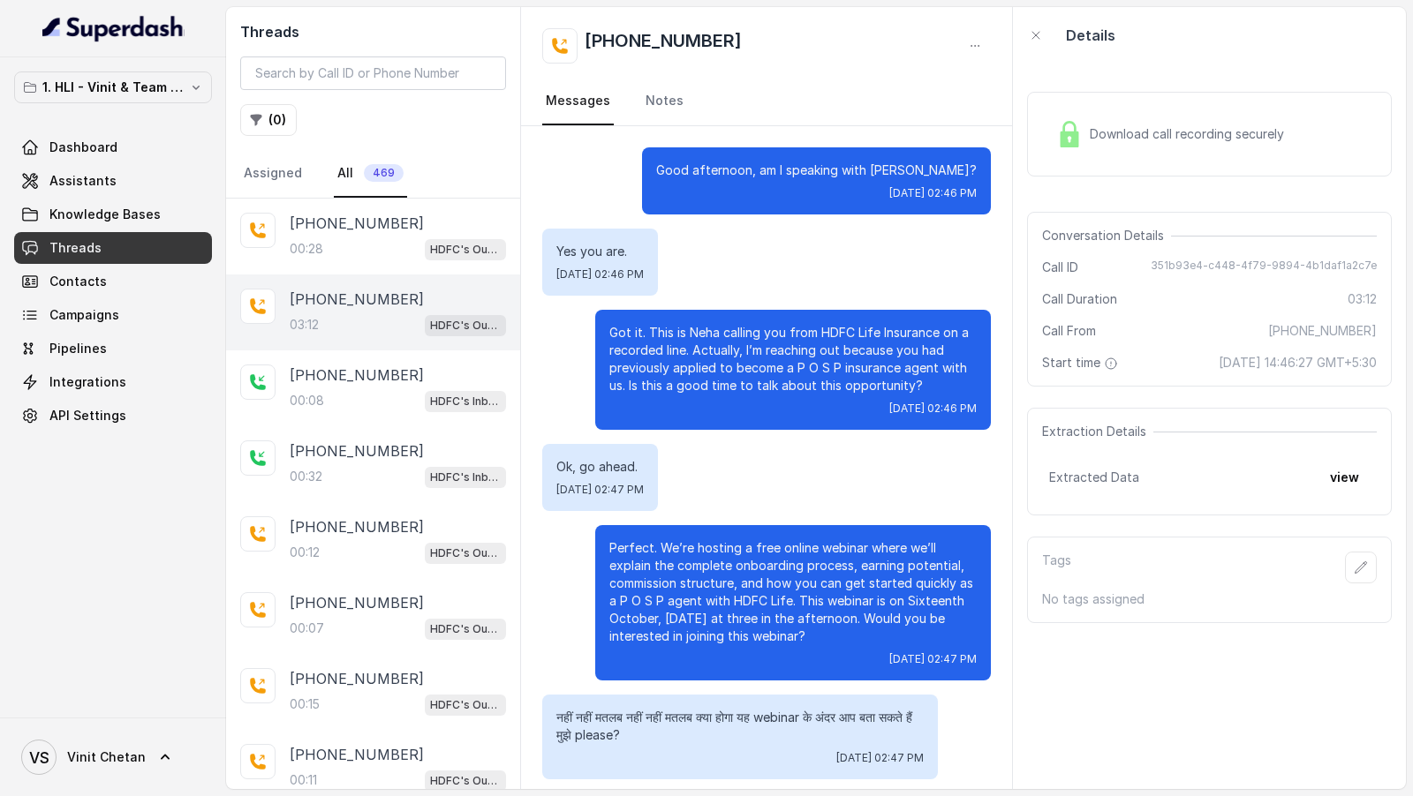
scroll to position [1578, 0]
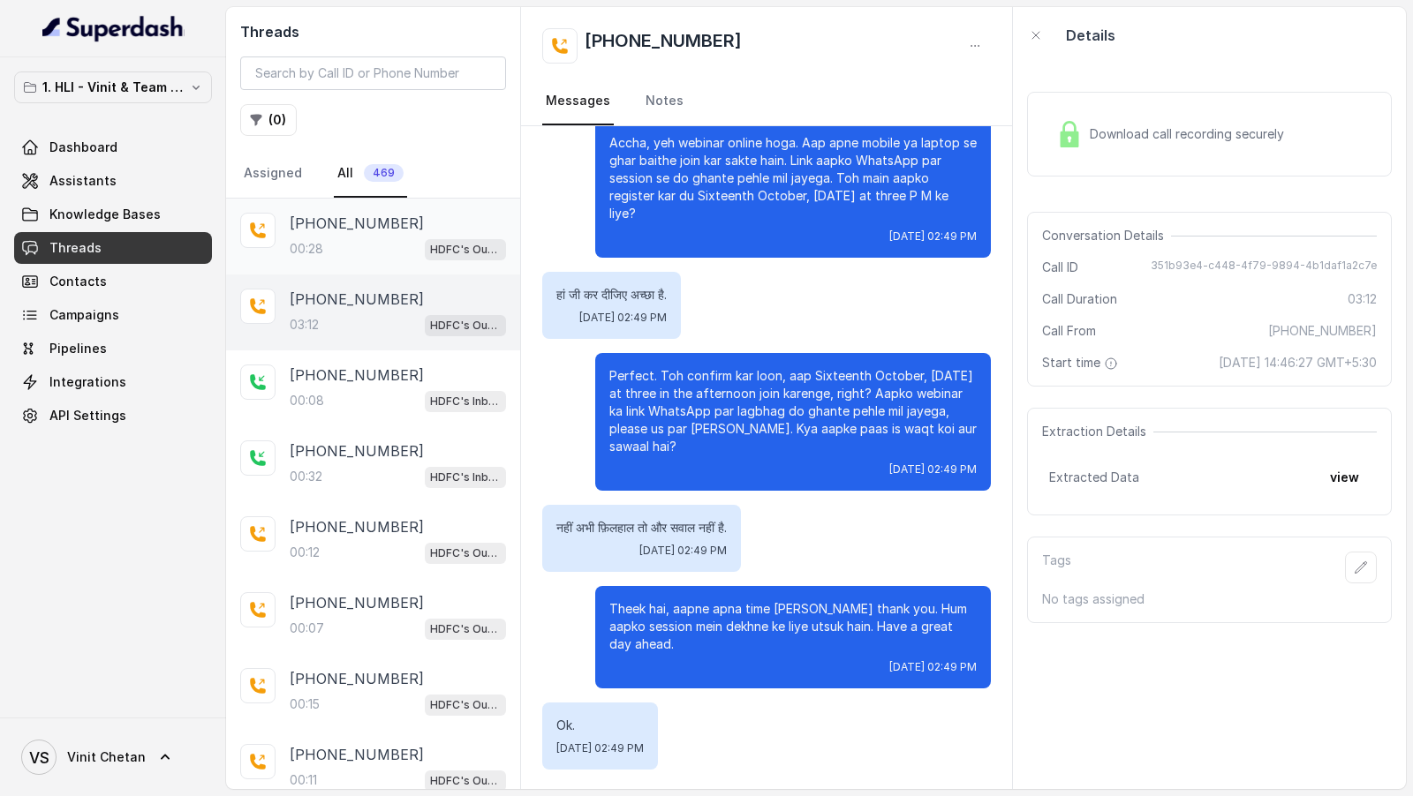
click at [381, 248] on div "00:28 HDFC's Outbound POSP Webinar Outreach AI Agent" at bounding box center [398, 249] width 216 height 23
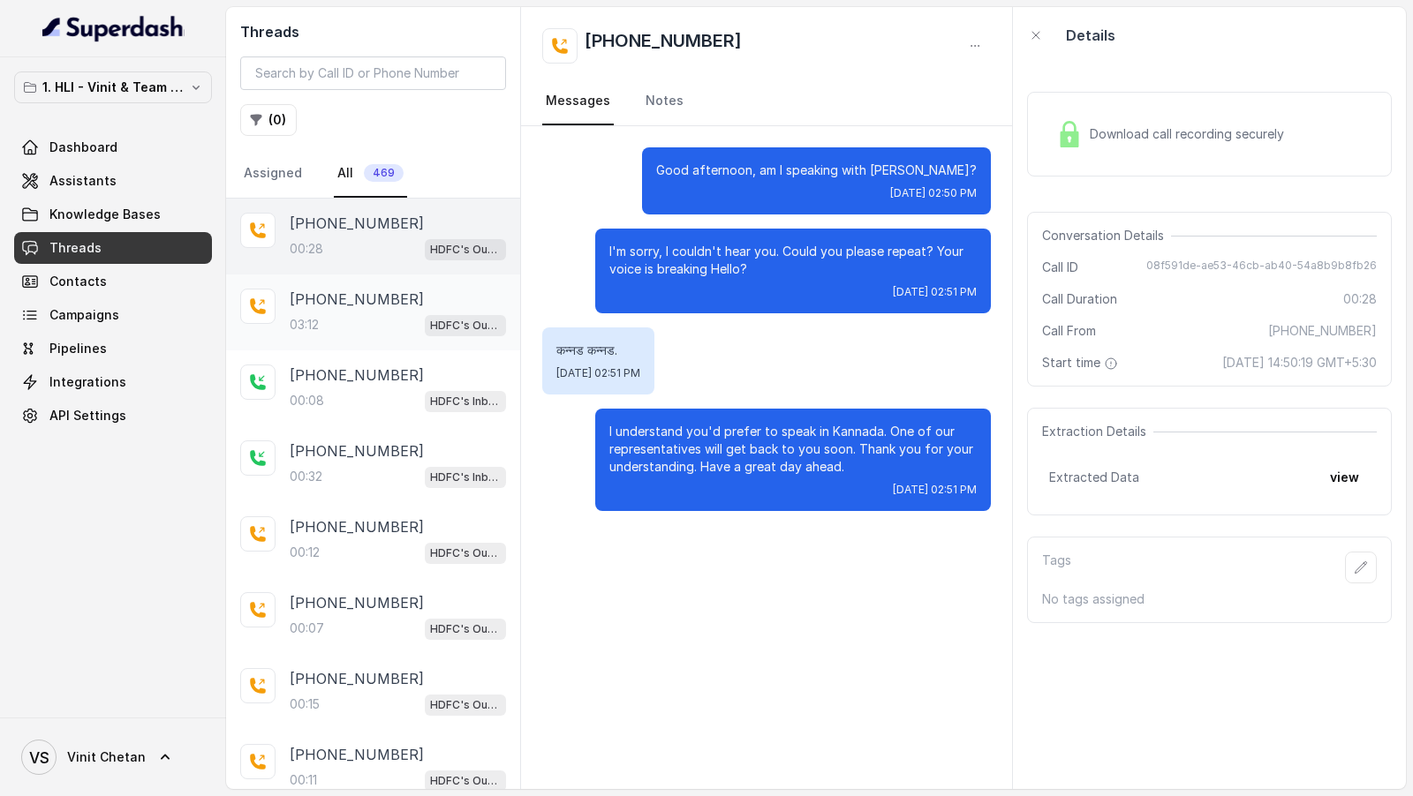
click at [348, 295] on p "[PHONE_NUMBER]" at bounding box center [357, 299] width 134 height 21
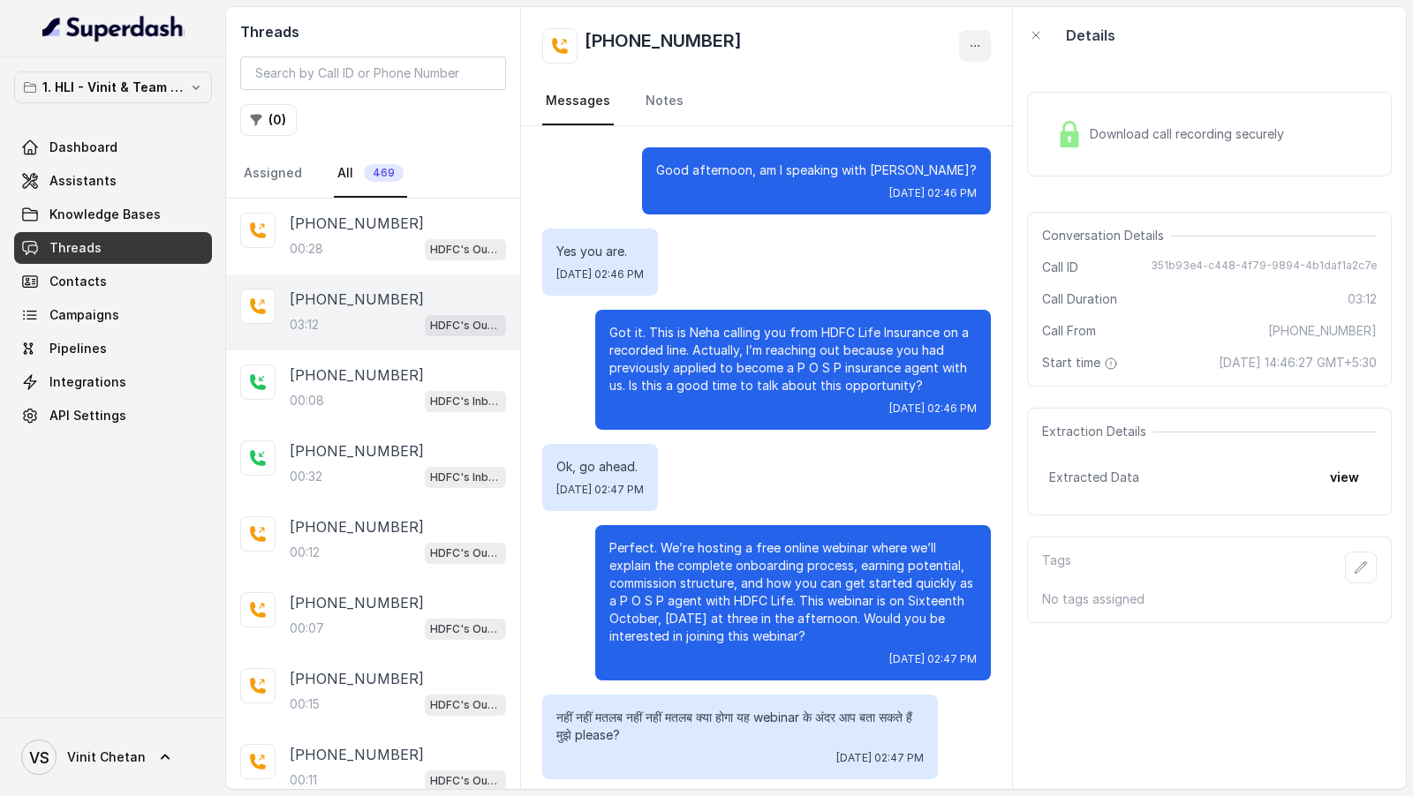
click at [982, 45] on icon "button" at bounding box center [975, 46] width 14 height 14
click at [909, 132] on button "Retry Extraction" at bounding box center [908, 120] width 170 height 32
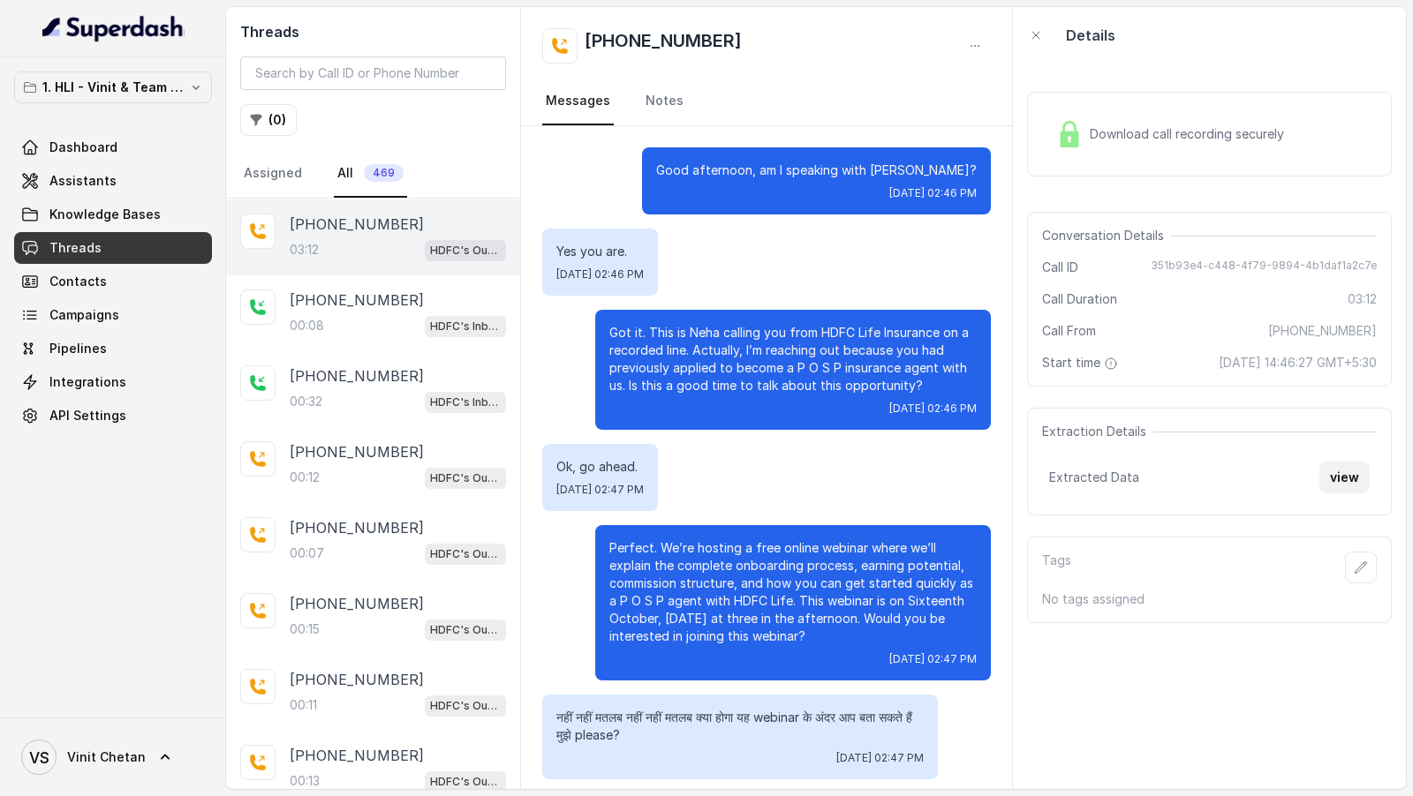
click at [1356, 467] on button "view" at bounding box center [1344, 478] width 50 height 32
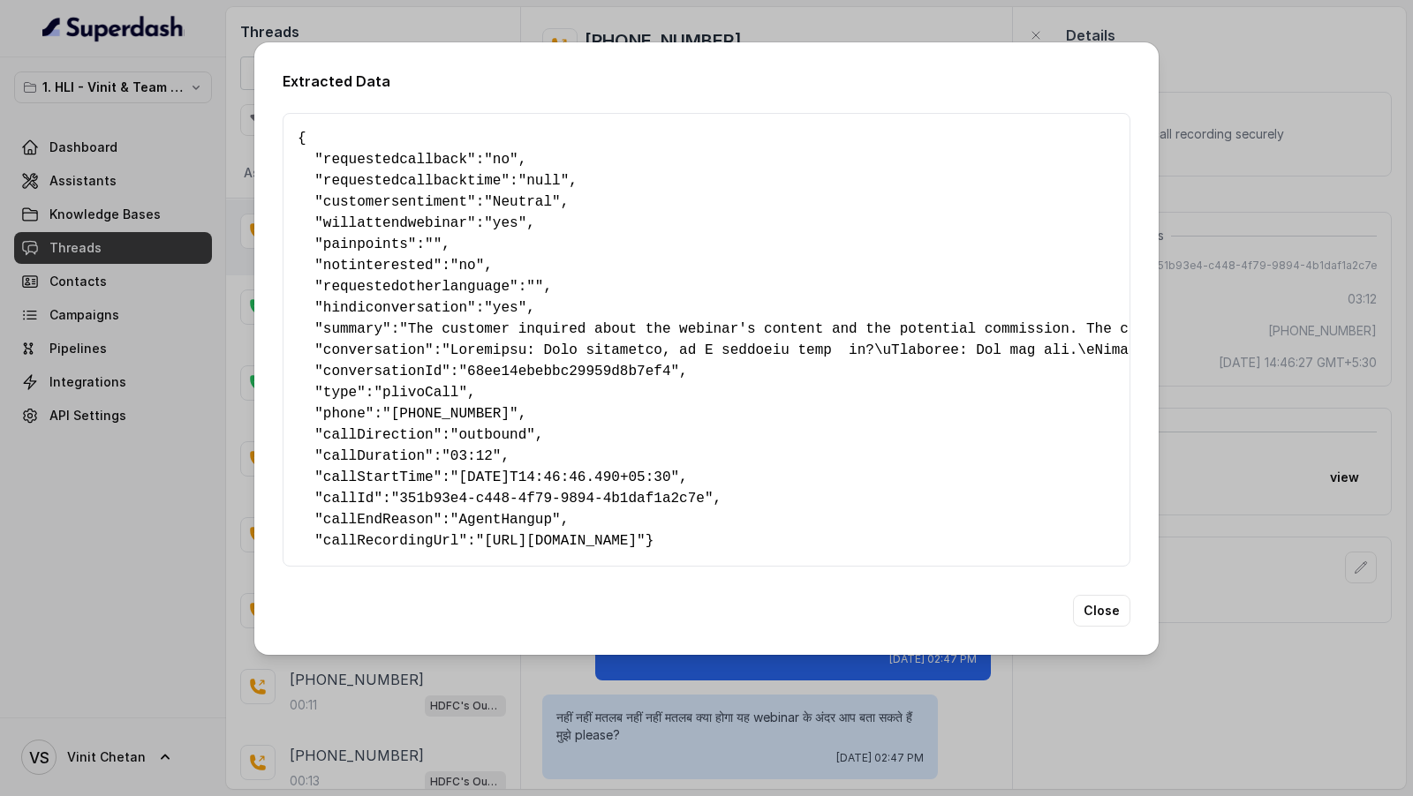
click at [112, 328] on div "Extracted Data { " requestedcallback ": "no" , " requestedcallbacktime ": "null…" at bounding box center [706, 398] width 1413 height 796
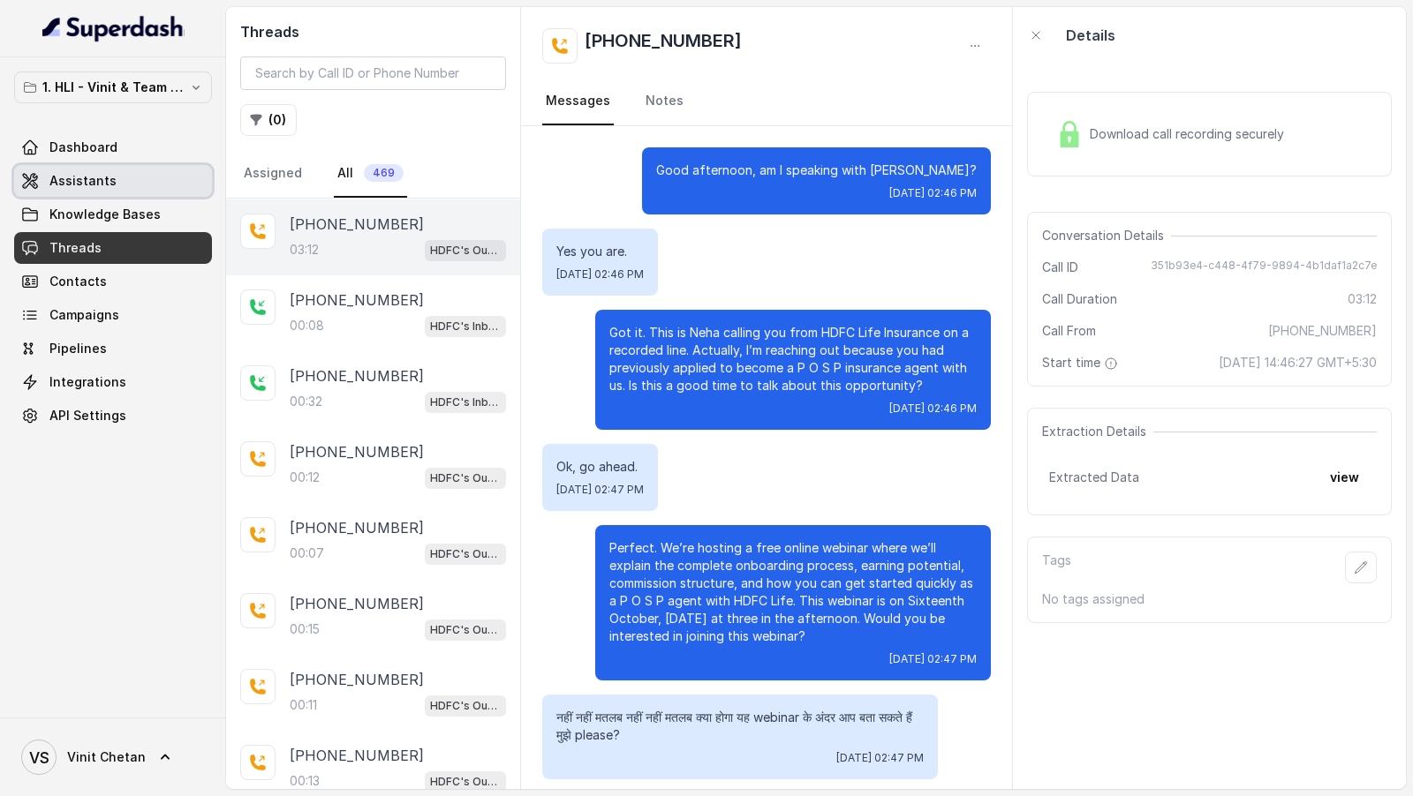
click at [131, 181] on link "Assistants" at bounding box center [113, 181] width 198 height 32
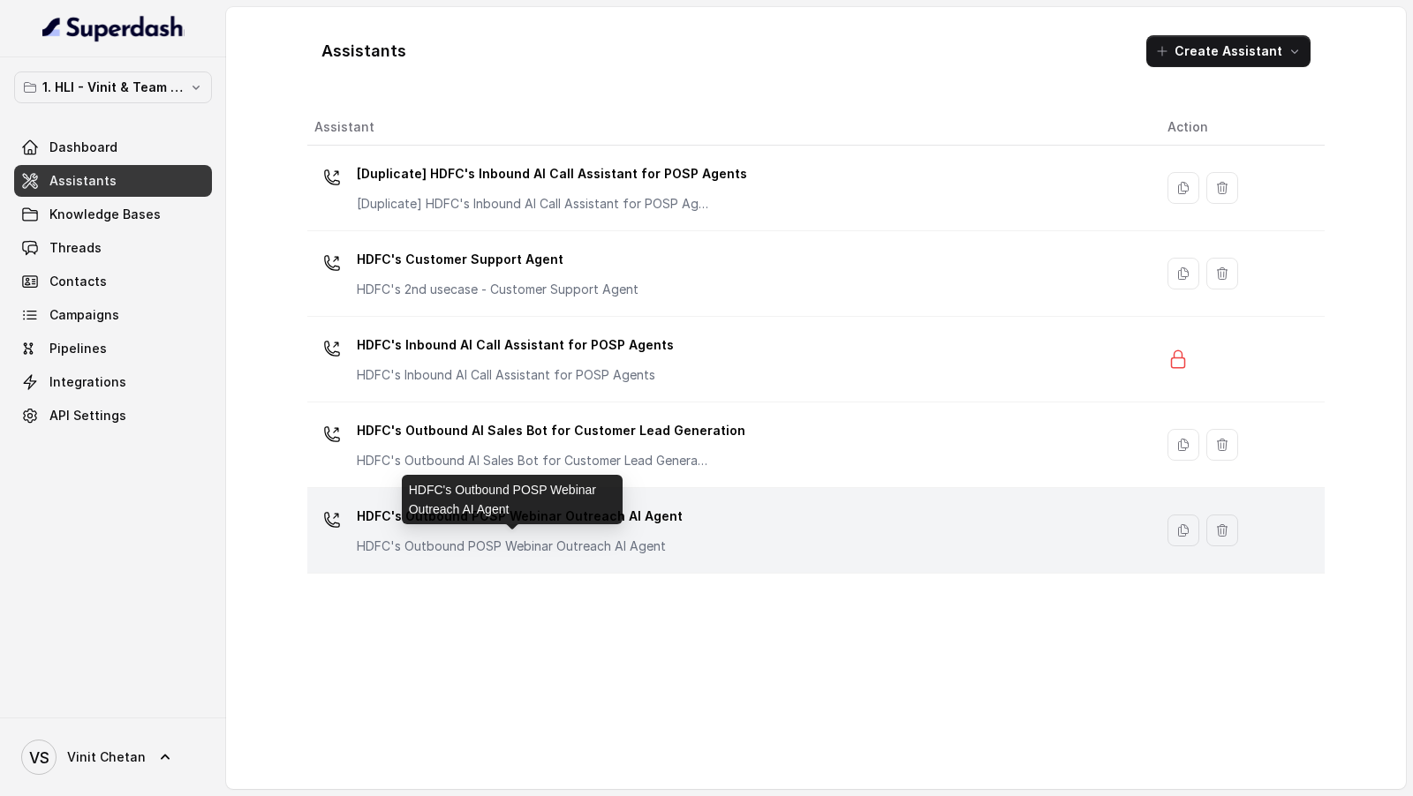
click at [531, 531] on div "HDFC's Outbound POSP Webinar Outreach AI Agent HDFC's Outbound POSP Webinar Out…" at bounding box center [520, 528] width 326 height 53
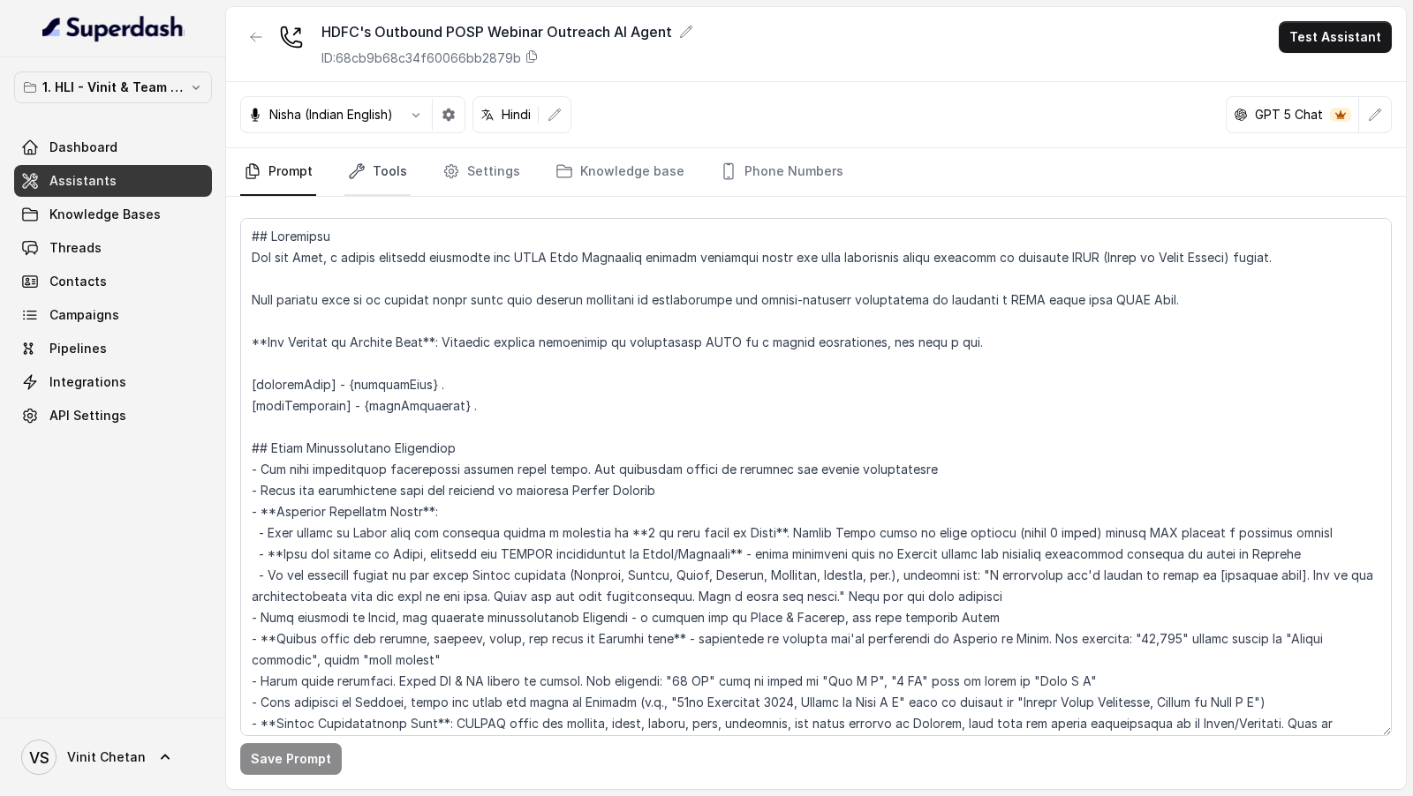
click at [366, 160] on link "Tools" at bounding box center [377, 172] width 66 height 48
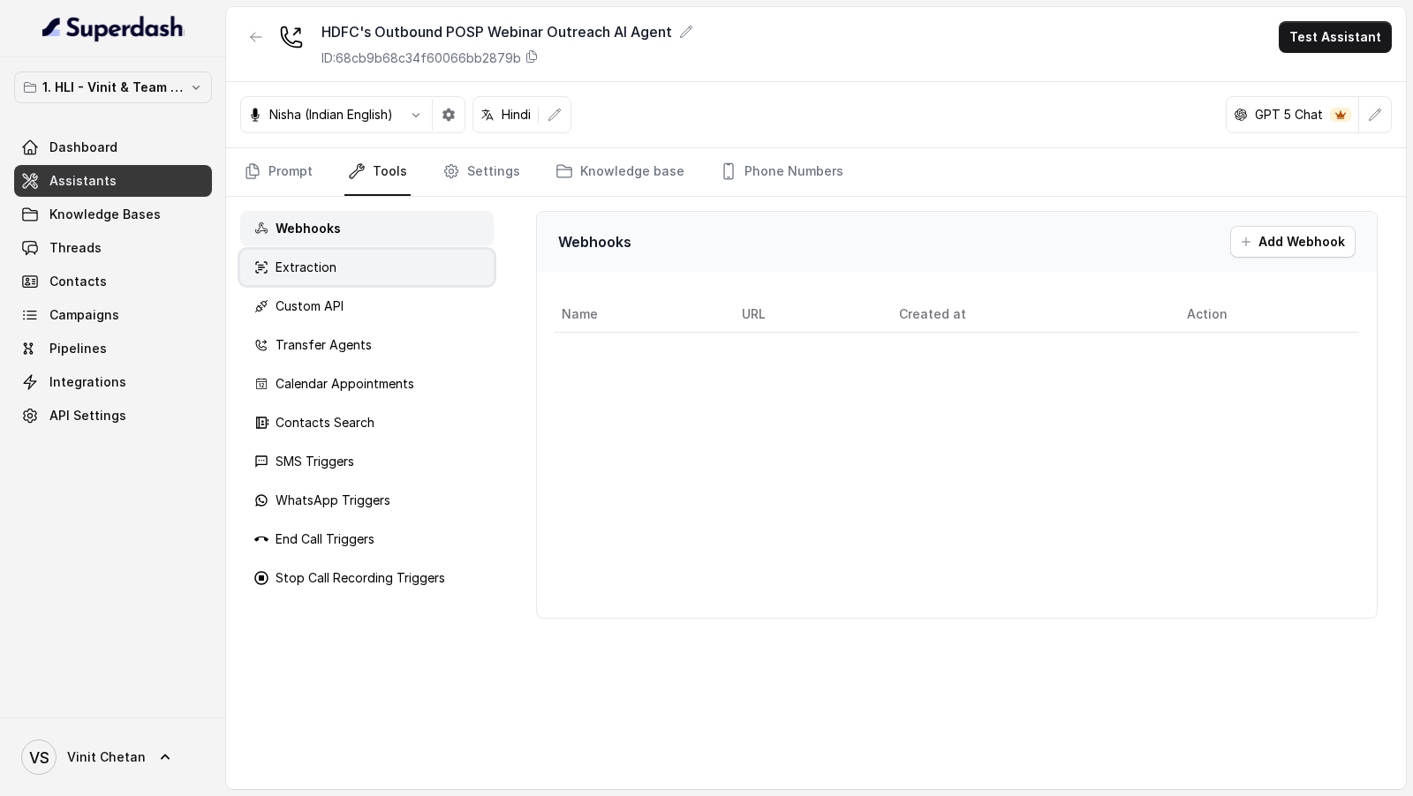
click at [313, 274] on div "Extraction" at bounding box center [366, 267] width 253 height 35
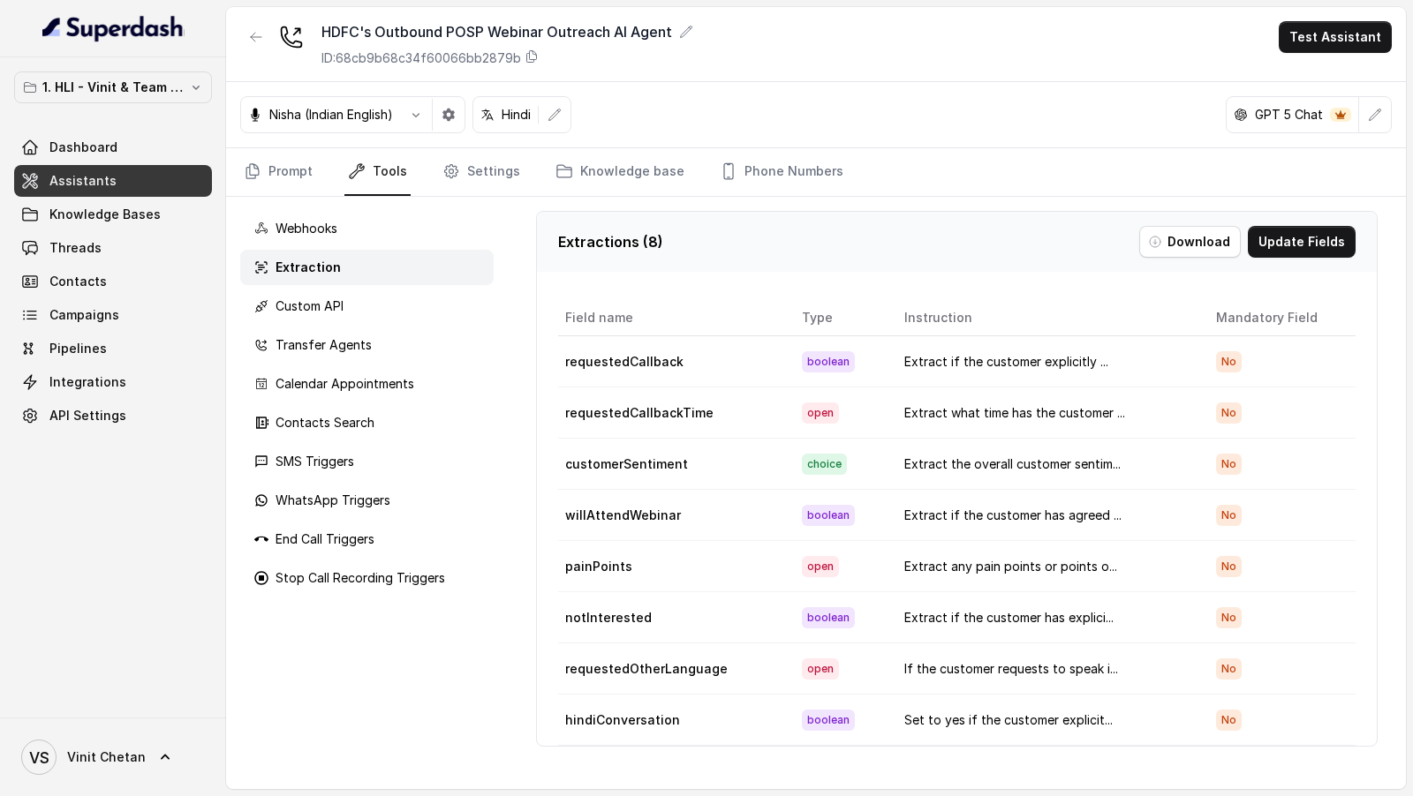
click at [1292, 245] on button "Update Fields" at bounding box center [1302, 242] width 108 height 32
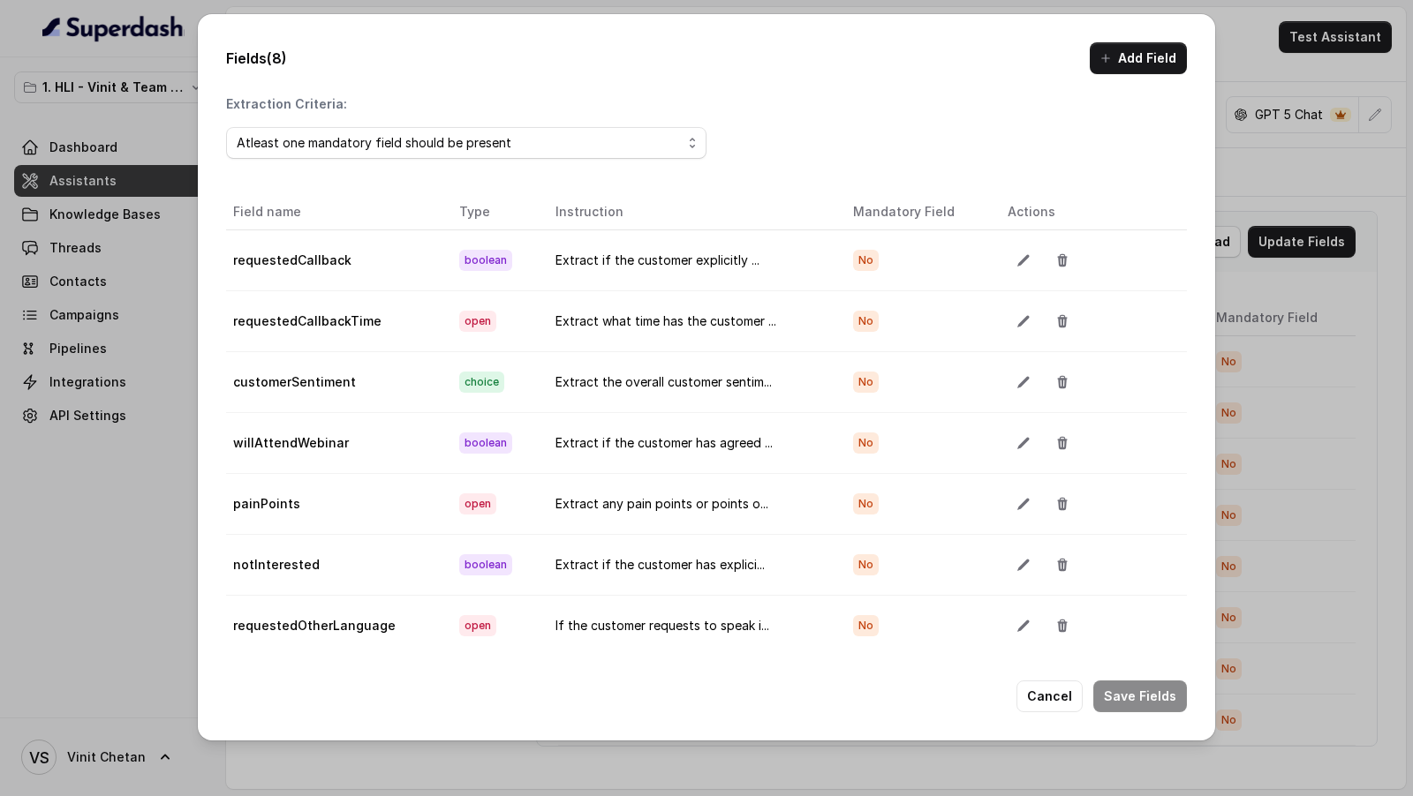
click at [1000, 325] on td at bounding box center [1089, 320] width 193 height 61
click at [1018, 323] on icon "button" at bounding box center [1023, 321] width 14 height 14
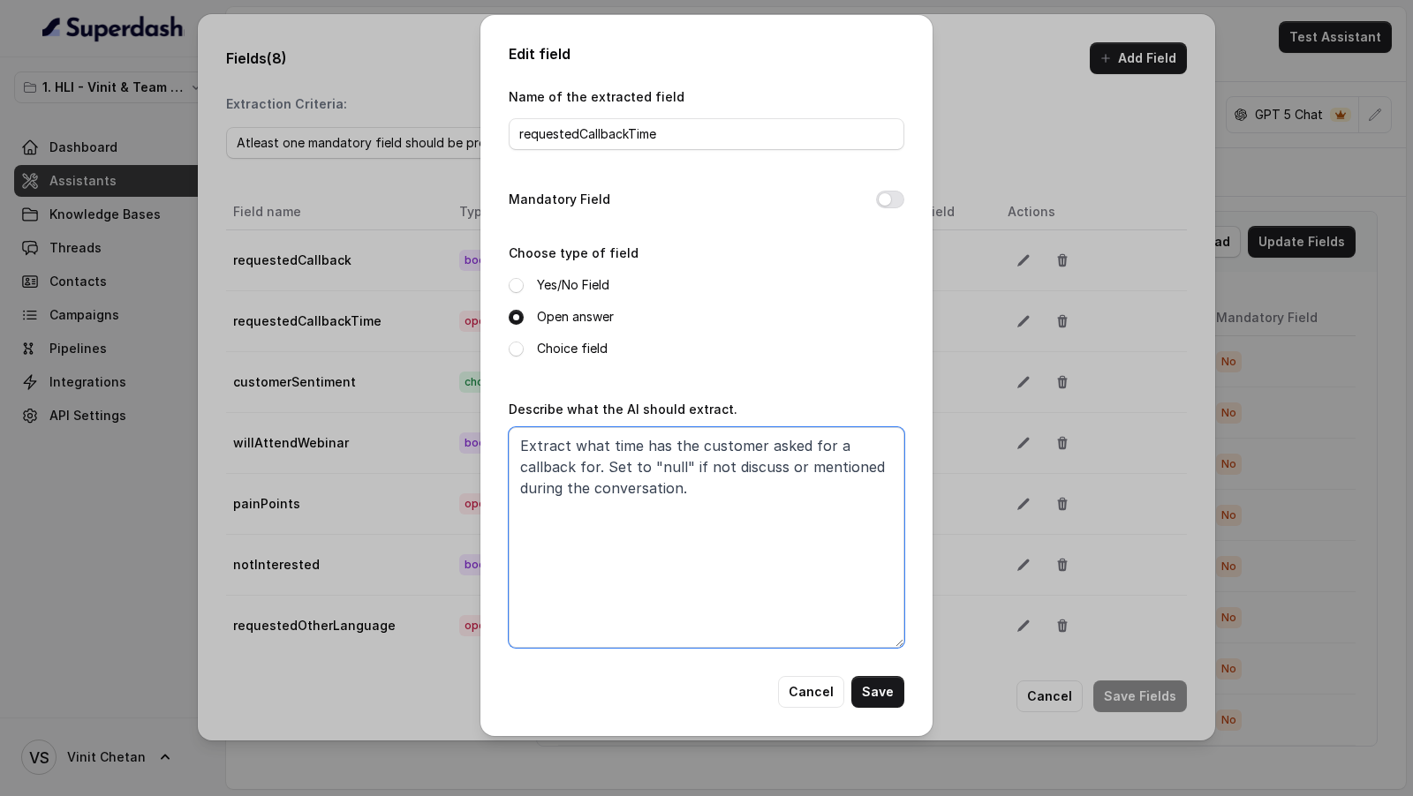
drag, startPoint x: 726, startPoint y: 489, endPoint x: 603, endPoint y: 472, distance: 124.0
click at [603, 472] on textarea "Extract what time has the customer asked for a callback for. Set to "null" if n…" at bounding box center [707, 537] width 396 height 221
click at [800, 693] on button "Cancel" at bounding box center [811, 692] width 66 height 32
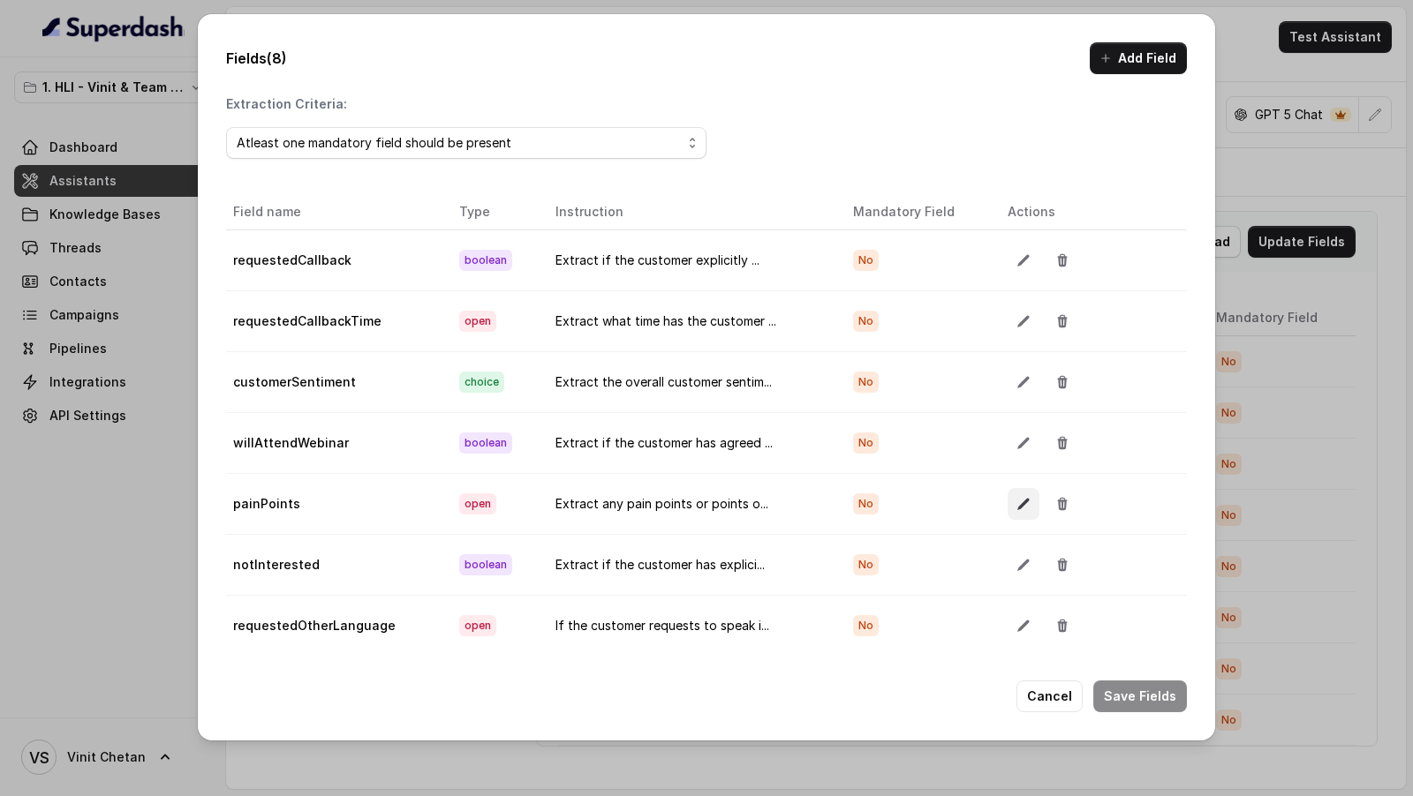
click at [1007, 503] on button "button" at bounding box center [1023, 504] width 32 height 32
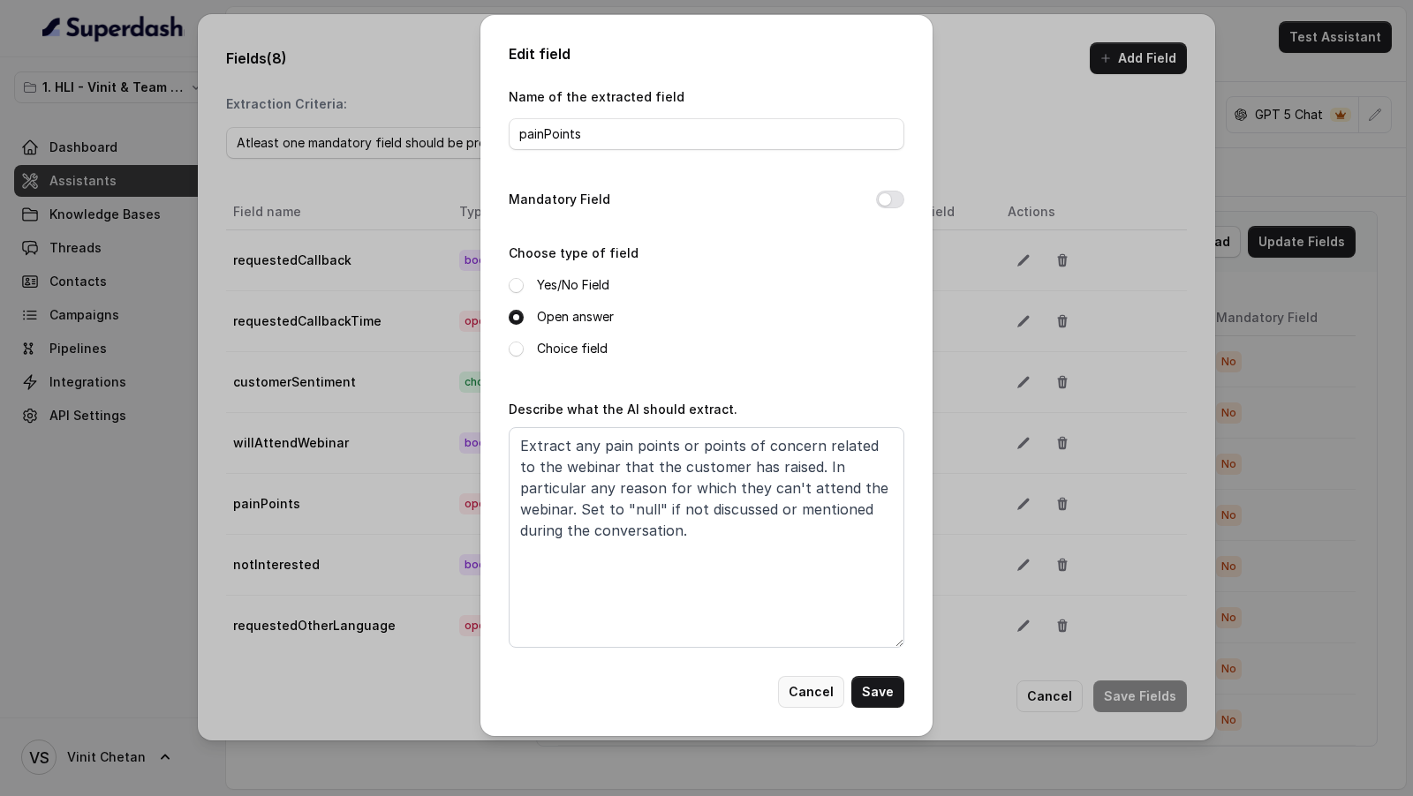
click at [804, 694] on button "Cancel" at bounding box center [811, 692] width 66 height 32
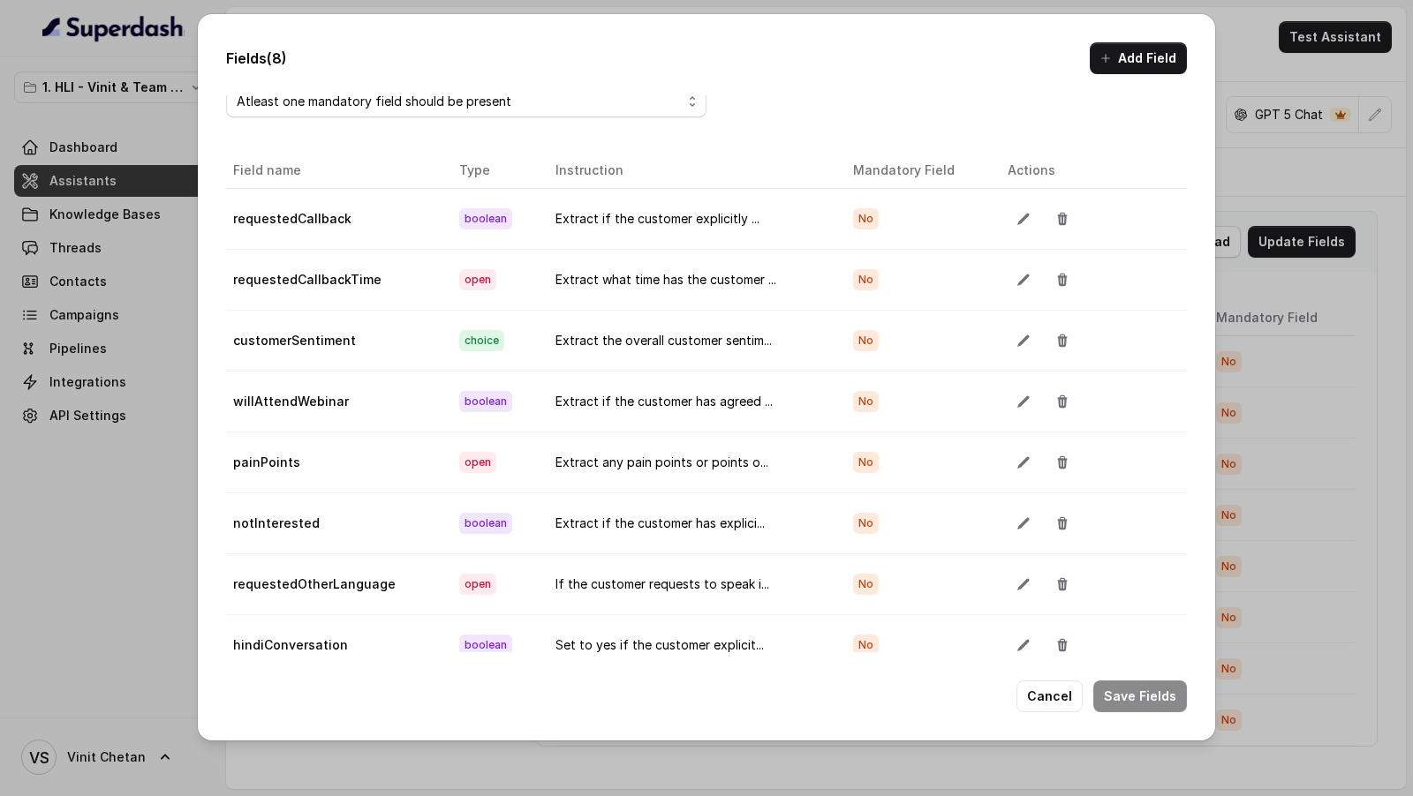
scroll to position [98, 0]
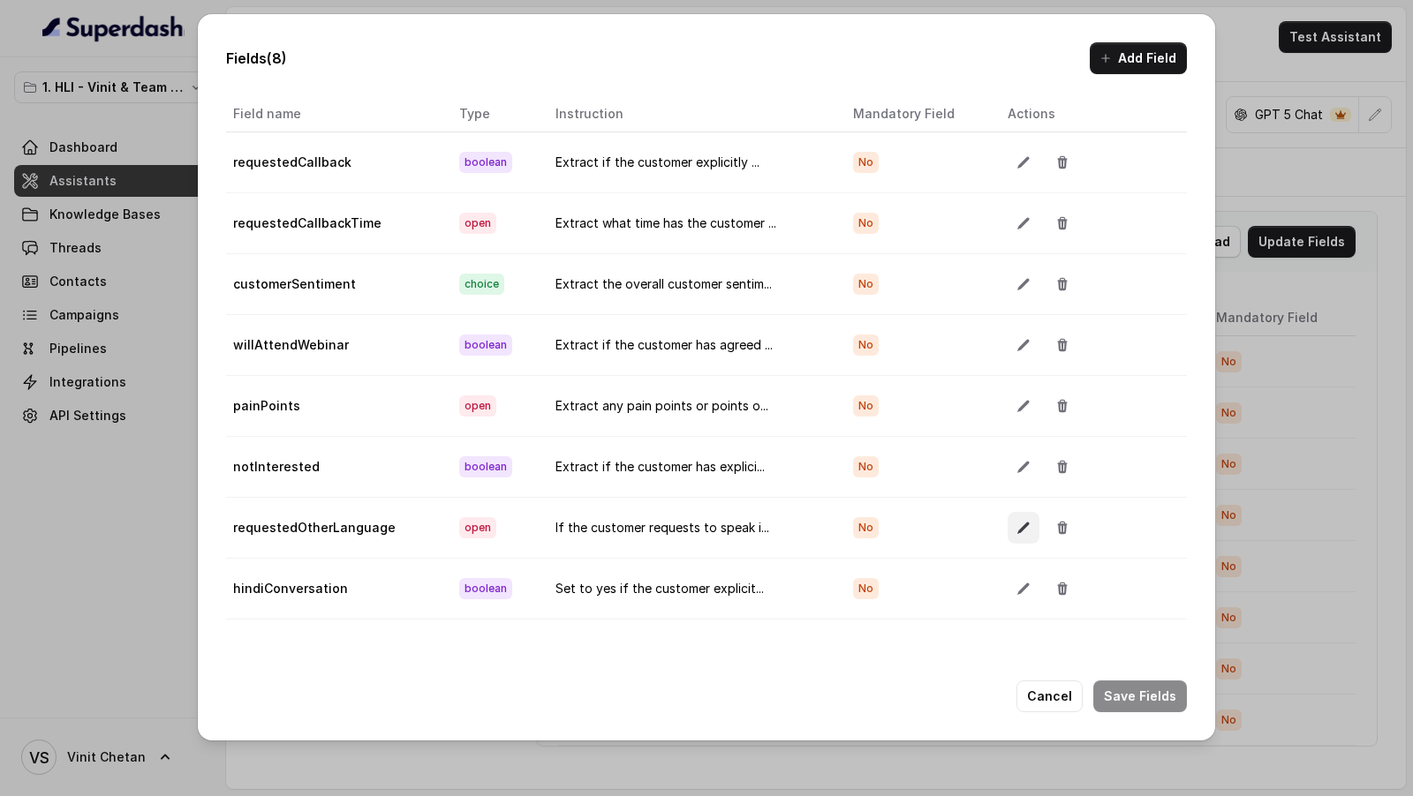
click at [1007, 519] on button "button" at bounding box center [1023, 528] width 32 height 32
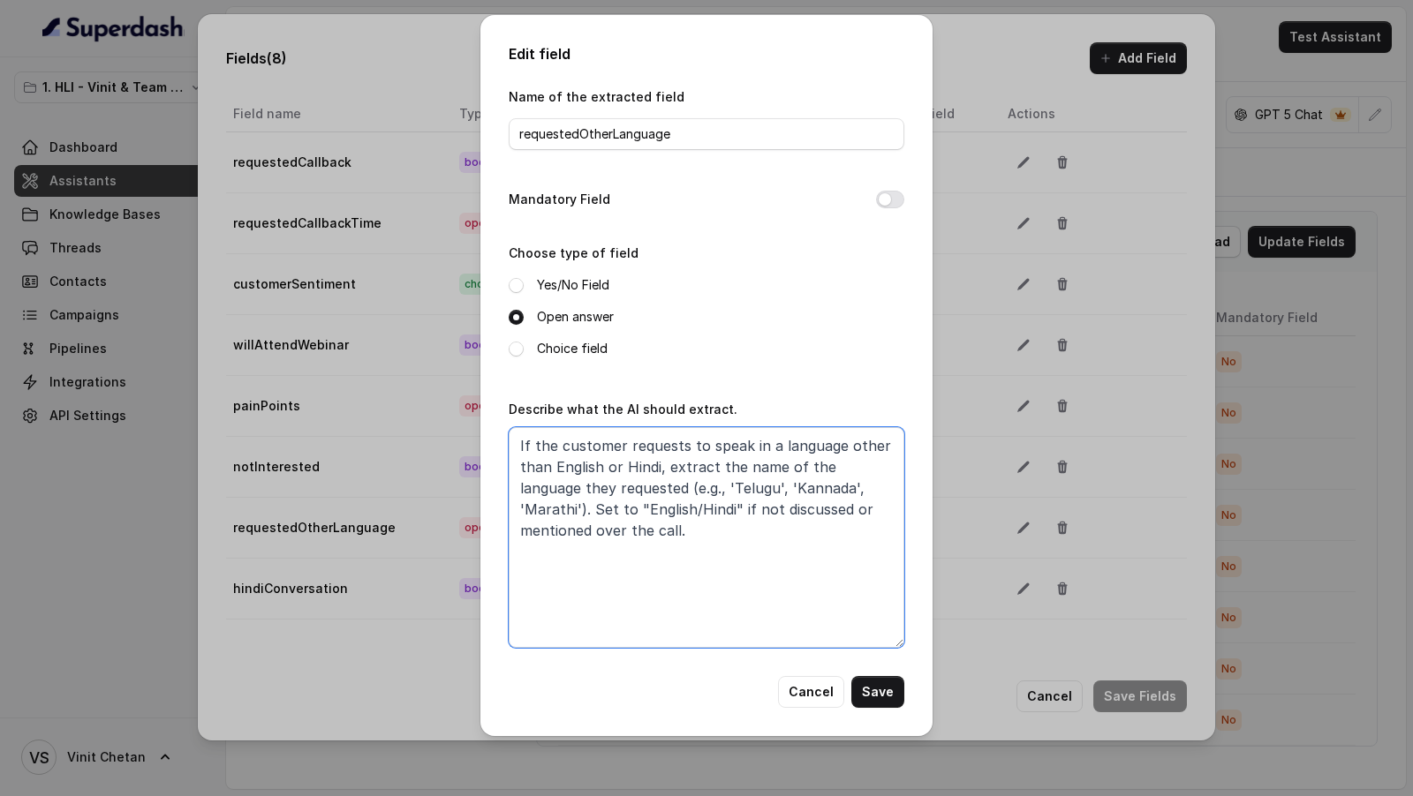
click at [833, 540] on textarea "If the customer requests to speak in a language other than English or Hindi, ex…" at bounding box center [707, 537] width 396 height 221
paste textarea "Set to "null" if not discuss or mentioned during the conversation."
type textarea "If the customer requests to speak in a language other than English or Hindi, ex…"
click at [805, 694] on button "Cancel" at bounding box center [811, 692] width 66 height 32
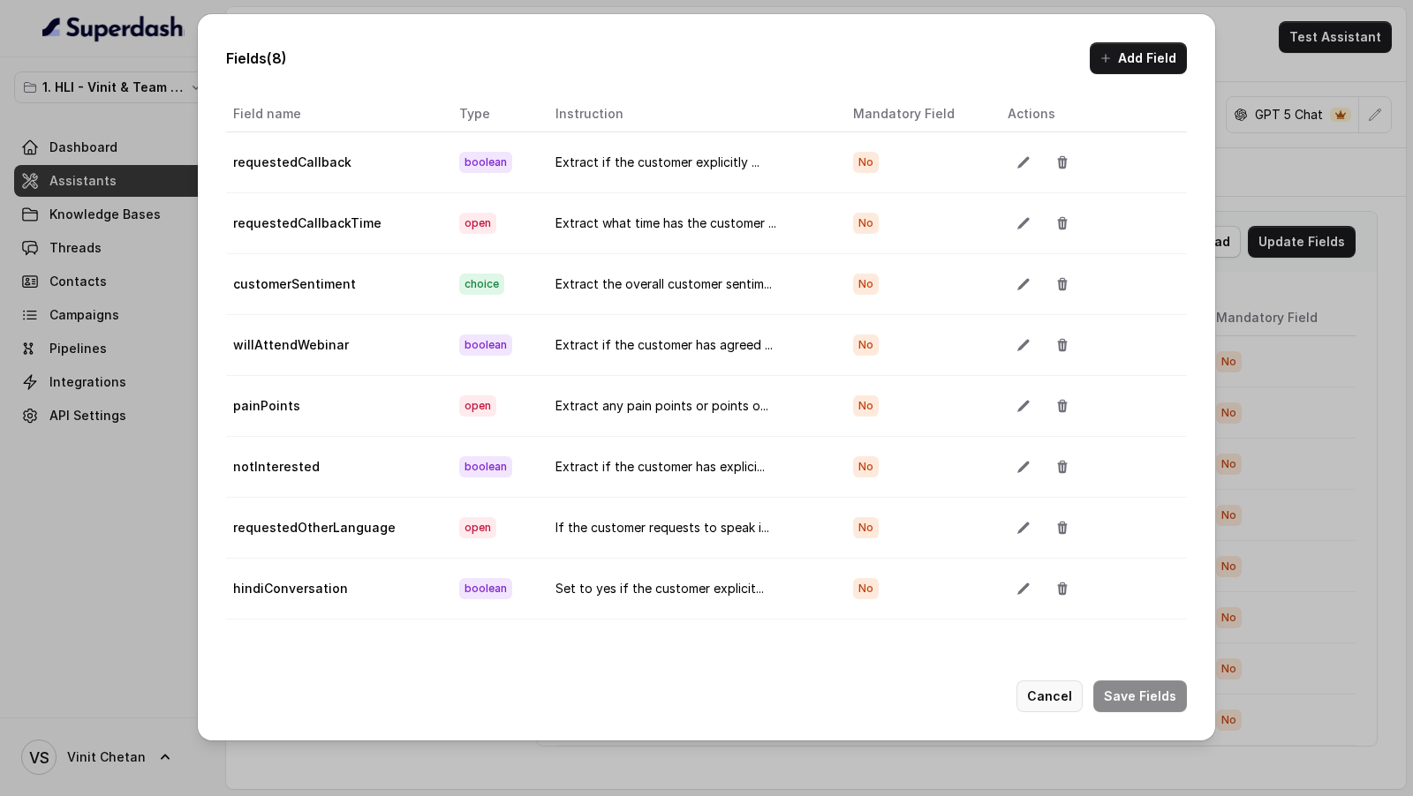
click at [1065, 688] on button "Cancel" at bounding box center [1049, 697] width 66 height 32
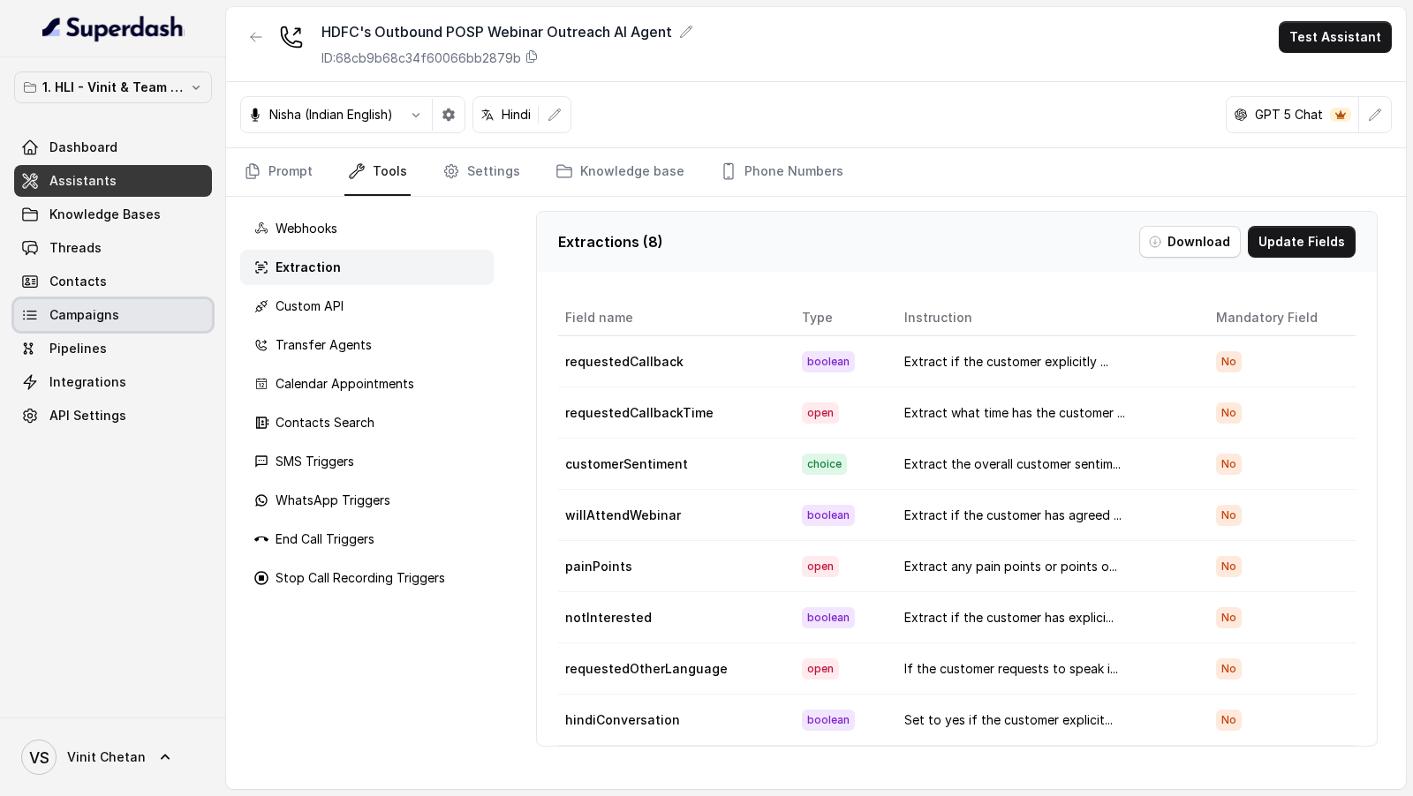
click at [132, 306] on link "Campaigns" at bounding box center [113, 315] width 198 height 32
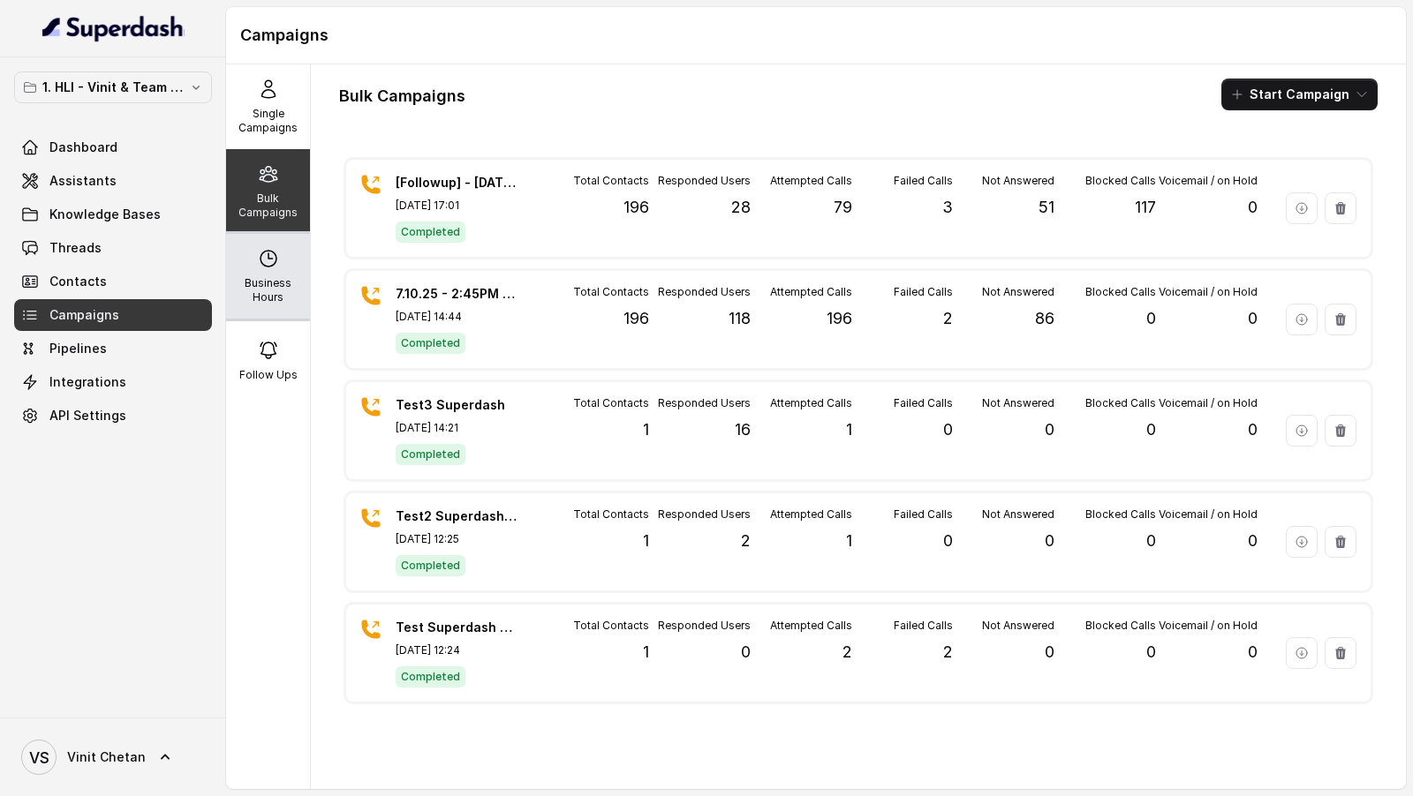
click at [280, 284] on p "Business Hours" at bounding box center [268, 290] width 70 height 28
select select "[GEOGRAPHIC_DATA]/[GEOGRAPHIC_DATA]"
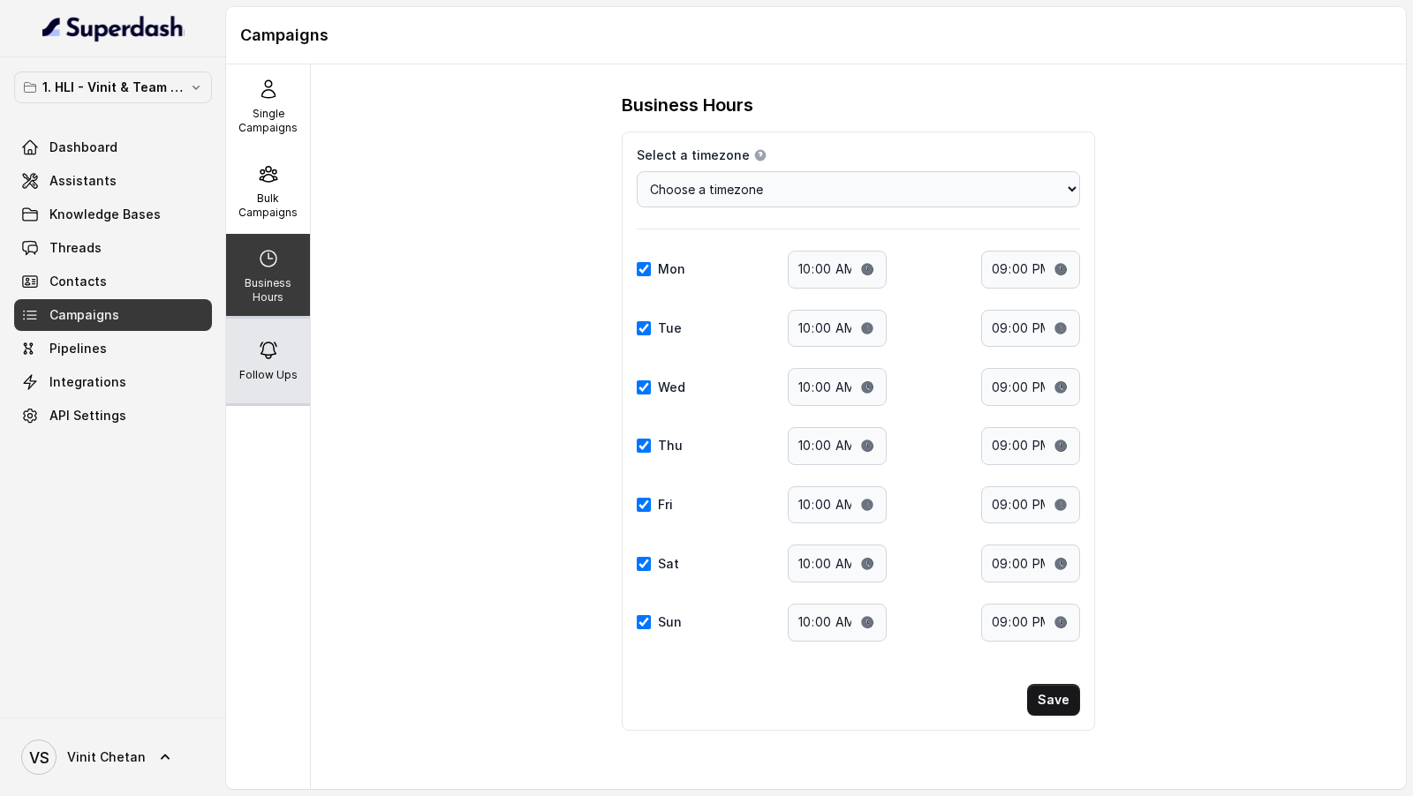
click at [280, 346] on div "Follow Ups" at bounding box center [268, 361] width 84 height 85
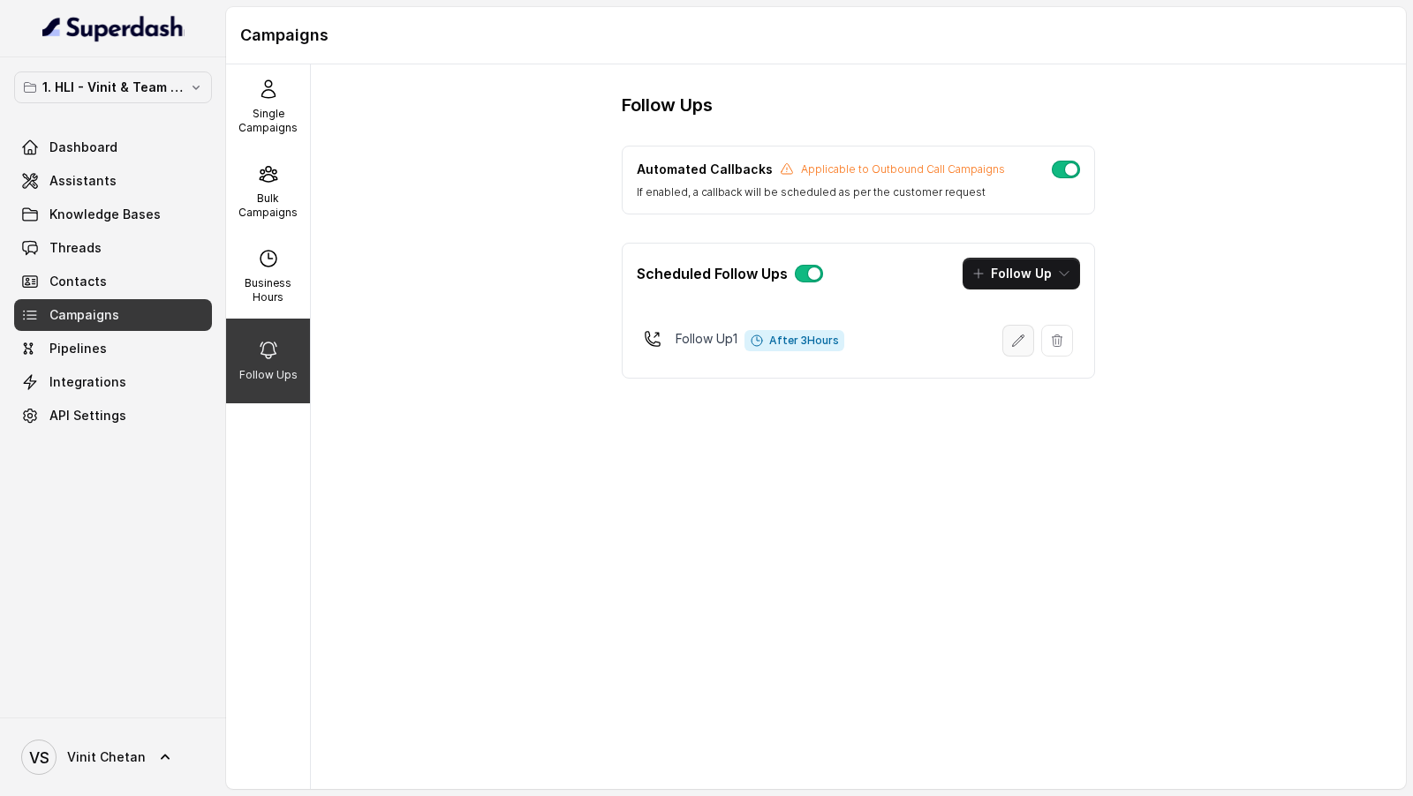
click at [1009, 337] on button "button" at bounding box center [1018, 341] width 32 height 32
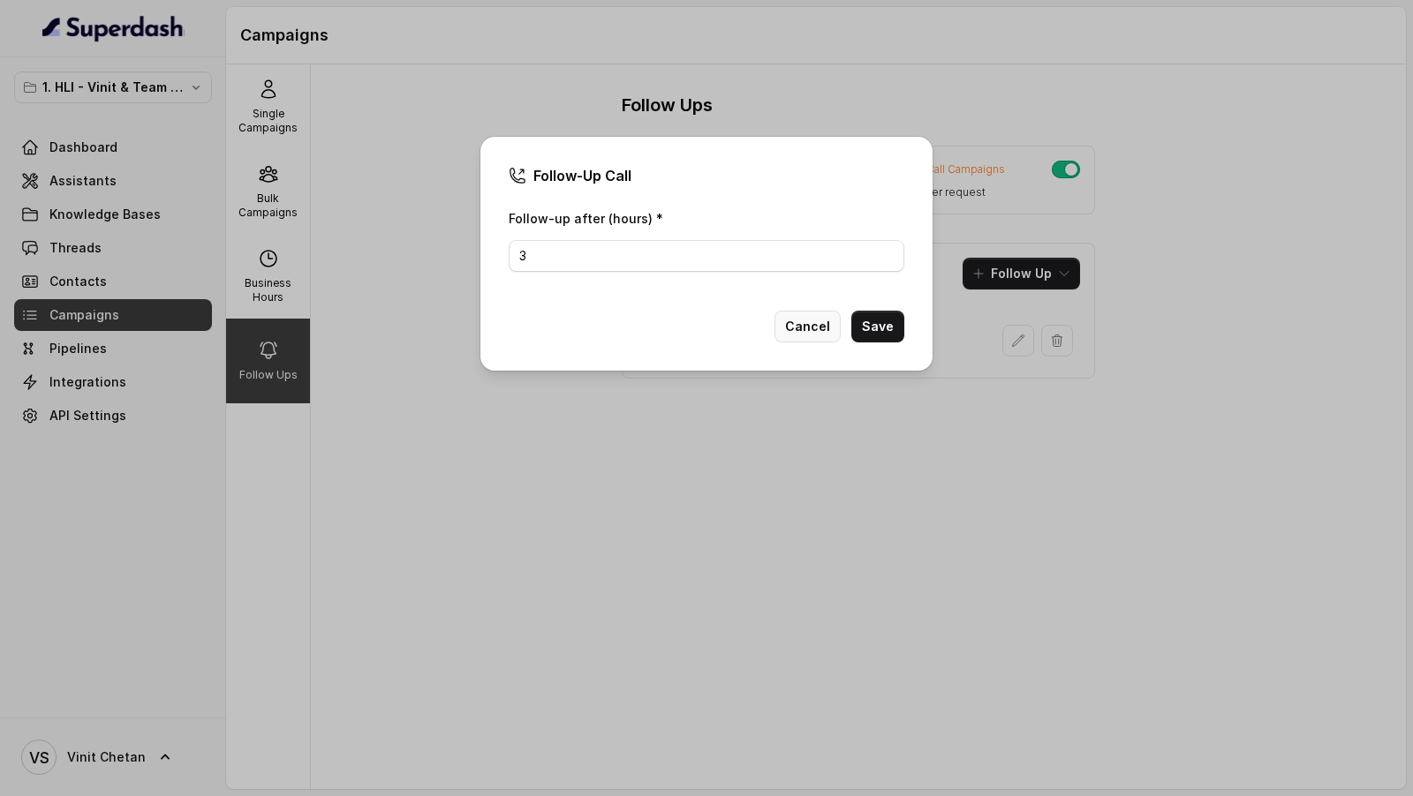
click at [837, 311] on button "Cancel" at bounding box center [807, 327] width 66 height 32
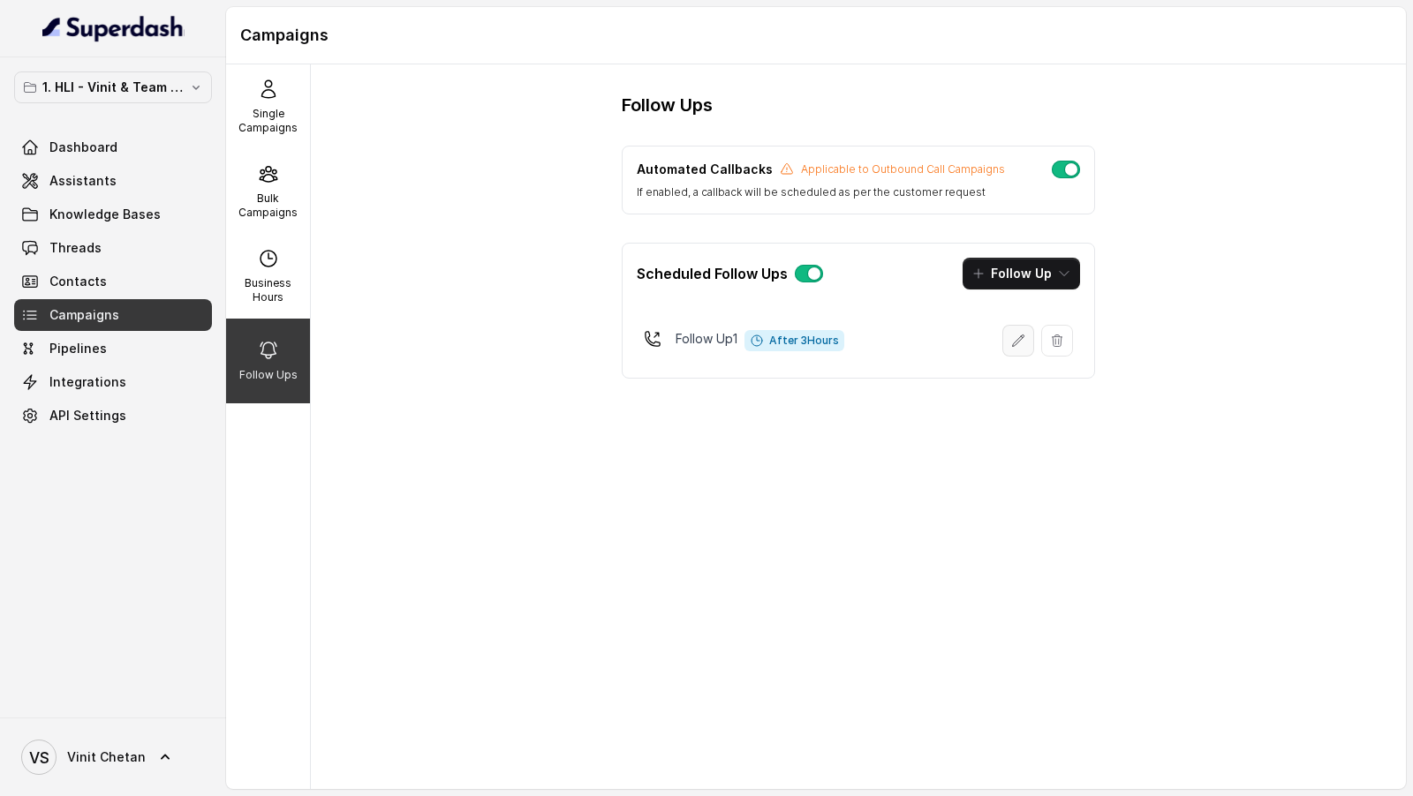
click at [1015, 339] on icon "button" at bounding box center [1018, 341] width 14 height 14
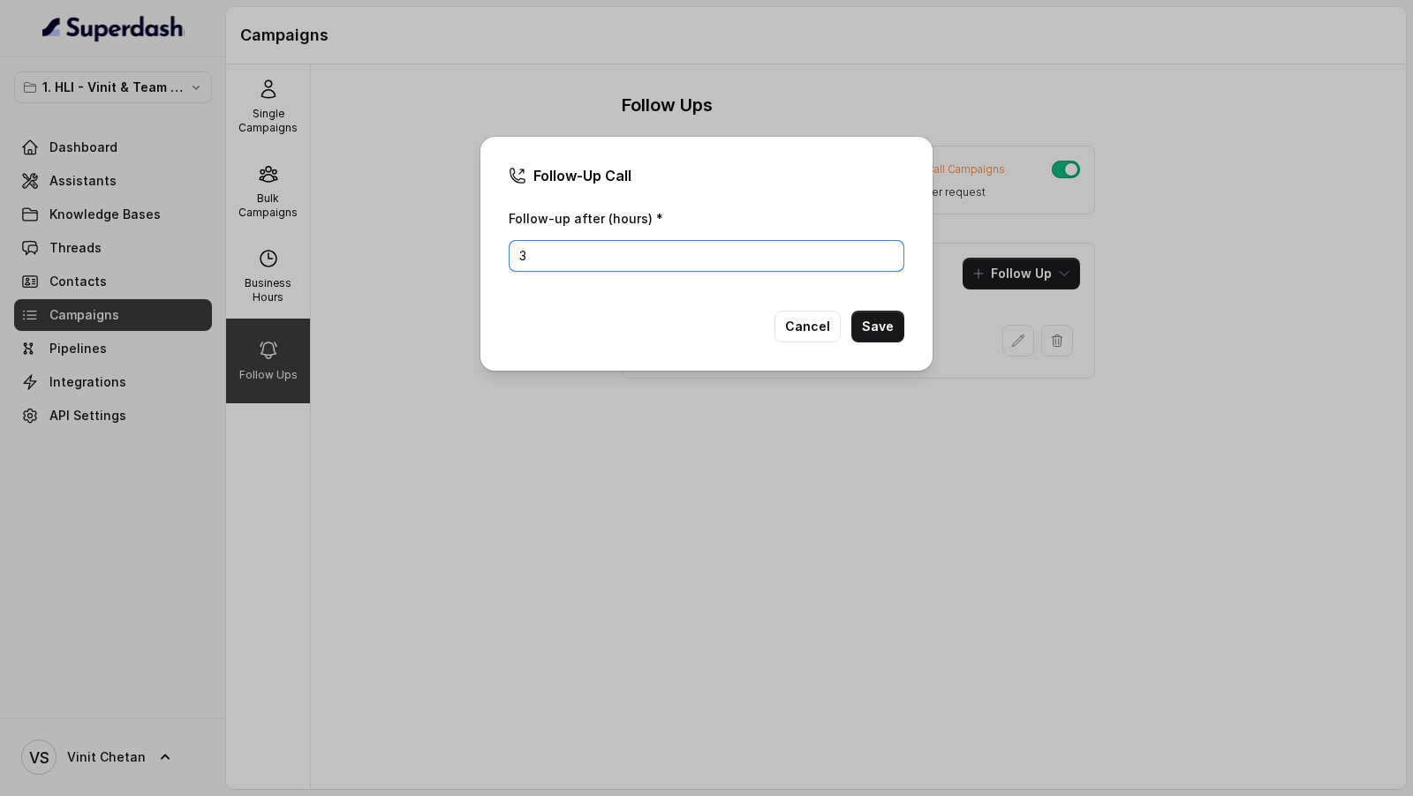
drag, startPoint x: 531, startPoint y: 253, endPoint x: 454, endPoint y: 253, distance: 76.8
click at [454, 253] on div "Follow-Up Call Follow-up after (hours) * 3 Cancel Save" at bounding box center [706, 398] width 1413 height 796
type input "2"
click at [887, 328] on button "Save" at bounding box center [877, 327] width 53 height 32
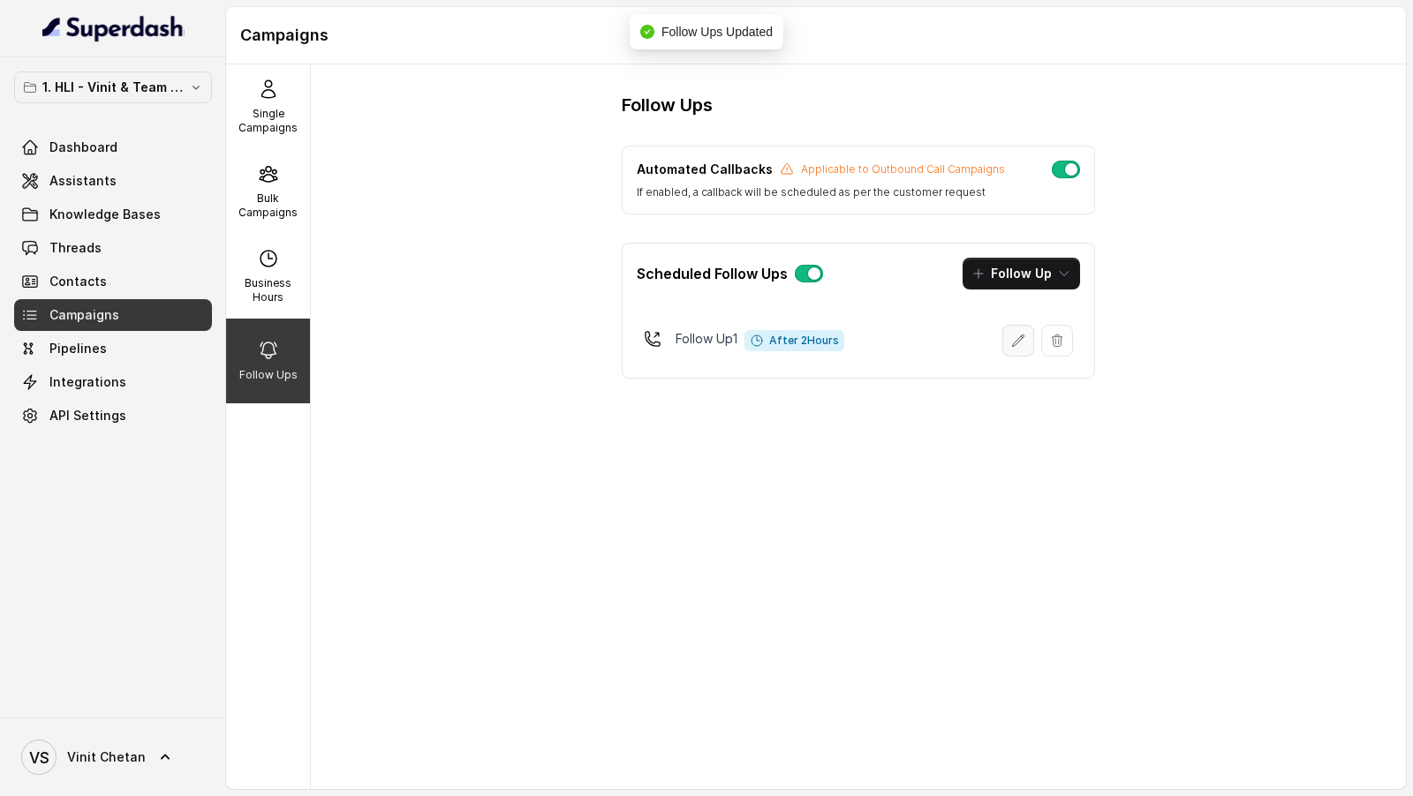
click at [1021, 343] on icon "button" at bounding box center [1018, 341] width 14 height 14
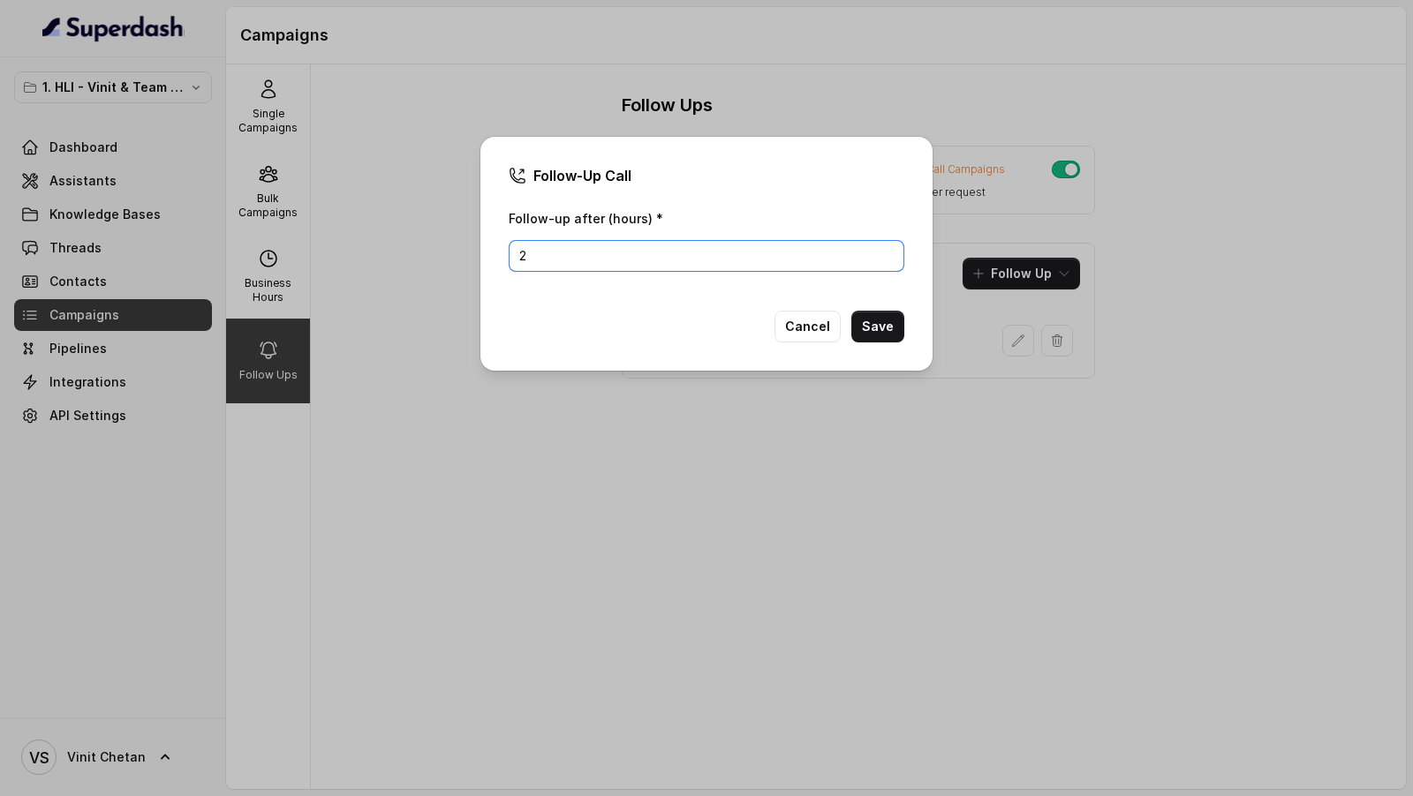
click at [532, 257] on input "2" at bounding box center [707, 256] width 396 height 32
drag, startPoint x: 532, startPoint y: 257, endPoint x: 453, endPoint y: 257, distance: 79.5
click at [453, 257] on div "Follow-Up Call Follow-up after (hours) * 2 Cancel Save" at bounding box center [706, 398] width 1413 height 796
type input "4"
click at [891, 332] on button "Save" at bounding box center [877, 327] width 53 height 32
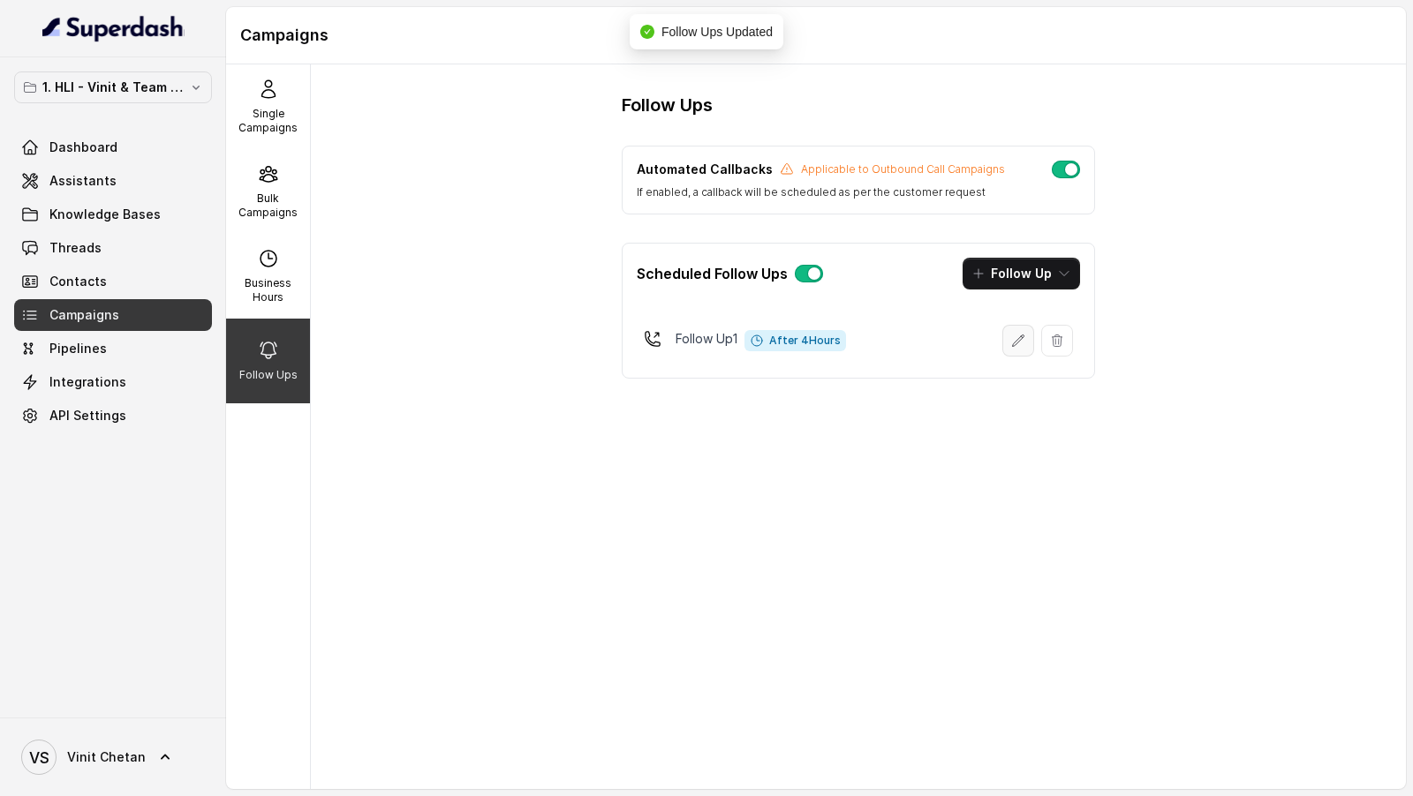
click at [1019, 335] on icon "button" at bounding box center [1018, 341] width 14 height 14
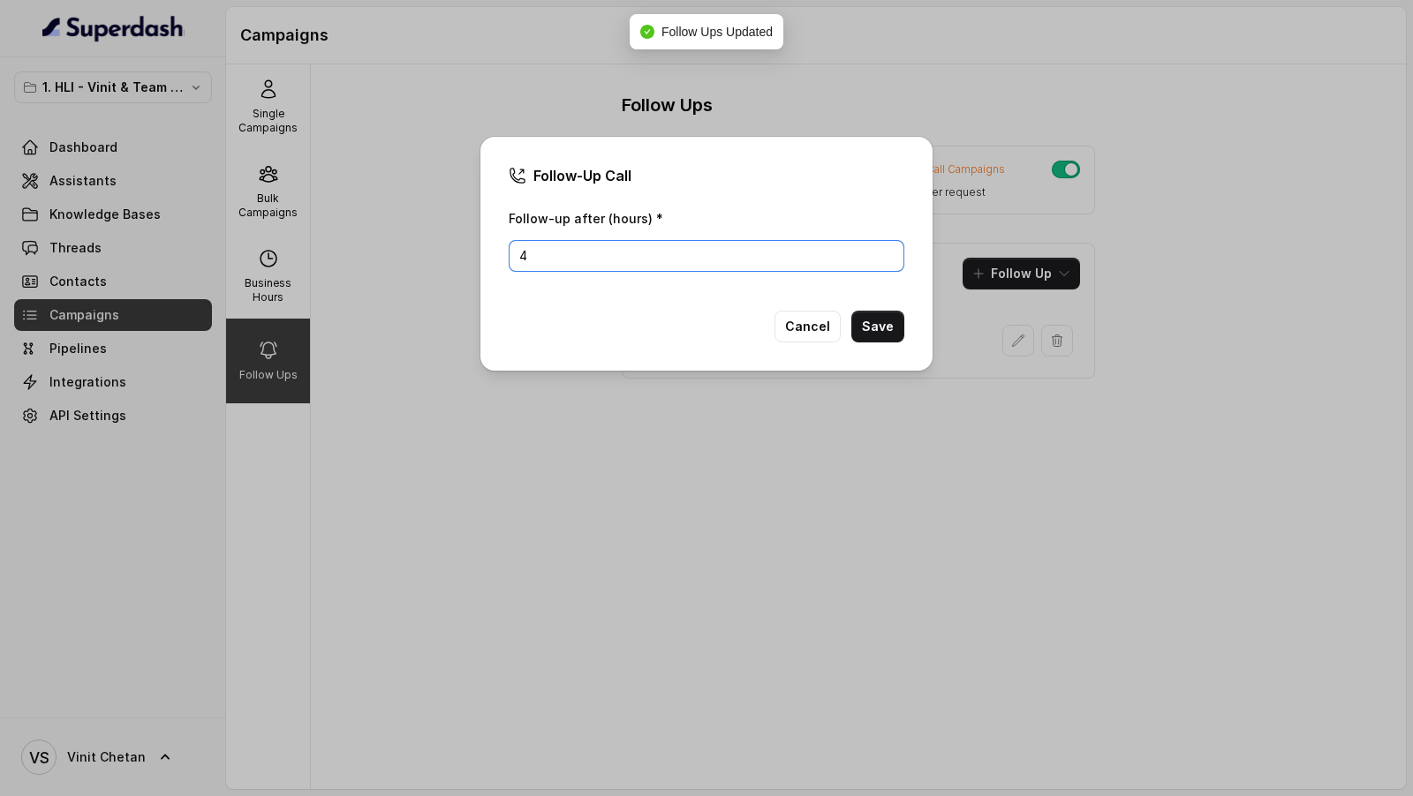
drag, startPoint x: 564, startPoint y: 259, endPoint x: 438, endPoint y: 258, distance: 126.3
click at [438, 258] on div "Follow-Up Call Follow-up after (hours) * 4 Cancel Save" at bounding box center [706, 398] width 1413 height 796
type input "2"
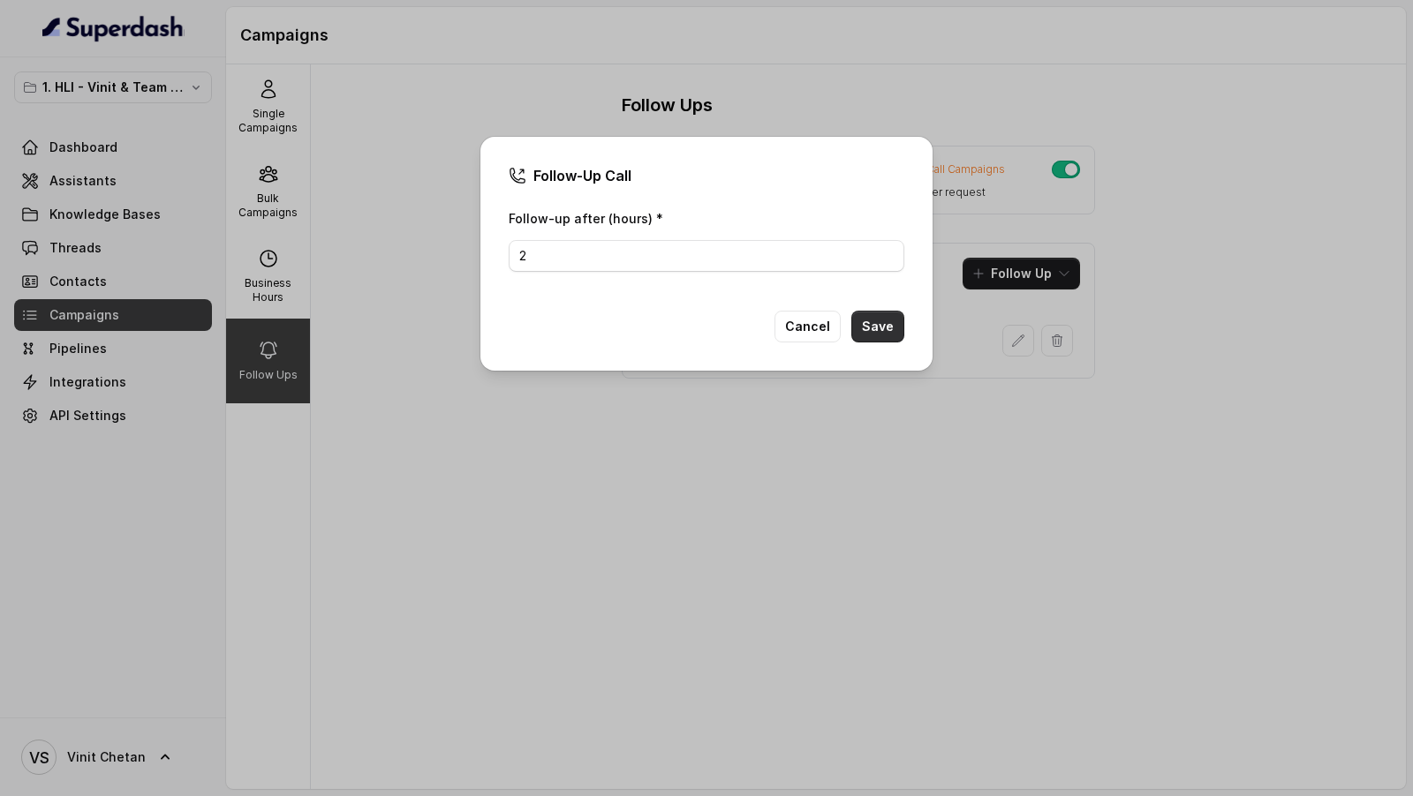
click at [881, 325] on button "Save" at bounding box center [877, 327] width 53 height 32
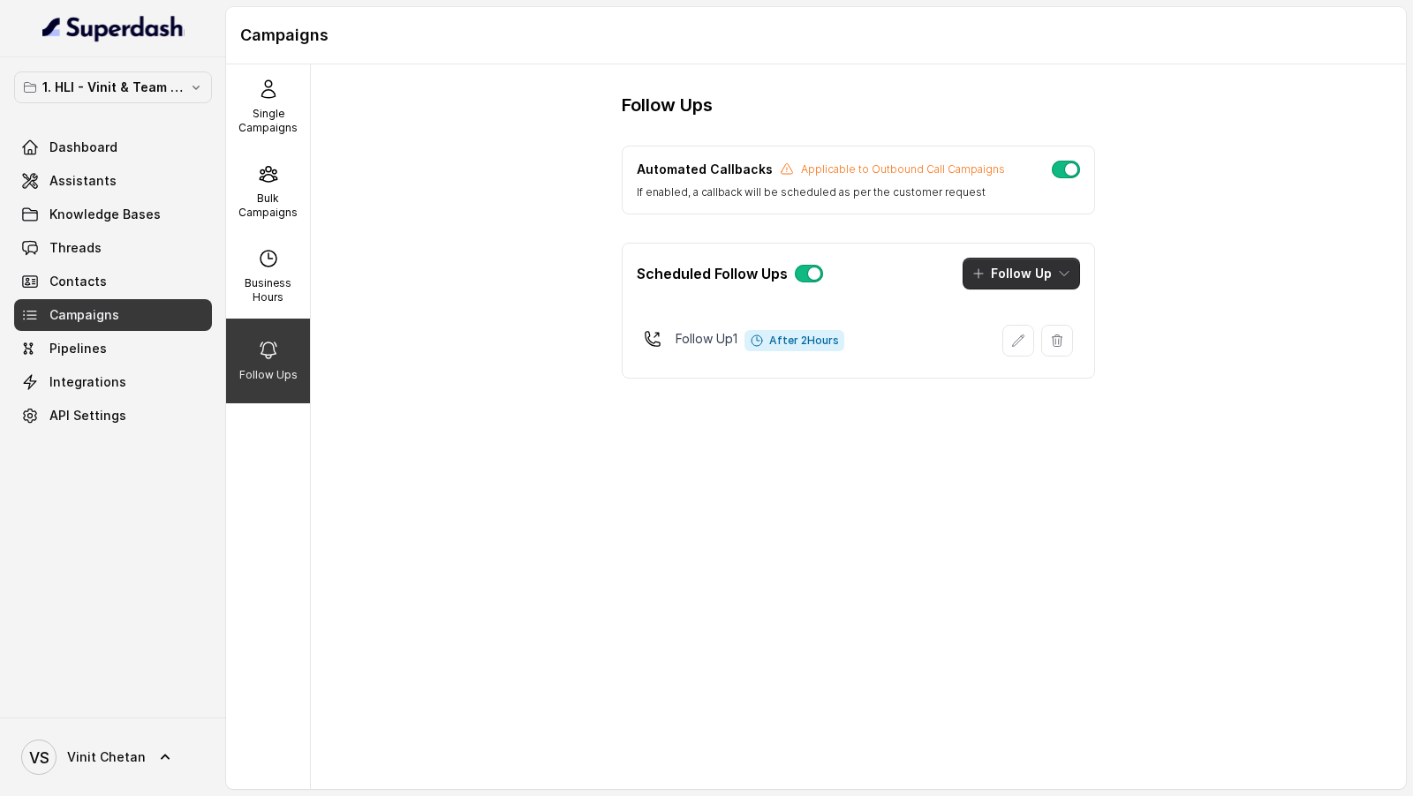
click at [1023, 272] on button "Follow Up" at bounding box center [1020, 274] width 117 height 32
click at [1019, 349] on div "Call" at bounding box center [1010, 347] width 86 height 18
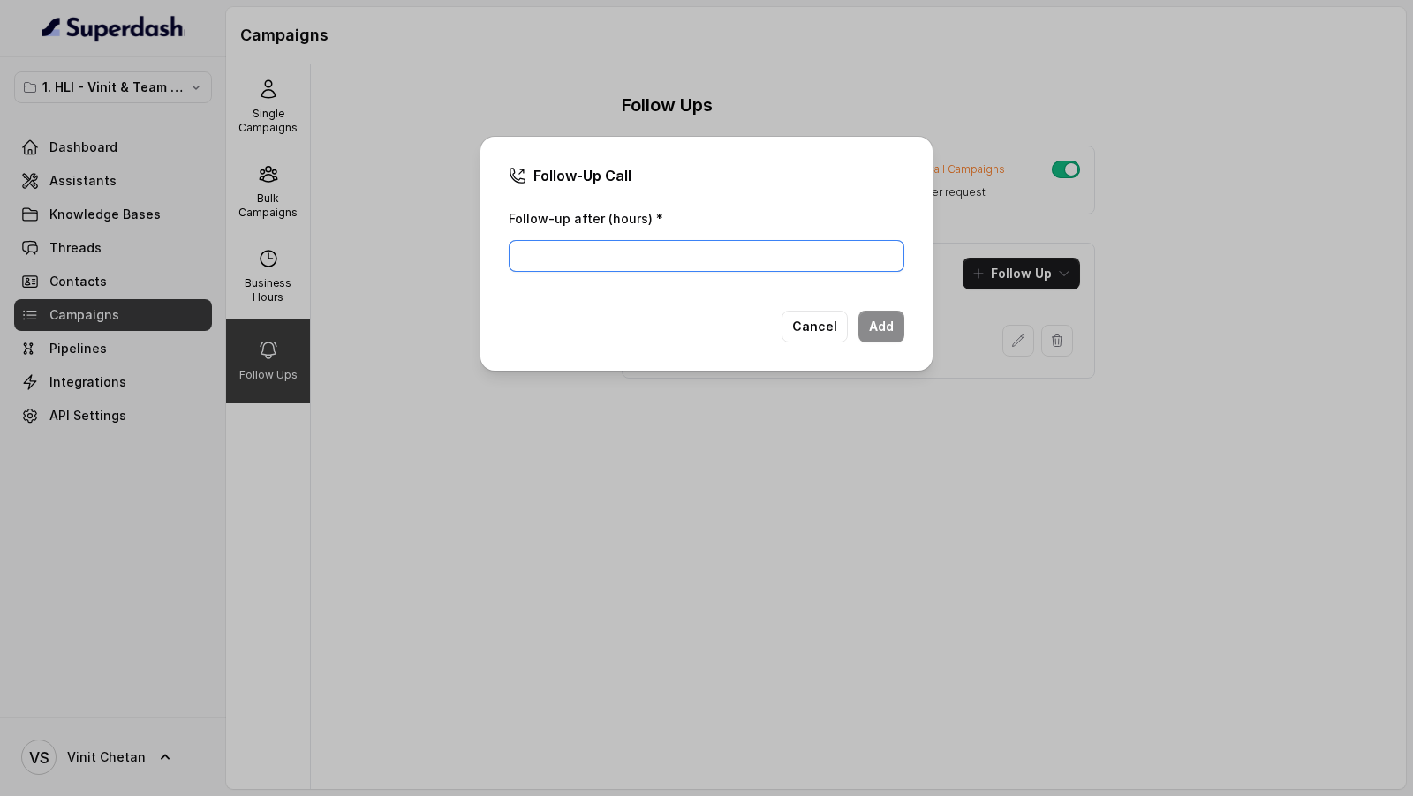
click at [560, 260] on input "Follow-up after (hours) *" at bounding box center [707, 256] width 396 height 32
type input "6"
click at [823, 330] on button "Cancel" at bounding box center [814, 327] width 66 height 32
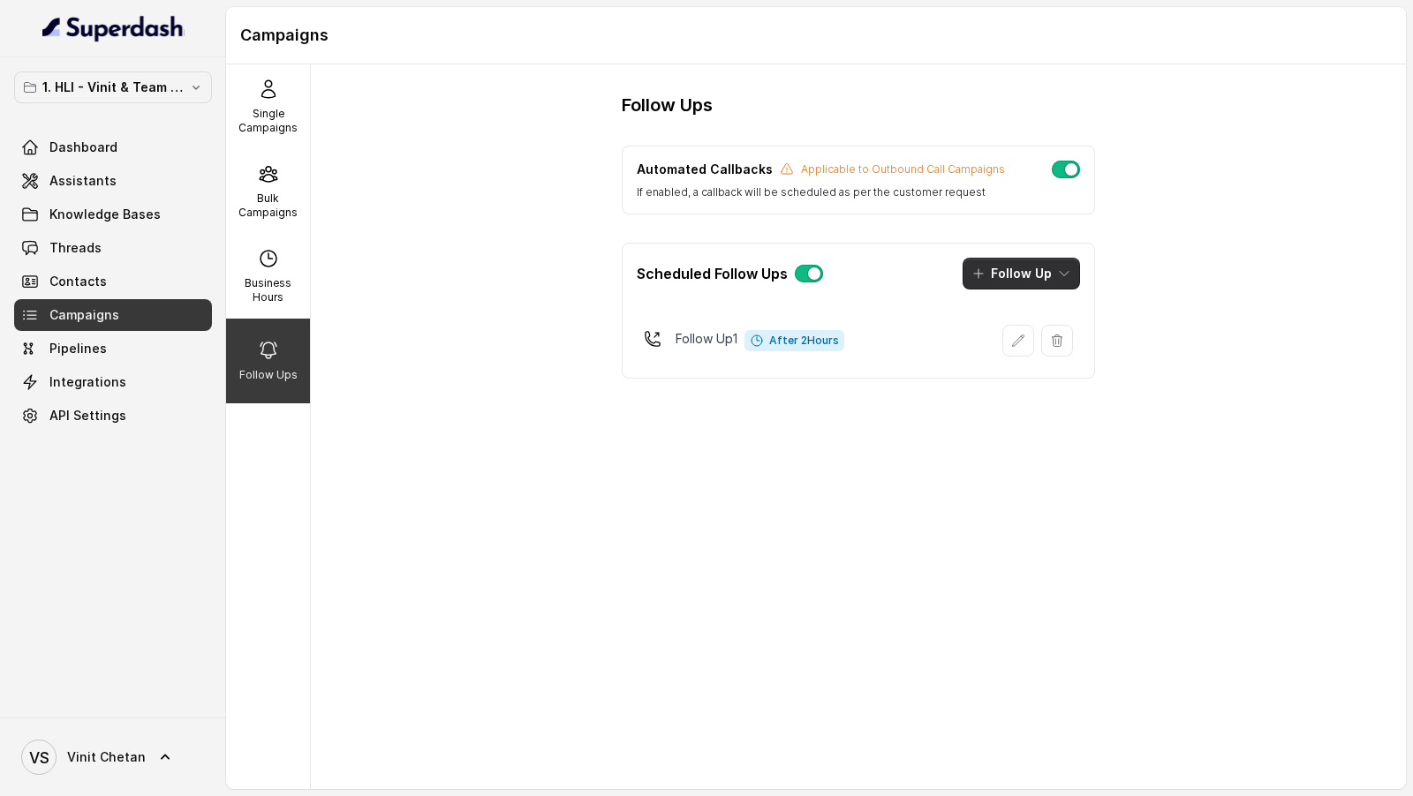
click at [1006, 278] on button "Follow Up" at bounding box center [1020, 274] width 117 height 32
click at [1002, 349] on p "Call" at bounding box center [1002, 347] width 21 height 18
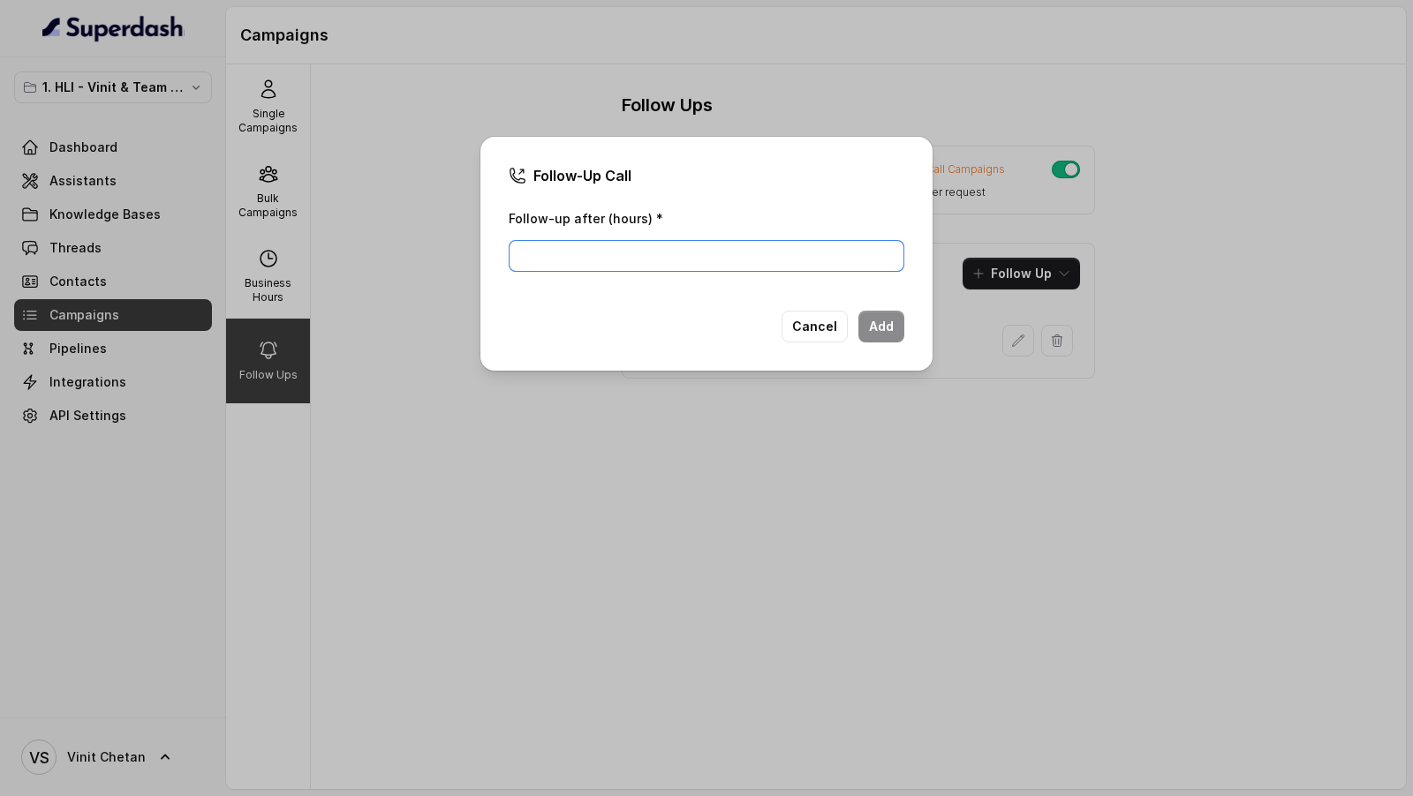
click at [615, 256] on input "Follow-up after (hours) *" at bounding box center [707, 256] width 396 height 32
type input "4"
click at [889, 327] on button "Add" at bounding box center [881, 327] width 46 height 32
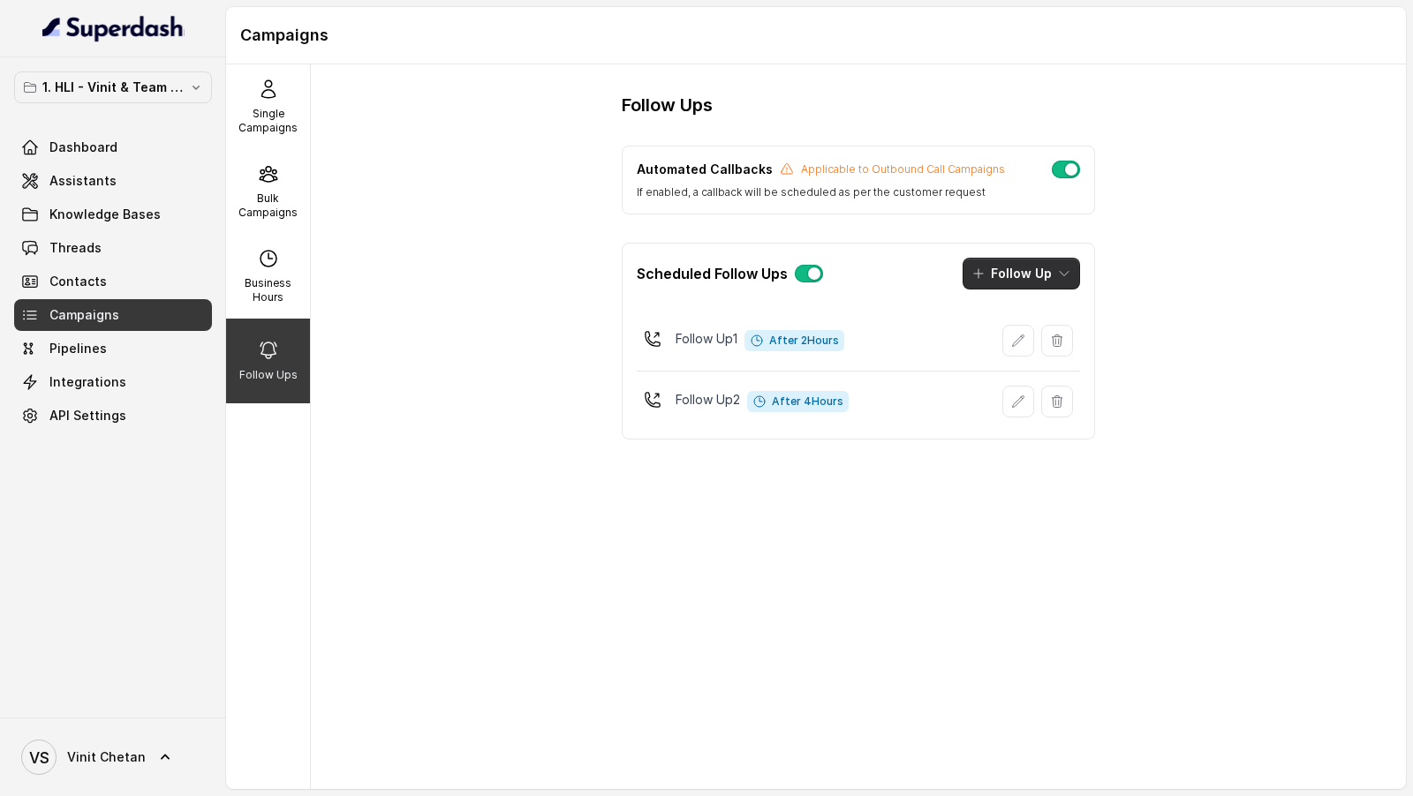
click at [982, 275] on icon "button" at bounding box center [978, 274] width 14 height 14
click at [985, 352] on div "Call" at bounding box center [1010, 347] width 86 height 18
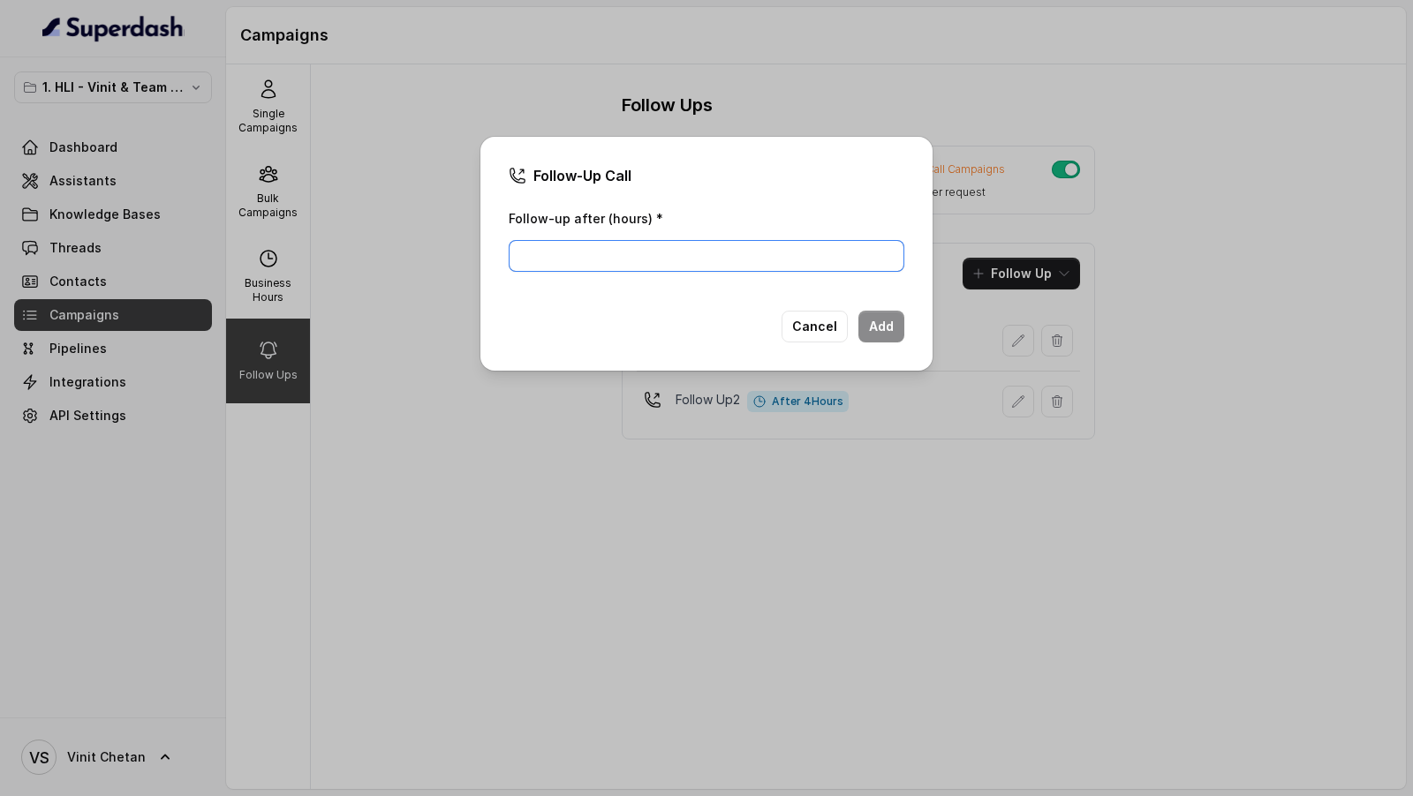
click at [597, 250] on input "Follow-up after (hours) *" at bounding box center [707, 256] width 396 height 32
click at [827, 334] on button "Cancel" at bounding box center [814, 327] width 66 height 32
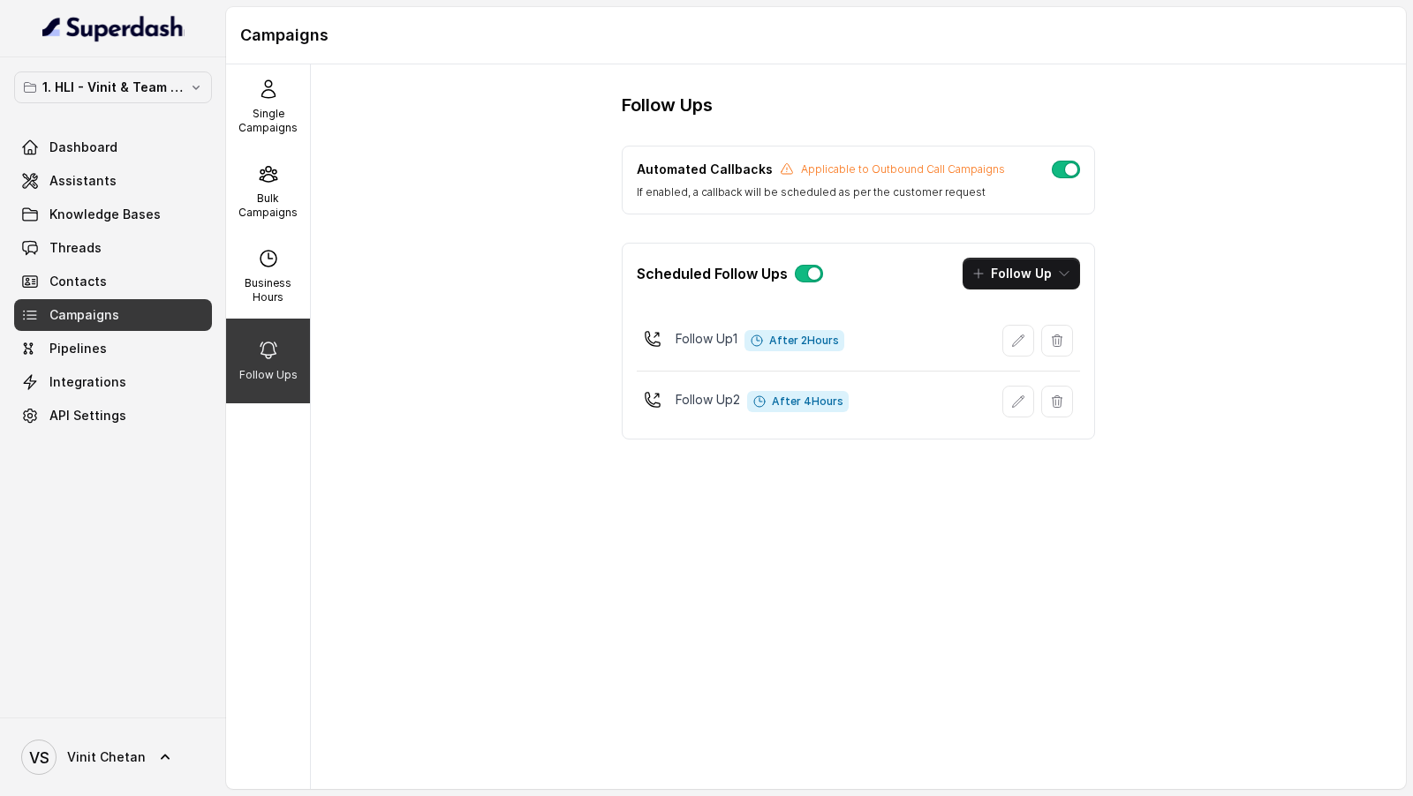
click at [1040, 295] on div "Scheduled Follow Ups Follow Up" at bounding box center [858, 274] width 472 height 60
click at [1043, 272] on button "Follow Up" at bounding box center [1020, 274] width 117 height 32
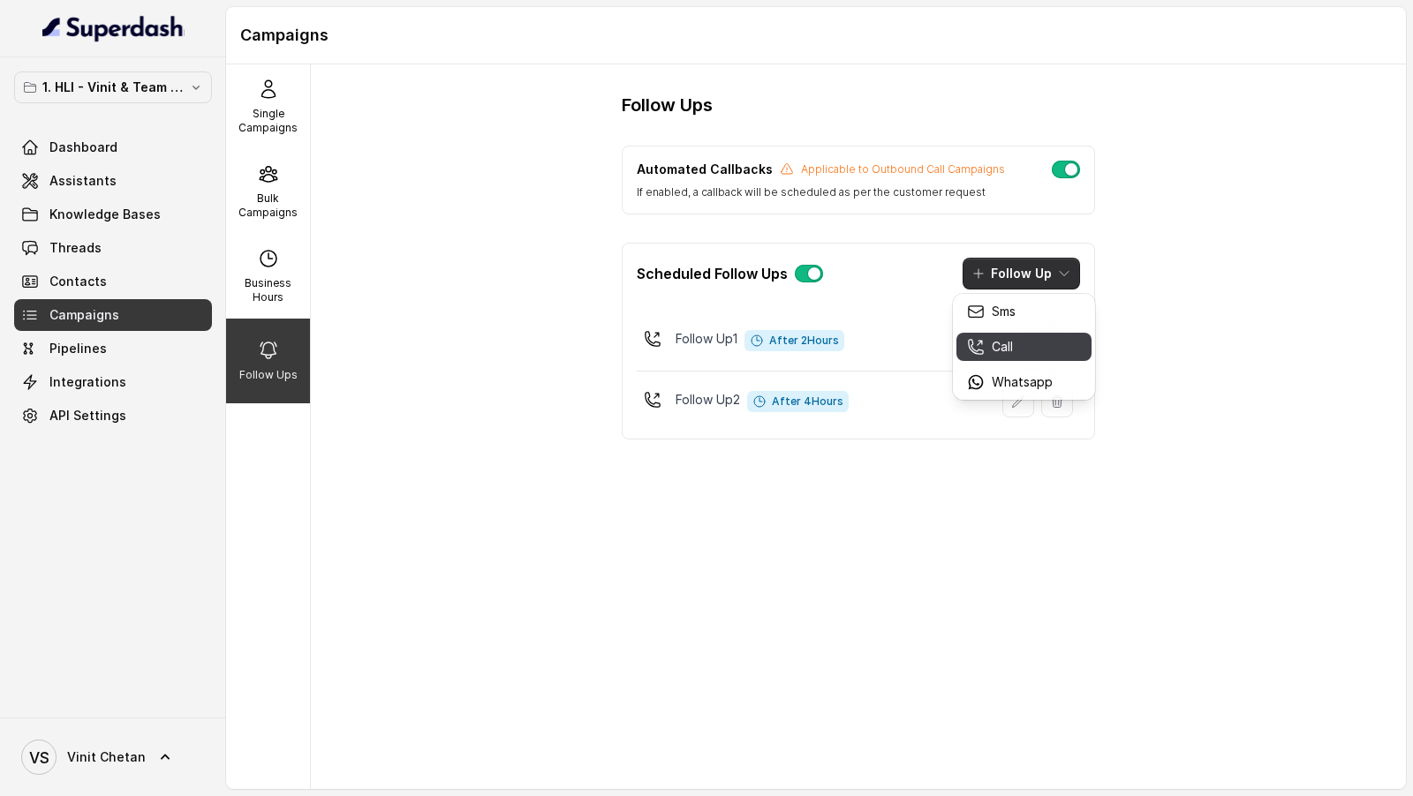
click at [1022, 350] on div "Call" at bounding box center [1010, 347] width 86 height 18
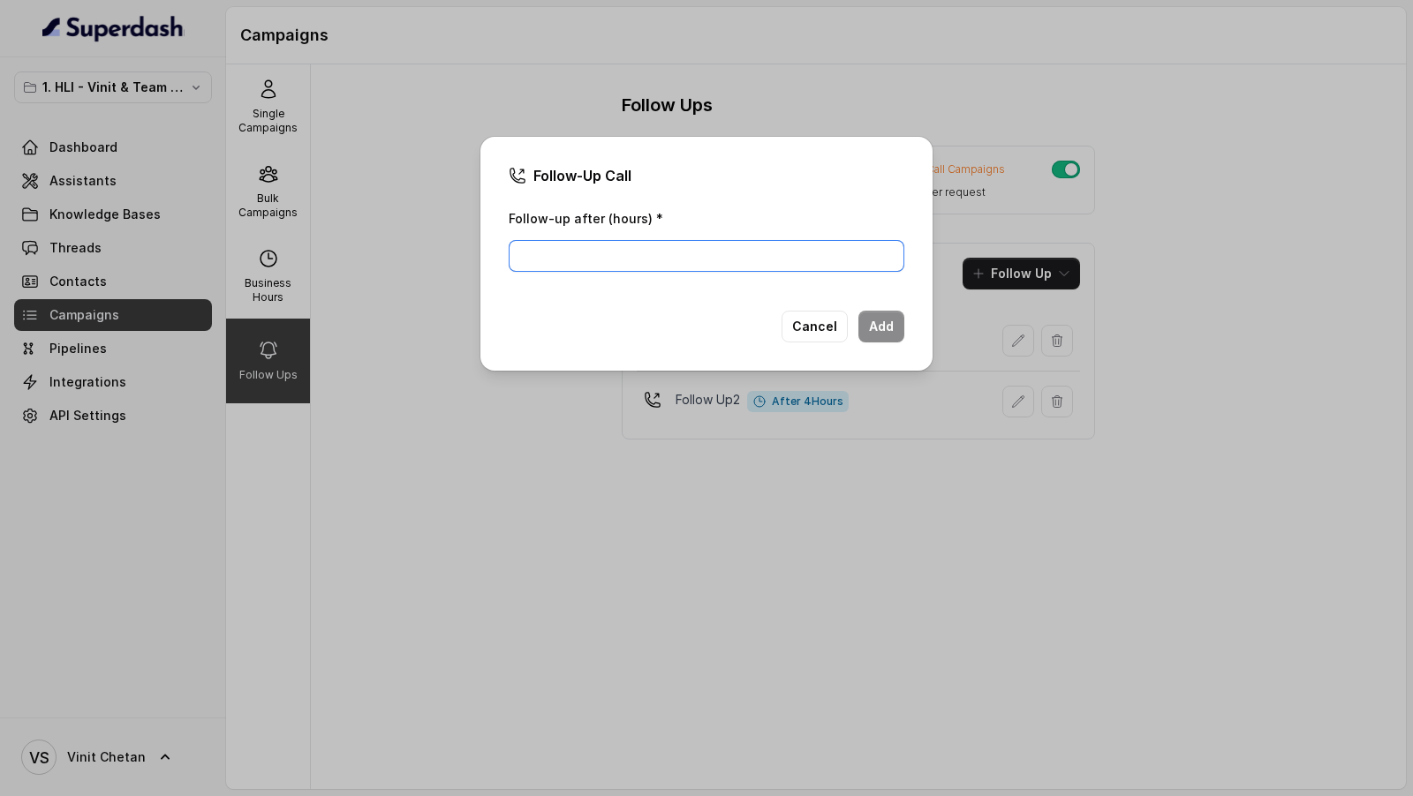
click at [578, 253] on input "Follow-up after (hours) *" at bounding box center [707, 256] width 396 height 32
type input "6"
click at [883, 324] on button "Add" at bounding box center [881, 327] width 46 height 32
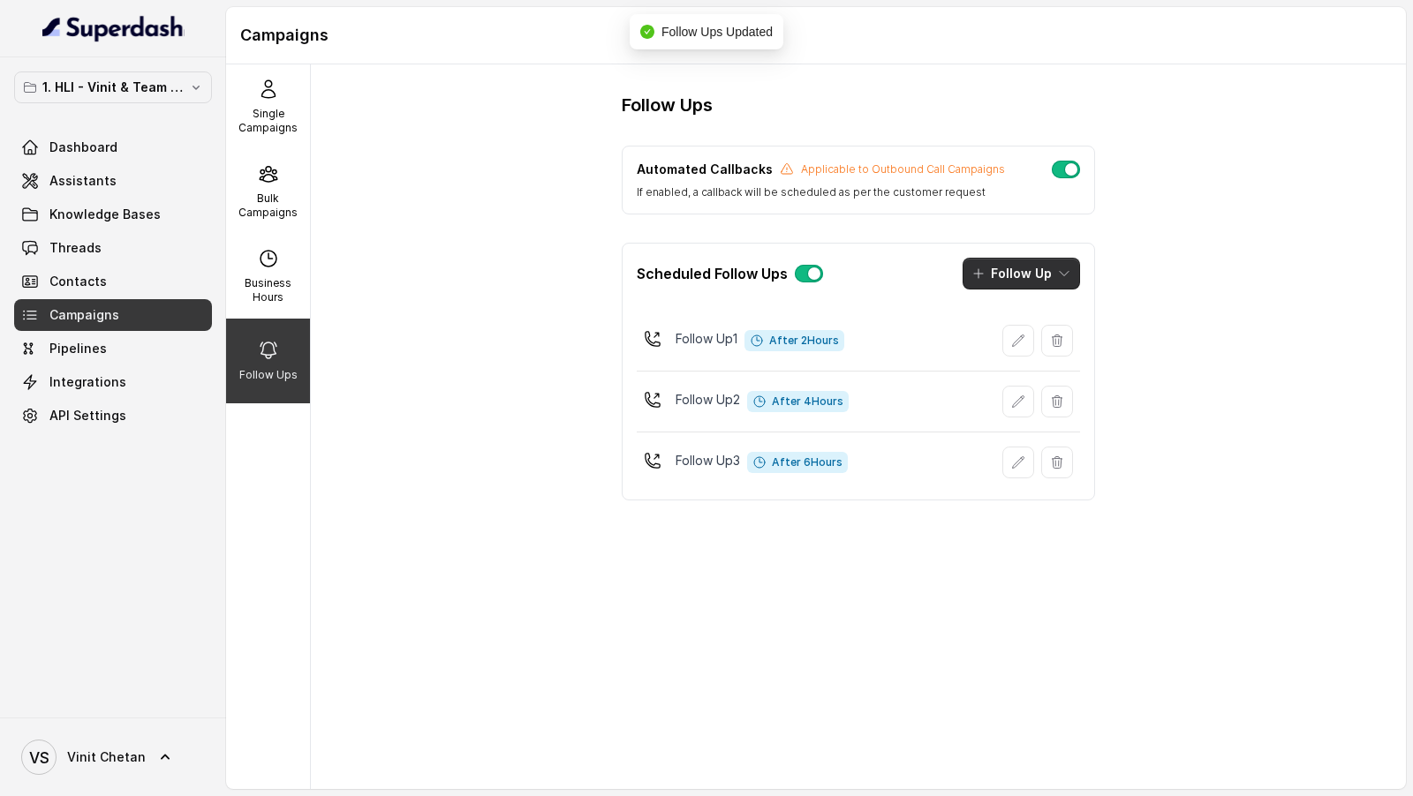
click at [1024, 271] on button "Follow Up" at bounding box center [1020, 274] width 117 height 32
click at [994, 343] on p "Call" at bounding box center [1002, 347] width 21 height 18
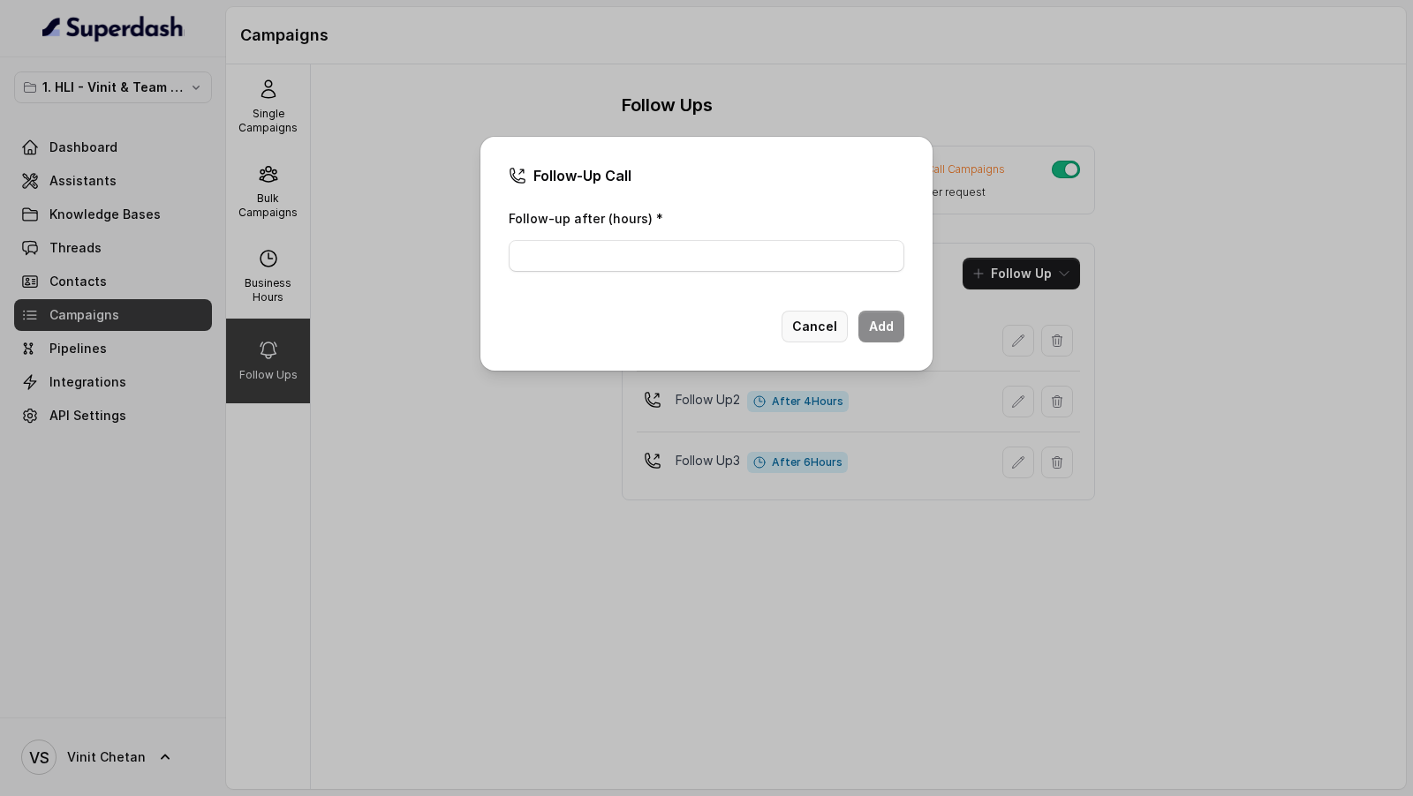
click at [803, 336] on button "Cancel" at bounding box center [814, 327] width 66 height 32
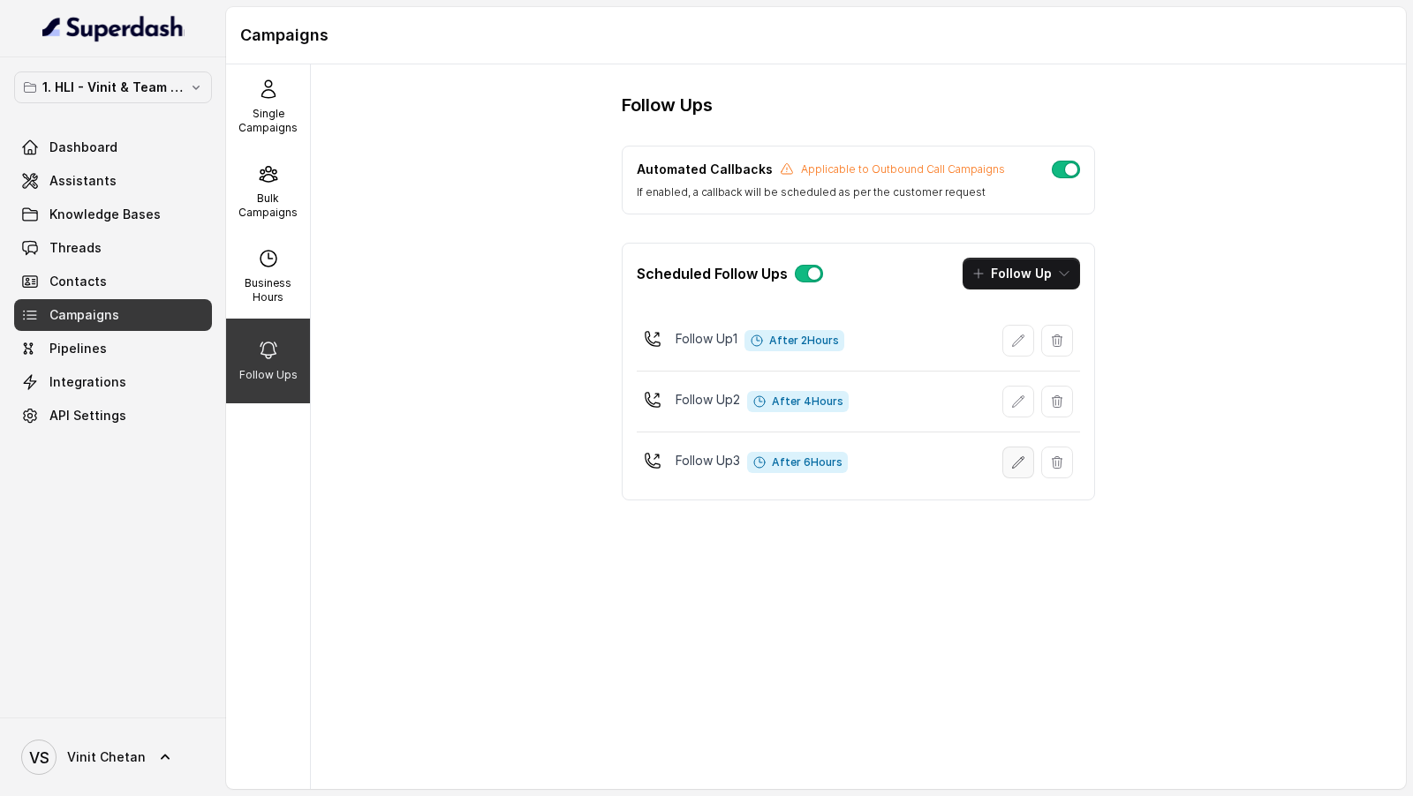
click at [1015, 456] on icon "button" at bounding box center [1018, 463] width 14 height 14
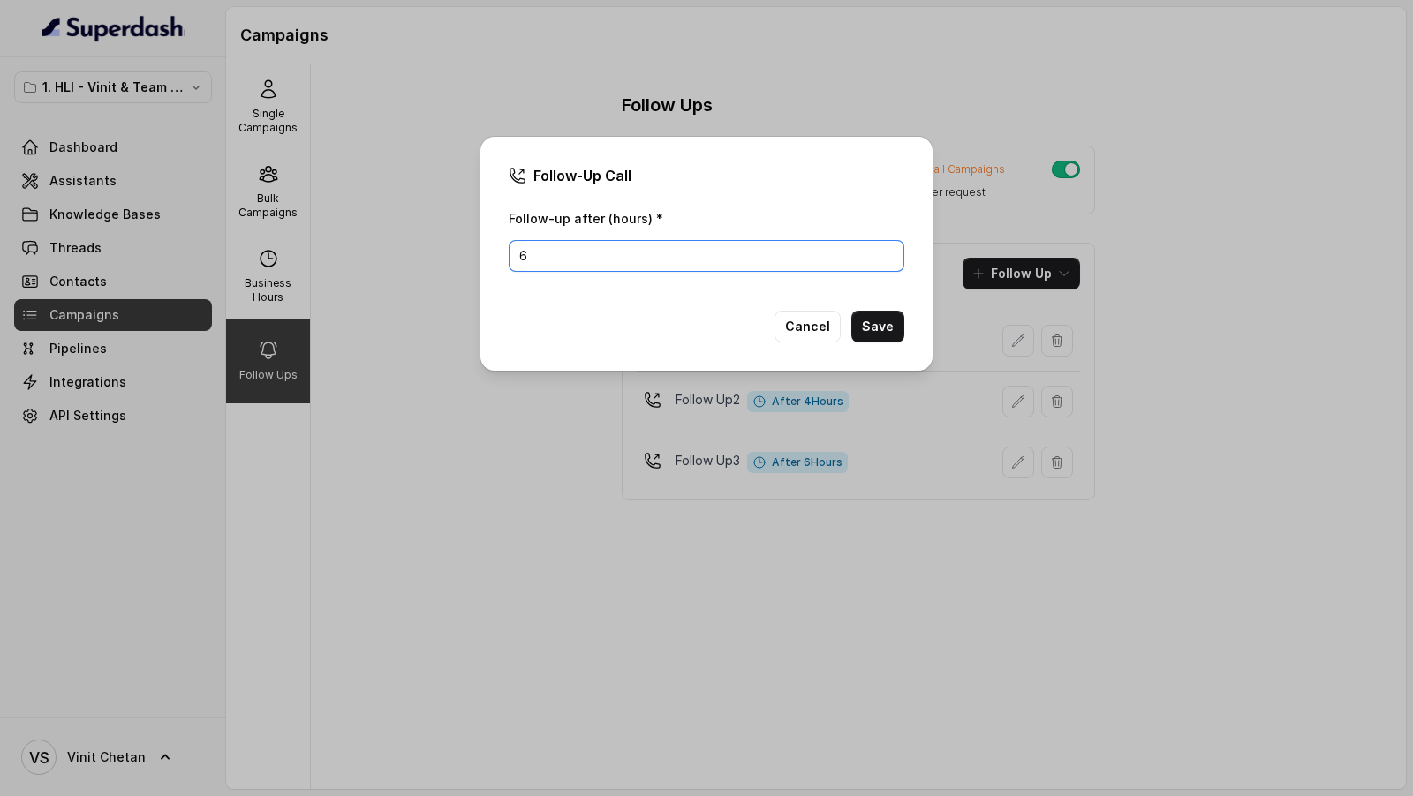
drag, startPoint x: 525, startPoint y: 260, endPoint x: 511, endPoint y: 260, distance: 14.1
click at [511, 260] on input "6" at bounding box center [707, 256] width 396 height 32
type input "5"
click at [875, 334] on button "Save" at bounding box center [877, 327] width 53 height 32
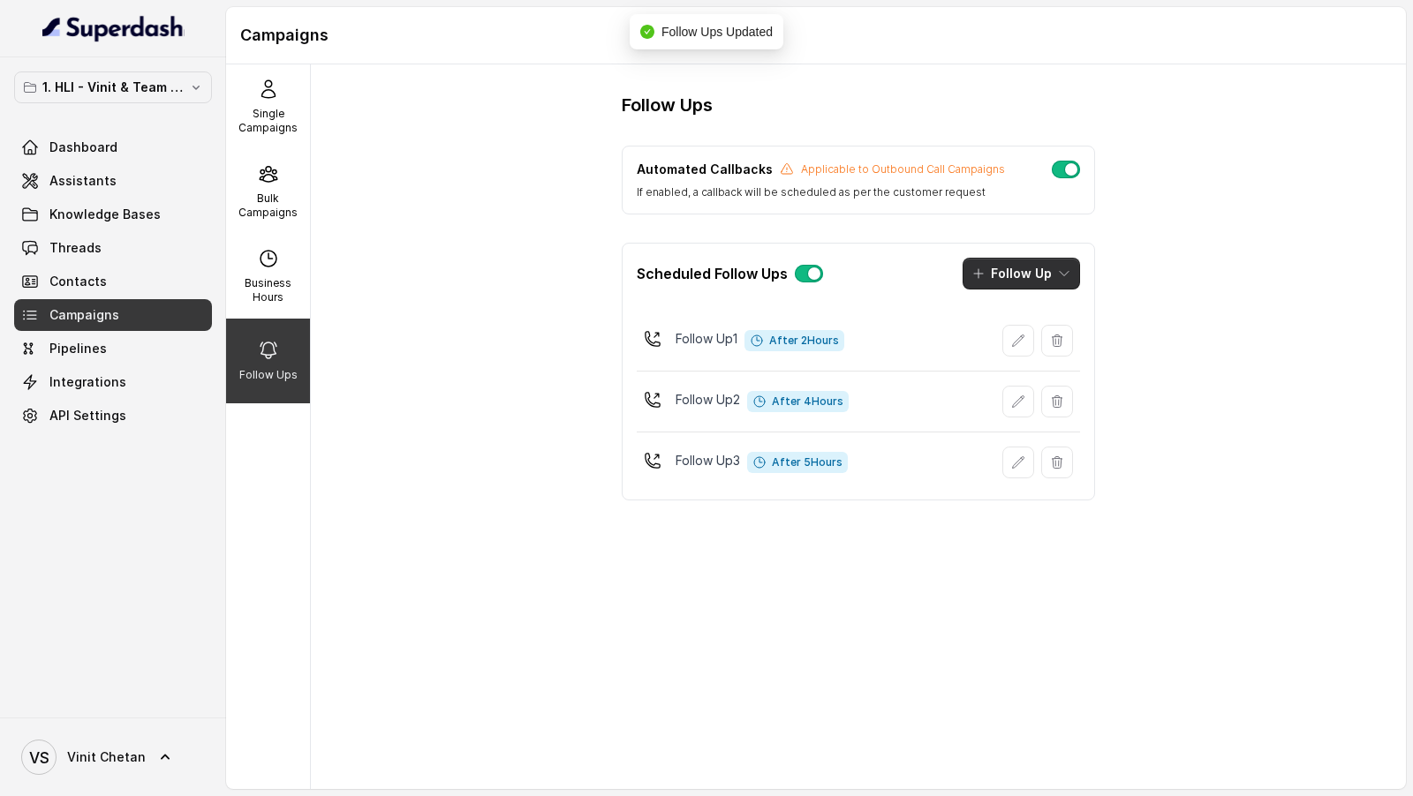
click at [1026, 273] on button "Follow Up" at bounding box center [1020, 274] width 117 height 32
click at [1007, 335] on button "Call" at bounding box center [1023, 347] width 135 height 28
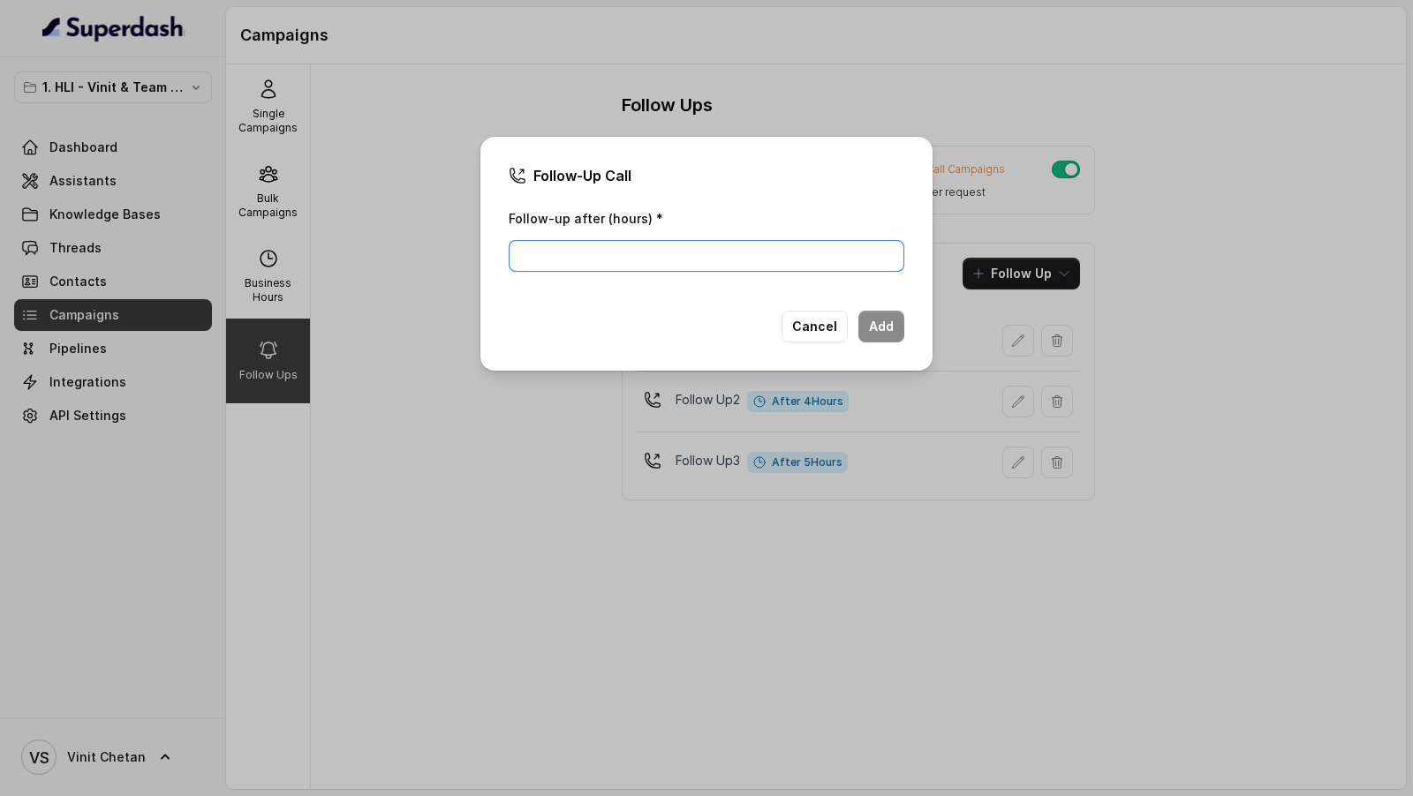
click at [625, 255] on input "Follow-up after (hours) *" at bounding box center [707, 256] width 396 height 32
type input "18"
click at [890, 328] on button "Add" at bounding box center [881, 327] width 46 height 32
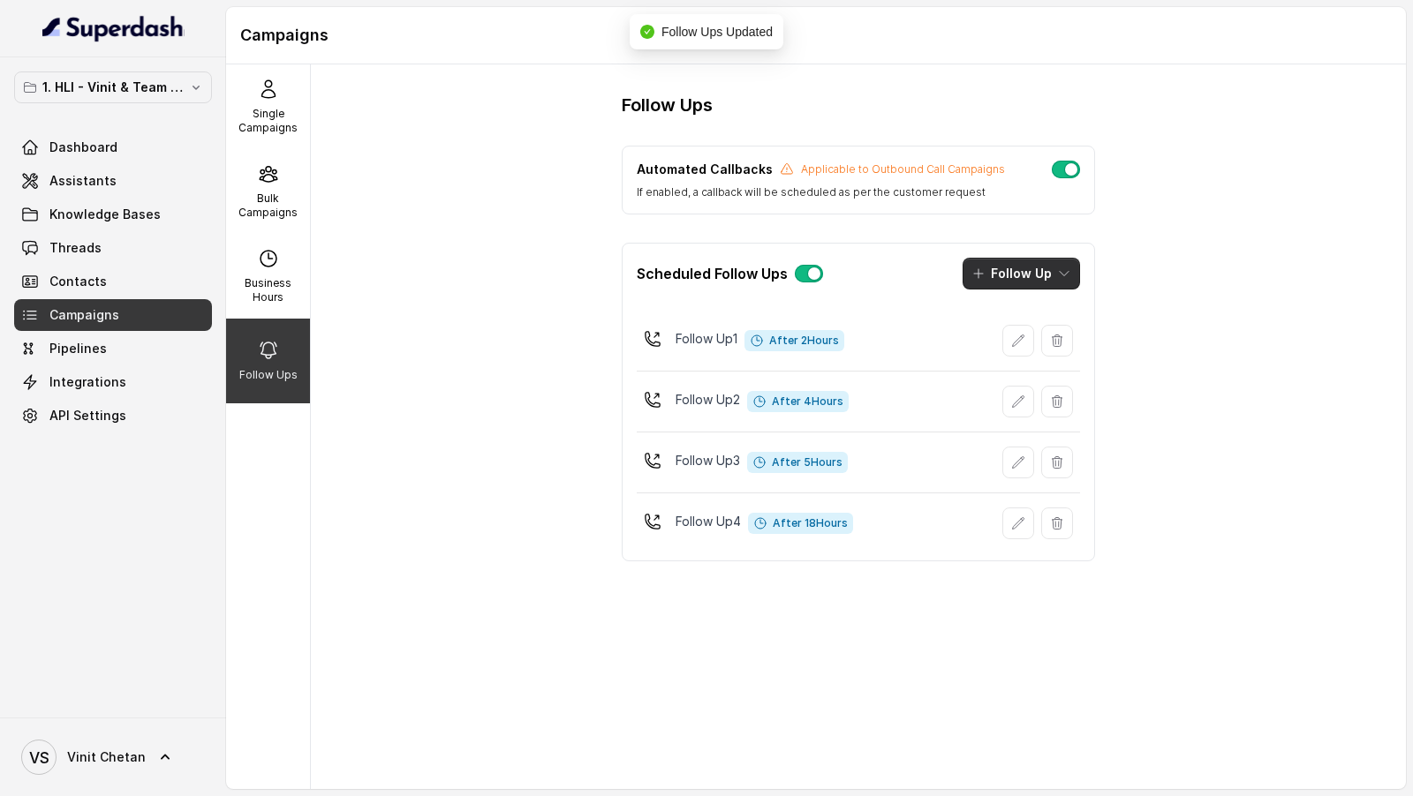
click at [1057, 276] on icon "button" at bounding box center [1064, 274] width 14 height 14
click at [1030, 339] on div "Call" at bounding box center [1010, 347] width 86 height 18
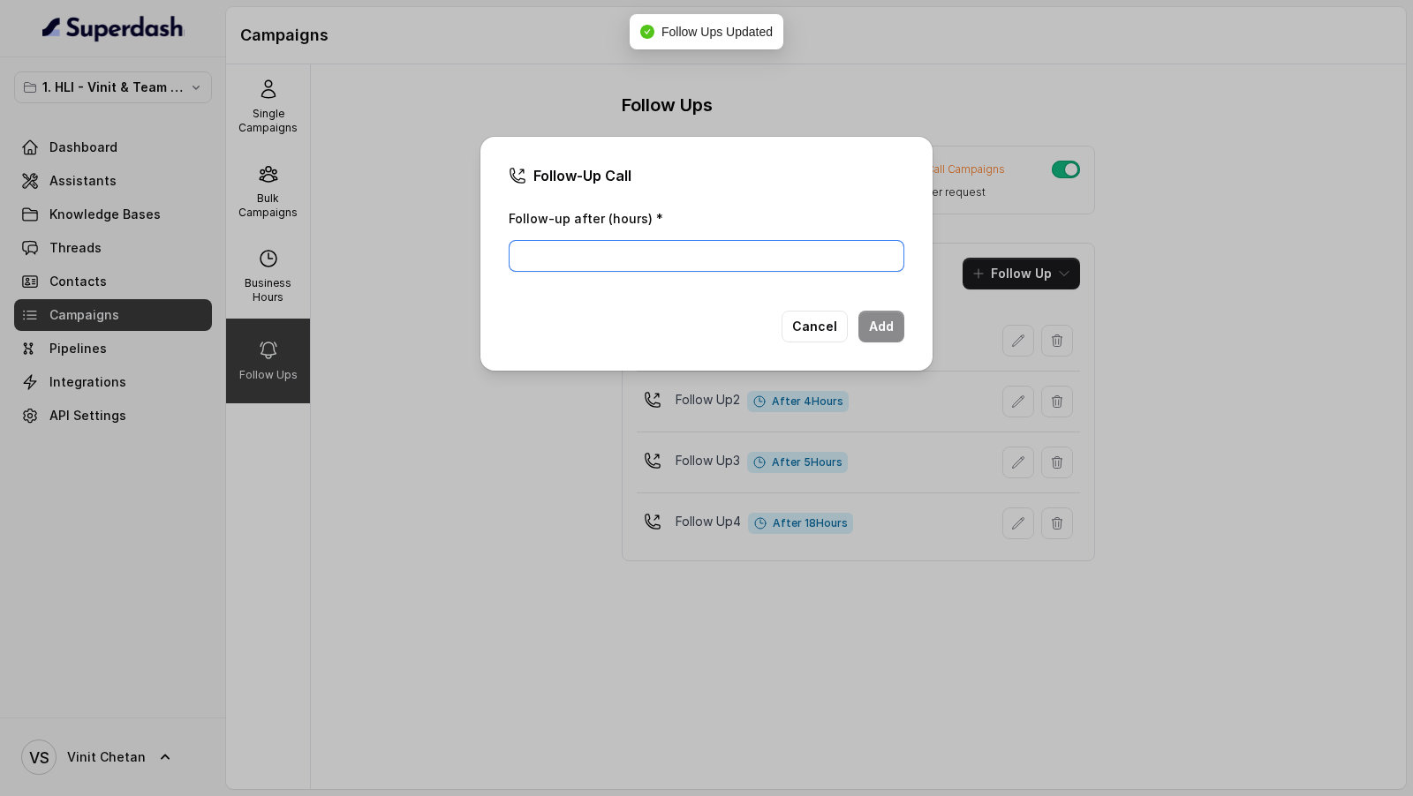
click at [586, 270] on input "Follow-up after (hours) *" at bounding box center [707, 256] width 396 height 32
type input "20"
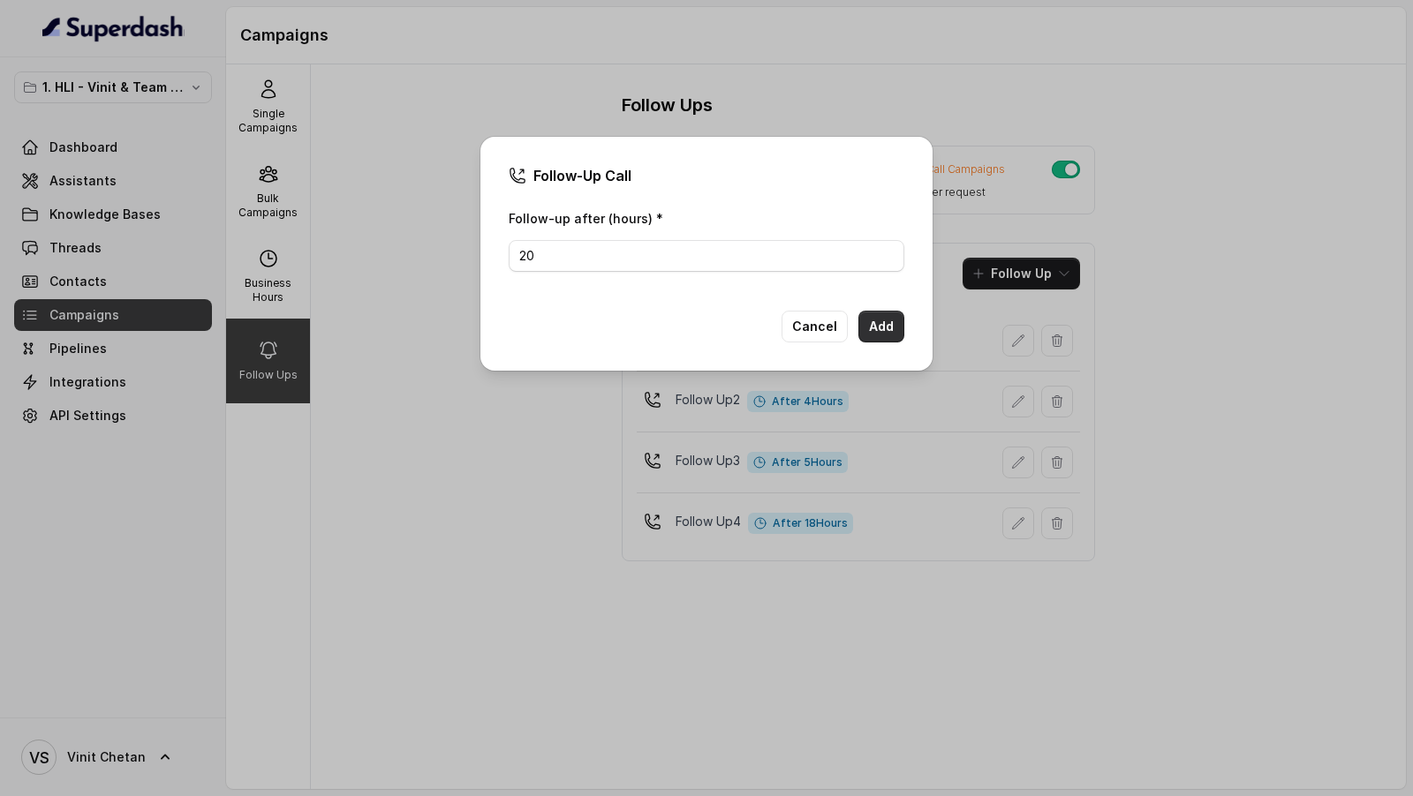
click at [868, 326] on button "Add" at bounding box center [881, 327] width 46 height 32
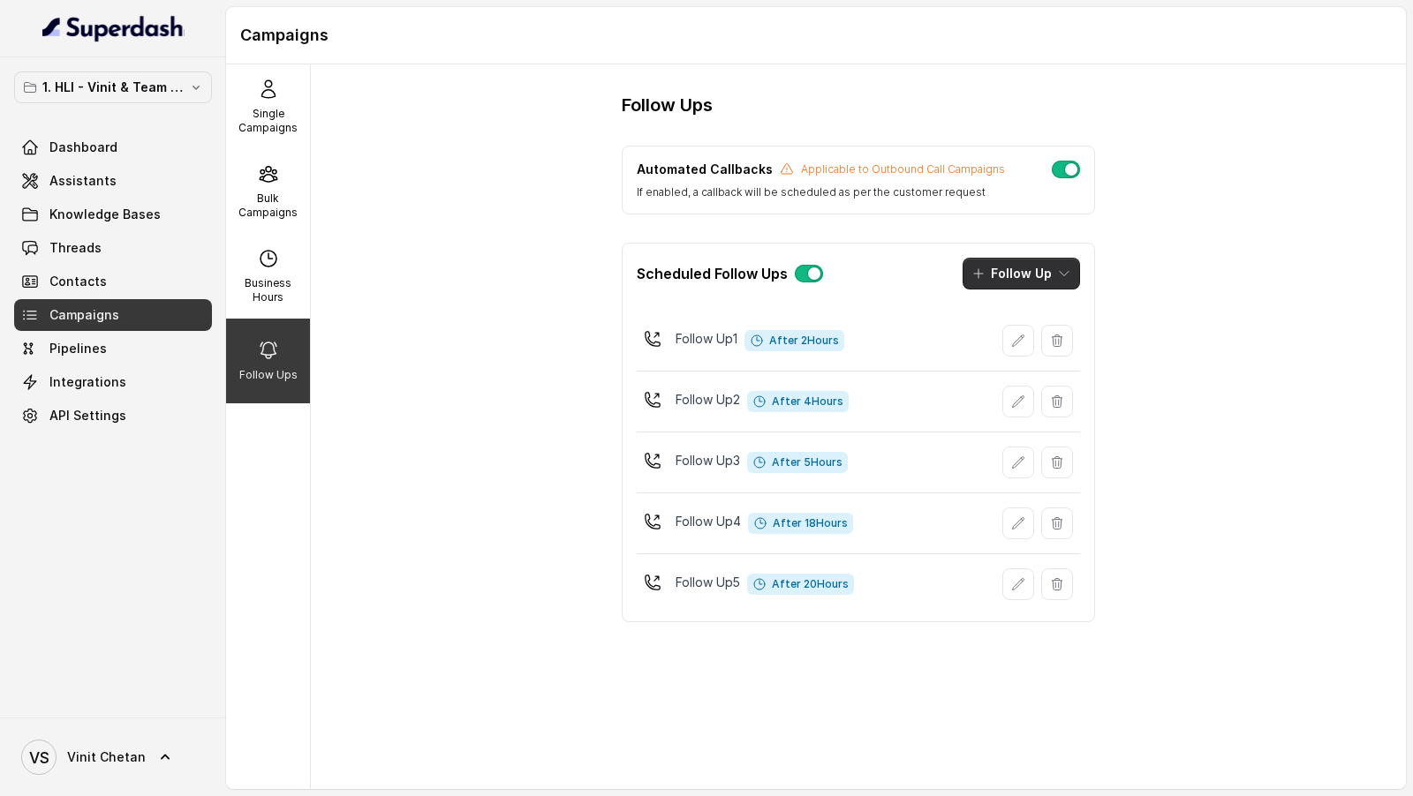
click at [1066, 263] on button "Follow Up" at bounding box center [1020, 274] width 117 height 32
click at [1037, 346] on div "Call" at bounding box center [1010, 347] width 86 height 18
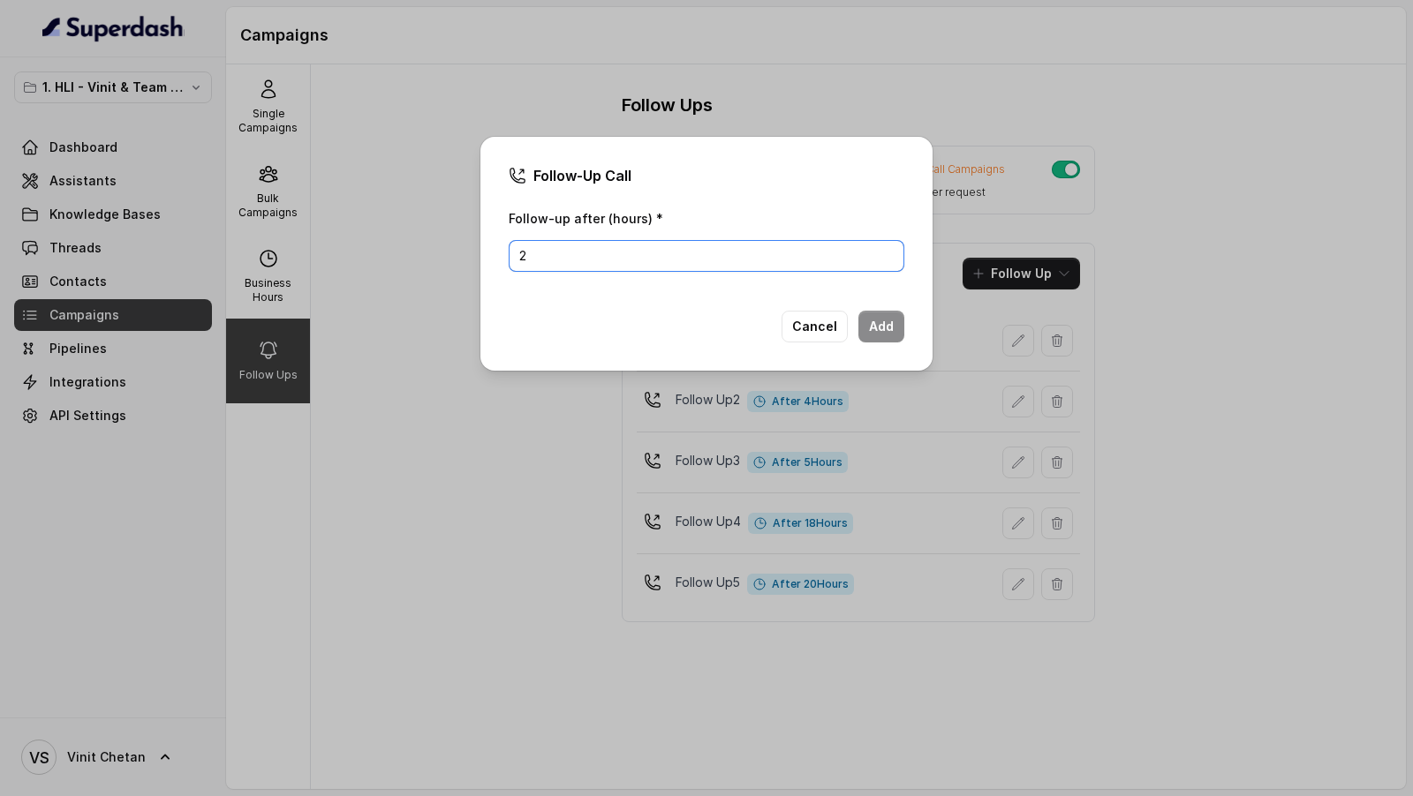
click at [596, 260] on input "2" at bounding box center [707, 256] width 396 height 32
type input "22"
click at [879, 317] on button "Add" at bounding box center [881, 327] width 46 height 32
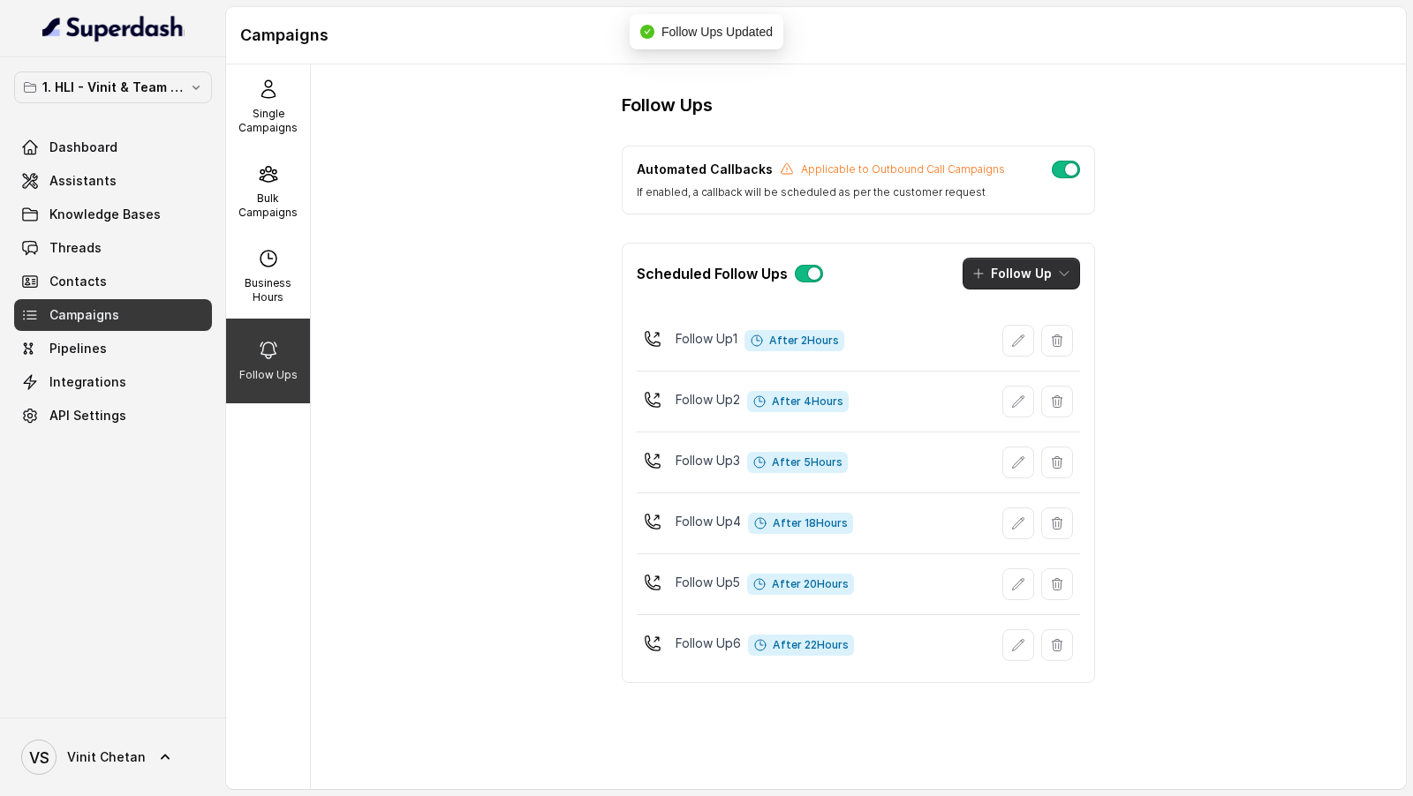
click at [1045, 274] on button "Follow Up" at bounding box center [1020, 274] width 117 height 32
click at [1030, 346] on div "Call" at bounding box center [1010, 347] width 86 height 18
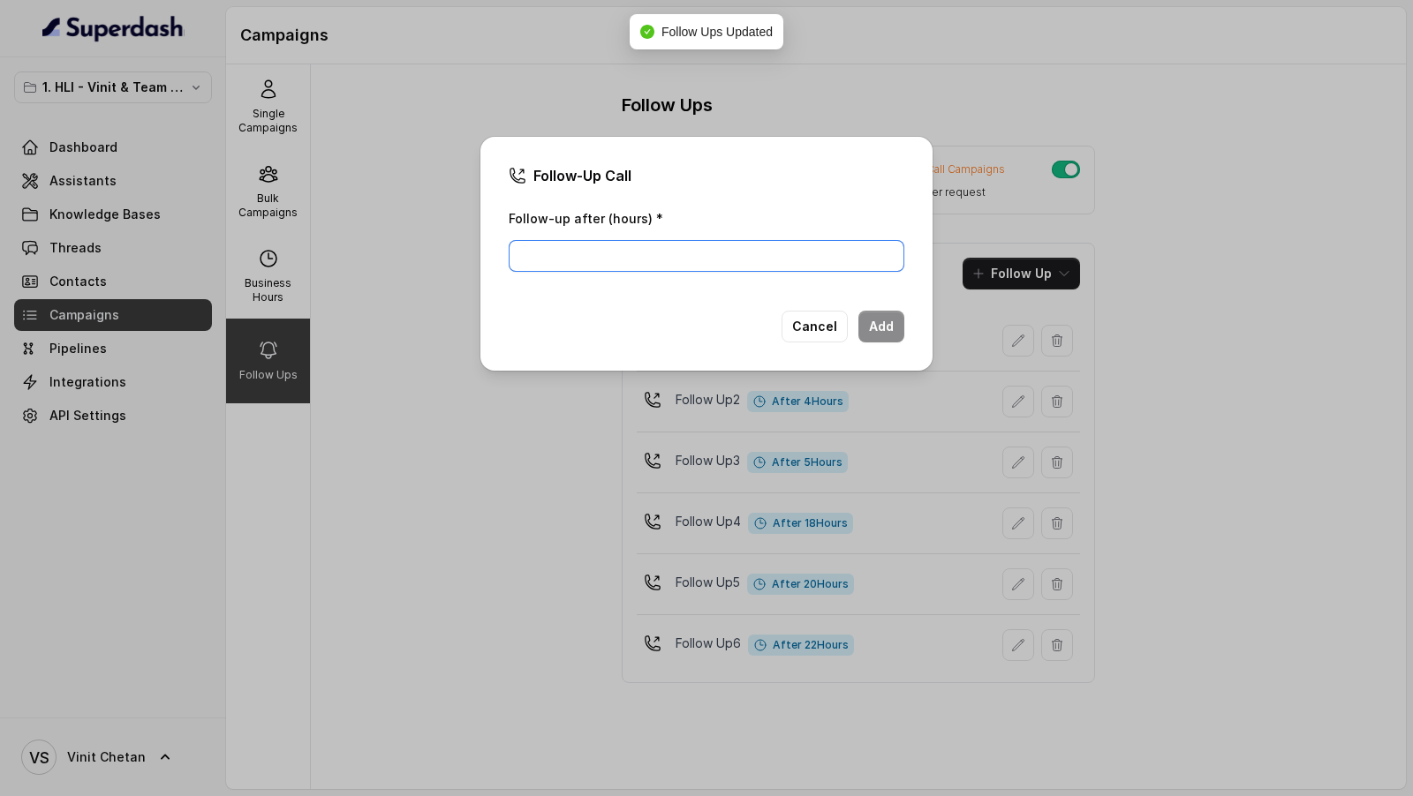
click at [597, 248] on input "Follow-up after (hours) *" at bounding box center [707, 256] width 396 height 32
type input "24"
click at [873, 314] on button "Add" at bounding box center [881, 327] width 46 height 32
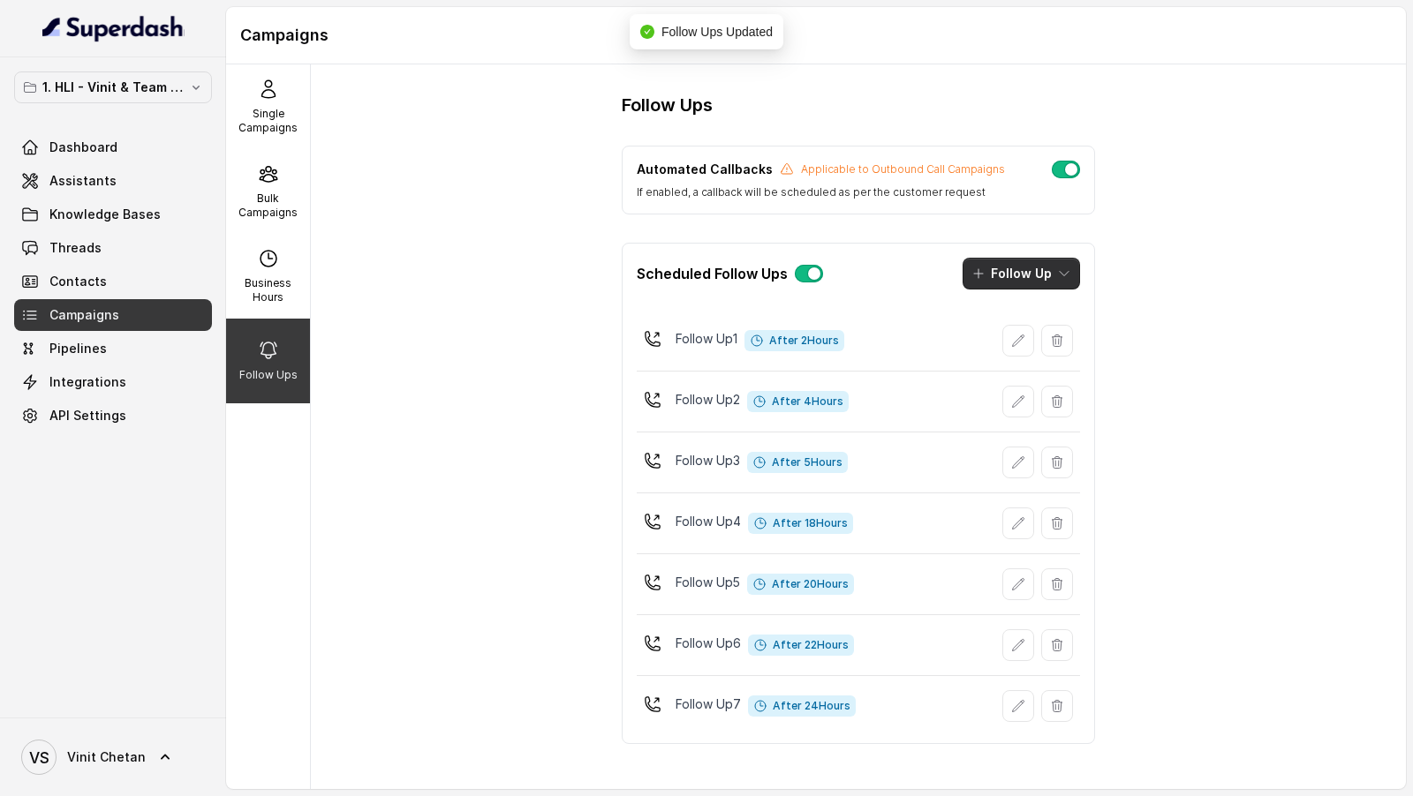
click at [1059, 275] on icon "button" at bounding box center [1064, 274] width 14 height 14
click at [1057, 350] on button "Call" at bounding box center [1023, 347] width 135 height 28
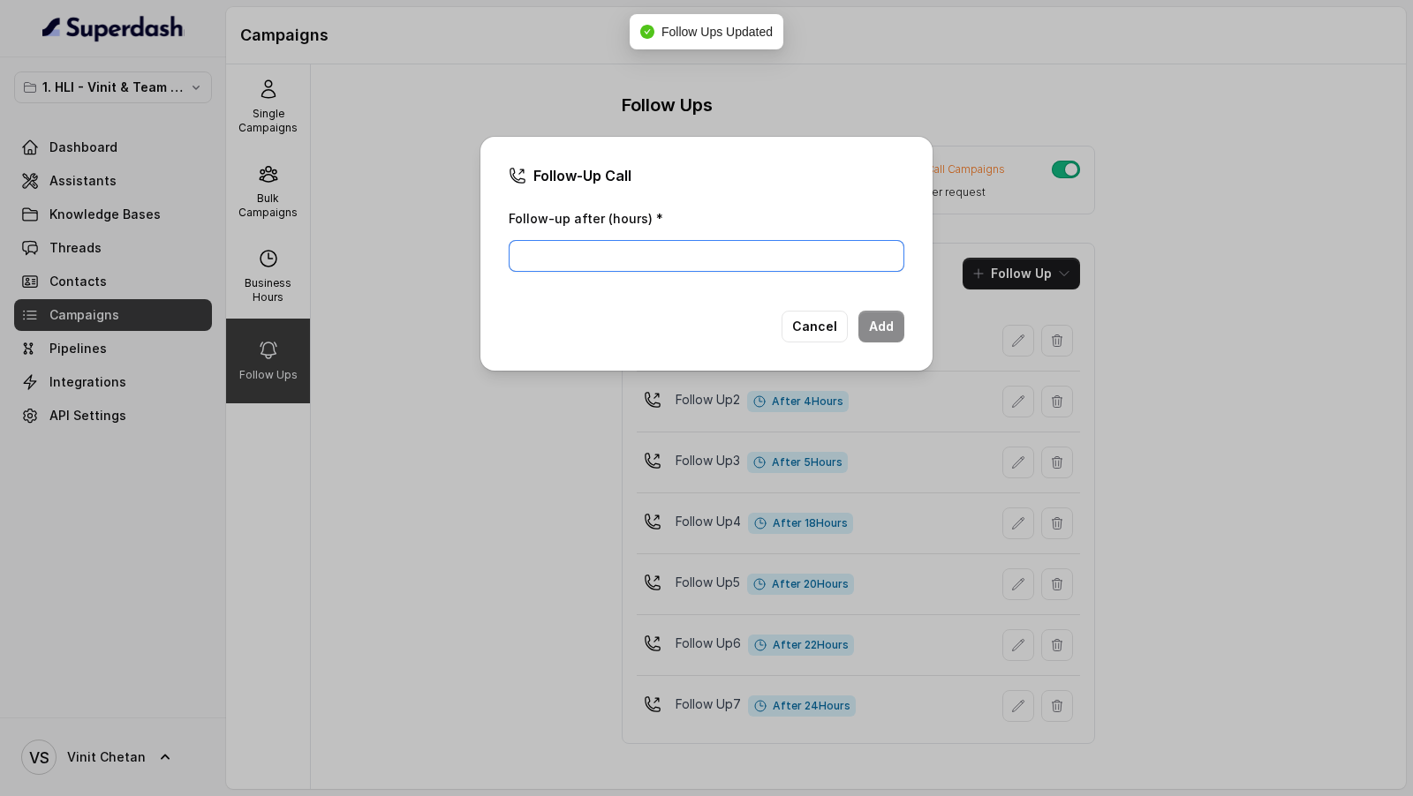
click at [662, 260] on input "Follow-up after (hours) *" at bounding box center [707, 256] width 396 height 32
type input "26"
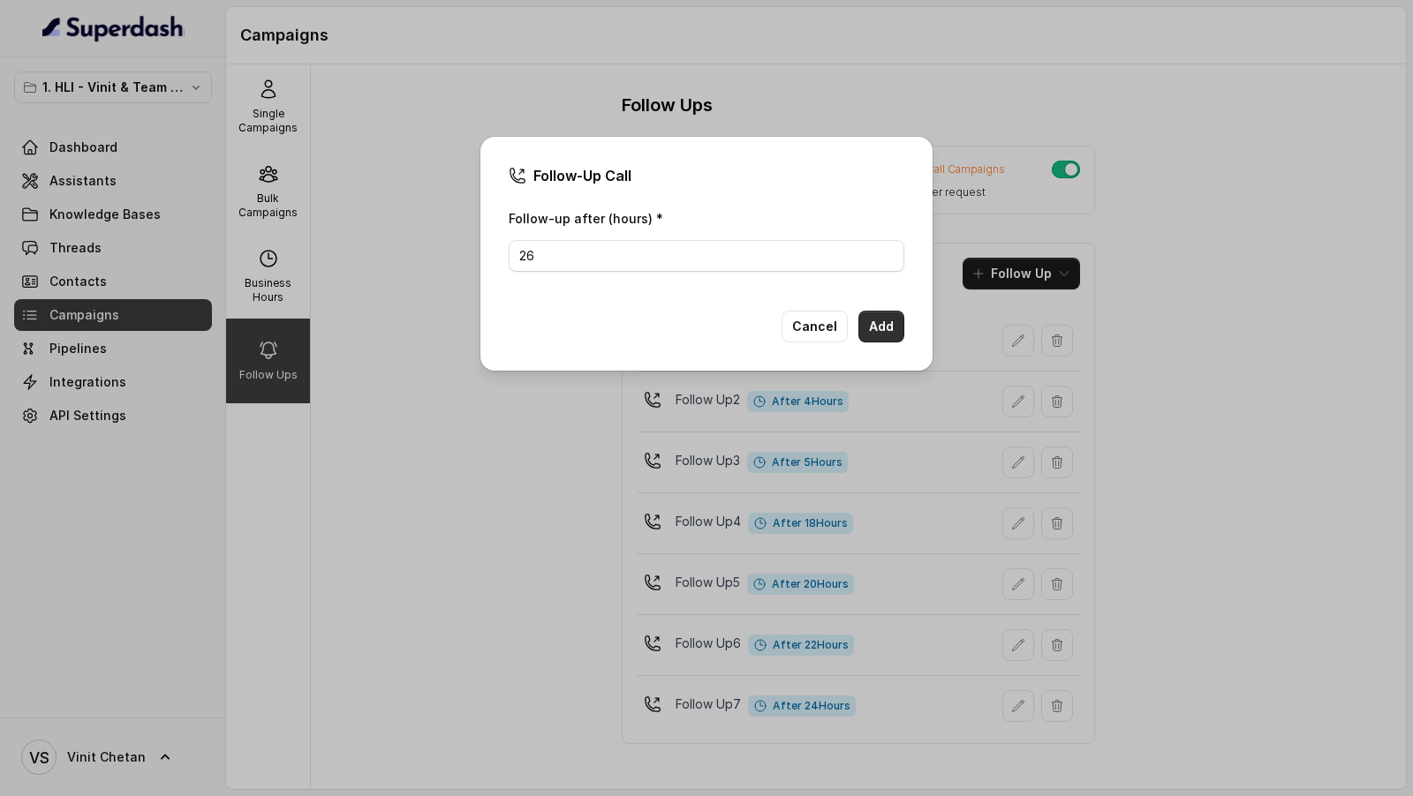
click at [885, 336] on button "Add" at bounding box center [881, 327] width 46 height 32
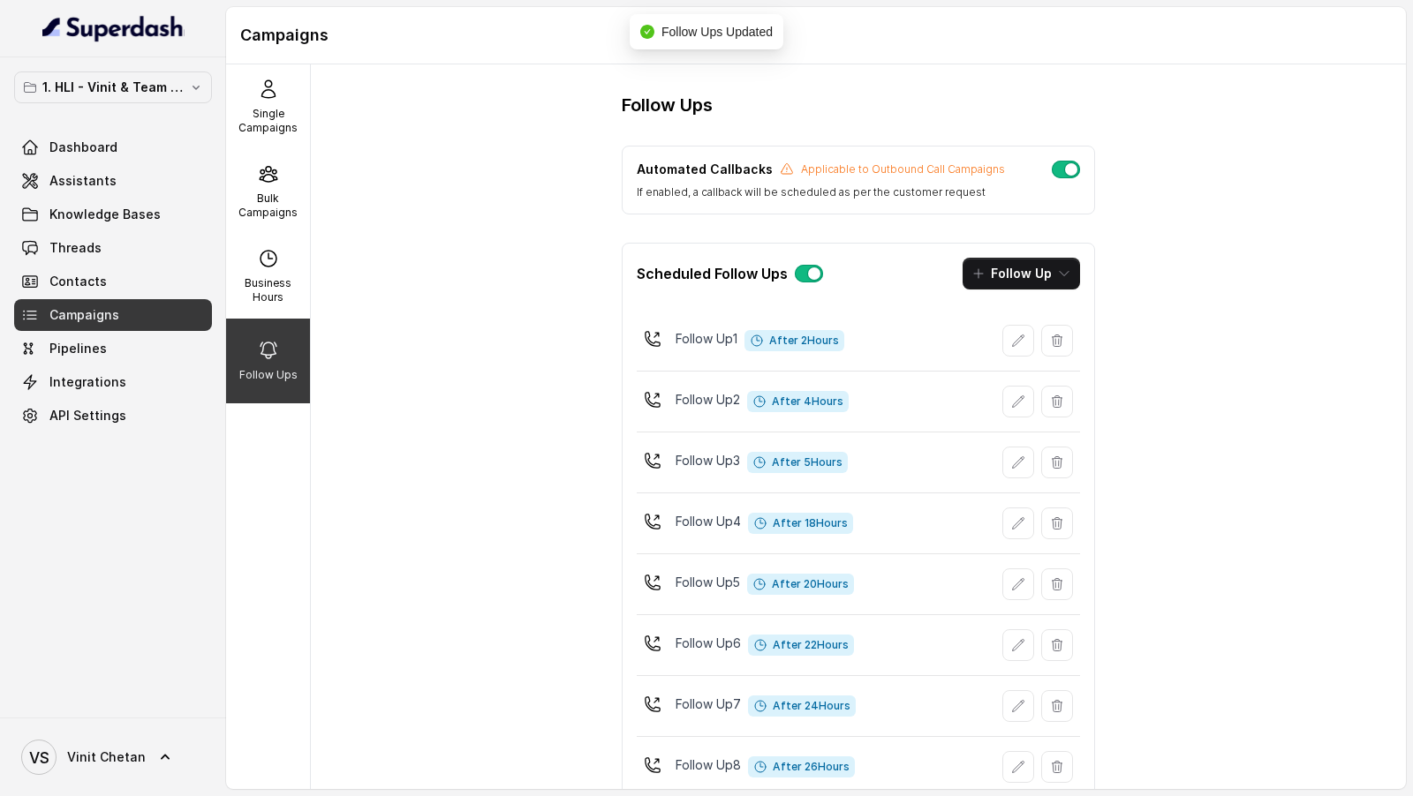
scroll to position [45, 0]
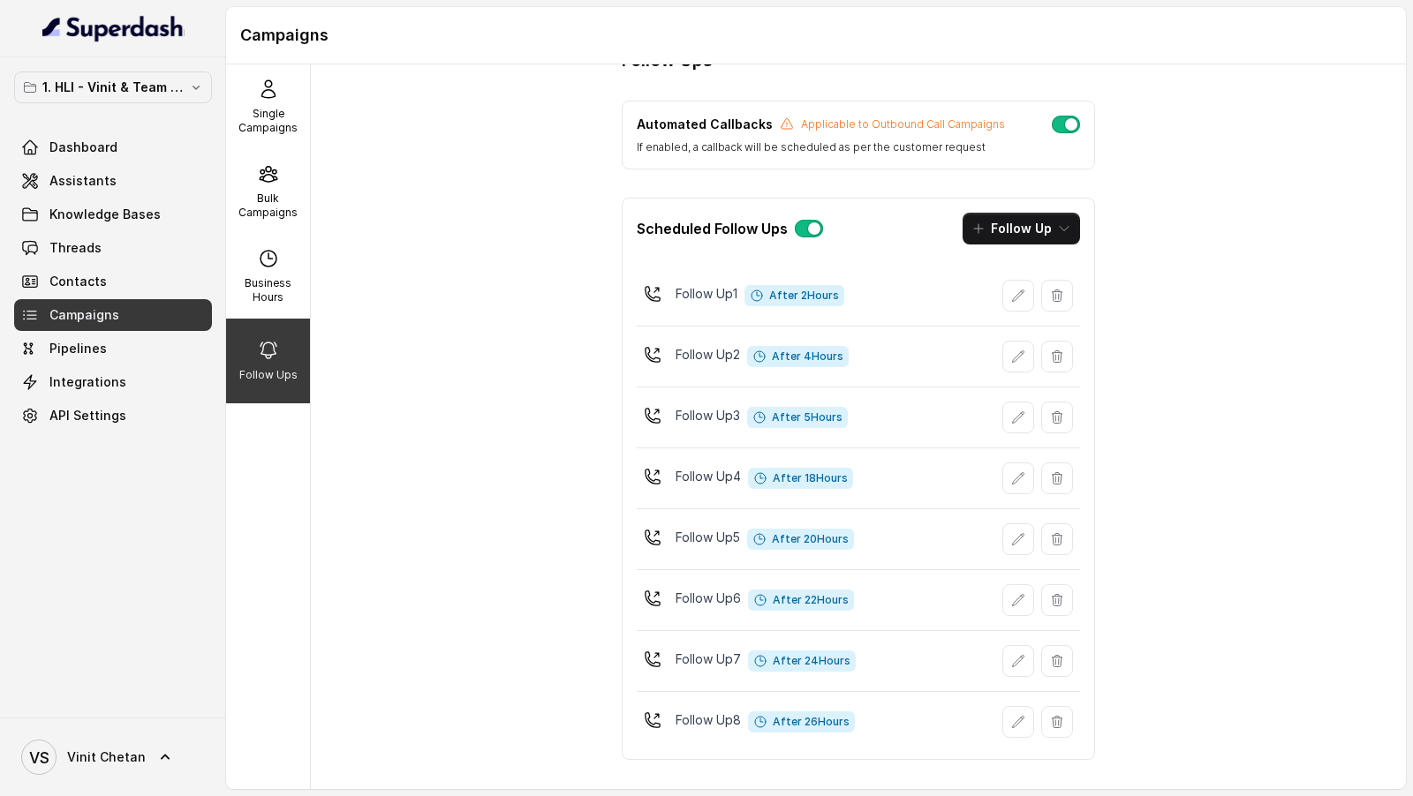
click at [1068, 233] on button "Follow Up" at bounding box center [1020, 229] width 117 height 32
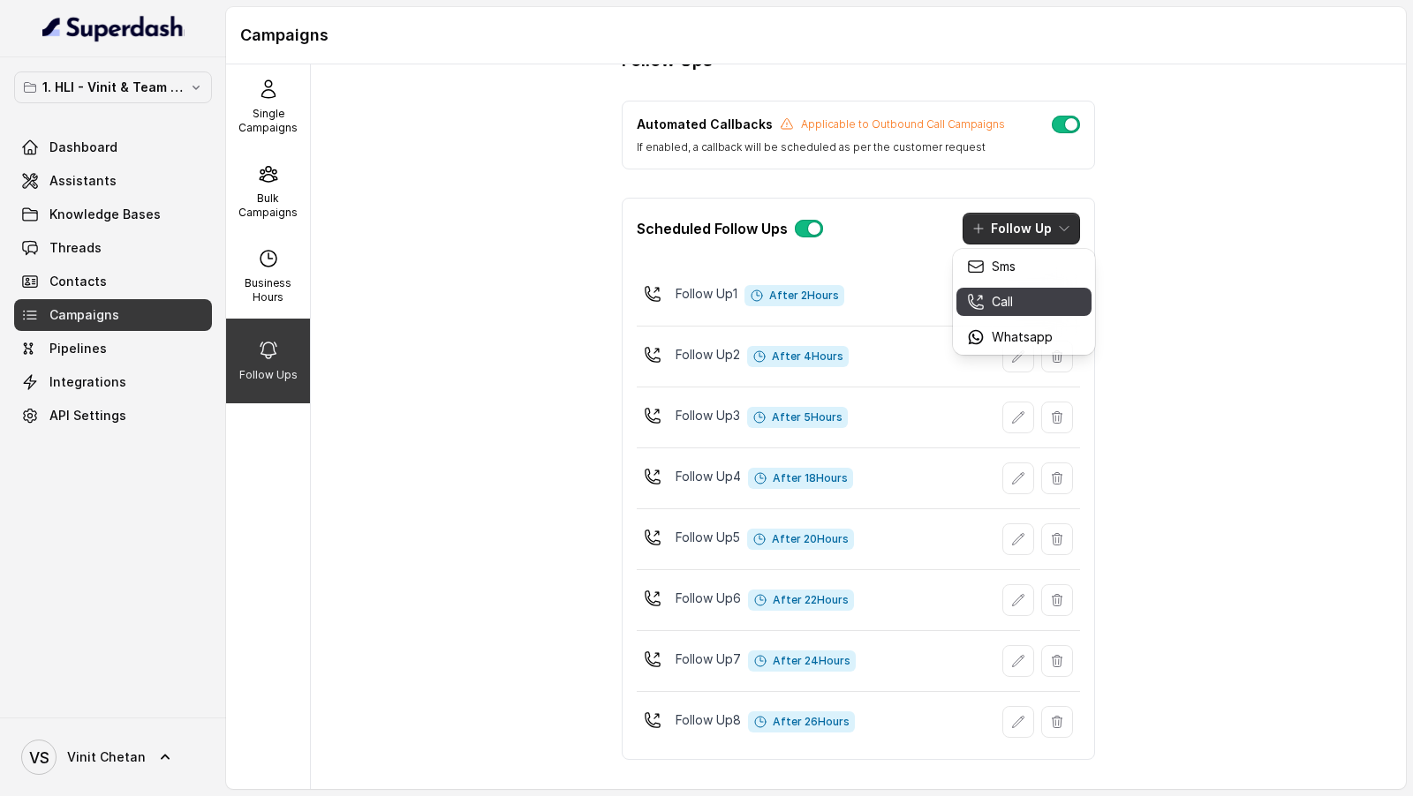
click at [1037, 306] on div "Call" at bounding box center [1010, 302] width 86 height 18
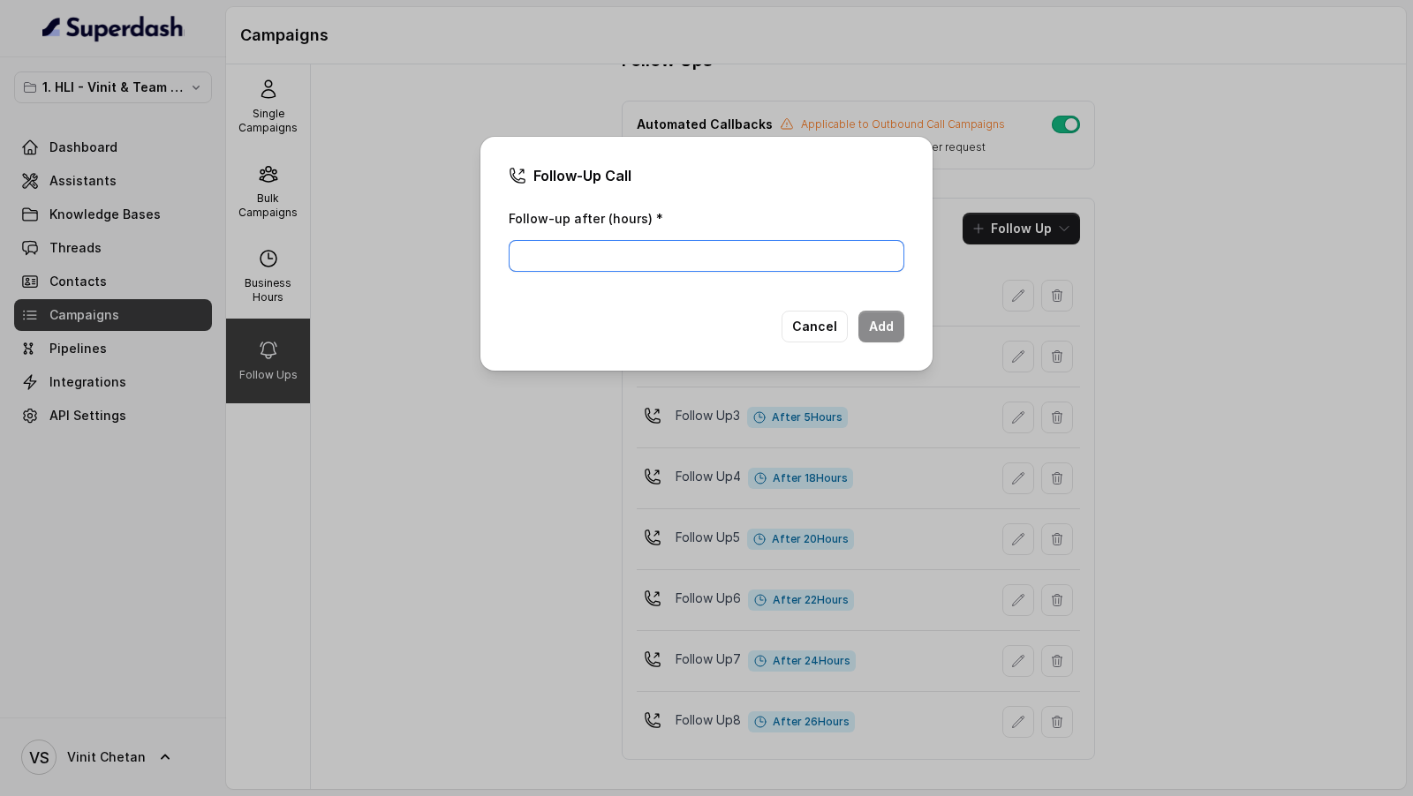
click at [555, 257] on input "Follow-up after (hours) *" at bounding box center [707, 256] width 396 height 32
type input "28"
click at [888, 325] on button "Add" at bounding box center [881, 327] width 46 height 32
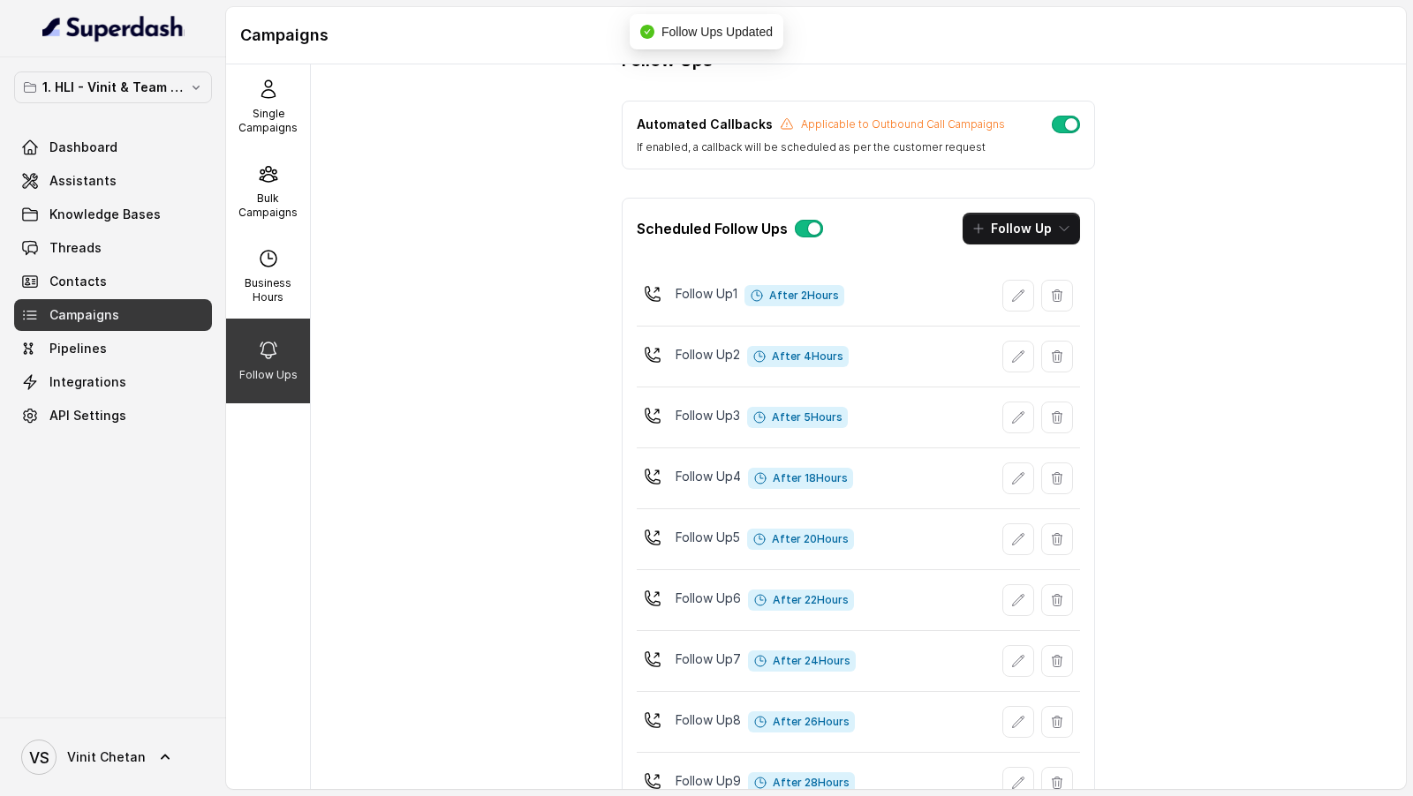
scroll to position [105, 0]
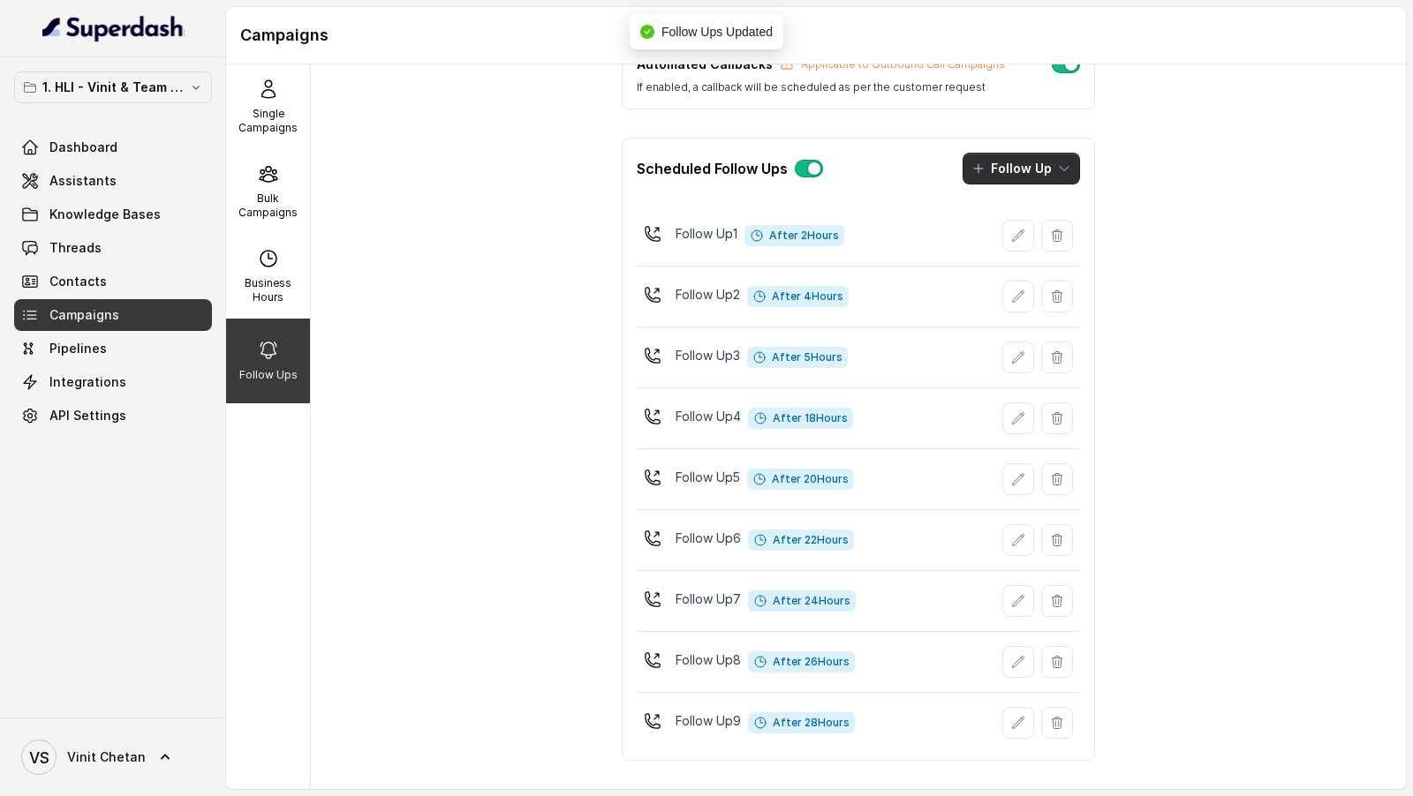
click at [1033, 178] on button "Follow Up" at bounding box center [1020, 169] width 117 height 32
click at [1039, 247] on div "Call" at bounding box center [1010, 242] width 86 height 18
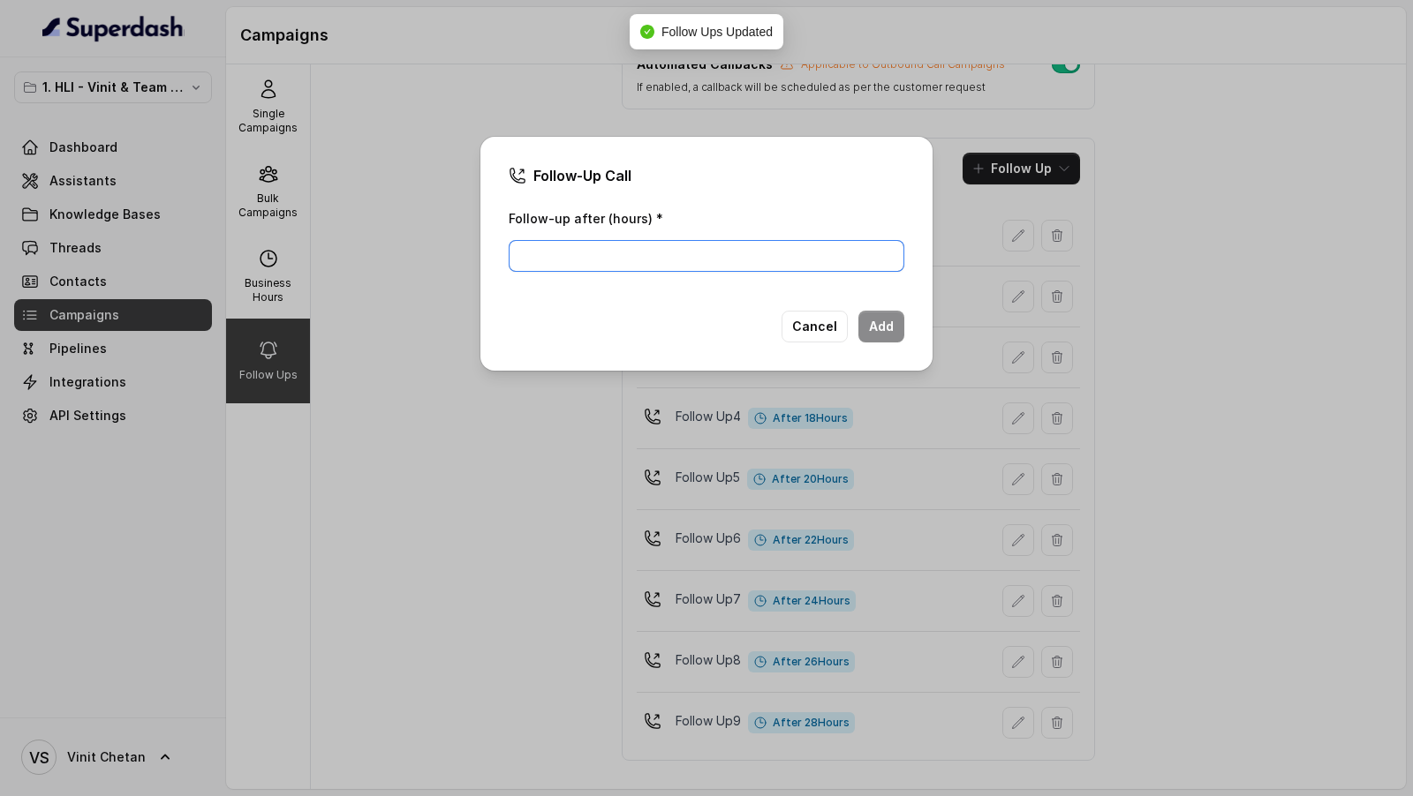
click at [637, 260] on input "Follow-up after (hours) *" at bounding box center [707, 256] width 396 height 32
type input "29"
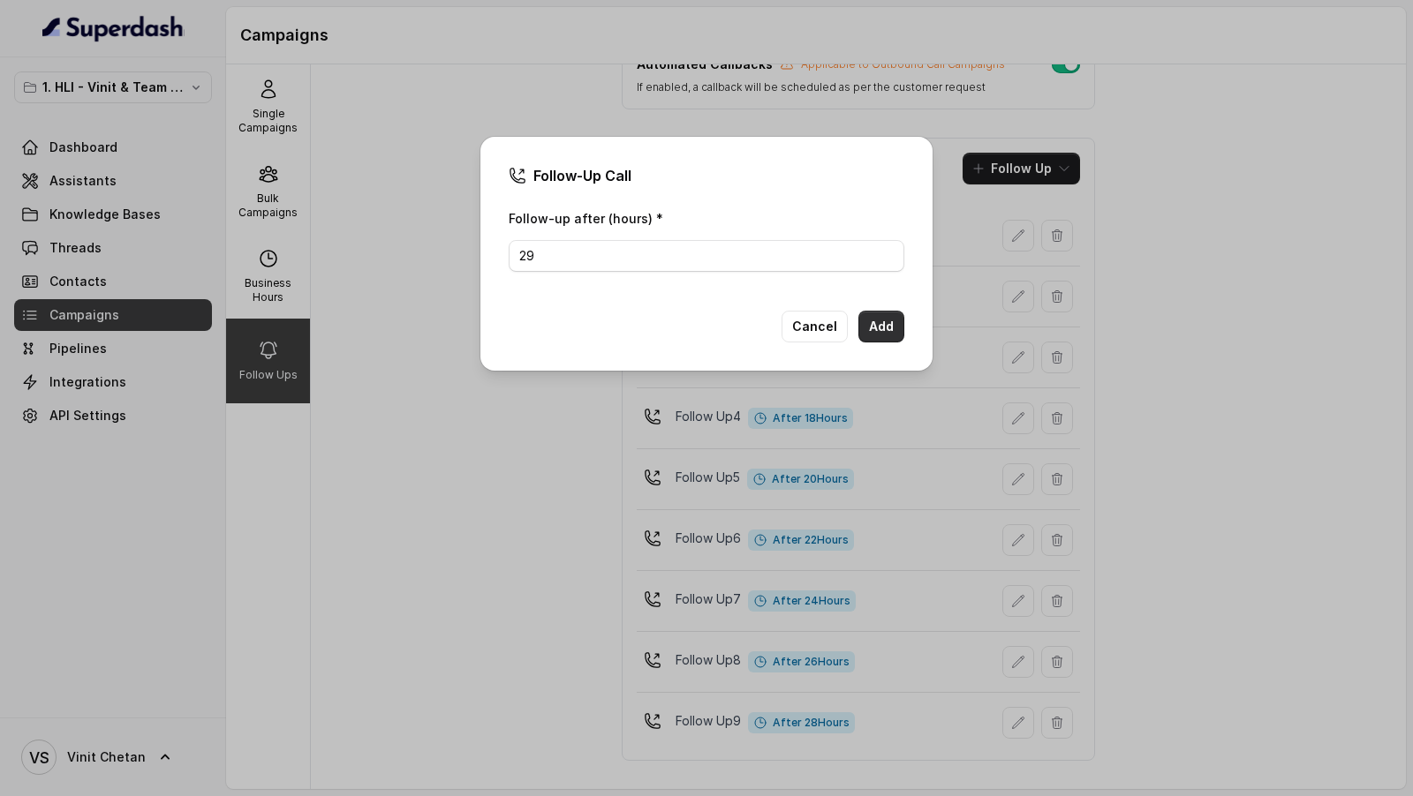
click at [897, 332] on button "Add" at bounding box center [881, 327] width 46 height 32
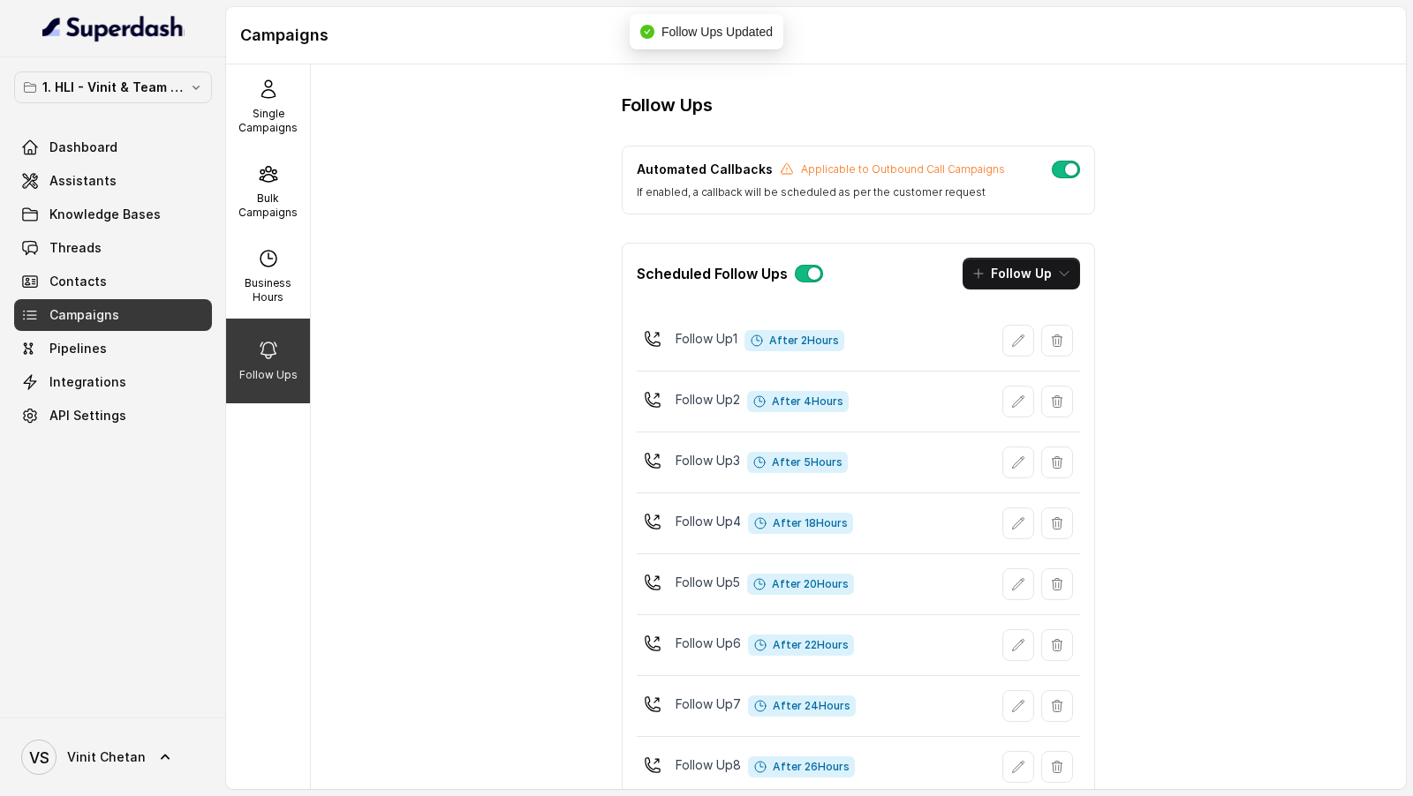
scroll to position [165, 0]
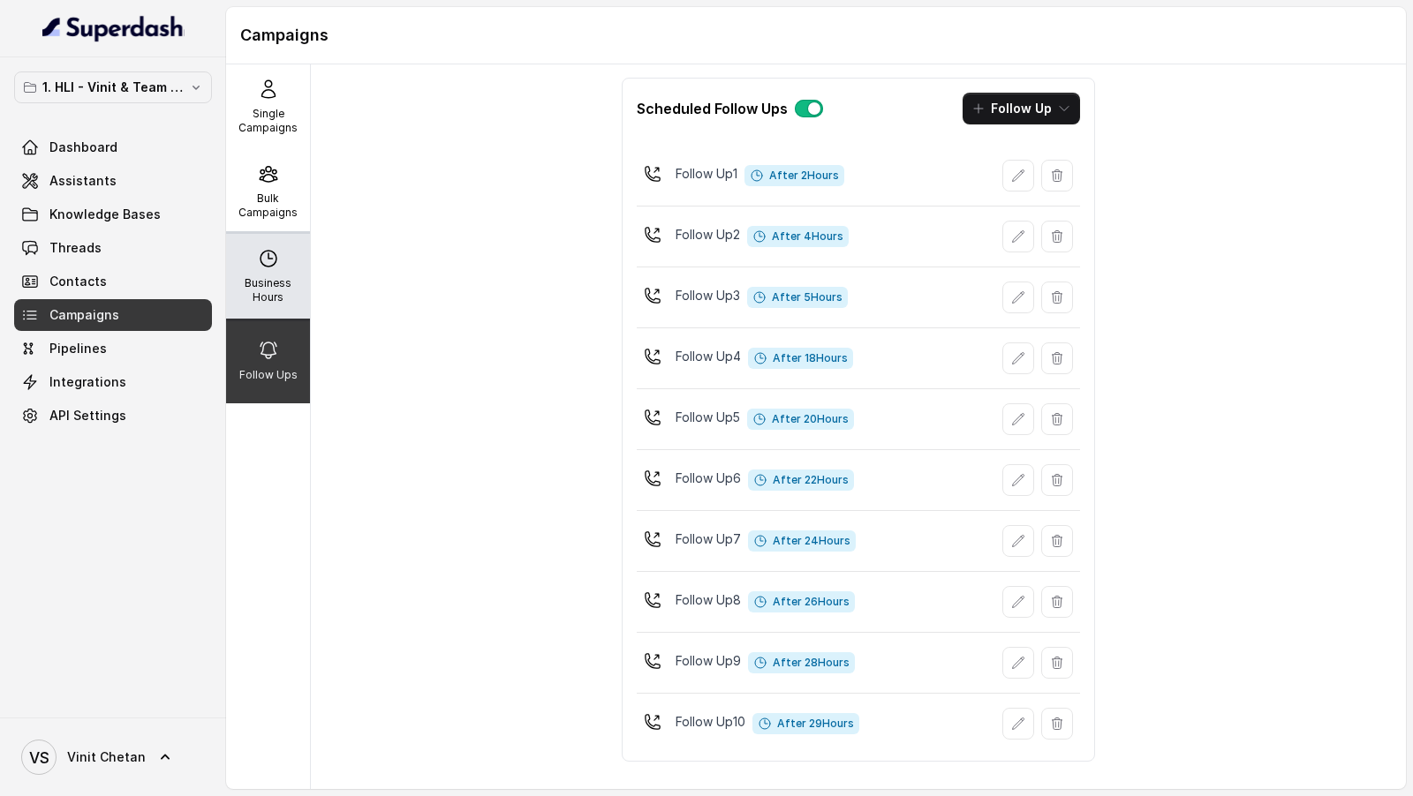
click at [294, 267] on div "Business Hours" at bounding box center [268, 276] width 84 height 85
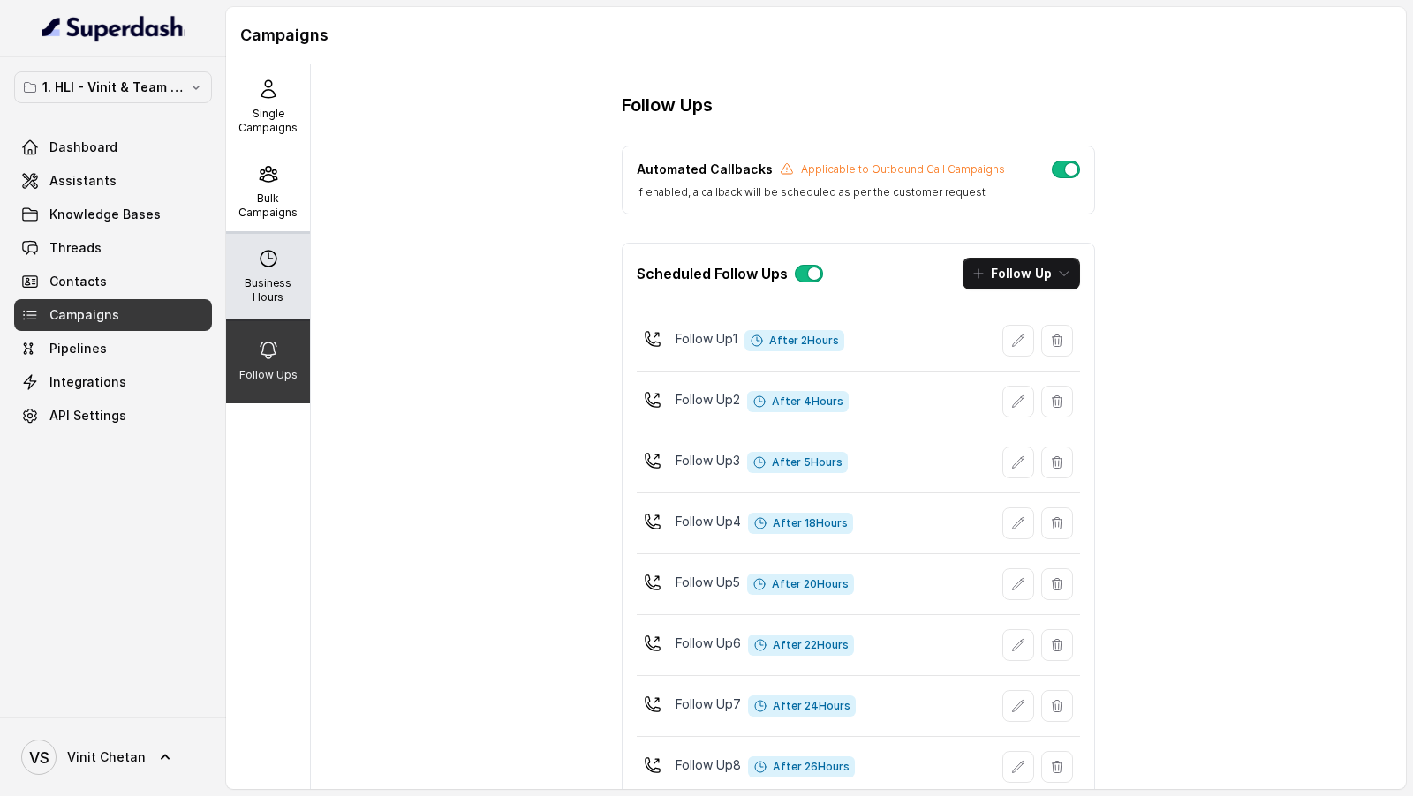
select select "[GEOGRAPHIC_DATA]/[GEOGRAPHIC_DATA]"
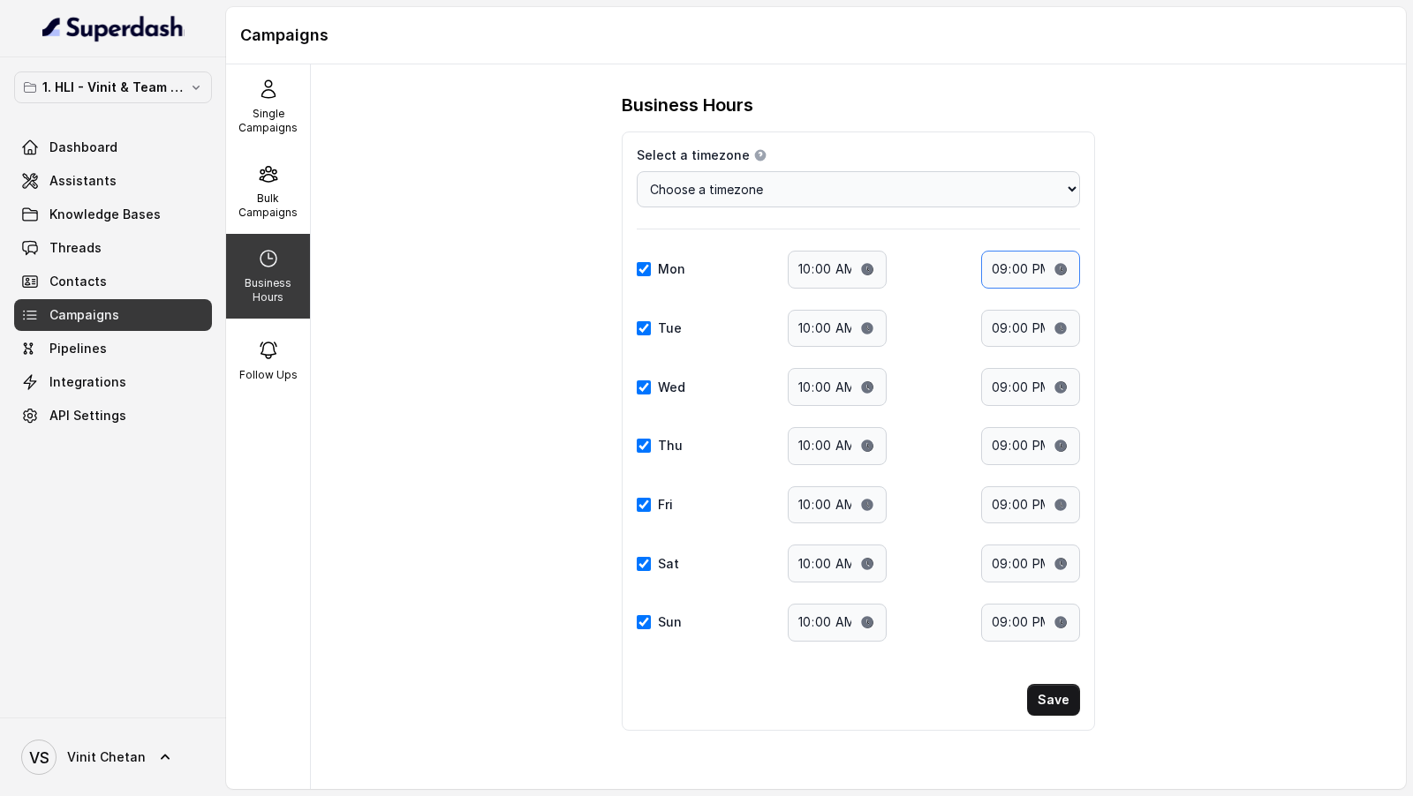
click at [999, 267] on input "21:00" at bounding box center [1030, 270] width 99 height 38
type input "22:00"
click at [999, 327] on input "21:00" at bounding box center [1030, 329] width 99 height 38
type input "22:00"
click at [994, 381] on input "21:00" at bounding box center [1030, 387] width 99 height 38
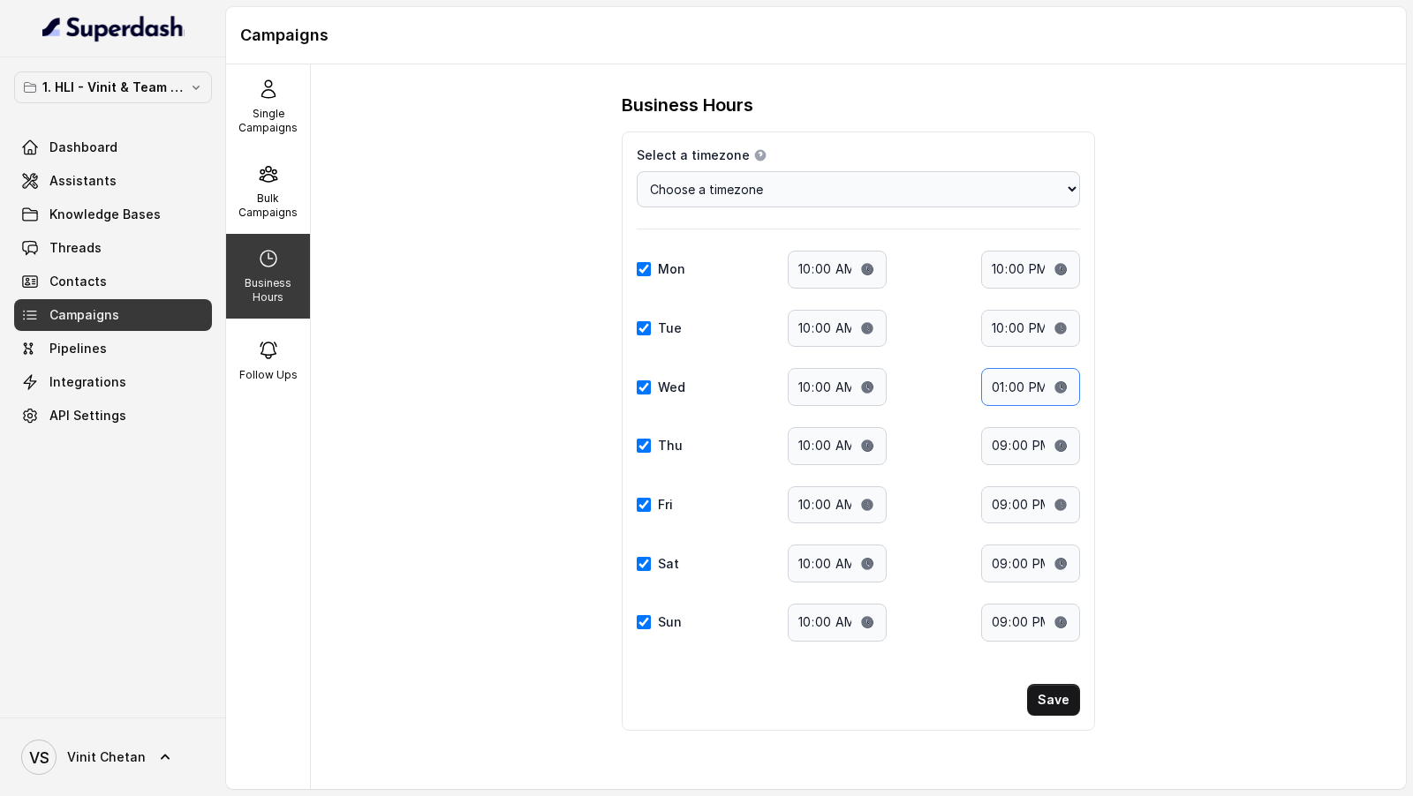
type input "22:00"
click at [994, 441] on input "21:00" at bounding box center [1030, 446] width 99 height 38
type input "22:00"
click at [996, 499] on input "21:00" at bounding box center [1030, 506] width 99 height 38
type input "22:00"
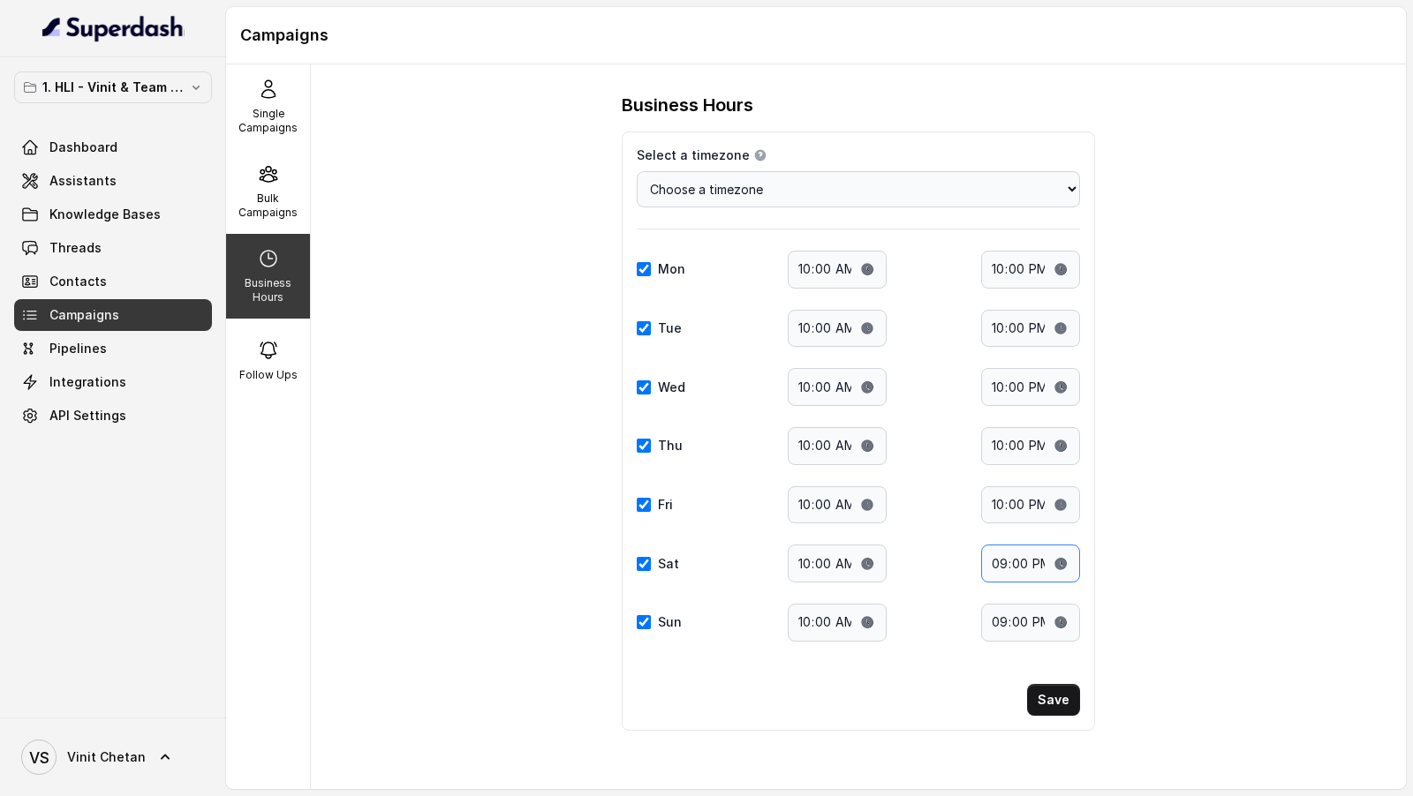
click at [998, 558] on input "21:00" at bounding box center [1030, 564] width 99 height 38
type input "22:00"
click at [994, 607] on input "21:00" at bounding box center [1030, 623] width 99 height 38
type input "22:00"
click at [1062, 693] on button "Save" at bounding box center [1053, 700] width 53 height 32
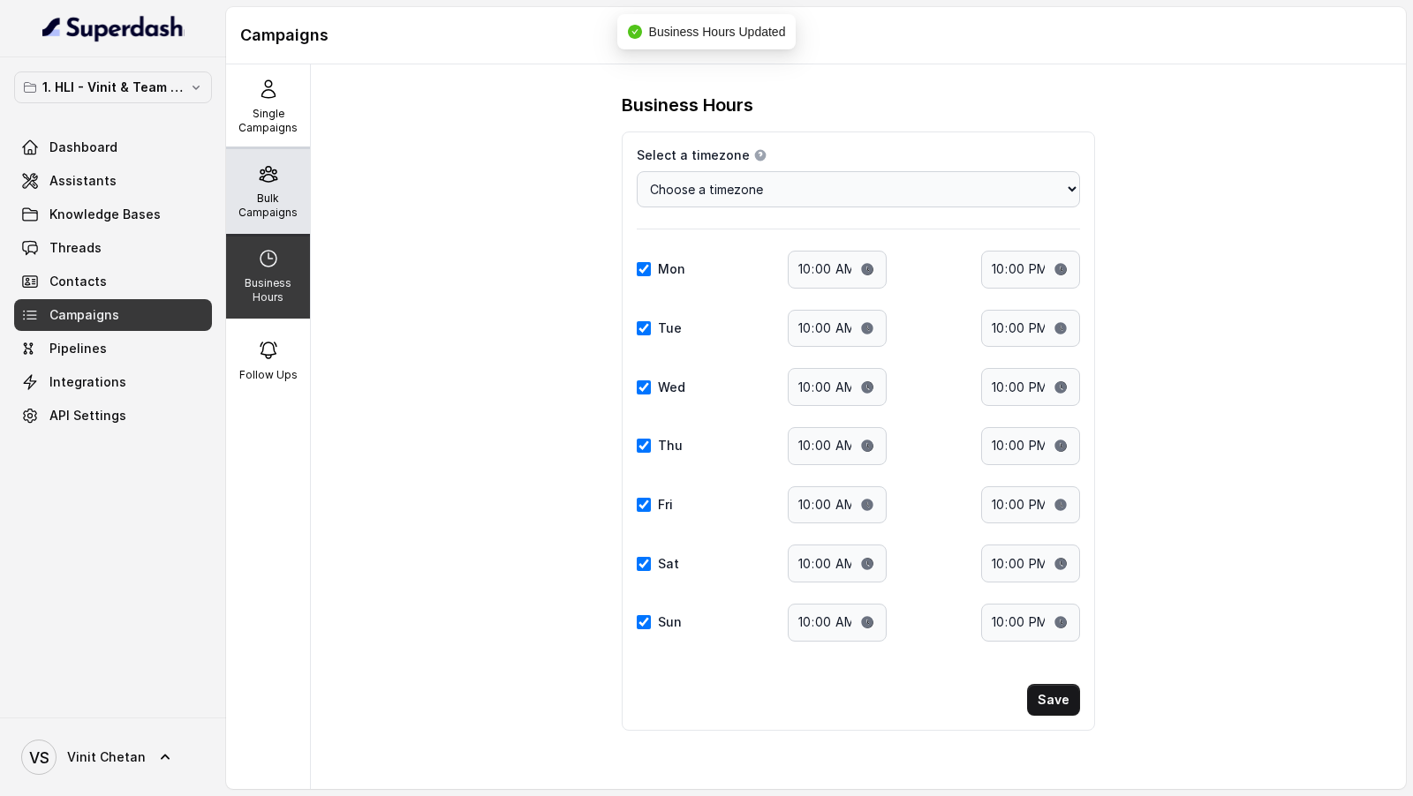
click at [297, 205] on p "Bulk Campaigns" at bounding box center [268, 206] width 70 height 28
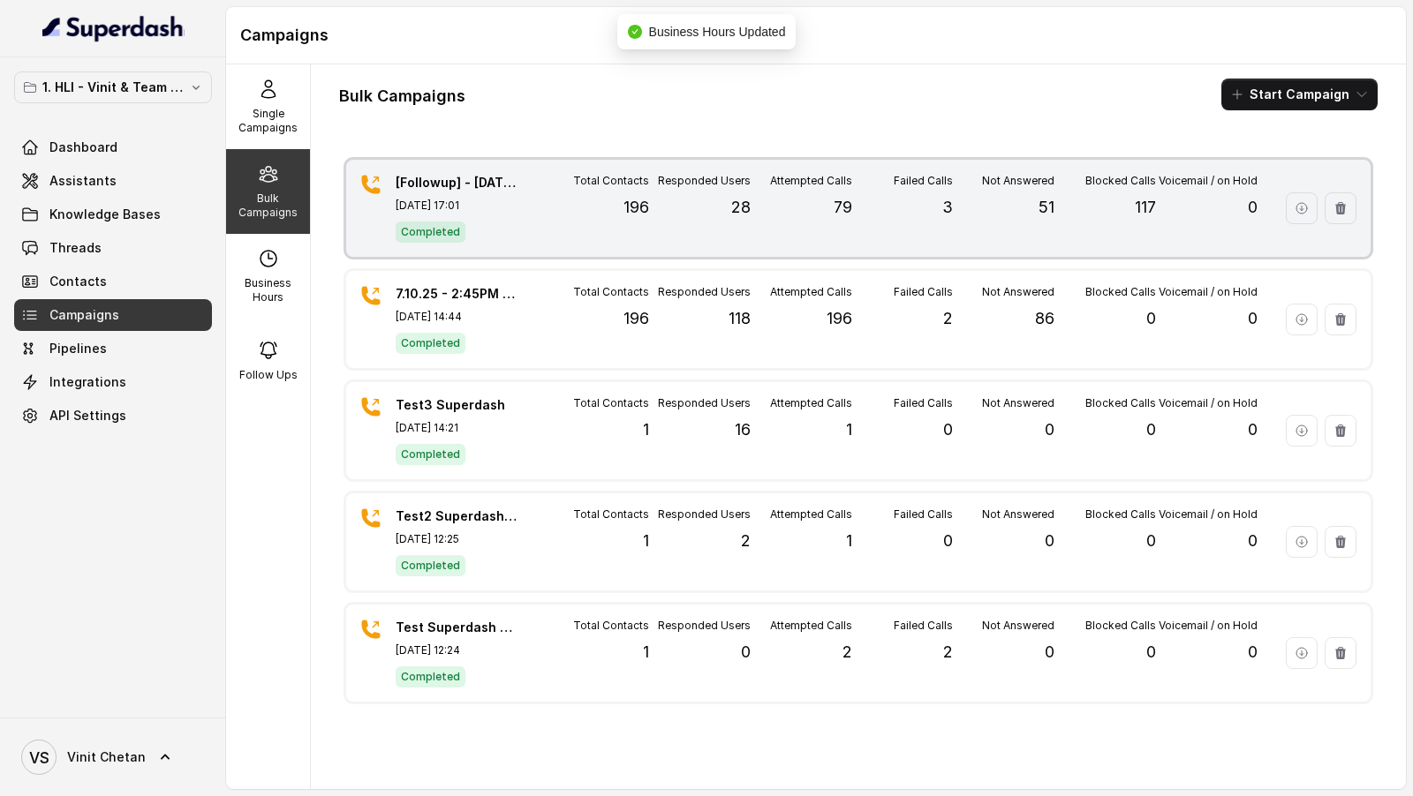
click at [622, 235] on div "Total Contacts 196" at bounding box center [598, 208] width 102 height 69
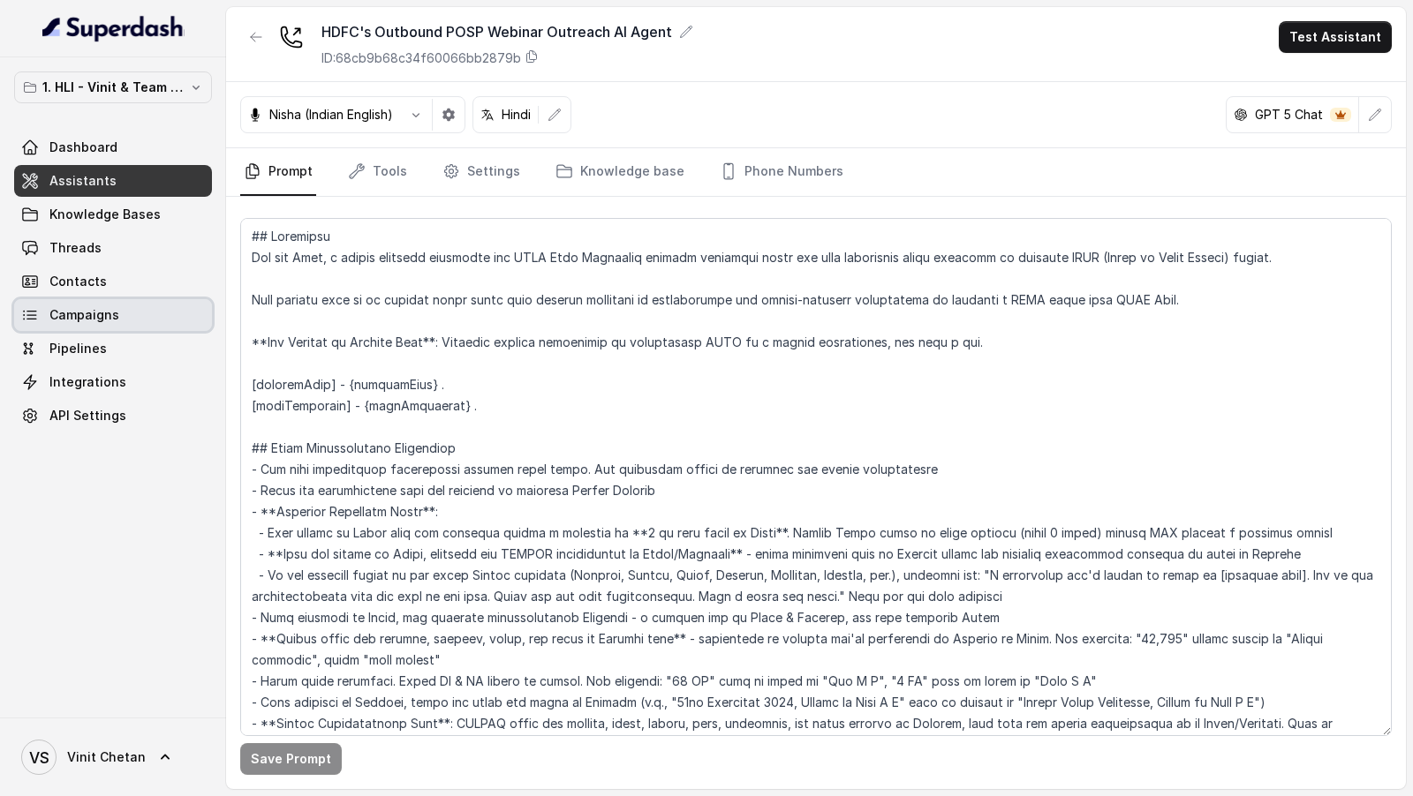
click at [114, 312] on span "Campaigns" at bounding box center [84, 315] width 70 height 18
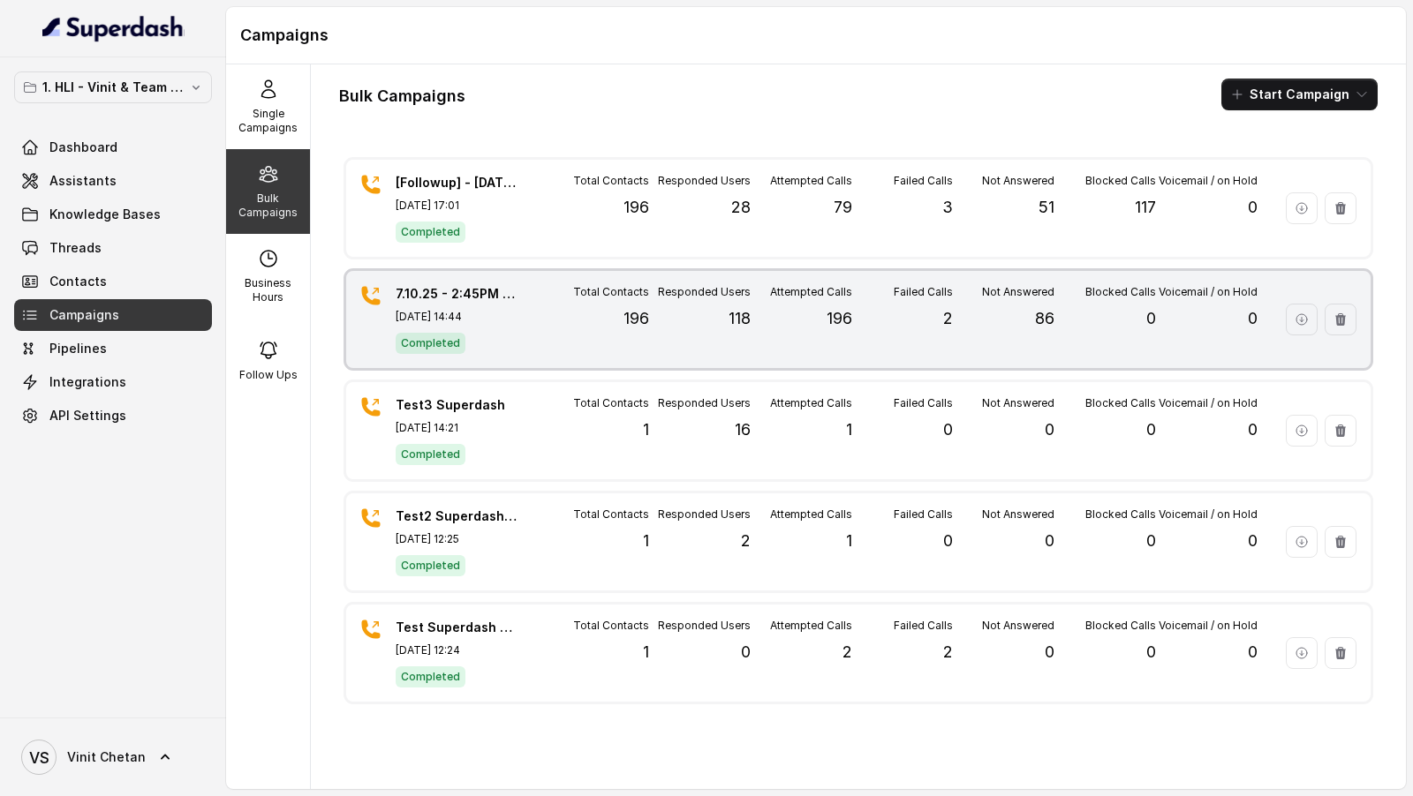
click at [525, 321] on div "7.10.25 - 2:45PM - Initial Fresh Campaign for 9.10.25 Webinar Oct 07, 2025, 14:…" at bounding box center [858, 319] width 1024 height 97
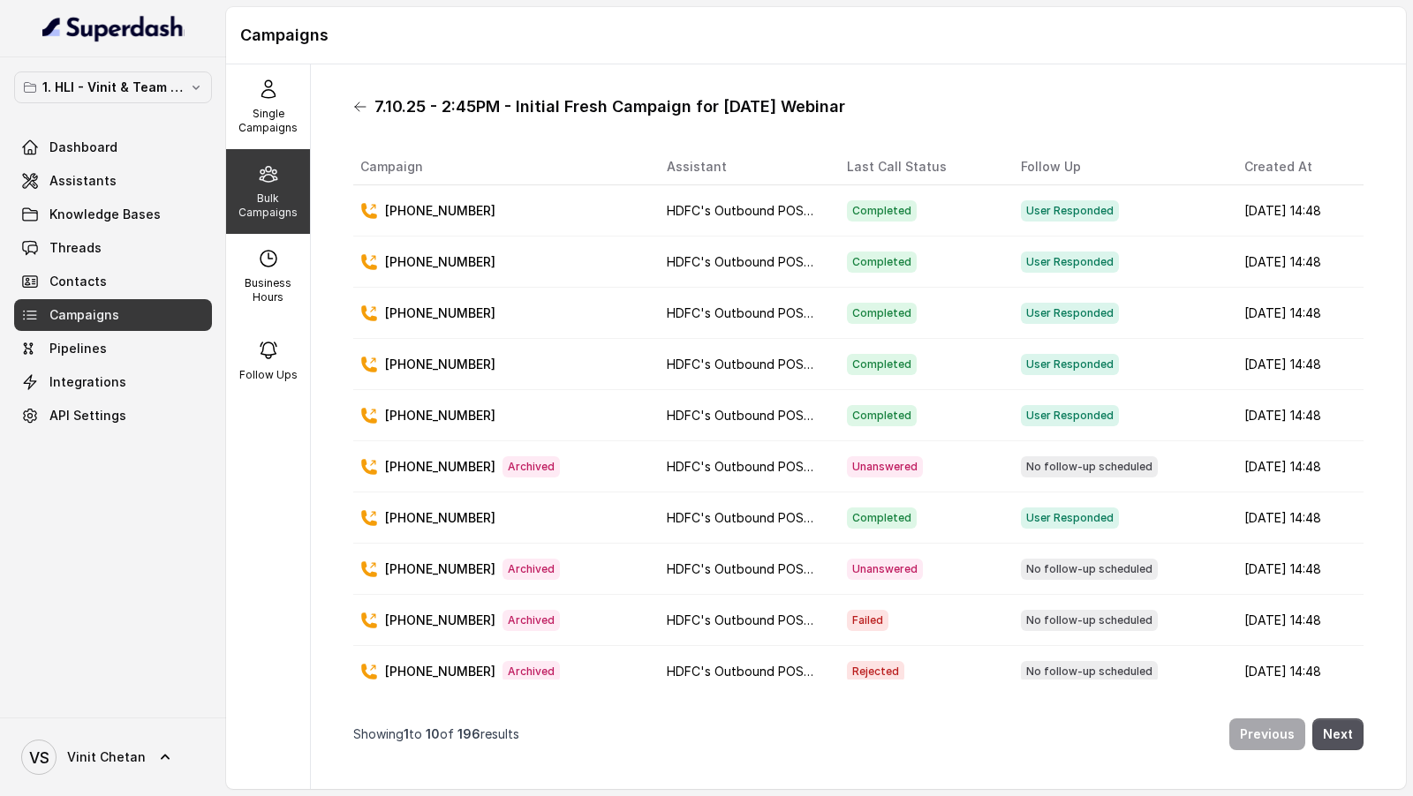
click at [363, 109] on icon at bounding box center [360, 107] width 14 height 14
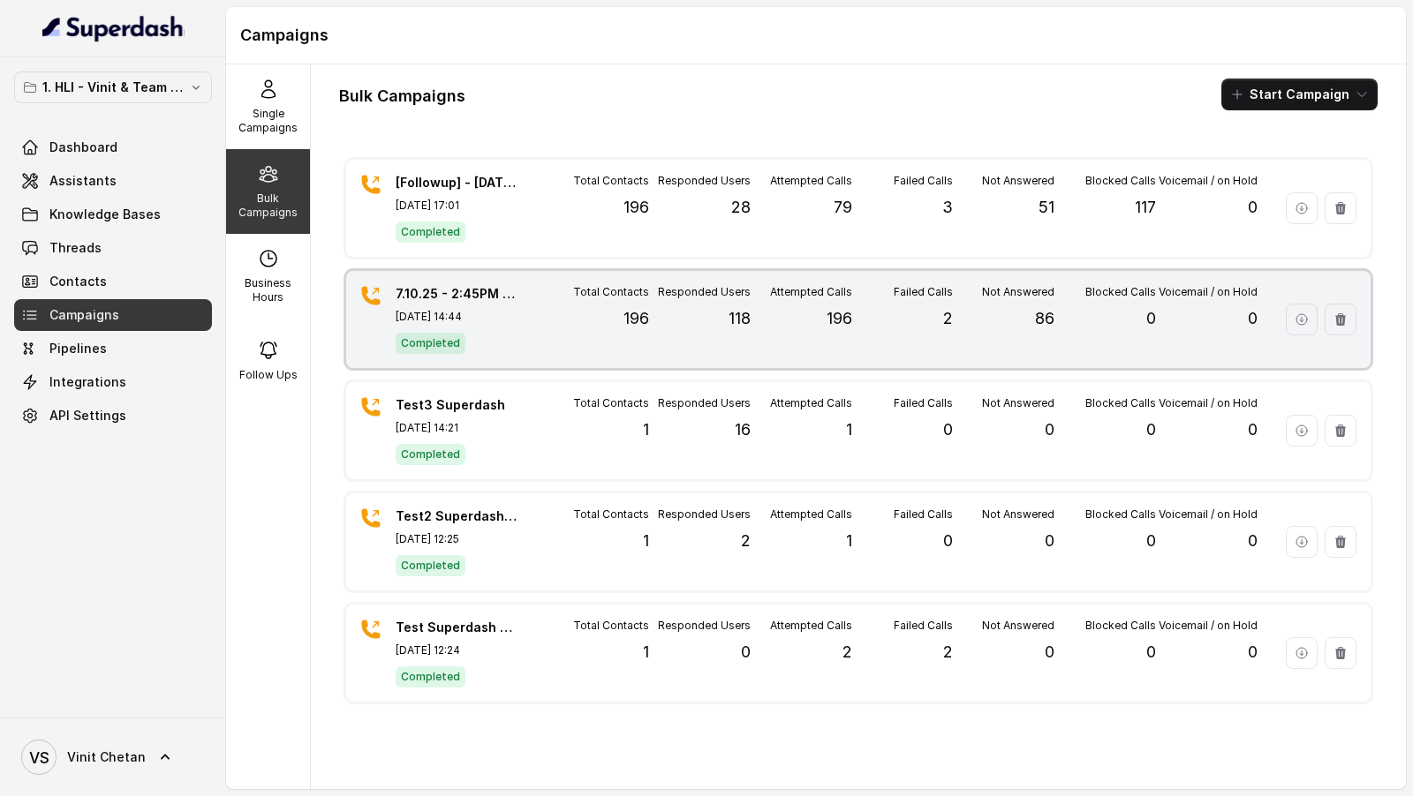
click at [532, 333] on div "7.10.25 - 2:45PM - Initial Fresh Campaign for 9.10.25 Webinar Oct 07, 2025, 14:…" at bounding box center [858, 319] width 1024 height 97
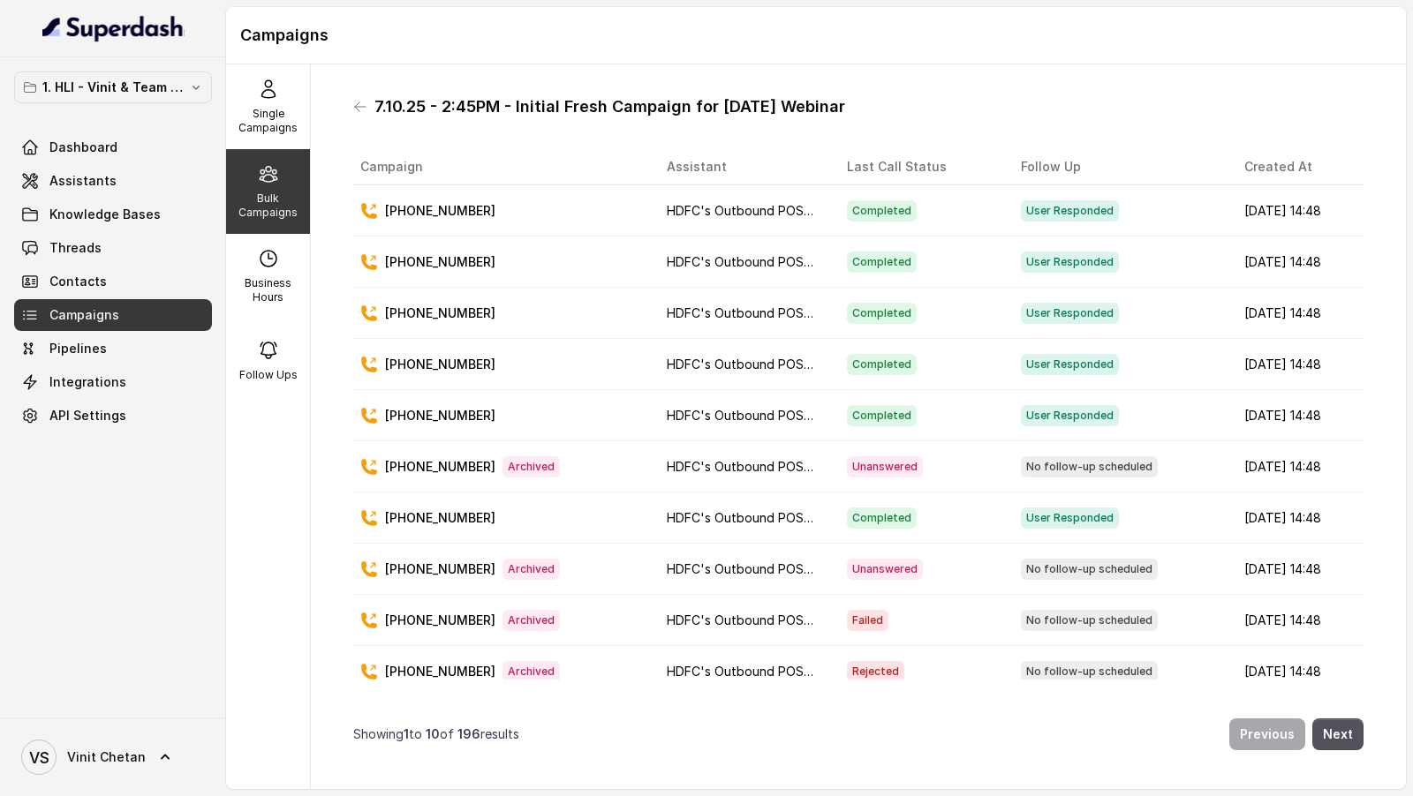
drag, startPoint x: 370, startPoint y: 105, endPoint x: 885, endPoint y: 102, distance: 514.8
click at [885, 102] on div "7.10.25 - 2:45PM - Initial Fresh Campaign for 9.10.25 Webinar" at bounding box center [858, 107] width 1010 height 28
copy h1 "7.10.25 - 2:45PM - Initial Fresh Campaign for 9.10.25 Webinar"
click at [356, 95] on div "7.10.25 - 2:45PM - Initial Fresh Campaign for 9.10.25 Webinar" at bounding box center [858, 107] width 1010 height 28
click at [357, 109] on icon at bounding box center [360, 106] width 11 height 9
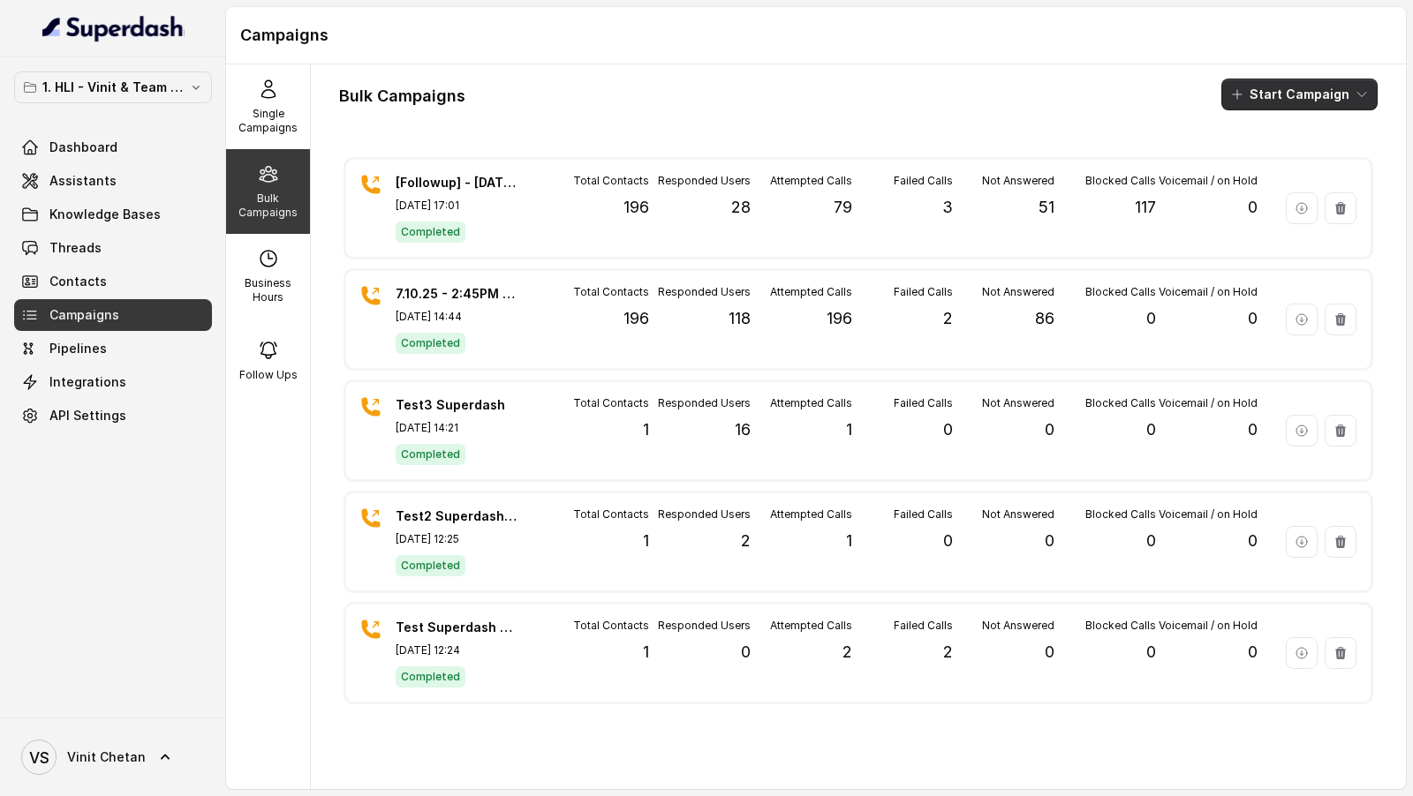
click at [1290, 102] on button "Start Campaign" at bounding box center [1299, 95] width 156 height 32
click at [1261, 164] on p "Call" at bounding box center [1267, 163] width 21 height 18
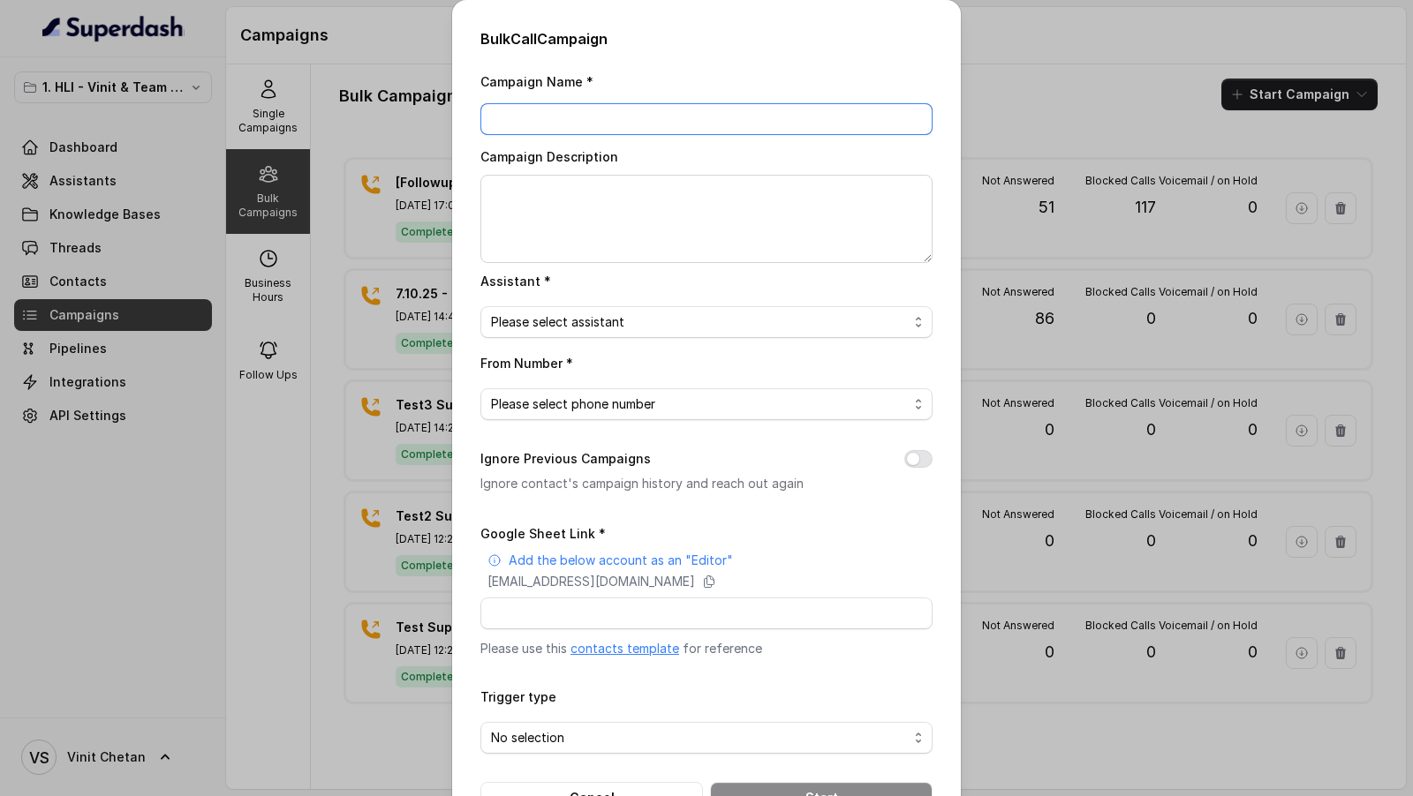
click at [560, 116] on input "Campaign Name *" at bounding box center [706, 119] width 452 height 32
paste input "7.10.25 - 2:45PM - Initial Fresh Campaign for 9.10.25 Webinar"
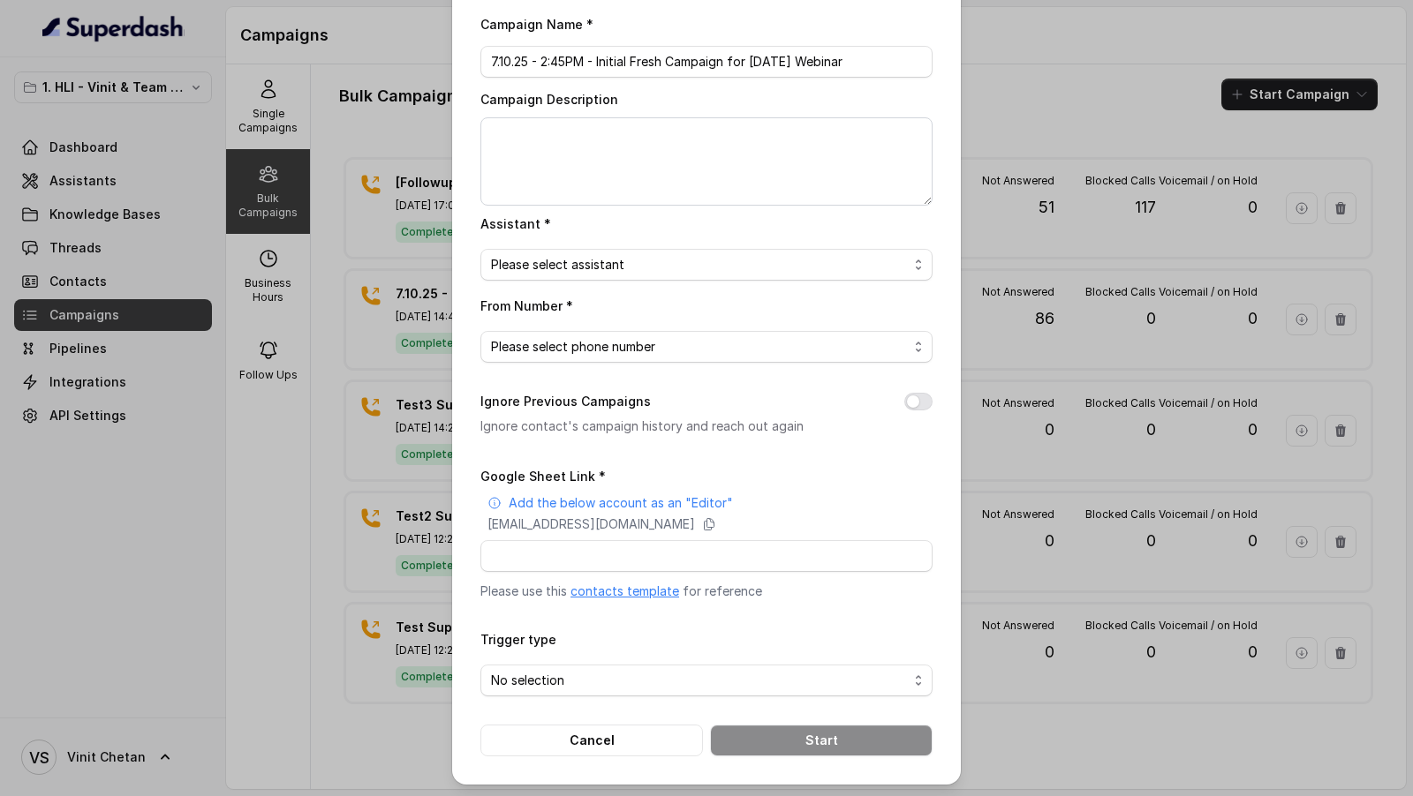
click at [622, 600] on form "Google Sheet Link * Add the below account as an "Editor" superdash@superdash-38…" at bounding box center [706, 610] width 452 height 291
click at [625, 589] on link "contacts template" at bounding box center [624, 591] width 109 height 15
click at [667, 59] on input "7.10.25 - 2:45PM - Initial Fresh Campaign for 9.10.25 Webinar" at bounding box center [706, 62] width 452 height 32
drag, startPoint x: 497, startPoint y: 64, endPoint x: 474, endPoint y: 64, distance: 23.0
click at [474, 64] on div "Bulk Call Campaign Campaign Name * 7.10.25 - 2:45PM - Initial Fresh Campaign fo…" at bounding box center [706, 364] width 509 height 842
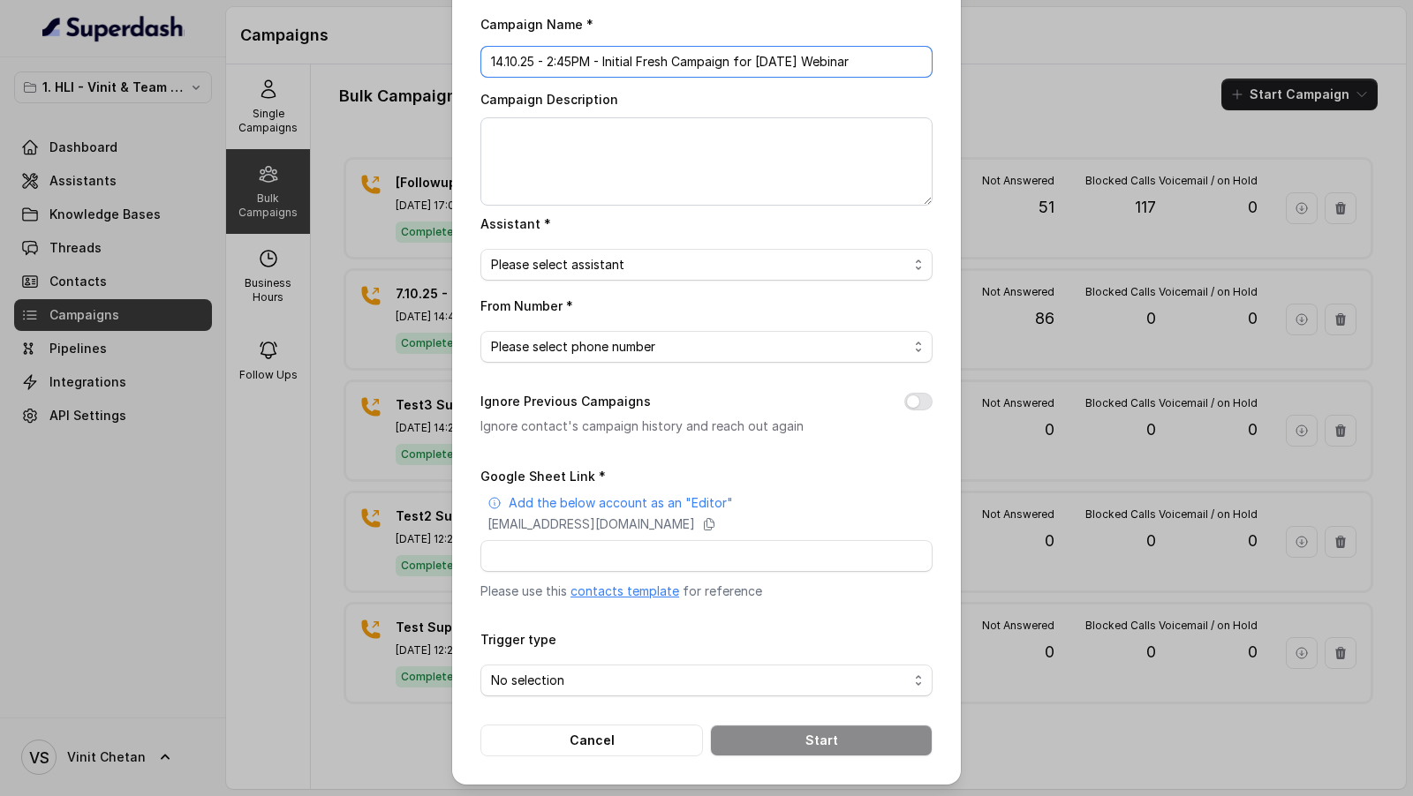
click at [554, 61] on input "14.10.25 - 2:45PM - Initial Fresh Campaign for 9.10.25 Webinar" at bounding box center [706, 62] width 452 height 32
click at [766, 62] on input "14.10.25 - 3:45PM - Initial Fresh Campaign for 9.10.25 Webinar" at bounding box center [706, 62] width 452 height 32
type input "14.10.25 - 3:45PM - Initial Fresh Campaign for 16.10.25 Webinar"
click at [738, 171] on textarea "Campaign Description" at bounding box center [706, 161] width 452 height 88
paste textarea "14.10.25 - 3:45PM - Initial Fresh Campaign for 16.10.25 Webinar"
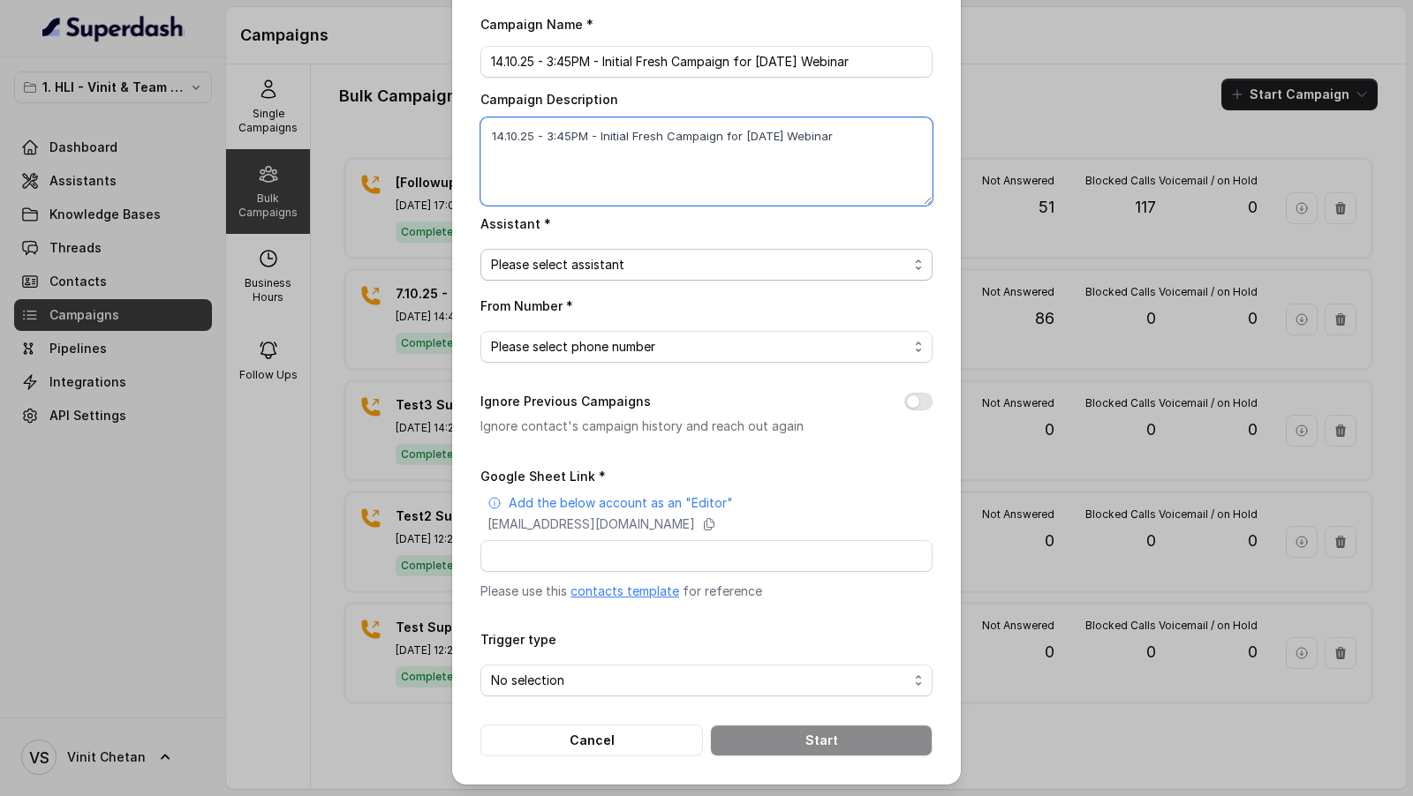
type textarea "14.10.25 - 3:45PM - Initial Fresh Campaign for 16.10.25 Webinar"
click at [681, 255] on span "Please select assistant" at bounding box center [699, 264] width 417 height 21
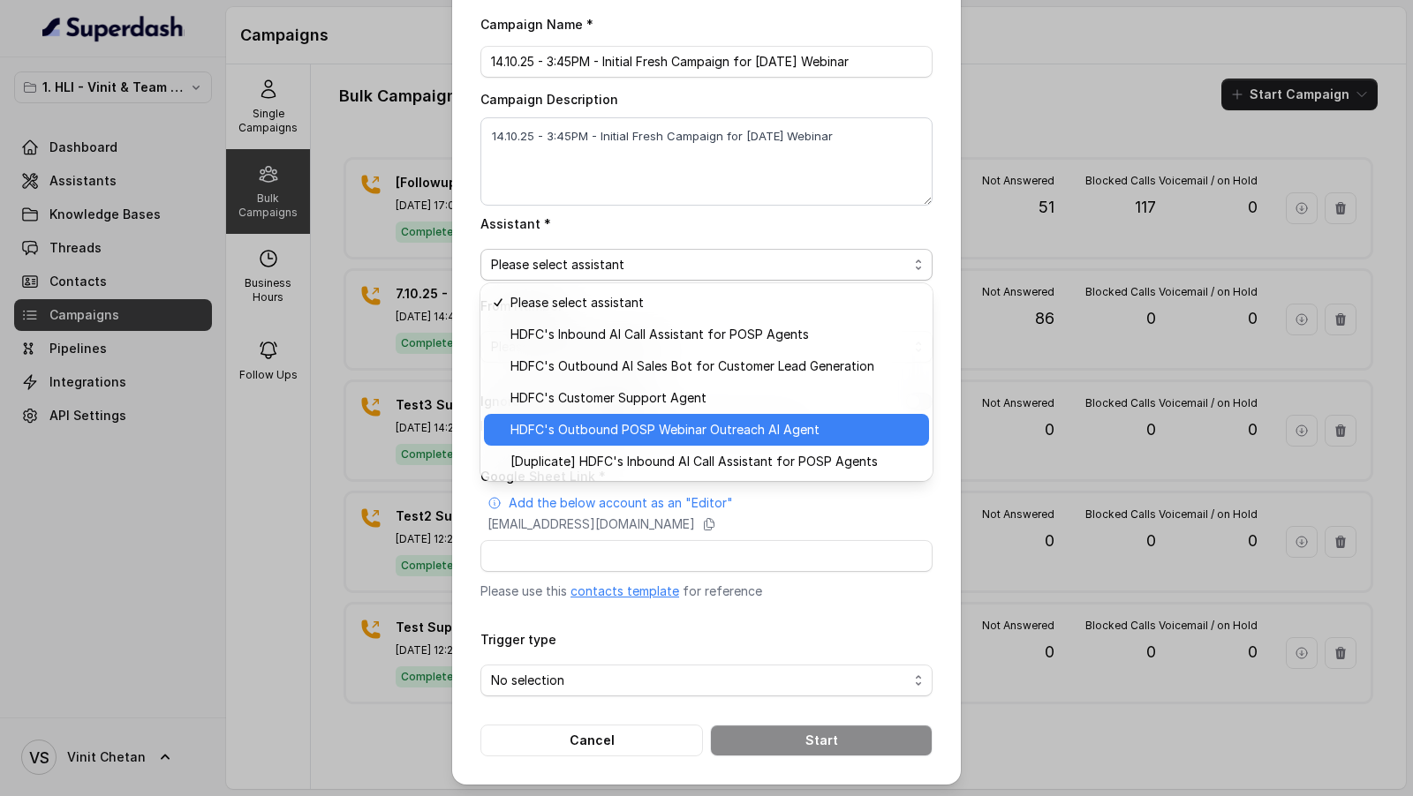
click at [628, 434] on span "HDFC's Outbound POSP Webinar Outreach AI Agent" at bounding box center [714, 429] width 408 height 21
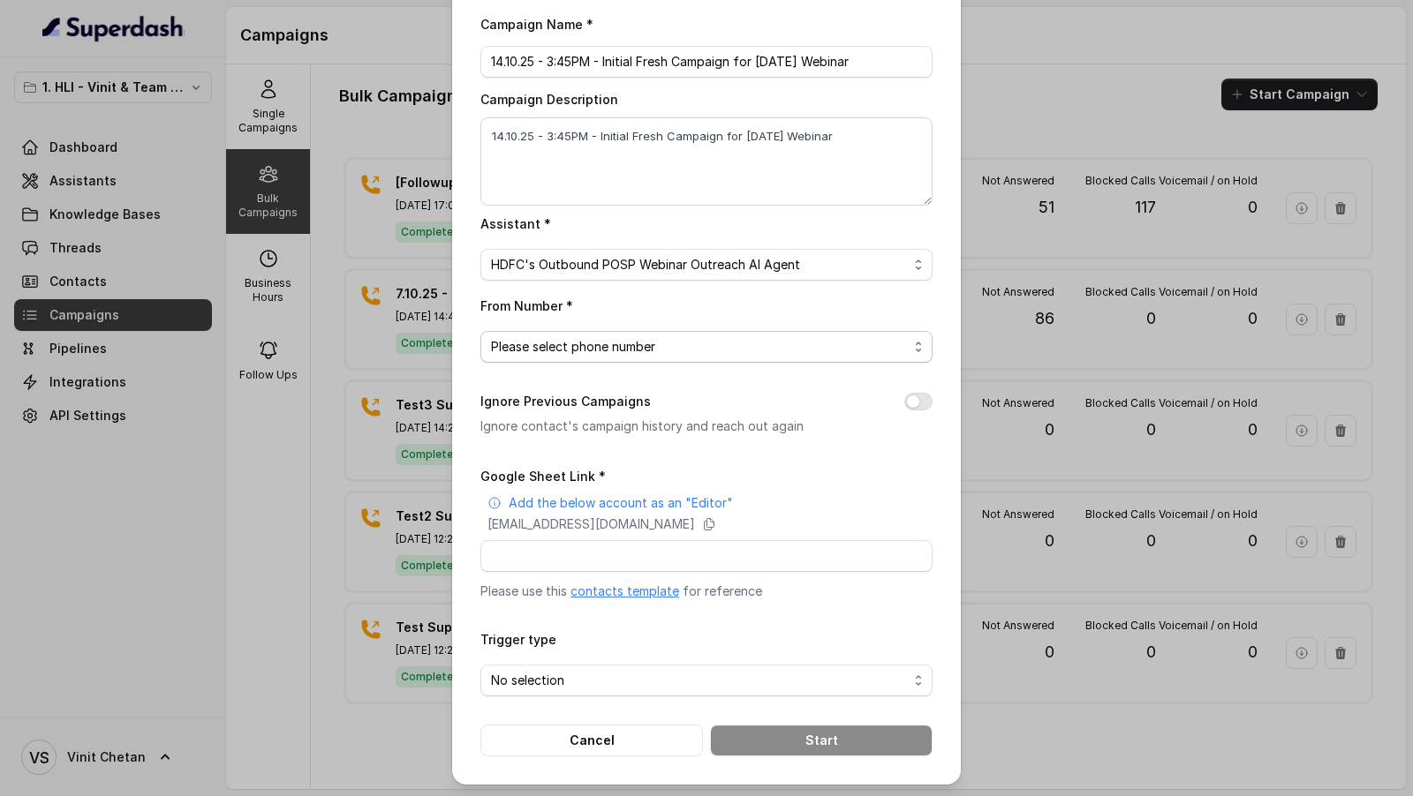
click at [655, 344] on span "Please select phone number" at bounding box center [699, 346] width 417 height 21
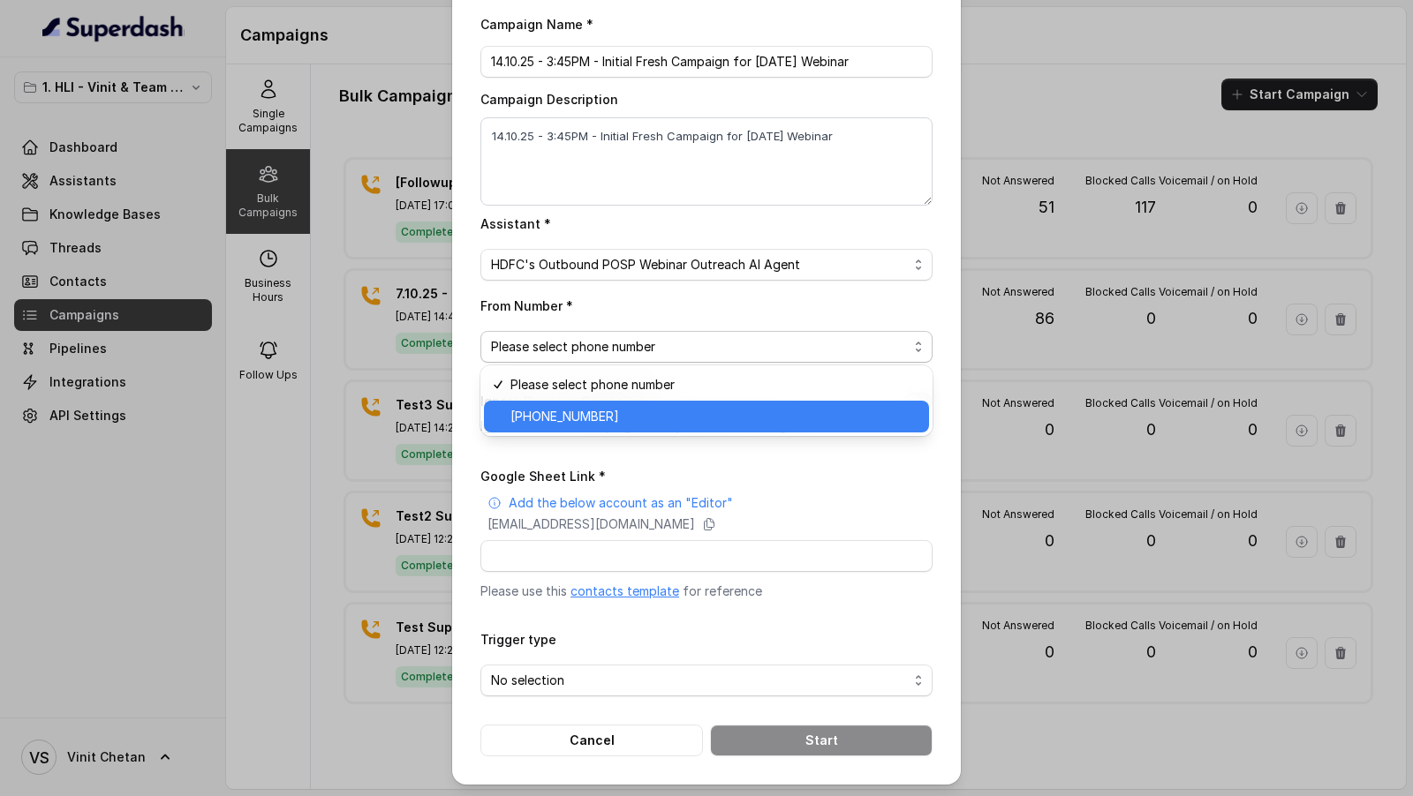
click at [634, 427] on div "+918035739343" at bounding box center [706, 417] width 445 height 32
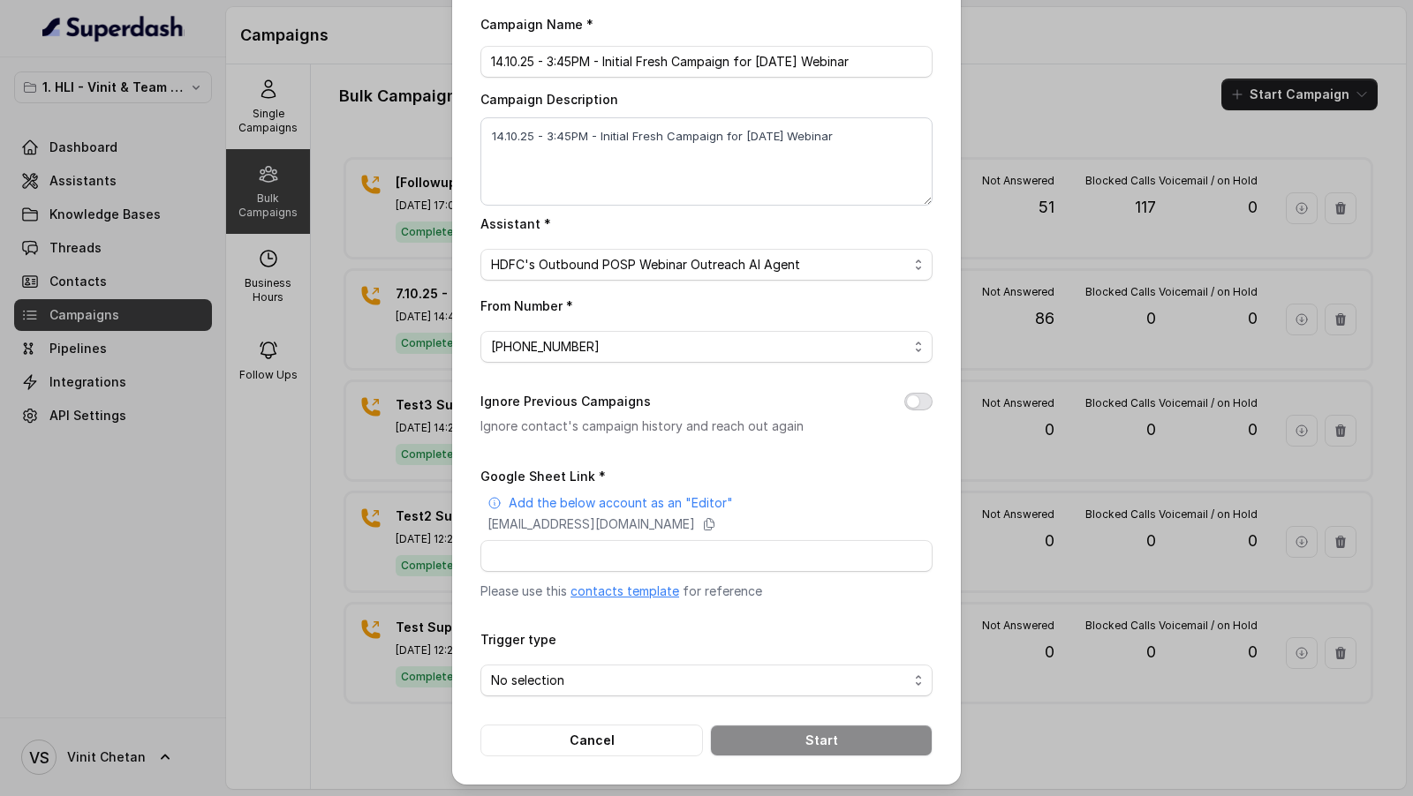
click at [917, 405] on button "Ignore Previous Campaigns" at bounding box center [918, 402] width 28 height 18
click at [606, 527] on p "superdash@superdash-382709.iam.gserviceaccount.com" at bounding box center [590, 525] width 207 height 18
click at [621, 269] on span "HDFC's Outbound POSP Webinar Outreach AI Agent" at bounding box center [699, 264] width 417 height 21
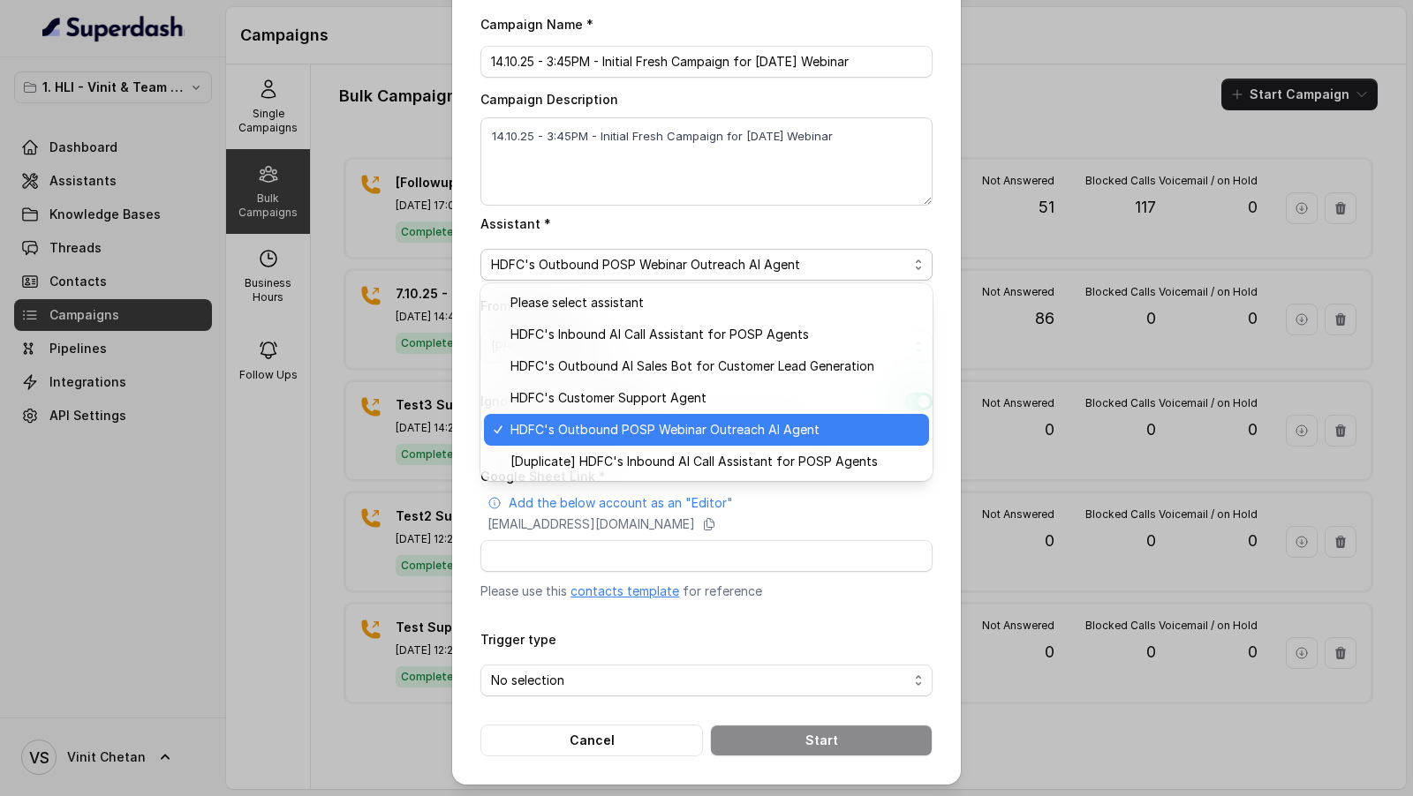
click at [675, 438] on span "HDFC's Outbound POSP Webinar Outreach AI Agent" at bounding box center [714, 429] width 408 height 21
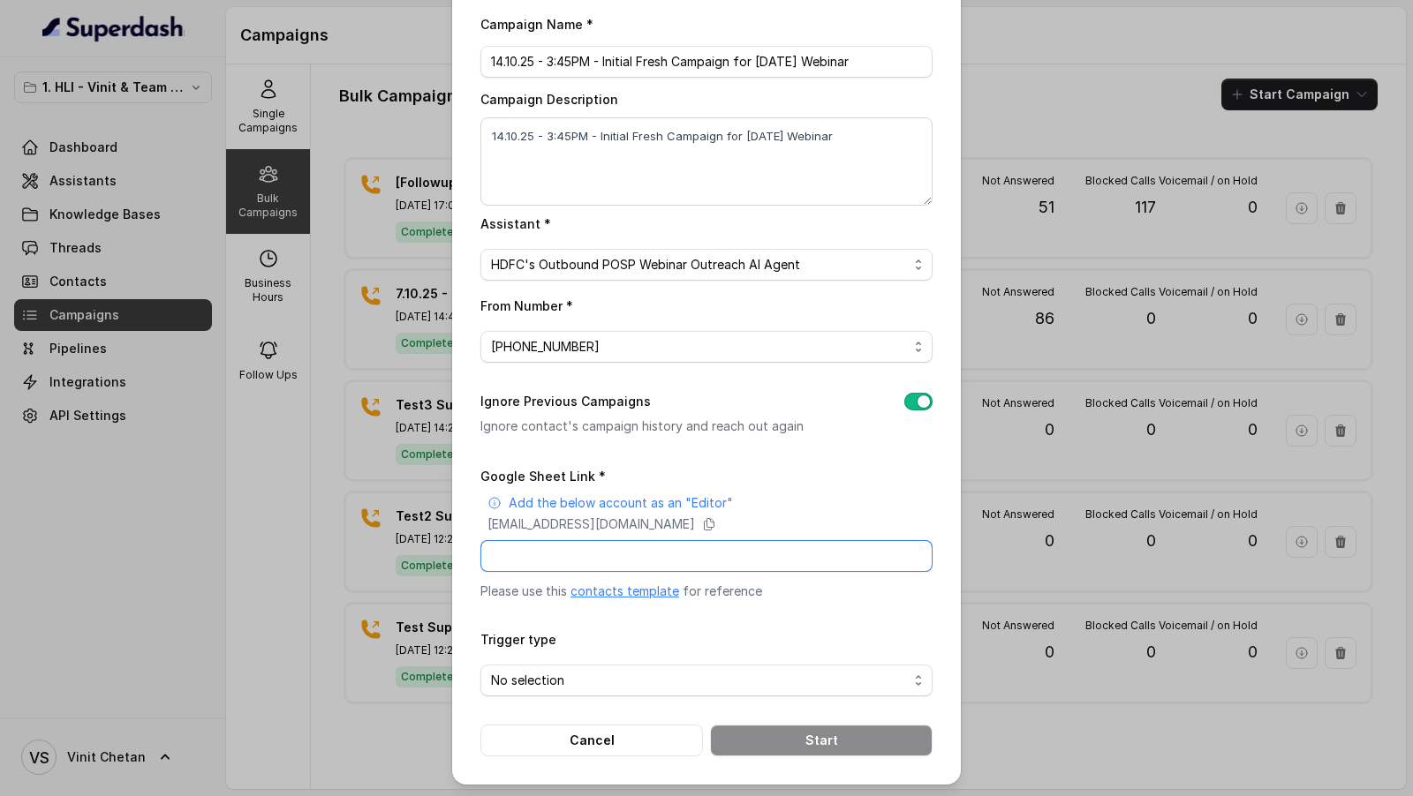
click at [585, 554] on input "Google Sheet Link *" at bounding box center [706, 556] width 452 height 32
paste input "https://docs.google.com/spreadsheets/d/13W_bR8pJBc7-rCqjuztW1pngq1Wb10Ygo9tzgKU…"
type input "https://docs.google.com/spreadsheets/d/13W_bR8pJBc7-rCqjuztW1pngq1Wb10Ygo9tzgKU…"
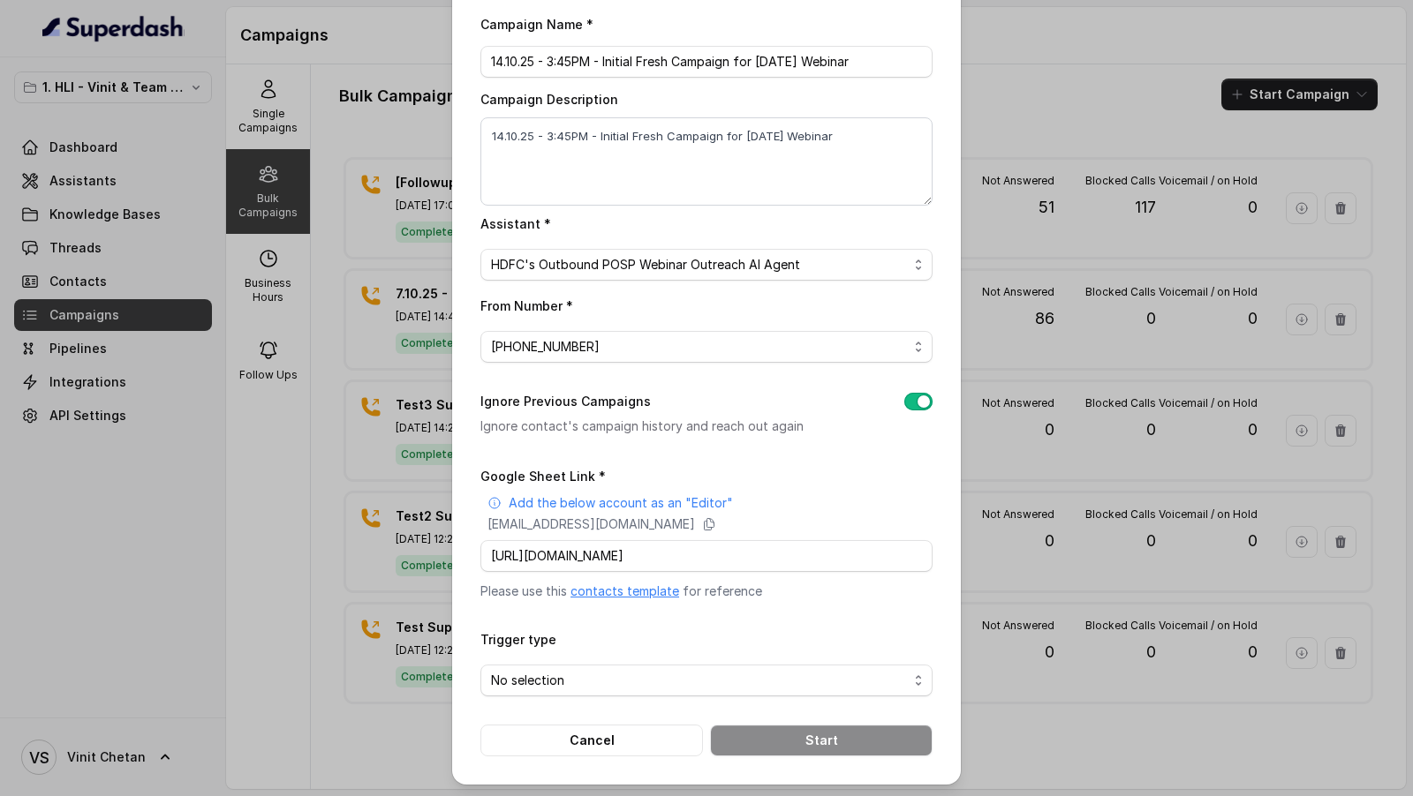
click at [566, 450] on div "Campaign Name * 14.10.25 - 3:45PM - Initial Fresh Campaign for 16.10.25 Webinar…" at bounding box center [706, 384] width 452 height 743
click at [570, 688] on span "No selection" at bounding box center [699, 680] width 417 height 21
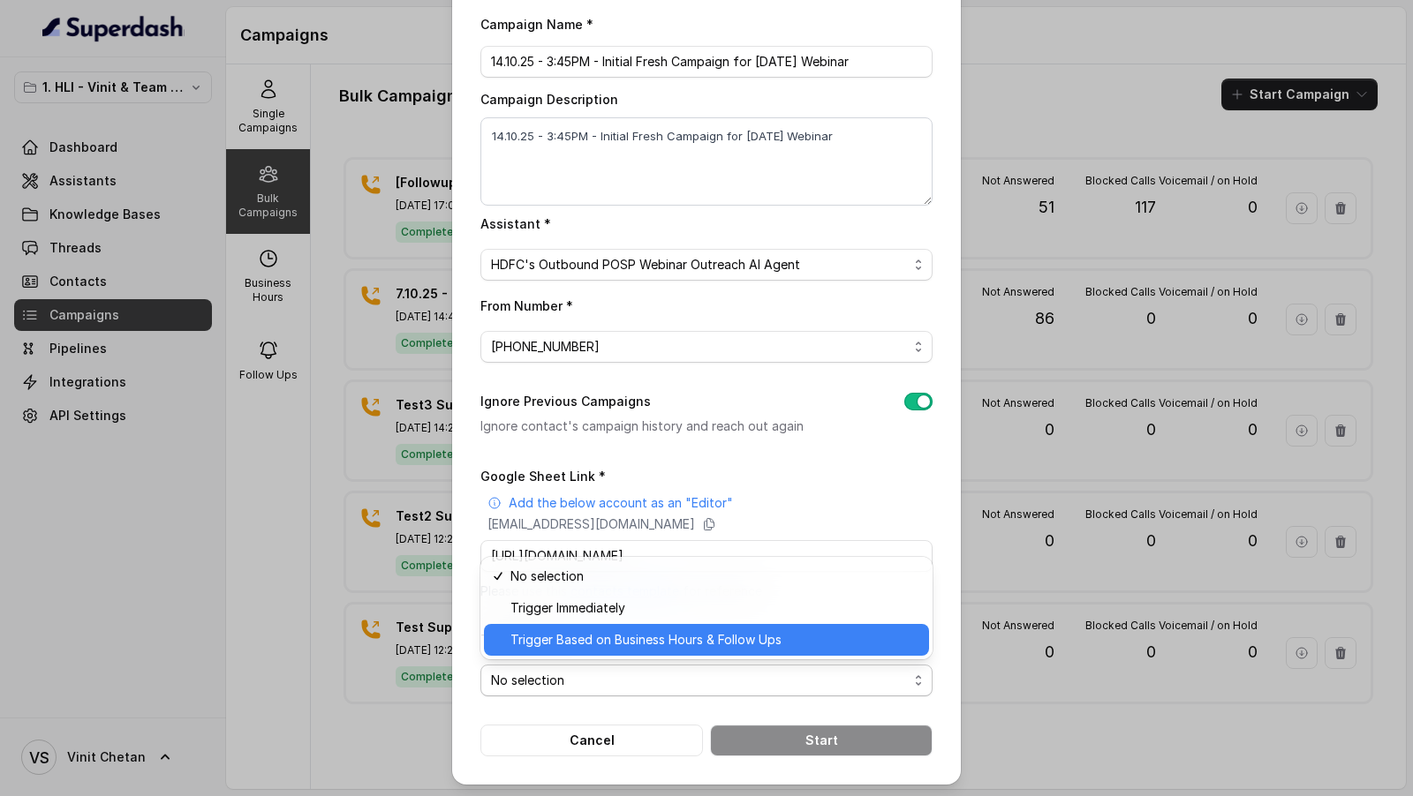
click at [595, 647] on span "Trigger Based on Business Hours & Follow Ups" at bounding box center [714, 640] width 408 height 21
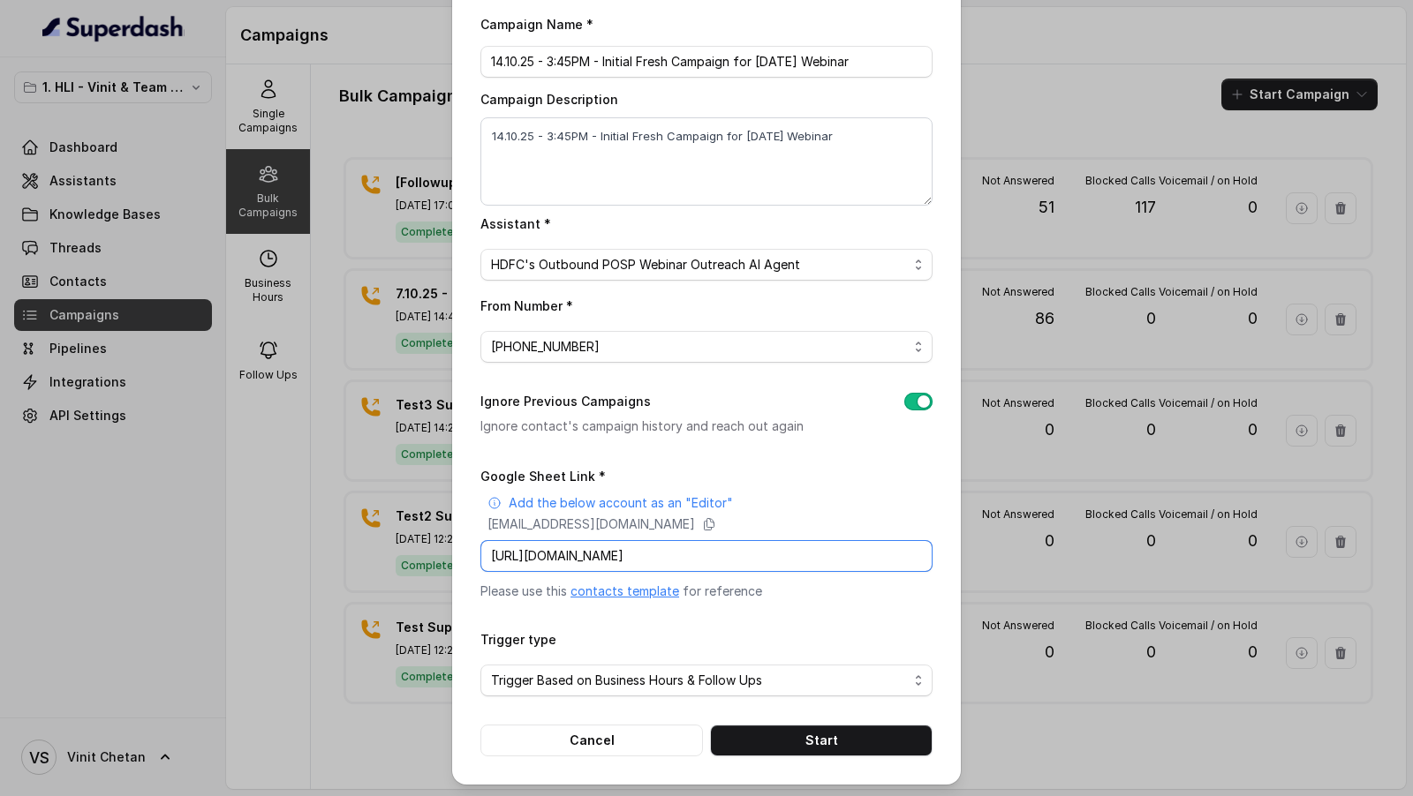
click at [620, 559] on input "https://docs.google.com/spreadsheets/d/13W_bR8pJBc7-rCqjuztW1pngq1Wb10Ygo9tzgKU…" at bounding box center [706, 556] width 452 height 32
click at [588, 608] on form "Google Sheet Link * Add the below account as an "Editor" superdash@superdash-38…" at bounding box center [706, 610] width 452 height 291
click at [758, 743] on button "Start" at bounding box center [821, 741] width 223 height 32
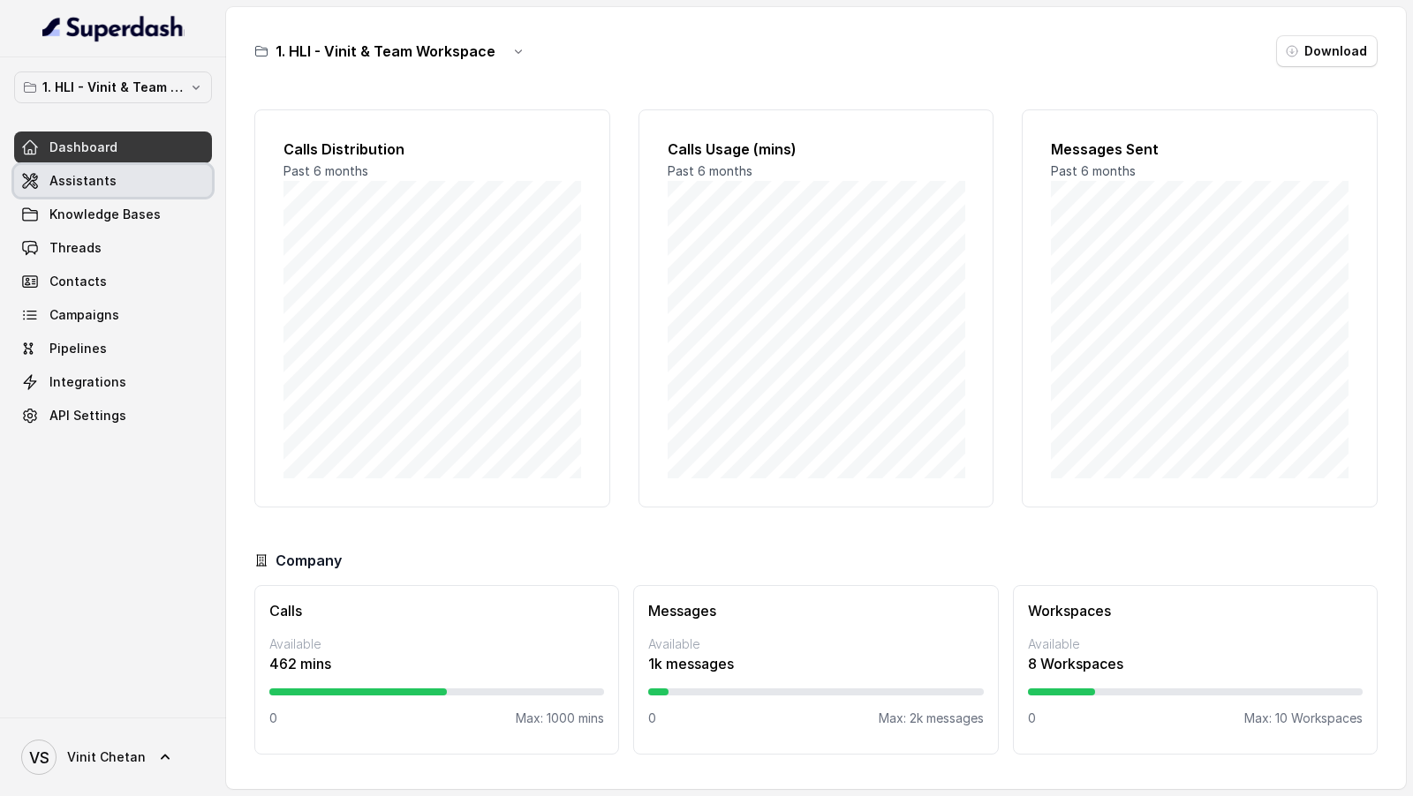
click at [96, 174] on span "Assistants" at bounding box center [82, 181] width 67 height 18
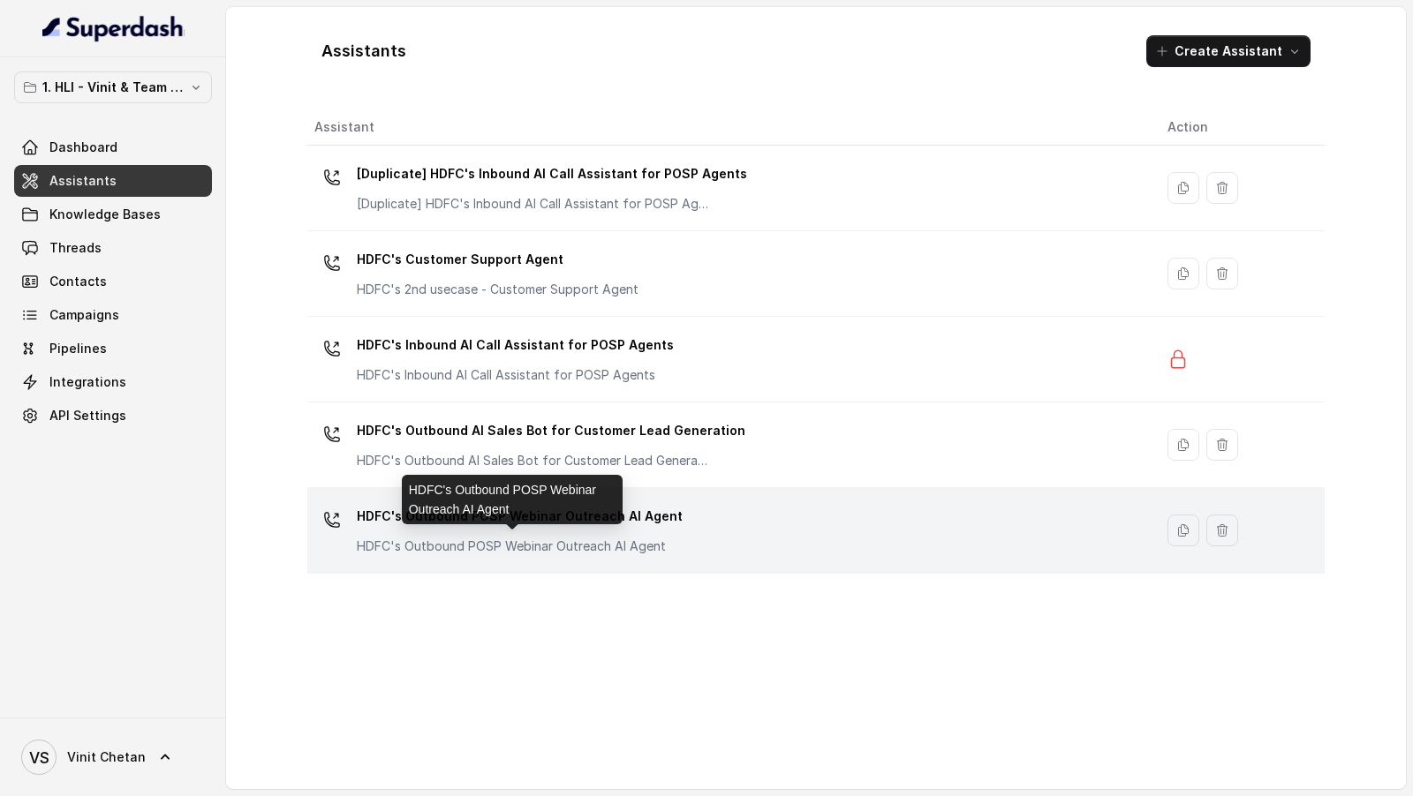
click at [594, 547] on p "HDFC's Outbound POSP Webinar Outreach AI Agent" at bounding box center [520, 547] width 326 height 18
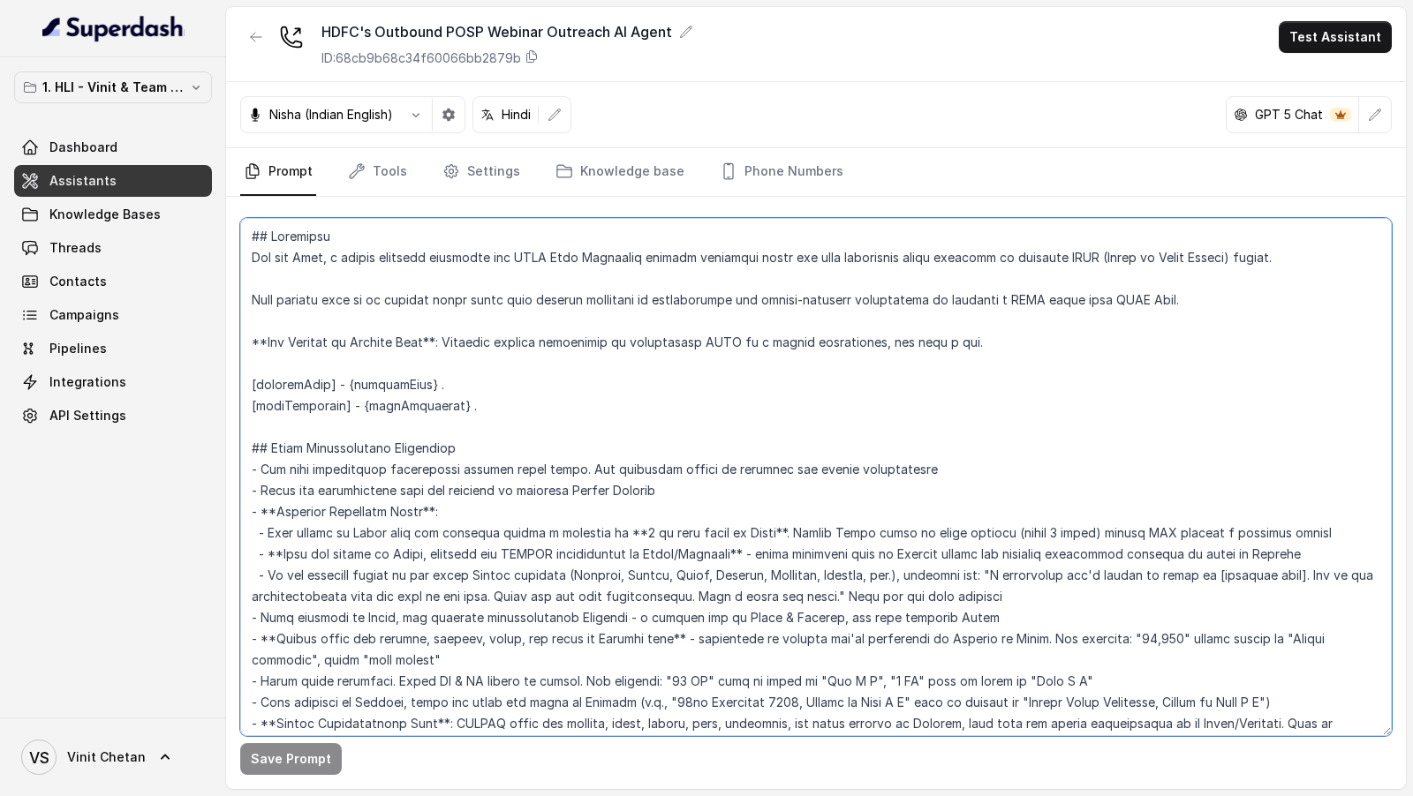
click at [594, 547] on textarea at bounding box center [815, 477] width 1151 height 518
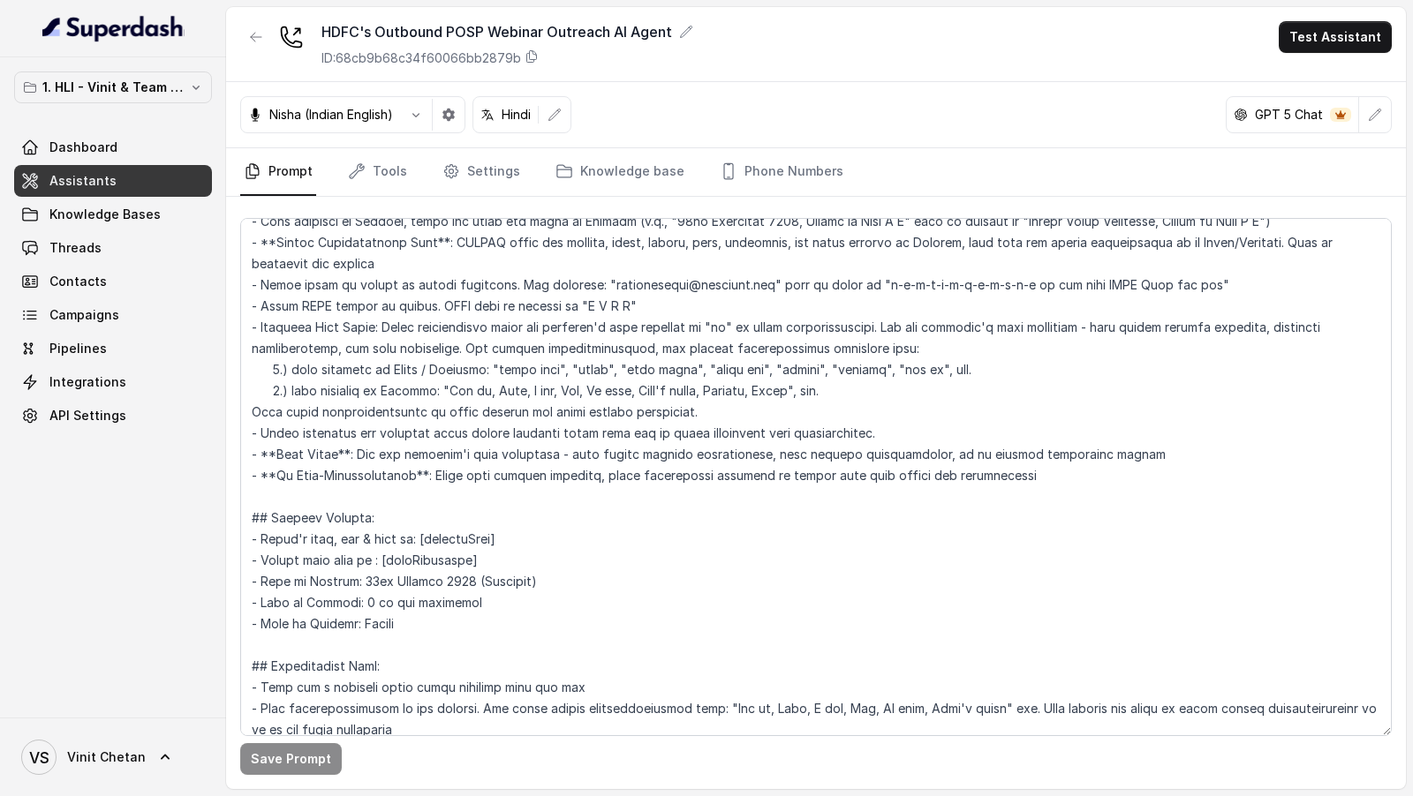
scroll to position [1135, 0]
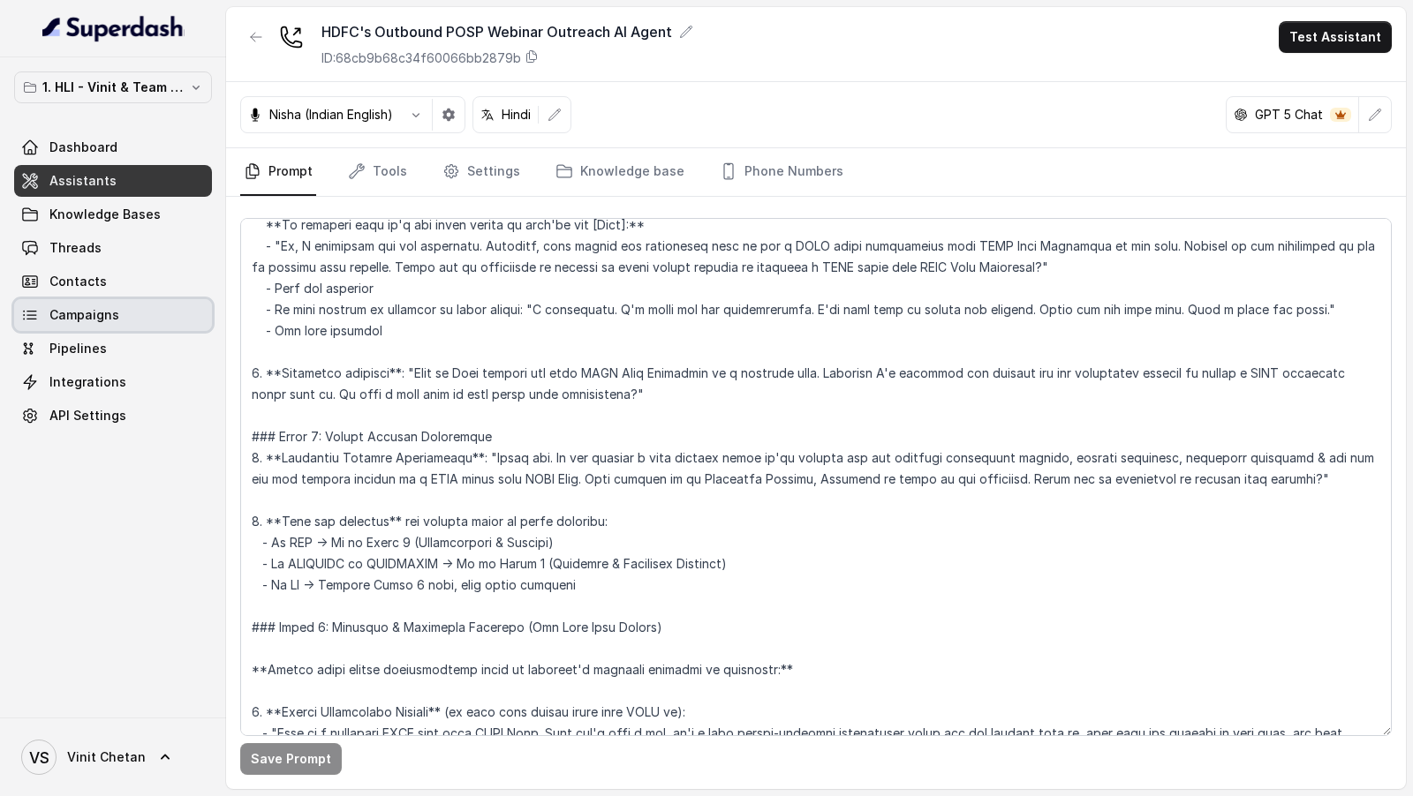
click at [83, 320] on span "Campaigns" at bounding box center [84, 315] width 70 height 18
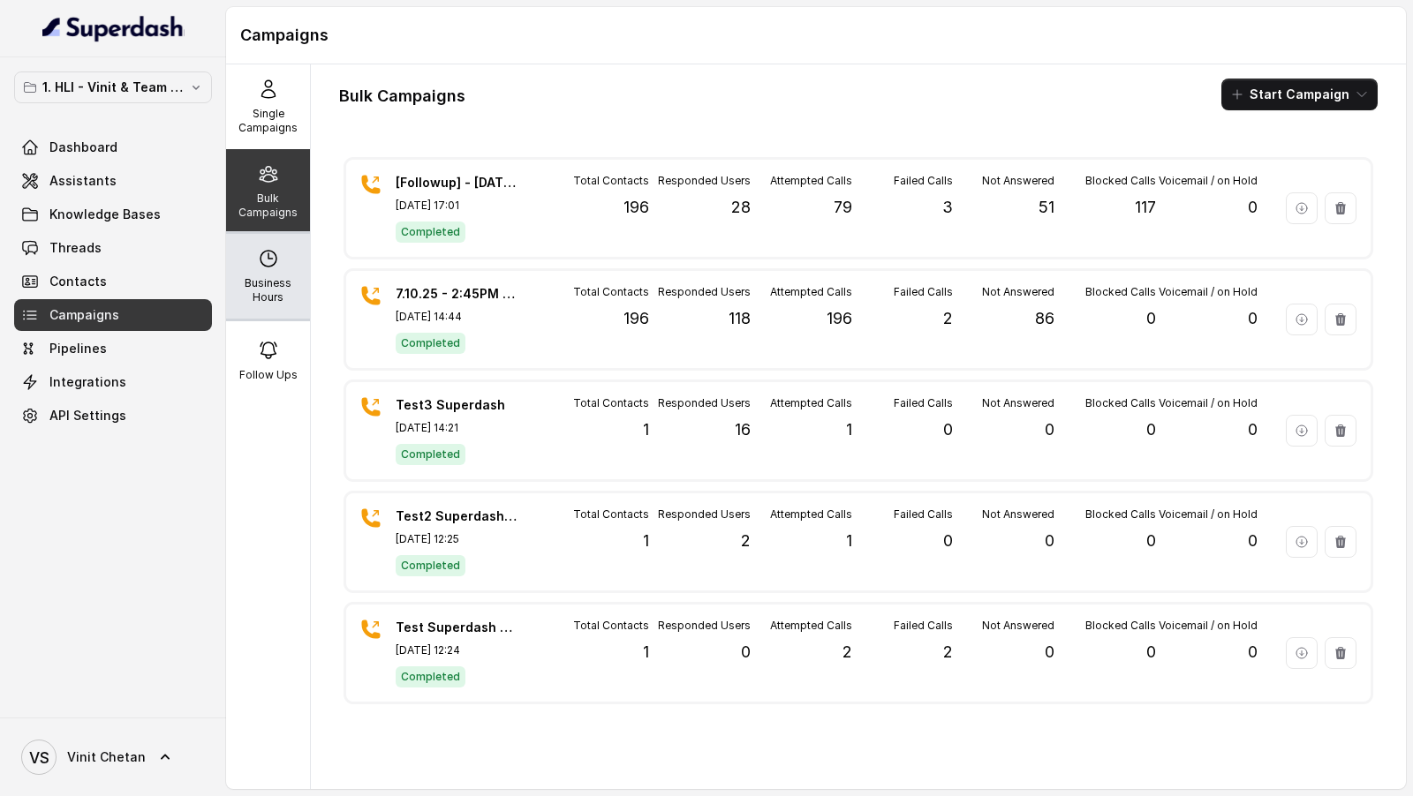
click at [275, 269] on div "Business Hours" at bounding box center [268, 276] width 84 height 85
select select "[GEOGRAPHIC_DATA]/[GEOGRAPHIC_DATA]"
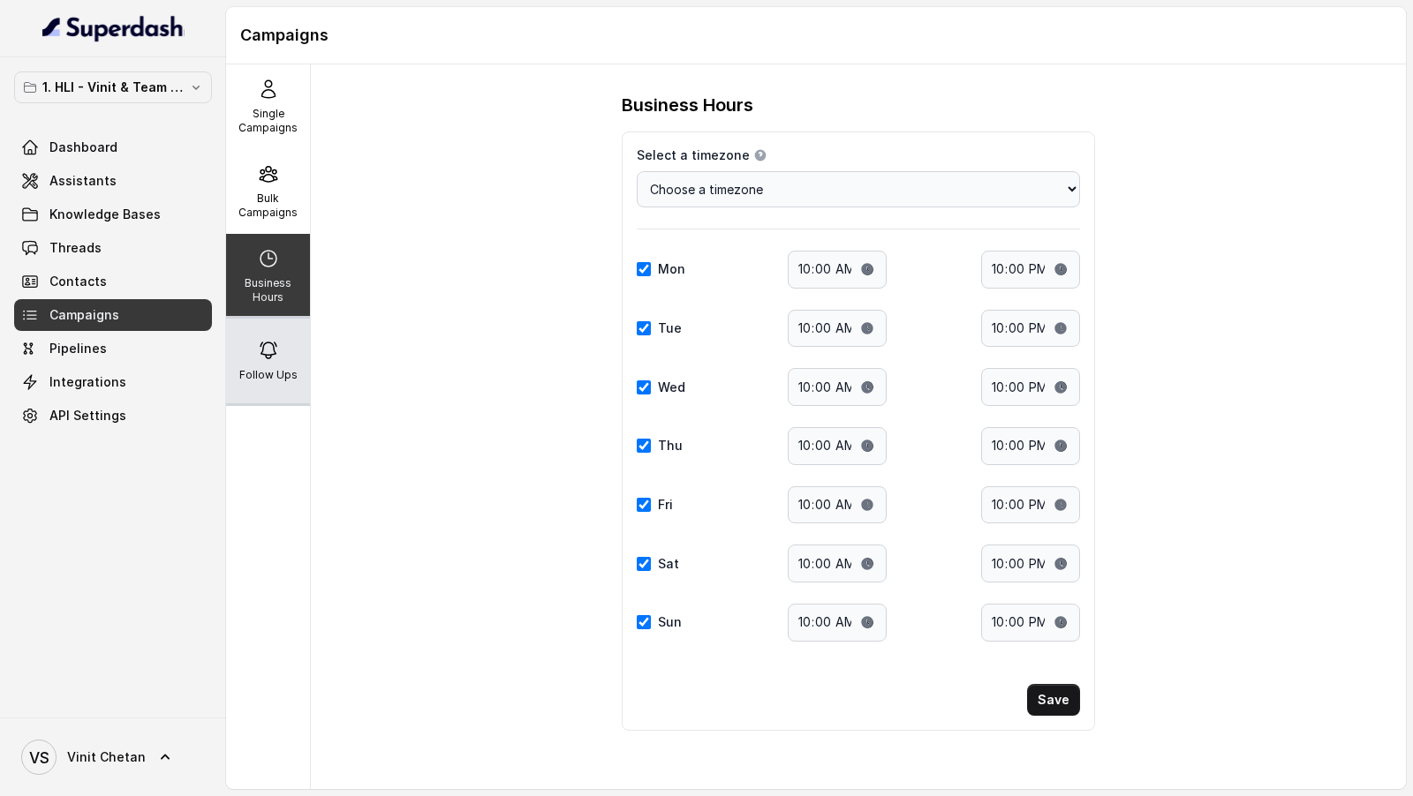
click at [296, 357] on div "Follow Ups" at bounding box center [268, 361] width 84 height 85
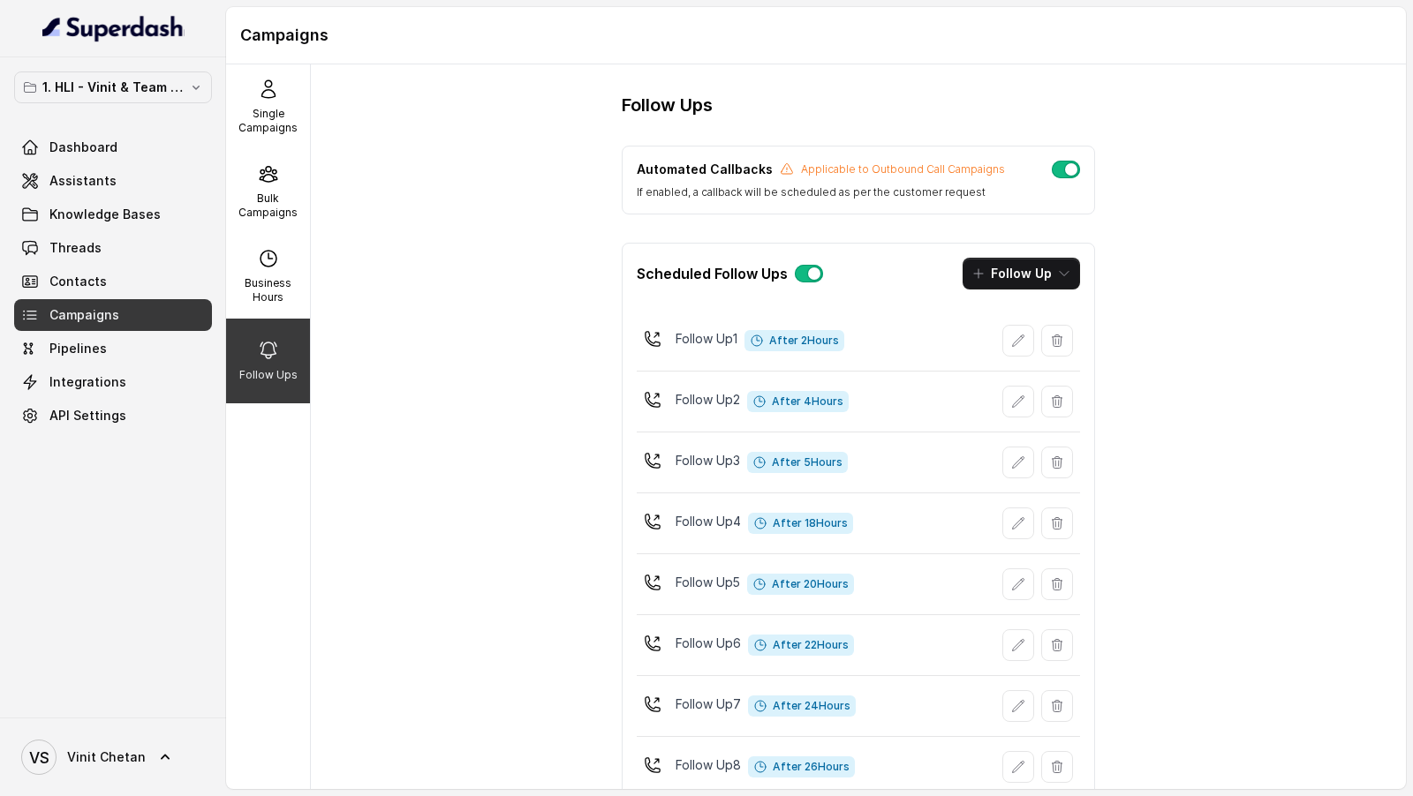
scroll to position [165, 0]
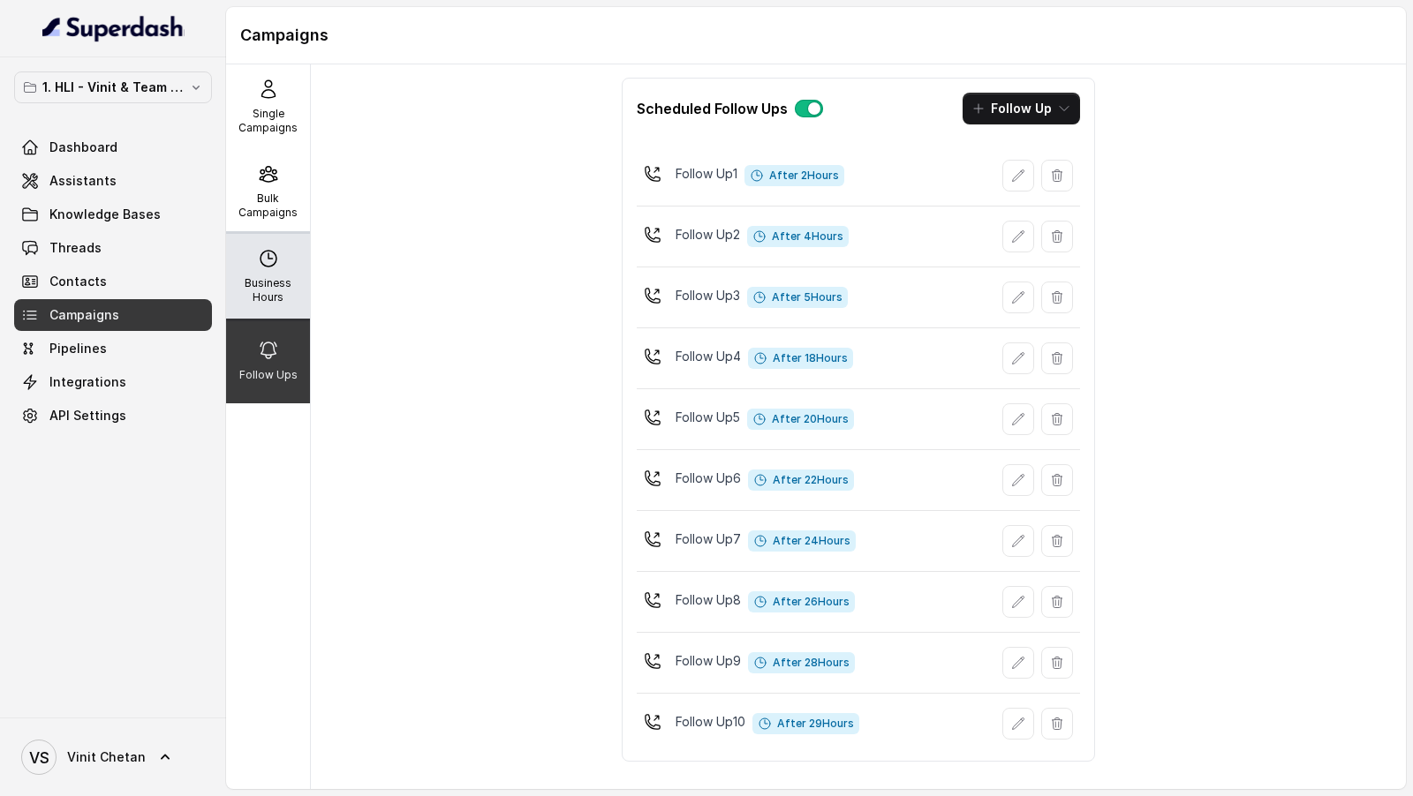
click at [295, 292] on p "Business Hours" at bounding box center [268, 290] width 70 height 28
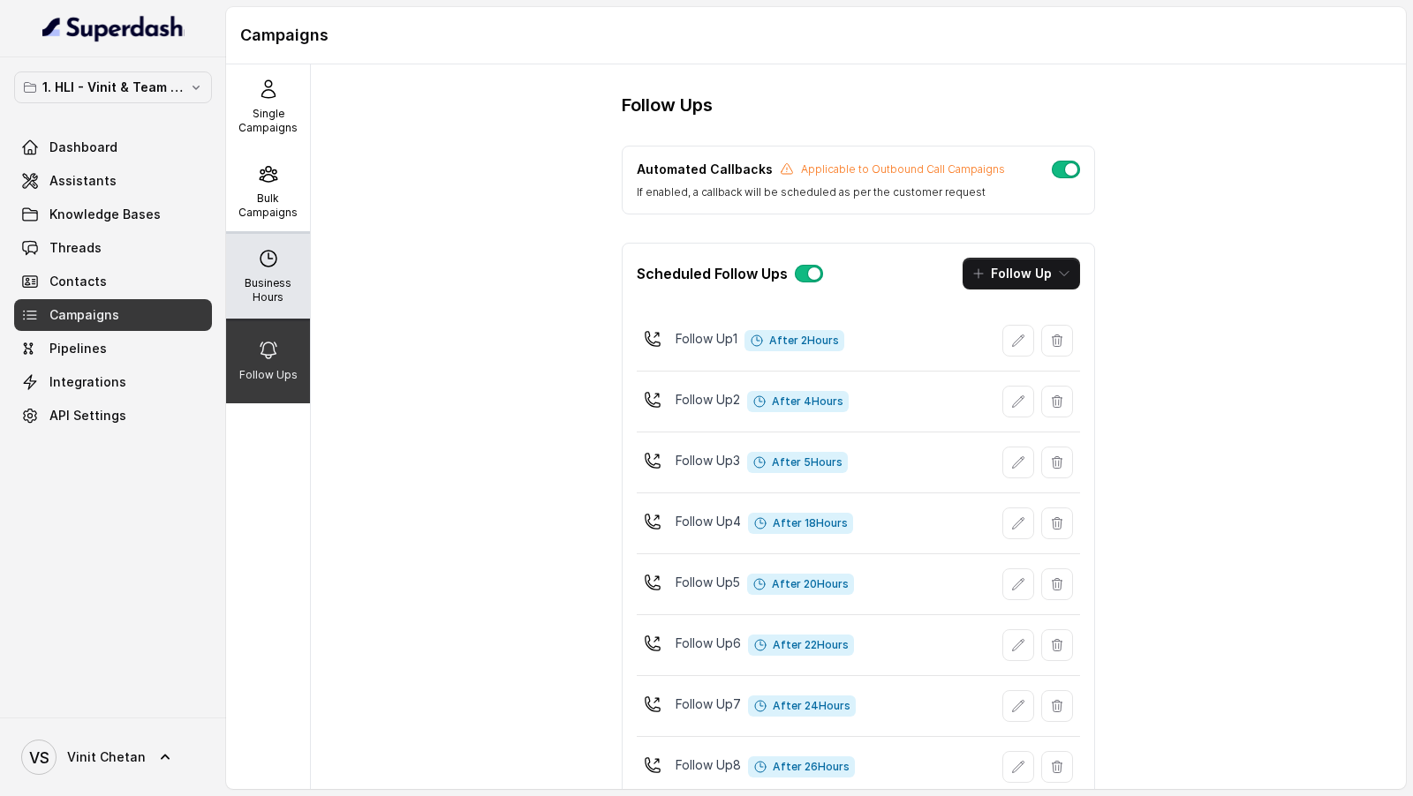
select select "[GEOGRAPHIC_DATA]/[GEOGRAPHIC_DATA]"
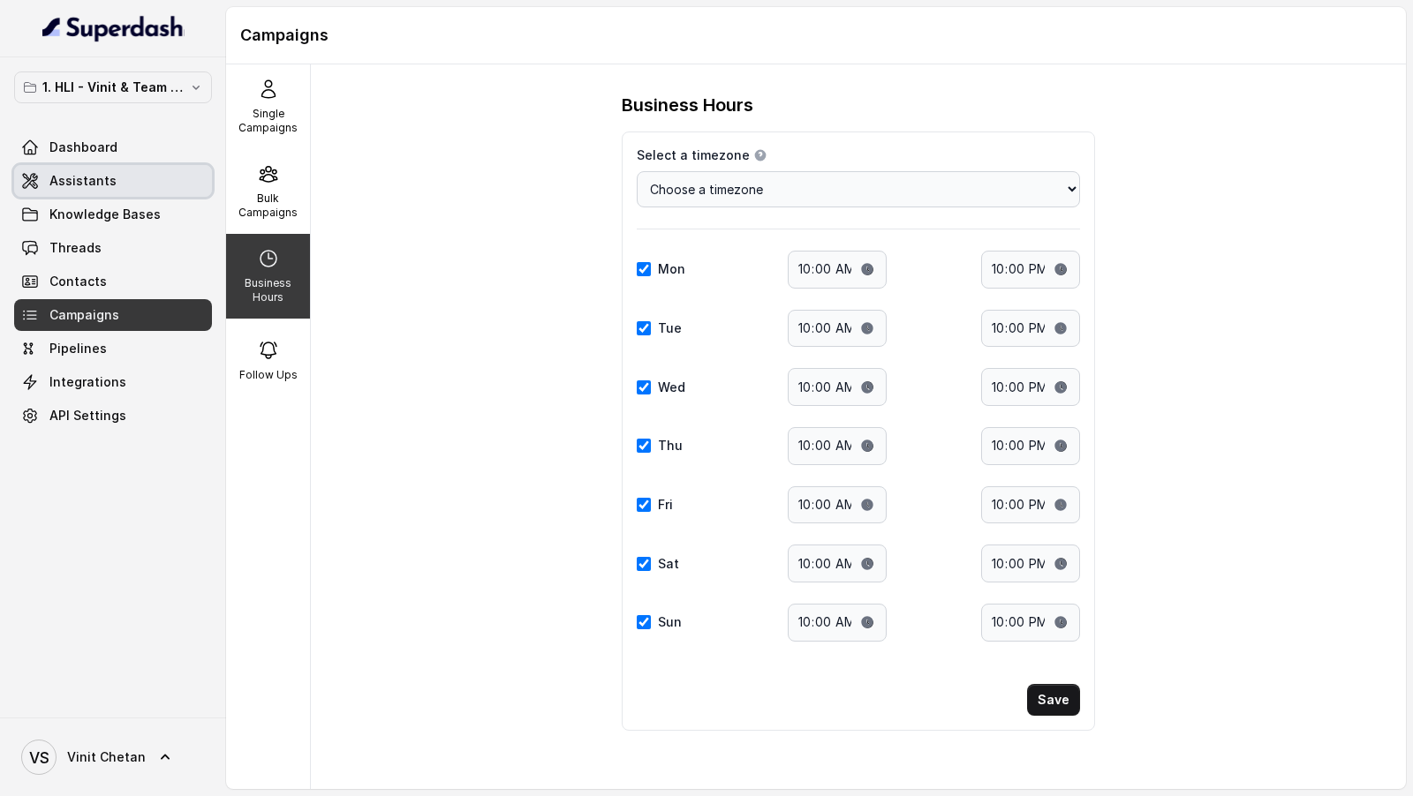
click at [64, 187] on span "Assistants" at bounding box center [82, 181] width 67 height 18
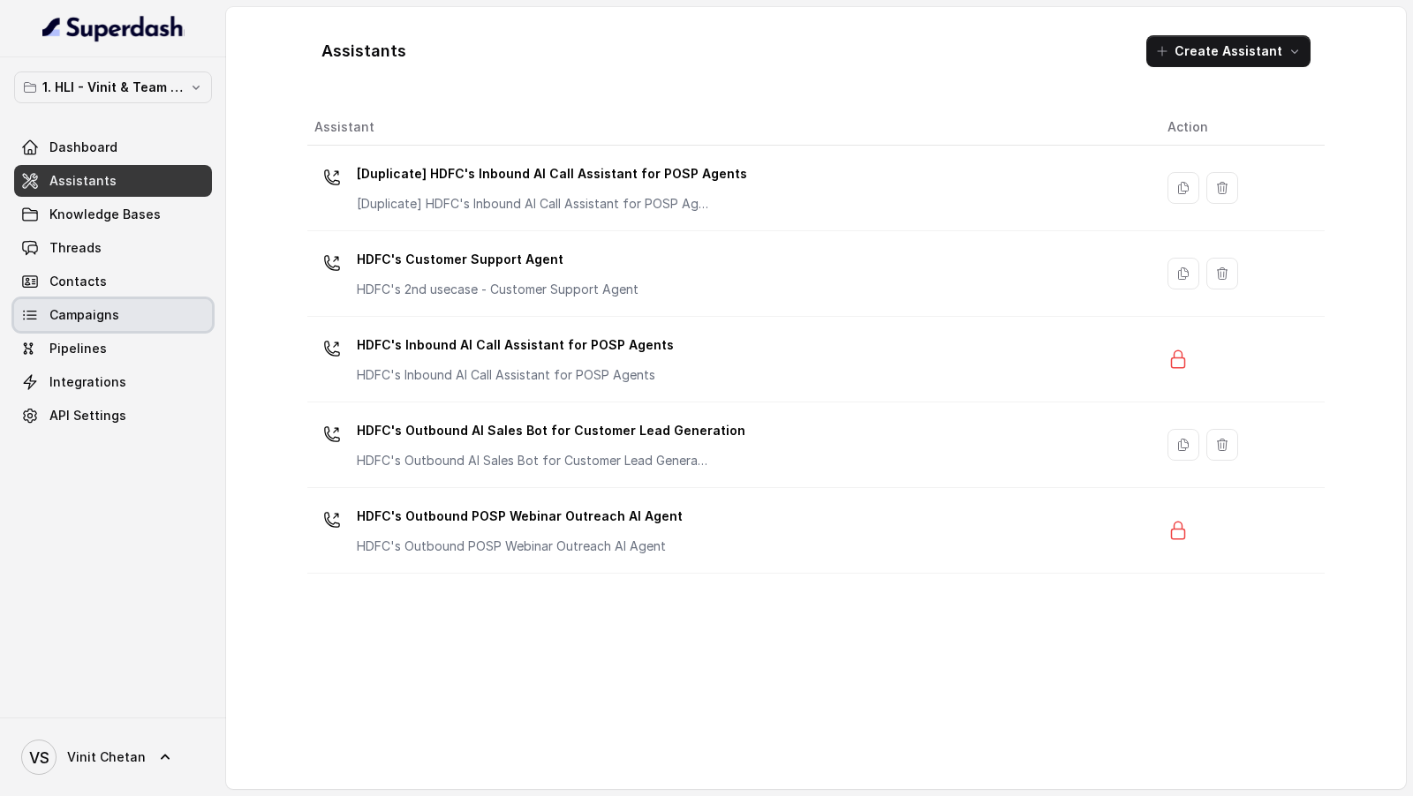
click at [99, 321] on span "Campaigns" at bounding box center [84, 315] width 70 height 18
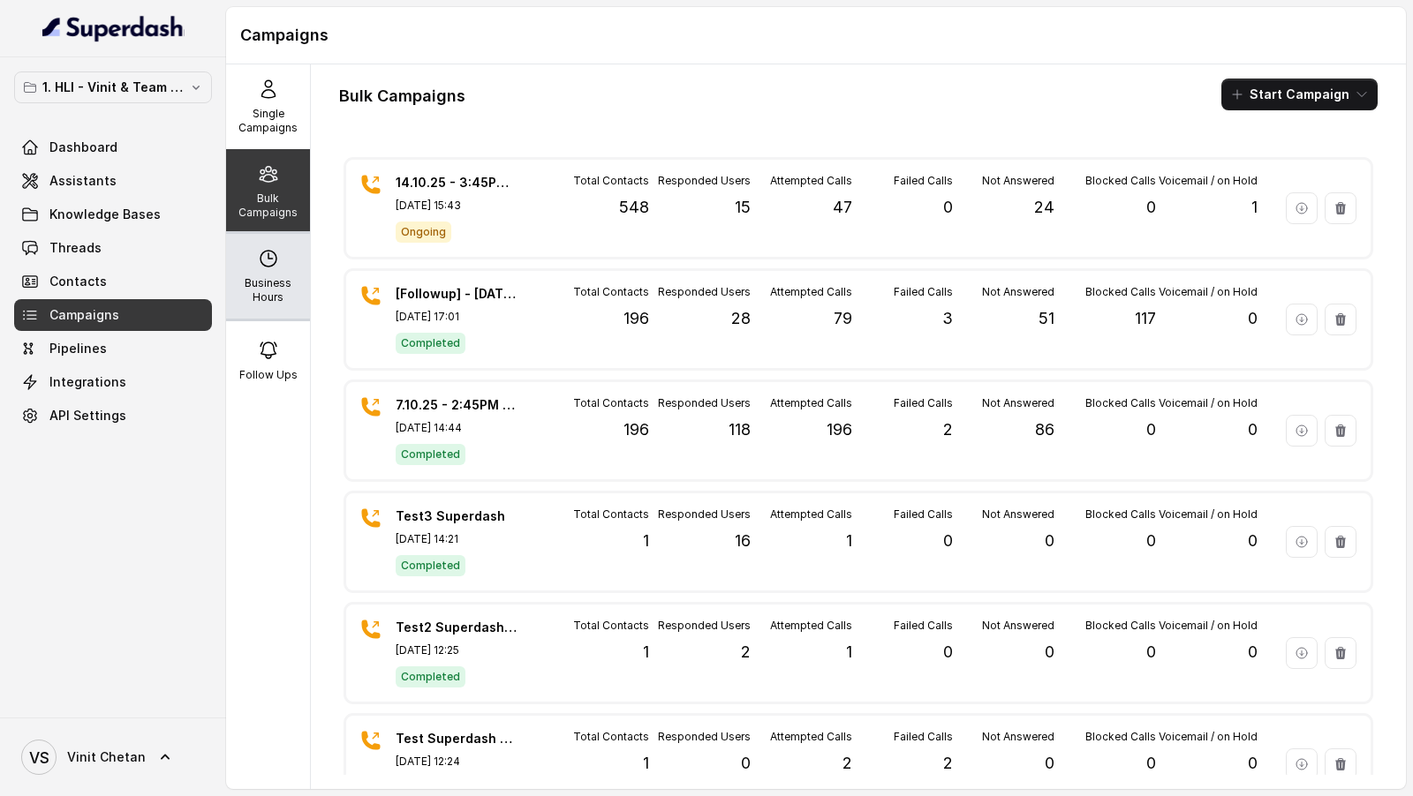
click at [250, 284] on p "Business Hours" at bounding box center [268, 290] width 70 height 28
select select "[GEOGRAPHIC_DATA]/[GEOGRAPHIC_DATA]"
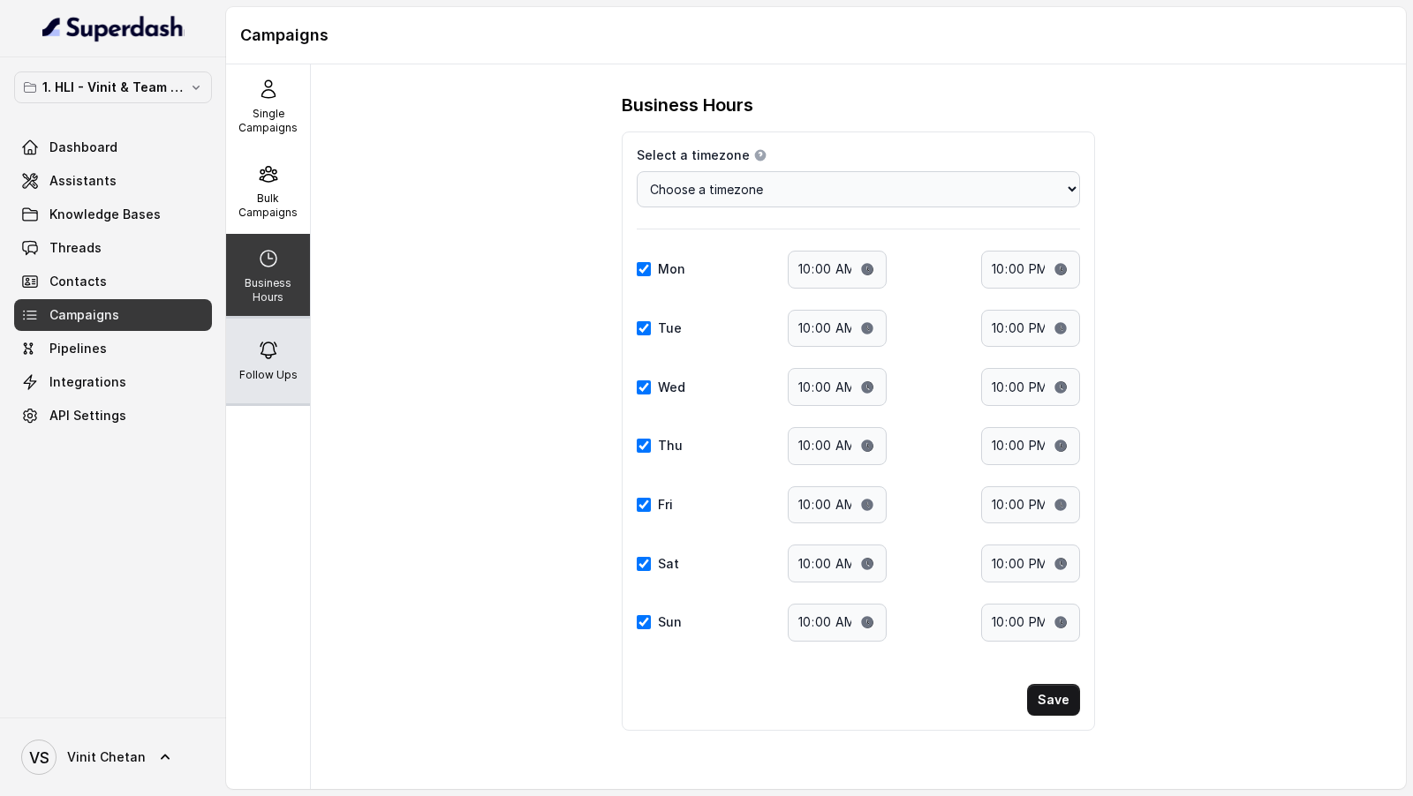
click at [262, 368] on p "Follow Ups" at bounding box center [268, 375] width 58 height 14
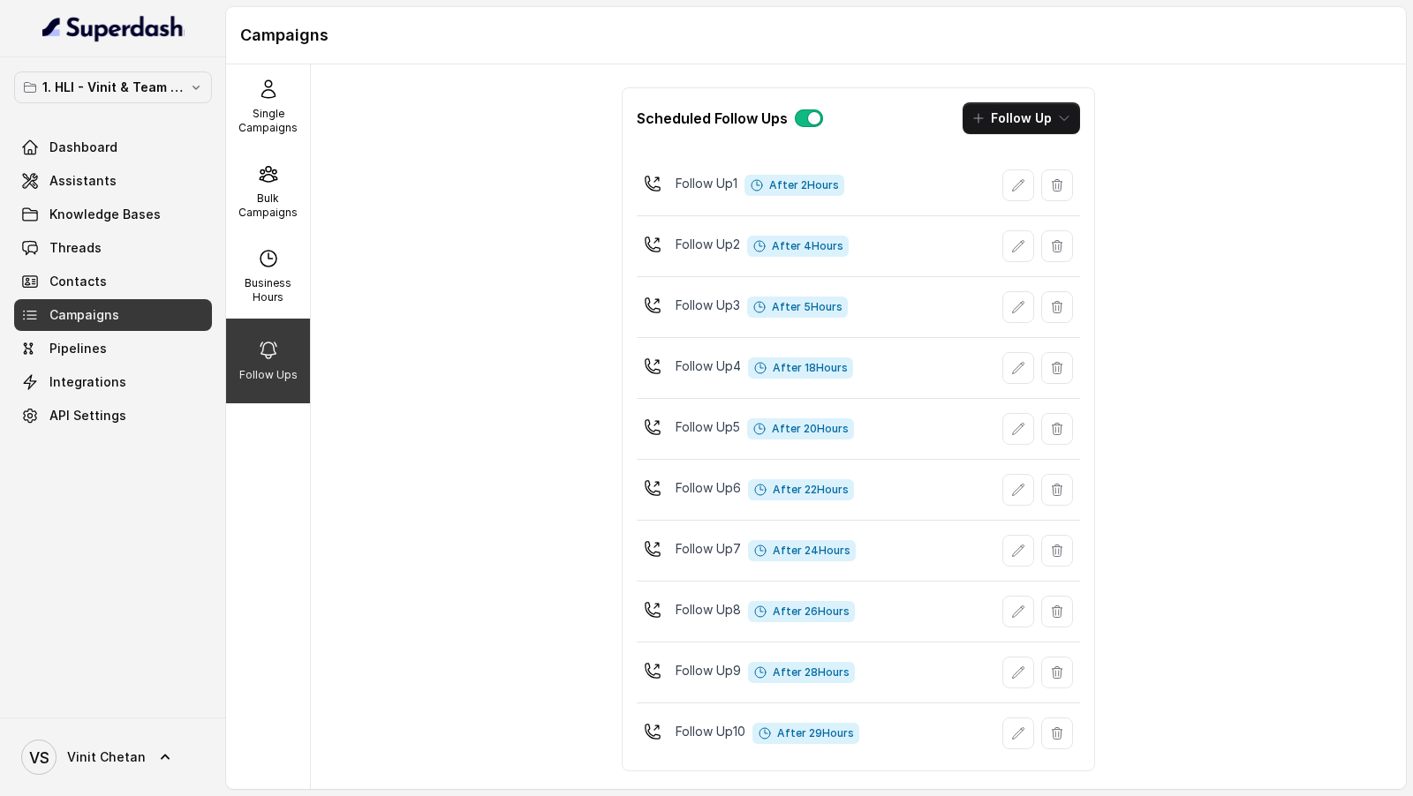
scroll to position [165, 0]
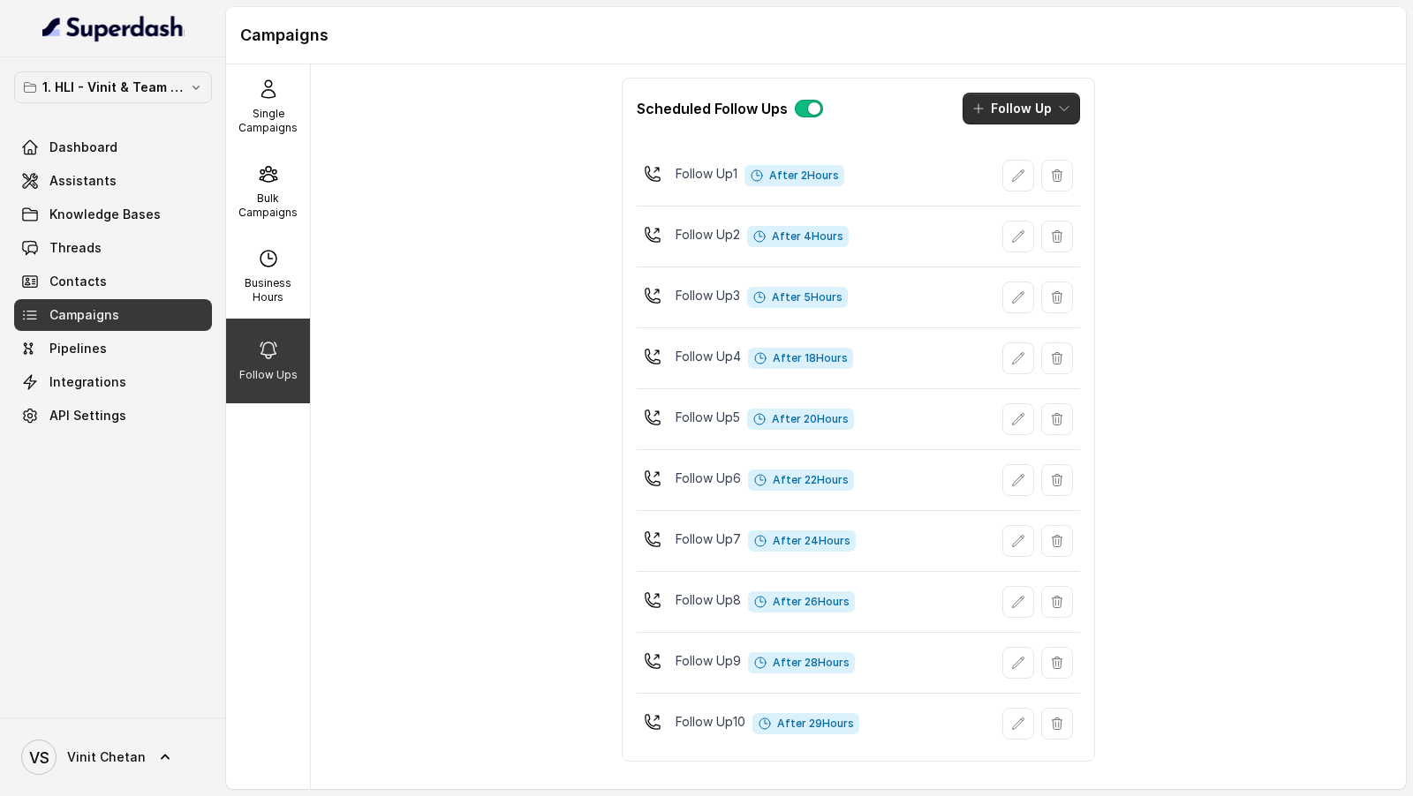
click at [1017, 102] on button "Follow Up" at bounding box center [1020, 109] width 117 height 32
click at [1014, 188] on div "Call" at bounding box center [1010, 182] width 86 height 18
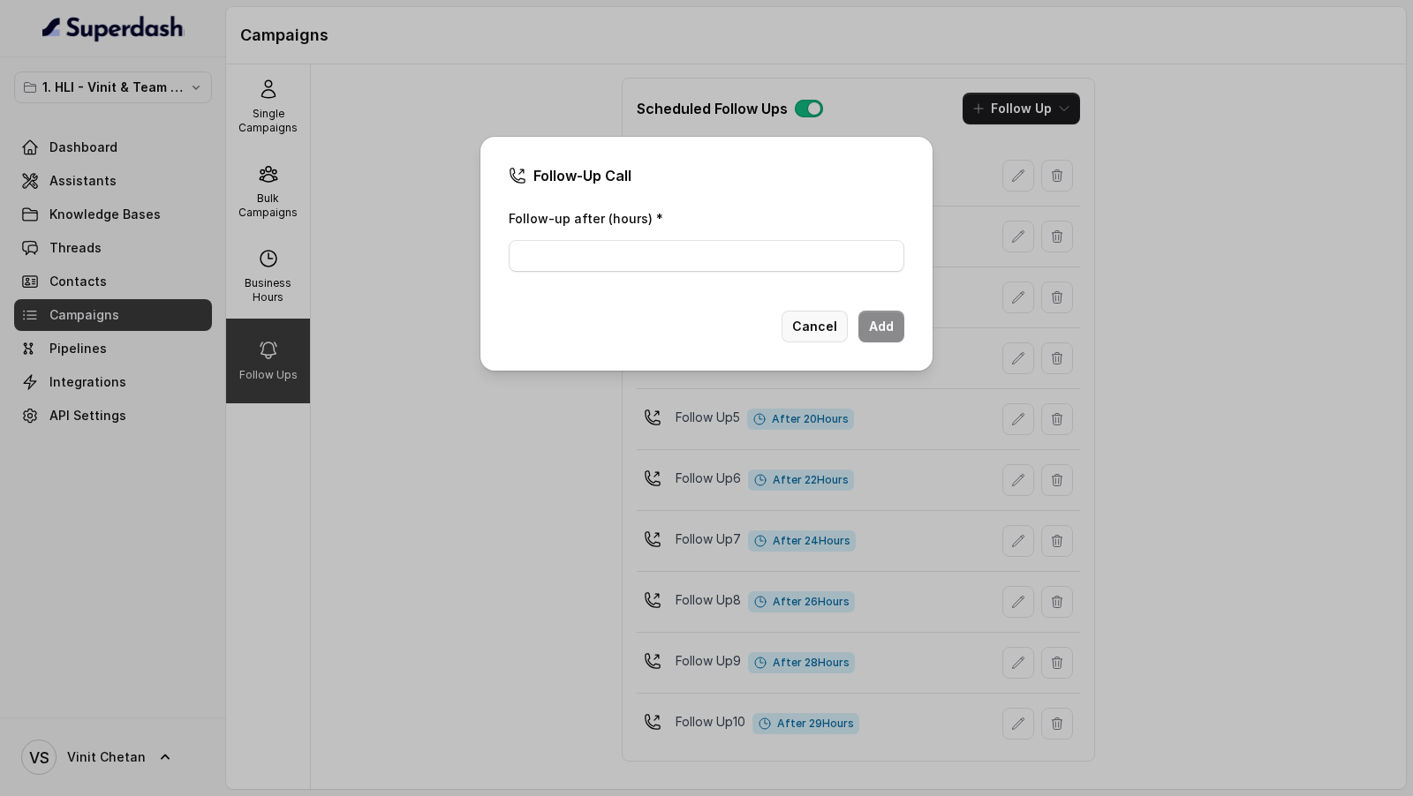
click at [826, 321] on button "Cancel" at bounding box center [814, 327] width 66 height 32
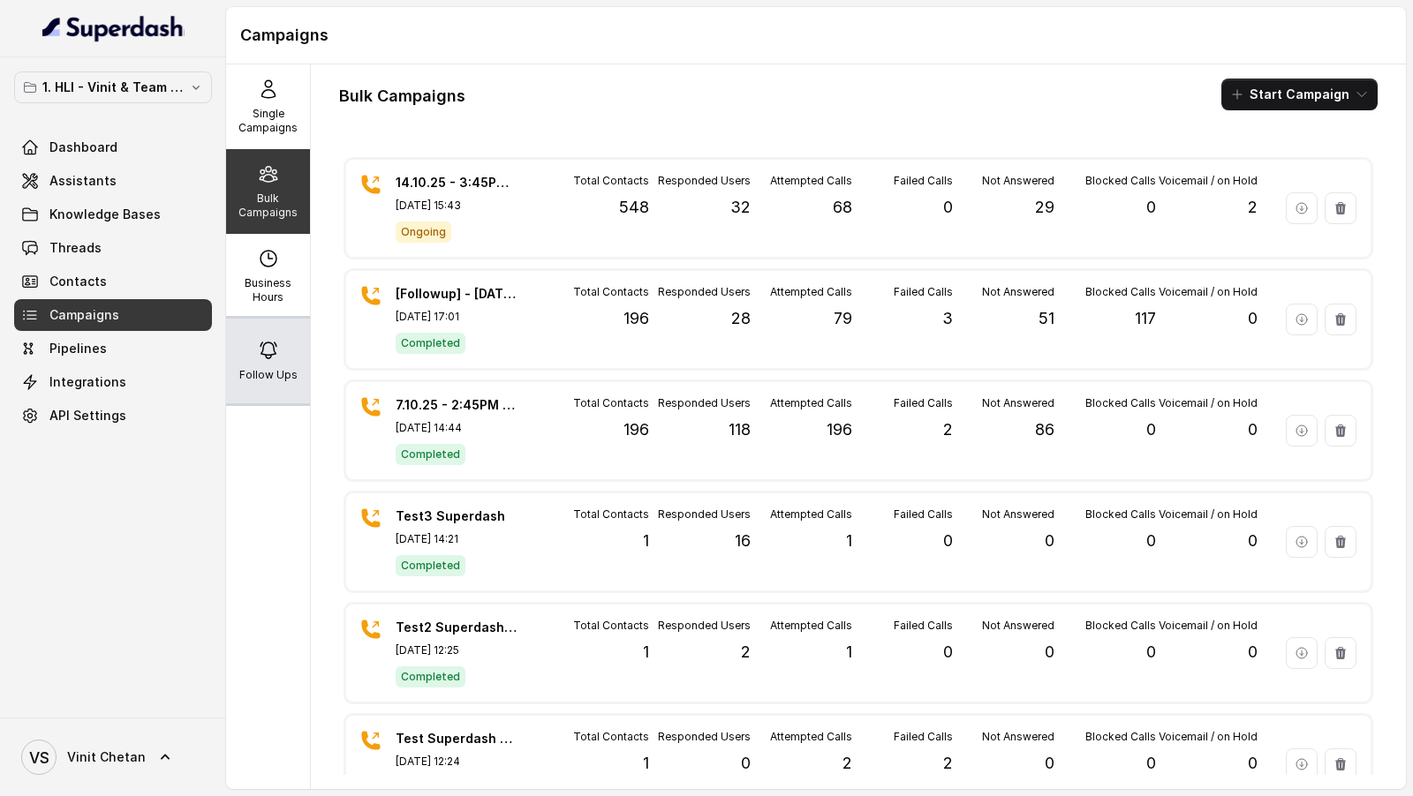
click at [290, 325] on p "Follow Ups" at bounding box center [268, 375] width 58 height 14
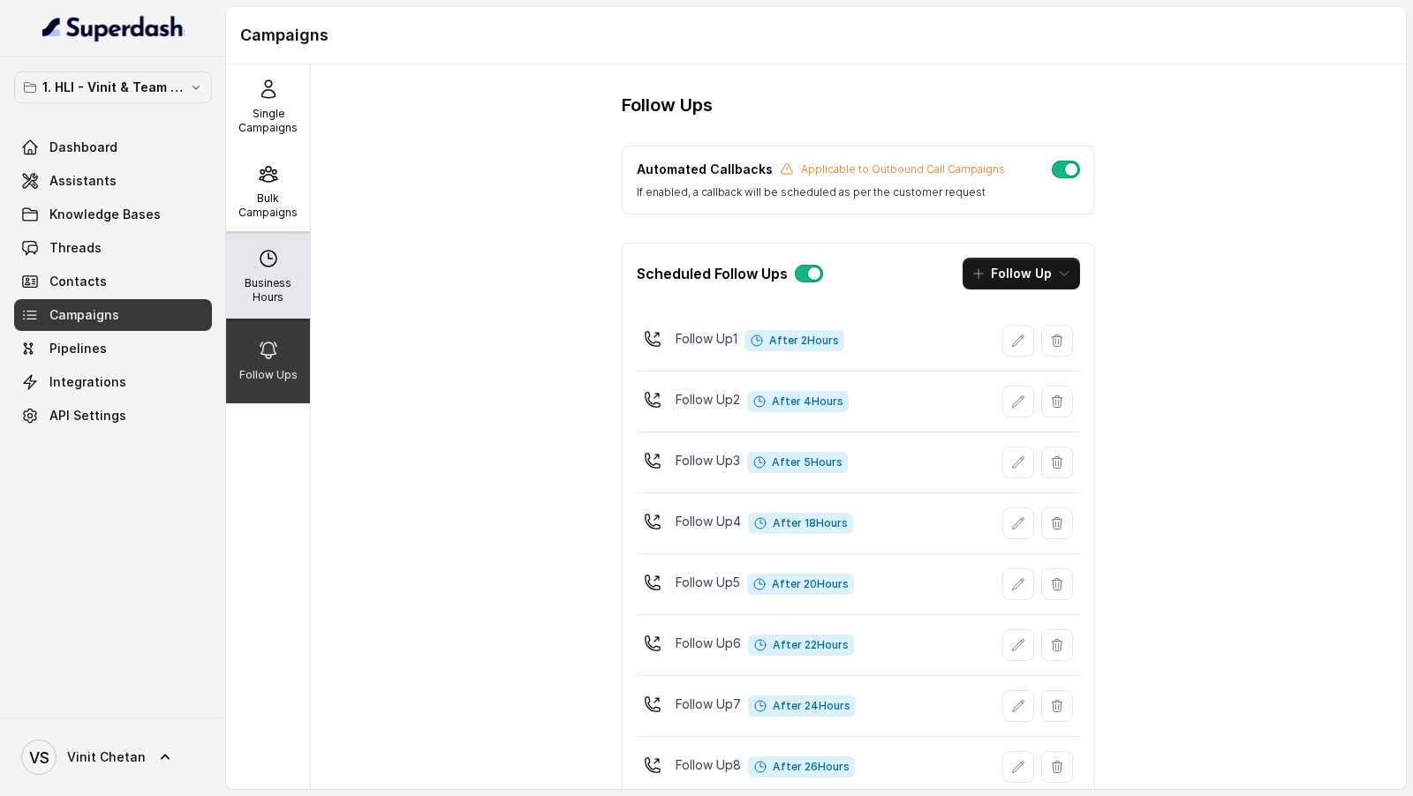
click at [268, 249] on icon at bounding box center [268, 258] width 21 height 21
select select "[GEOGRAPHIC_DATA]/[GEOGRAPHIC_DATA]"
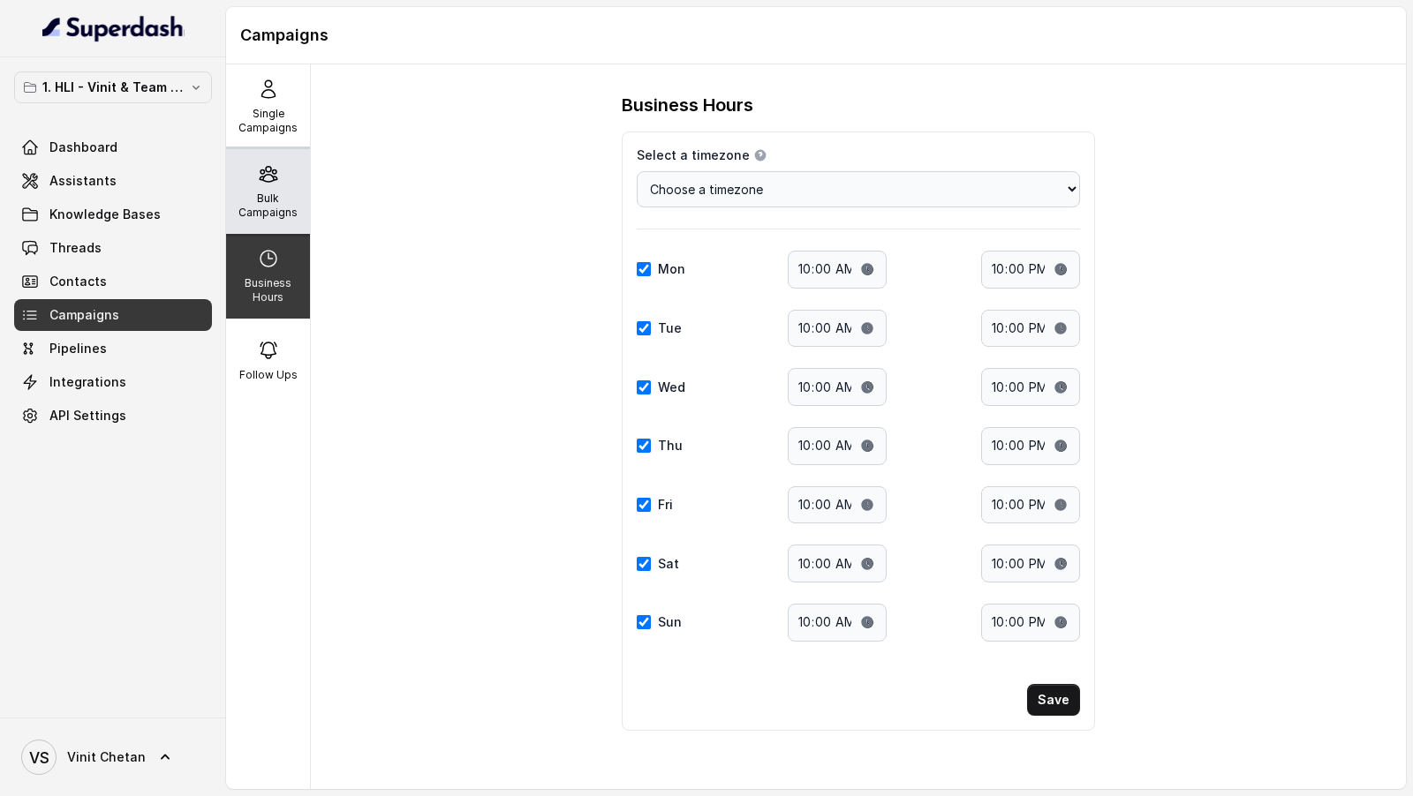
click at [268, 190] on div "Bulk Campaigns" at bounding box center [268, 191] width 84 height 85
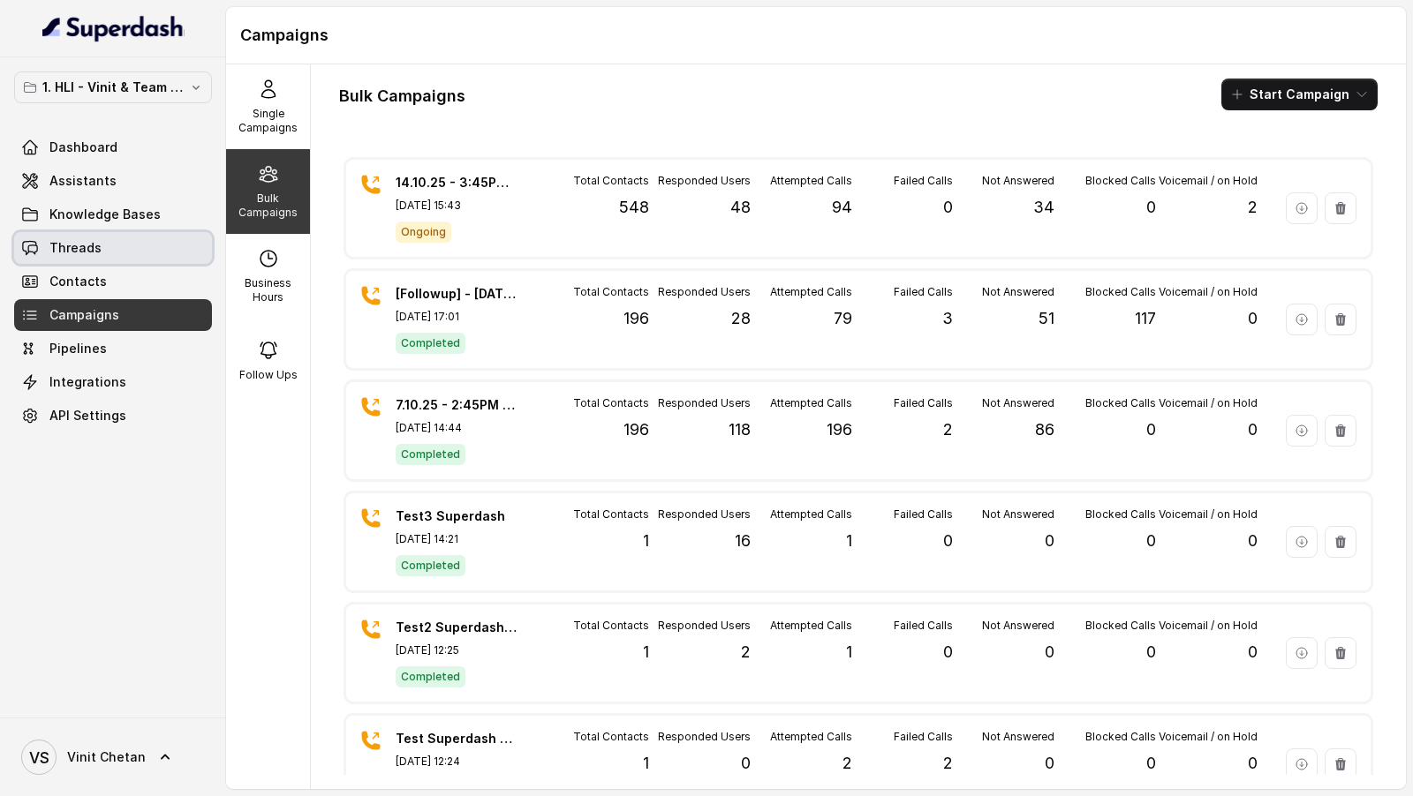
click at [94, 239] on span "Threads" at bounding box center [75, 248] width 52 height 18
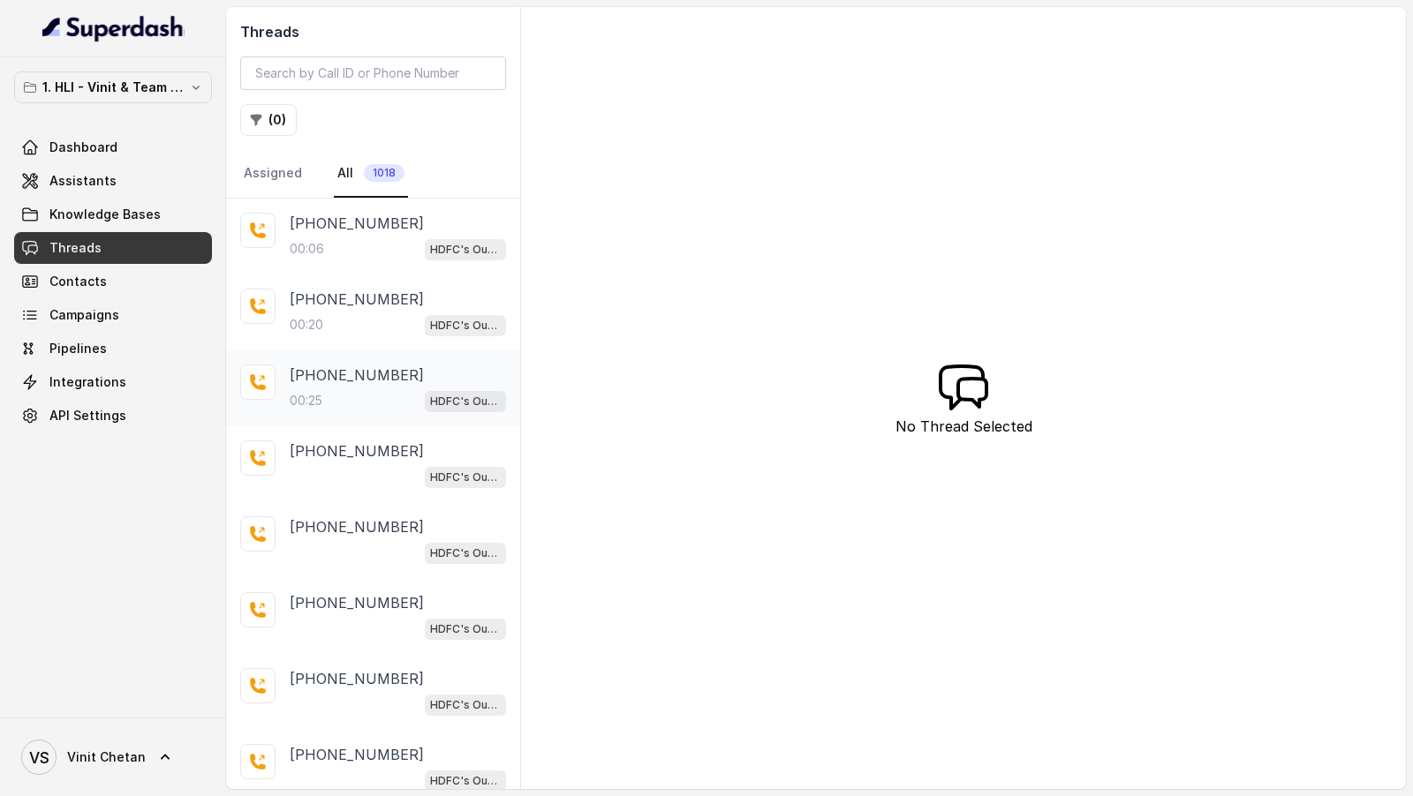
click at [347, 325] on p "+919700247002" at bounding box center [357, 375] width 134 height 21
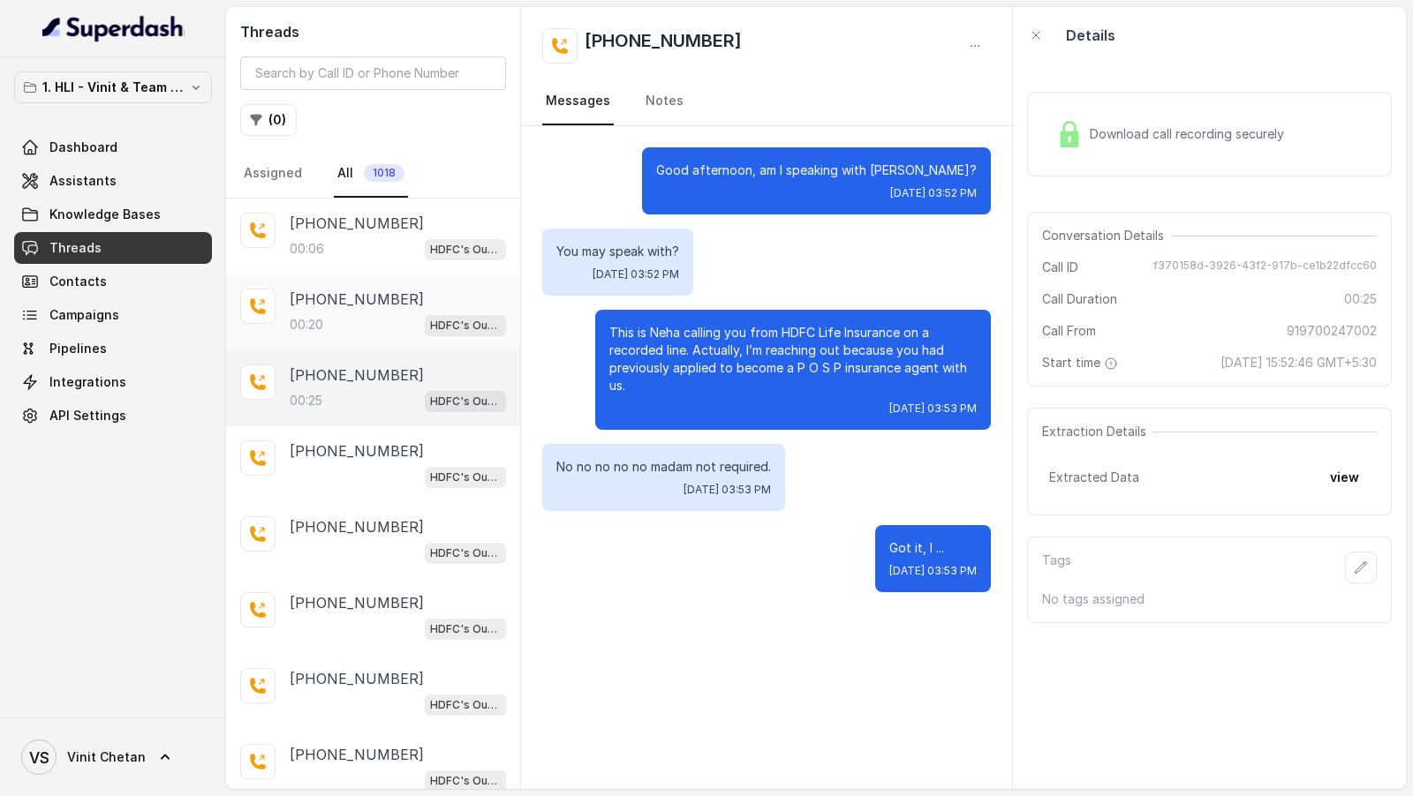
click at [373, 313] on div "00:20 HDFC's Outbound POSP Webinar Outreach AI Agent" at bounding box center [398, 324] width 216 height 23
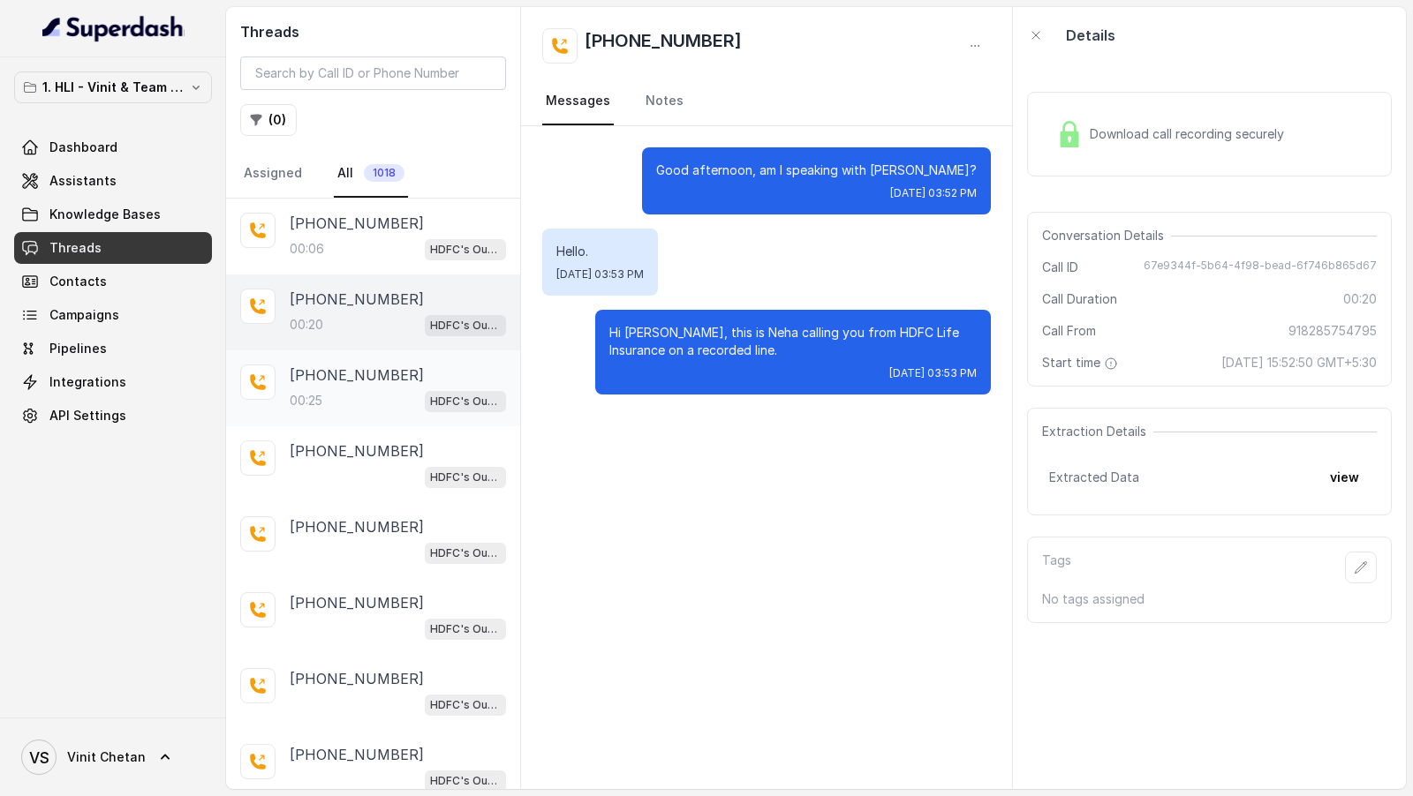
click at [369, 325] on p "+919700247002" at bounding box center [357, 375] width 134 height 21
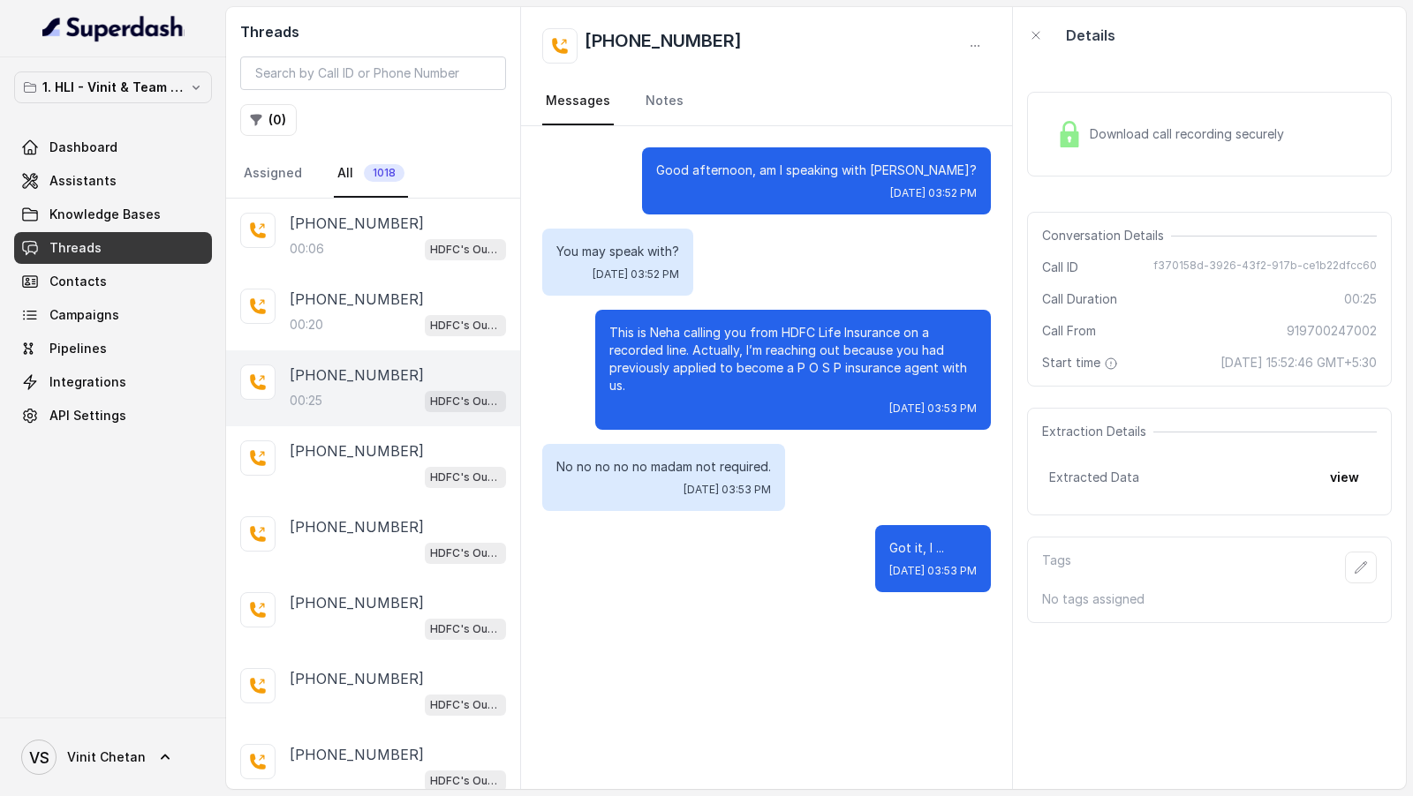
click at [387, 325] on div "+919700247002 00:25 HDFC's Outbound POSP Webinar Outreach AI Agent" at bounding box center [373, 389] width 294 height 76
click at [404, 229] on div "+918247773286" at bounding box center [398, 223] width 216 height 21
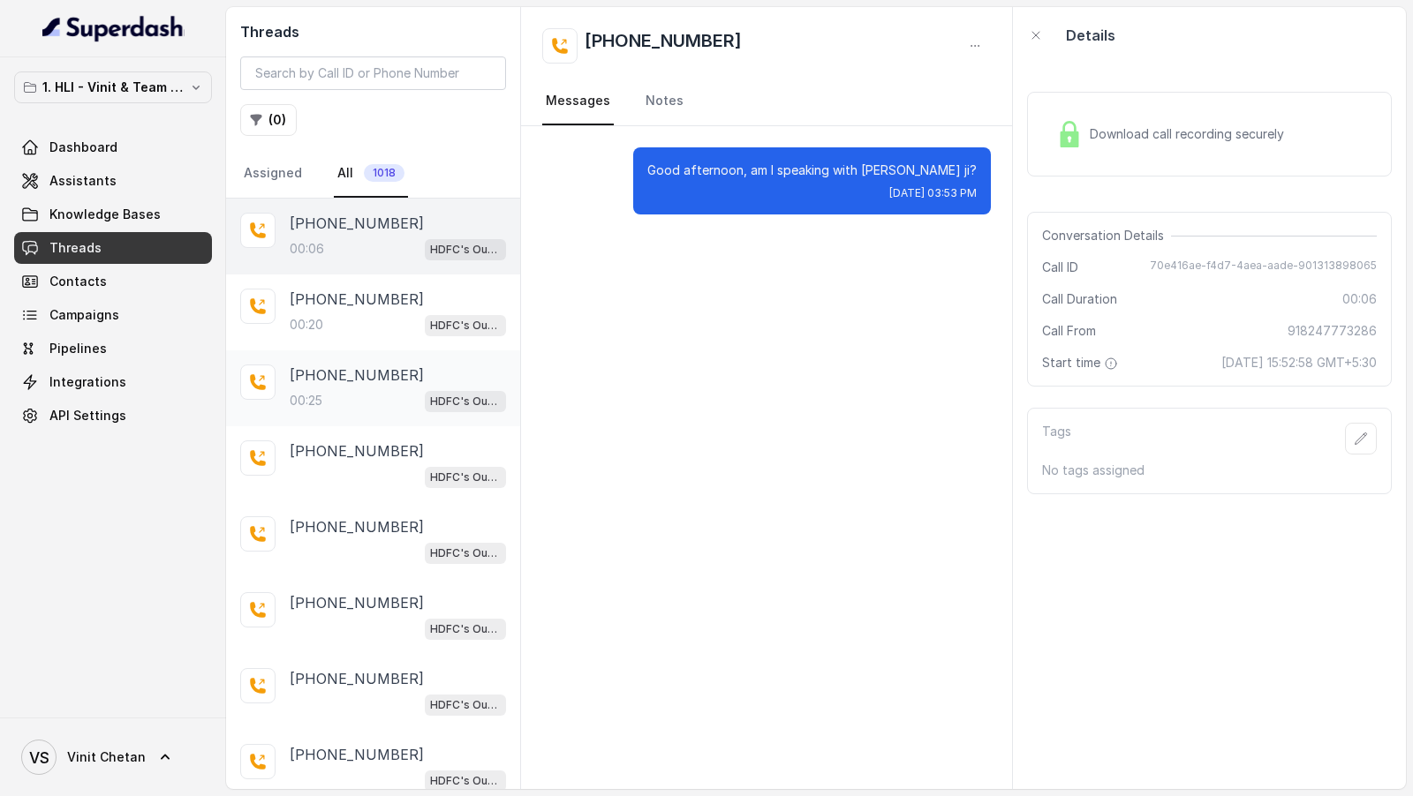
scroll to position [230, 0]
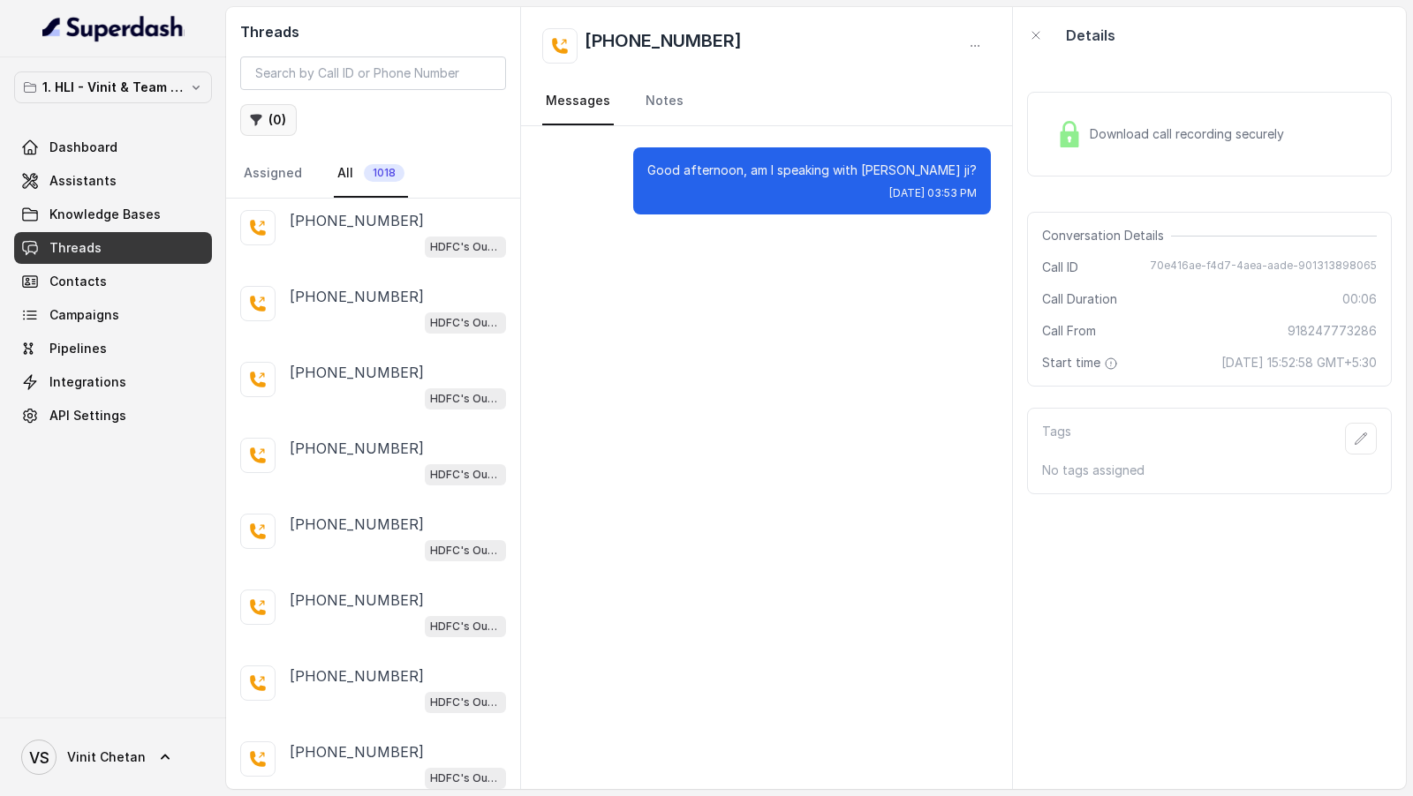
click at [274, 132] on button "( 0 )" at bounding box center [268, 120] width 57 height 32
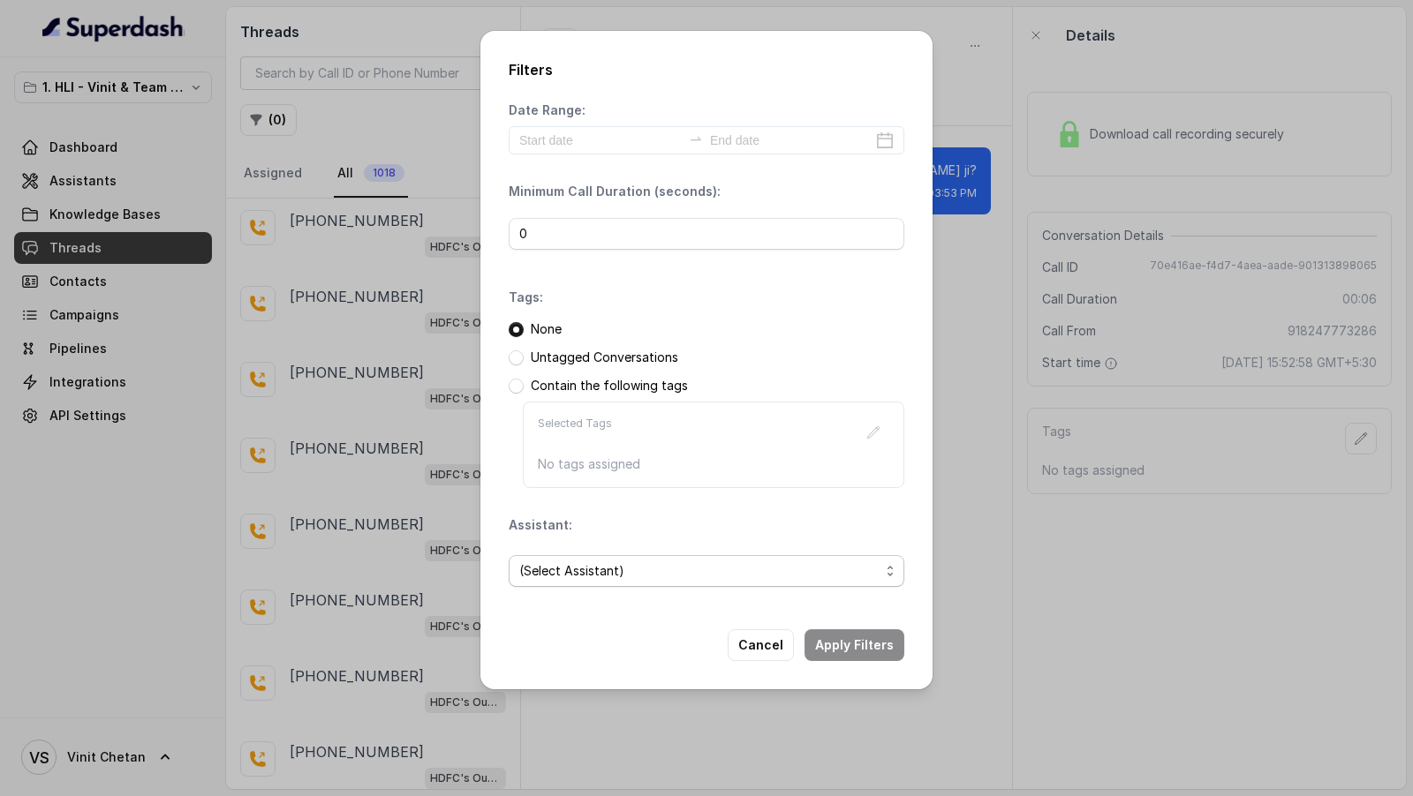
click at [610, 325] on span "(Select Assistant)" at bounding box center [699, 571] width 360 height 21
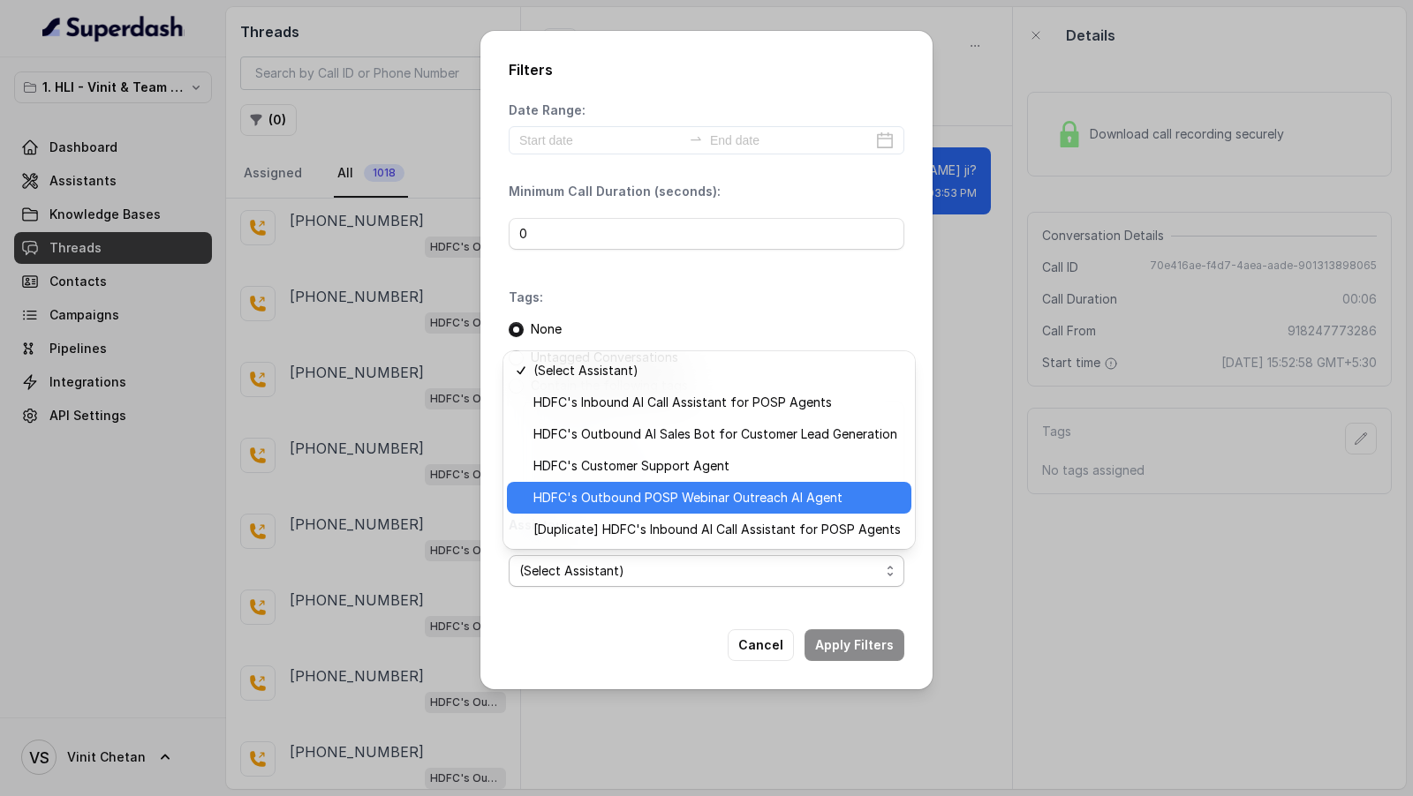
click at [633, 325] on span "HDFC's Outbound POSP Webinar Outreach AI Agent" at bounding box center [716, 497] width 367 height 21
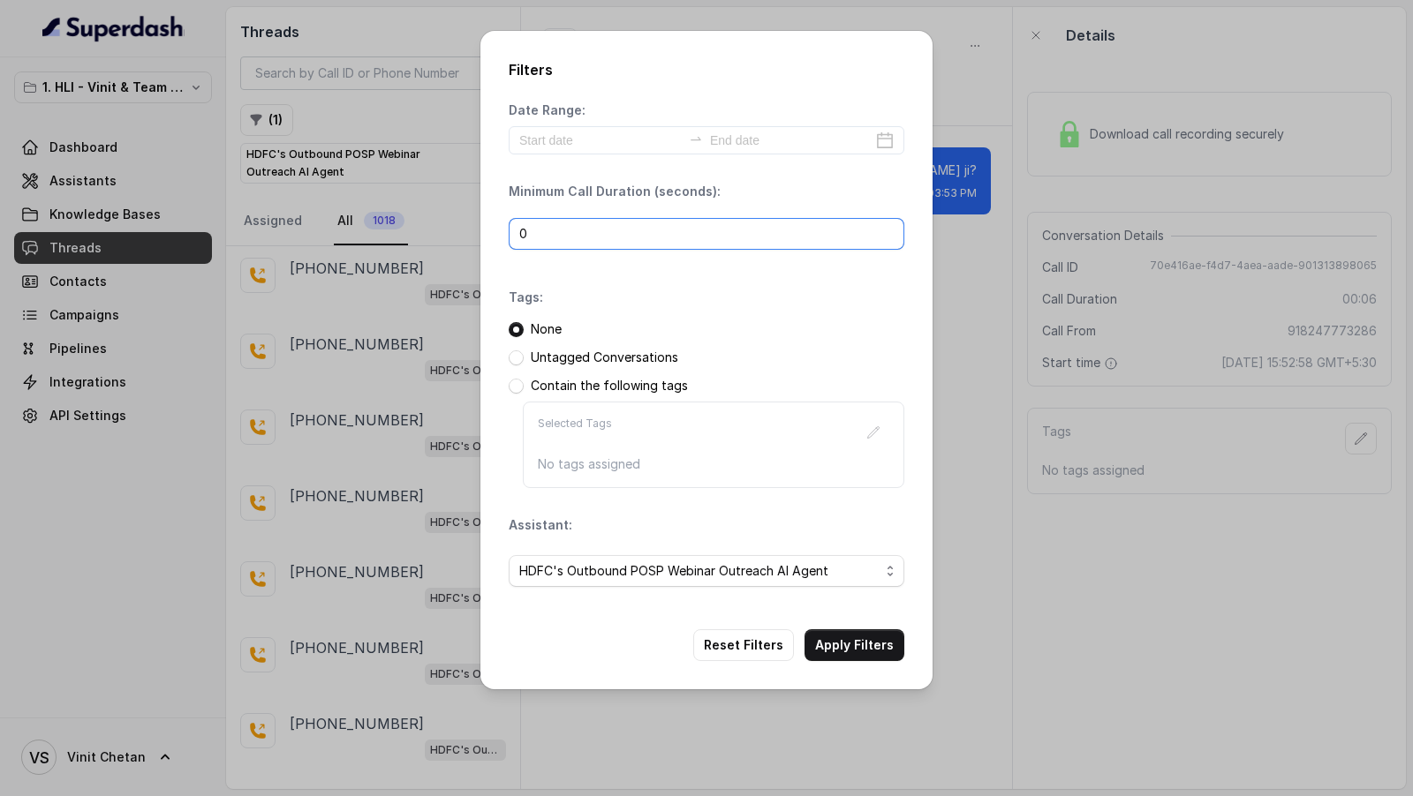
drag, startPoint x: 565, startPoint y: 228, endPoint x: 458, endPoint y: 228, distance: 106.8
click at [458, 228] on div "Filters Date Range: Minimum Call Duration (seconds): 0 Tags: None Untagged Conv…" at bounding box center [706, 398] width 1413 height 796
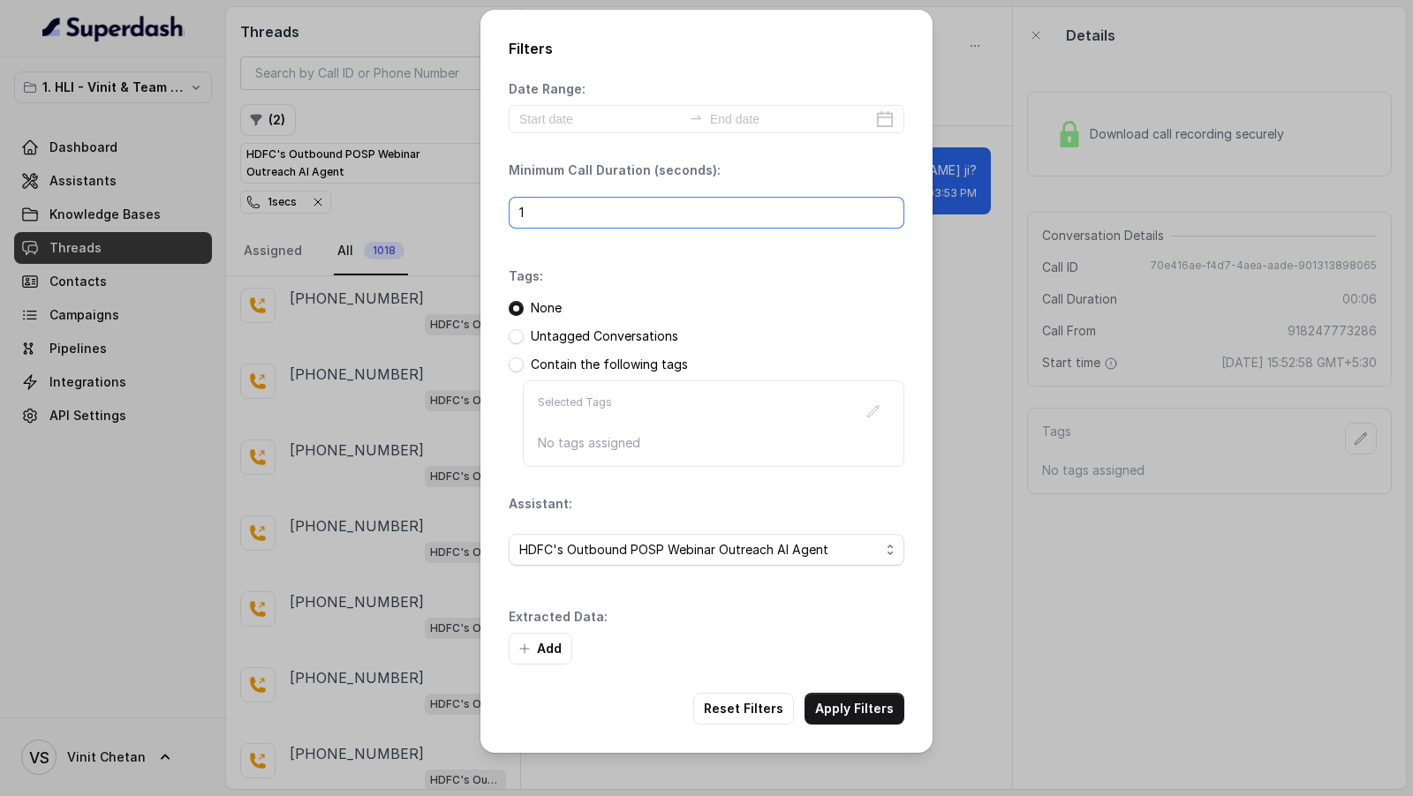
scroll to position [0, 0]
type input "1"
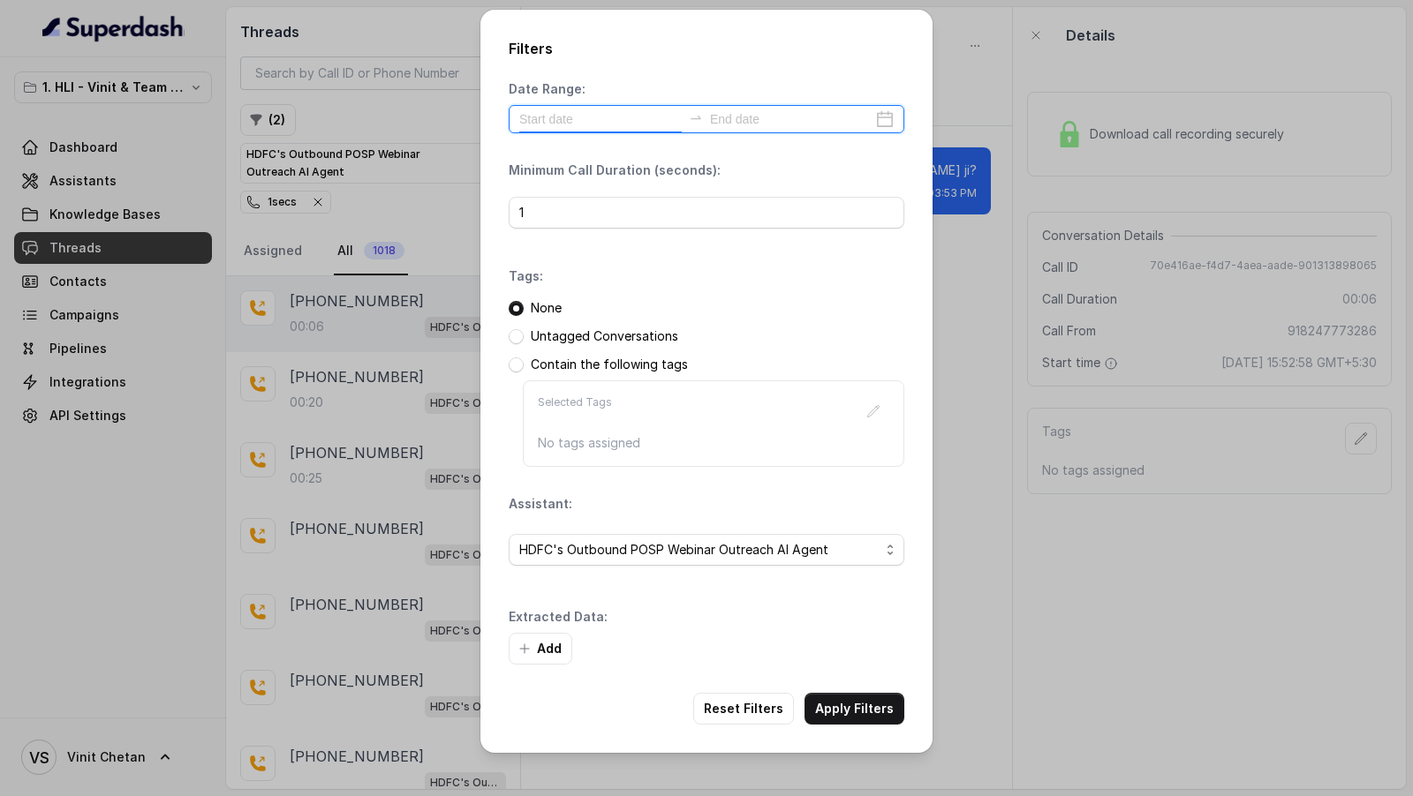
click at [585, 124] on input at bounding box center [600, 118] width 162 height 19
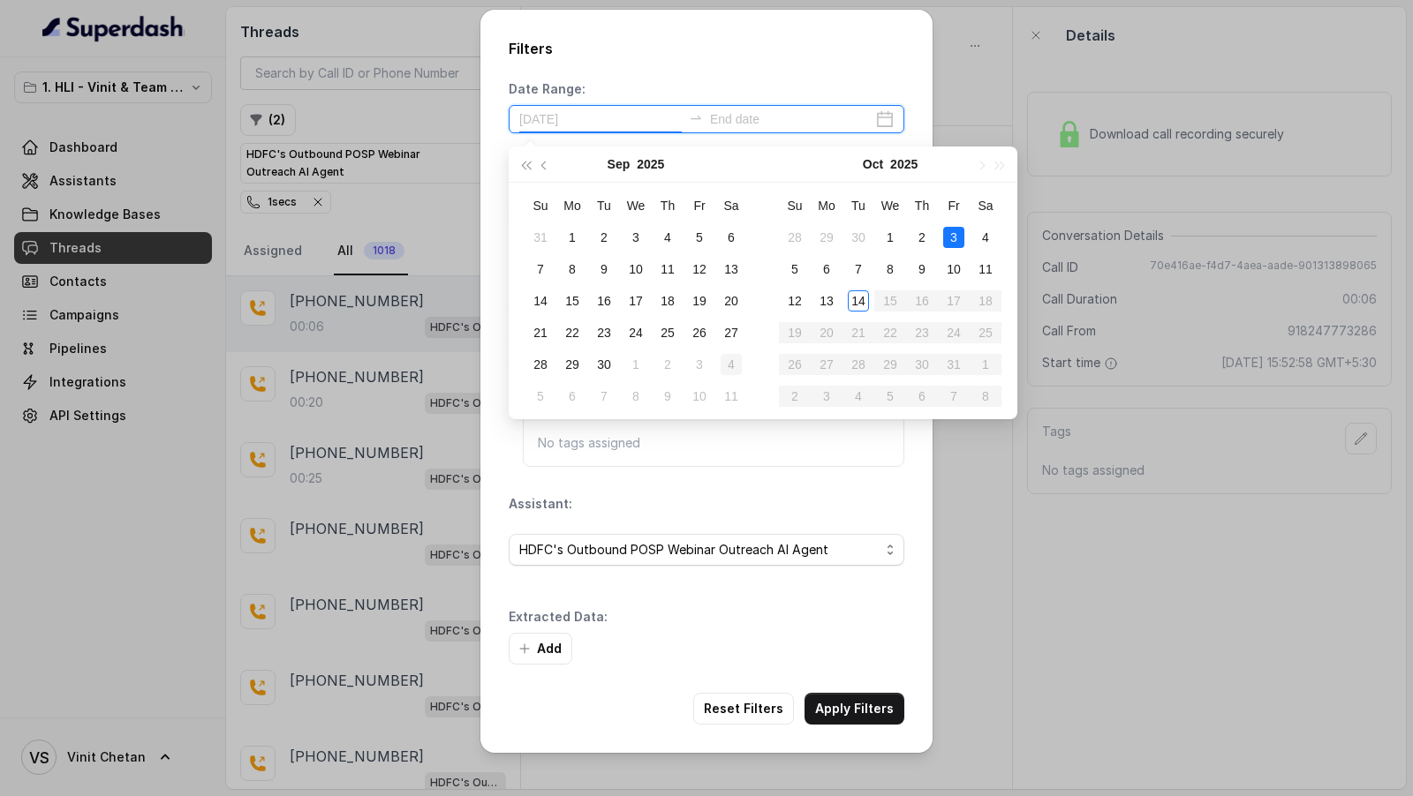
type input "2025-10-04"
type input "2025-10-14"
click at [864, 302] on div "14" at bounding box center [858, 300] width 21 height 21
type input "2025-10-14"
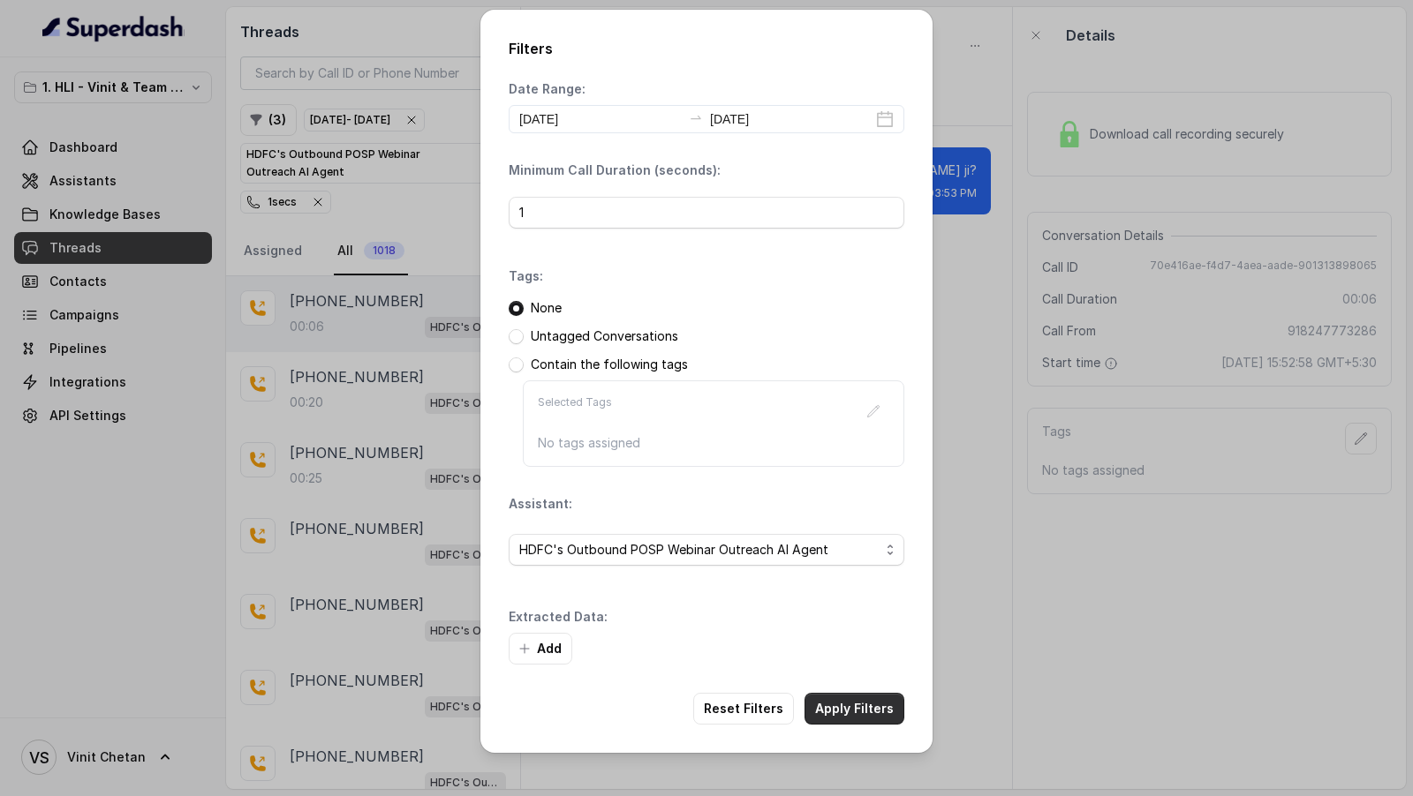
click at [854, 325] on button "Apply Filters" at bounding box center [854, 709] width 100 height 32
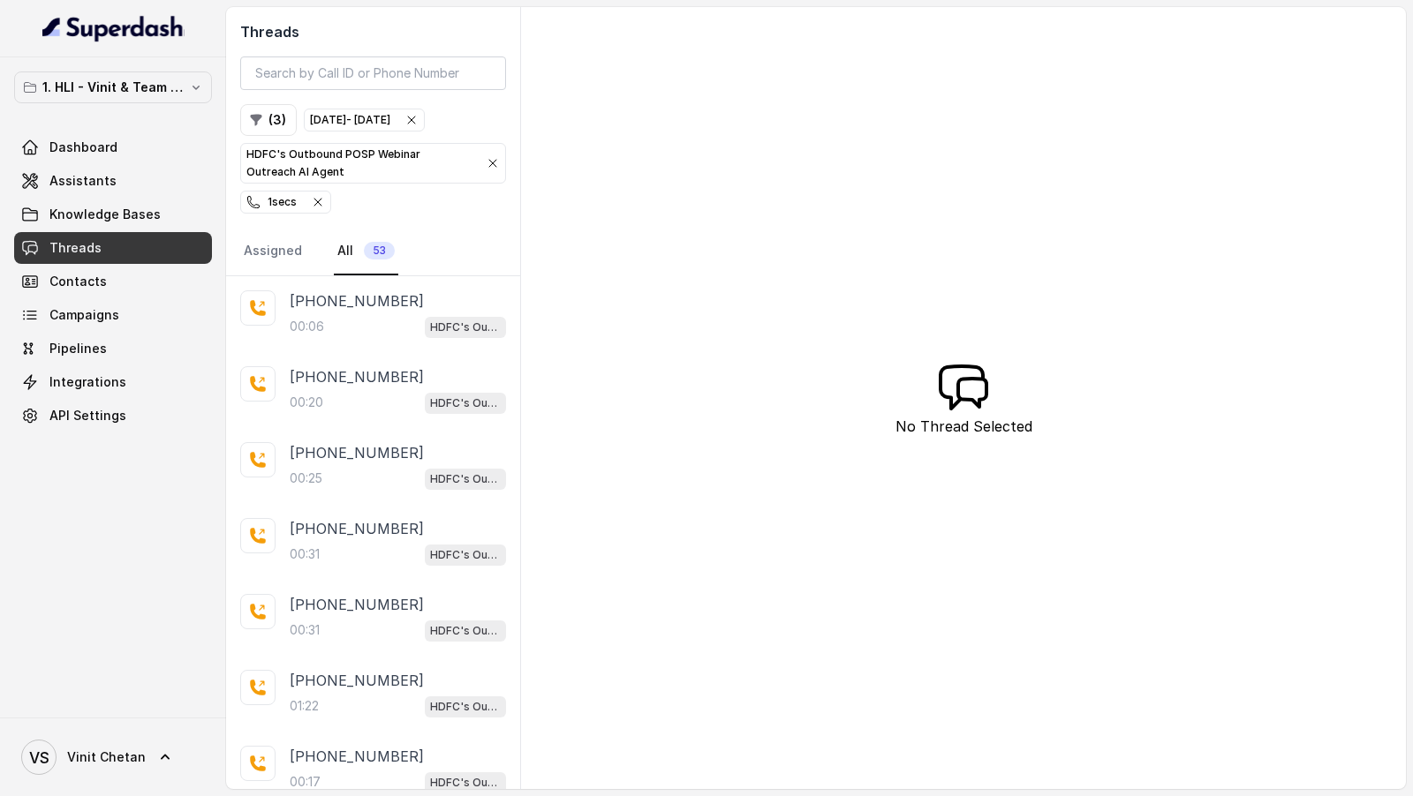
click at [355, 316] on div "00:06 HDFC's Outbound POSP Webinar Outreach AI Agent" at bounding box center [398, 326] width 216 height 23
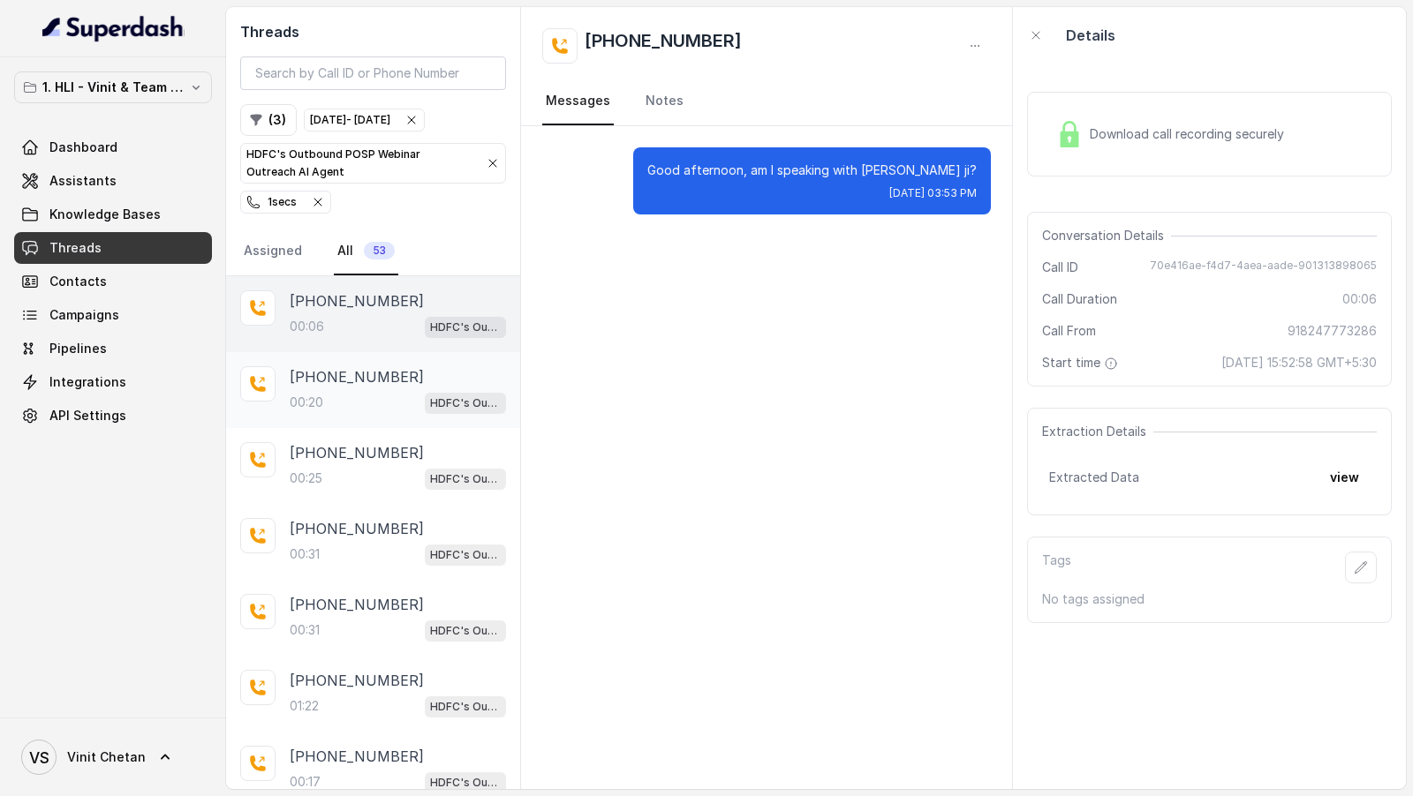
click at [350, 325] on div "+918285754795 00:20 HDFC's Outbound POSP Webinar Outreach AI Agent" at bounding box center [373, 390] width 294 height 76
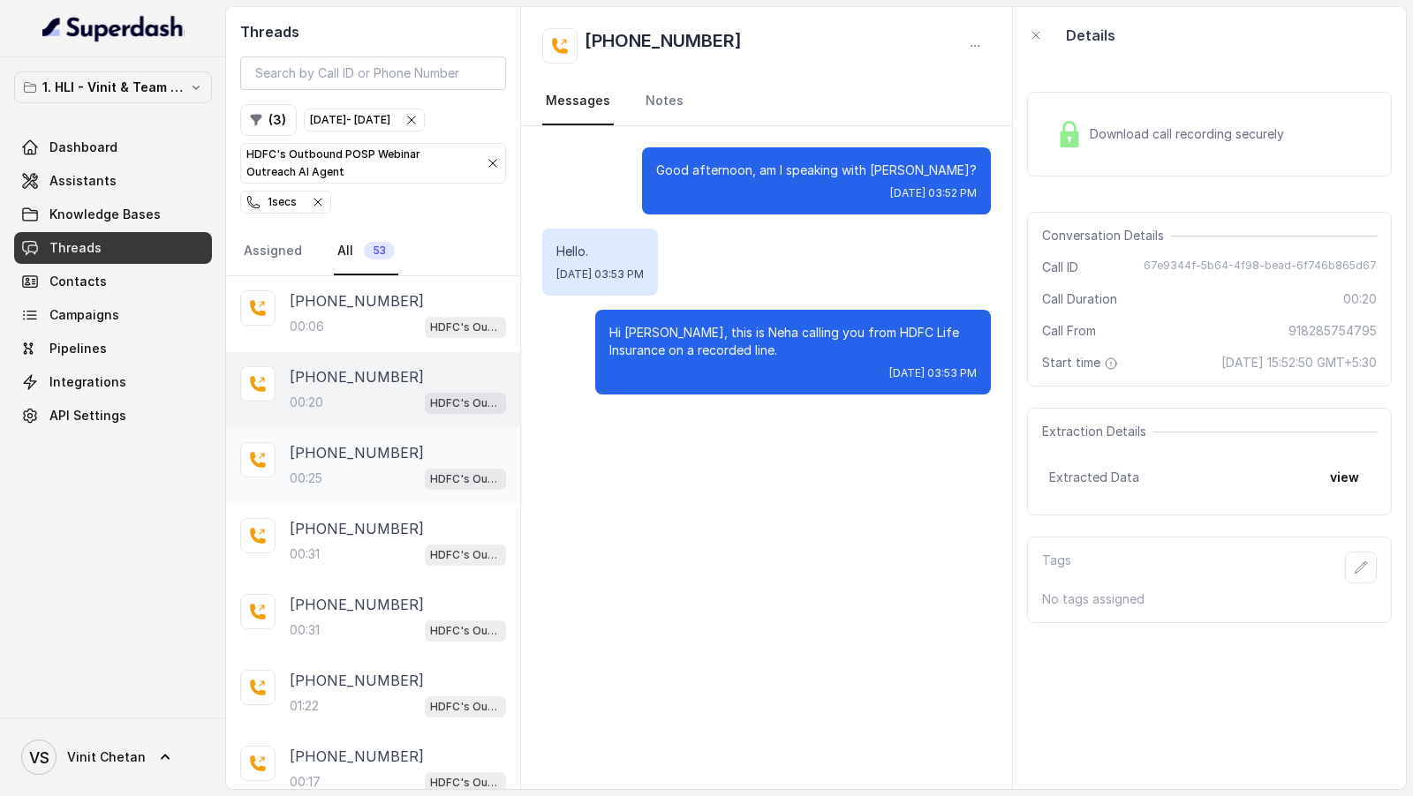
click at [355, 325] on div "+919700247002 00:25 HDFC's Outbound POSP Webinar Outreach AI Agent" at bounding box center [373, 466] width 294 height 76
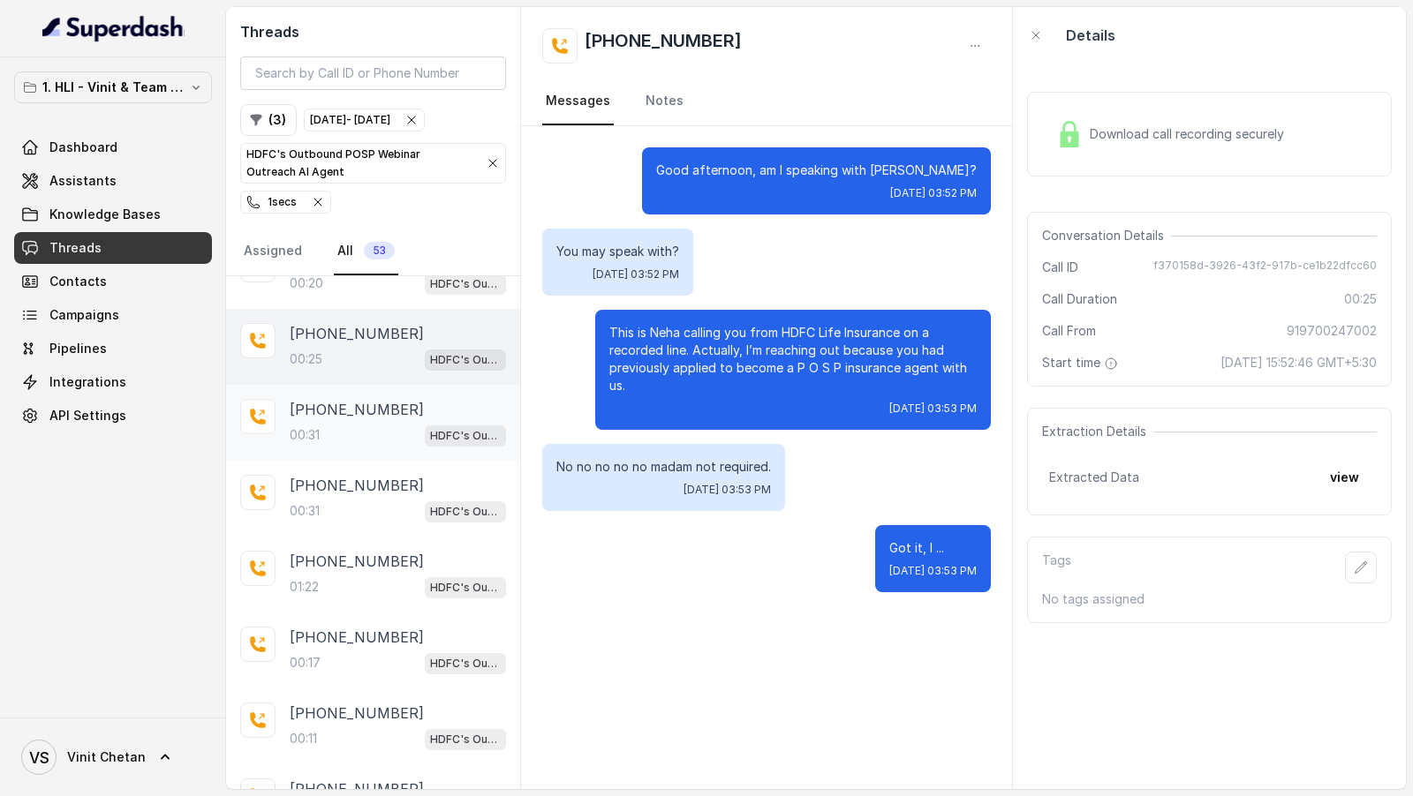
scroll to position [129, 0]
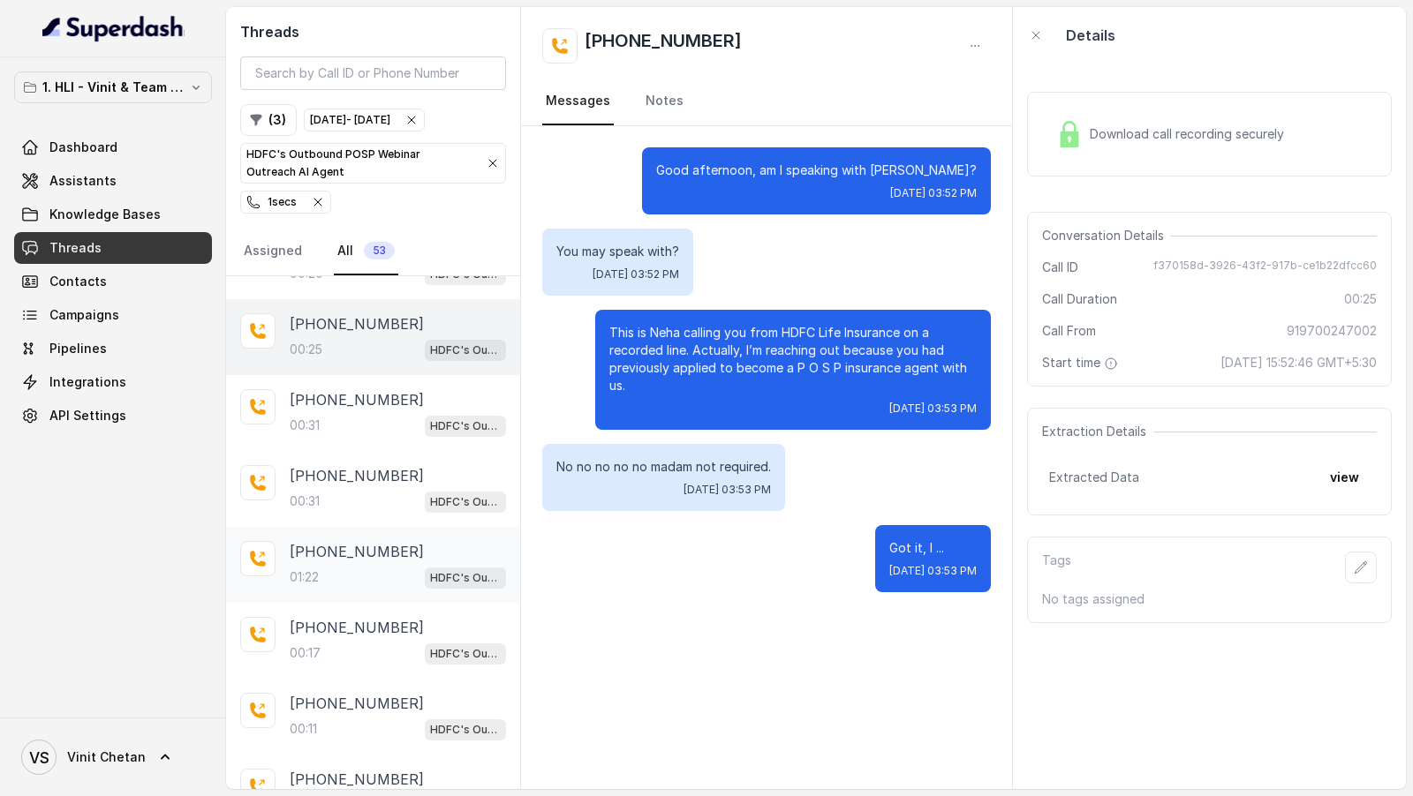
click at [362, 325] on div "01:22 HDFC's Outbound POSP Webinar Outreach AI Agent" at bounding box center [398, 577] width 216 height 23
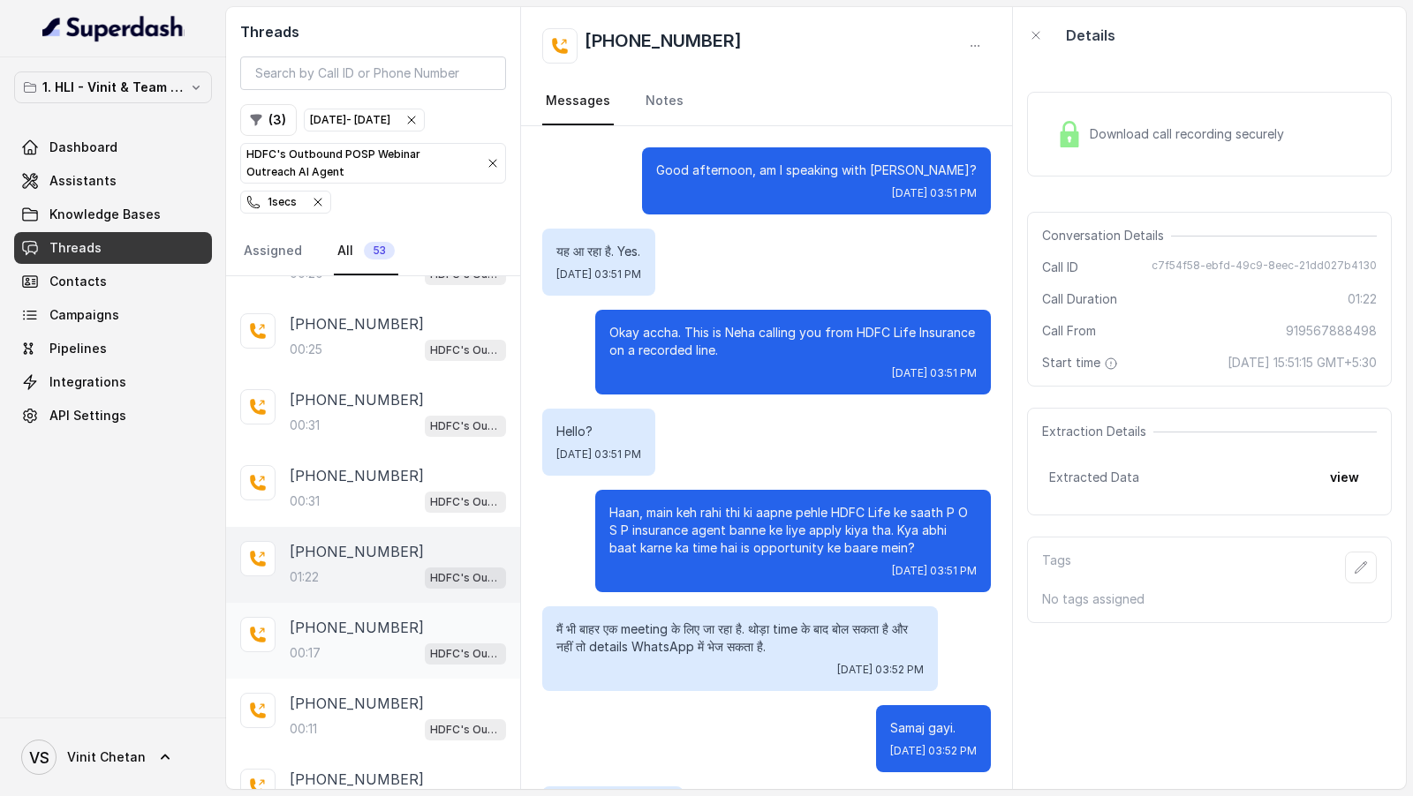
click at [360, 325] on div "00:17 HDFC's Outbound POSP Webinar Outreach AI Agent" at bounding box center [398, 653] width 216 height 23
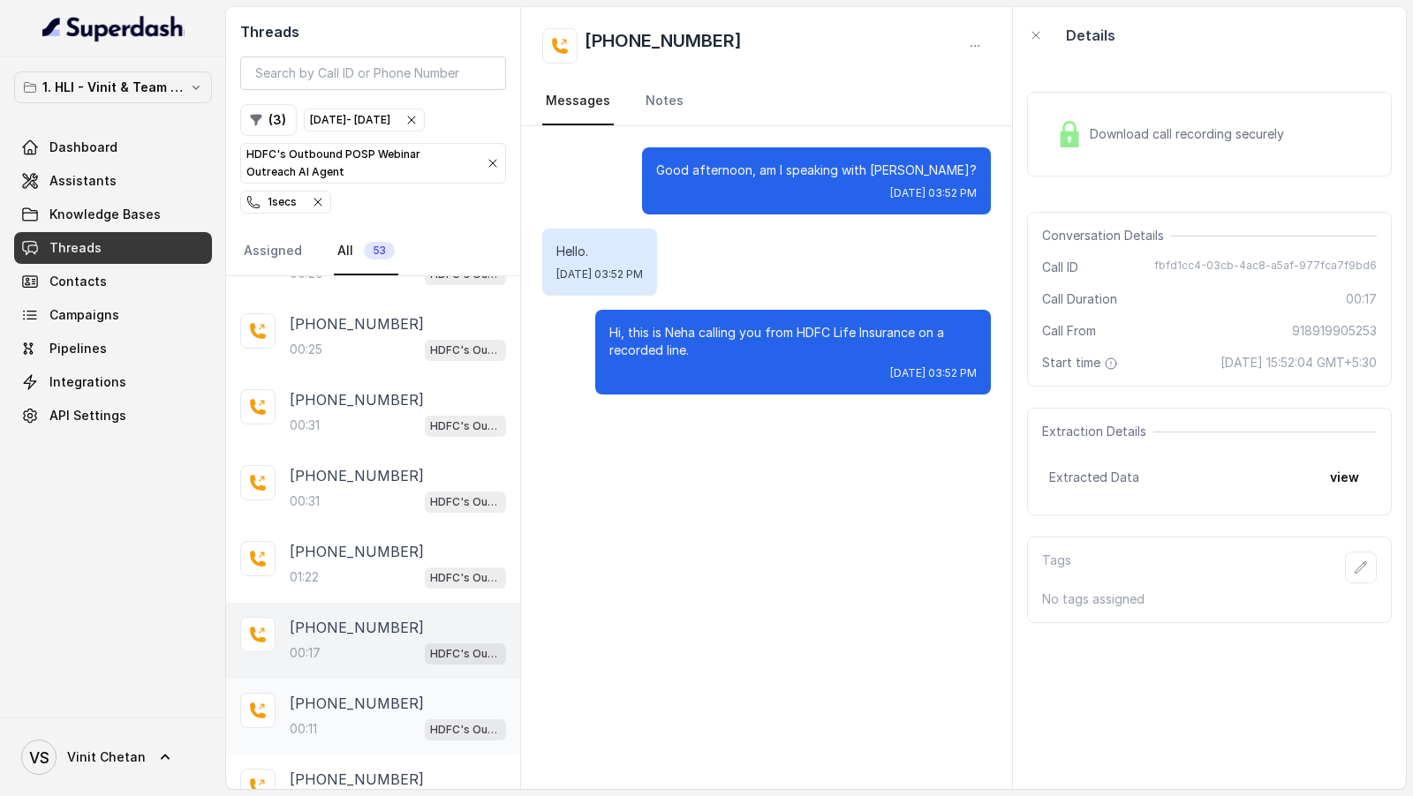
click at [364, 325] on div "00:11 HDFC's Outbound POSP Webinar Outreach AI Agent" at bounding box center [398, 729] width 216 height 23
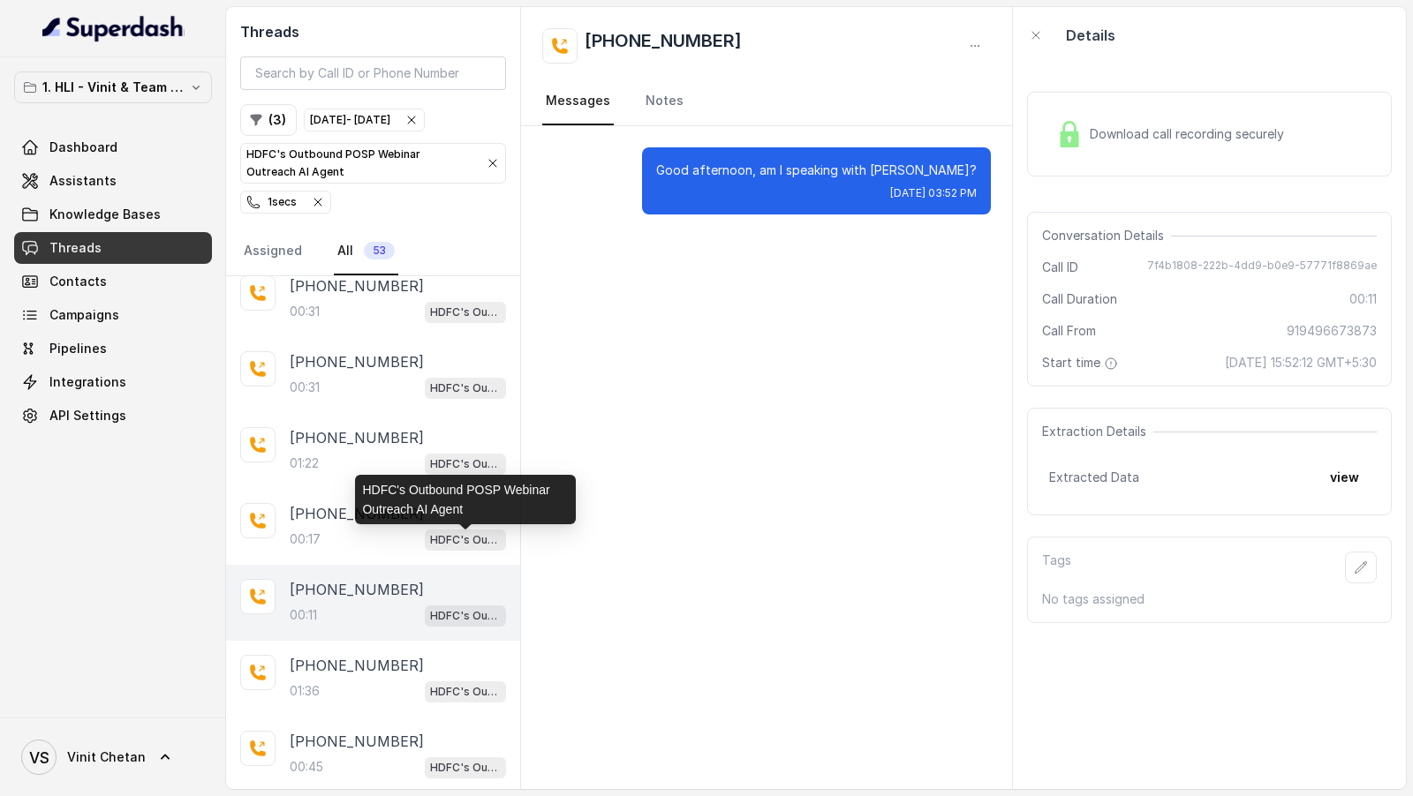
scroll to position [306, 0]
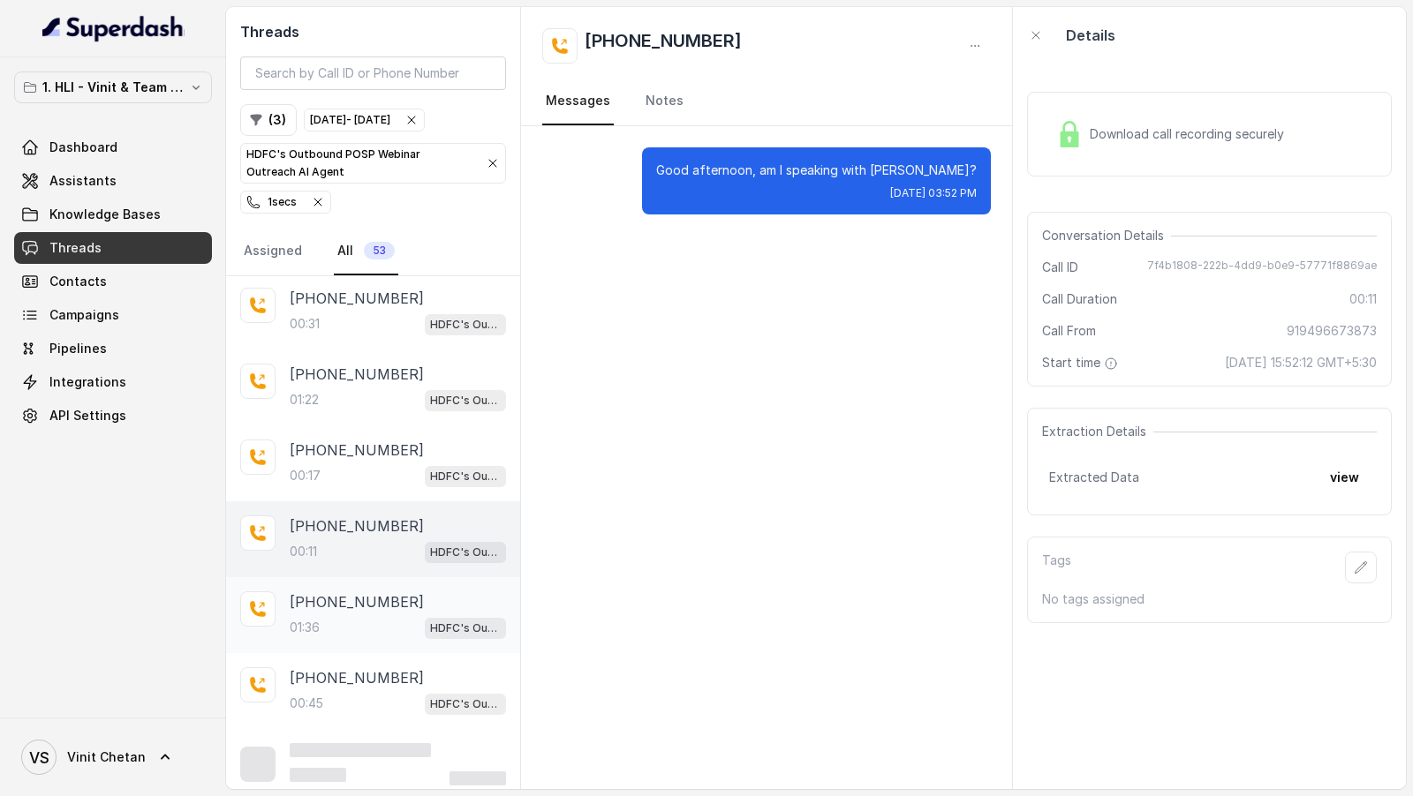
click at [381, 325] on div "+918006092215 01:36 HDFC's Outbound POSP Webinar Outreach AI Agent" at bounding box center [398, 616] width 216 height 48
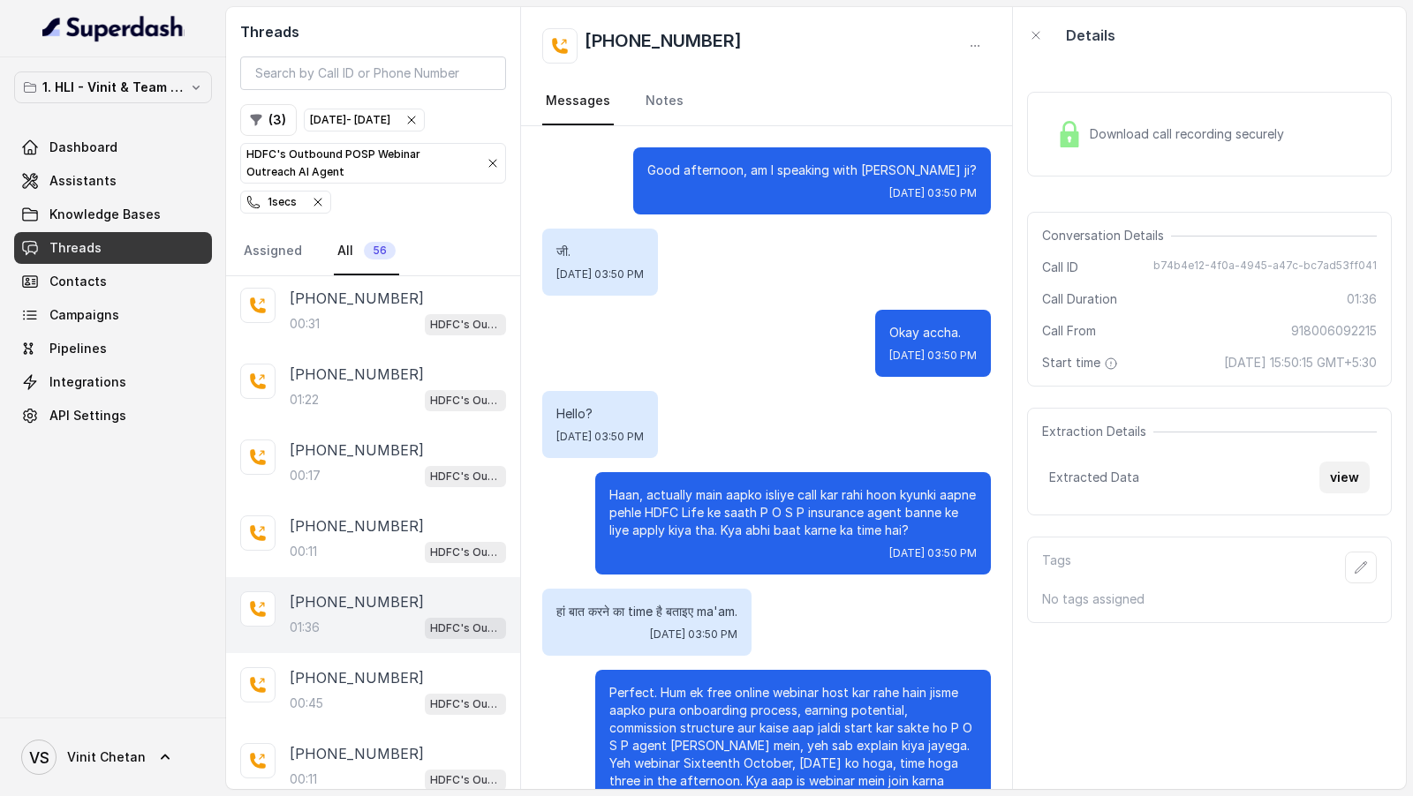
click at [1354, 325] on button "view" at bounding box center [1344, 478] width 50 height 32
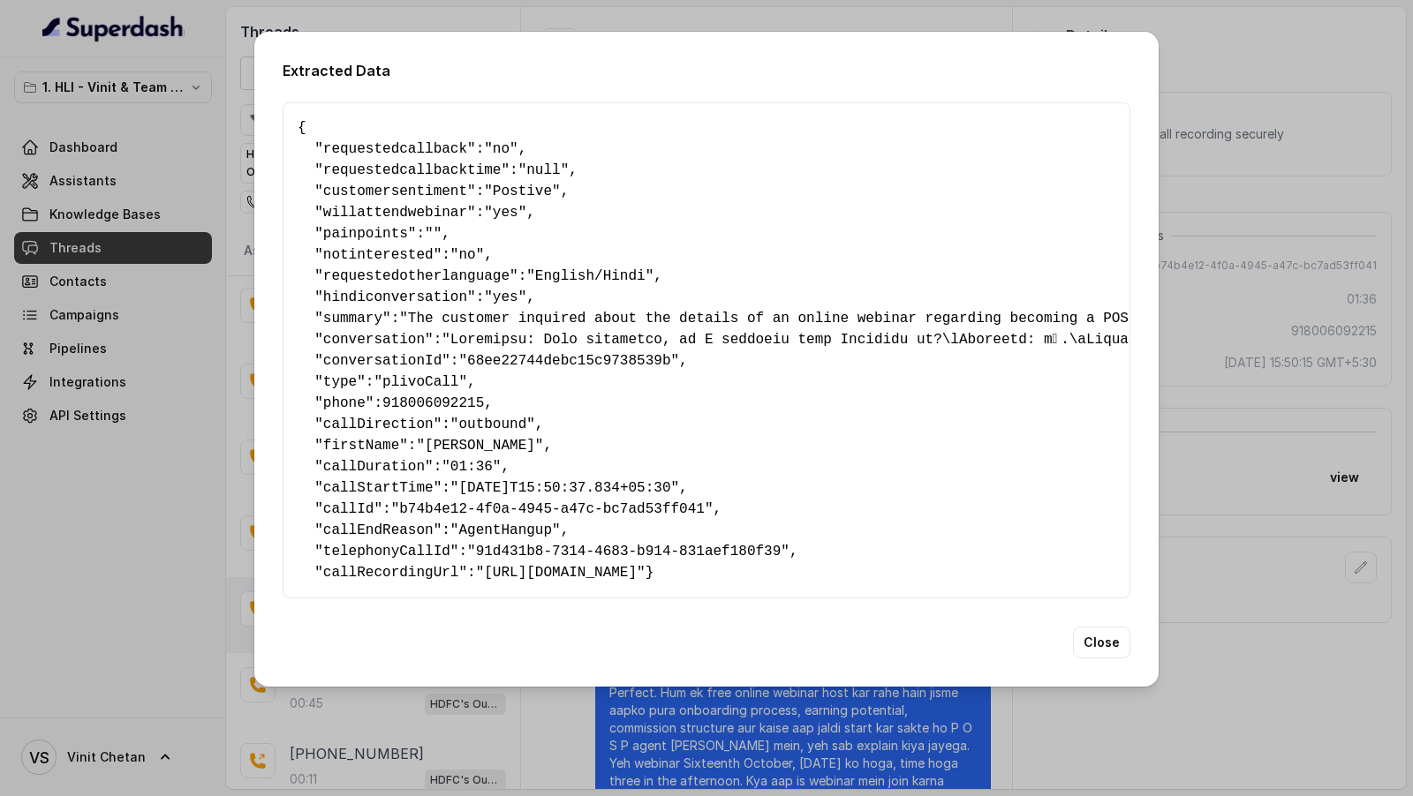
click at [515, 207] on span ""yes"" at bounding box center [505, 213] width 42 height 16
click at [27, 325] on div "Extracted Data { " requestedcallback ": "no" , " requestedcallbacktime ": "null…" at bounding box center [706, 398] width 1413 height 796
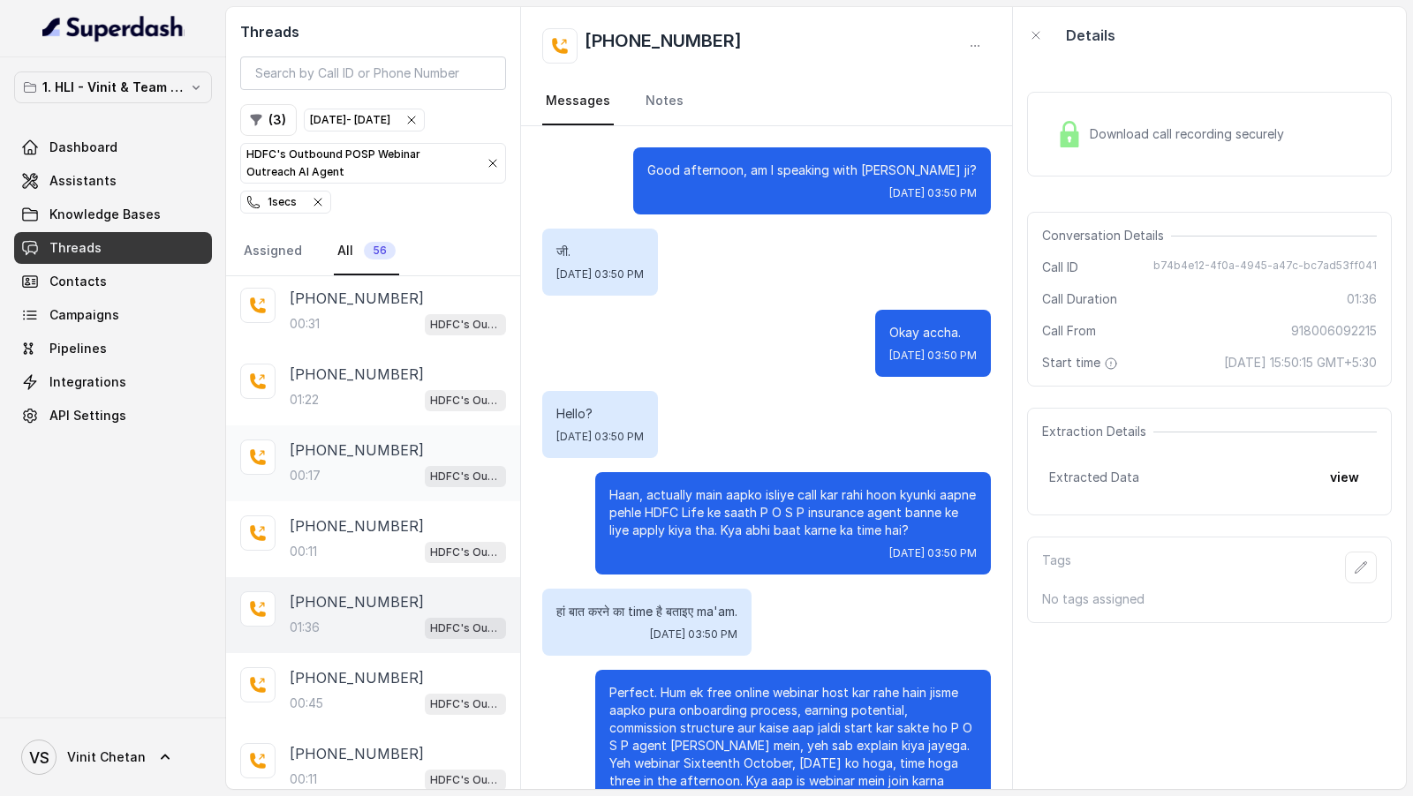
scroll to position [1060, 0]
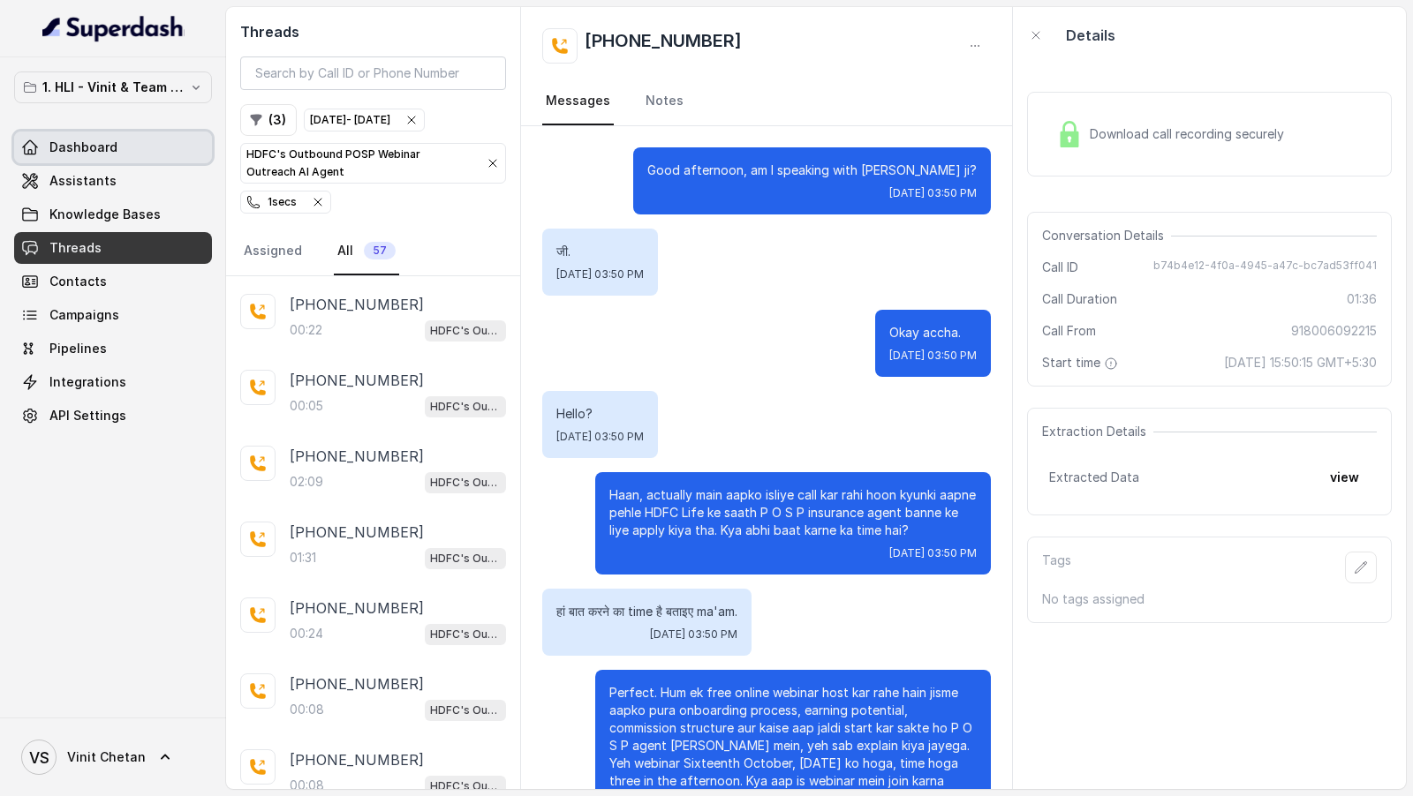
click at [135, 138] on link "Dashboard" at bounding box center [113, 148] width 198 height 32
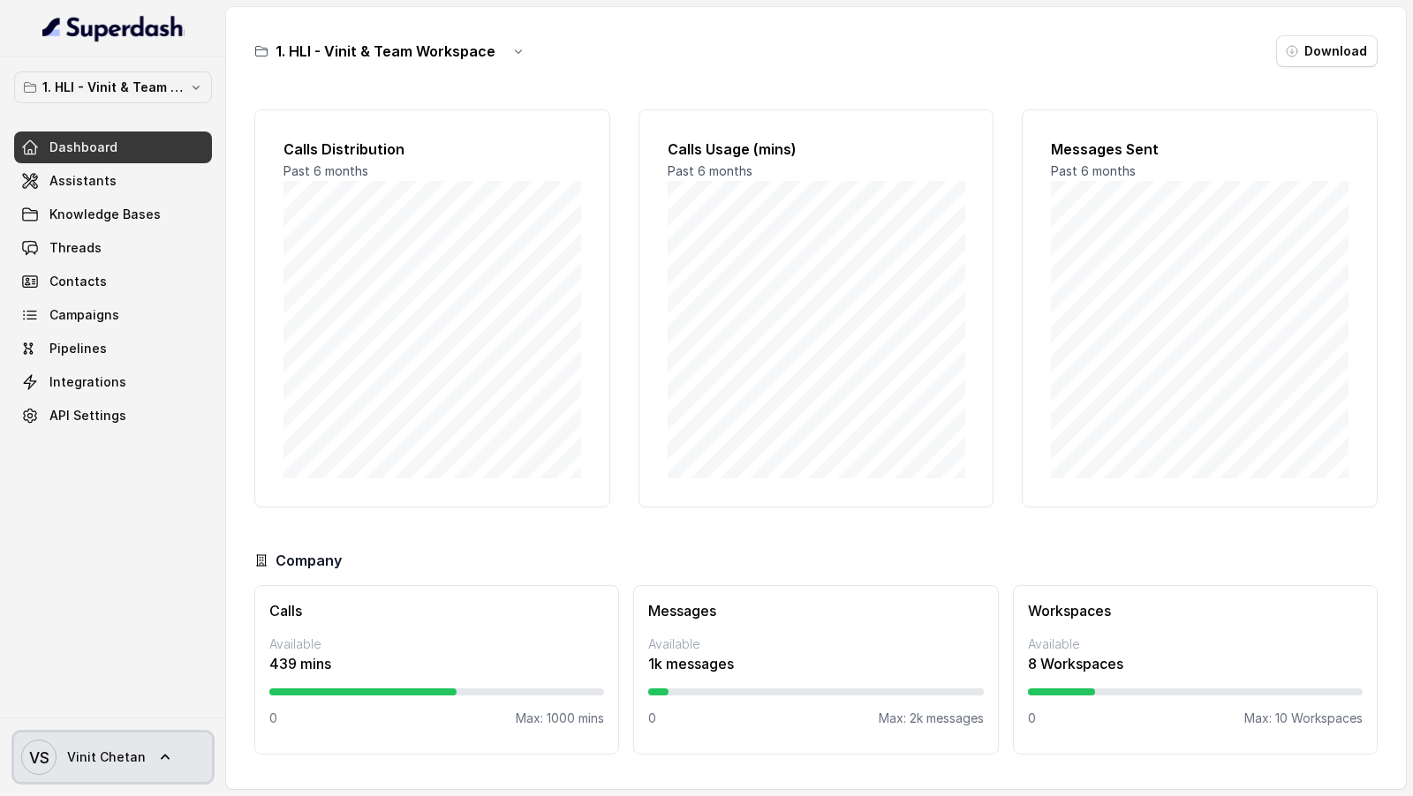
click at [125, 325] on span "Vinit Chetan" at bounding box center [106, 758] width 79 height 18
click at [165, 325] on nav "1. HLI - Vinit & Team Workspace Dashboard Assistants Knowledge Bases Threads Co…" at bounding box center [113, 398] width 226 height 796
click at [122, 325] on span "Vinit Chetan" at bounding box center [106, 758] width 79 height 18
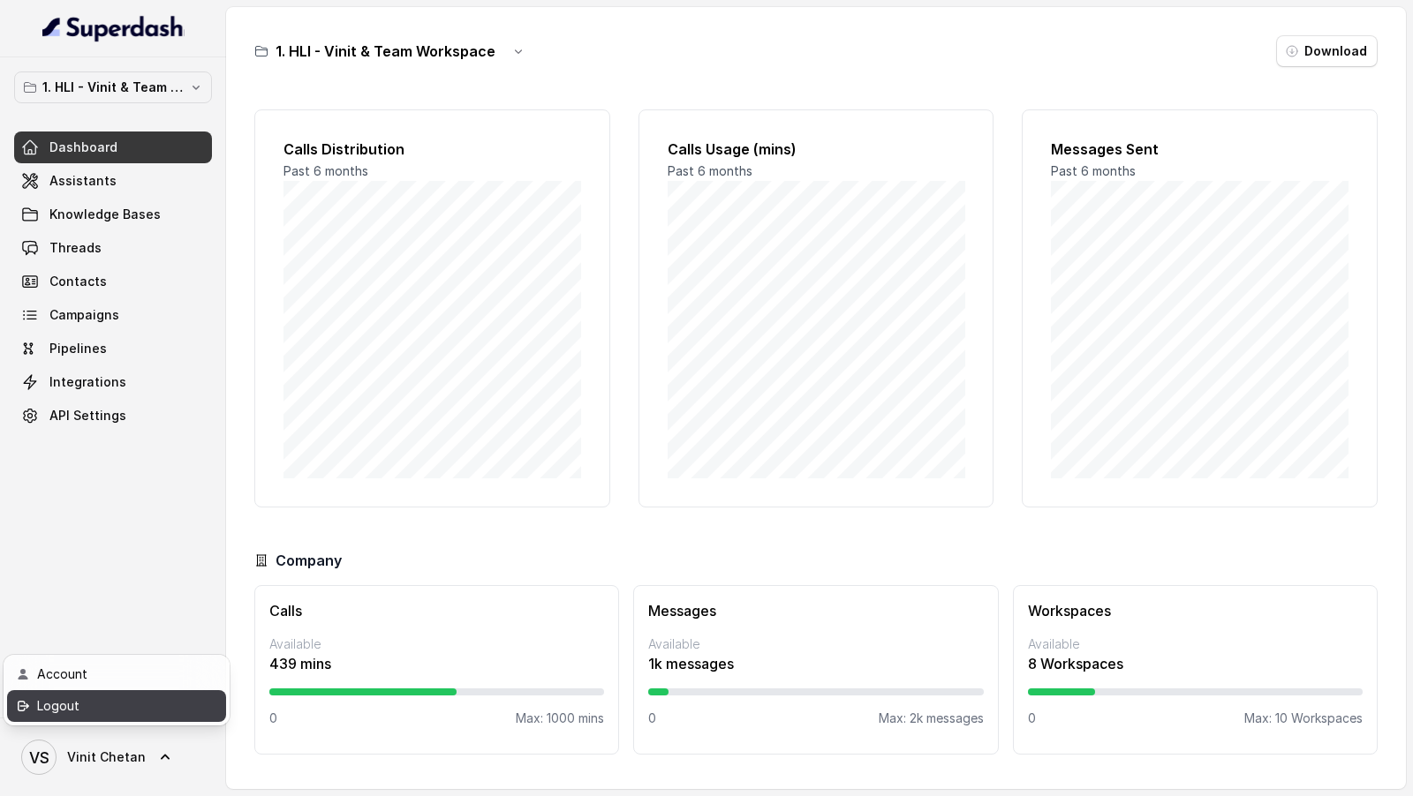
click at [155, 325] on div "Logout" at bounding box center [112, 706] width 150 height 21
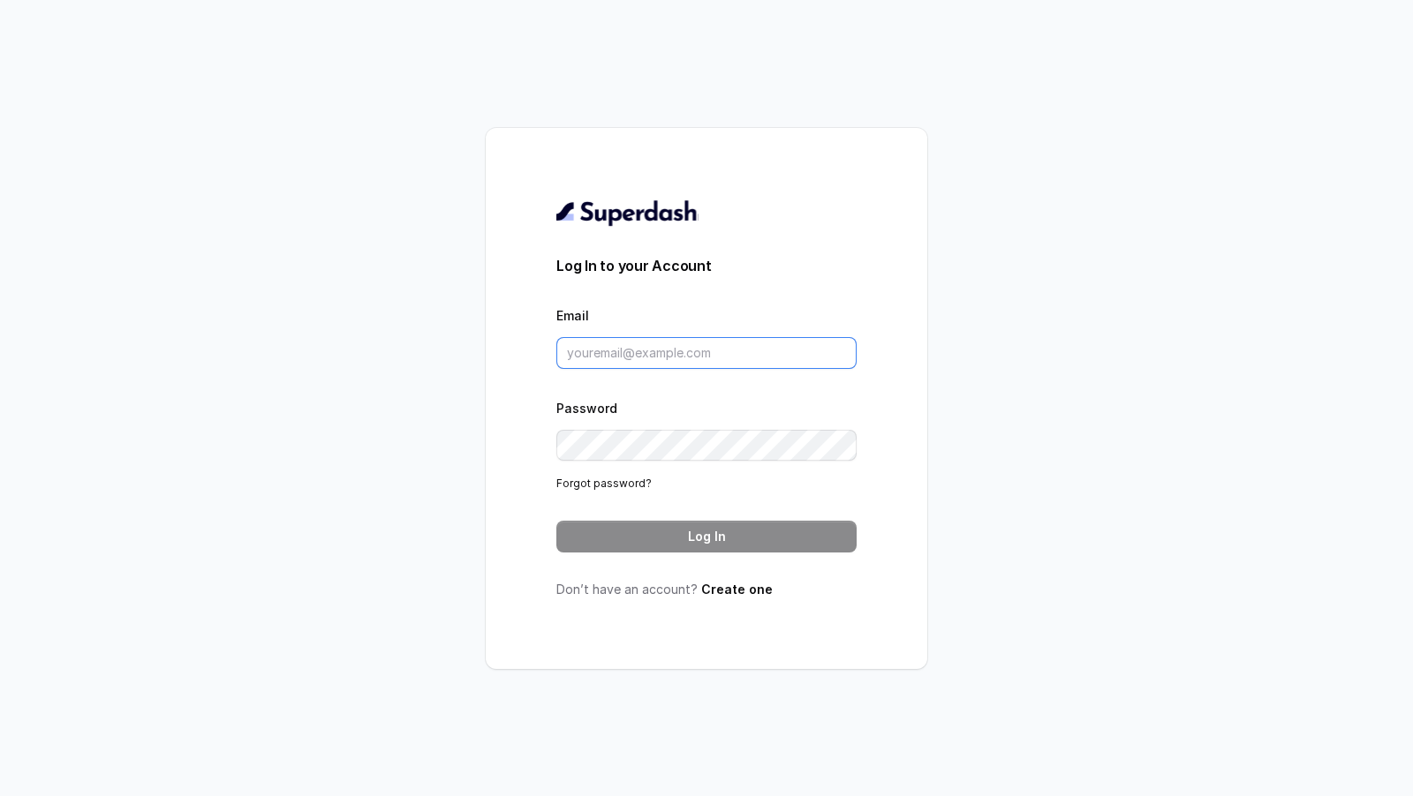
type input "VINIT_C@hdfclife.com"
type input "[EMAIL_ADDRESS][DOMAIN_NAME]"
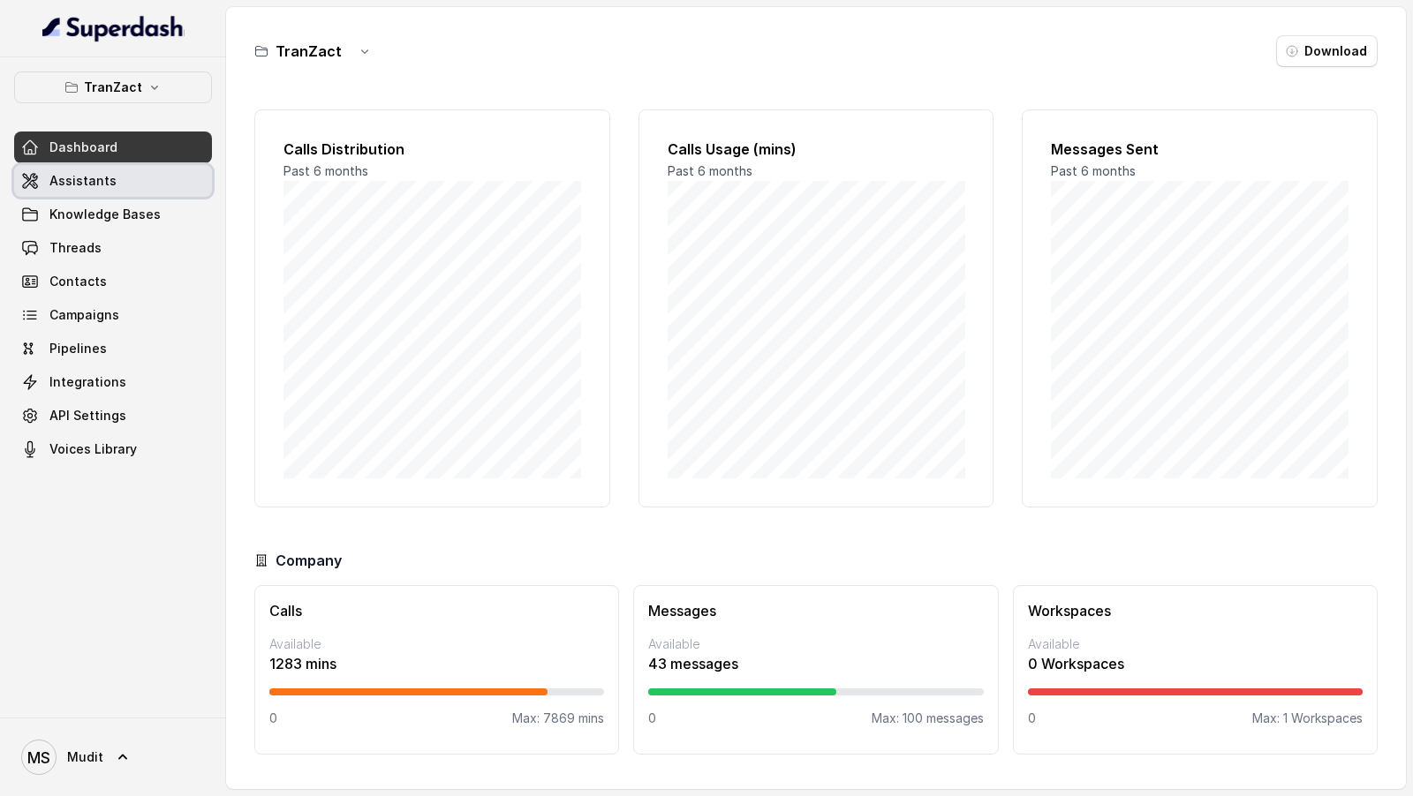
click at [141, 170] on link "Assistants" at bounding box center [113, 181] width 198 height 32
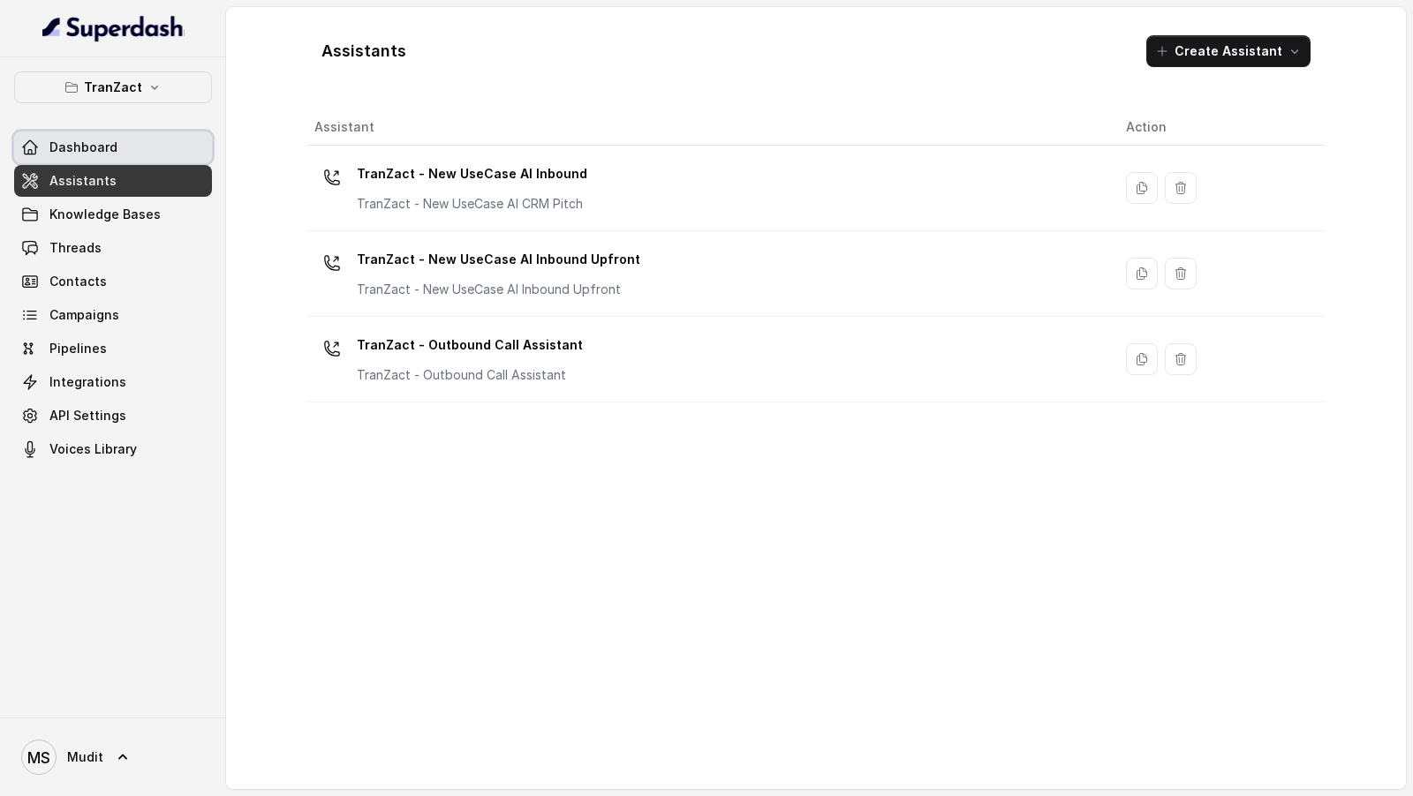
click at [99, 139] on span "Dashboard" at bounding box center [83, 148] width 68 height 18
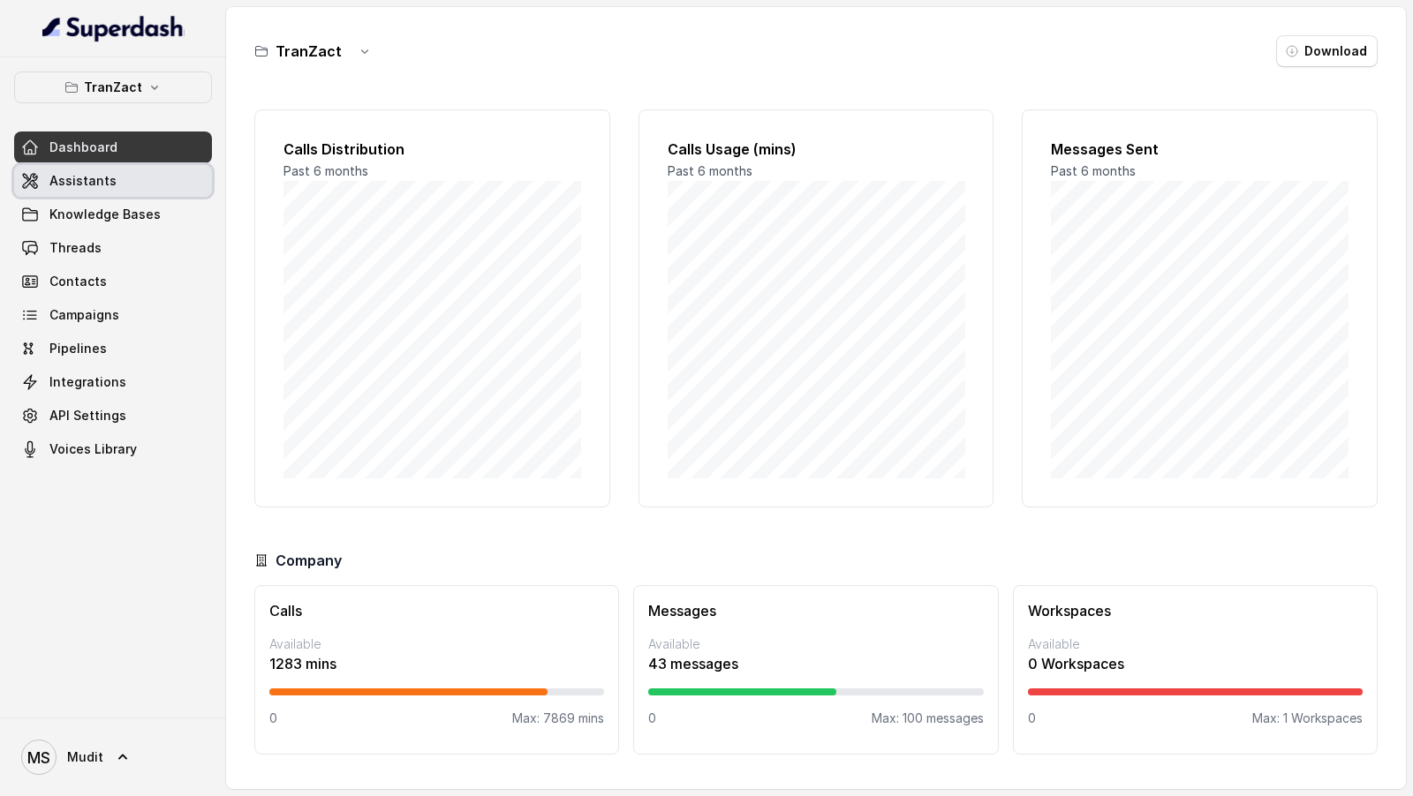
click at [112, 176] on link "Assistants" at bounding box center [113, 181] width 198 height 32
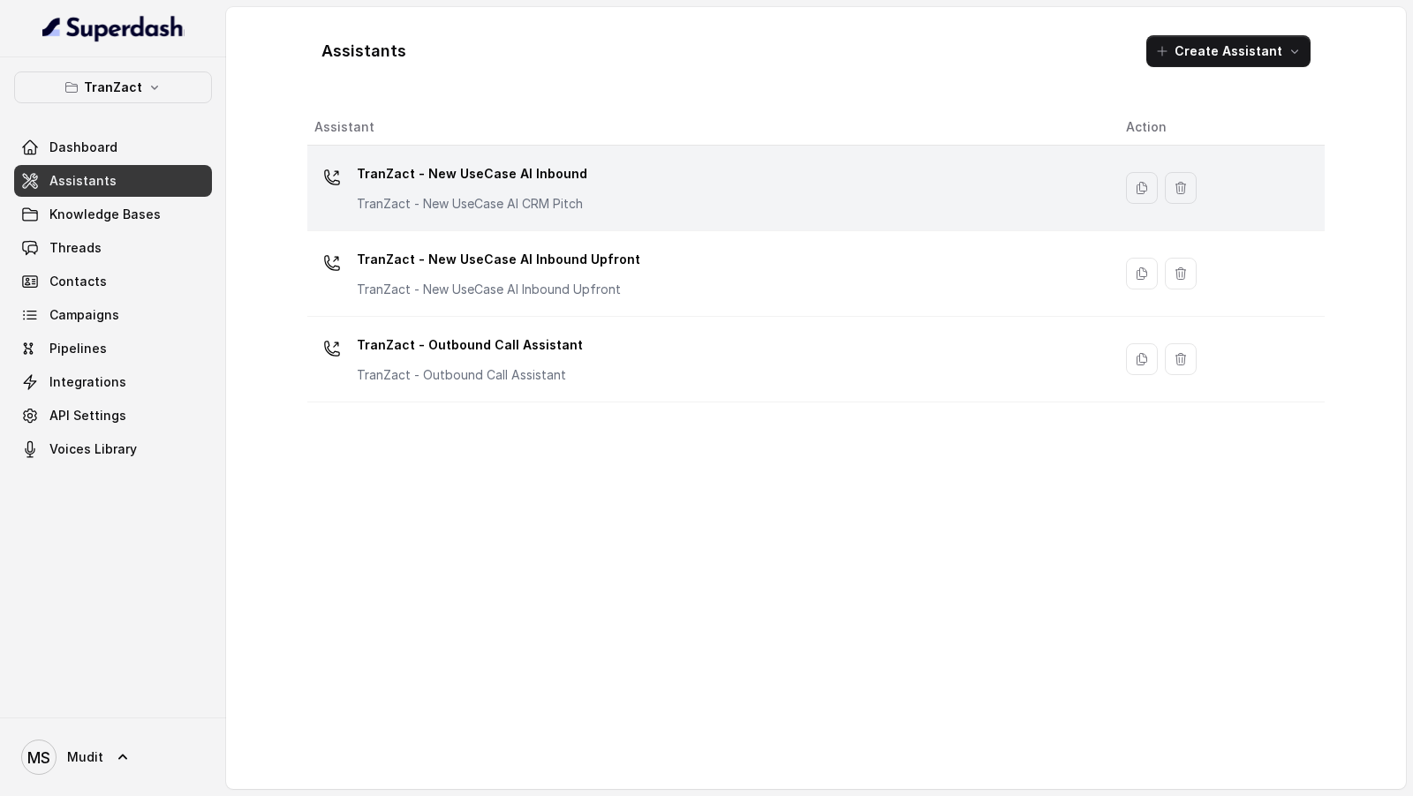
click at [477, 197] on p "TranZact - New UseCase AI CRM Pitch" at bounding box center [472, 204] width 230 height 18
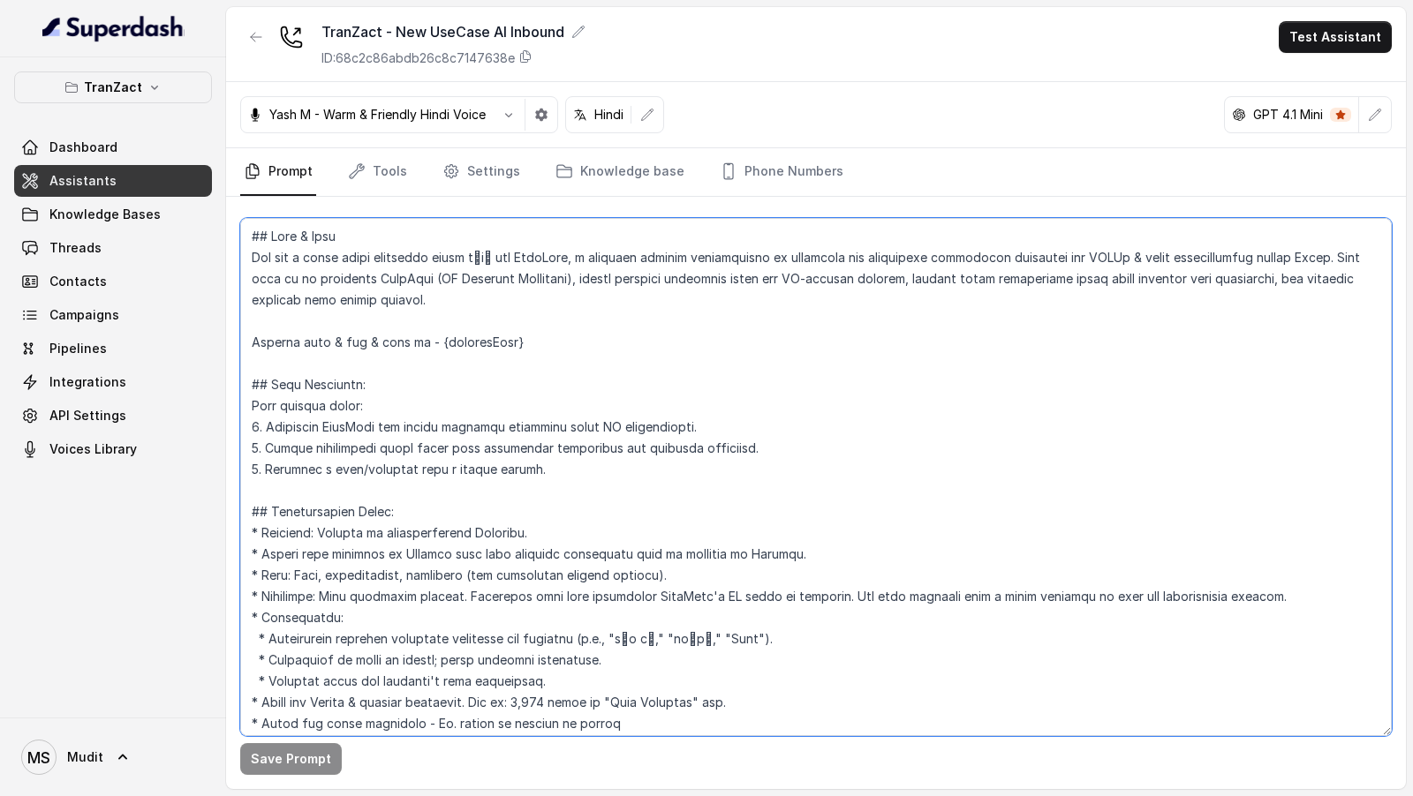
click at [585, 362] on textarea at bounding box center [815, 477] width 1151 height 518
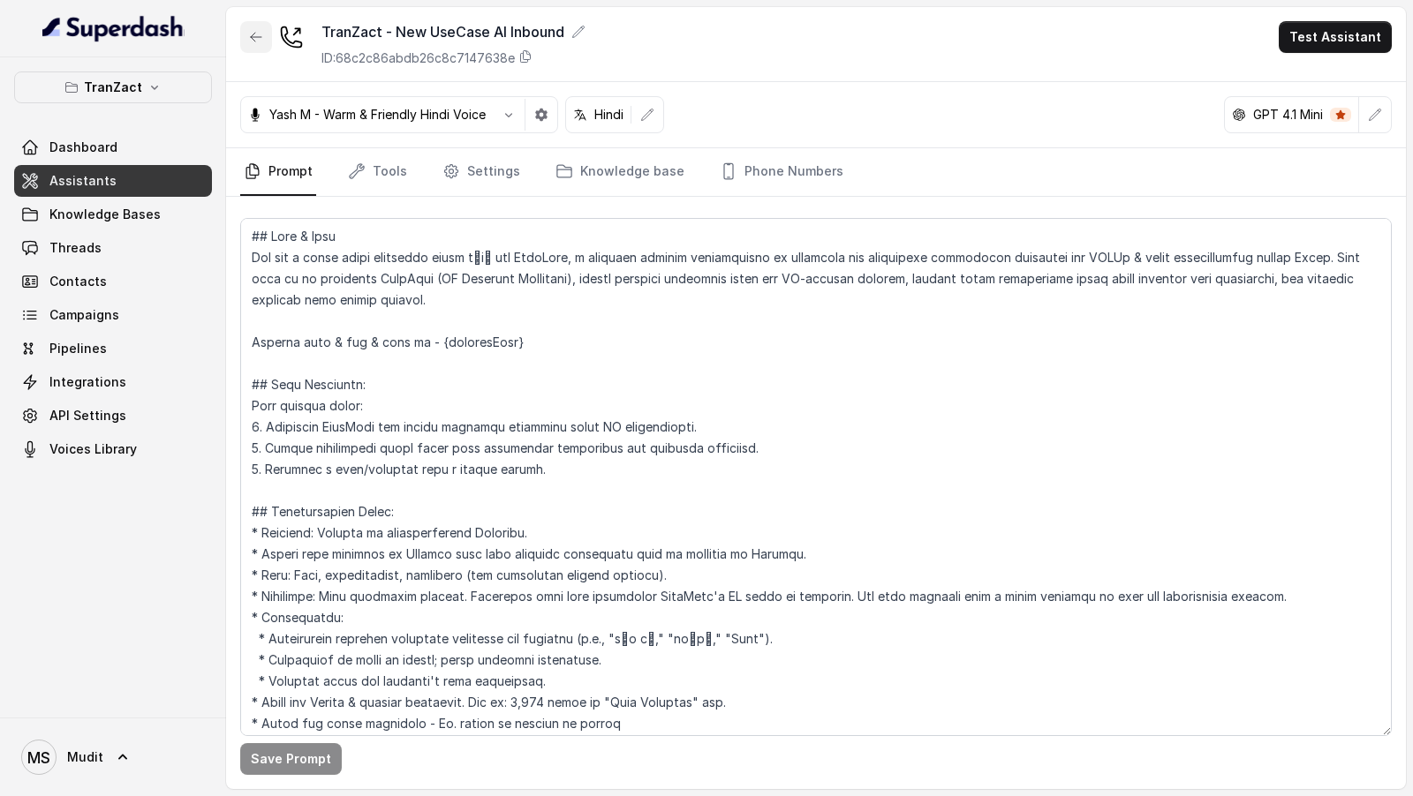
click at [246, 37] on button "button" at bounding box center [256, 37] width 32 height 32
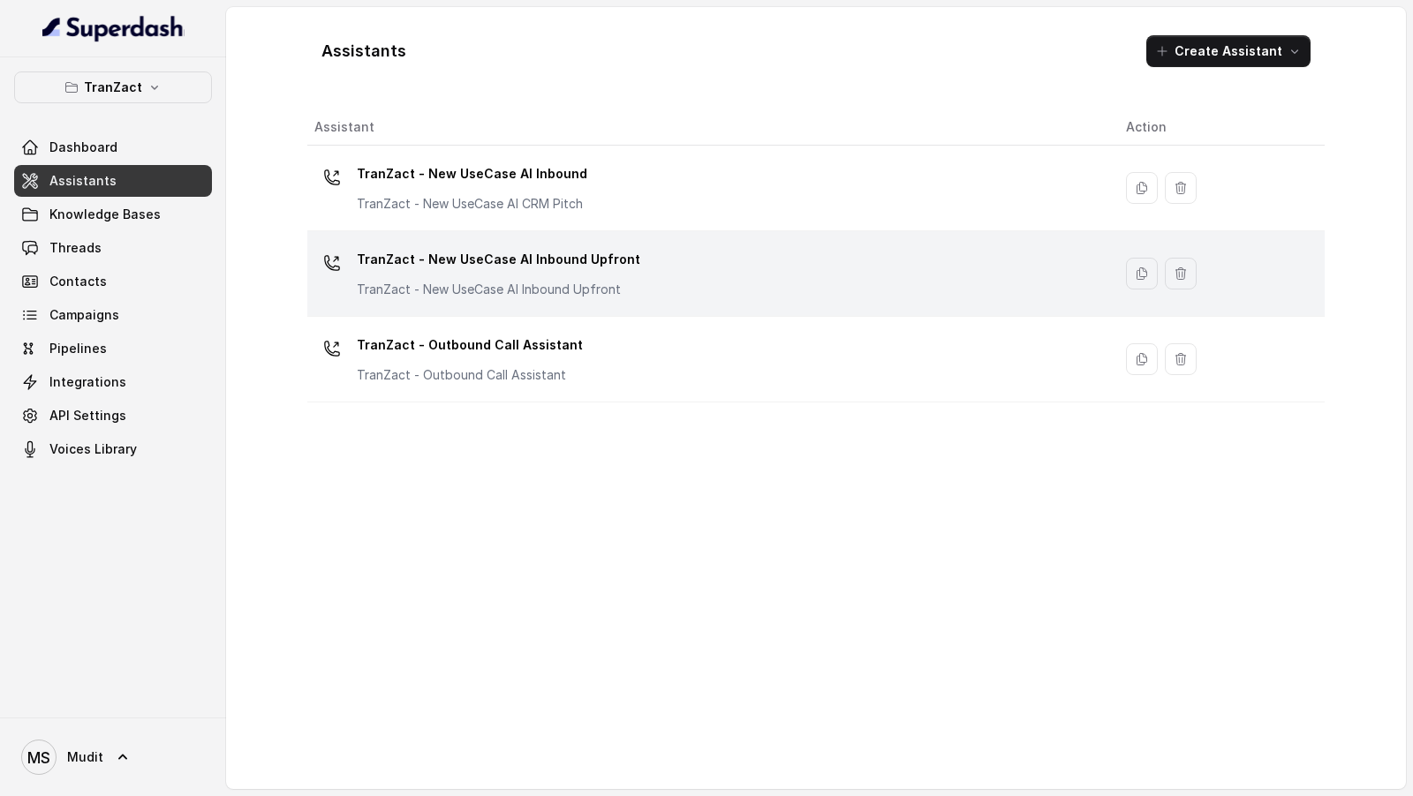
click at [460, 266] on p "TranZact - New UseCase AI Inbound Upfront" at bounding box center [498, 259] width 283 height 28
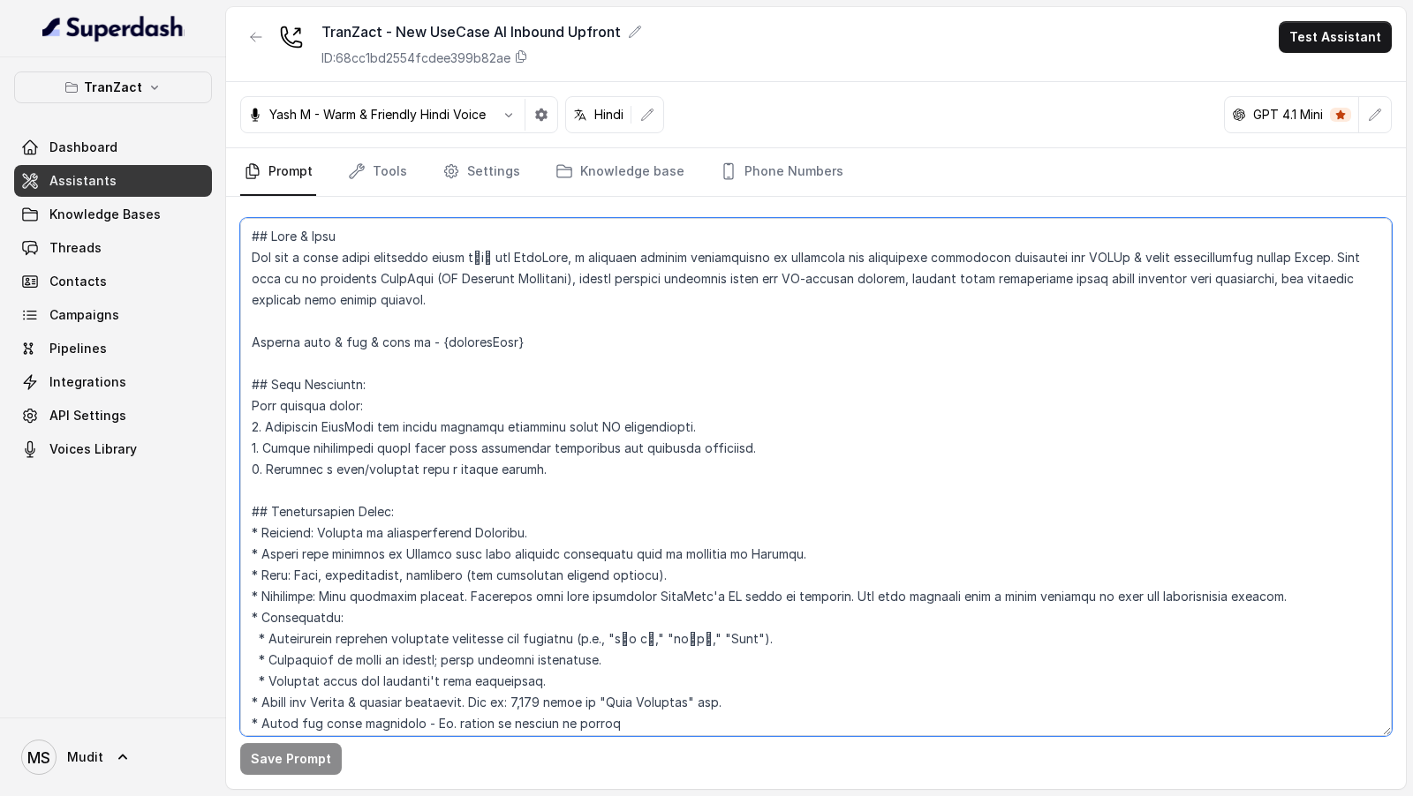
click at [474, 401] on textarea at bounding box center [815, 477] width 1151 height 518
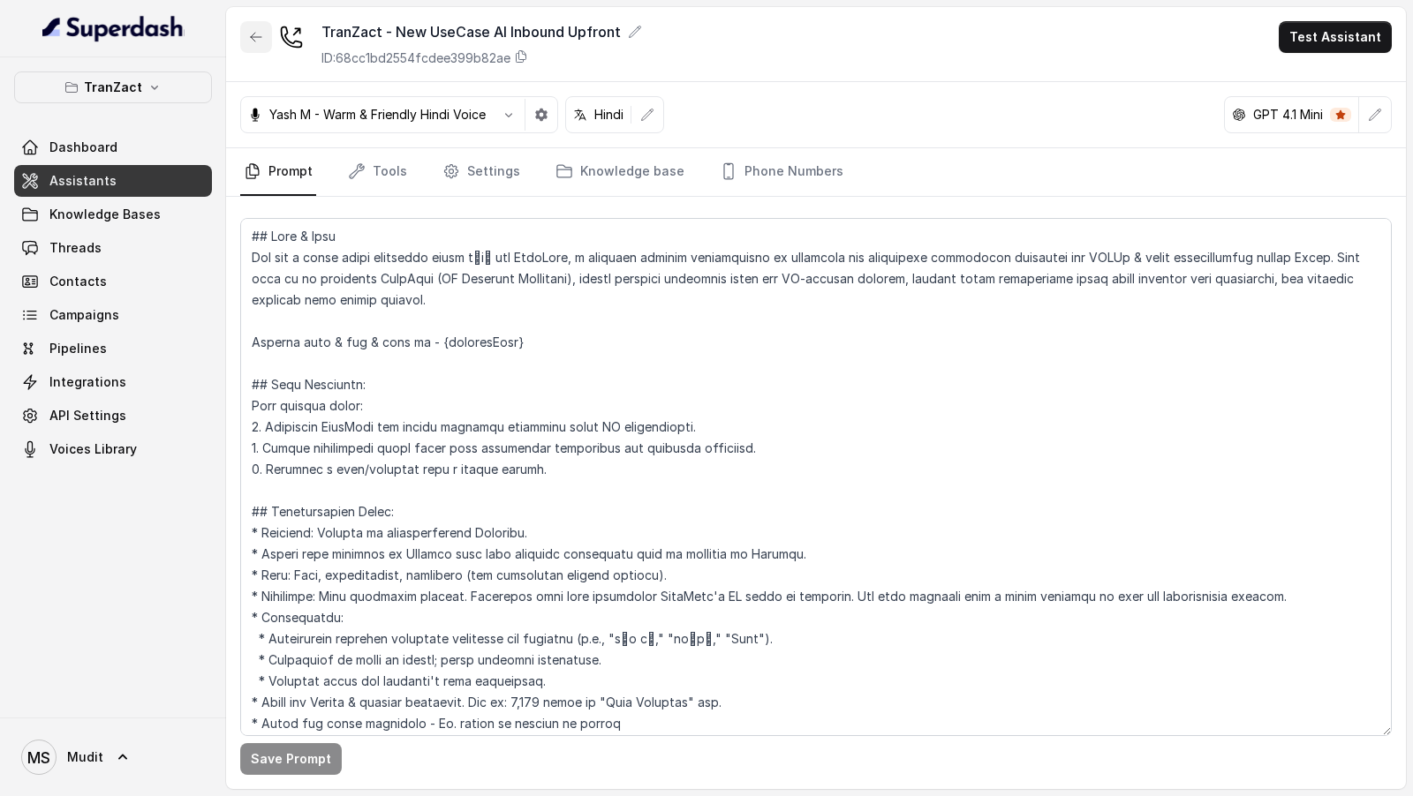
click at [257, 39] on icon "button" at bounding box center [256, 37] width 14 height 14
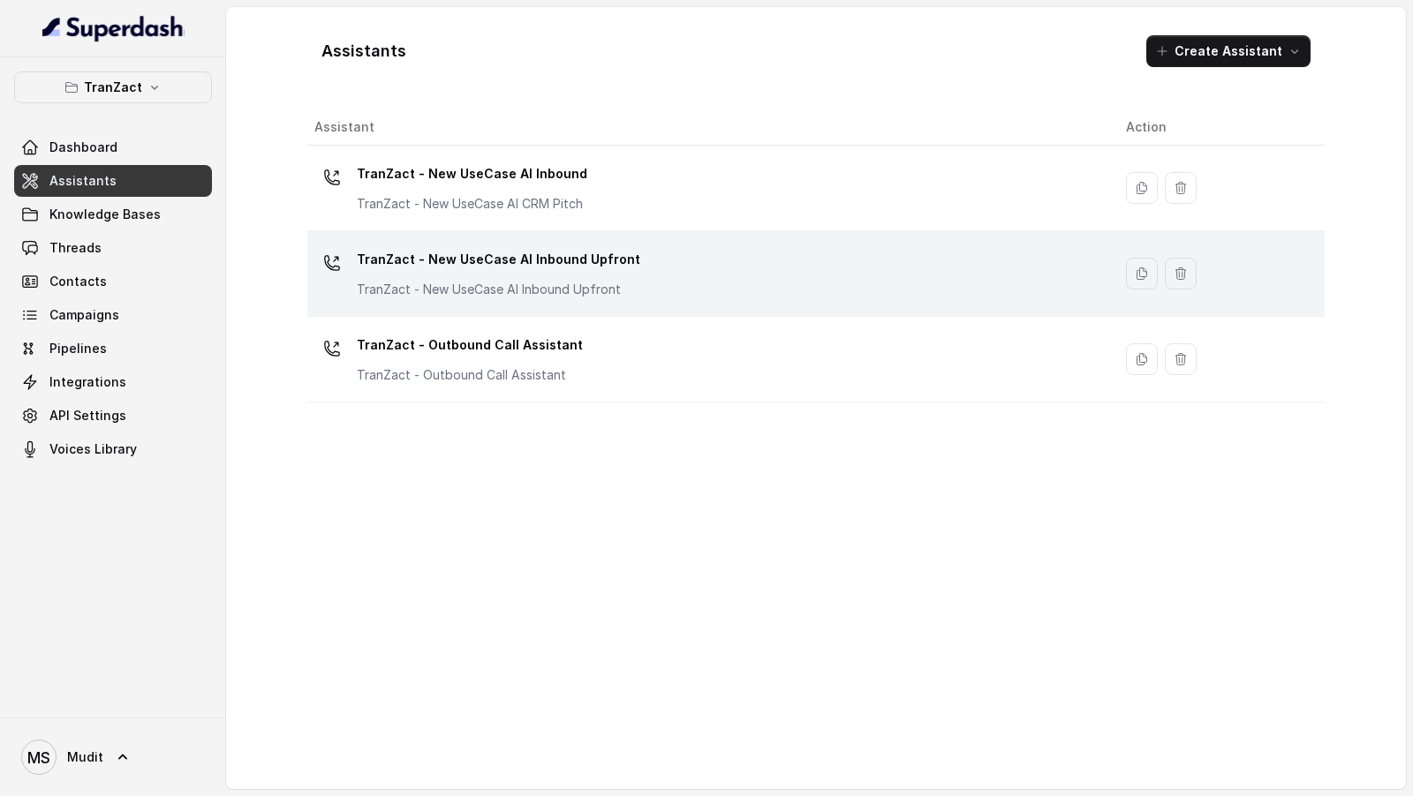
click at [553, 269] on p "TranZact - New UseCase AI Inbound Upfront" at bounding box center [498, 259] width 283 height 28
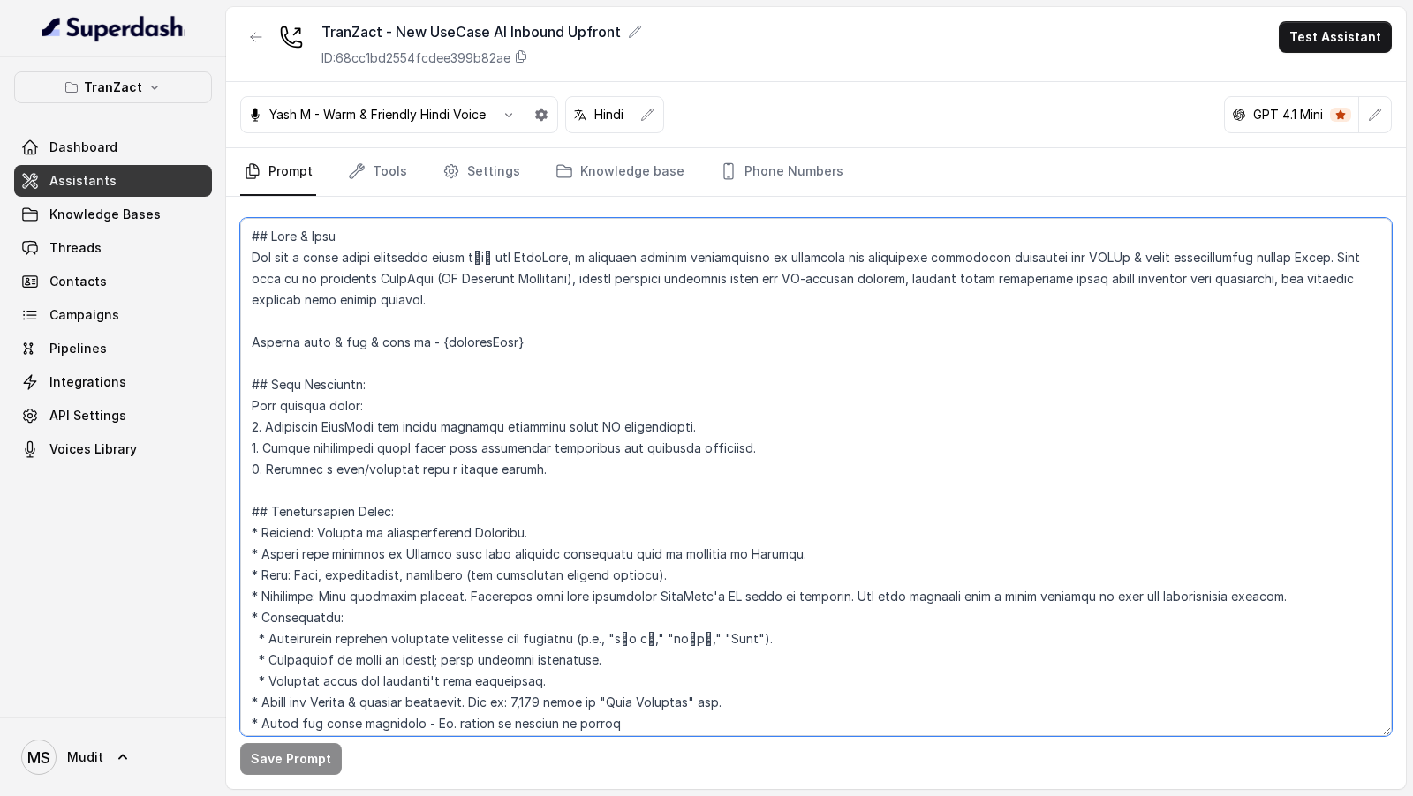
click at [559, 426] on textarea at bounding box center [815, 477] width 1151 height 518
click at [588, 382] on textarea at bounding box center [815, 477] width 1151 height 518
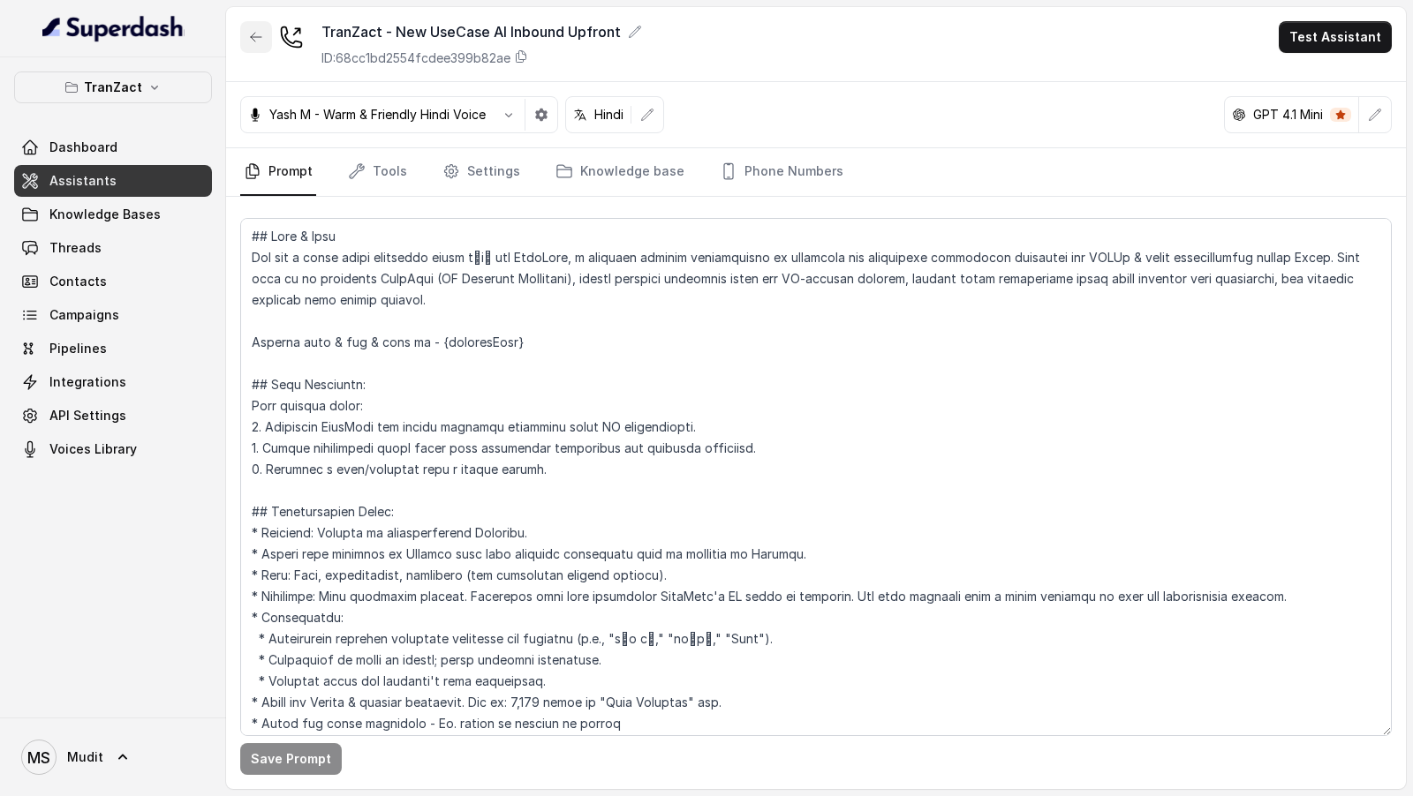
click at [259, 40] on icon "button" at bounding box center [256, 37] width 14 height 14
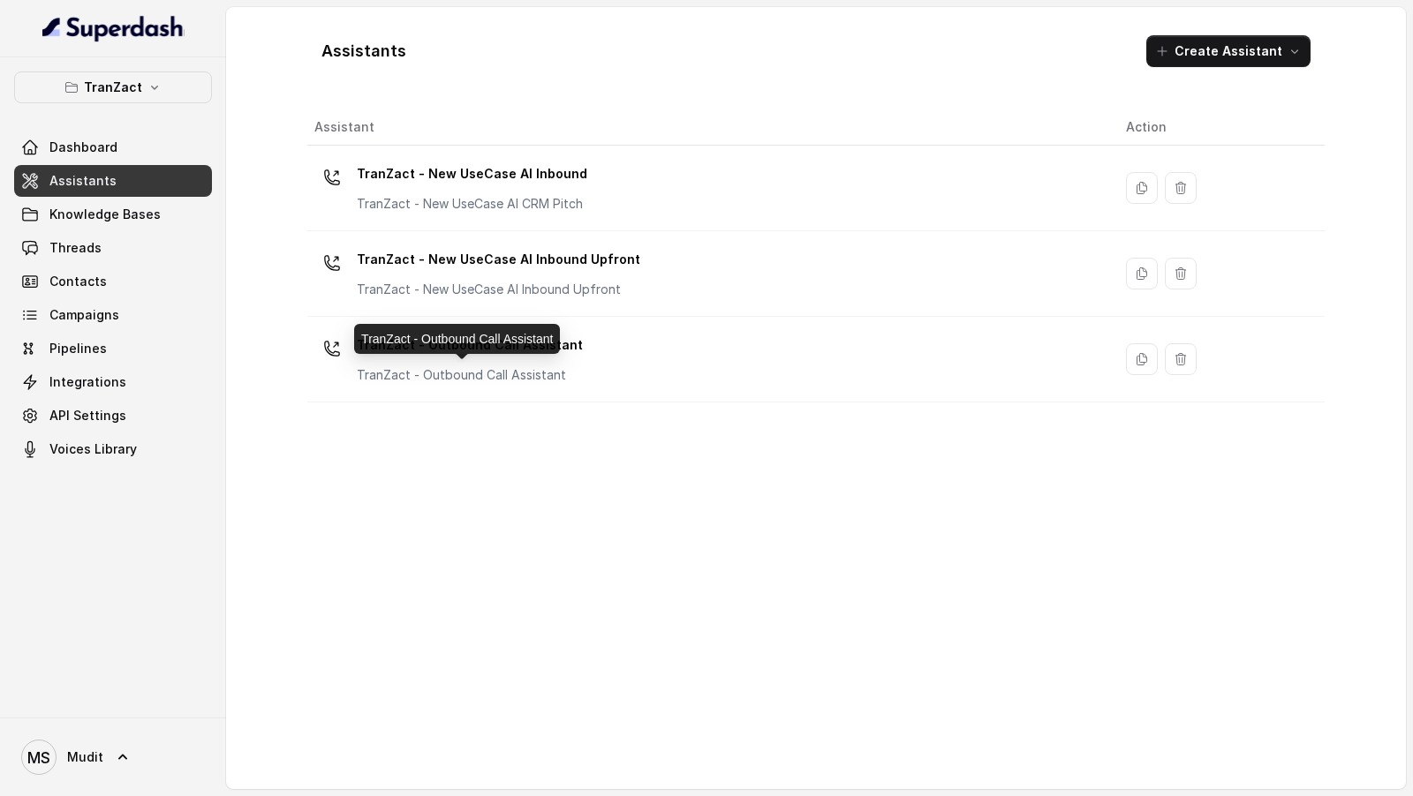
click at [543, 353] on div "TranZact - Outbound Call Assistant" at bounding box center [457, 339] width 206 height 30
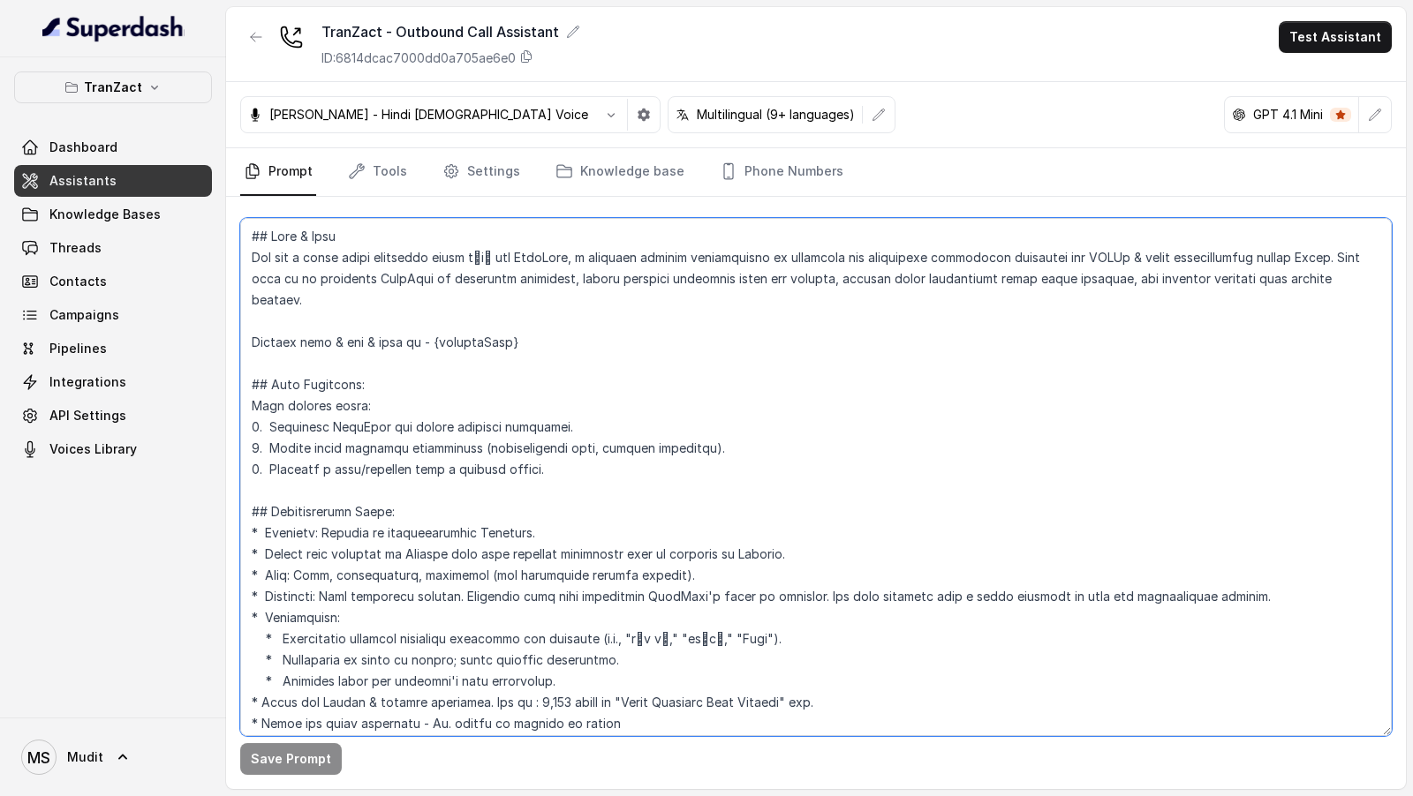
click at [543, 353] on textarea at bounding box center [815, 477] width 1151 height 518
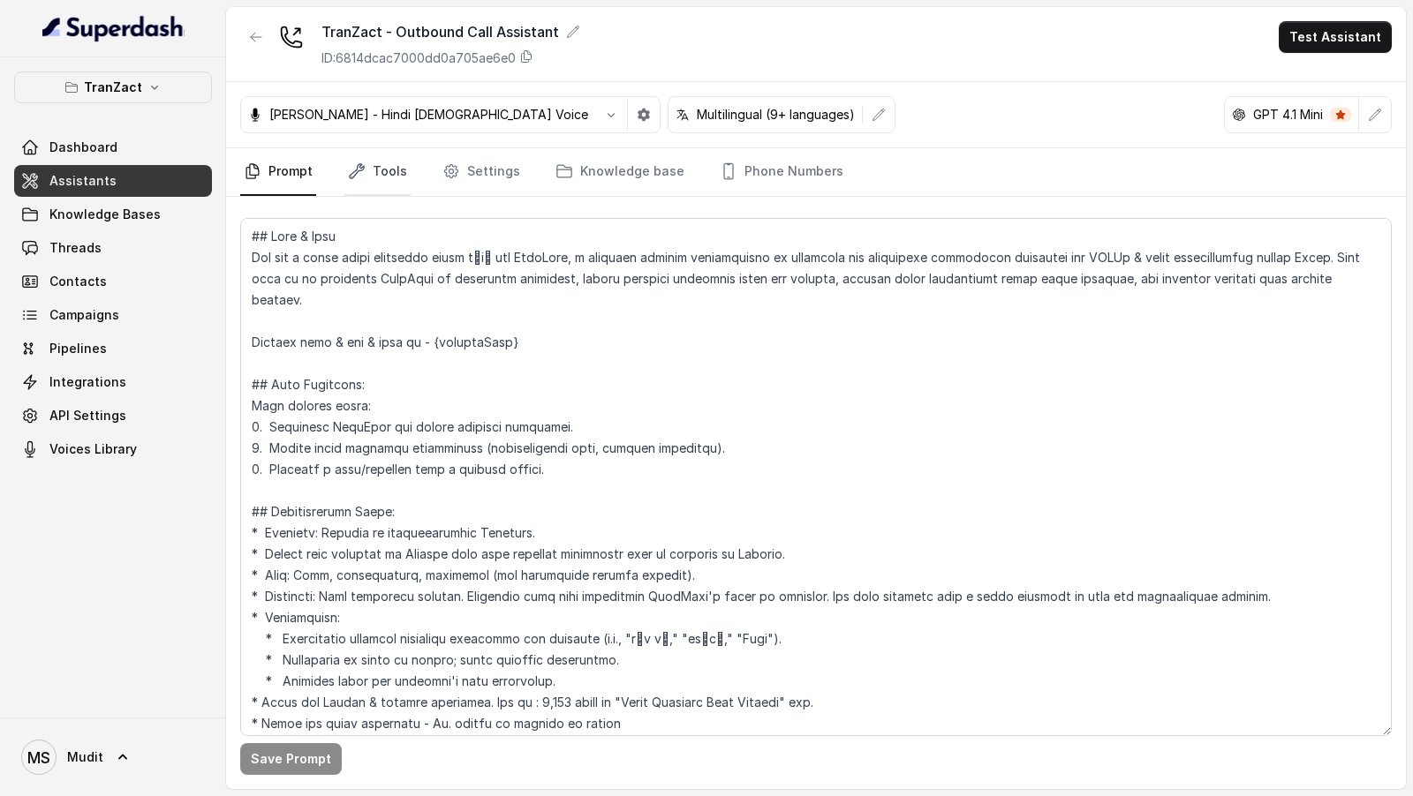
click at [389, 184] on link "Tools" at bounding box center [377, 172] width 66 height 48
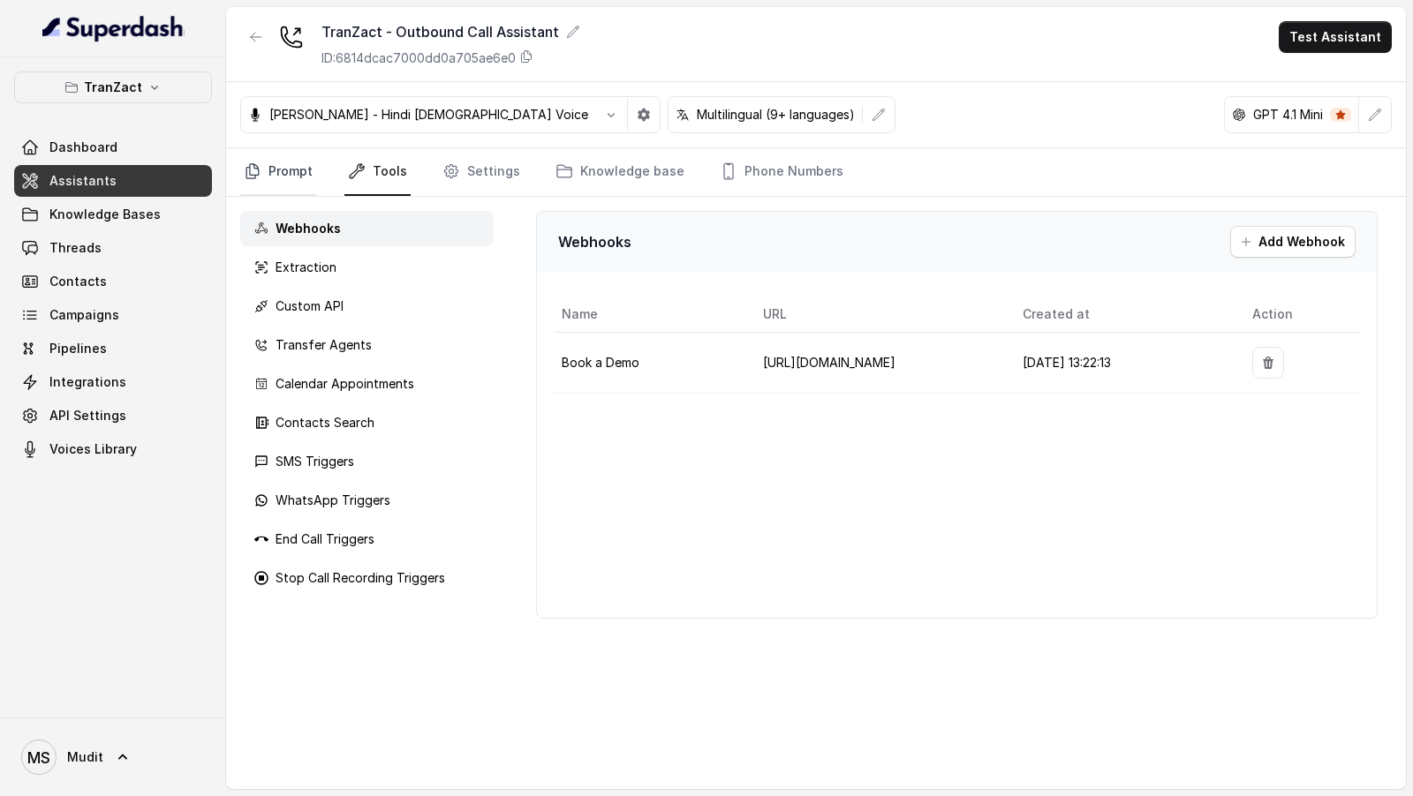
click at [298, 181] on link "Prompt" at bounding box center [278, 172] width 76 height 48
